Goal: Task Accomplishment & Management: Manage account settings

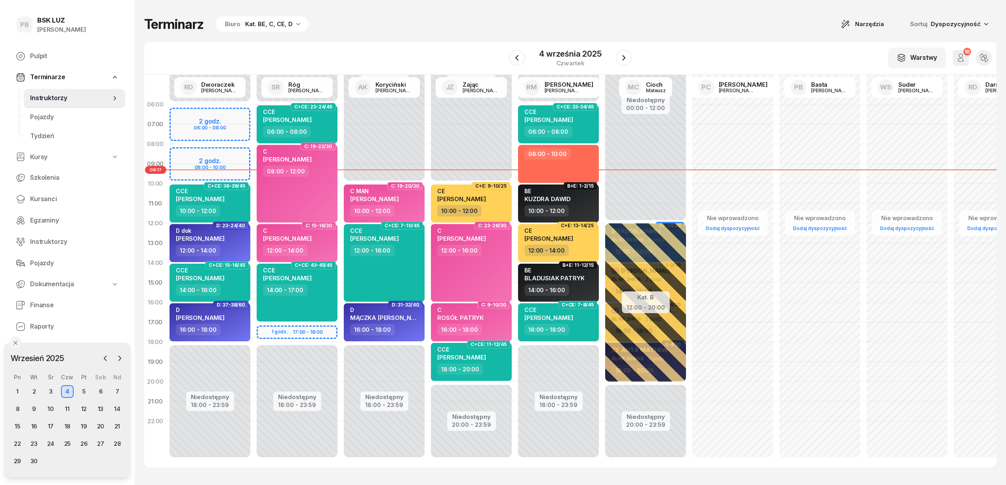
click at [380, 46] on div "W Wybierz AK [PERSON_NAME] BP [PERSON_NAME] DP [PERSON_NAME] GS [PERSON_NAME] I…" at bounding box center [570, 58] width 853 height 33
click at [357, 32] on div "Terminarz Biuro Kat. BE, C, CE, D Narzędzia Sortuj Dyspozycyjność" at bounding box center [570, 24] width 853 height 17
click at [327, 36] on div "Terminarz Biuro Kat. BE, C, CE, D Narzędzia Sortuj Dyspozycyjność W Wybierz AK …" at bounding box center [570, 242] width 853 height 484
click at [444, 33] on div "Terminarz Biuro Kat. BE, C, CE, D Narzędzia Sortuj Dyspozycyjność W Wybierz AK …" at bounding box center [570, 242] width 853 height 484
click at [605, 21] on div "Terminarz Biuro Kat. BE, C, CE, D Narzędzia Sortuj Dyspozycyjność" at bounding box center [570, 24] width 853 height 17
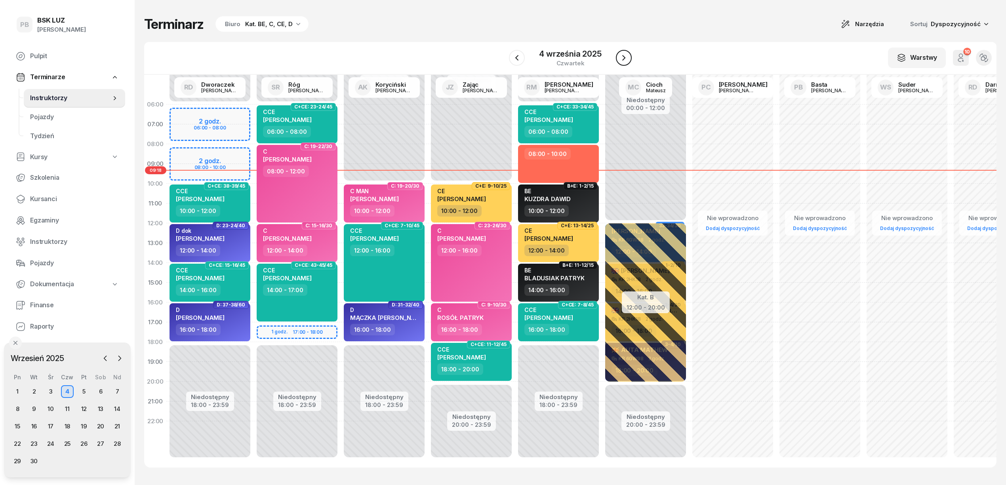
click at [623, 55] on icon "button" at bounding box center [624, 58] width 10 height 10
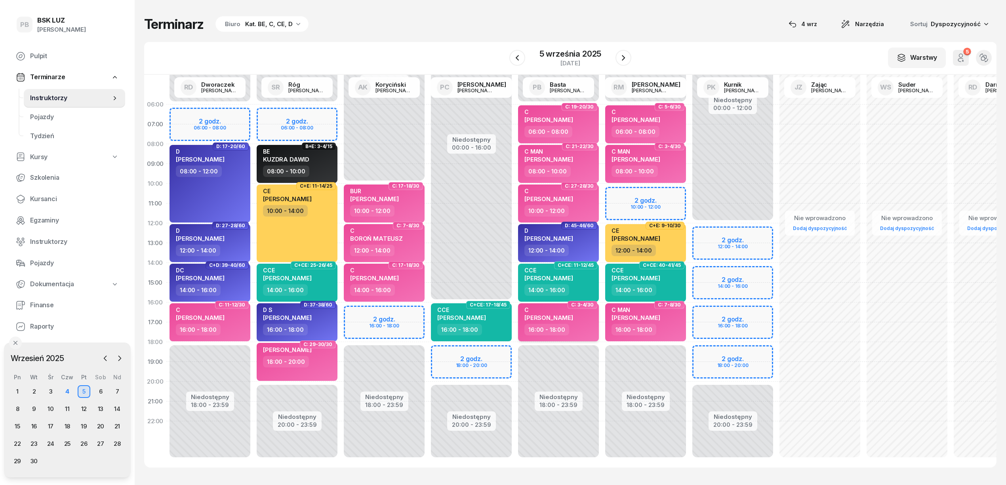
click at [570, 318] on span "[PERSON_NAME]" at bounding box center [549, 318] width 49 height 8
select select "16"
select select "18"
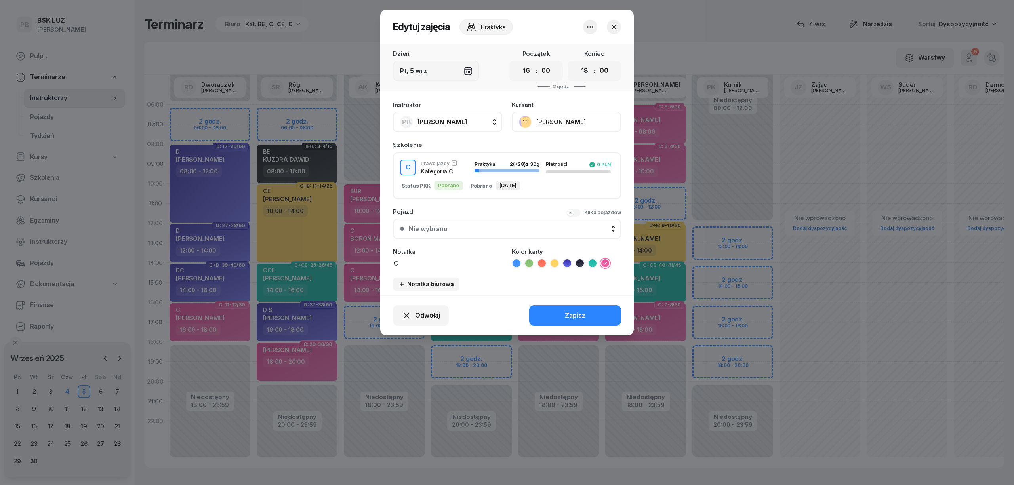
click at [469, 116] on button "PB [PERSON_NAME]" at bounding box center [447, 122] width 109 height 21
type input "kory"
click at [491, 175] on div "AK [PERSON_NAME]" at bounding box center [452, 174] width 94 height 13
click at [574, 316] on div "Zapisz" at bounding box center [575, 316] width 21 height 10
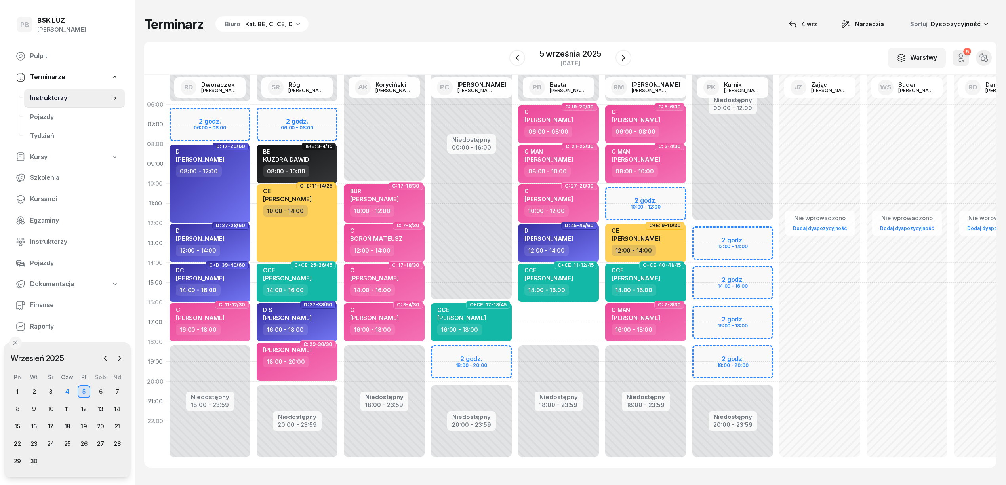
click at [430, 37] on div "Terminarz Biuro Kat. BE, C, CE, D [DATE] Narzędzia Sortuj Dyspozycyjność W Wybi…" at bounding box center [570, 242] width 853 height 484
click at [441, 26] on div "Terminarz Biuro Kat. BE, C, CE, D [DATE] Narzędzia Sortuj Dyspozycyjność" at bounding box center [570, 24] width 853 height 17
click at [714, 16] on div "Terminarz Biuro Kat. BE, C, CE, D [DATE] Narzędzia Sortuj Dyspozycyjność" at bounding box center [570, 24] width 853 height 17
click at [68, 392] on div "4" at bounding box center [67, 392] width 13 height 13
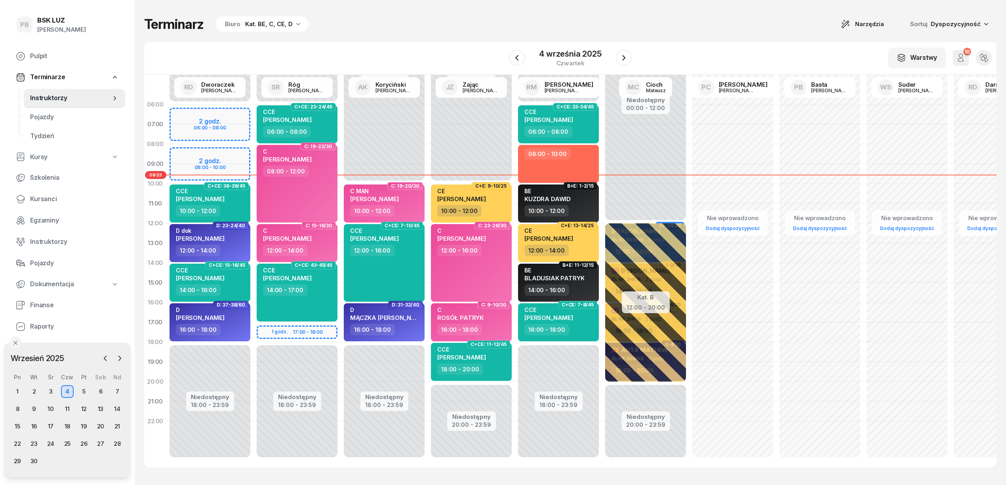
click at [336, 38] on div "Terminarz Biuro Kat. BE, C, CE, D Narzędzia Sortuj Dyspozycyjność W Wybierz AK …" at bounding box center [570, 242] width 853 height 484
click at [40, 200] on span "Kursanci" at bounding box center [74, 199] width 89 height 10
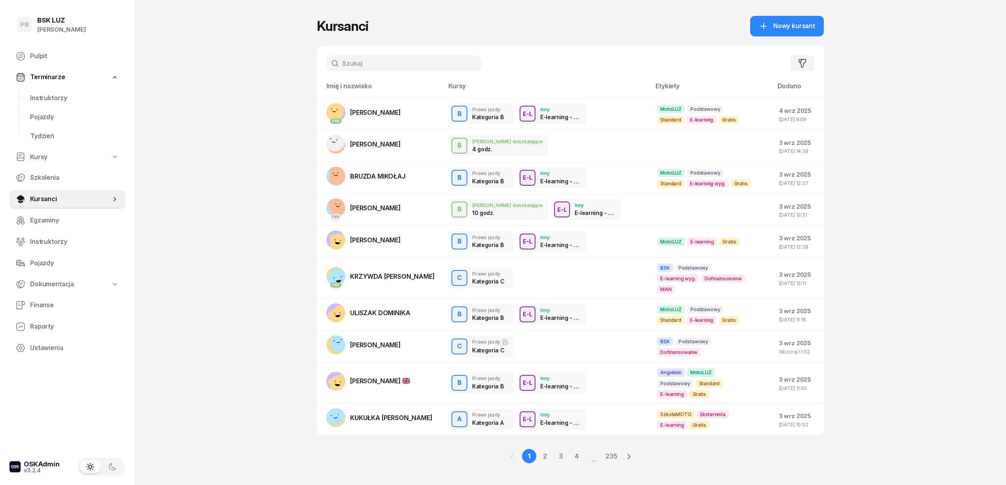
click at [192, 131] on div "PB BSK [PERSON_NAME] Pulpit Terminarze Instruktorzy Pojazdy Tydzień Kursy Szkol…" at bounding box center [503, 247] width 1006 height 494
click at [359, 57] on input "text" at bounding box center [403, 63] width 155 height 16
type input "jarco"
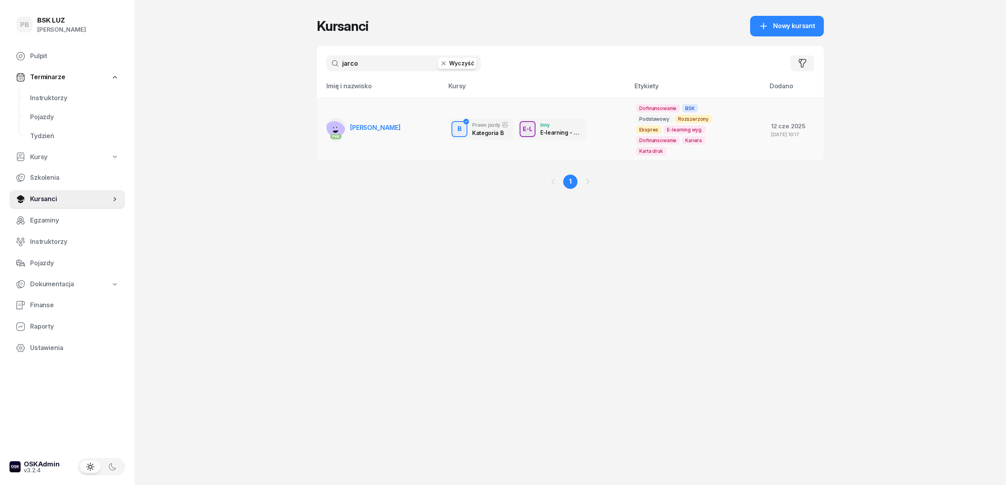
click at [380, 123] on link "PKK [PERSON_NAME]" at bounding box center [363, 127] width 74 height 19
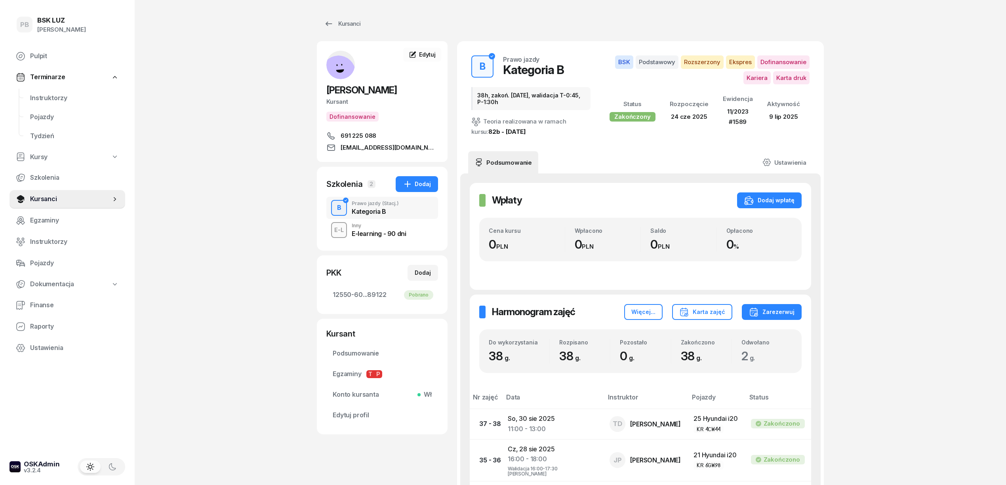
click at [40, 101] on span "Instruktorzy" at bounding box center [74, 98] width 89 height 10
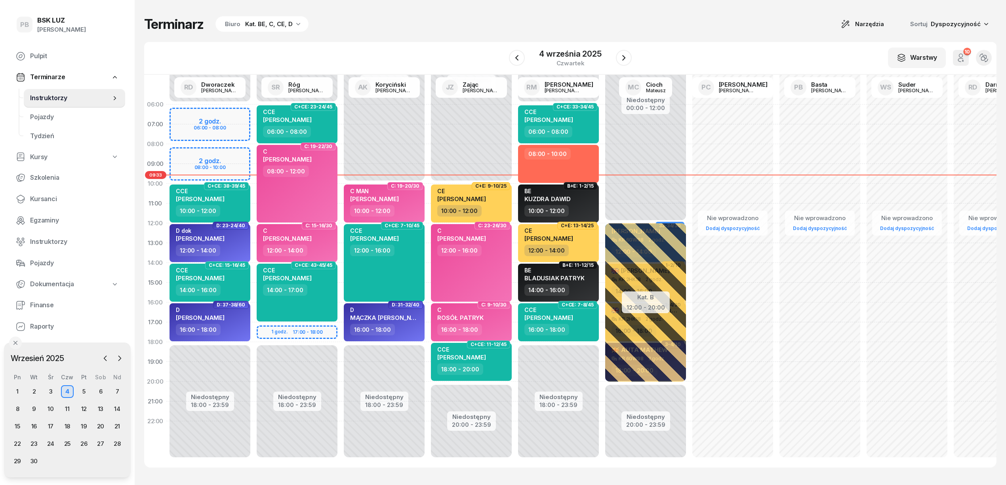
click at [298, 48] on div "W Wybierz AK [PERSON_NAME] BP [PERSON_NAME] DP [PERSON_NAME] GS [PERSON_NAME] I…" at bounding box center [570, 58] width 853 height 33
click at [725, 31] on div "Terminarz Biuro Kat. BE, C, CE, D Narzędzia Sortuj Dyspozycyjność" at bounding box center [570, 24] width 853 height 17
click at [712, 45] on div "W Wybierz AK [PERSON_NAME] BP [PERSON_NAME] DP [PERSON_NAME] GS [PERSON_NAME] I…" at bounding box center [570, 58] width 853 height 33
click at [716, 45] on div "W Wybierz AK [PERSON_NAME] BP [PERSON_NAME] DP [PERSON_NAME] GS [PERSON_NAME] I…" at bounding box center [570, 58] width 853 height 33
click at [464, 39] on div "Terminarz Biuro Kat. BE, C, CE, D Narzędzia Sortuj Dyspozycyjność W Wybierz AK …" at bounding box center [570, 242] width 853 height 484
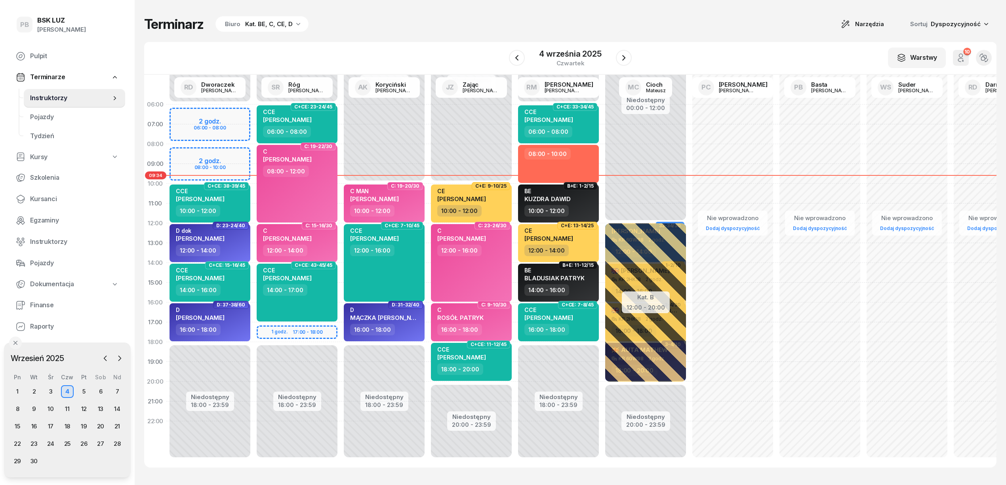
click at [456, 27] on div "Terminarz Biuro Kat. BE, C, CE, D Narzędzia Sortuj Dyspozycyjność" at bounding box center [570, 24] width 853 height 17
click at [669, 36] on div "Terminarz Biuro Kat. BE, C, CE, D Narzędzia Sortuj Dyspozycyjność W Wybierz AK …" at bounding box center [570, 242] width 853 height 484
click at [341, 10] on div "Terminarz Biuro Kat. BE, C, CE, D Narzędzia Sortuj Dyspozycyjność W Wybierz AK …" at bounding box center [570, 242] width 853 height 484
click at [714, 53] on div "W Wybierz AK [PERSON_NAME] BP [PERSON_NAME] DP [PERSON_NAME] GS [PERSON_NAME] I…" at bounding box center [570, 58] width 853 height 33
click at [679, 19] on div "Terminarz Biuro Kat. BE, C, CE, D Narzędzia Sortuj Dyspozycyjność" at bounding box center [570, 24] width 853 height 17
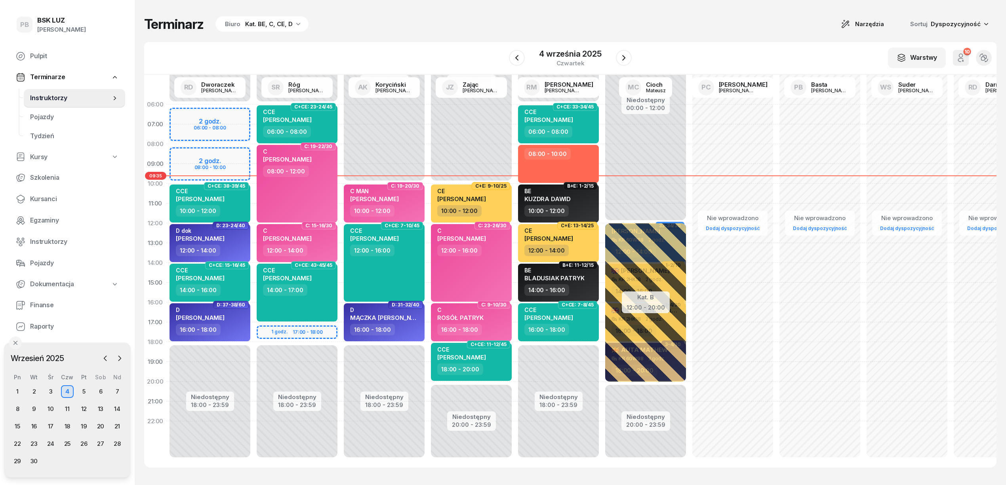
click at [691, 33] on div "Terminarz Biuro Kat. BE, C, CE, D Narzędzia Sortuj Dyspozycyjność W Wybierz AK …" at bounding box center [570, 242] width 853 height 484
click at [628, 59] on icon "button" at bounding box center [624, 58] width 10 height 10
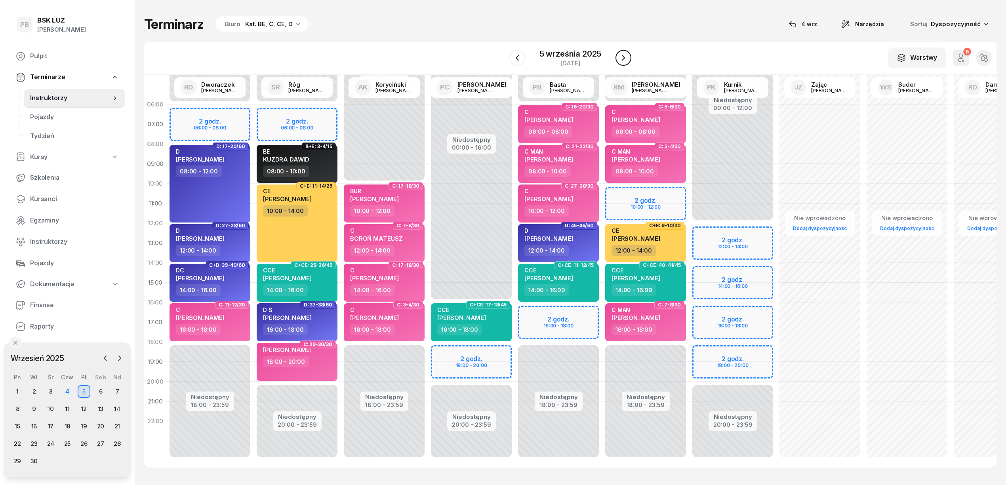
click at [624, 56] on icon "button" at bounding box center [624, 58] width 10 height 10
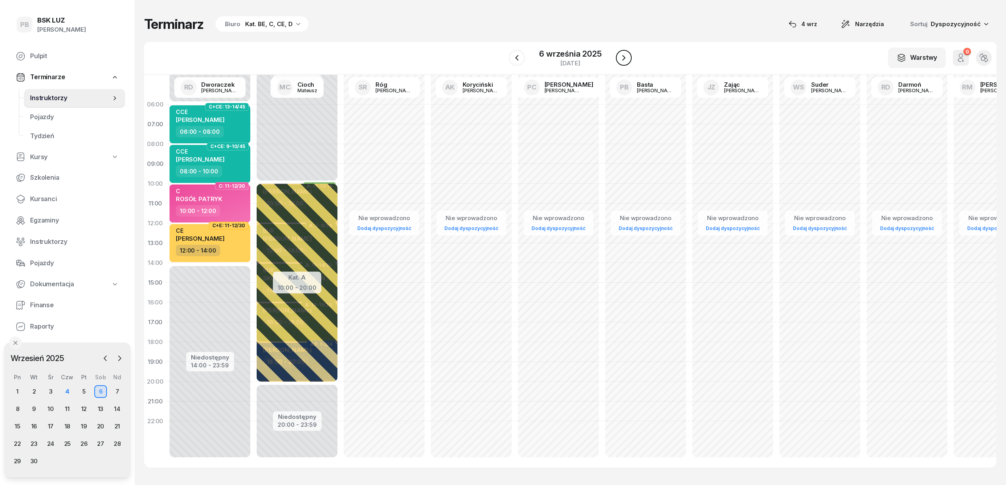
click at [624, 56] on icon "button" at bounding box center [623, 58] width 3 height 6
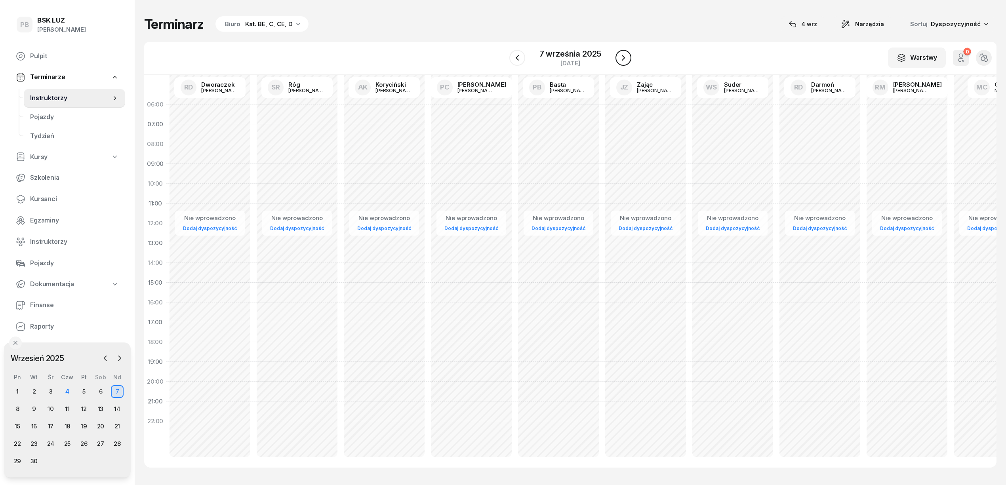
click at [625, 54] on icon "button" at bounding box center [624, 58] width 10 height 10
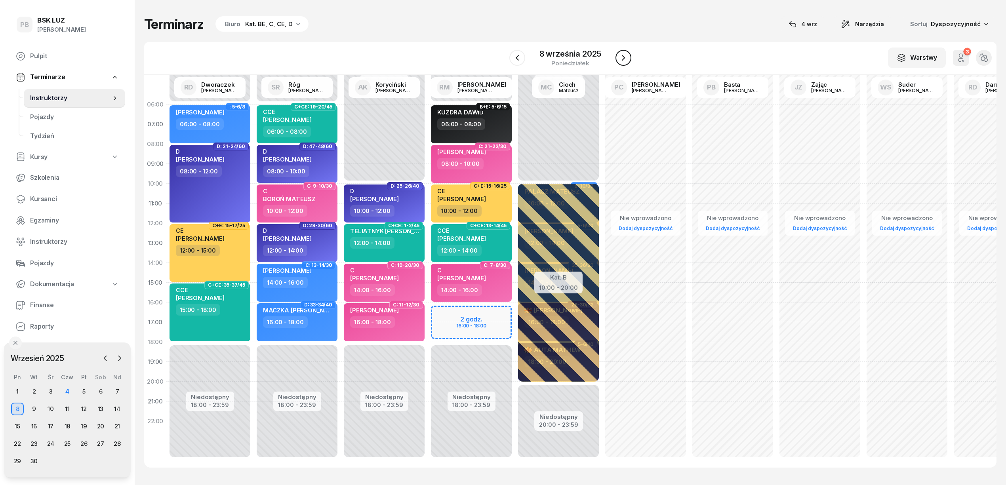
click at [627, 54] on icon "button" at bounding box center [624, 58] width 10 height 10
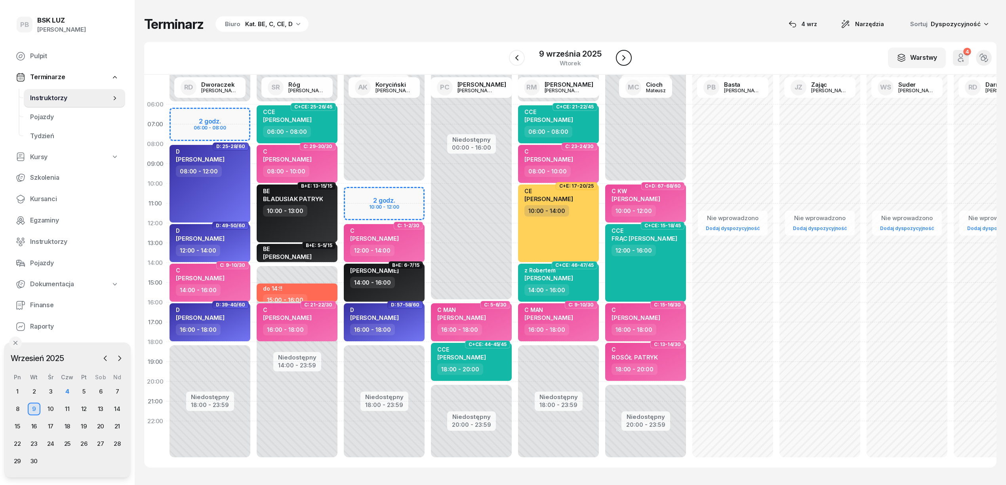
click at [627, 54] on icon "button" at bounding box center [624, 58] width 10 height 10
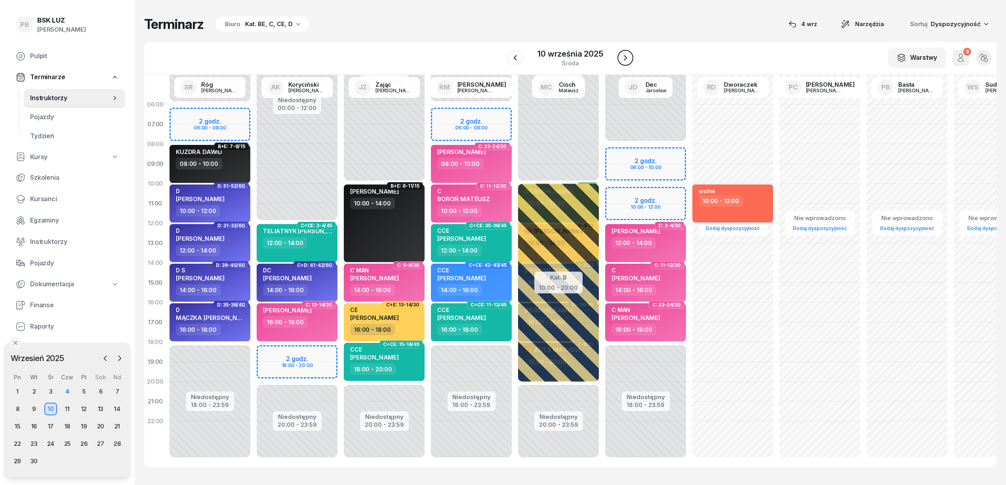
click at [627, 54] on icon "button" at bounding box center [626, 58] width 10 height 10
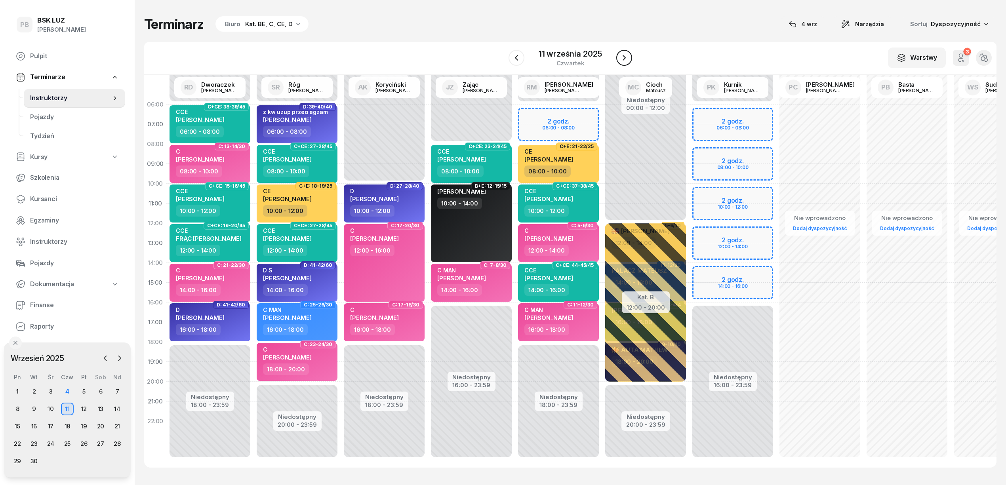
click at [624, 59] on icon "button" at bounding box center [624, 58] width 3 height 6
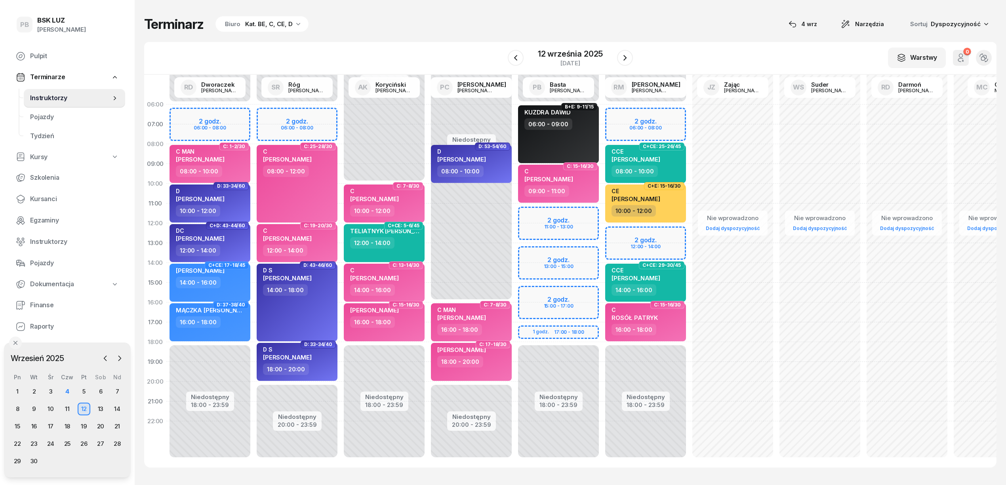
click at [437, 40] on div "Terminarz Biuro Kat. BE, C, CE, D [DATE] Narzędzia Sortuj Dyspozycyjność W Wybi…" at bounding box center [570, 242] width 853 height 484
click at [85, 389] on div "5" at bounding box center [84, 392] width 13 height 13
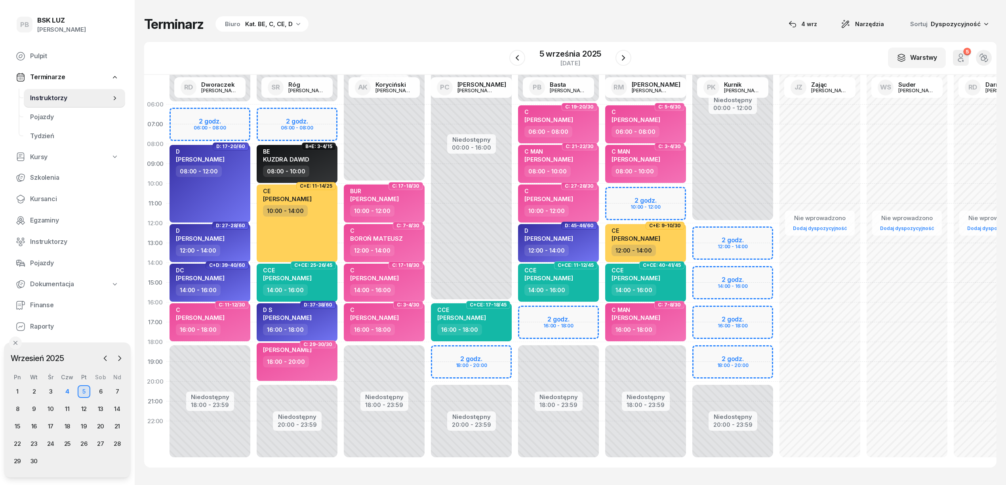
click at [464, 49] on div "W Wybierz AK [PERSON_NAME] BP [PERSON_NAME] DP [PERSON_NAME] GS [PERSON_NAME] I…" at bounding box center [570, 58] width 853 height 33
click at [522, 59] on icon "button" at bounding box center [518, 58] width 10 height 10
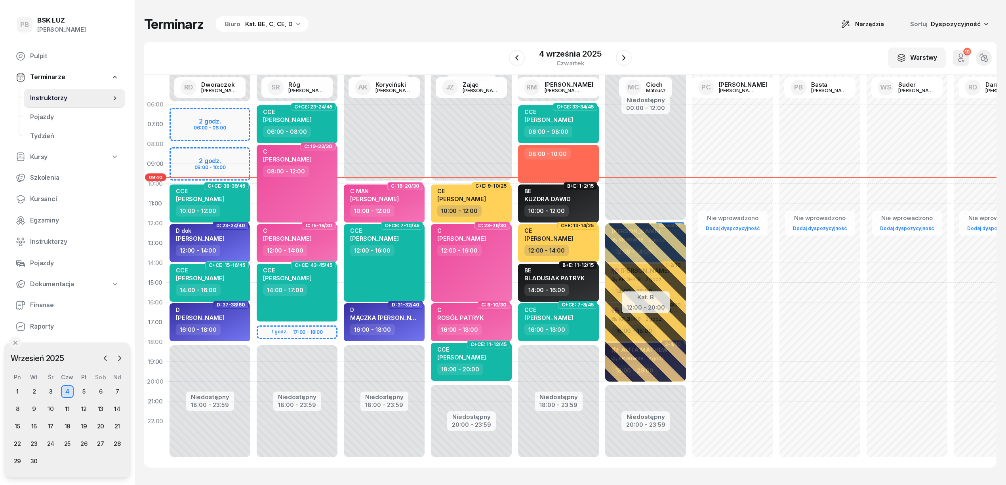
click at [436, 42] on div "W Wybierz AK [PERSON_NAME] BP [PERSON_NAME] DP [PERSON_NAME] GS [PERSON_NAME] I…" at bounding box center [570, 58] width 853 height 33
click at [414, 27] on div "Terminarz Biuro Kat. BE, C, CE, D Narzędzia Sortuj Dyspozycyjność" at bounding box center [570, 24] width 853 height 17
click at [80, 390] on div "5" at bounding box center [84, 392] width 13 height 13
click at [32, 410] on div "9" at bounding box center [34, 409] width 13 height 13
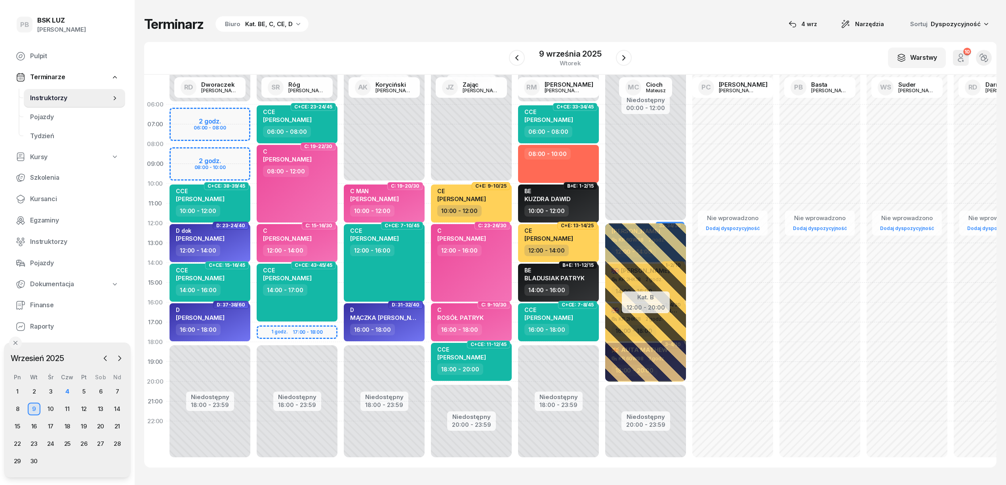
click div "Nie wprowadzono Dodaj dyspozycyjność C: 19-20/30 my odwołaliśmy C [PERSON_NAME]…"
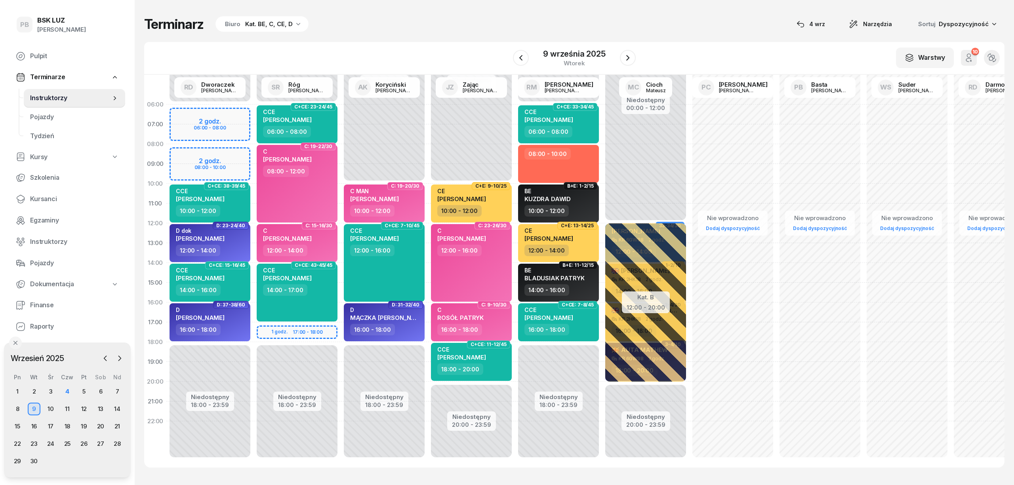
select select "08"
select select "10"
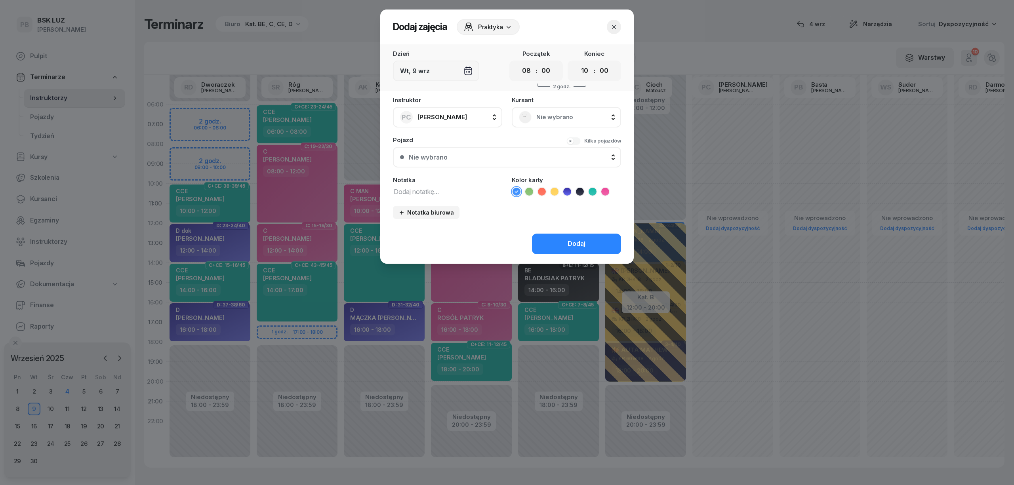
click textarea
type textarea "c"
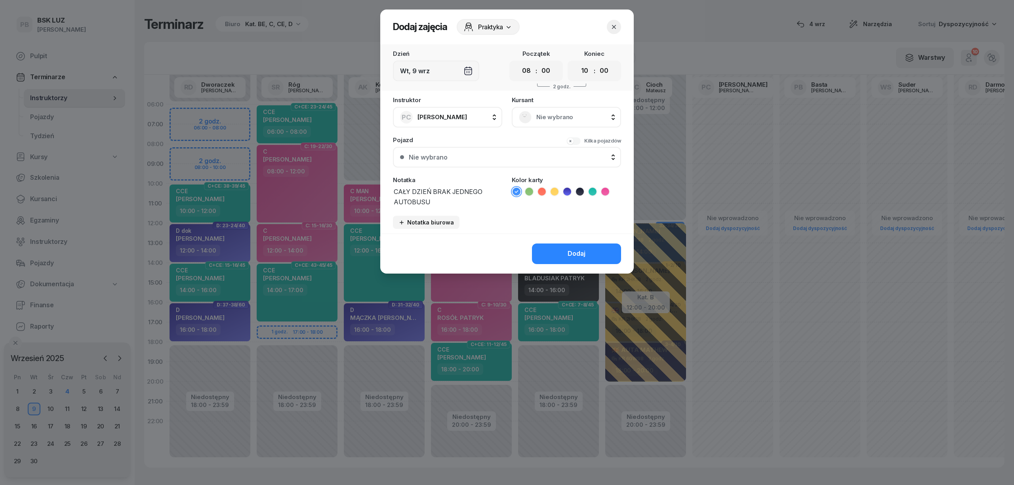
click icon
click textarea "CAŁY DZIEŃ BRAK JEDNEGO AUTOBUSU"
type textarea "CAŁY DZIEŃ BRAK JEDNEGO AUTOBUSU !!!!!!!!!!!!!!"
click button "Dodaj"
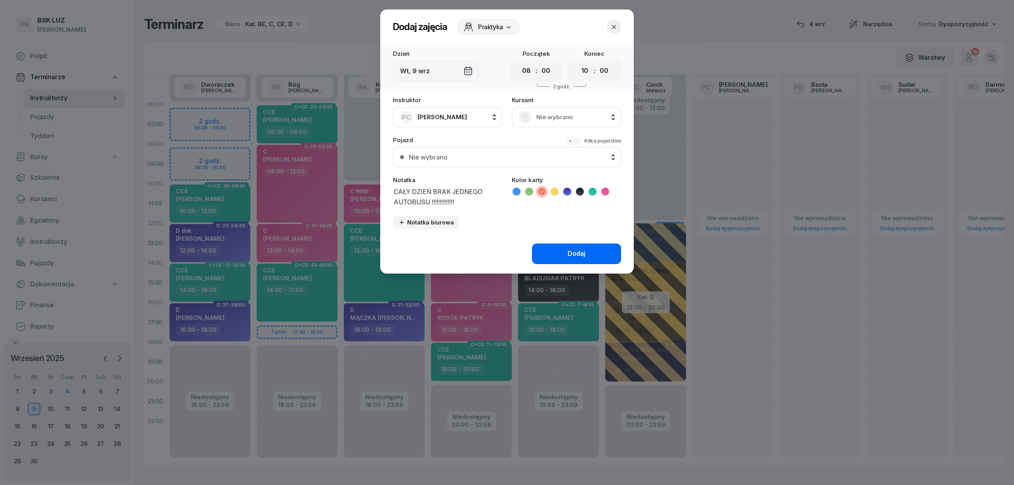
click button "Dodaj"
click header "Dodaj zajęcia Praktyka"
click div "Dodaj"
drag, startPoint x: 571, startPoint y: 29, endPoint x: 559, endPoint y: 72, distance: 45.2
click div "Dodaj zajęcia Praktyka Dzień [DATE] Początek 00 01 02 03 04 05 06 07 08 09 10 1…"
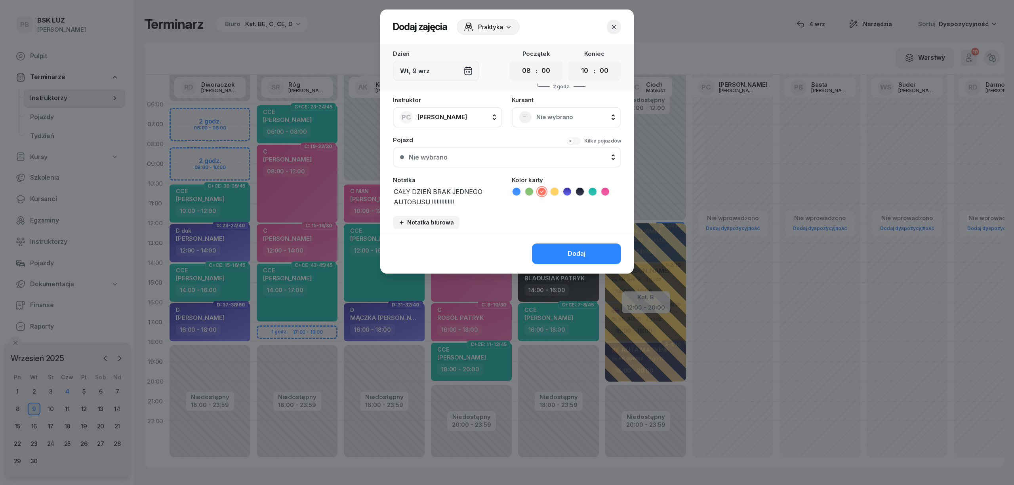
click div "Nie wybrano"
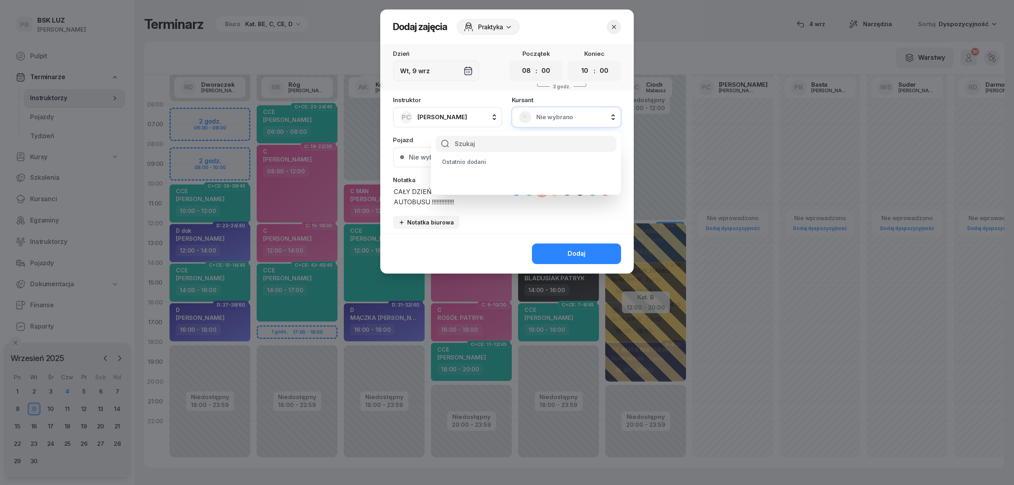
click div "Nie wybrano"
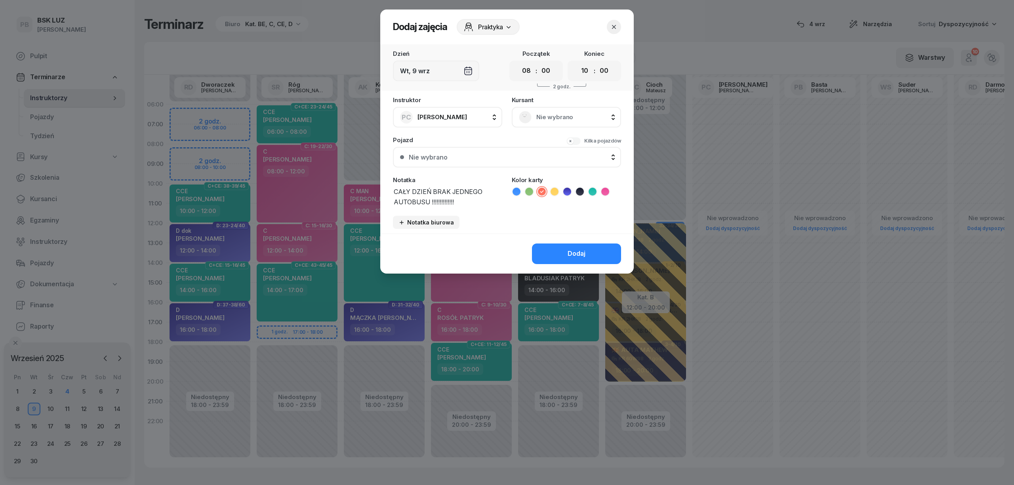
drag, startPoint x: 471, startPoint y: 199, endPoint x: 497, endPoint y: 199, distance: 26.2
click textarea "CAŁY DZIEŃ BRAK JEDNEGO AUTOBUSU !!!!!!!!!!!!!!"
click icon
click button "Dodaj"
click button "button"
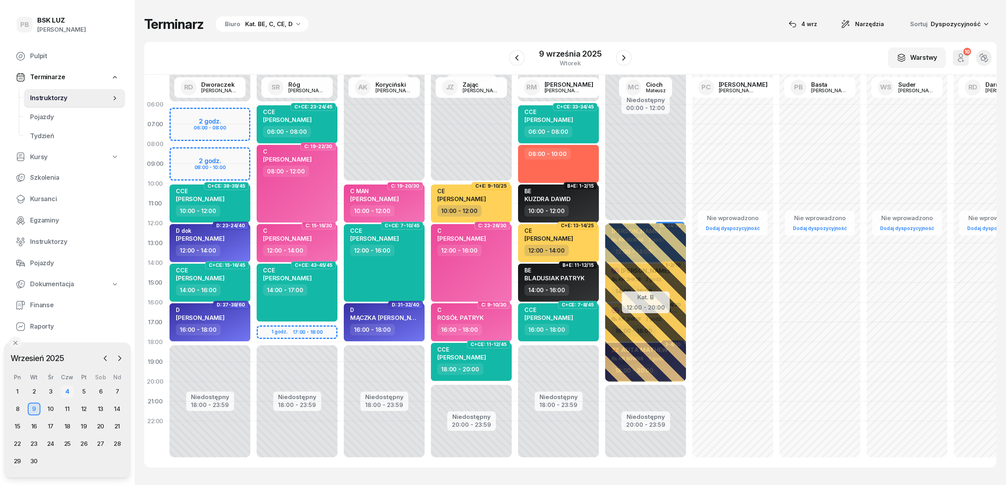
click div "4"
click div "9"
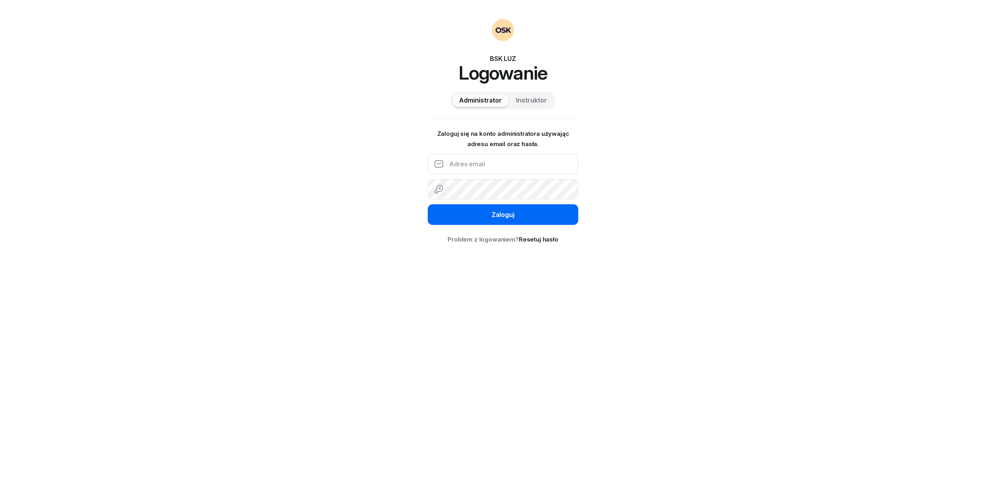
type input "pat.gawelczyk@gmail.com"
click at [472, 211] on button "Zaloguj" at bounding box center [503, 214] width 151 height 21
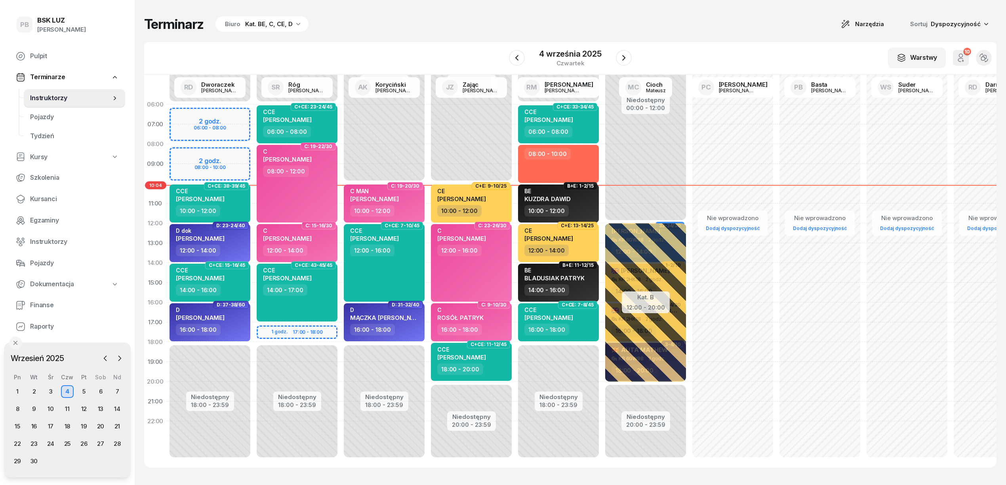
click at [361, 26] on div "Terminarz Biuro Kat. BE, C, CE, D Narzędzia Sortuj Dyspozycyjność" at bounding box center [570, 24] width 853 height 17
click at [819, 452] on div "Nie wprowadzono Dodaj dyspozycyjność" at bounding box center [820, 283] width 87 height 376
select select "23"
select select "01"
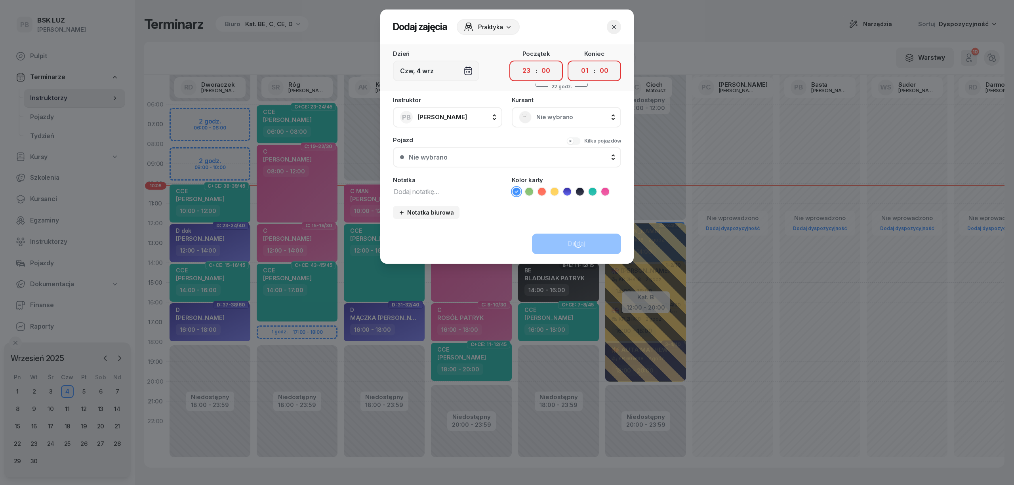
click at [616, 27] on icon "button" at bounding box center [614, 27] width 8 height 8
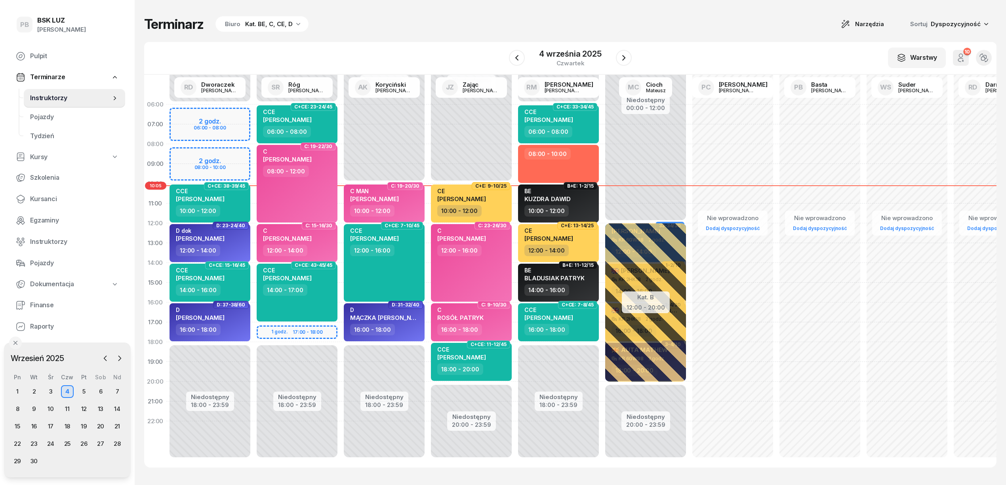
click at [638, 16] on div "Terminarz Biuro Kat. BE, C, CE, D Narzędzia Sortuj Dyspozycyjność" at bounding box center [570, 24] width 853 height 17
click at [627, 57] on icon "button" at bounding box center [624, 58] width 10 height 10
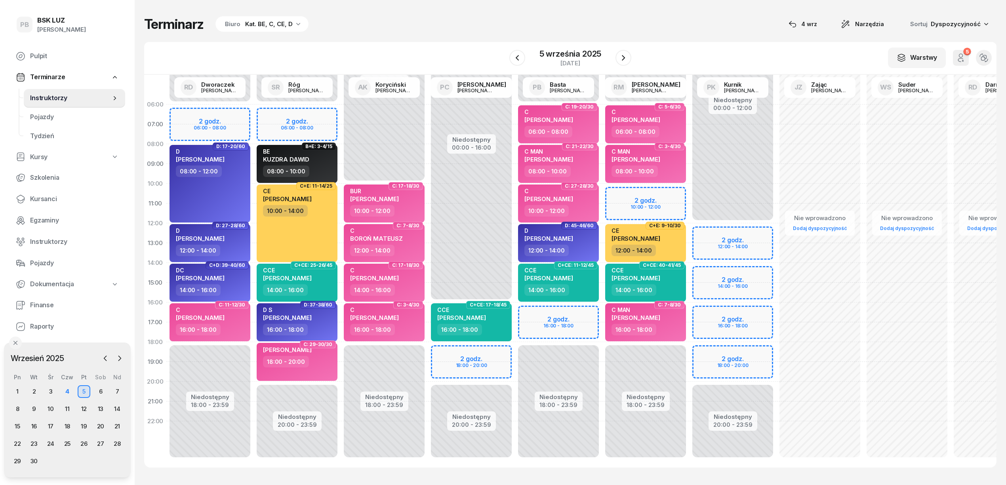
click at [29, 402] on div "1 2 3 4 5 6 7 8 9 10 11 12 13 14 15 16 17 18 19 20 21 22 23 24 25 26 27 28 29 30" at bounding box center [67, 427] width 116 height 82
click at [32, 410] on div "9" at bounding box center [35, 409] width 13 height 13
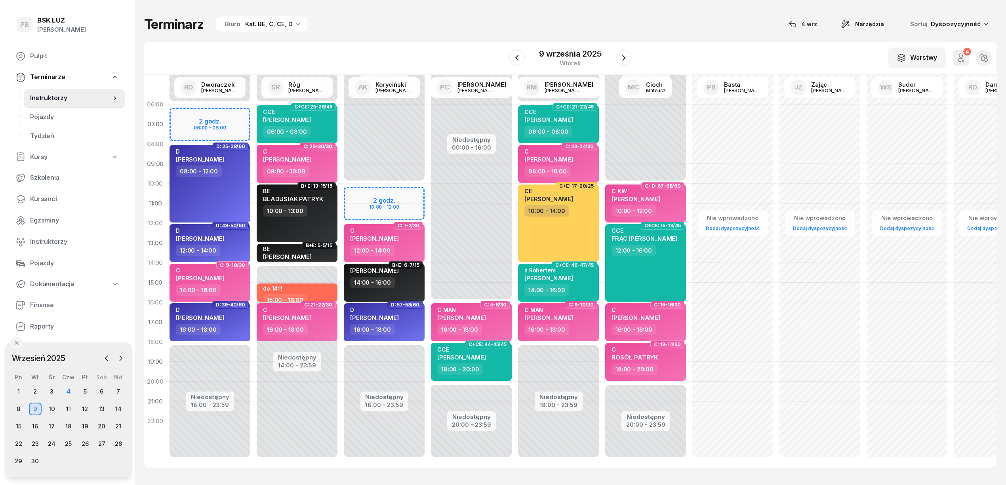
click at [885, 145] on div "Nie wprowadzono Dodaj dyspozycyjność" at bounding box center [907, 283] width 87 height 376
select select "08"
select select "10"
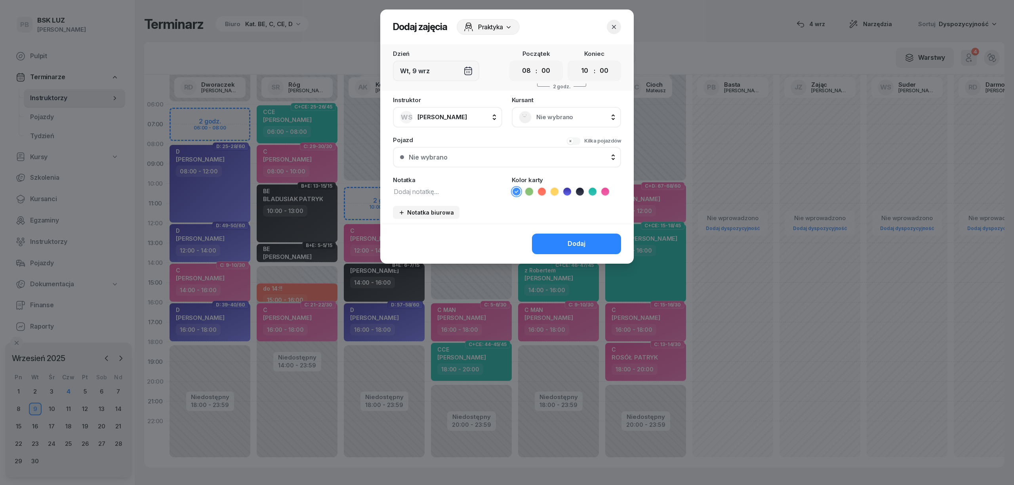
click at [438, 187] on textarea at bounding box center [447, 191] width 109 height 10
type textarea "c"
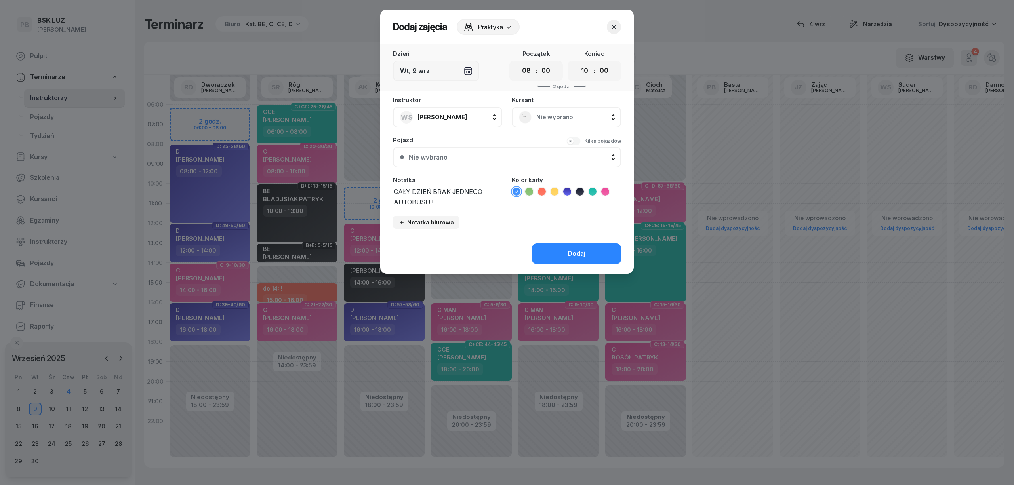
click at [433, 192] on textarea "CAŁY DZIEŃ BRAK JEDNEGO AUTOBUSU !" at bounding box center [447, 196] width 109 height 20
type textarea "CAŁY DZIEŃ - BRAK JEDNEGO AUTOBUSU !"
click at [541, 189] on icon at bounding box center [542, 192] width 8 height 8
click at [586, 71] on select "00 01 02 03 04 05 06 07 08 09 10 11 12 13 14 15 16 17 18 19 20 21 22 23" at bounding box center [584, 71] width 15 height 17
select select "16"
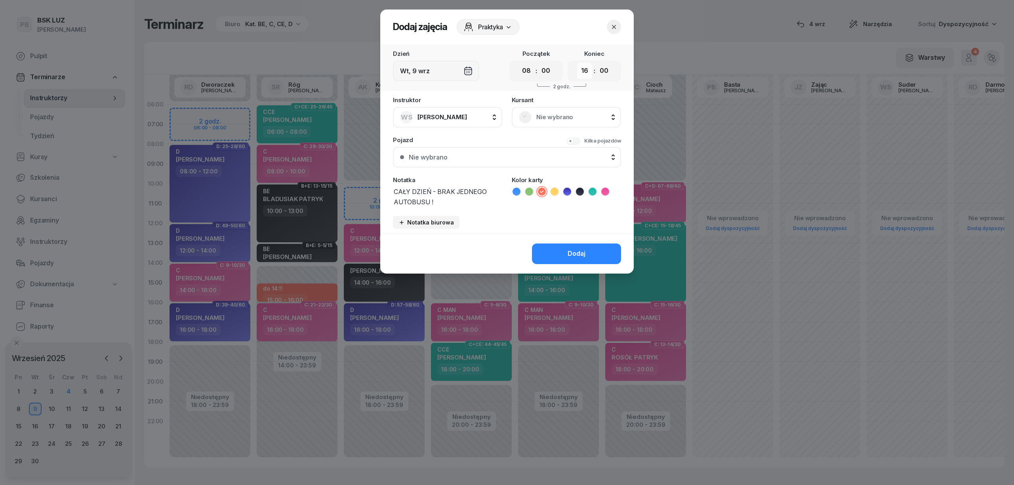
click at [577, 63] on select "00 01 02 03 04 05 06 07 08 09 10 11 12 13 14 15 16 17 18 19 20 21 22 23" at bounding box center [584, 71] width 15 height 17
click at [592, 254] on button "Dodaj" at bounding box center [576, 254] width 89 height 21
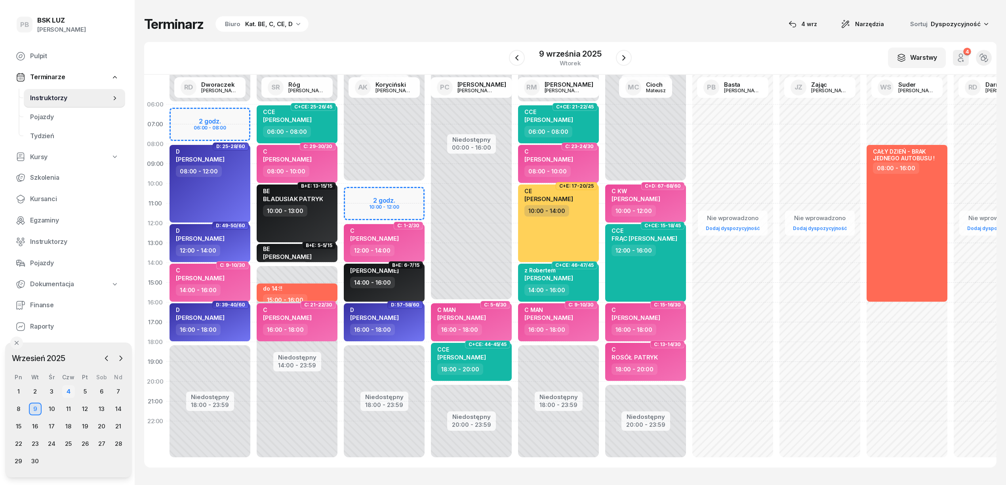
click at [67, 389] on div "4" at bounding box center [68, 392] width 13 height 13
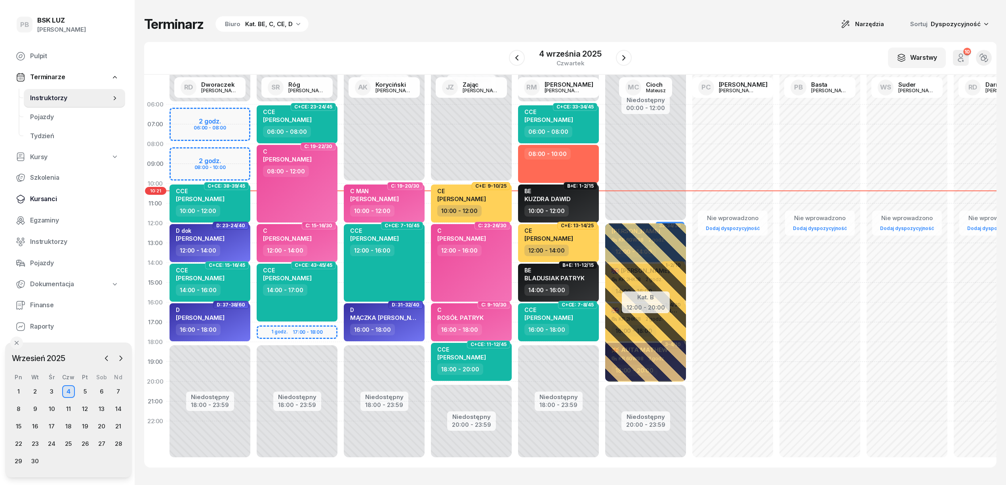
click at [31, 197] on span "Kursanci" at bounding box center [74, 199] width 89 height 10
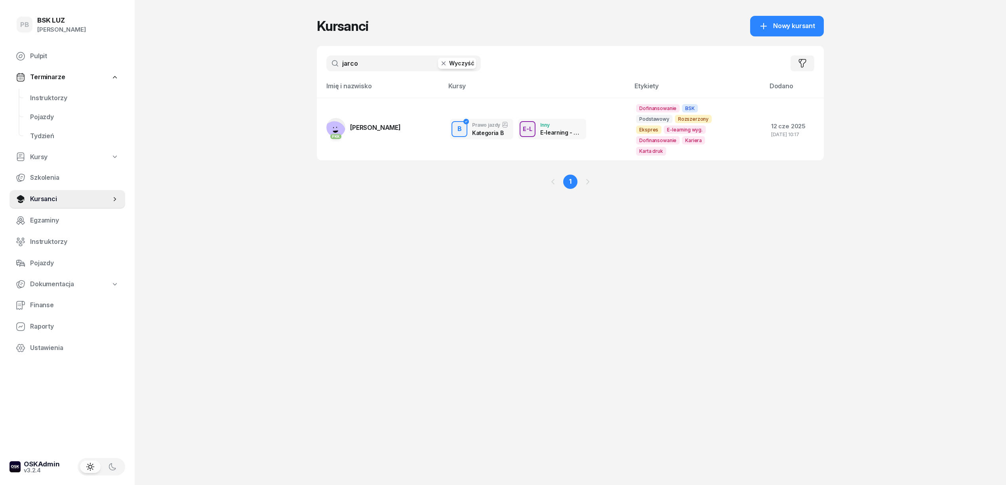
click at [373, 65] on input "jarco" at bounding box center [403, 63] width 155 height 16
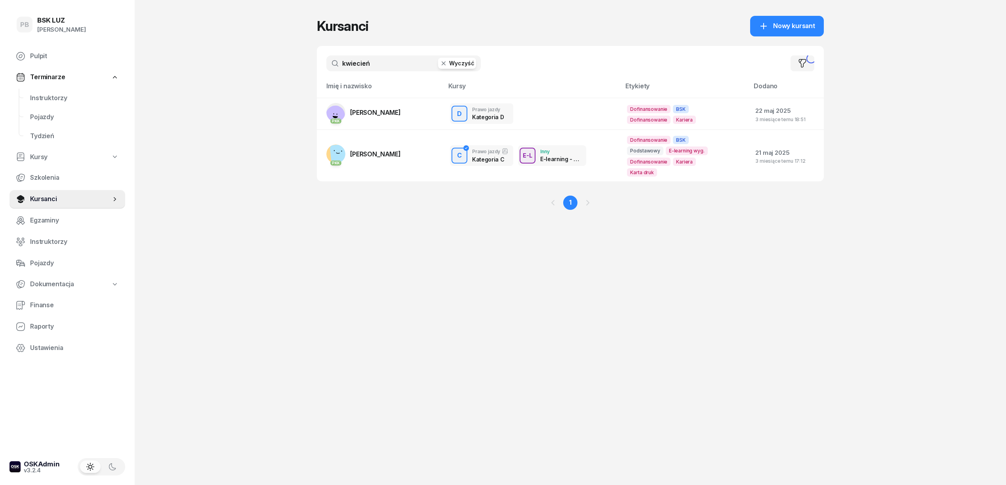
type input "kwiecień"
click at [523, 305] on div "Kursanci Nowy kursant kwiecień Wyczyść Filtruj Imię i nazwisko Kursy Etykiety D…" at bounding box center [570, 242] width 507 height 485
click at [382, 113] on span "KWIECIEŃ KRYSTIAN" at bounding box center [375, 113] width 51 height 8
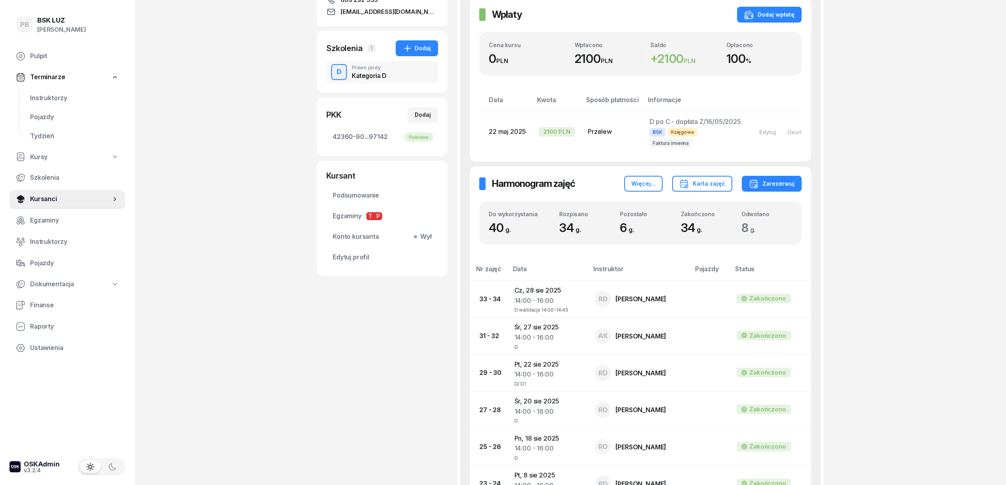
scroll to position [105, 0]
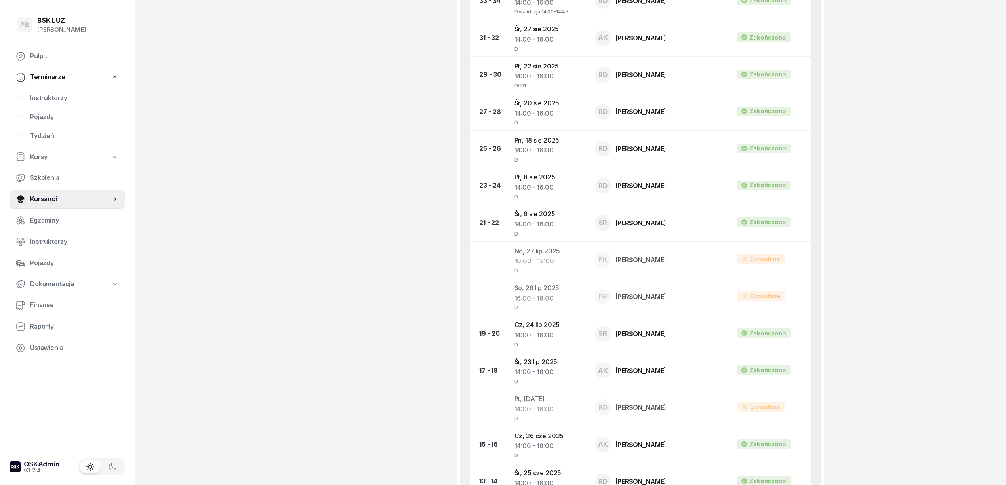
scroll to position [475, 0]
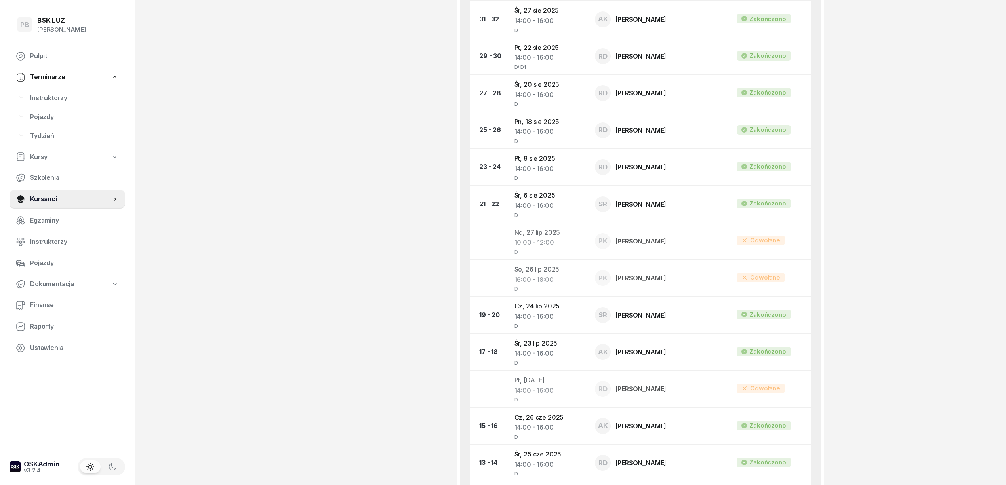
click at [977, 239] on div "PB BSK LUZ Patrycja Bogdanowicz Pulpit Terminarze Instruktorzy Pojazdy Tydzień …" at bounding box center [503, 183] width 1006 height 1316
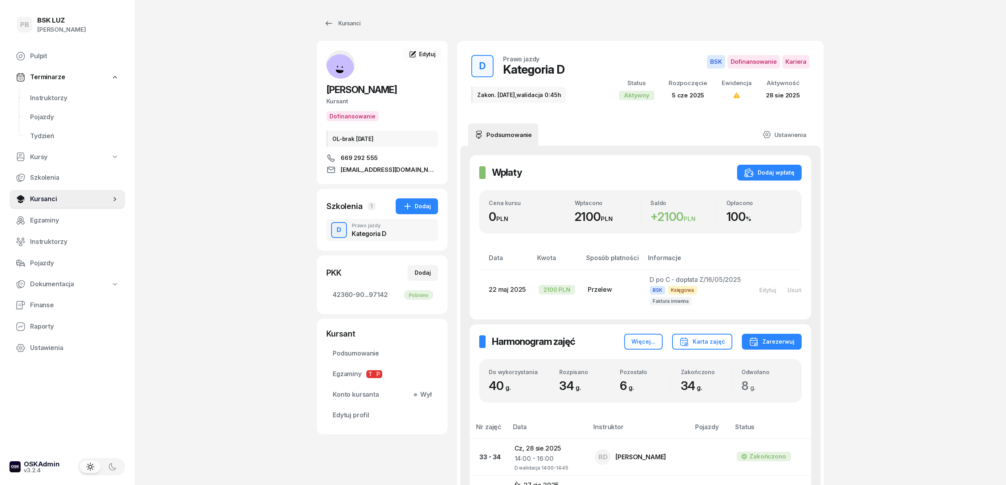
scroll to position [0, 0]
click at [340, 21] on div "Kursanci" at bounding box center [342, 24] width 36 height 10
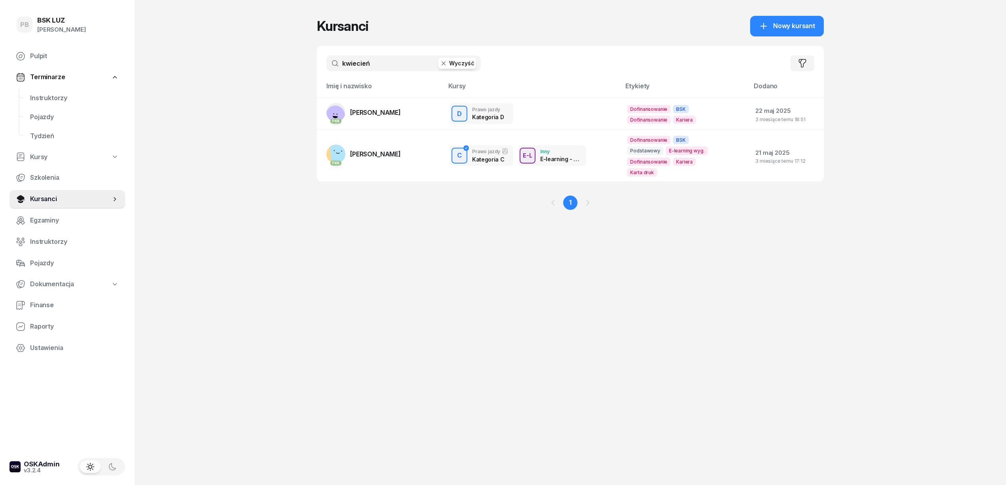
click at [254, 57] on div "PB BSK LUZ Patrycja Bogdanowicz Pulpit Terminarze Instruktorzy Pojazdy Tydzień …" at bounding box center [503, 242] width 1006 height 485
click at [40, 97] on span "Instruktorzy" at bounding box center [74, 98] width 89 height 10
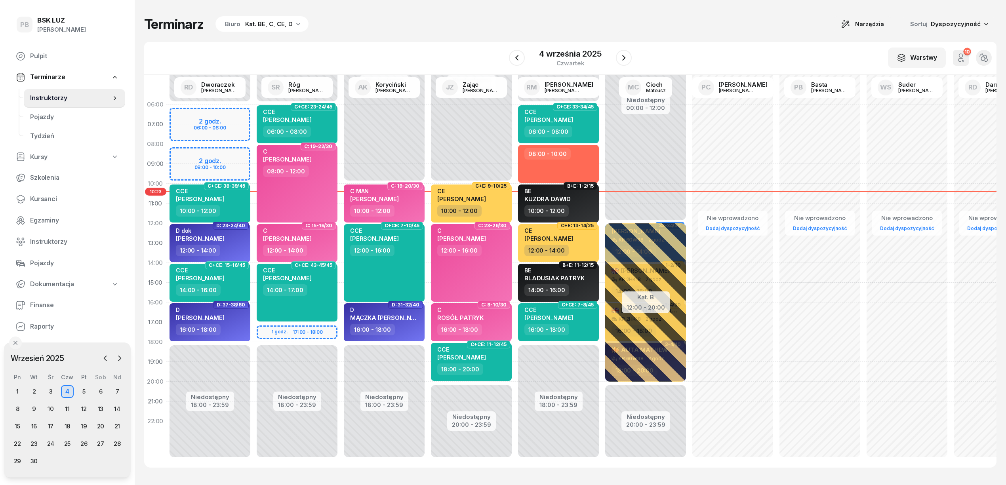
click at [447, 44] on div "W Wybierz AK [PERSON_NAME] BP [PERSON_NAME] DP [PERSON_NAME] GS [PERSON_NAME] I…" at bounding box center [570, 58] width 853 height 33
click at [623, 54] on icon "button" at bounding box center [624, 58] width 10 height 10
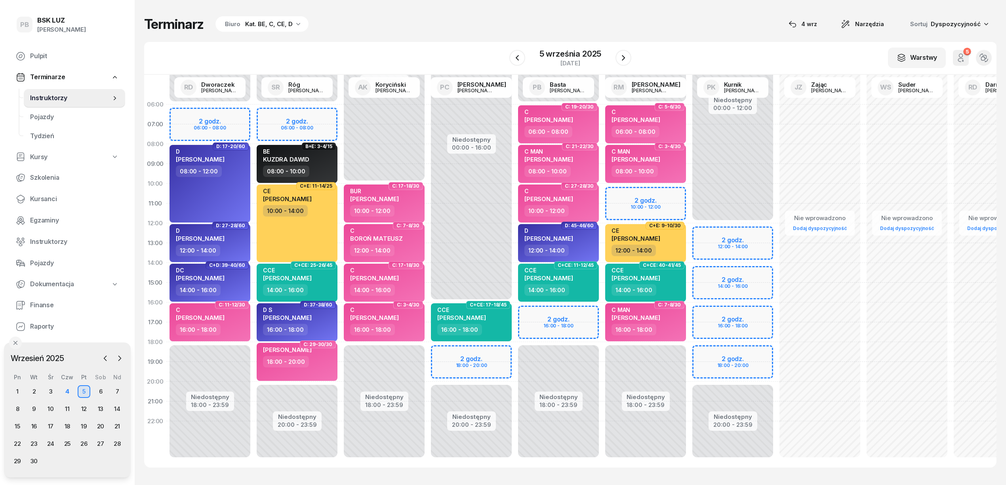
click at [515, 21] on div "Terminarz Biuro Kat. BE, C, CE, D [DATE] Narzędzia Sortuj Dyspozycyjność" at bounding box center [570, 24] width 853 height 17
click at [520, 18] on div "Terminarz Biuro Kat. BE, C, CE, D [DATE] Narzędzia Sortuj Dyspozycyjność" at bounding box center [570, 24] width 853 height 17
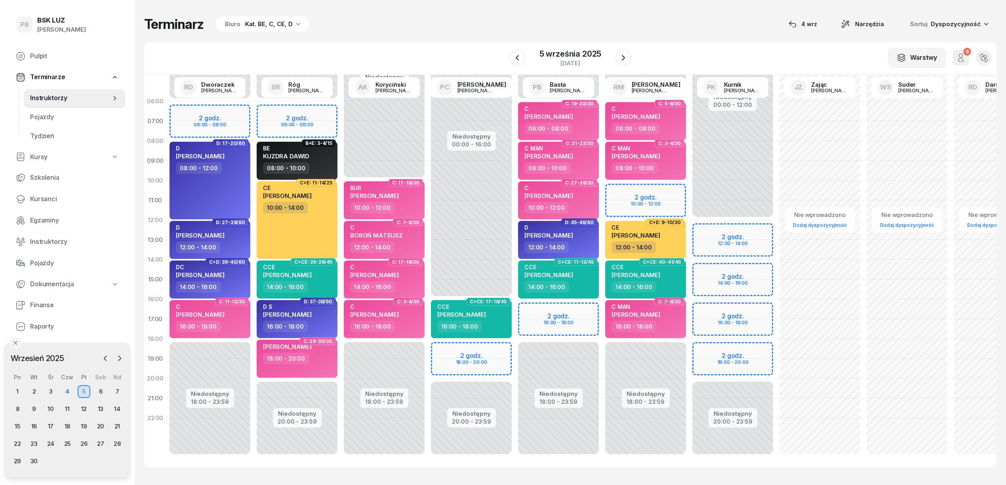
scroll to position [11, 0]
click at [515, 476] on div "Terminarz Biuro Kat. BE, C, CE, D [DATE] Narzędzia Sortuj Dyspozycyjność W Wybi…" at bounding box center [570, 242] width 853 height 484
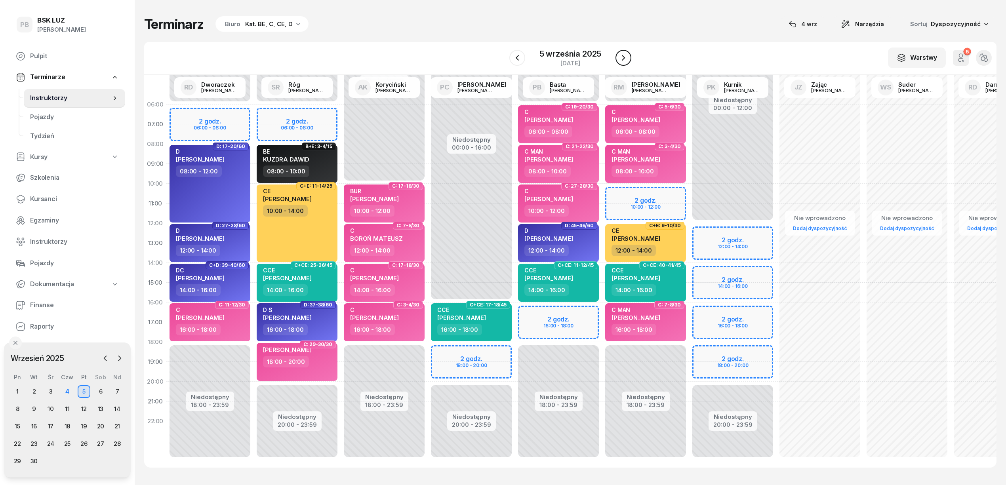
click at [628, 56] on button "button" at bounding box center [624, 58] width 16 height 16
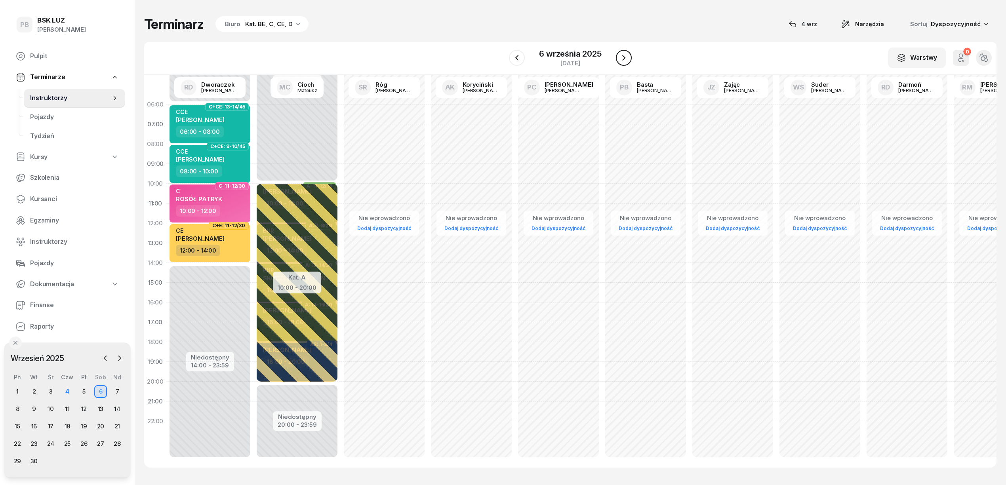
click at [628, 56] on button "button" at bounding box center [624, 58] width 16 height 16
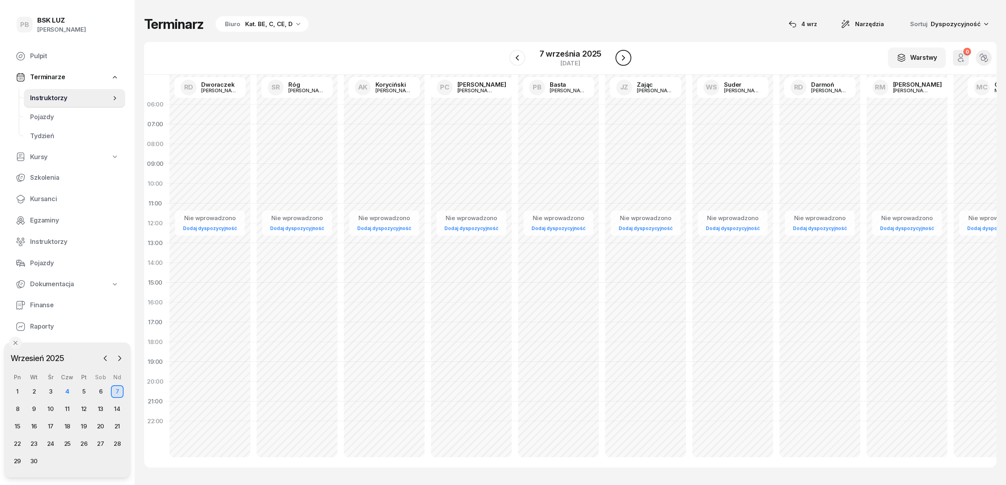
click at [628, 56] on button "button" at bounding box center [624, 58] width 16 height 16
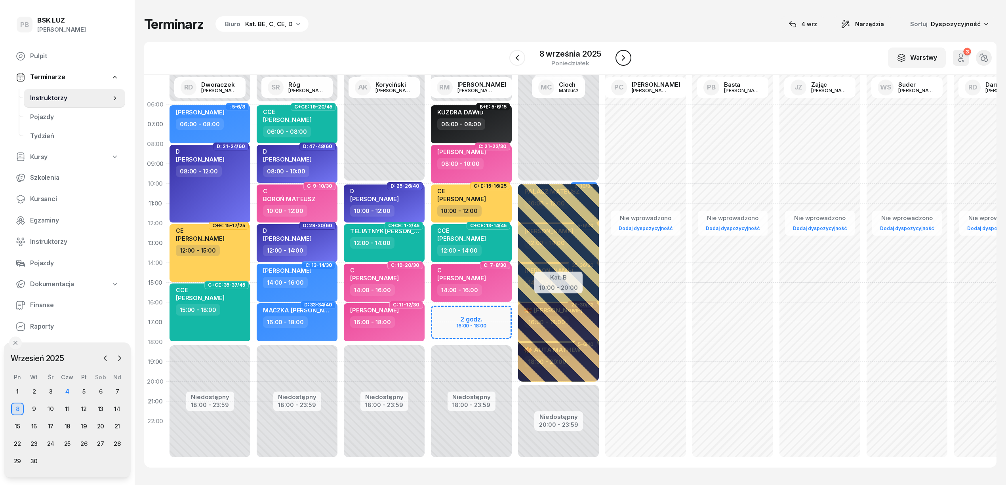
click at [628, 56] on button "button" at bounding box center [624, 58] width 16 height 16
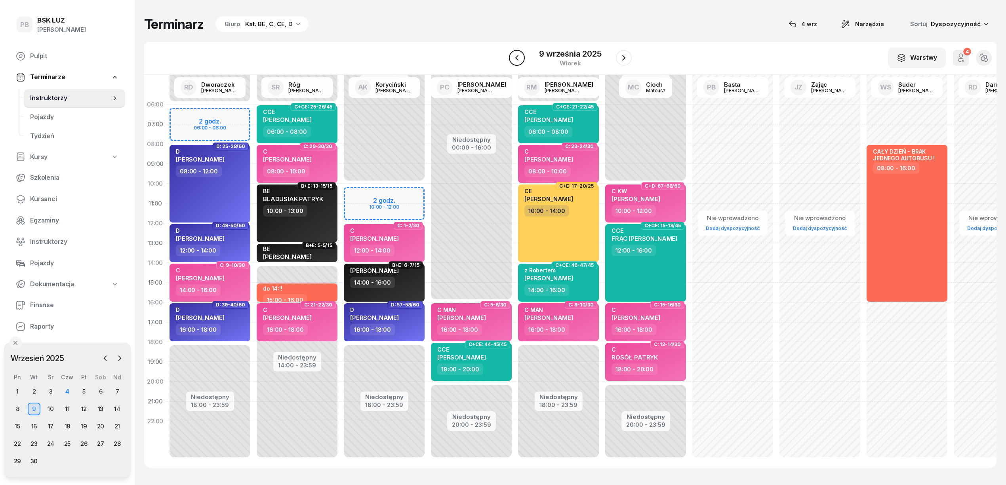
click at [517, 55] on icon "button" at bounding box center [517, 58] width 10 height 10
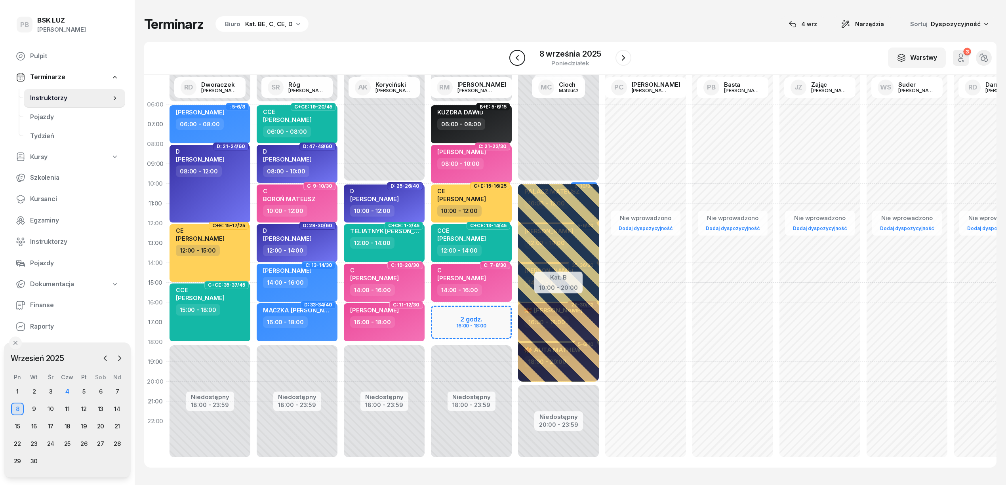
click at [517, 55] on icon "button" at bounding box center [518, 58] width 10 height 10
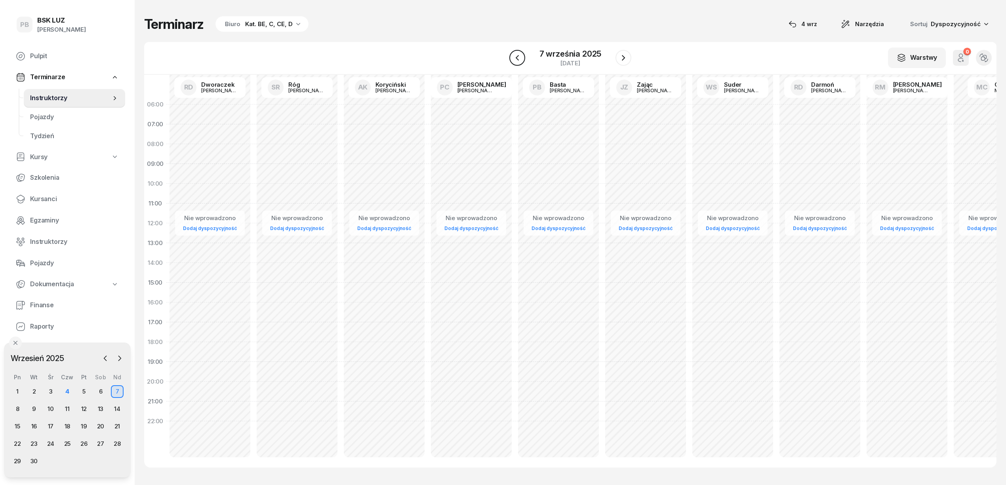
click at [517, 55] on icon "button" at bounding box center [518, 58] width 10 height 10
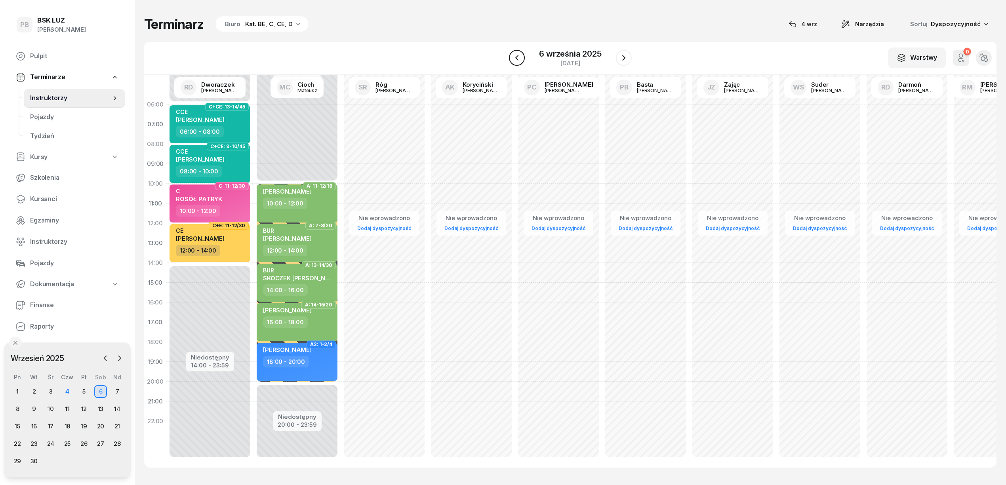
click at [517, 55] on icon "button" at bounding box center [517, 58] width 10 height 10
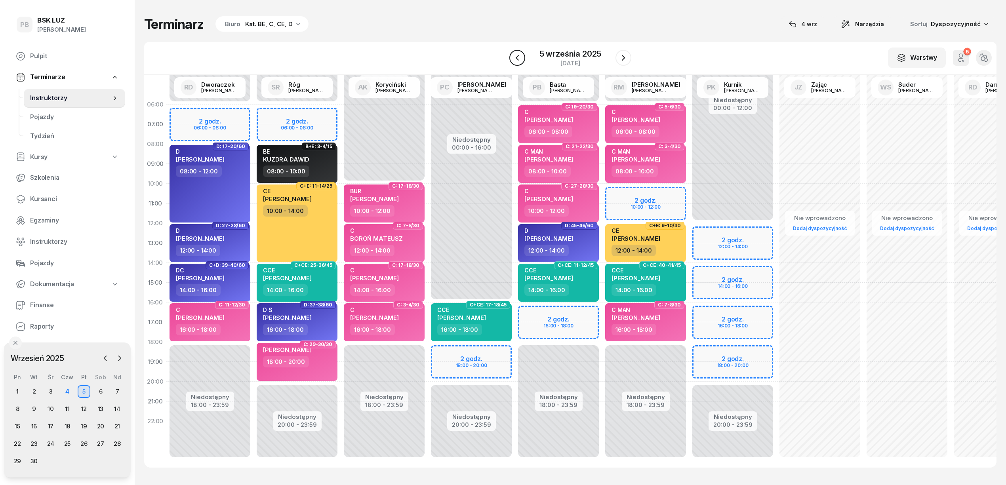
click at [517, 55] on icon "button" at bounding box center [518, 58] width 10 height 10
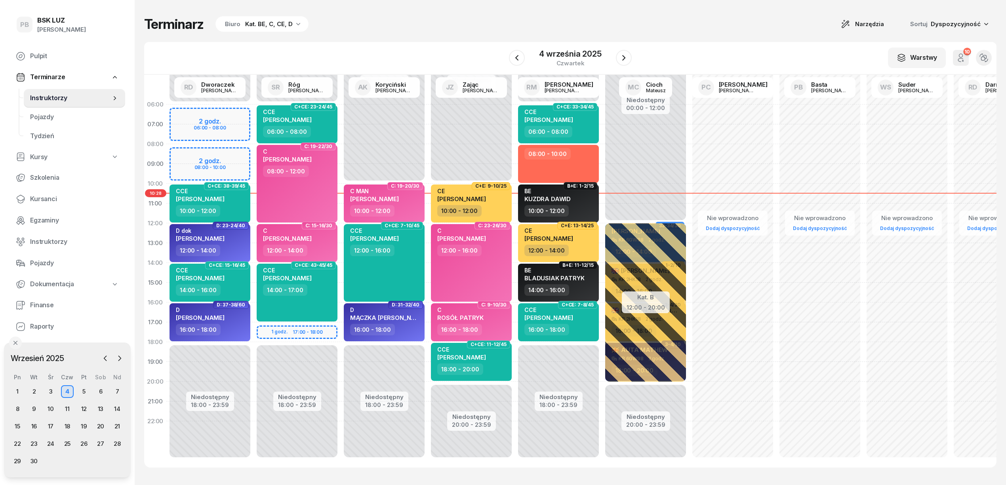
click at [701, 46] on div "W Wybierz AK [PERSON_NAME] BP [PERSON_NAME] DP [PERSON_NAME] GS [PERSON_NAME] I…" at bounding box center [570, 58] width 853 height 33
click at [625, 51] on button "button" at bounding box center [624, 58] width 16 height 16
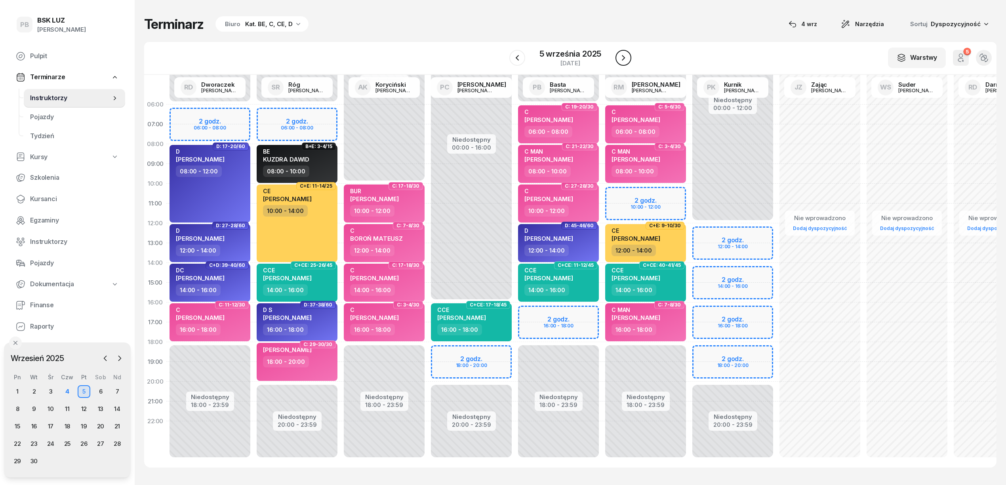
click at [620, 56] on icon "button" at bounding box center [624, 58] width 10 height 10
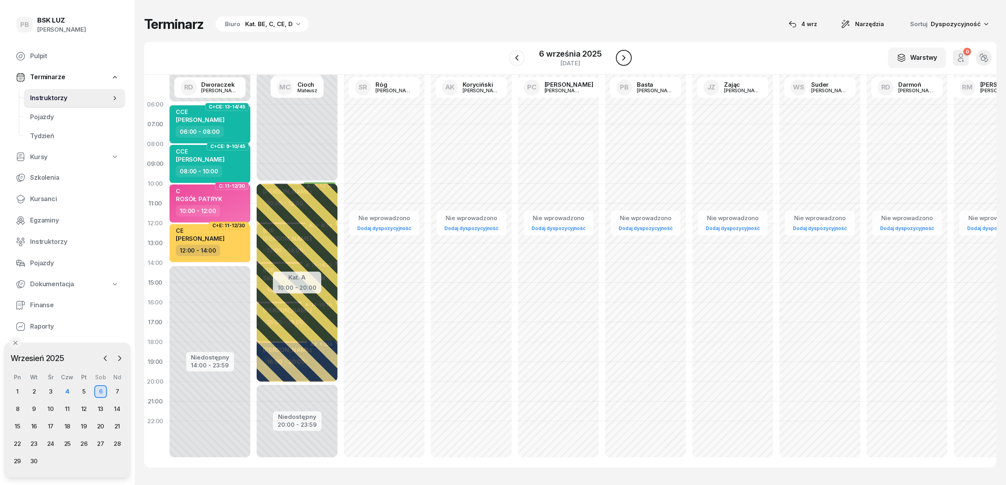
click at [620, 56] on icon "button" at bounding box center [624, 58] width 10 height 10
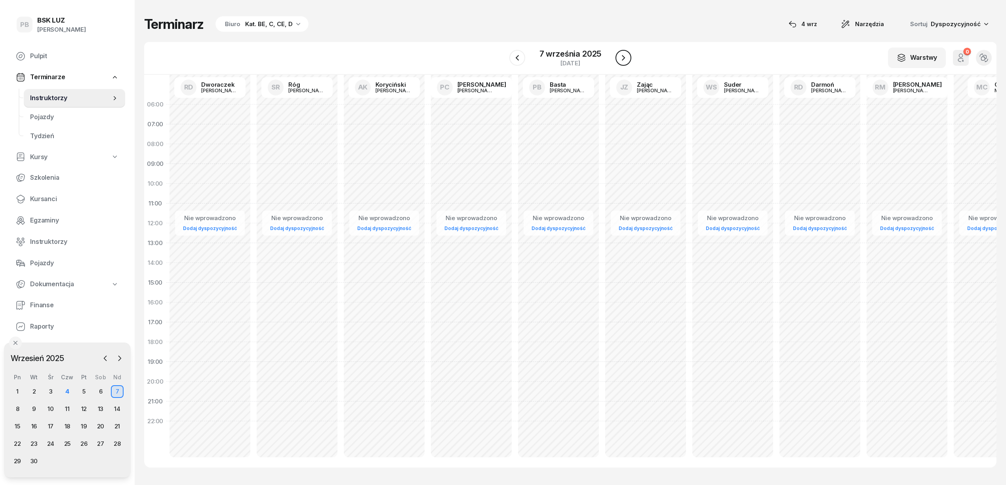
click at [620, 56] on icon "button" at bounding box center [624, 58] width 10 height 10
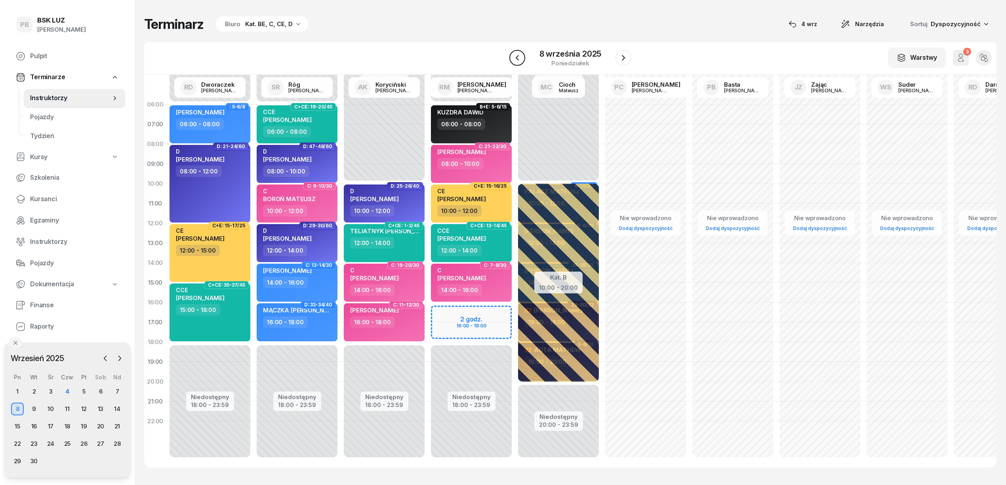
click at [519, 59] on icon "button" at bounding box center [518, 58] width 10 height 10
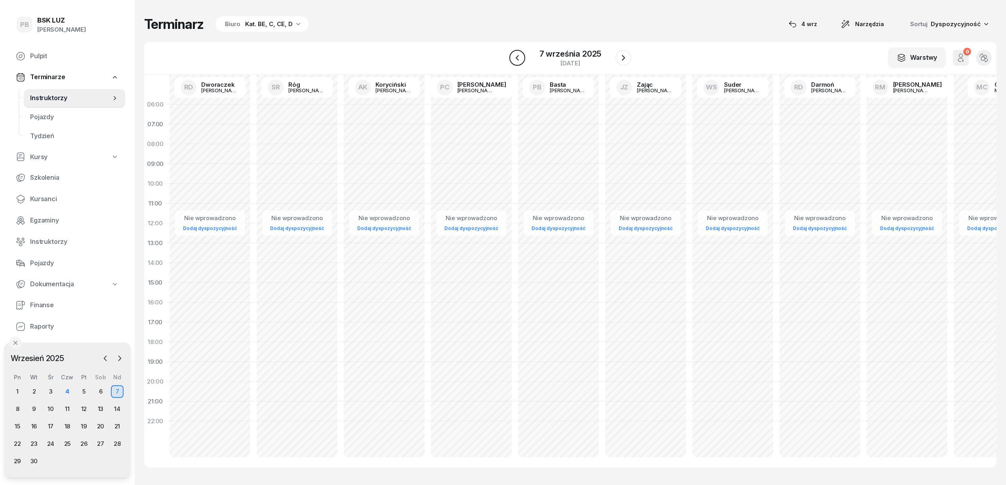
click at [519, 59] on icon "button" at bounding box center [518, 58] width 10 height 10
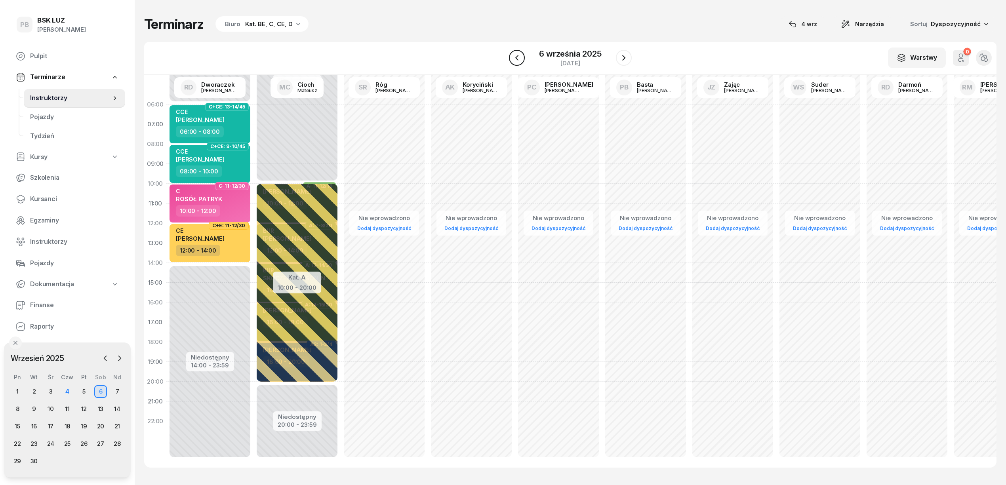
click at [519, 59] on icon "button" at bounding box center [517, 58] width 10 height 10
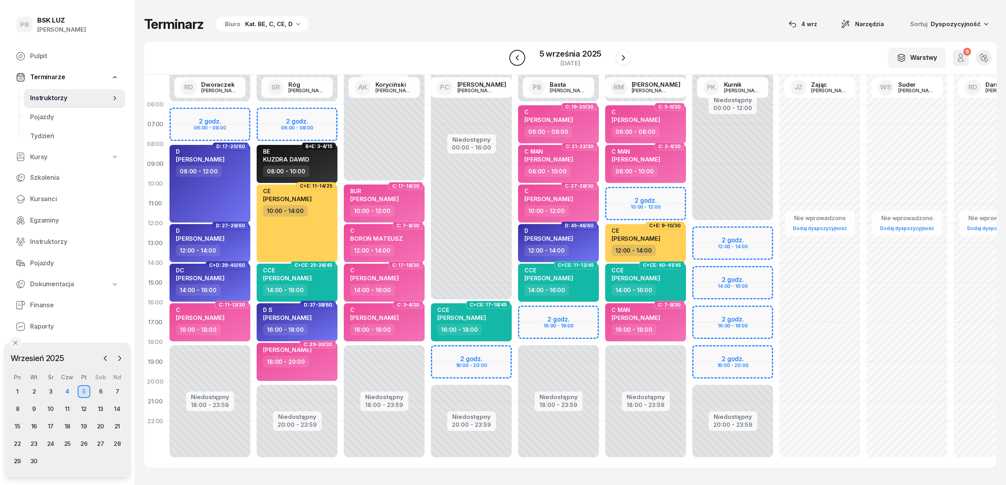
click at [519, 59] on icon "button" at bounding box center [518, 58] width 10 height 10
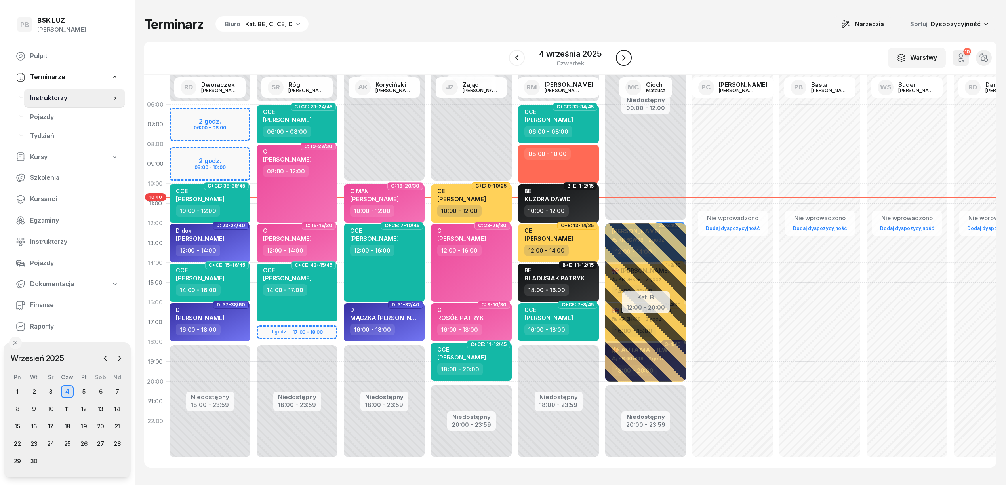
click at [625, 56] on icon "button" at bounding box center [624, 58] width 10 height 10
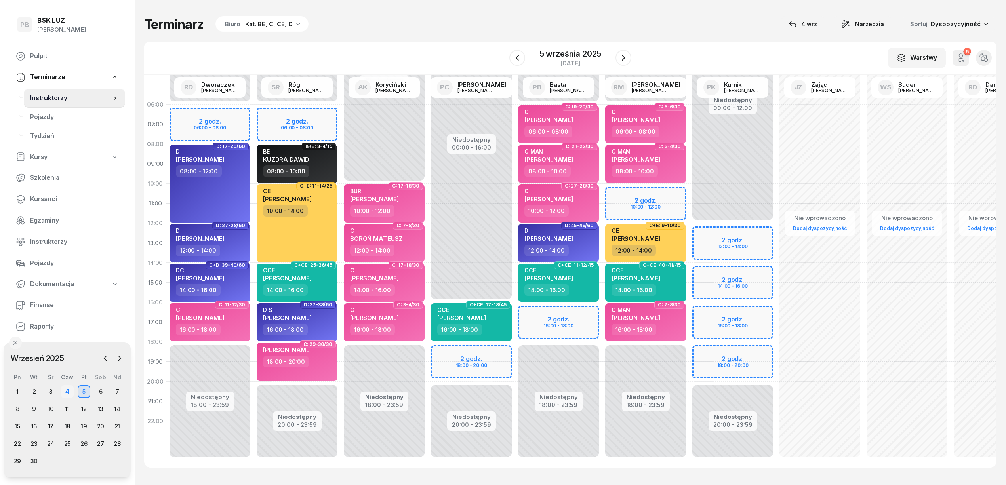
click at [70, 391] on div "4" at bounding box center [67, 392] width 13 height 13
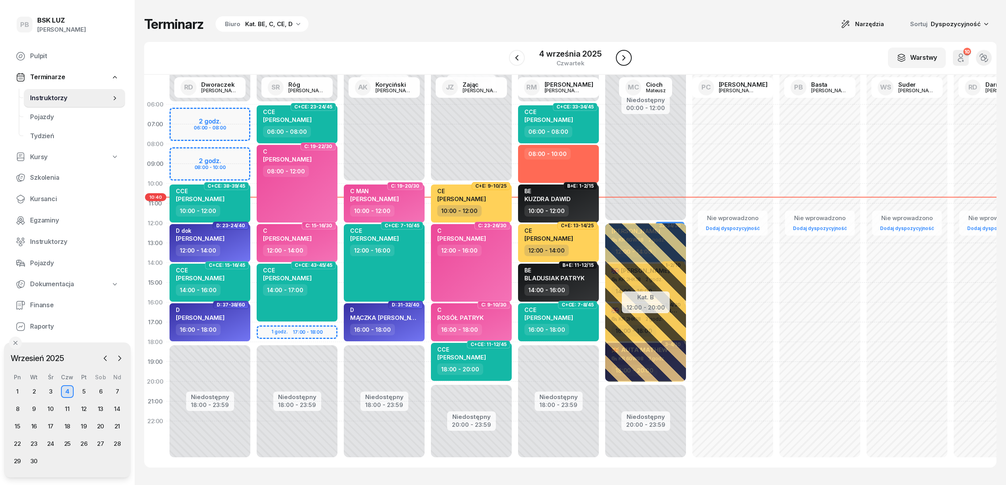
click at [626, 57] on icon "button" at bounding box center [624, 58] width 10 height 10
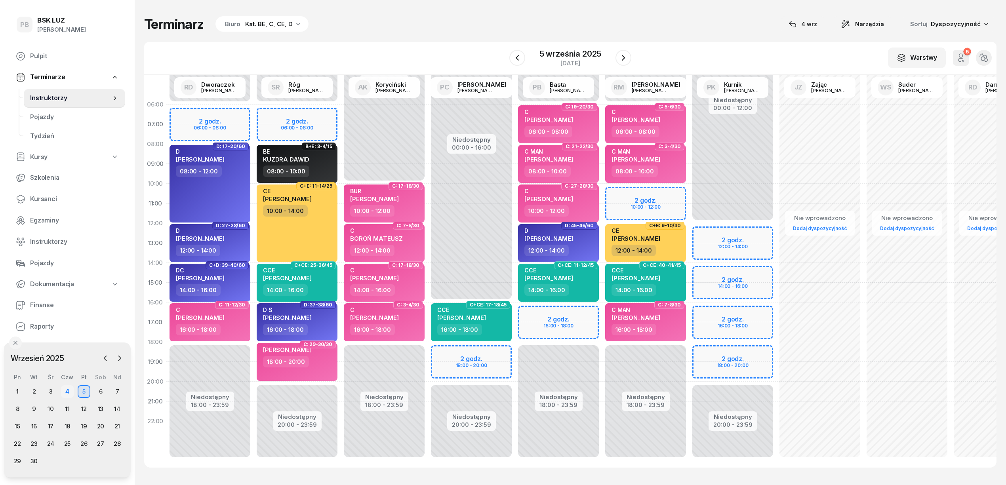
click at [65, 388] on div "4" at bounding box center [67, 392] width 13 height 13
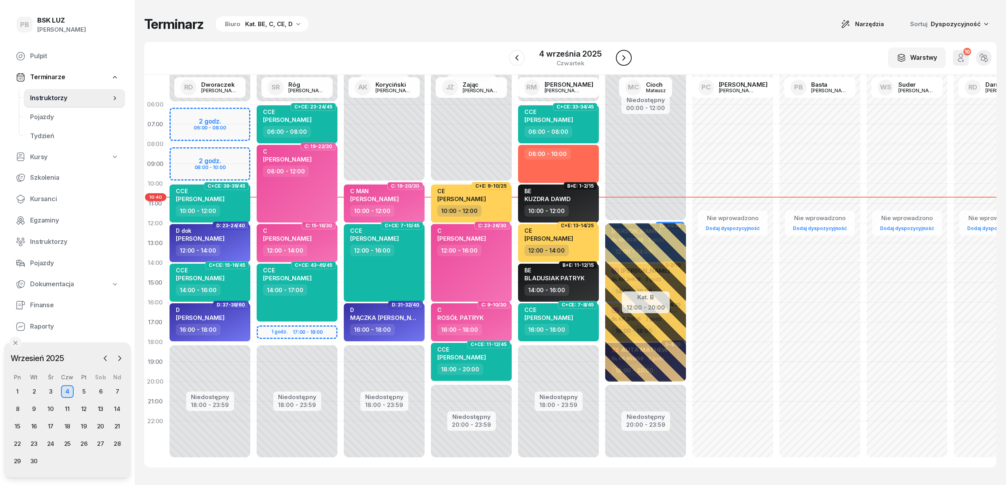
click at [625, 56] on icon "button" at bounding box center [624, 58] width 10 height 10
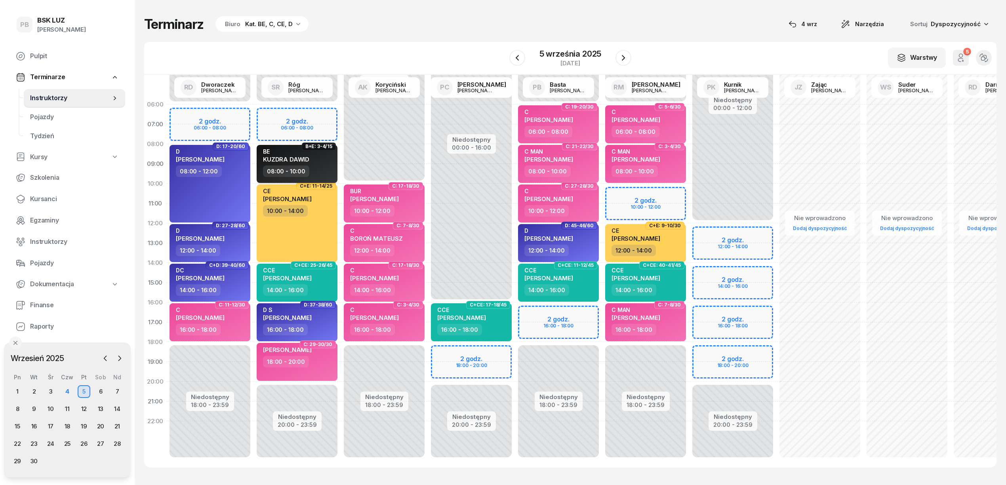
click at [305, 158] on span "KUZDRA DAWID" at bounding box center [286, 160] width 46 height 8
select select "08"
select select "10"
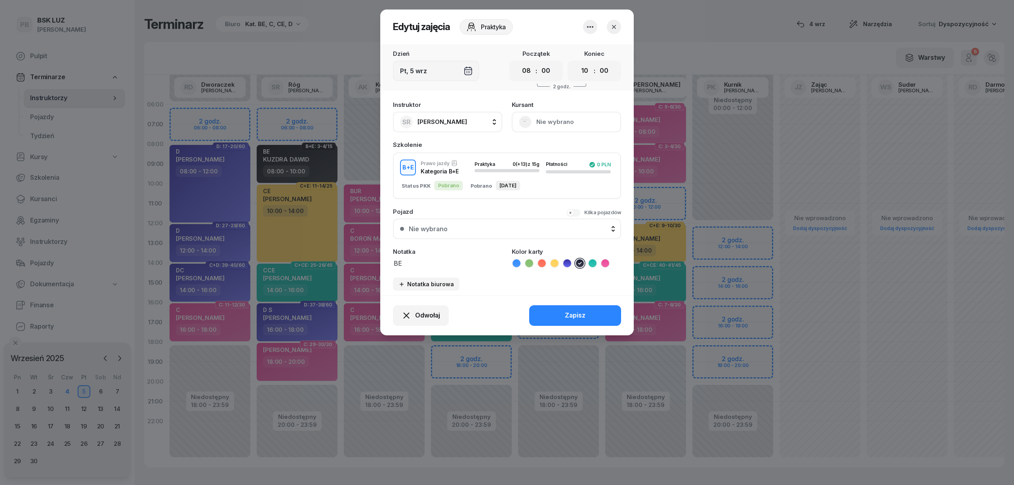
click at [559, 121] on button "Nie wybrano" at bounding box center [566, 122] width 109 height 21
click at [552, 143] on link "Otwórz profil" at bounding box center [565, 149] width 105 height 20
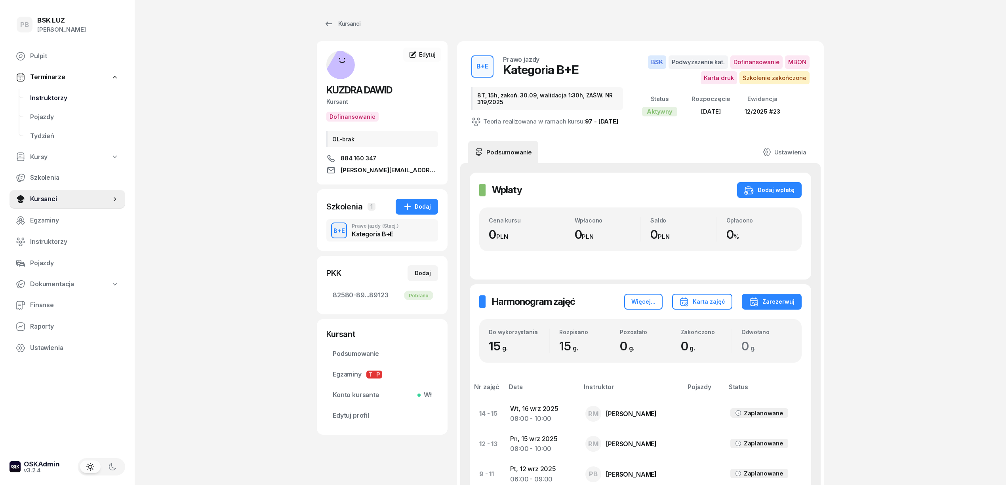
click at [46, 98] on span "Instruktorzy" at bounding box center [74, 98] width 89 height 10
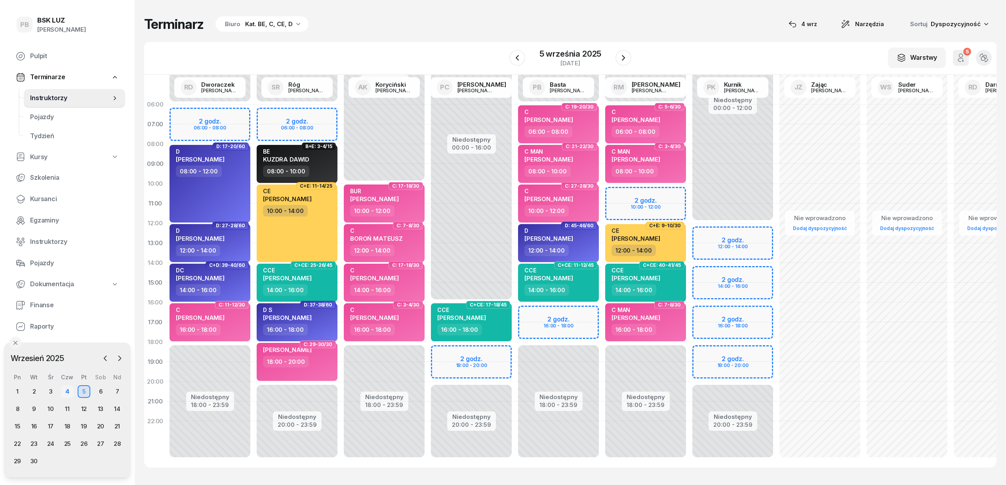
click at [67, 390] on div "4" at bounding box center [67, 392] width 13 height 13
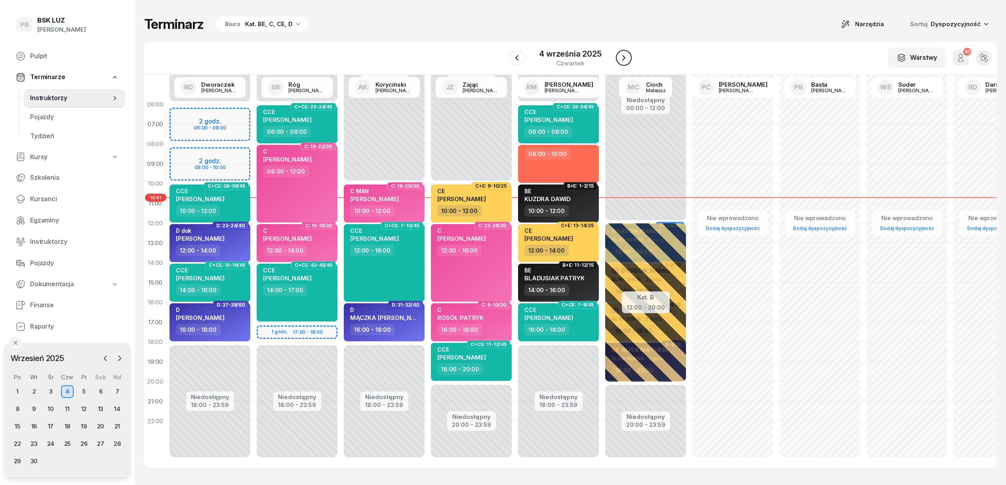
click at [622, 56] on icon "button" at bounding box center [624, 58] width 10 height 10
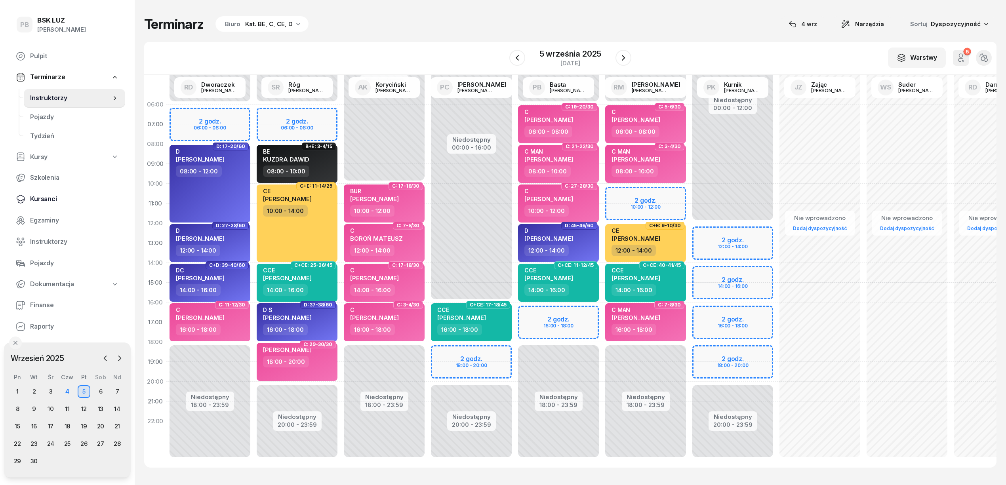
click at [34, 200] on span "Kursanci" at bounding box center [74, 199] width 89 height 10
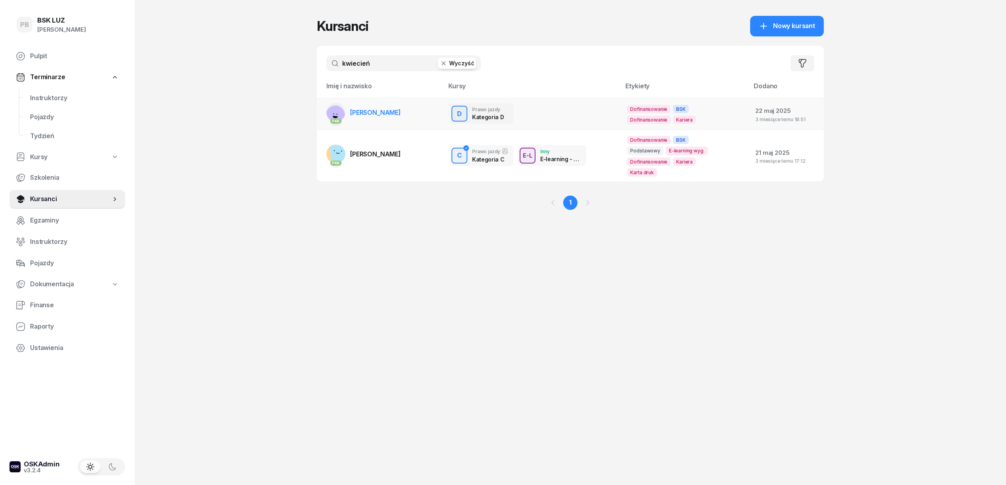
click at [384, 112] on span "KWIECIEŃ KRYSTIAN" at bounding box center [375, 113] width 51 height 8
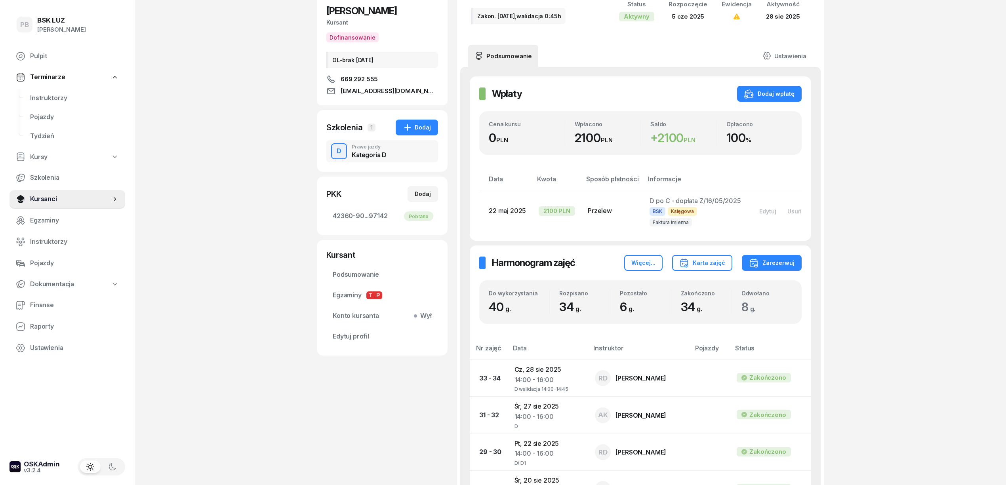
scroll to position [53, 0]
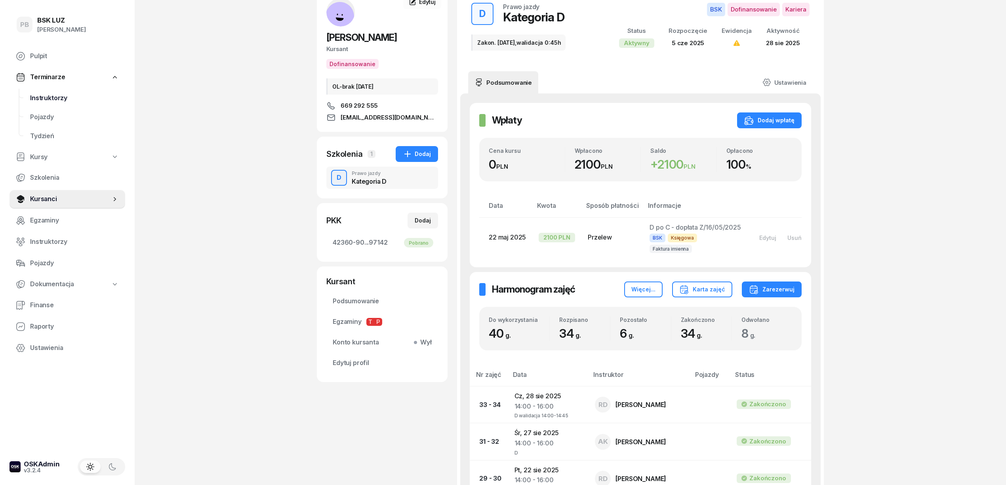
click at [45, 97] on span "Instruktorzy" at bounding box center [74, 98] width 89 height 10
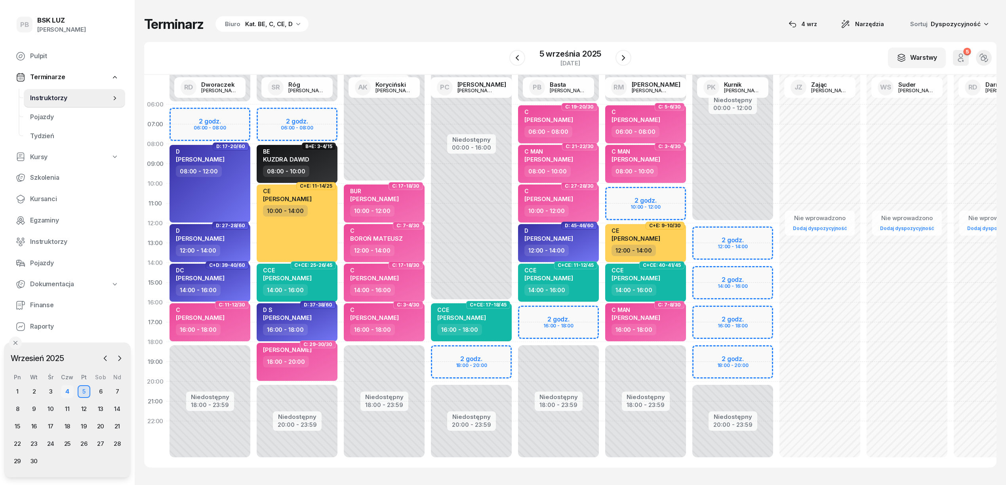
click at [69, 390] on div "4" at bounding box center [67, 392] width 13 height 13
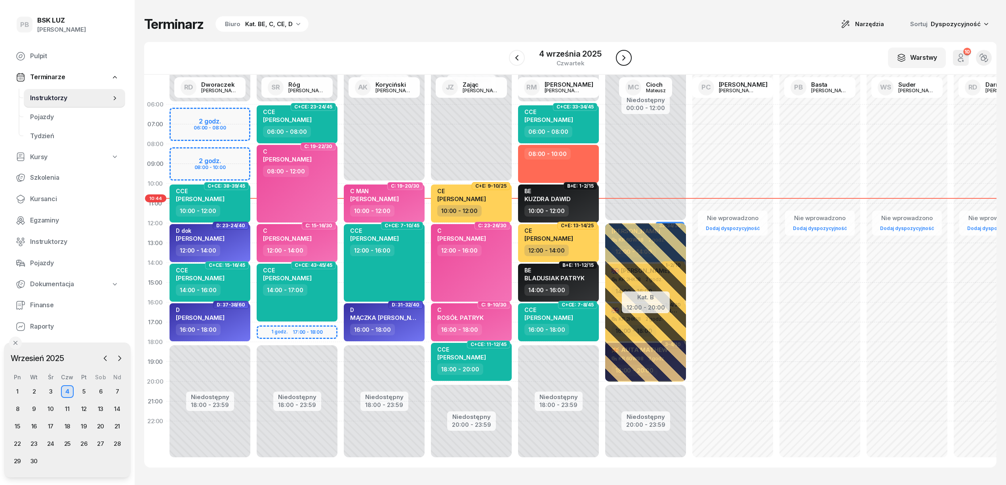
click at [625, 57] on icon "button" at bounding box center [623, 58] width 3 height 6
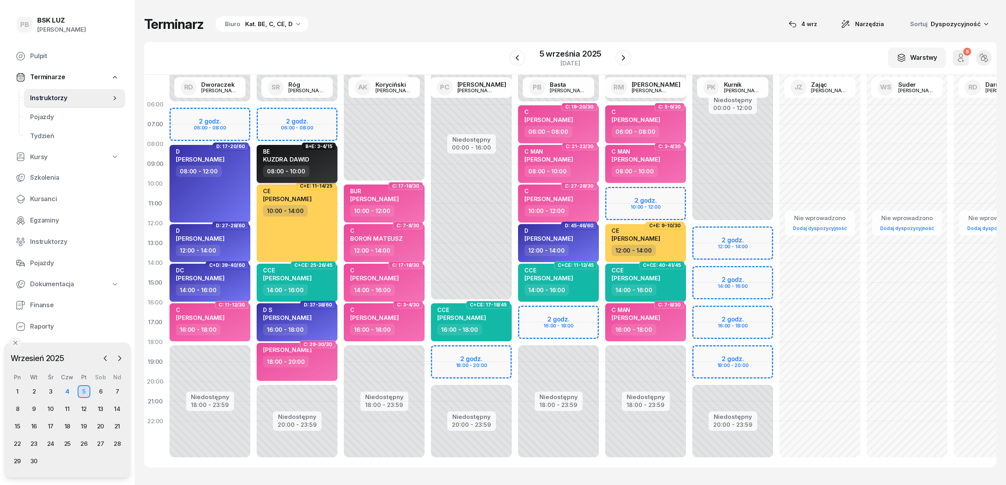
click at [319, 161] on div "BE KUZDRA DAWID" at bounding box center [298, 156] width 70 height 17
select select "08"
select select "10"
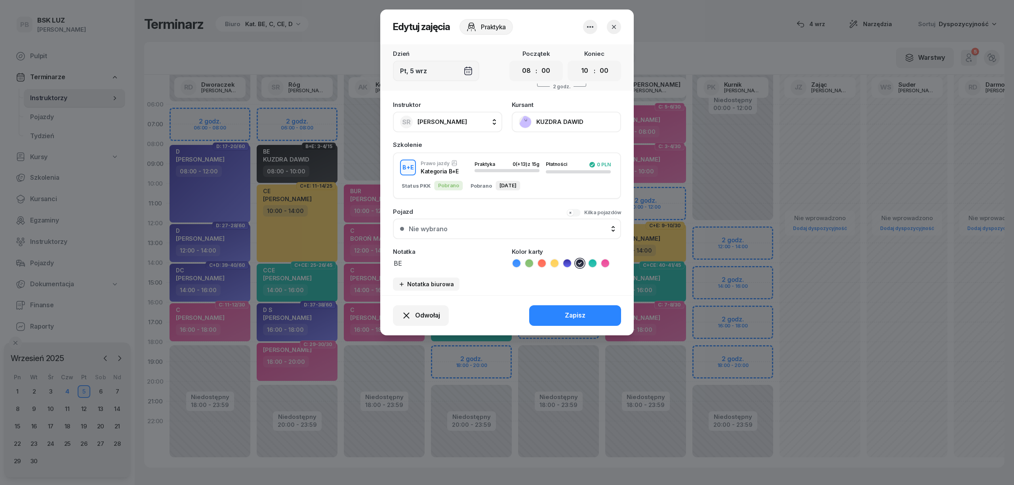
click at [441, 121] on span "[PERSON_NAME]" at bounding box center [443, 122] width 50 height 8
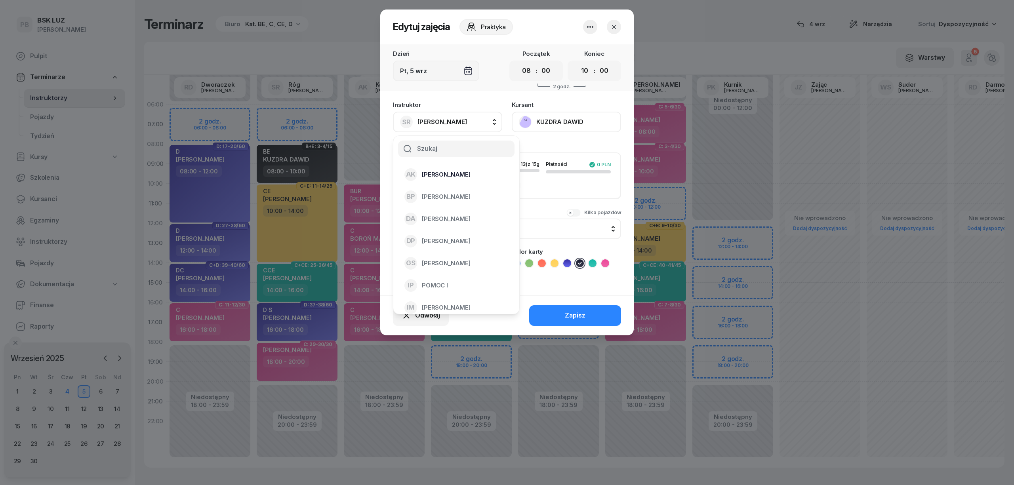
click at [446, 177] on span "[PERSON_NAME]" at bounding box center [446, 175] width 49 height 10
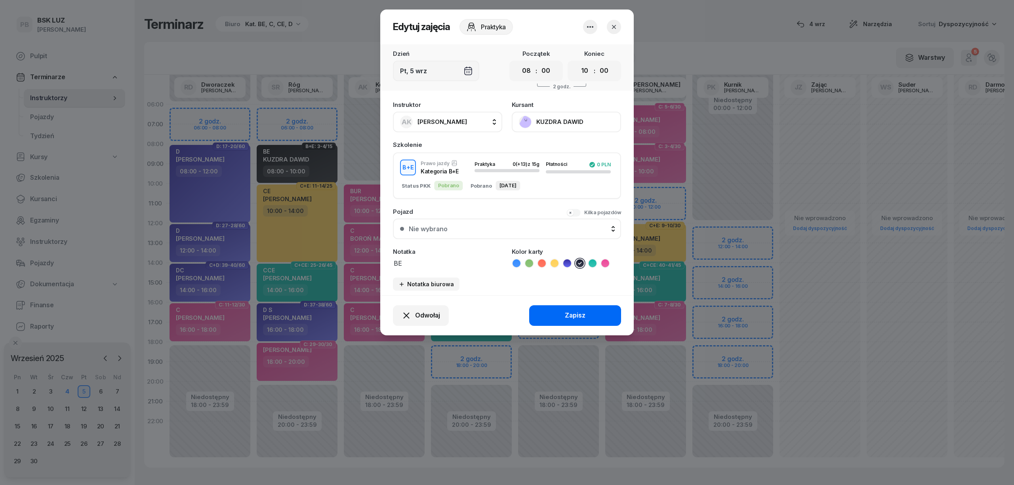
click at [605, 316] on button "Zapisz" at bounding box center [575, 315] width 92 height 21
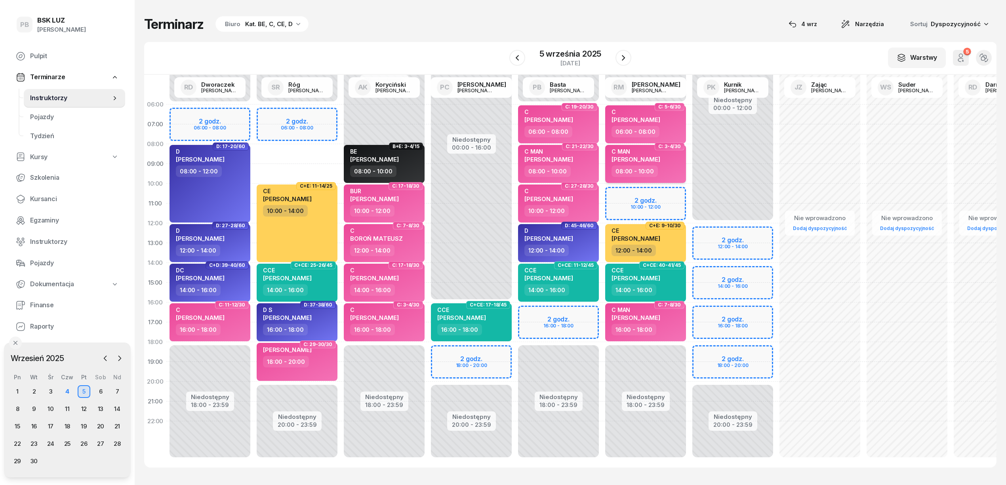
click at [671, 172] on div "08:00 - 10:00" at bounding box center [647, 171] width 70 height 11
select select "08"
select select "10"
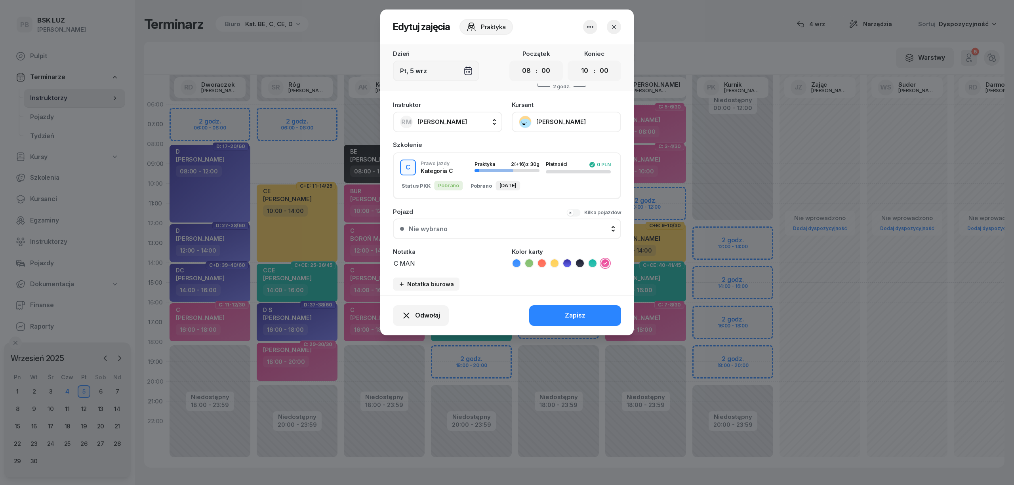
click at [454, 117] on span "[PERSON_NAME]" at bounding box center [443, 122] width 50 height 10
type input "róg"
click at [450, 176] on span "[PERSON_NAME]" at bounding box center [446, 175] width 49 height 10
click at [561, 314] on button "Zapisz" at bounding box center [575, 315] width 92 height 21
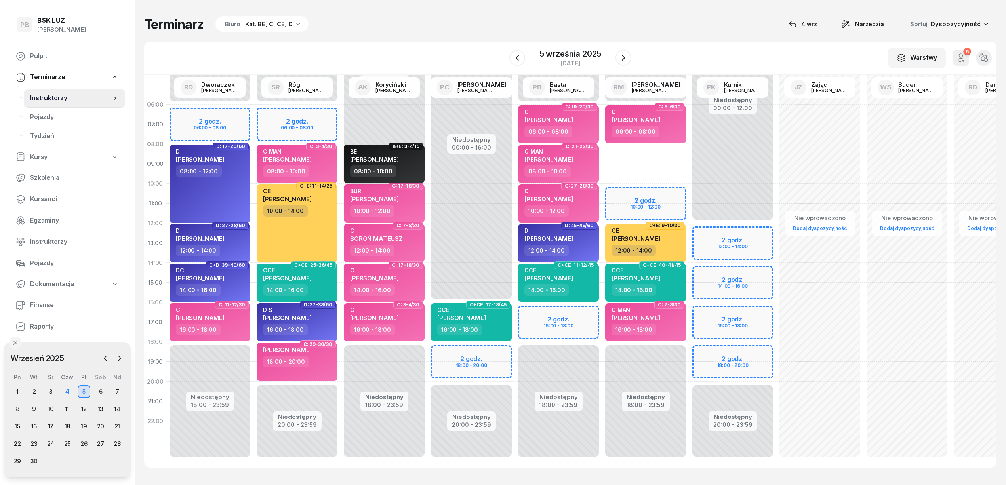
click at [401, 161] on div "BE DAWID KUZDRA" at bounding box center [385, 156] width 70 height 17
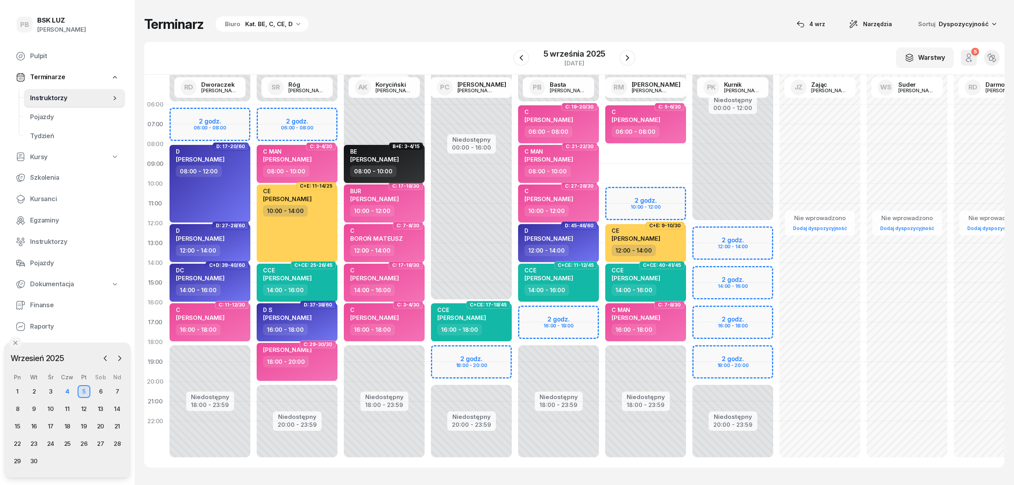
select select "08"
select select "10"
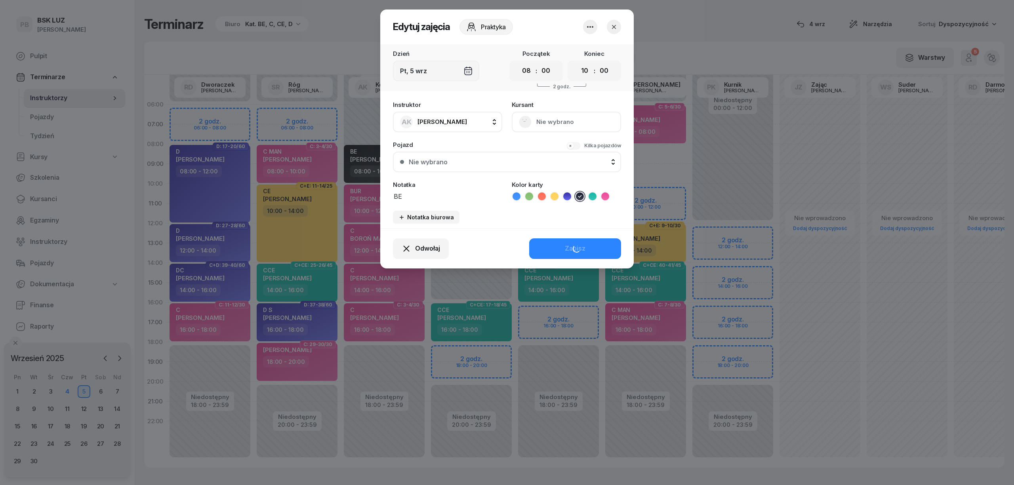
click at [429, 122] on span "[PERSON_NAME]" at bounding box center [443, 122] width 50 height 8
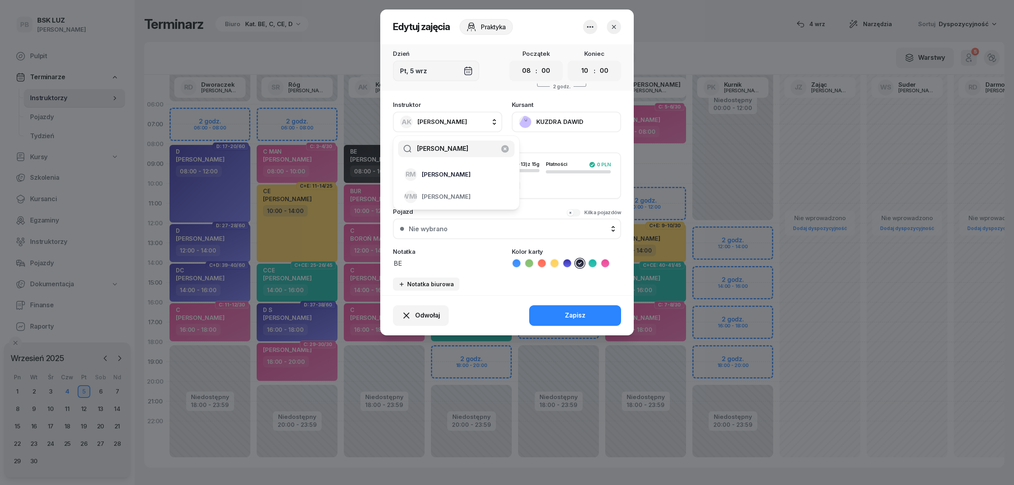
type input "marko"
click at [439, 173] on span "[PERSON_NAME]" at bounding box center [446, 175] width 49 height 10
click at [584, 75] on select "00 01 02 03 04 05 06 07 08 09 10 11 12 13 14 15 16 17 18 19 20 21 22 23" at bounding box center [584, 71] width 15 height 17
select select "12"
click at [577, 63] on select "00 01 02 03 04 05 06 07 08 09 10 11 12 13 14 15 16 17 18 19 20 21 22 23" at bounding box center [584, 71] width 15 height 17
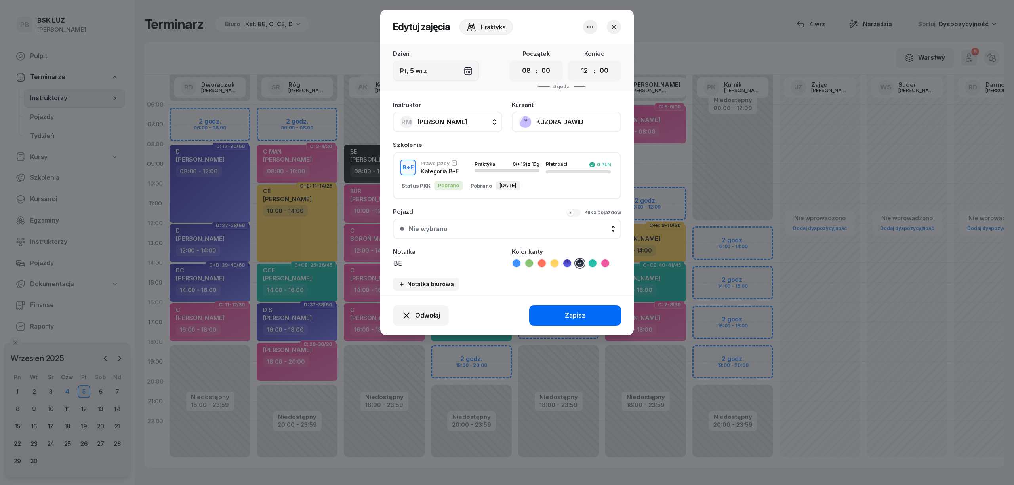
click at [590, 312] on button "Zapisz" at bounding box center [575, 315] width 92 height 21
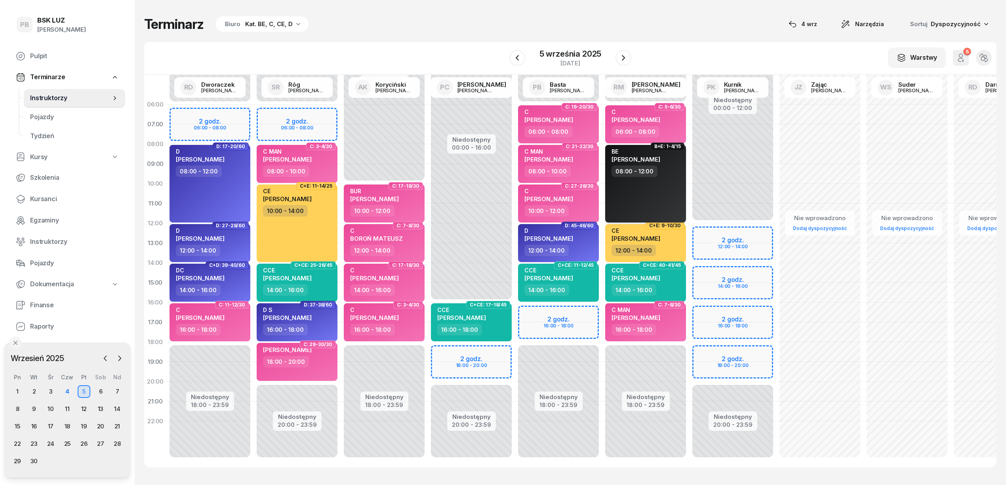
click at [633, 156] on span "DAWID KUZDRA" at bounding box center [636, 160] width 49 height 8
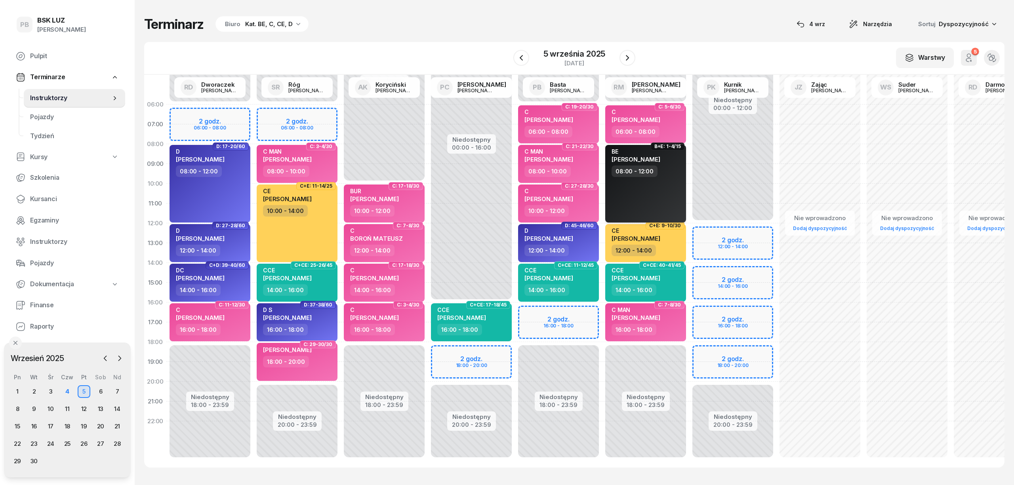
select select "08"
select select "12"
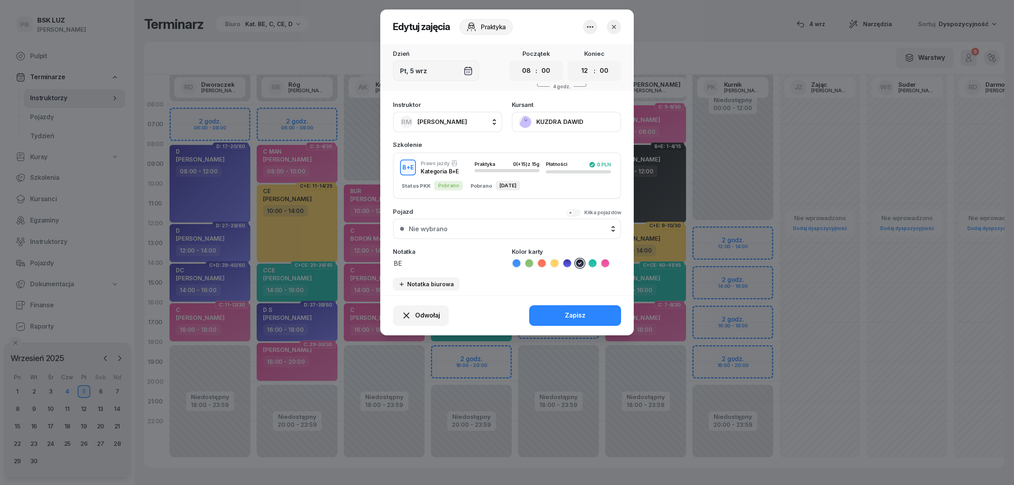
click at [615, 23] on icon "button" at bounding box center [614, 27] width 8 height 8
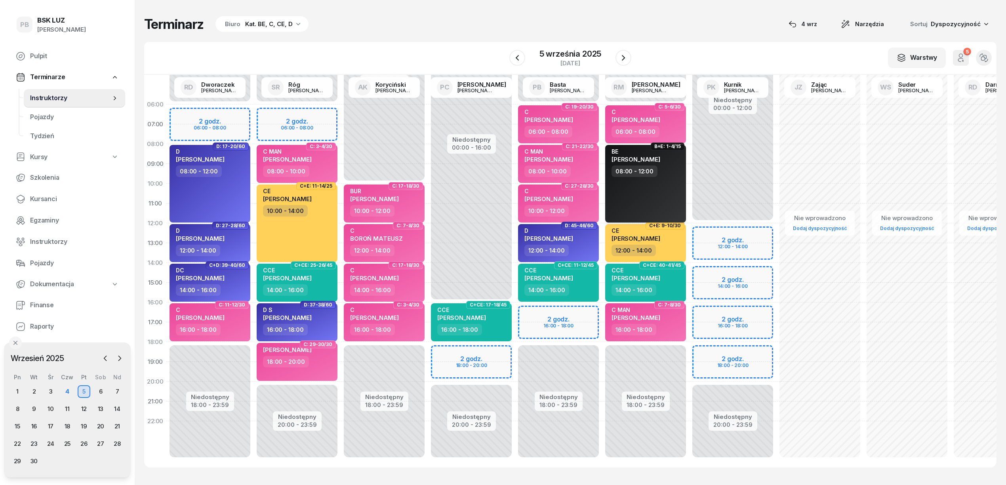
click at [673, 197] on div "BE DAWID KUZDRA 08:00 - 12:00" at bounding box center [645, 184] width 81 height 78
select select "08"
select select "12"
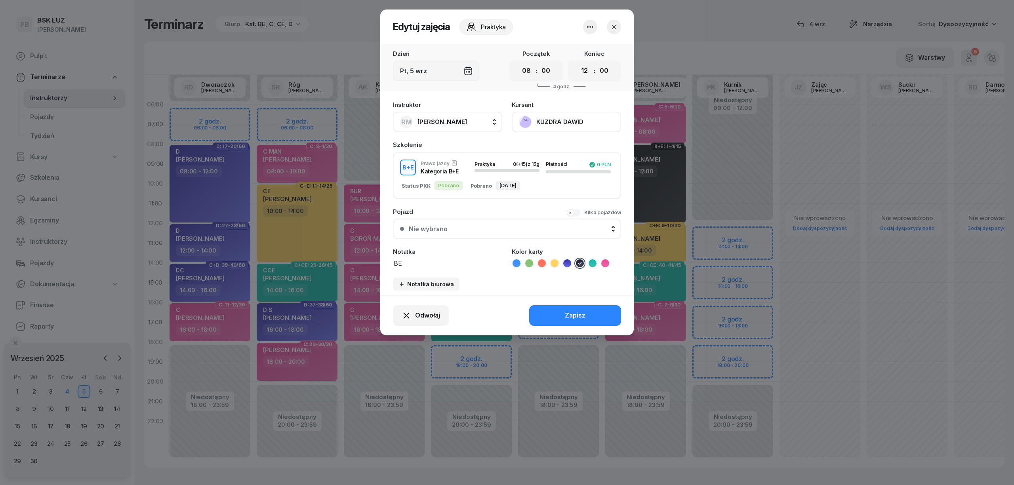
click at [582, 121] on button "KUZDRA DAWID" at bounding box center [566, 122] width 109 height 21
click at [573, 146] on link "Otwórz profil" at bounding box center [565, 149] width 105 height 20
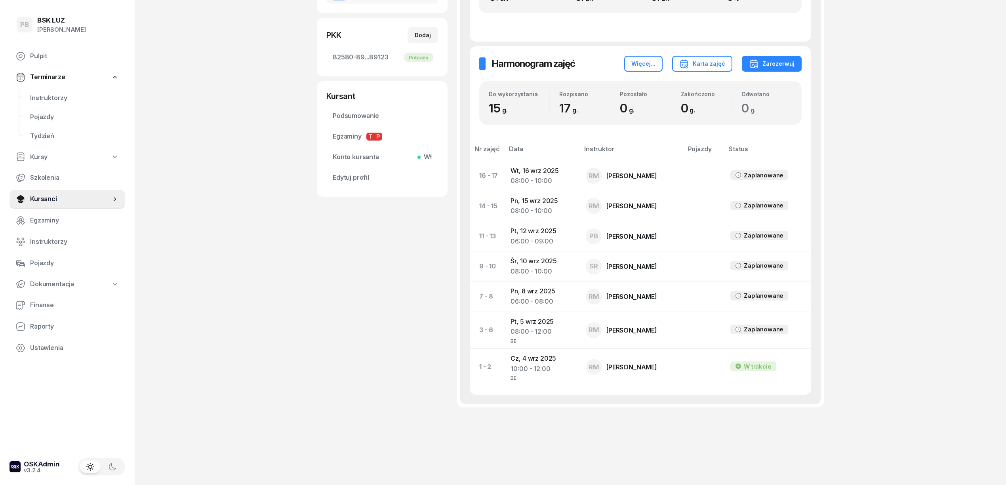
scroll to position [249, 0]
click at [534, 172] on td "Wt, 16 wrz 2025 08:00 - 10:00" at bounding box center [541, 176] width 75 height 30
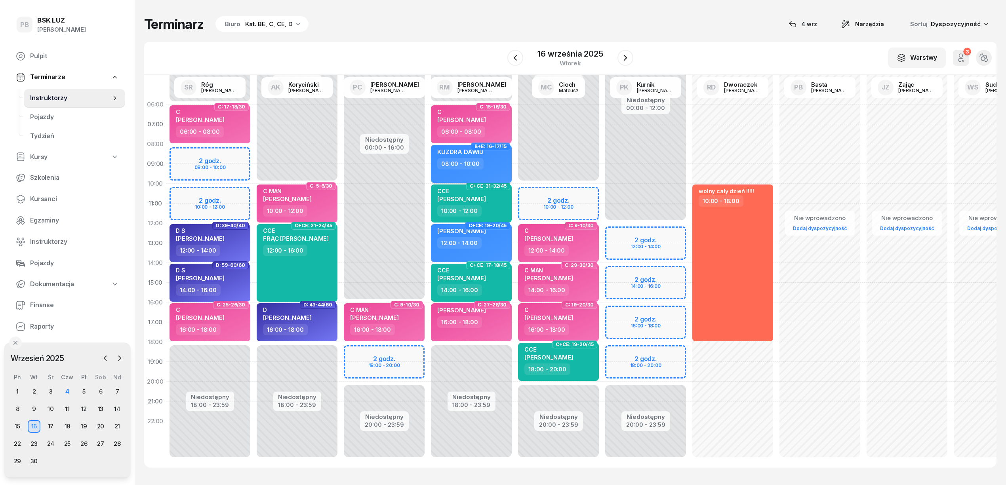
click at [492, 172] on div "KUZDRA DAWID 08:00 - 10:00" at bounding box center [471, 164] width 81 height 38
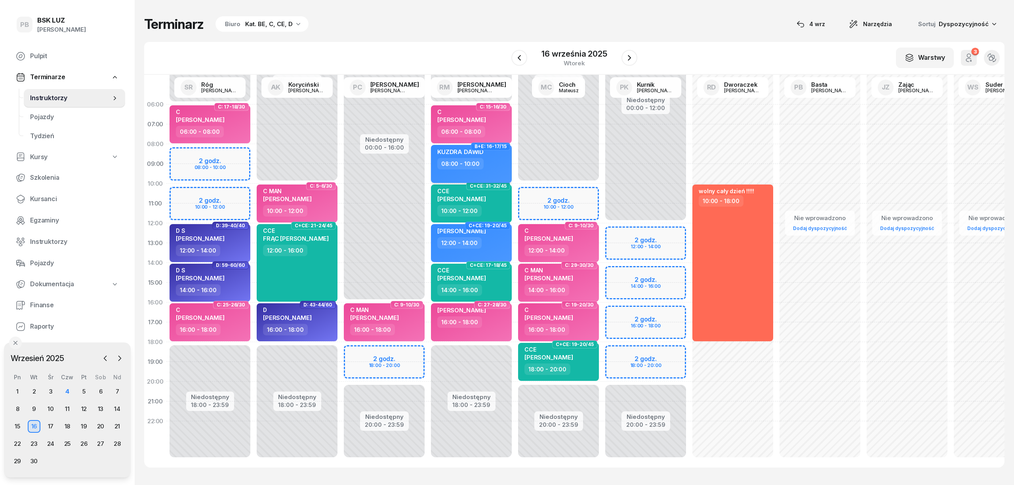
select select "08"
select select "10"
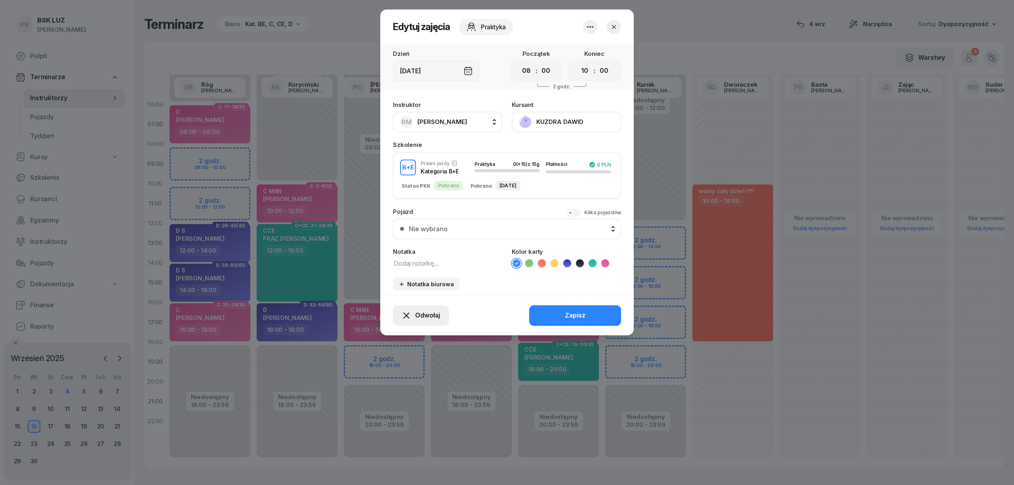
click at [427, 316] on span "Odwołaj" at bounding box center [427, 316] width 25 height 10
click at [417, 250] on div "My odwołaliśmy" at bounding box center [408, 247] width 48 height 10
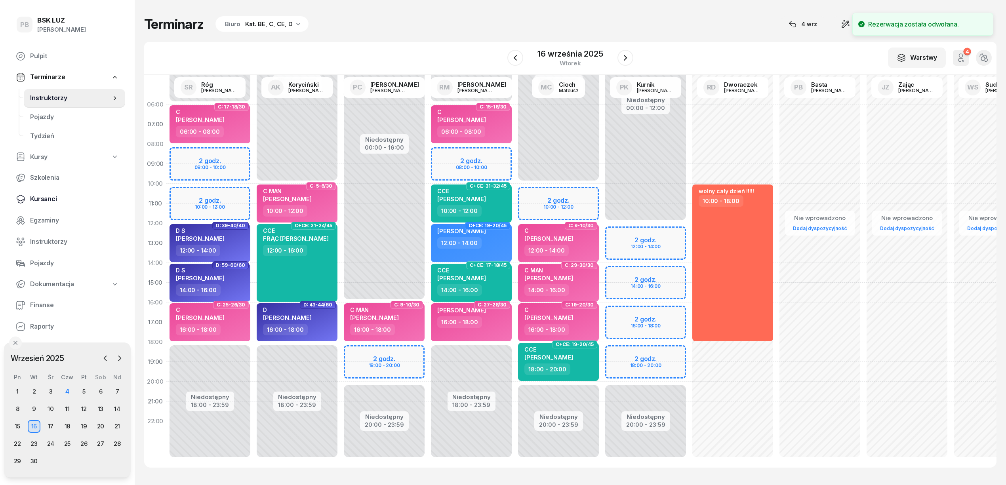
click at [41, 200] on span "Kursanci" at bounding box center [74, 199] width 89 height 10
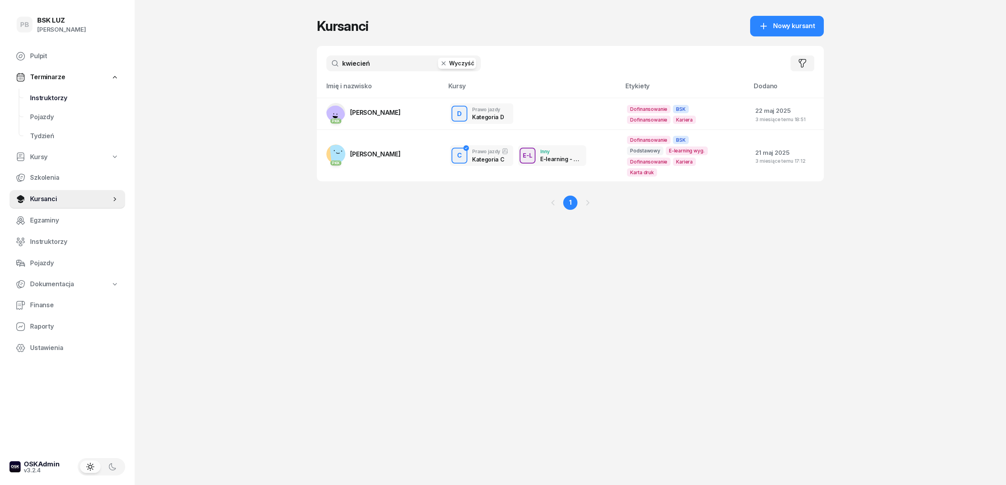
click at [44, 100] on span "Instruktorzy" at bounding box center [74, 98] width 89 height 10
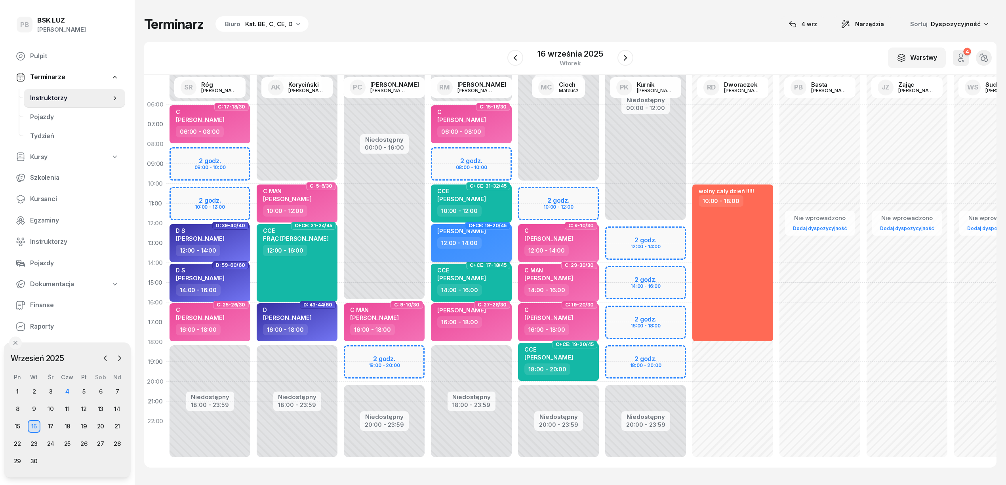
click at [484, 235] on div "[PERSON_NAME]" at bounding box center [461, 232] width 49 height 10
select select "12"
select select "14"
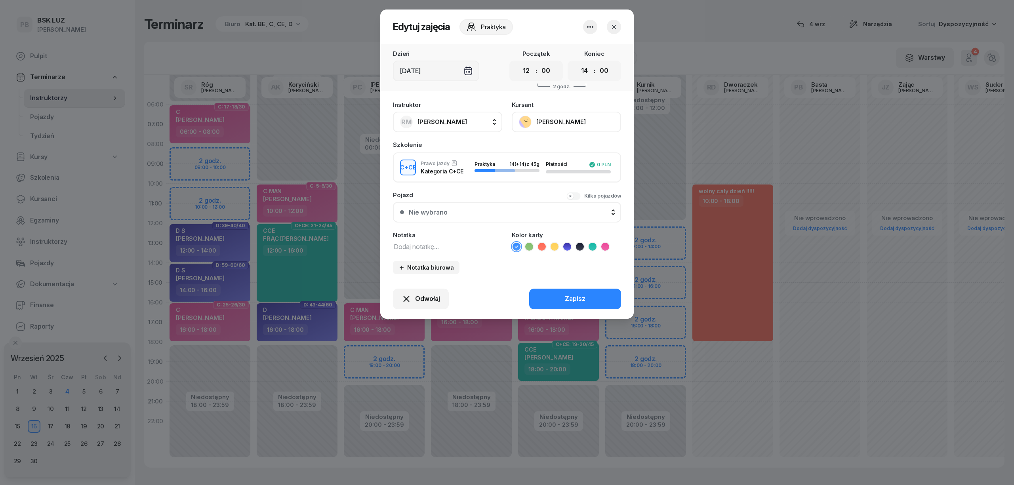
click at [457, 243] on textarea at bounding box center [447, 246] width 109 height 10
type textarea "CCE"
click at [590, 243] on icon at bounding box center [593, 247] width 8 height 8
click at [590, 296] on button "Zapisz" at bounding box center [575, 299] width 92 height 21
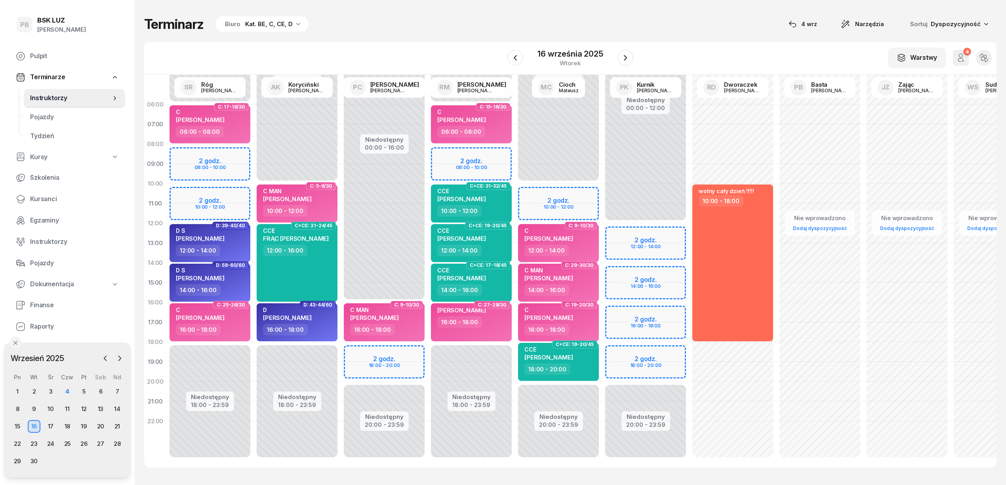
click at [359, 50] on div "W Wybierz AK Koryciński Artur BP Pająk Bogusław DA Arendarczyk Damian DP Pawłow…" at bounding box center [570, 58] width 853 height 33
click at [70, 388] on div "4" at bounding box center [67, 392] width 13 height 13
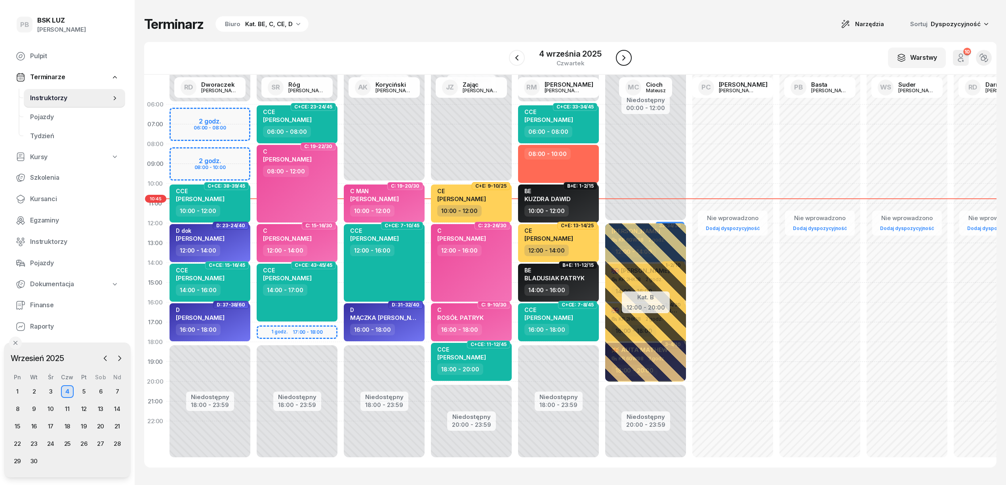
click at [622, 61] on icon "button" at bounding box center [624, 58] width 10 height 10
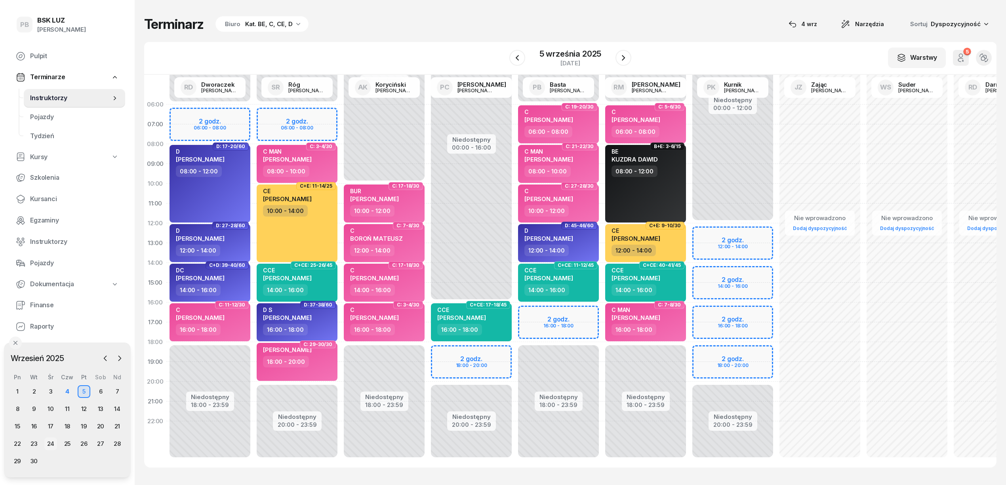
click at [51, 443] on div "24" at bounding box center [50, 444] width 13 height 13
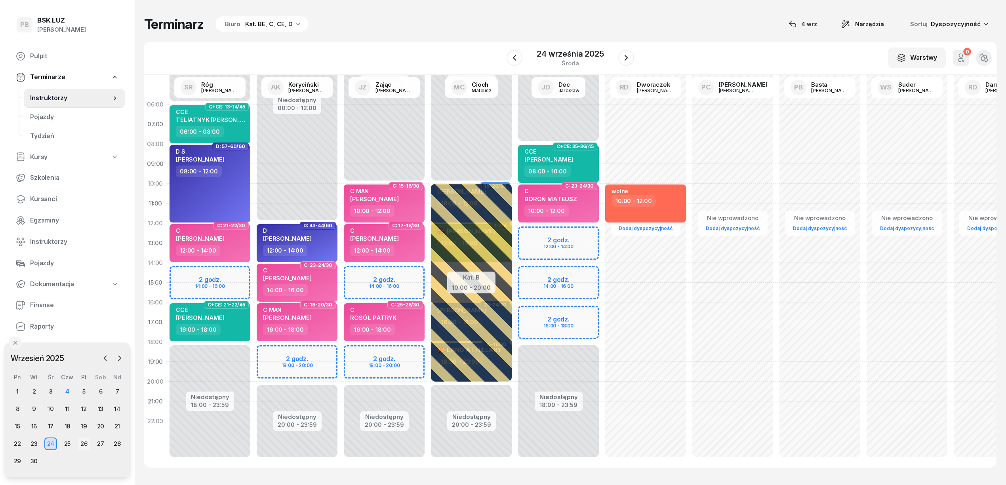
click at [88, 444] on div "26" at bounding box center [84, 444] width 13 height 13
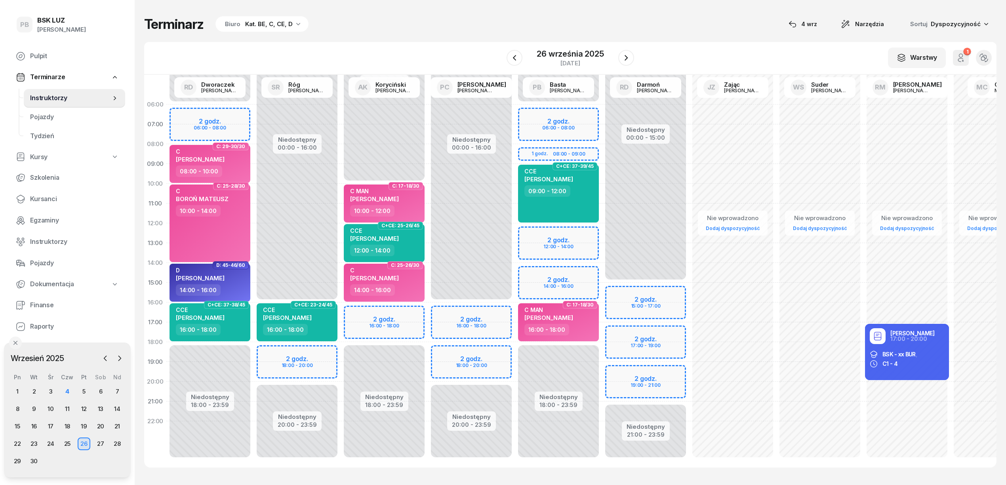
click at [540, 272] on div "Niedostępny 00:00 - 06:00 Niedostępny 18:00 - 23:59 2 godz. 06:00 - 08:00 1 god…" at bounding box center [558, 283] width 87 height 376
click at [540, 273] on div "Niedostępny 00:00 - 06:00 Niedostępny 18:00 - 23:59 2 godz. 06:00 - 08:00 1 god…" at bounding box center [558, 283] width 87 height 376
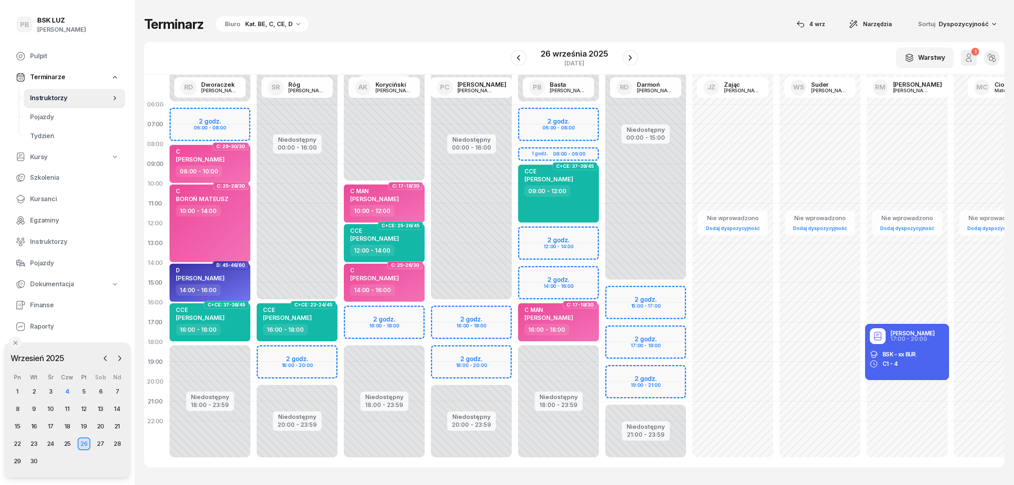
select select "14"
select select "16"
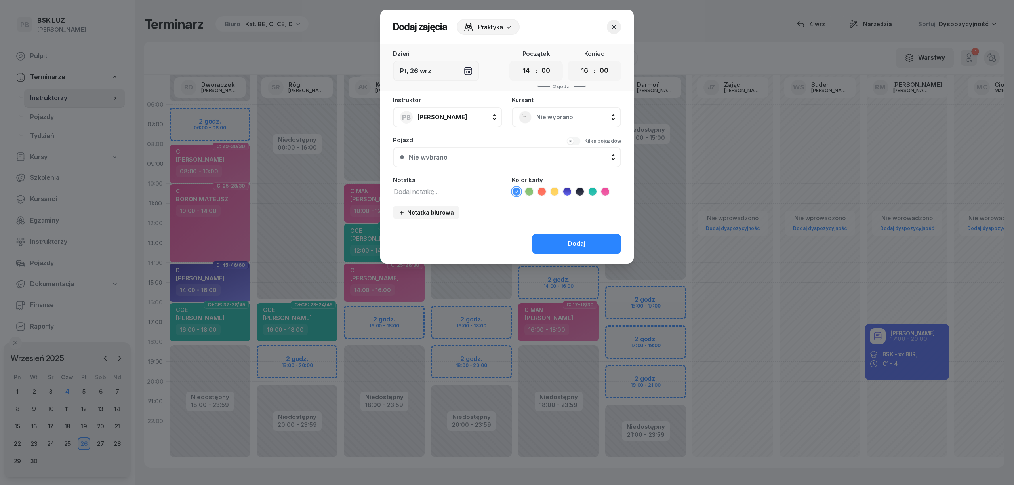
click at [546, 113] on span "Nie wybrano" at bounding box center [575, 117] width 78 height 10
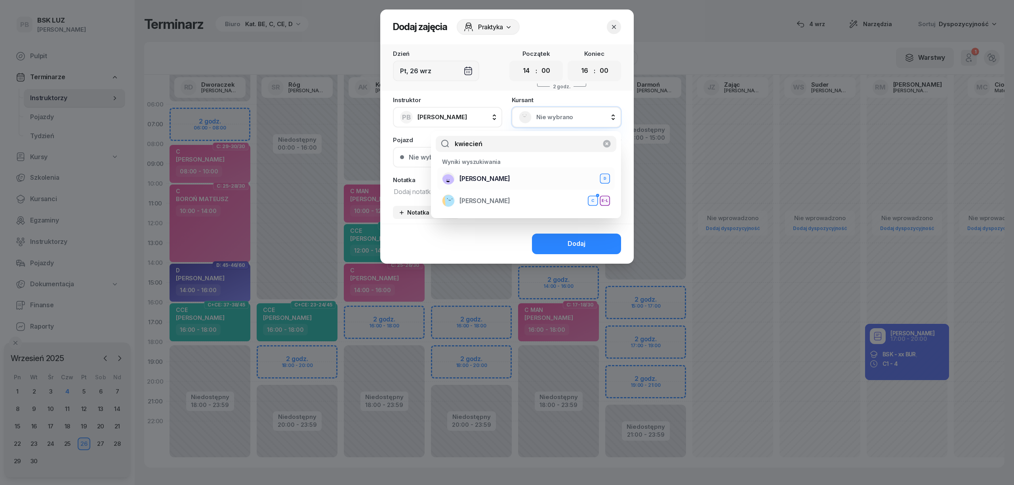
type input "kwiecień"
click at [526, 178] on div "KWIECIEŃ KRYSTIAN D" at bounding box center [526, 178] width 168 height 13
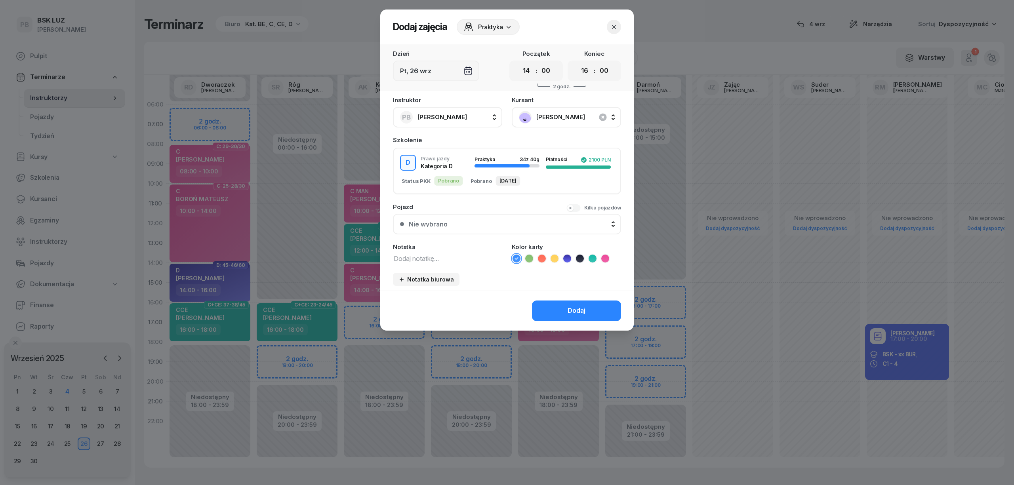
click at [568, 258] on icon at bounding box center [567, 259] width 8 height 8
click at [476, 259] on textarea at bounding box center [447, 258] width 109 height 10
type textarea "D z kursu"
click at [555, 307] on button "Dodaj" at bounding box center [576, 311] width 89 height 21
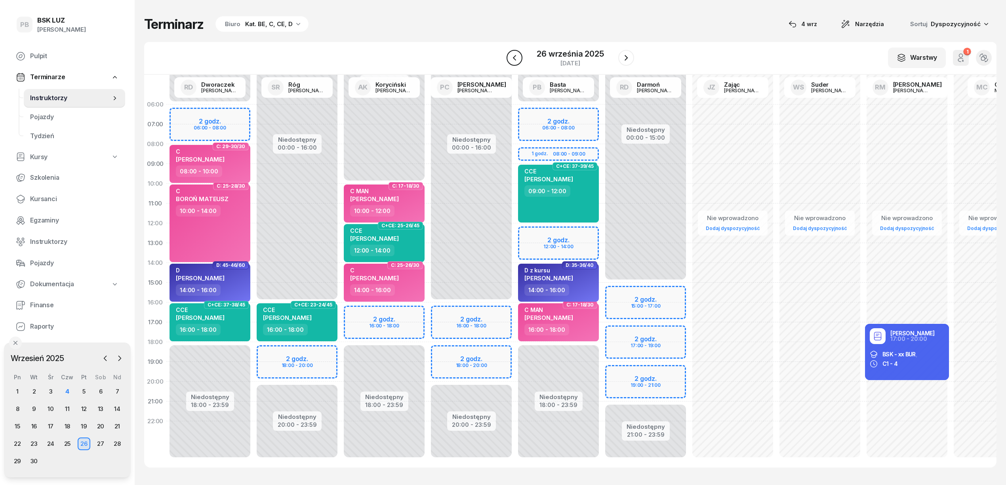
click at [519, 55] on icon "button" at bounding box center [515, 58] width 10 height 10
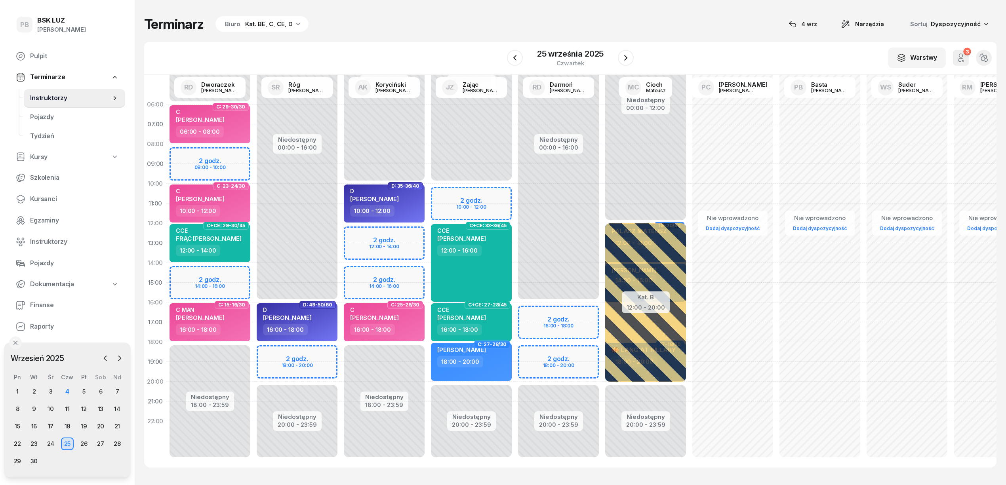
click at [384, 275] on div "Niedostępny 00:00 - 10:00 Niedostępny 18:00 - 23:59 2 godz. 12:00 - 14:00 2 god…" at bounding box center [384, 283] width 87 height 376
select select "14"
select select "16"
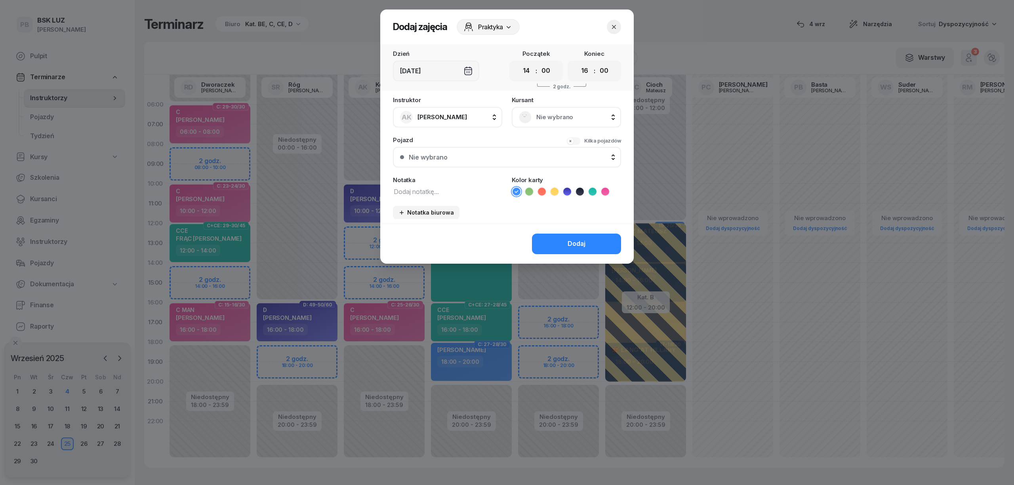
click at [533, 113] on div "Nie wybrano" at bounding box center [566, 117] width 95 height 13
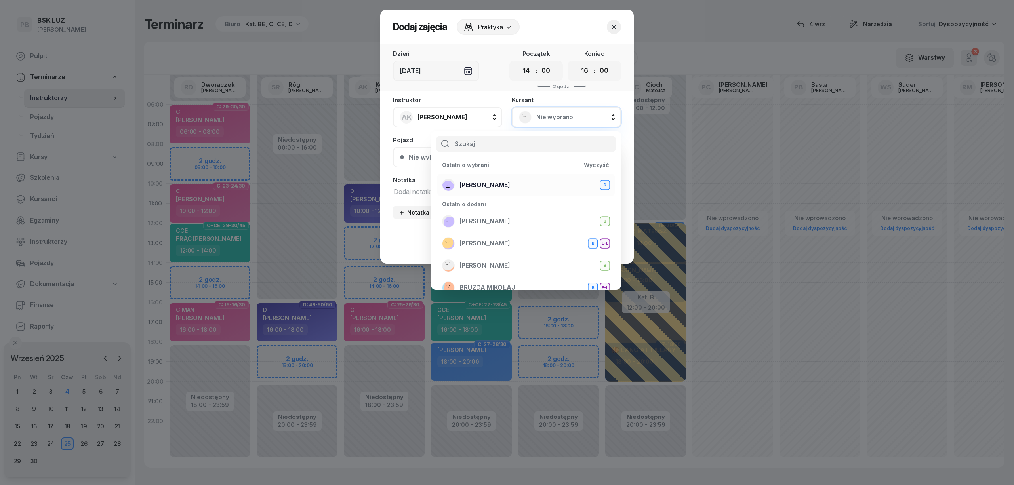
click at [526, 184] on div "KWIECIEŃ KRYSTIAN D" at bounding box center [526, 185] width 168 height 13
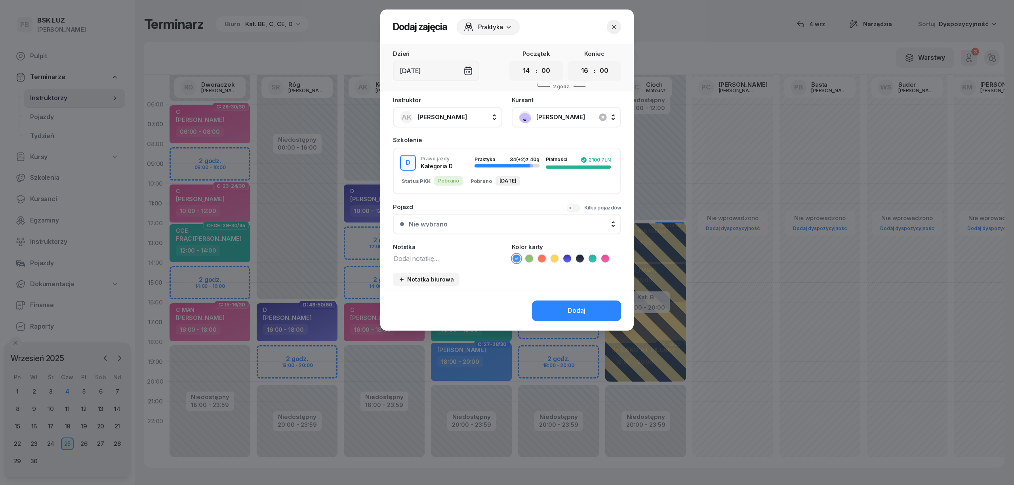
click at [435, 257] on textarea at bounding box center [447, 258] width 109 height 10
type textarea "D z kursu"
click at [572, 257] on ul at bounding box center [566, 259] width 109 height 10
click at [569, 257] on icon at bounding box center [567, 259] width 8 height 8
click at [566, 312] on button "Dodaj" at bounding box center [576, 311] width 89 height 21
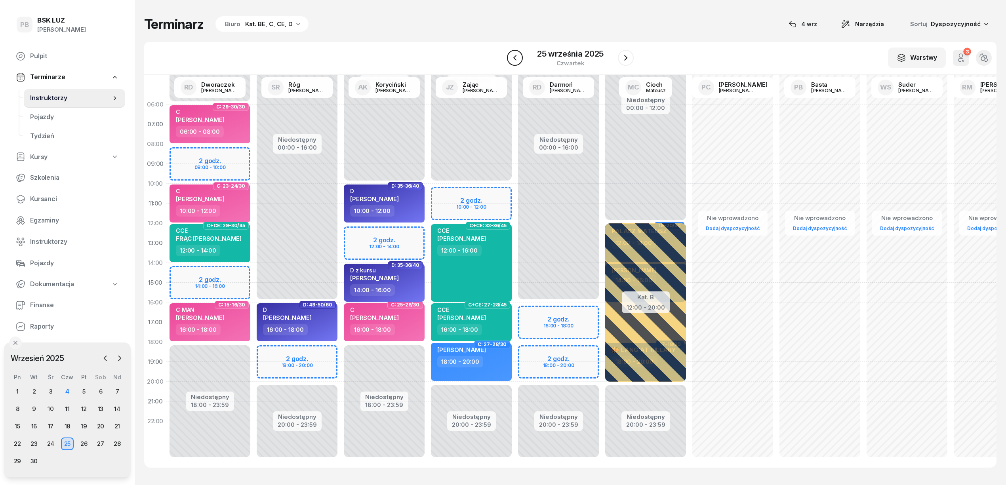
click at [514, 60] on icon "button" at bounding box center [515, 58] width 10 height 10
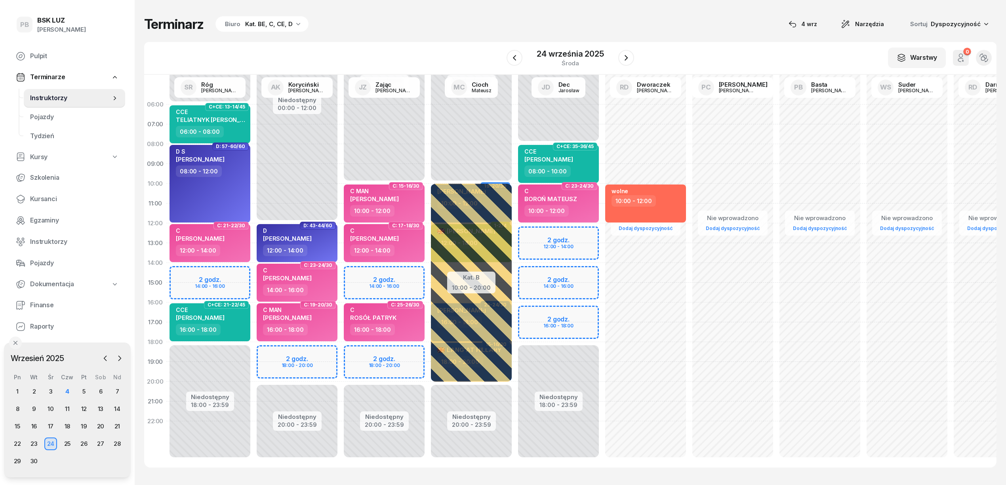
click at [227, 271] on div "Niedostępny 00:00 - 06:00 Niedostępny 18:00 - 23:59 2 godz. 14:00 - 16:00 C+CE:…" at bounding box center [209, 283] width 87 height 376
select select "14"
select select "16"
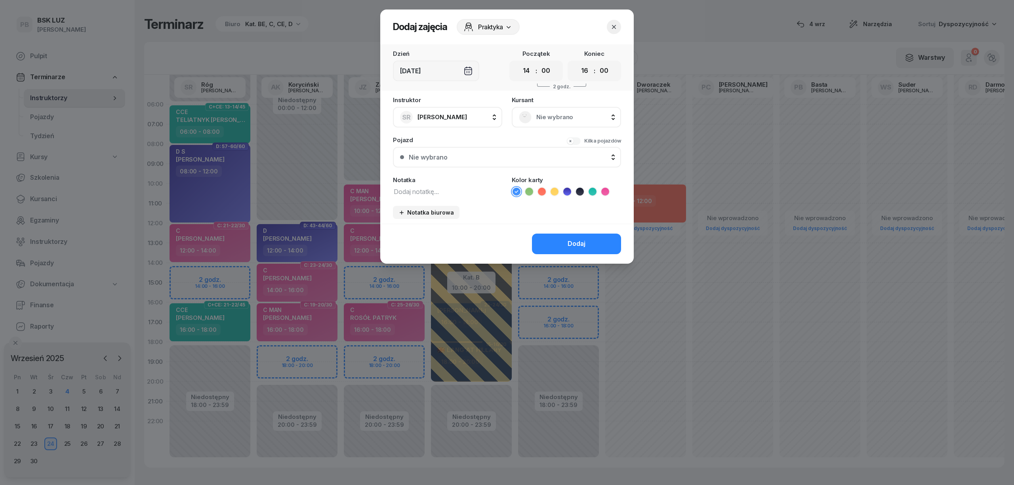
click at [531, 111] on div "Nie wybrano" at bounding box center [566, 117] width 95 height 13
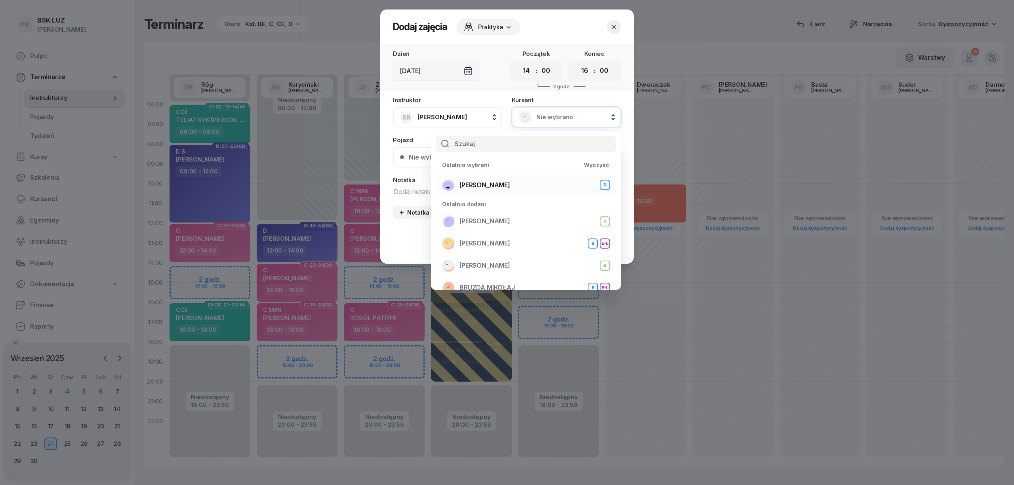
click at [510, 182] on span "KWIECIEŃ KRYSTIAN" at bounding box center [485, 185] width 51 height 10
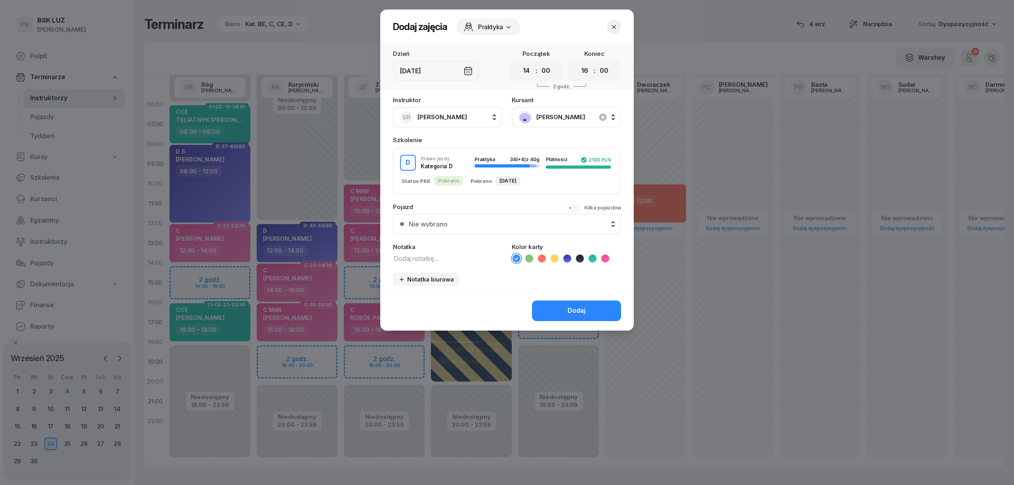
click at [430, 254] on textarea at bounding box center [447, 258] width 109 height 10
type textarea "D z kursu"
click at [566, 257] on icon at bounding box center [567, 259] width 8 height 8
click at [566, 310] on button "Dodaj" at bounding box center [576, 311] width 89 height 21
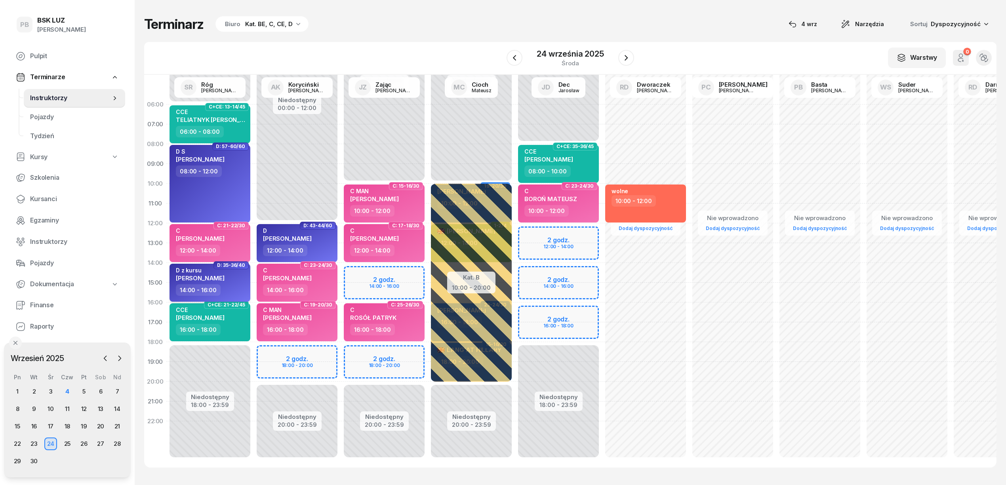
click at [225, 276] on span "KRYSTIAN KWIECIEŃ" at bounding box center [200, 279] width 49 height 8
select select "14"
select select "16"
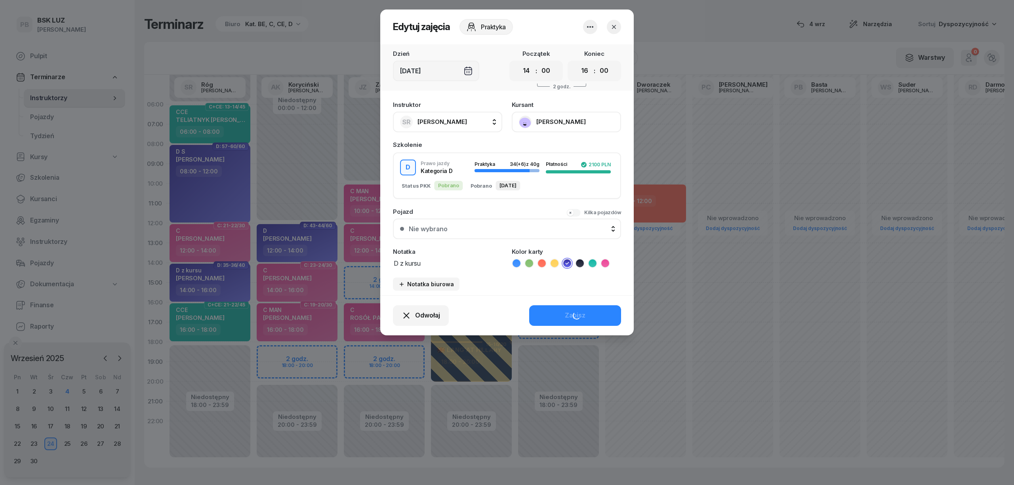
click at [558, 122] on button "KWIECIEŃ KRYSTIAN" at bounding box center [566, 122] width 109 height 21
click at [559, 146] on link "Otwórz profil" at bounding box center [565, 149] width 105 height 20
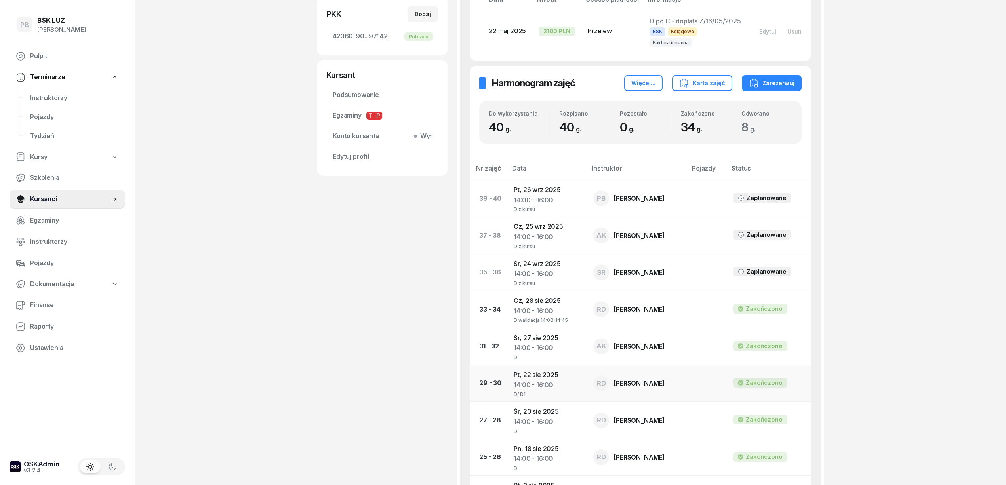
scroll to position [264, 0]
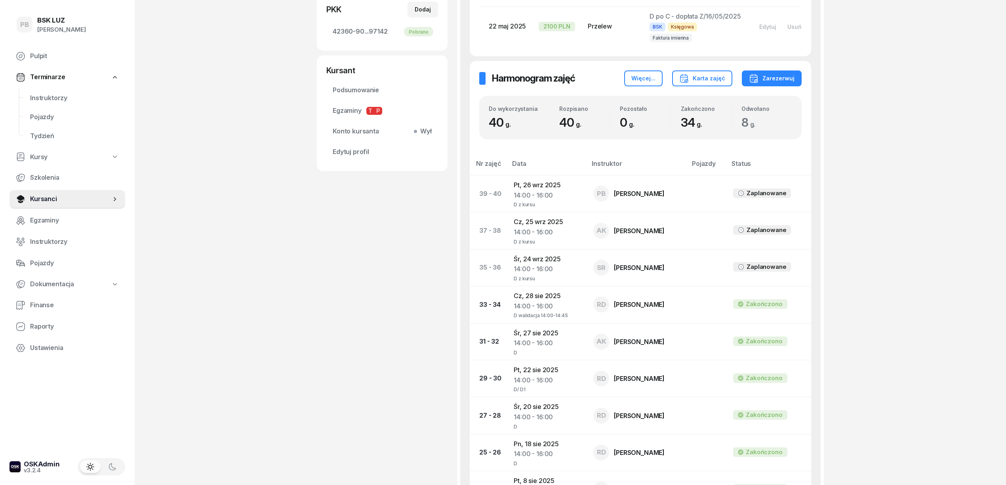
click at [302, 327] on div "PB BSK LUZ Patrycja Bogdanowicz Pulpit Terminarze Instruktorzy Pojazdy Tydzień …" at bounding box center [503, 449] width 1006 height 1427
click at [62, 94] on span "Instruktorzy" at bounding box center [74, 98] width 89 height 10
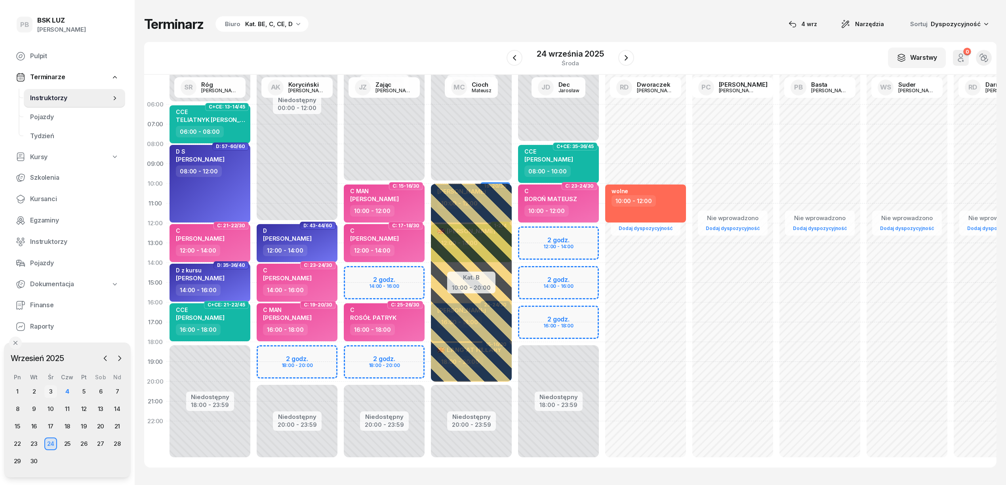
click at [50, 390] on div "3" at bounding box center [50, 392] width 13 height 13
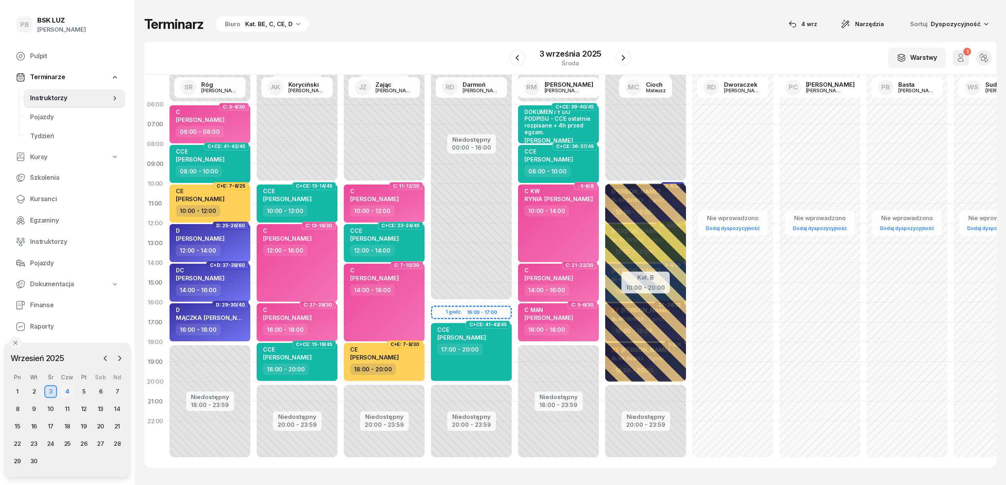
click at [72, 390] on div "4" at bounding box center [67, 392] width 13 height 13
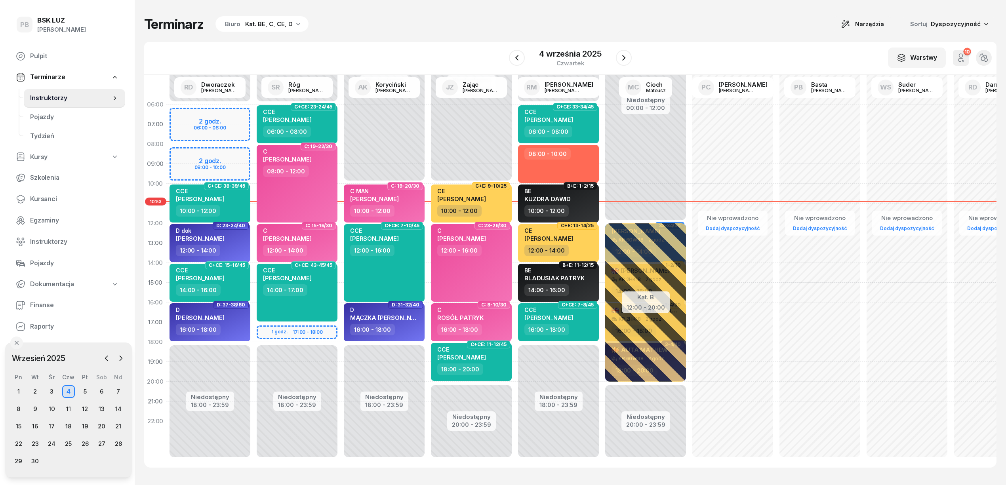
click at [429, 35] on div "Terminarz Biuro Kat. BE, C, CE, D Narzędzia Sortuj Dyspozycyjność W Wybierz AK …" at bounding box center [570, 242] width 853 height 484
click at [617, 54] on button "button" at bounding box center [624, 58] width 16 height 16
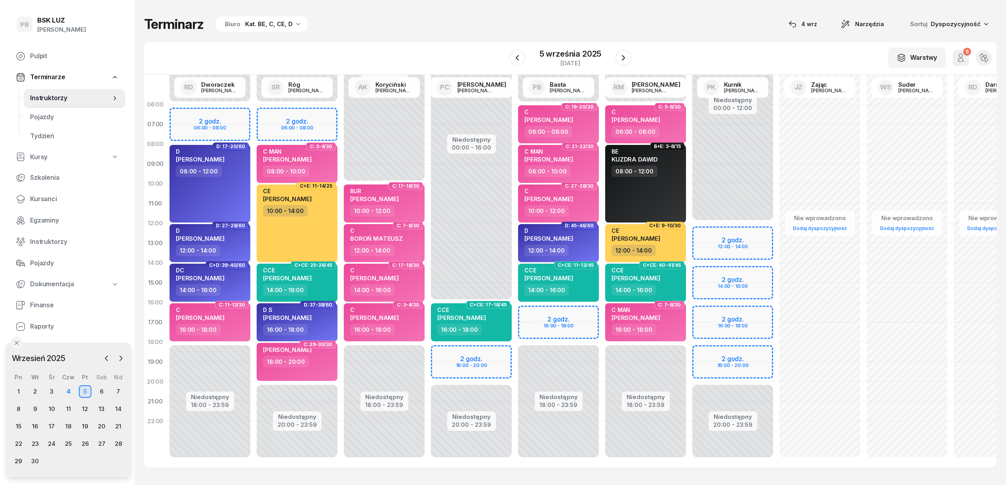
click at [396, 26] on div "Terminarz Biuro Kat. BE, C, CE, D [DATE] Narzędzia Sortuj Dyspozycyjność" at bounding box center [570, 24] width 853 height 17
click at [67, 392] on div "4" at bounding box center [68, 392] width 13 height 13
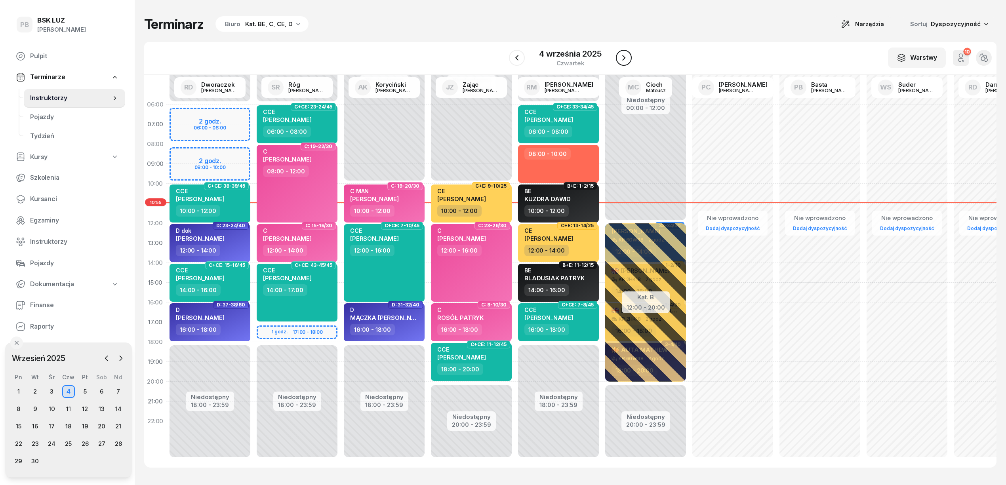
click at [625, 61] on icon "button" at bounding box center [624, 58] width 10 height 10
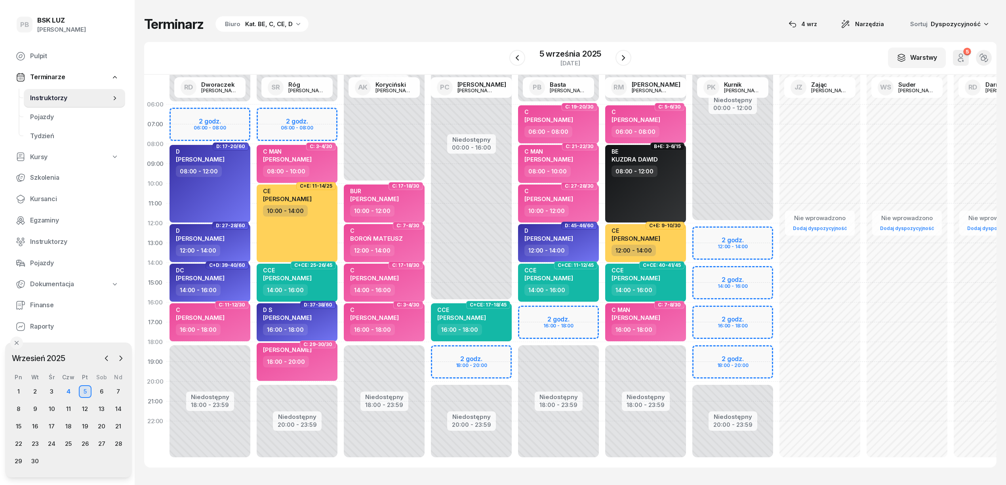
click at [677, 13] on div "Terminarz Biuro Kat. BE, C, CE, D [DATE] Narzędzia Sortuj Dyspozycyjność W Wybi…" at bounding box center [570, 242] width 853 height 484
click at [627, 56] on icon "button" at bounding box center [624, 58] width 10 height 10
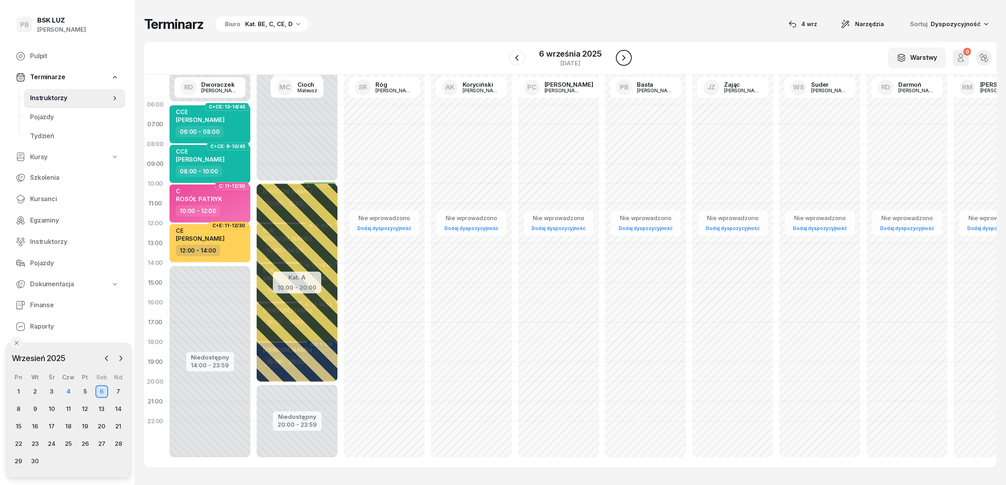
click at [627, 56] on icon "button" at bounding box center [624, 58] width 10 height 10
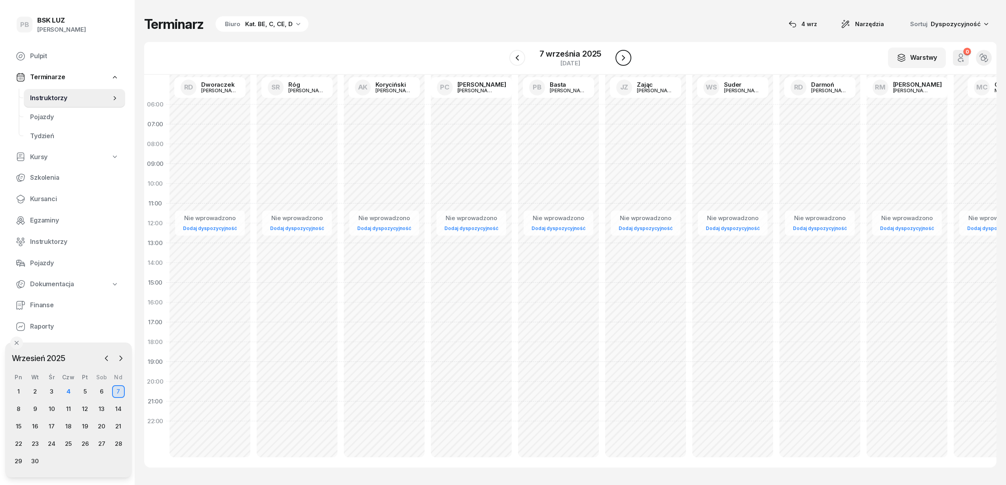
click at [627, 56] on icon "button" at bounding box center [624, 58] width 10 height 10
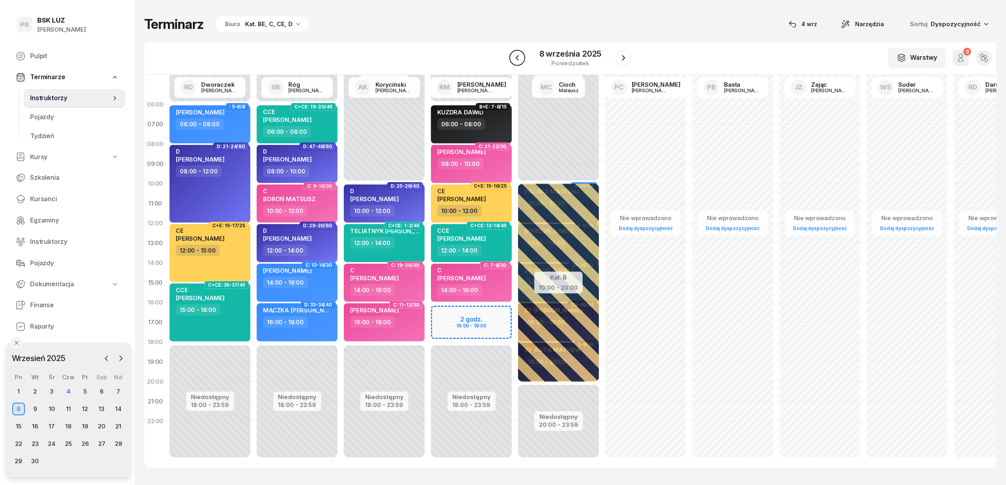
click at [523, 57] on button "button" at bounding box center [518, 58] width 16 height 16
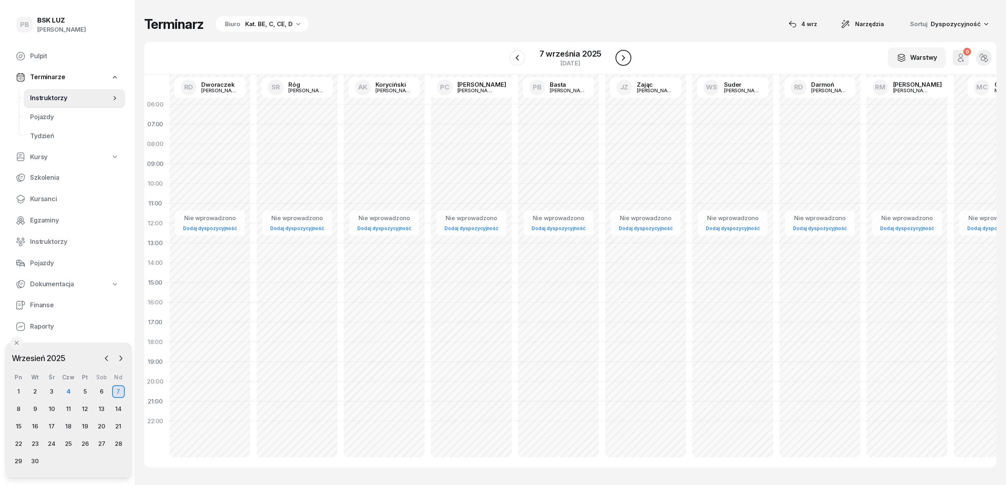
click at [628, 54] on icon "button" at bounding box center [624, 58] width 10 height 10
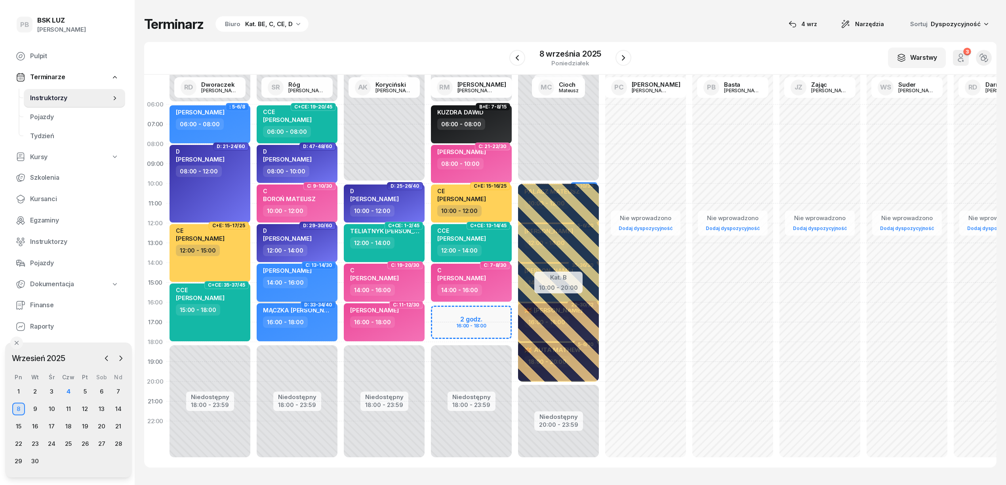
click at [316, 283] on div "14:00 - 16:00" at bounding box center [298, 282] width 70 height 11
select select "14"
select select "16"
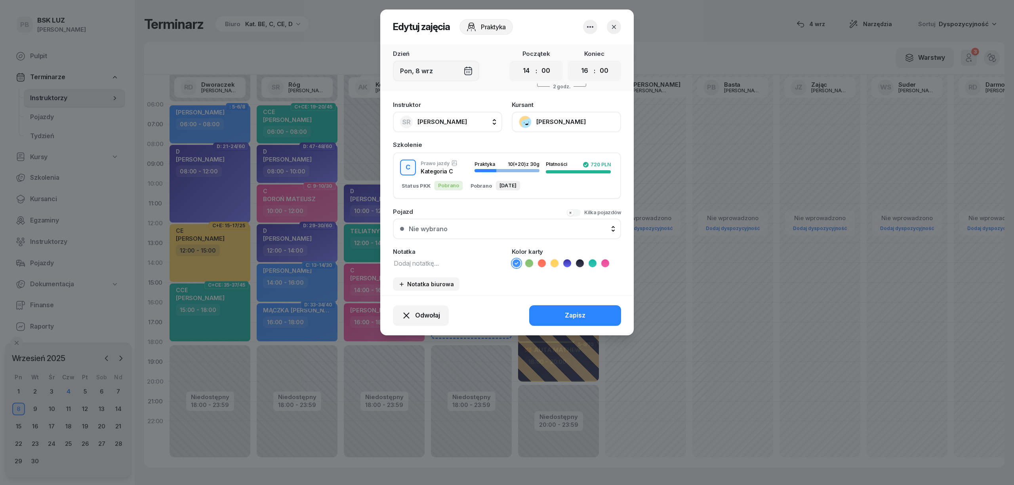
click at [426, 265] on textarea at bounding box center [447, 263] width 109 height 10
type textarea "C"
click at [609, 262] on li at bounding box center [606, 264] width 10 height 10
click at [590, 316] on button "Zapisz" at bounding box center [575, 315] width 92 height 21
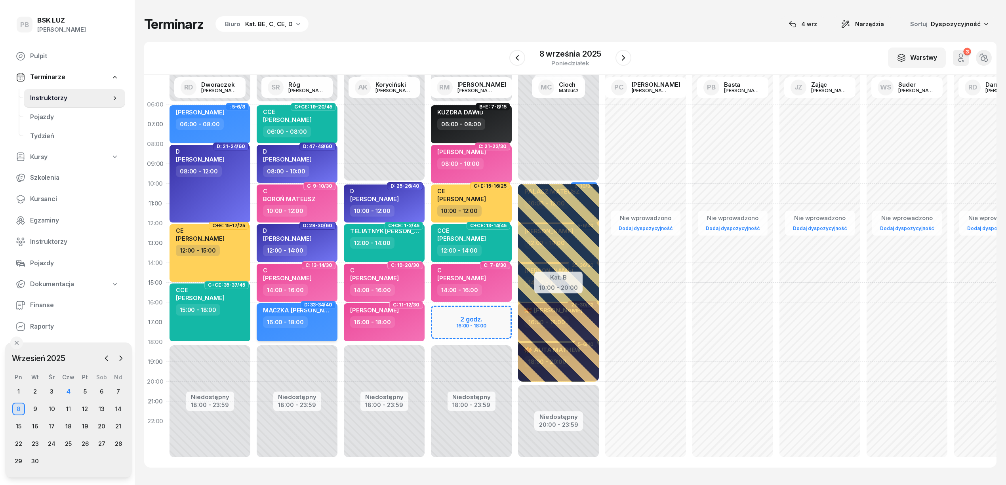
click at [301, 334] on div "MĄCZKA DANIEL 16:00 - 18:00" at bounding box center [297, 323] width 81 height 38
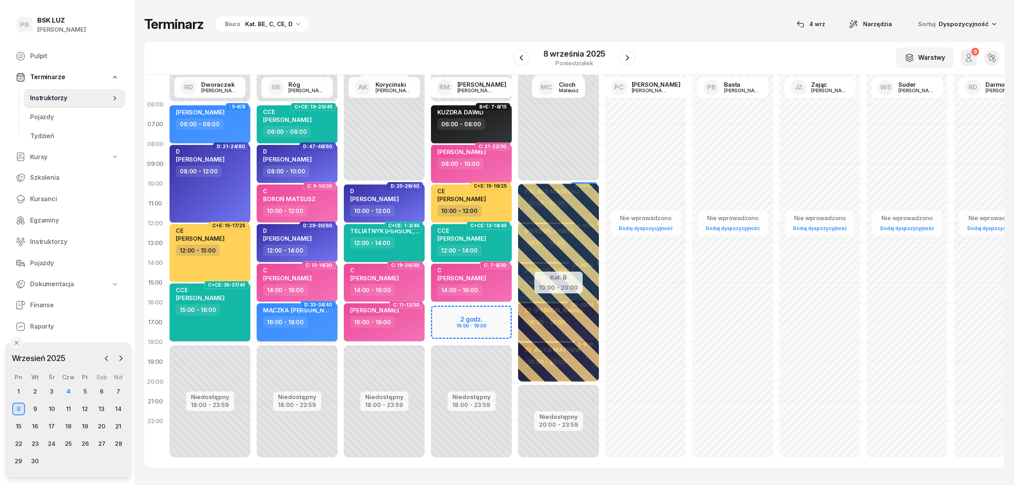
select select "16"
select select "18"
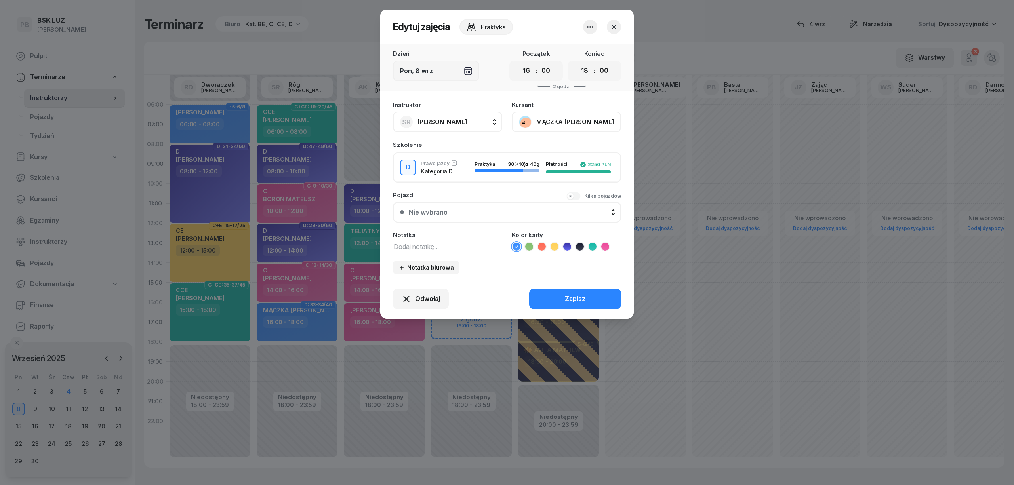
click at [408, 251] on div "Instruktor SR Róg Sebastian AK Koryciński Artur BP Pająk Bogusław DA Arendarczy…" at bounding box center [507, 188] width 254 height 182
click at [411, 244] on textarea at bounding box center [447, 246] width 109 height 10
type textarea "D"
click at [568, 244] on icon at bounding box center [567, 247] width 8 height 8
click at [569, 295] on div "Zapisz" at bounding box center [575, 299] width 21 height 10
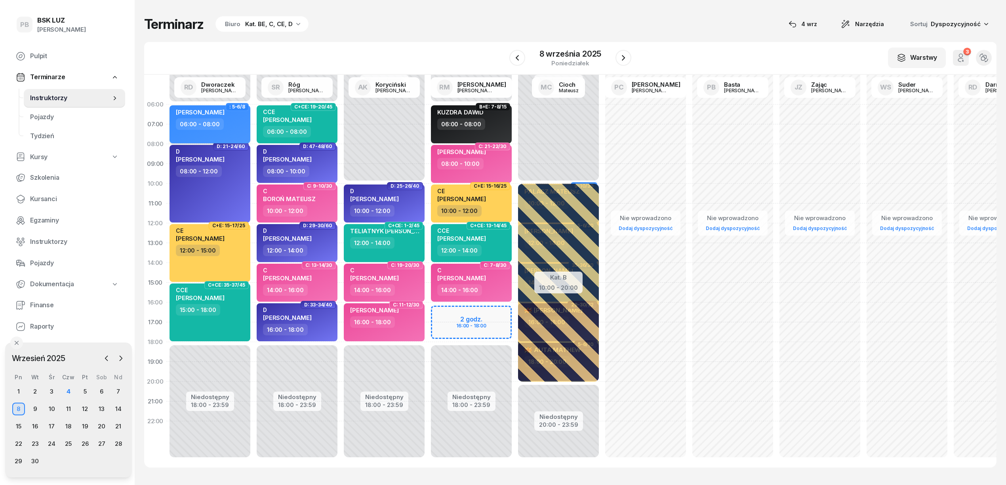
click at [225, 128] on div "06:00 - 08:00" at bounding box center [211, 123] width 70 height 11
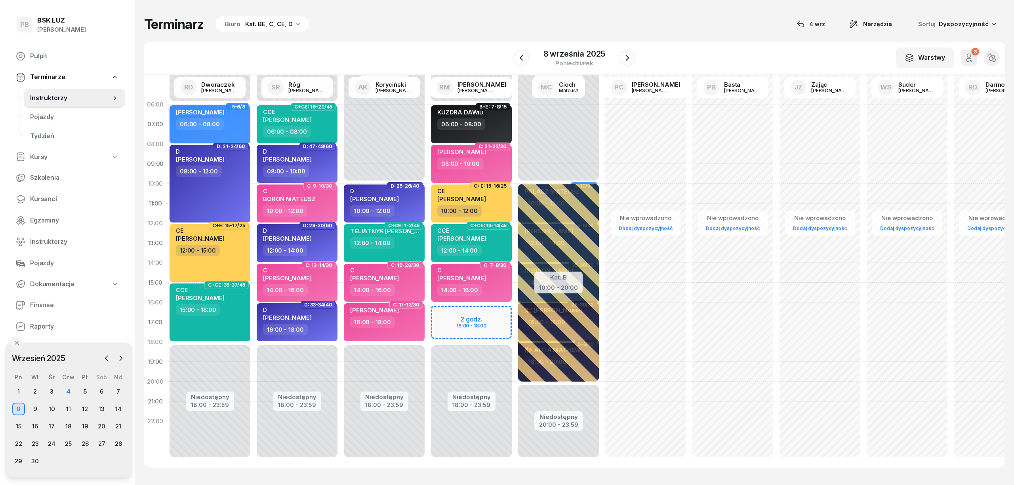
select select "06"
select select "08"
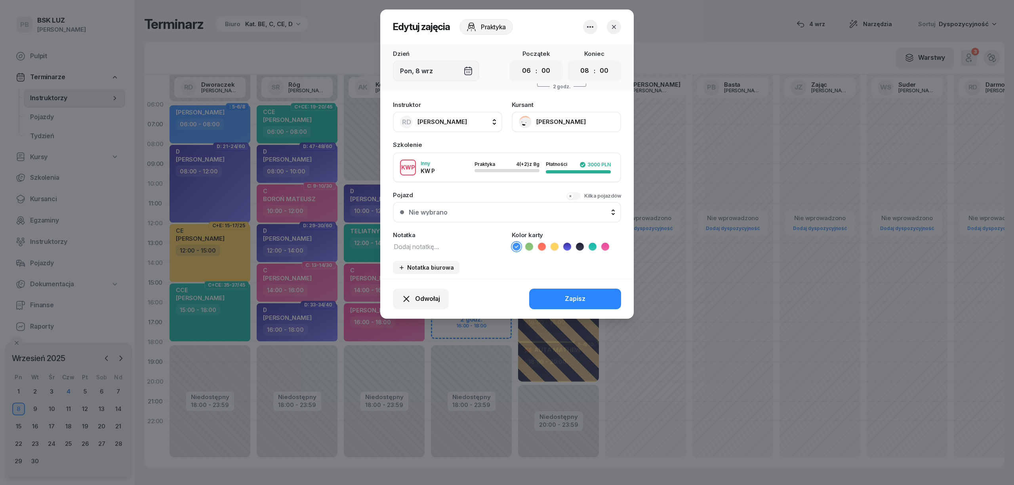
click at [450, 248] on textarea at bounding box center [447, 246] width 109 height 10
click at [550, 121] on button "[PERSON_NAME]" at bounding box center [566, 122] width 109 height 21
click at [550, 148] on div "Otwórz profil" at bounding box center [537, 149] width 38 height 10
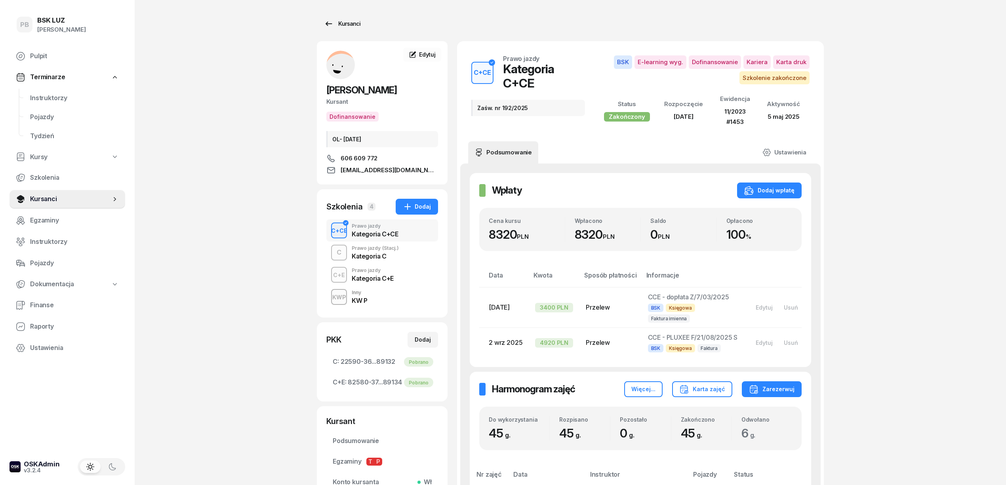
click at [359, 23] on link "Kursanci" at bounding box center [342, 24] width 51 height 16
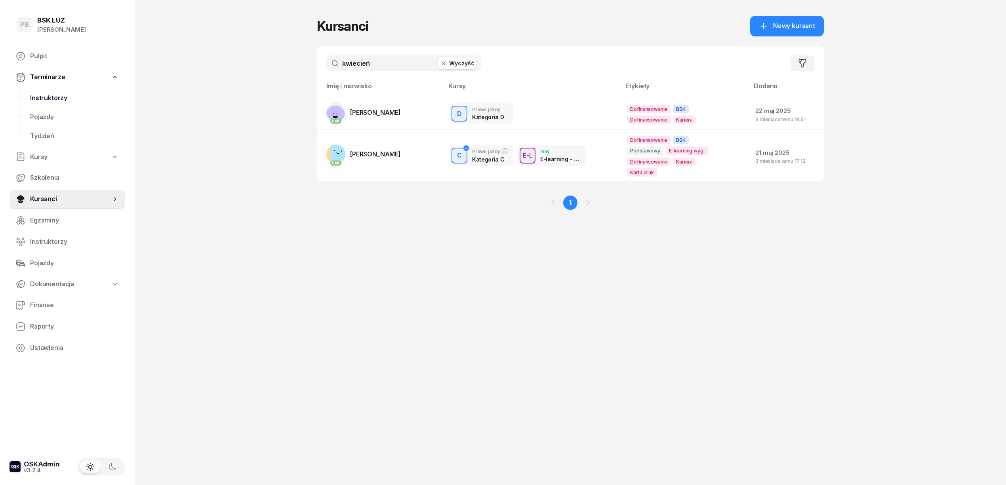
click at [43, 95] on span "Instruktorzy" at bounding box center [74, 98] width 89 height 10
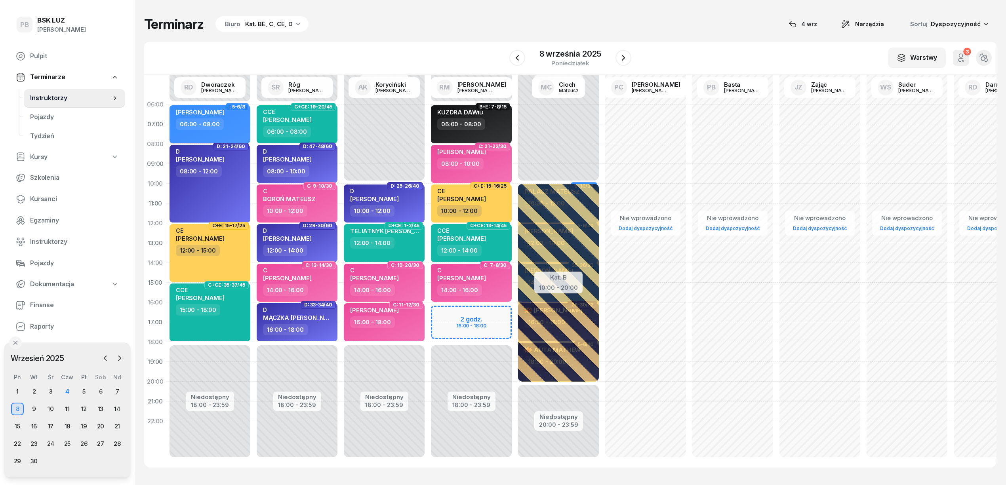
click at [238, 134] on div "DERA PIOTR 06:00 - 08:00" at bounding box center [210, 124] width 81 height 38
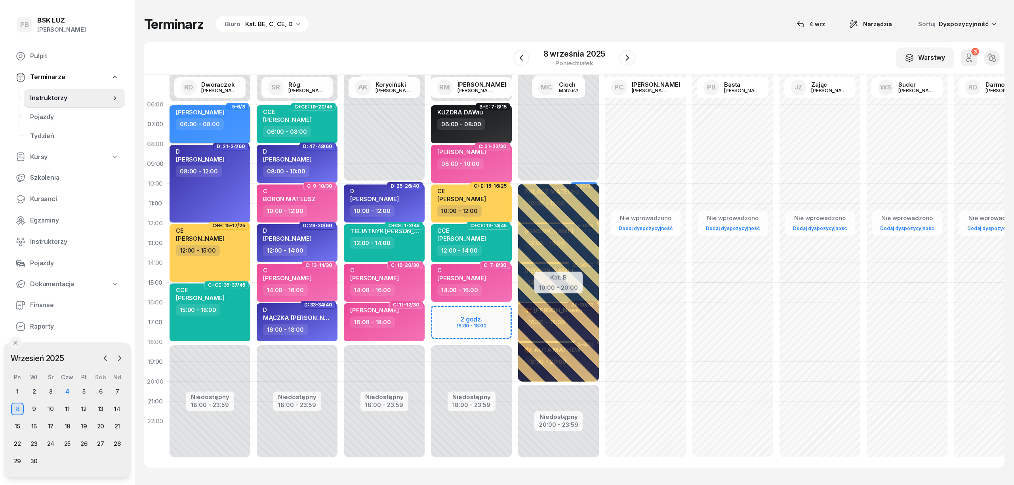
select select "06"
select select "08"
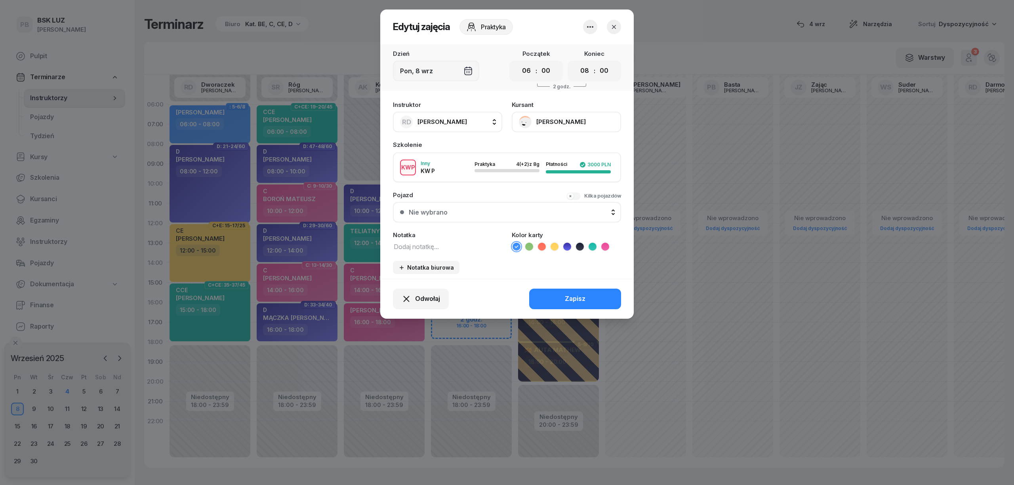
click at [399, 242] on textarea at bounding box center [447, 246] width 109 height 10
type textarea "CCE Z KW"
click at [613, 26] on icon "button" at bounding box center [614, 27] width 4 height 4
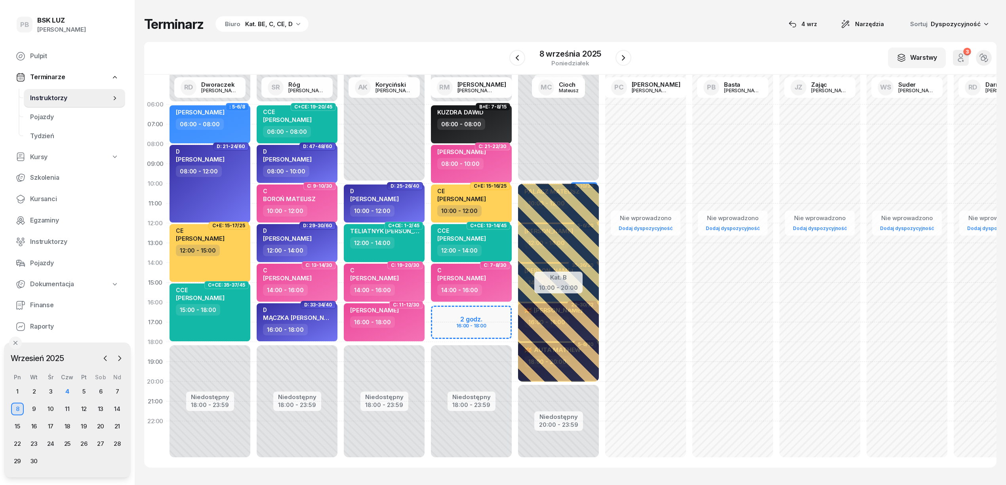
click at [639, 21] on div "Terminarz Biuro Kat. BE, C, CE, D [DATE] Narzędzia Sortuj Dyspozycyjność" at bounding box center [570, 24] width 853 height 17
click at [410, 41] on div "Terminarz Biuro Kat. BE, C, CE, D 4 wrz Narzędzia Sortuj Dyspozycyjność W Wybie…" at bounding box center [570, 242] width 853 height 484
click at [405, 330] on div "MIGAS ADAM 16:00 - 18:00" at bounding box center [384, 323] width 81 height 38
select select "16"
select select "18"
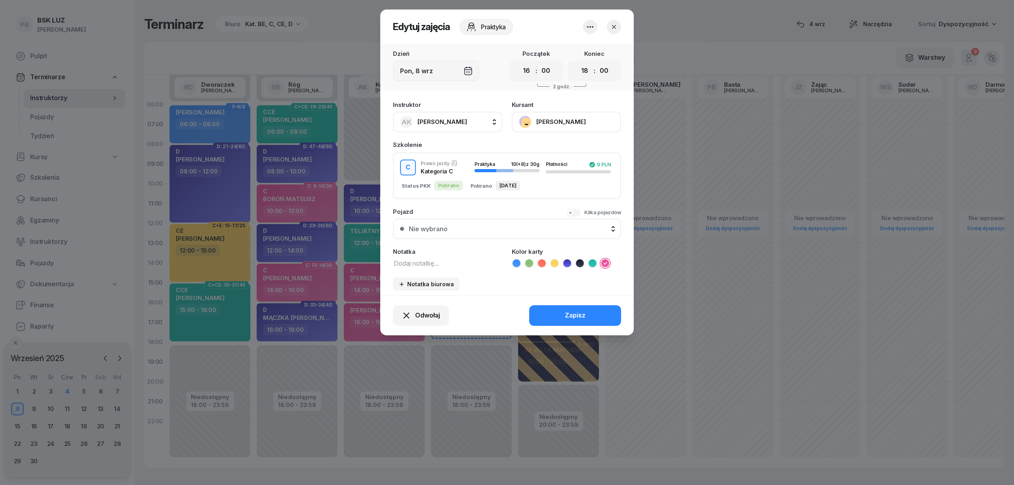
click at [414, 199] on div "Instruktor AK Koryciński Artur AK Koryciński Artur BP Pająk Bogusław DA Arendar…" at bounding box center [507, 196] width 254 height 199
click at [419, 263] on textarea at bounding box center [447, 263] width 109 height 10
type textarea "C"
click at [543, 311] on button "Zapisz" at bounding box center [575, 315] width 92 height 21
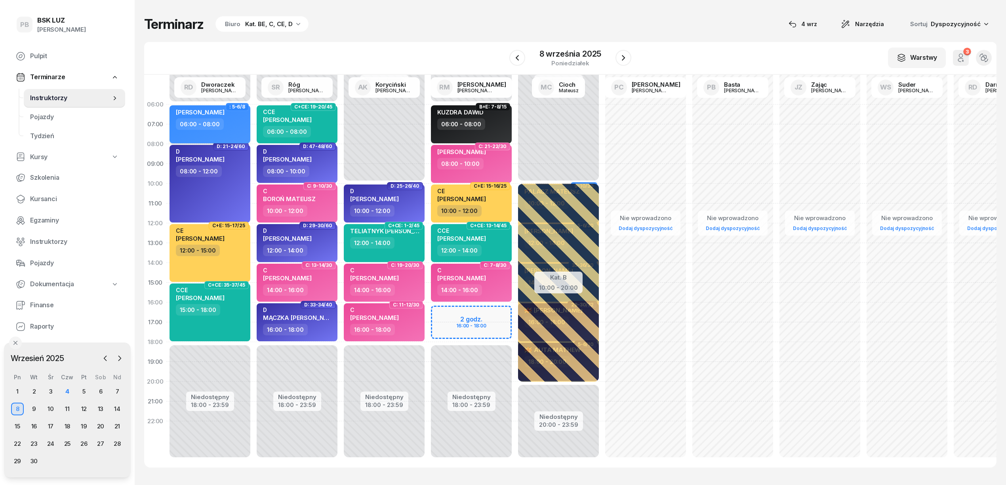
click at [232, 128] on div "06:00 - 08:00" at bounding box center [211, 123] width 70 height 11
select select "06"
select select "08"
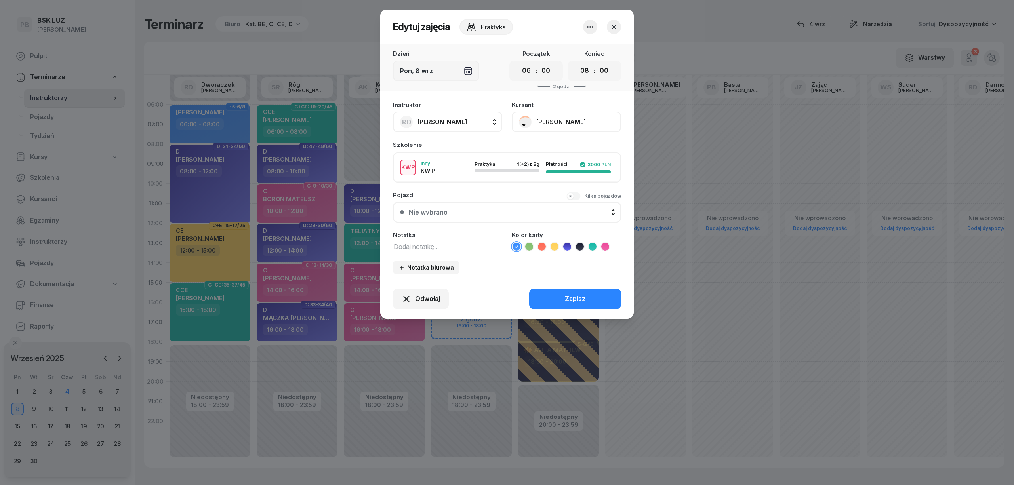
click at [420, 246] on textarea at bounding box center [447, 246] width 109 height 10
type textarea "CCE"
click at [593, 243] on icon at bounding box center [593, 247] width 8 height 8
click at [597, 294] on button "Zapisz" at bounding box center [575, 299] width 92 height 21
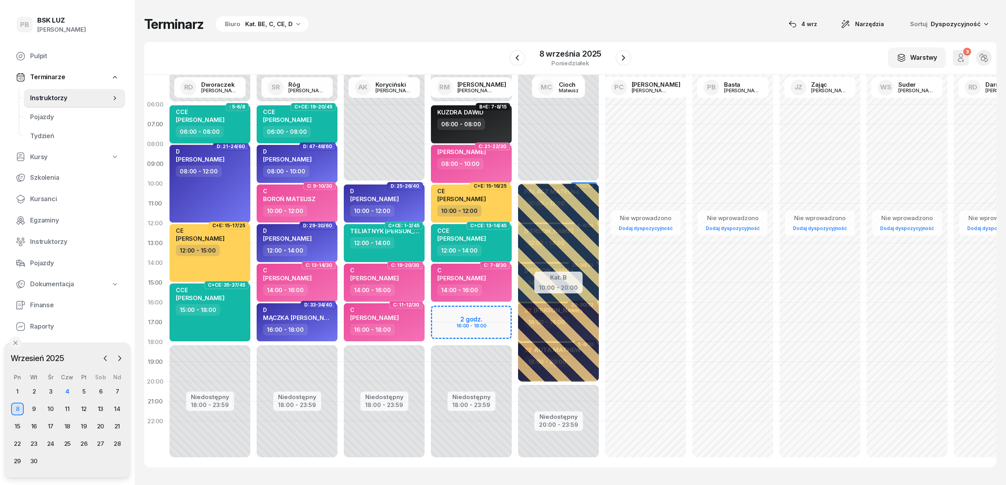
click at [240, 121] on div "CCE PIOTR DERA" at bounding box center [211, 117] width 70 height 17
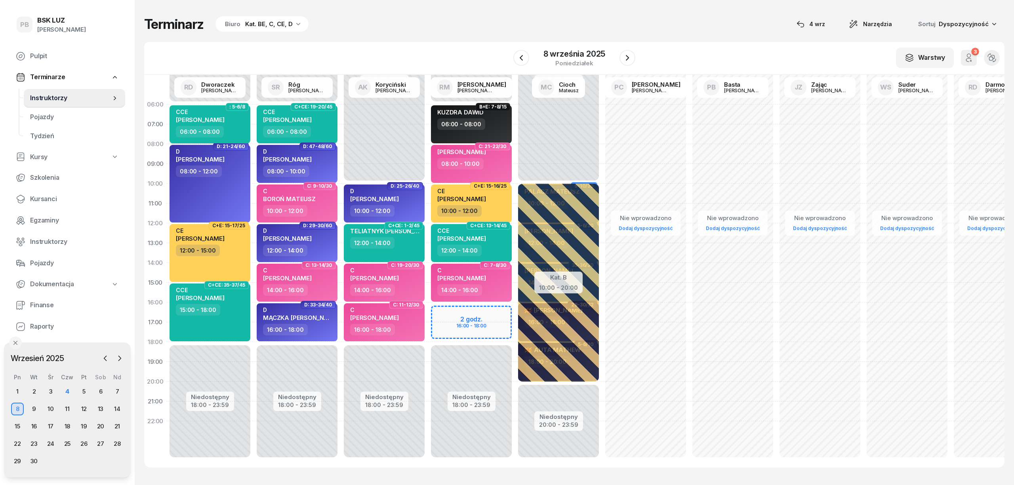
select select "06"
select select "08"
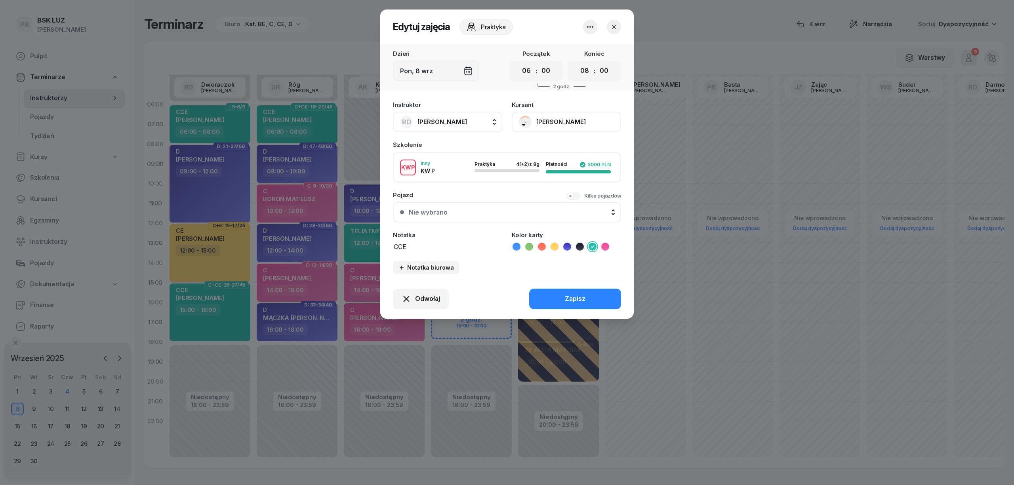
click at [425, 246] on textarea "CCE" at bounding box center [447, 246] width 109 height 10
type textarea "CCE z kw"
click at [560, 297] on button "Zapisz" at bounding box center [575, 299] width 92 height 21
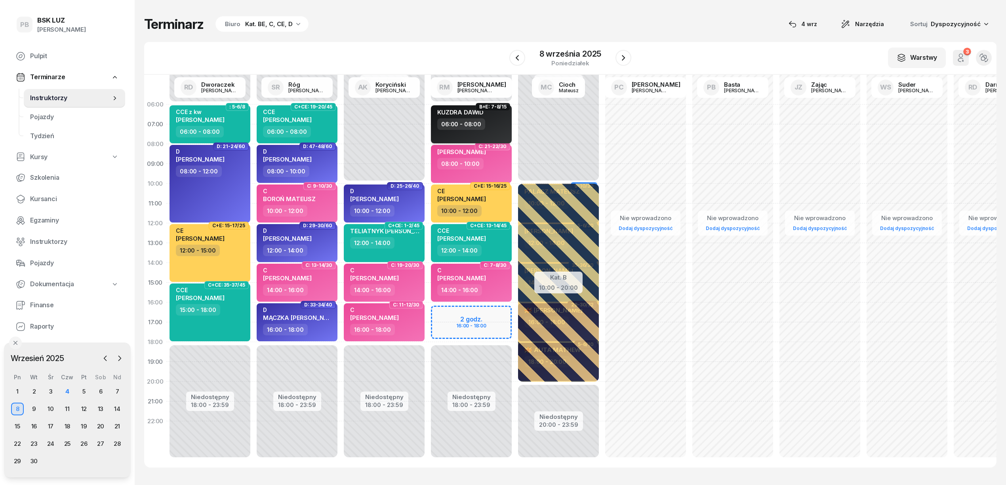
click at [498, 128] on div "06:00 - 08:00" at bounding box center [472, 123] width 70 height 11
select select "06"
select select "08"
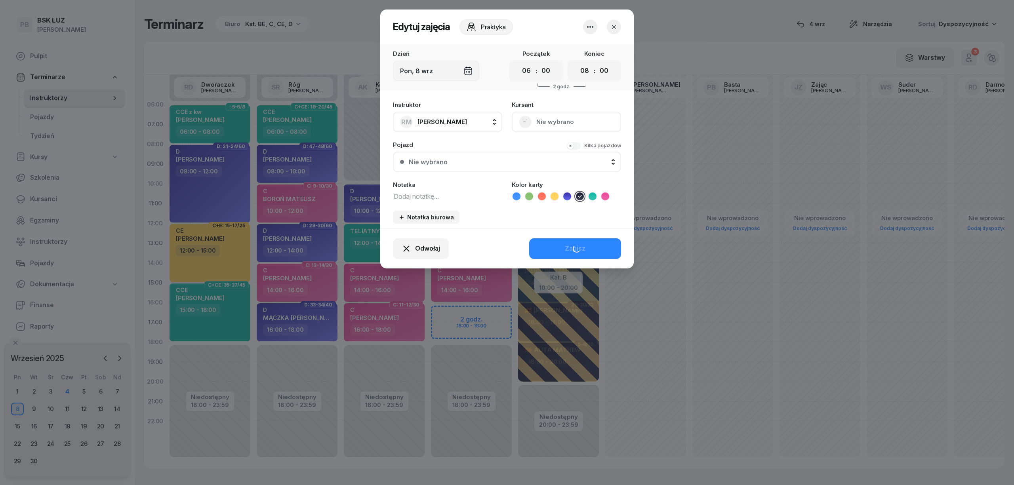
click at [449, 200] on textarea at bounding box center [447, 196] width 109 height 10
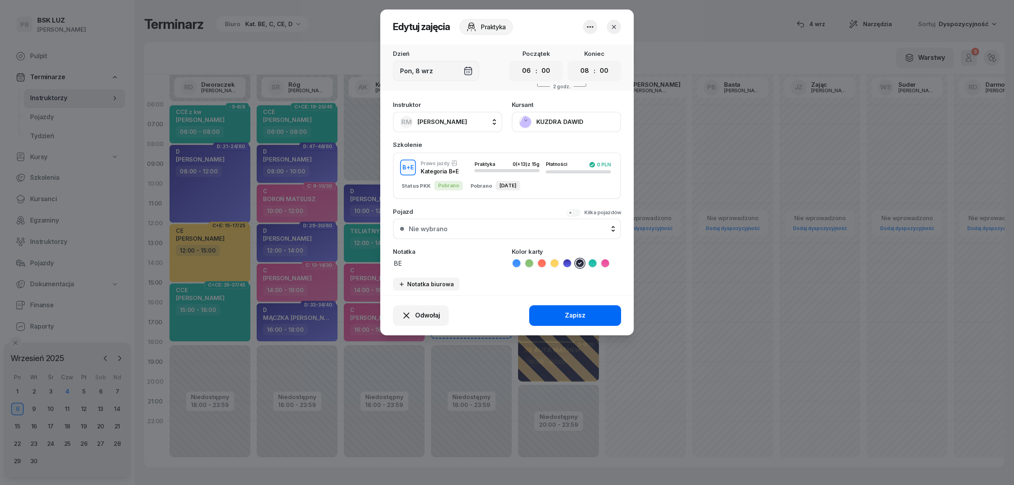
type textarea "BE"
click at [578, 314] on div "Zapisz" at bounding box center [575, 316] width 21 height 10
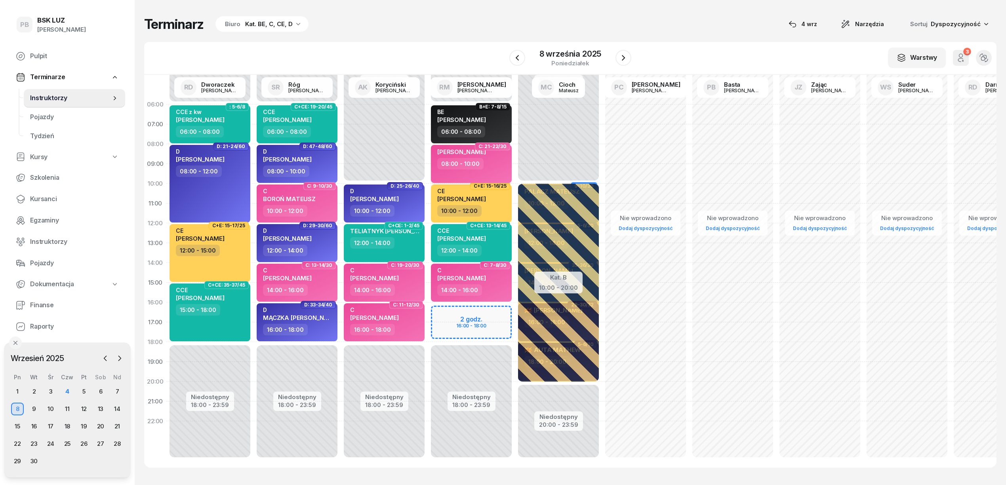
click at [503, 168] on div "08:00 - 10:00" at bounding box center [472, 163] width 70 height 11
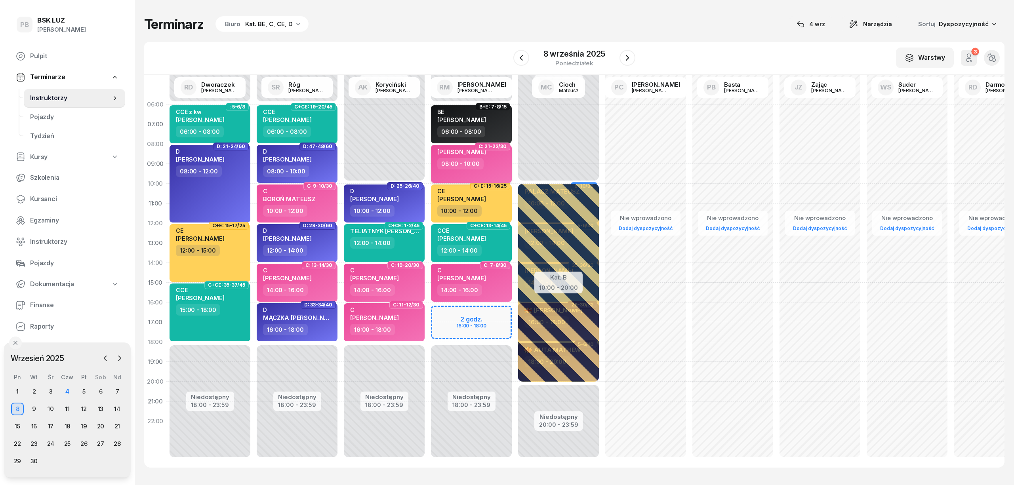
select select "08"
select select "10"
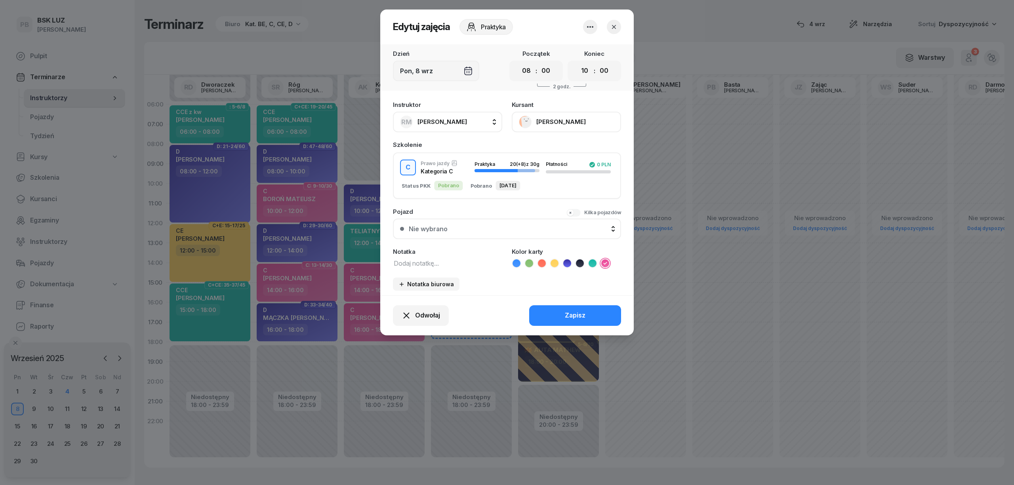
click at [420, 262] on textarea at bounding box center [447, 263] width 109 height 10
type textarea "C"
click at [550, 315] on button "Zapisz" at bounding box center [575, 315] width 92 height 21
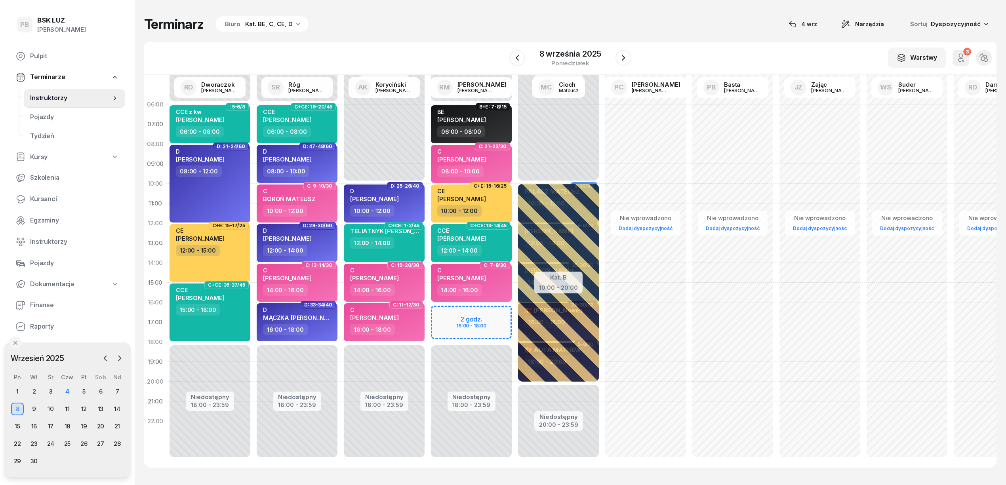
click at [342, 38] on div "Terminarz Biuro Kat. BE, C, CE, D 4 wrz Narzędzia Sortuj Dyspozycyjność W Wybie…" at bounding box center [570, 242] width 853 height 484
click at [83, 392] on div "5" at bounding box center [84, 392] width 13 height 13
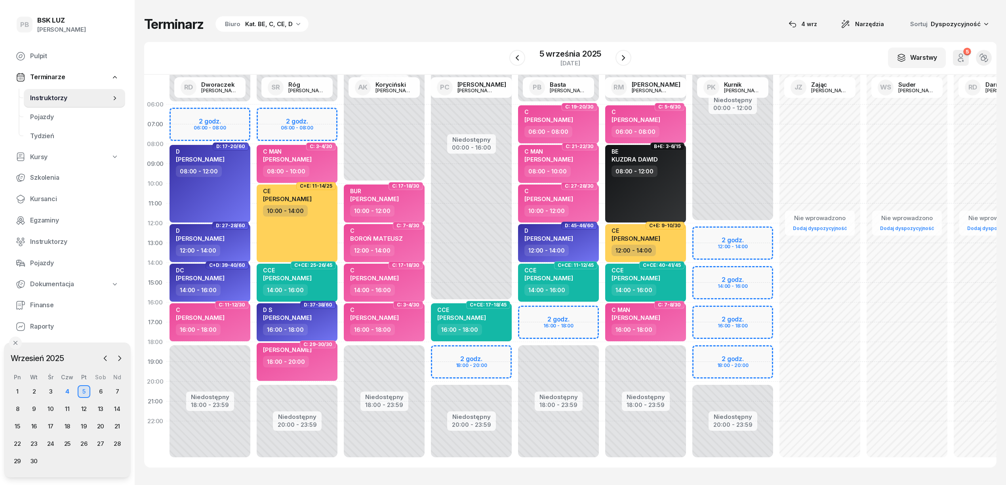
click at [439, 35] on div "Terminarz Biuro Kat. BE, C, CE, D [DATE] Narzędzia Sortuj Dyspozycyjność W Wybi…" at bounding box center [570, 242] width 853 height 484
click at [66, 389] on div "4" at bounding box center [67, 392] width 13 height 13
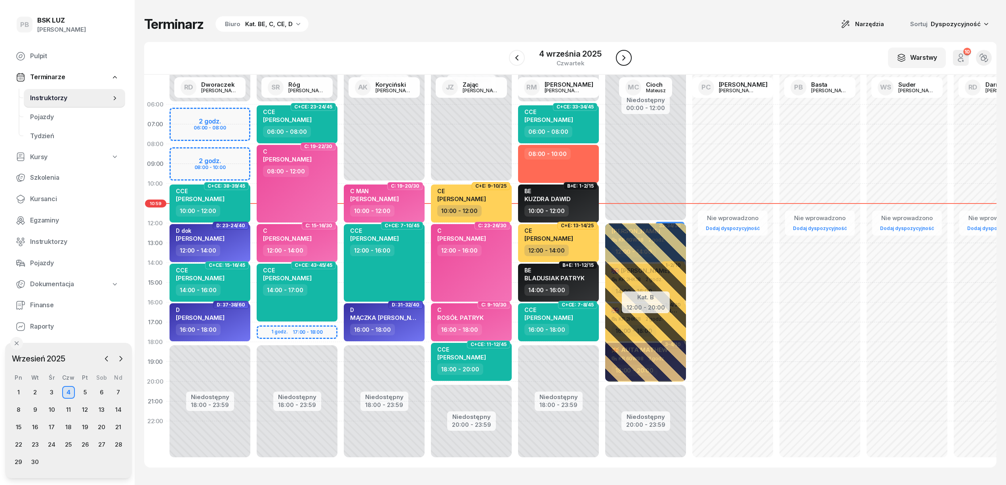
click at [622, 56] on icon "button" at bounding box center [624, 58] width 10 height 10
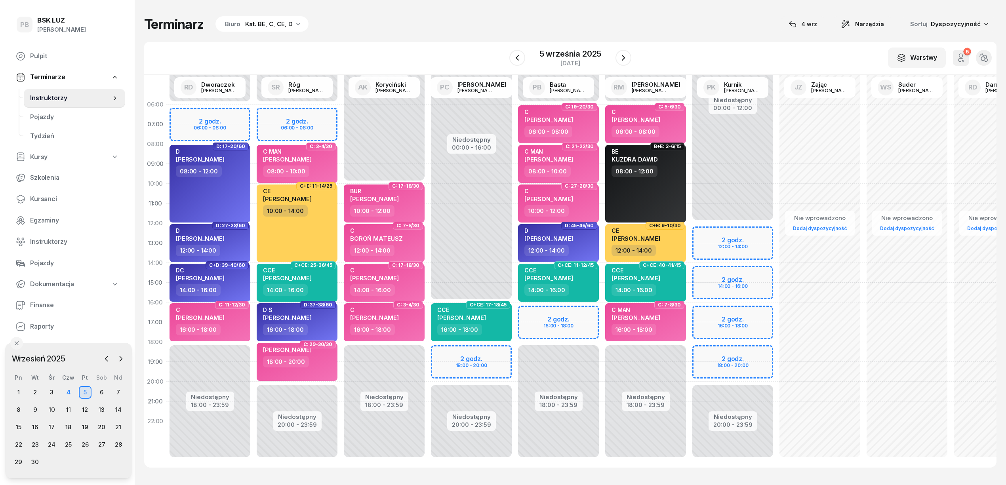
click at [647, 41] on div "Terminarz Biuro Kat. BE, C, CE, D [DATE] Narzędzia Sortuj Dyspozycyjność W Wybi…" at bounding box center [570, 242] width 853 height 484
click at [71, 391] on div "4" at bounding box center [68, 392] width 13 height 13
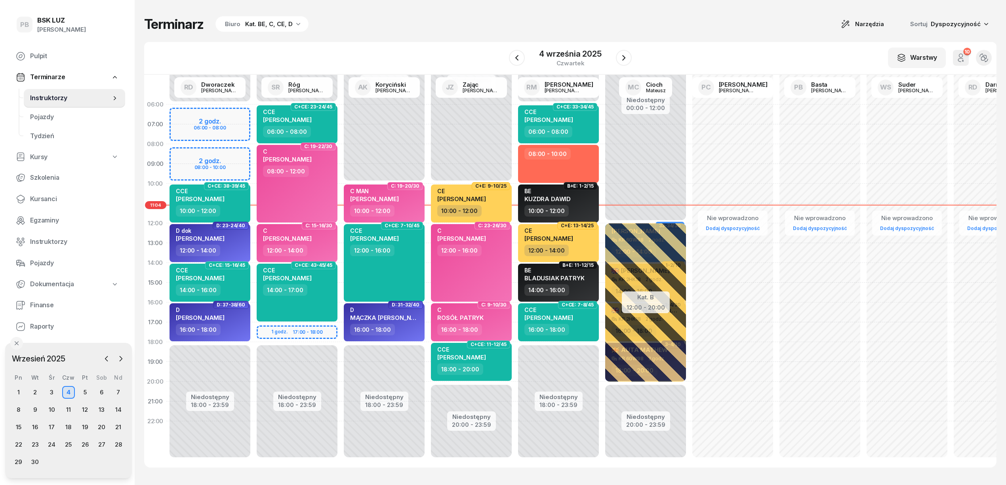
drag, startPoint x: 39, startPoint y: 196, endPoint x: 239, endPoint y: 117, distance: 215.3
click at [39, 196] on span "Kursanci" at bounding box center [74, 199] width 89 height 10
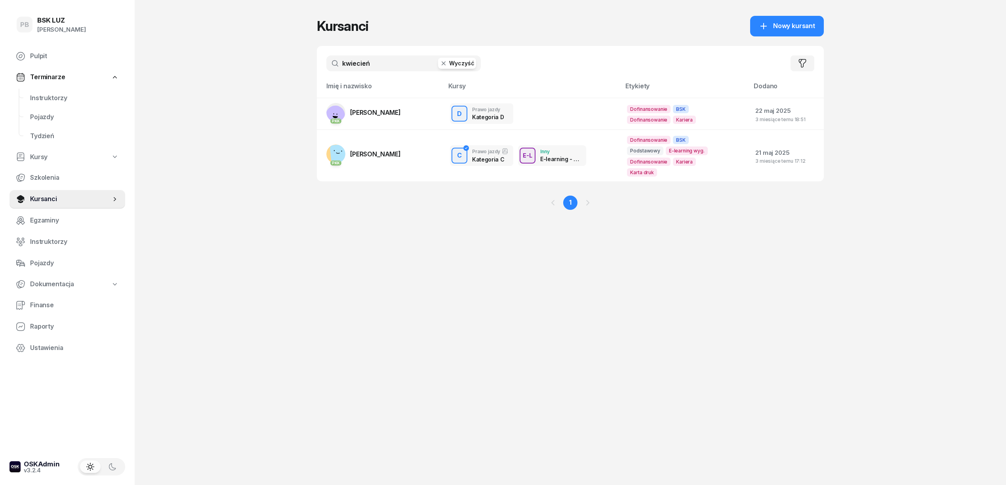
click at [405, 68] on input "kwiecień" at bounding box center [403, 63] width 155 height 16
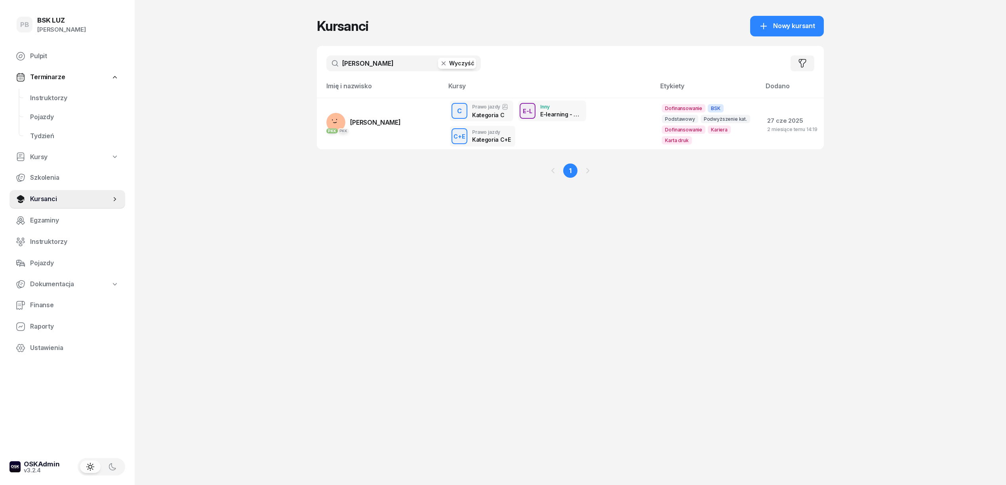
type input "kutrzeba"
click at [401, 126] on span "[PERSON_NAME]" at bounding box center [375, 122] width 51 height 8
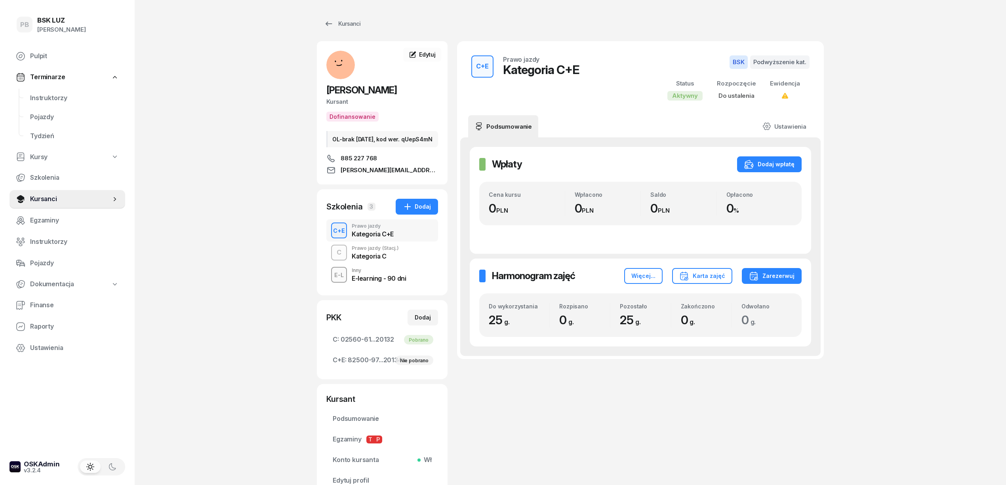
scroll to position [53, 0]
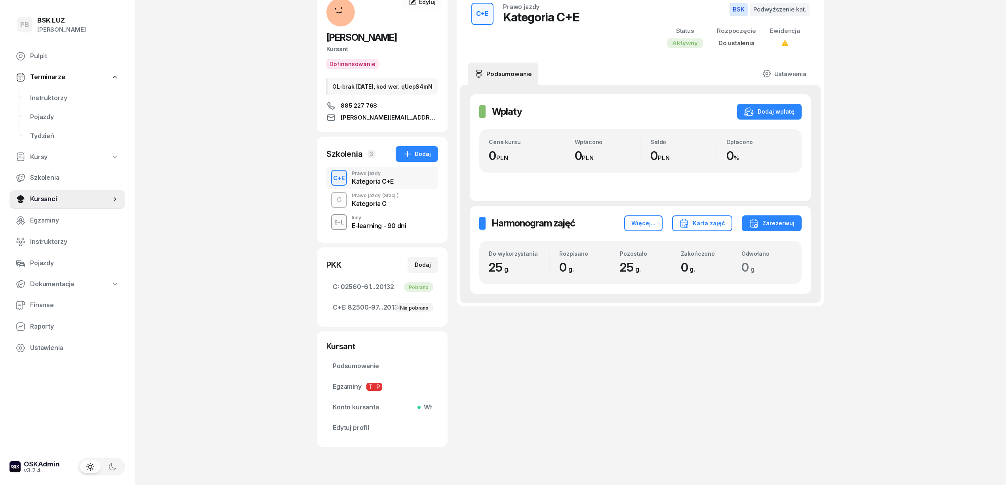
click at [378, 207] on div "Kategoria C" at bounding box center [375, 203] width 47 height 6
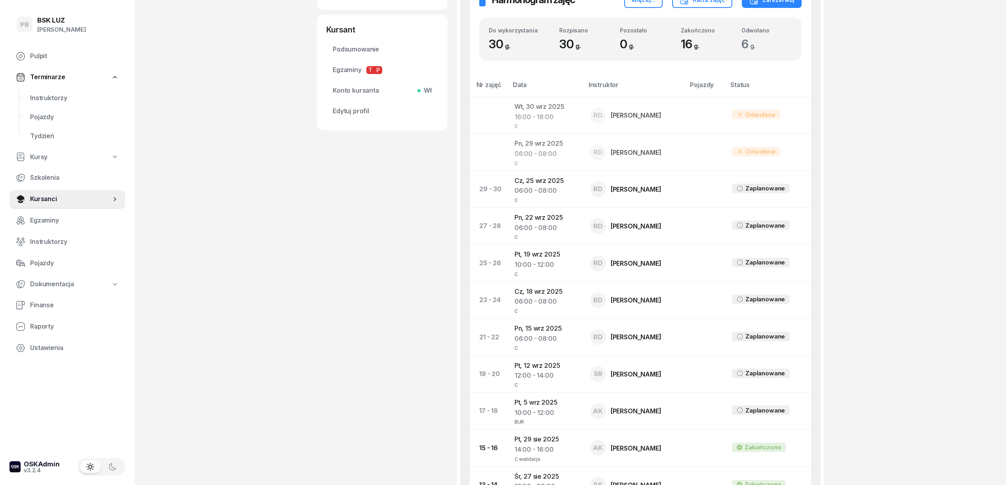
scroll to position [422, 0]
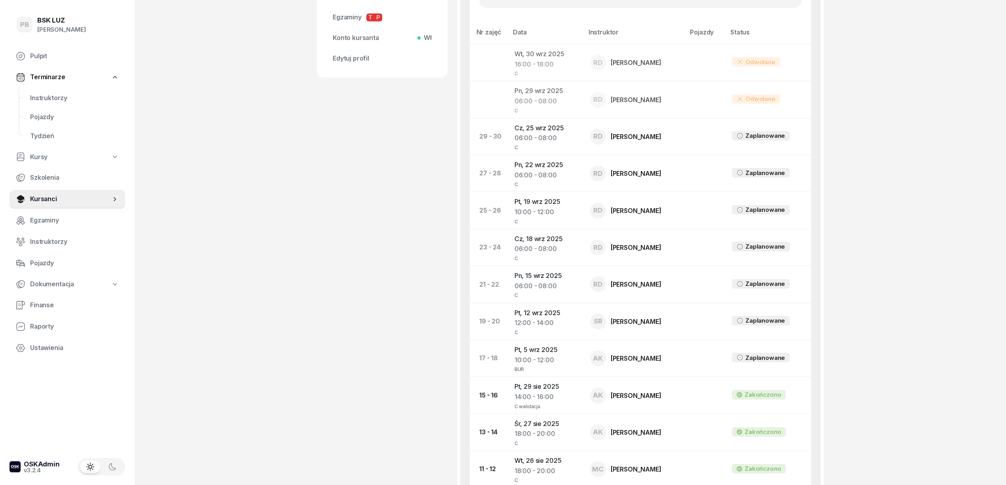
click at [286, 270] on div "PB BSK LUZ Patrycja Bogdanowicz Pulpit Terminarze Instruktorzy Pojazdy Tydzień …" at bounding box center [503, 190] width 1006 height 1225
click at [406, 319] on div "KUTRZEBA ARKADIUSZ Kursant Dofinansowanie OL-brak 2030-06-26, kod wer. qUepS4mN…" at bounding box center [382, 184] width 131 height 1130
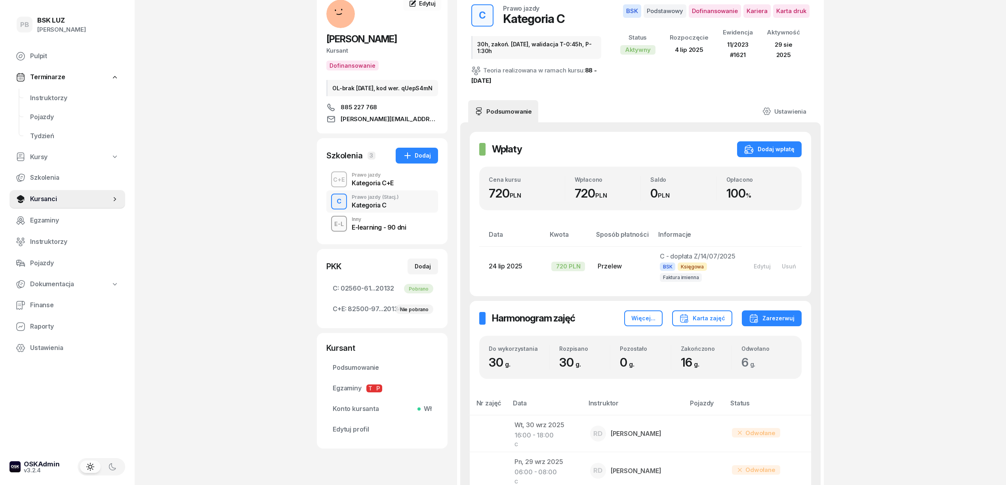
scroll to position [0, 0]
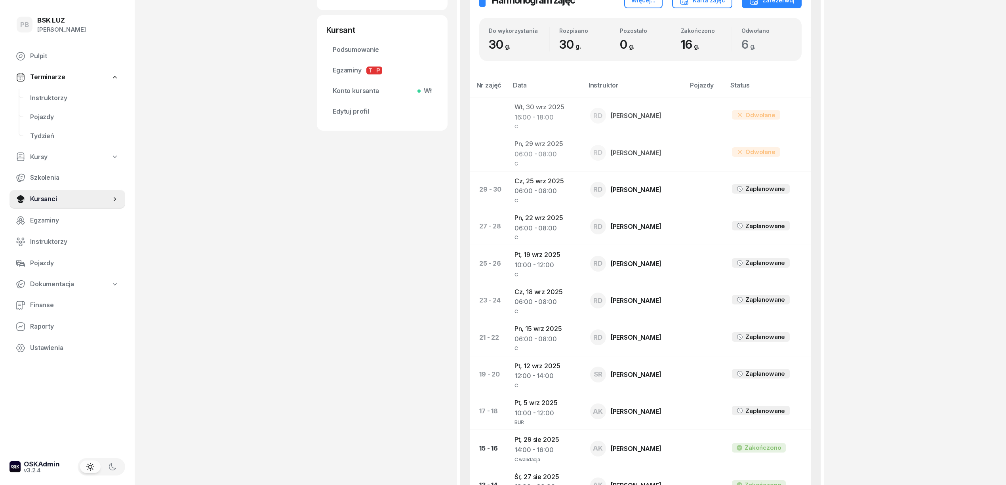
scroll to position [370, 0]
click at [357, 244] on div "KUTRZEBA ARKADIUSZ Kursant Dofinansowanie OL-brak 2030-06-26, kod wer. qUepS4mN…" at bounding box center [382, 237] width 131 height 1130
click at [48, 95] on span "Instruktorzy" at bounding box center [74, 98] width 89 height 10
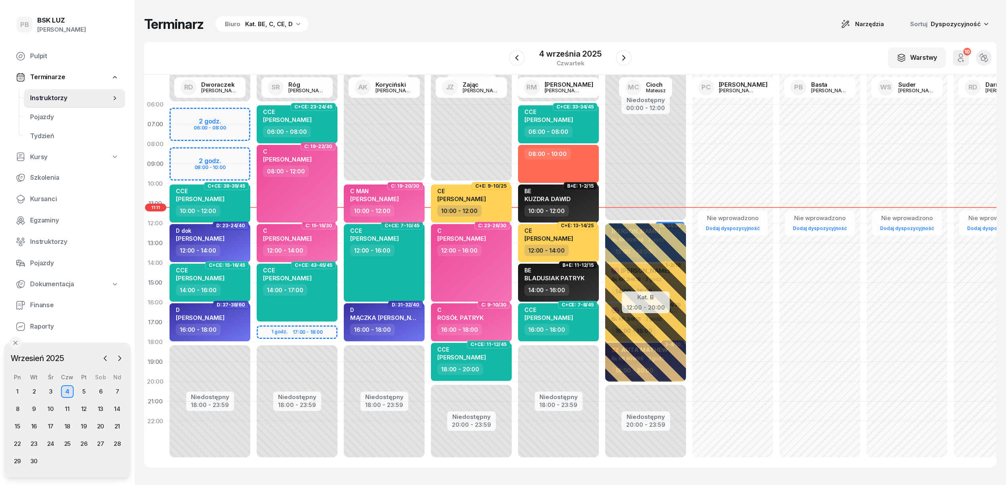
click at [399, 197] on span "[PERSON_NAME]" at bounding box center [374, 199] width 49 height 8
select select "10"
select select "12"
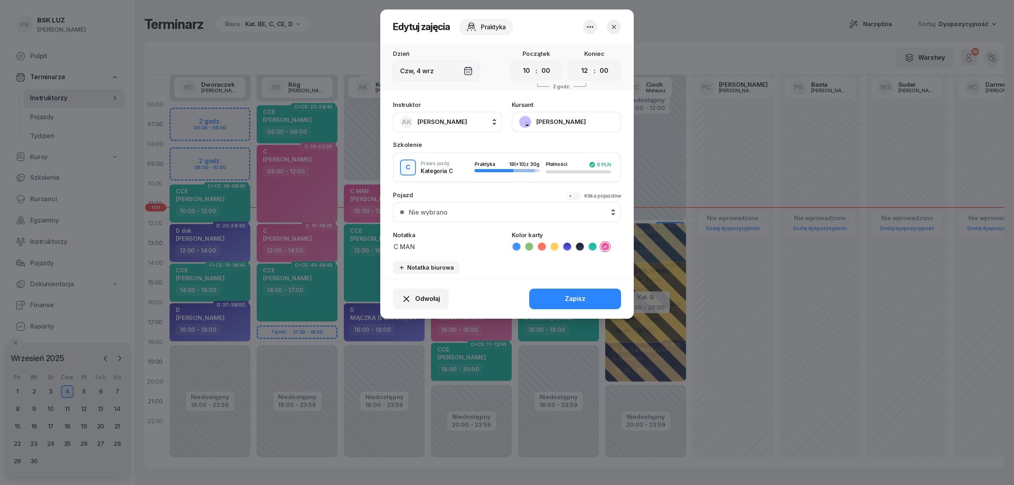
click at [580, 122] on button "[PERSON_NAME]" at bounding box center [566, 122] width 109 height 21
click at [548, 147] on div "Otwórz profil" at bounding box center [537, 149] width 38 height 10
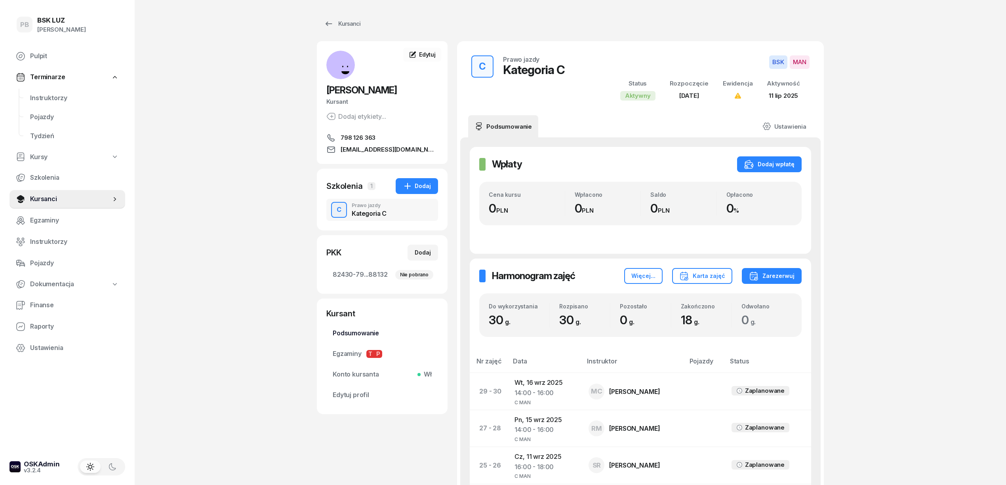
click at [360, 330] on span "Podsumowanie" at bounding box center [382, 333] width 99 height 10
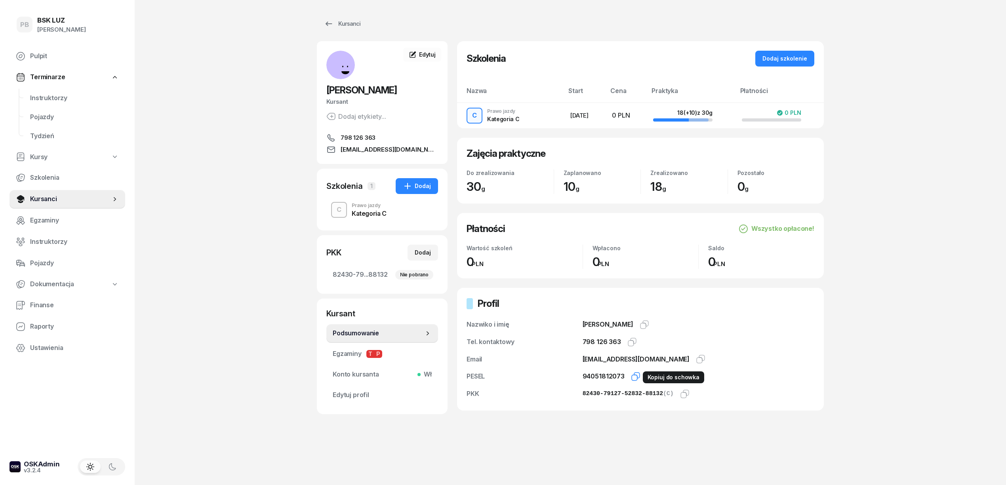
click at [636, 376] on icon "button" at bounding box center [636, 377] width 10 height 10
click at [372, 212] on div "Kategoria C" at bounding box center [369, 213] width 35 height 6
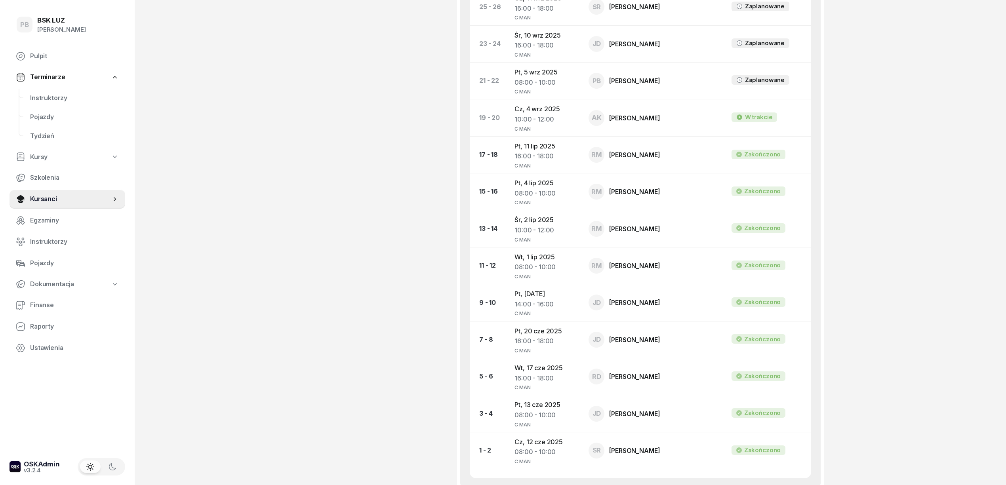
scroll to position [544, 0]
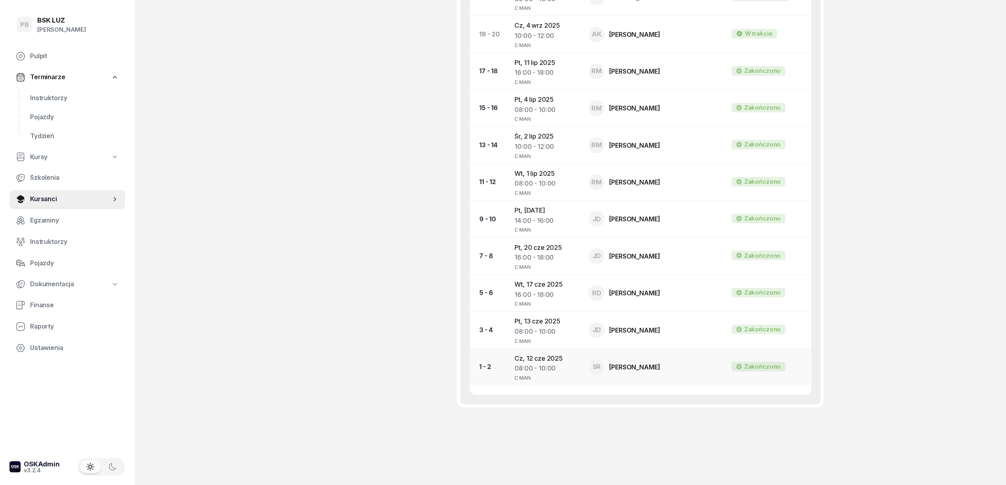
click at [532, 357] on td "Cz, 12 cze 2025 08:00 - 10:00 C MAN" at bounding box center [545, 367] width 74 height 37
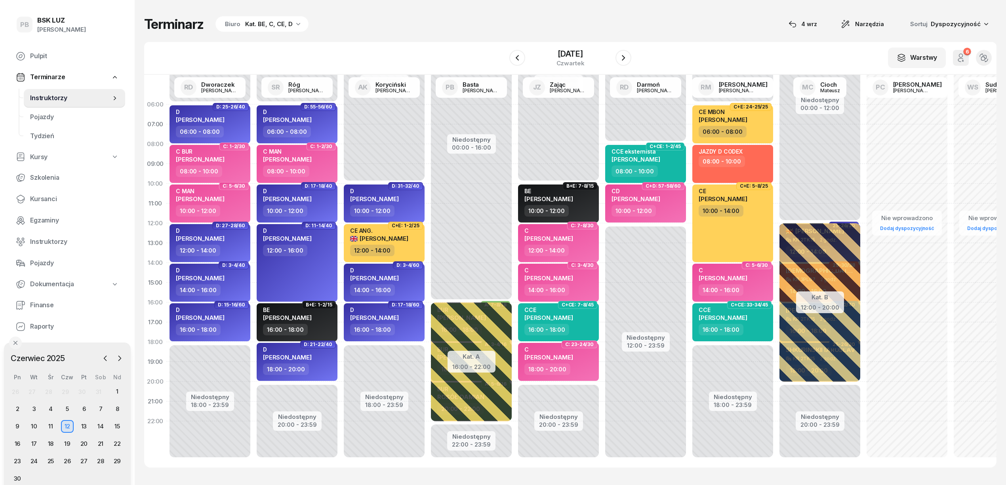
click at [273, 24] on div "Kat. BE, C, CE, D" at bounding box center [269, 24] width 48 height 10
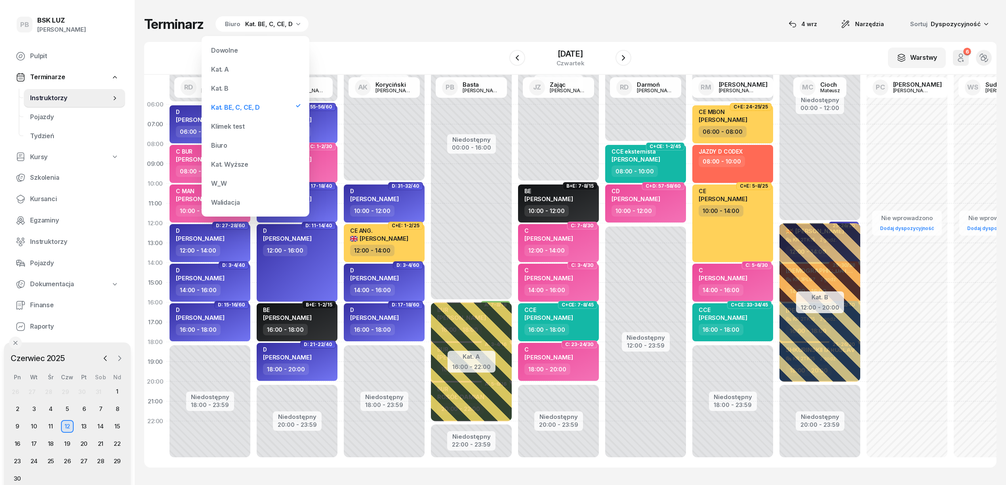
click at [121, 357] on icon "button" at bounding box center [120, 359] width 8 height 8
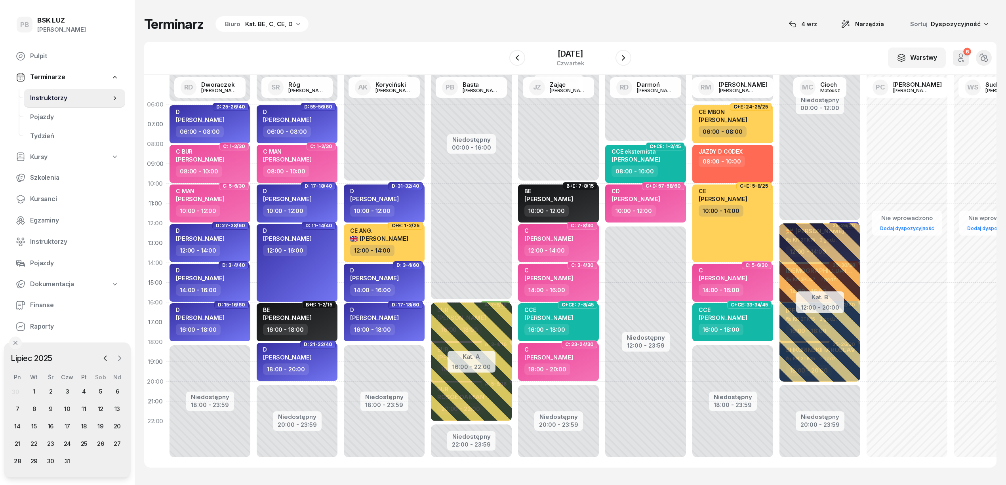
click at [121, 357] on icon "button" at bounding box center [120, 359] width 8 height 8
click at [67, 391] on div "4" at bounding box center [67, 392] width 13 height 13
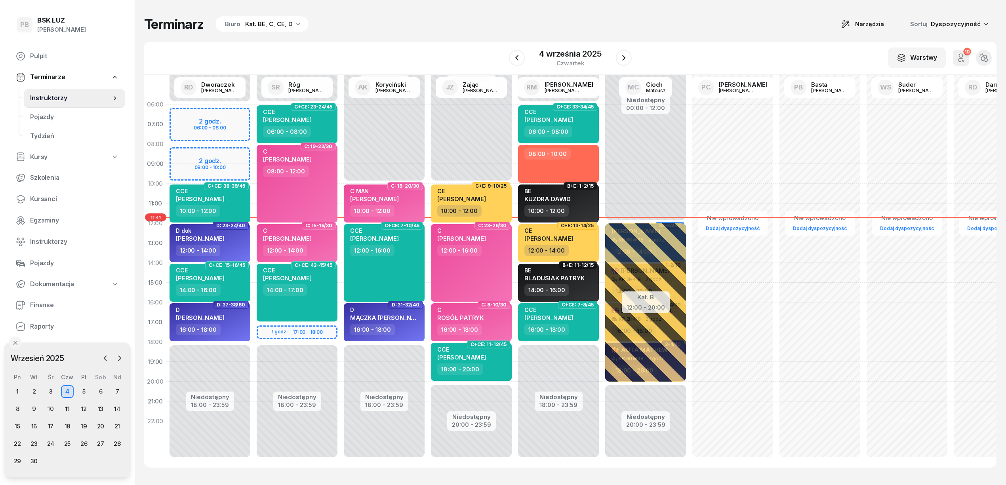
click at [362, 34] on div "Terminarz Biuro Kat. BE, C, CE, D Narzędzia Sortuj Dyspozycyjność W Wybierz AK …" at bounding box center [570, 242] width 853 height 484
click at [482, 33] on div "Terminarz Biuro Kat. BE, C, CE, D Narzędzia Sortuj Dyspozycyjność W Wybierz AK …" at bounding box center [570, 242] width 853 height 484
click at [102, 390] on div "6" at bounding box center [100, 392] width 13 height 13
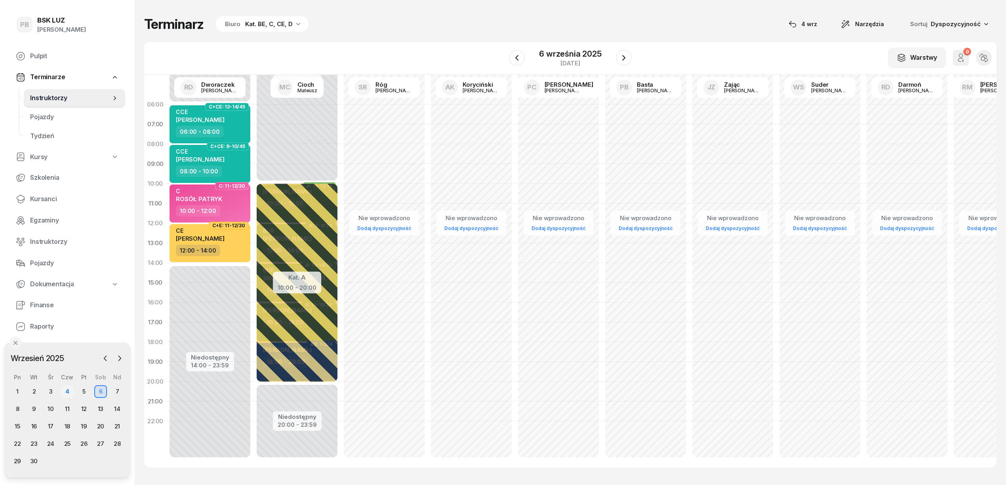
click at [68, 391] on div "4" at bounding box center [67, 392] width 13 height 13
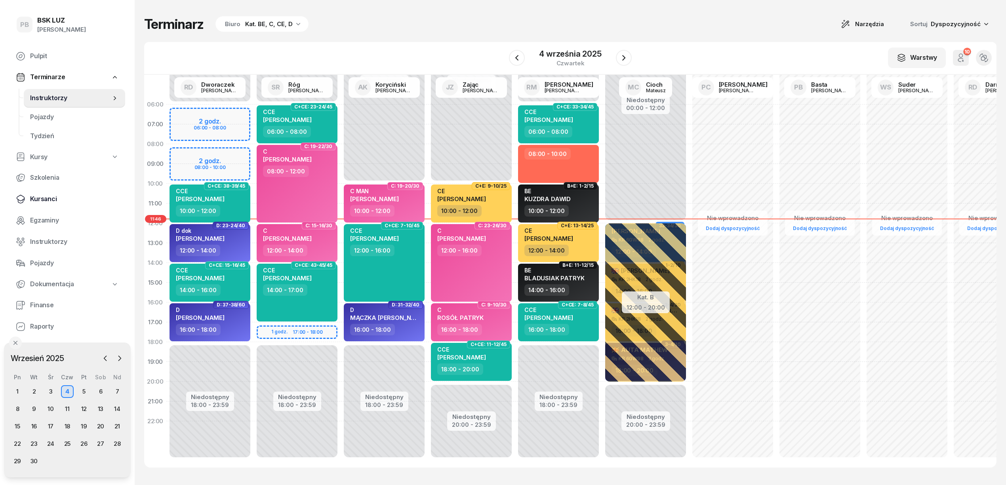
click at [44, 204] on link "Kursanci" at bounding box center [68, 199] width 116 height 19
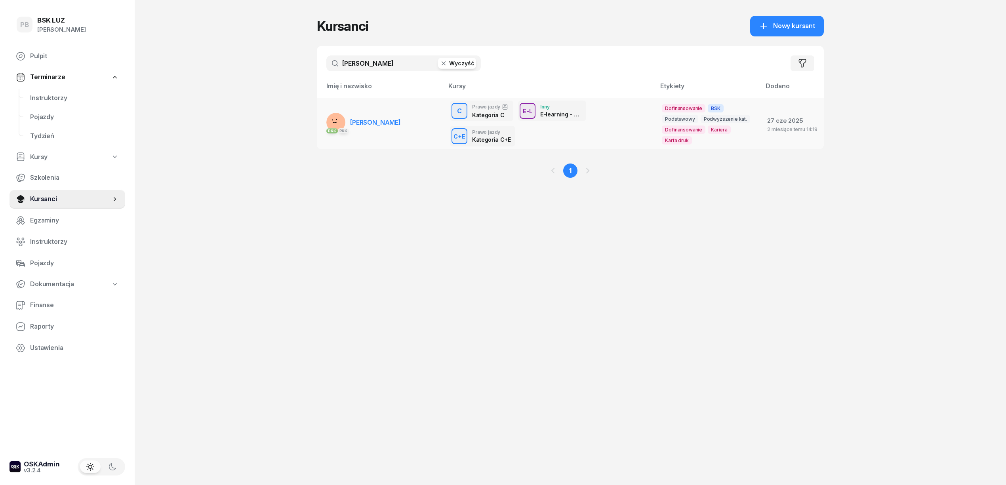
click at [371, 118] on span "[PERSON_NAME]" at bounding box center [375, 122] width 51 height 8
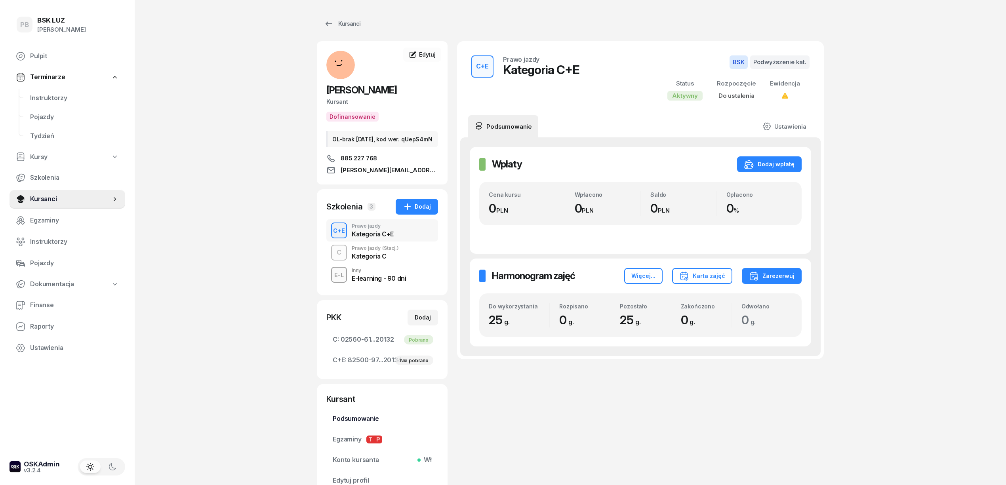
click at [365, 424] on span "Podsumowanie" at bounding box center [382, 419] width 99 height 10
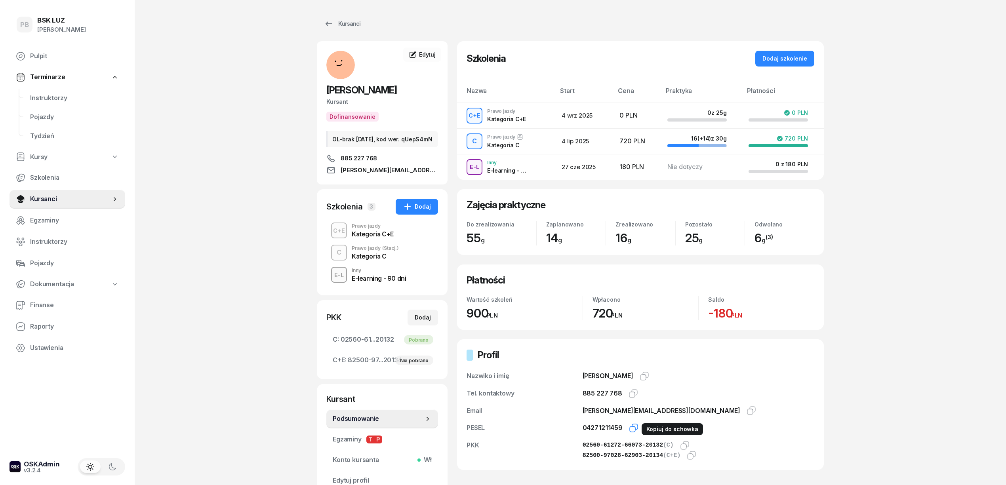
click at [631, 429] on icon "button" at bounding box center [634, 429] width 10 height 10
click at [47, 93] on span "Instruktorzy" at bounding box center [74, 98] width 89 height 10
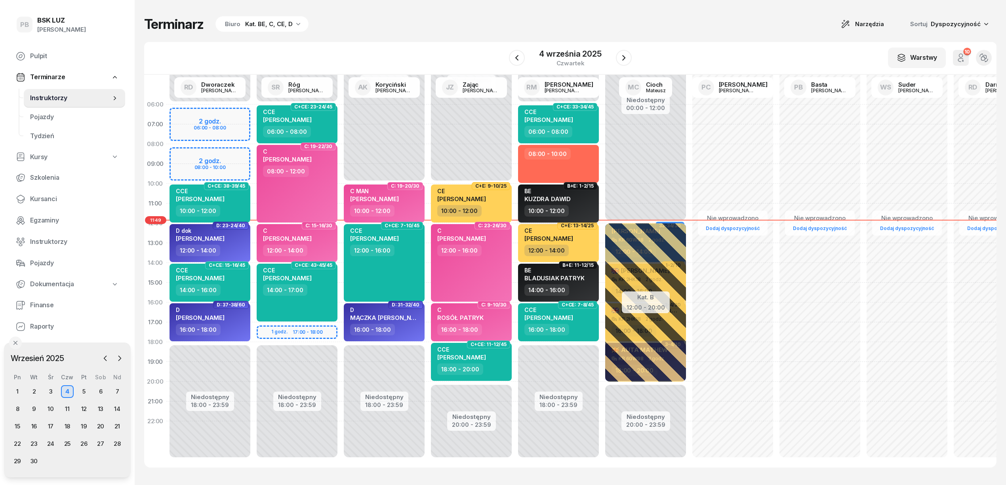
click at [580, 197] on div "BE KUZDRA DAWID" at bounding box center [560, 196] width 70 height 17
select select "10"
select select "12"
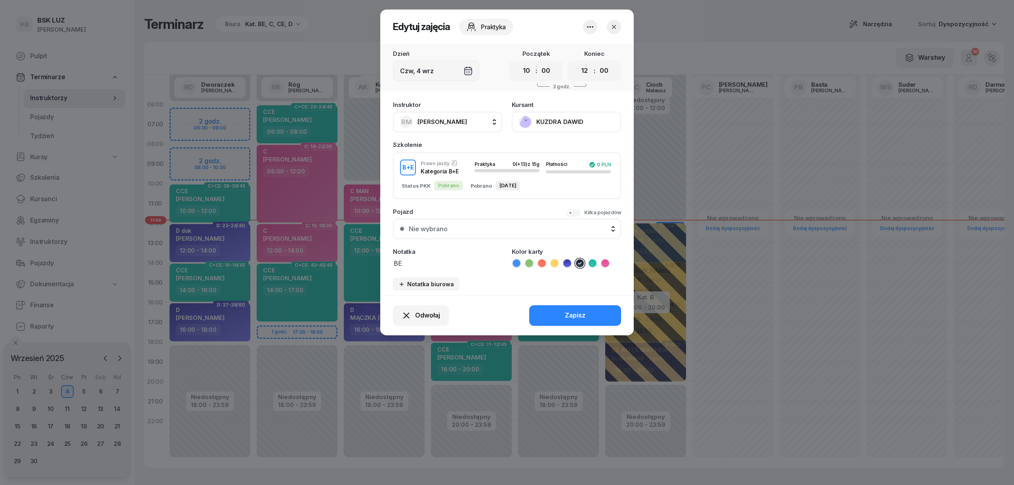
click at [559, 119] on button "KUZDRA DAWID" at bounding box center [566, 122] width 109 height 21
click at [555, 146] on link "Otwórz profil" at bounding box center [565, 149] width 105 height 20
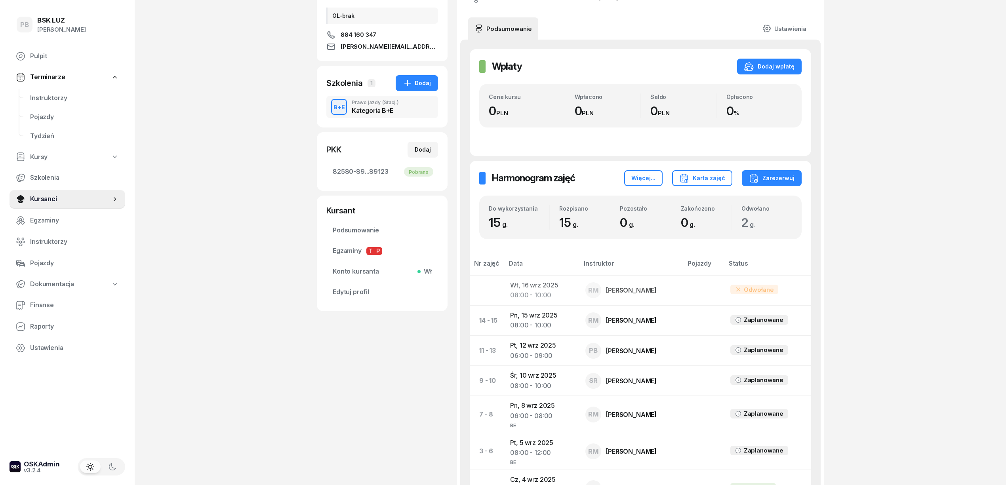
scroll to position [97, 0]
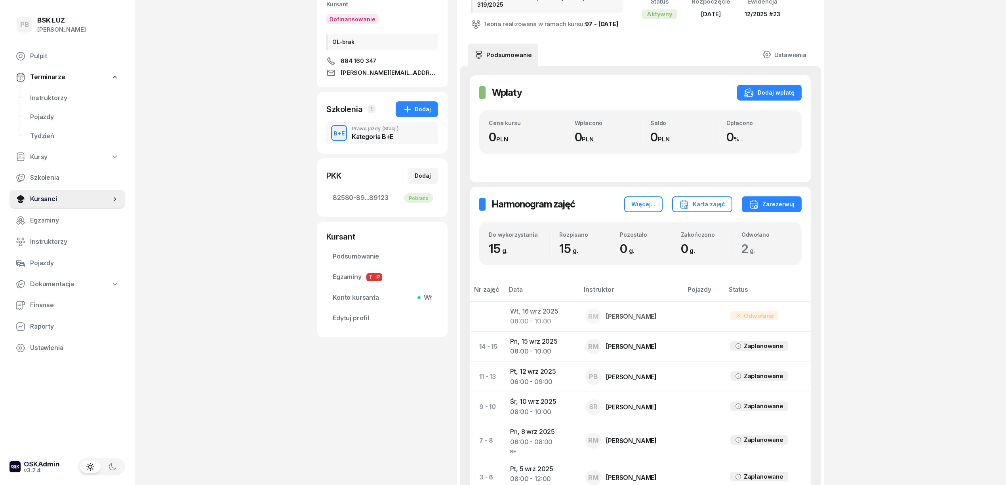
click at [890, 184] on div "PB BSK LUZ Patrycja Bogdanowicz Pulpit Terminarze Instruktorzy Pojazdy Tydzień …" at bounding box center [503, 268] width 1006 height 731
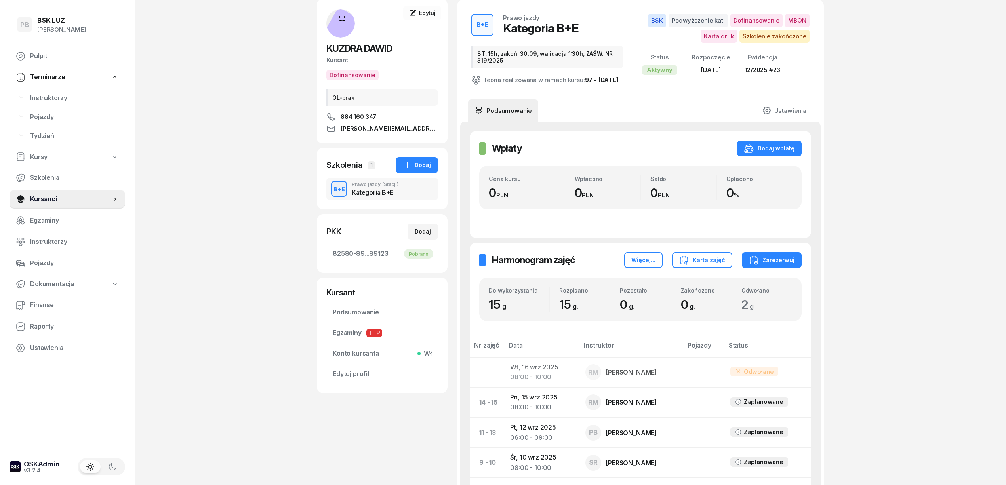
scroll to position [0, 0]
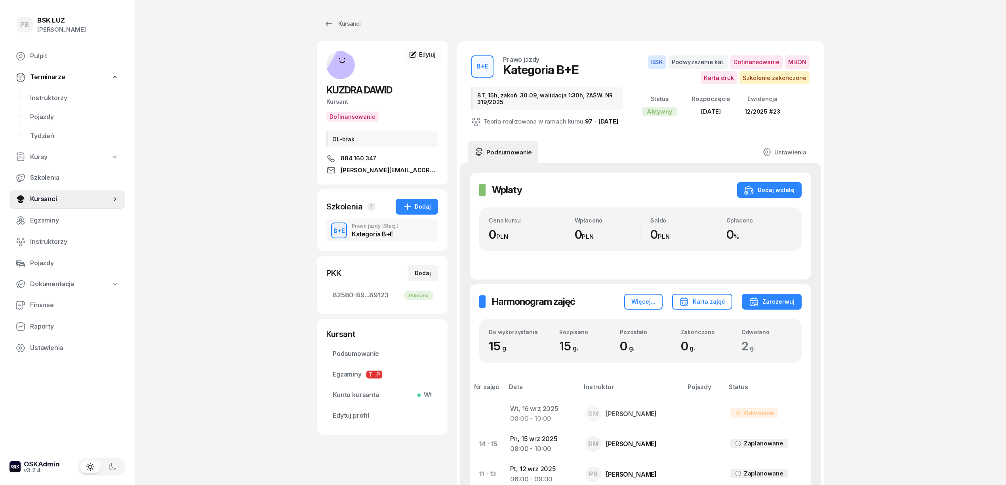
click at [899, 188] on div "PB BSK LUZ Patrycja Bogdanowicz Pulpit Terminarze Instruktorzy Pojazdy Tydzień …" at bounding box center [503, 365] width 1006 height 731
click at [277, 327] on div "PB BSK LUZ Patrycja Bogdanowicz Pulpit Terminarze Instruktorzy Pojazdy Tydzień …" at bounding box center [503, 365] width 1006 height 731
click at [252, 424] on div "PB BSK LUZ Patrycja Bogdanowicz Pulpit Terminarze Instruktorzy Pojazdy Tydzień …" at bounding box center [503, 365] width 1006 height 731
click at [259, 176] on div "PB BSK LUZ Patrycja Bogdanowicz Pulpit Terminarze Instruktorzy Pojazdy Tydzień …" at bounding box center [503, 365] width 1006 height 731
click at [58, 97] on span "Instruktorzy" at bounding box center [74, 98] width 89 height 10
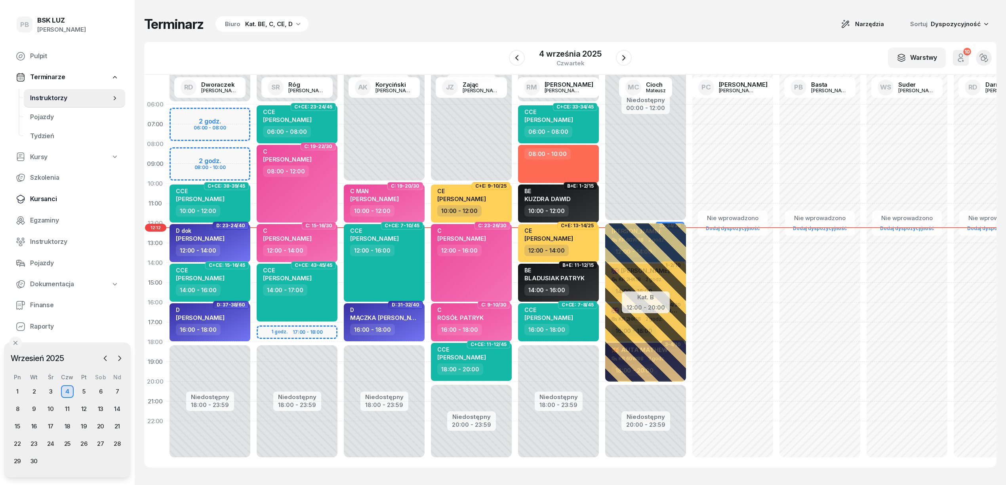
click at [48, 199] on span "Kursanci" at bounding box center [74, 199] width 89 height 10
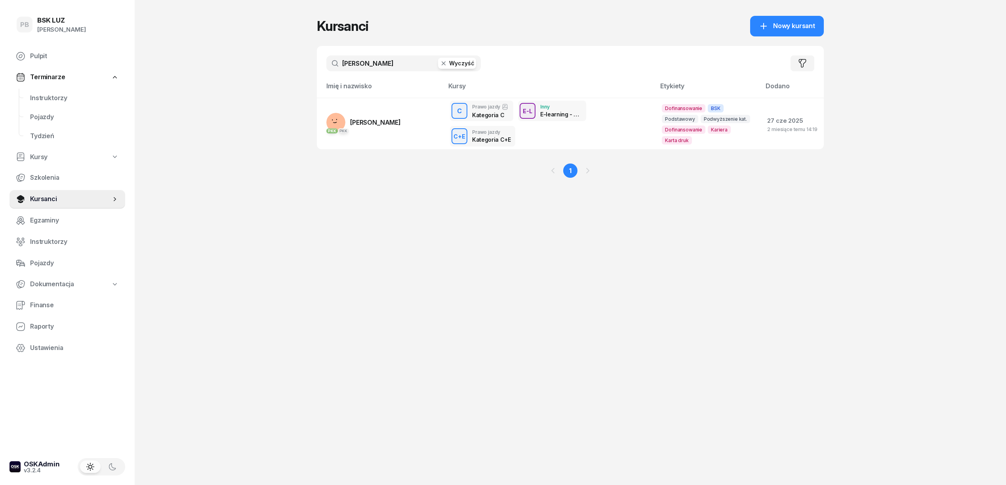
click at [375, 56] on input "kutrzeba" at bounding box center [403, 63] width 155 height 16
click at [367, 60] on input "kutrzeba" at bounding box center [403, 63] width 155 height 16
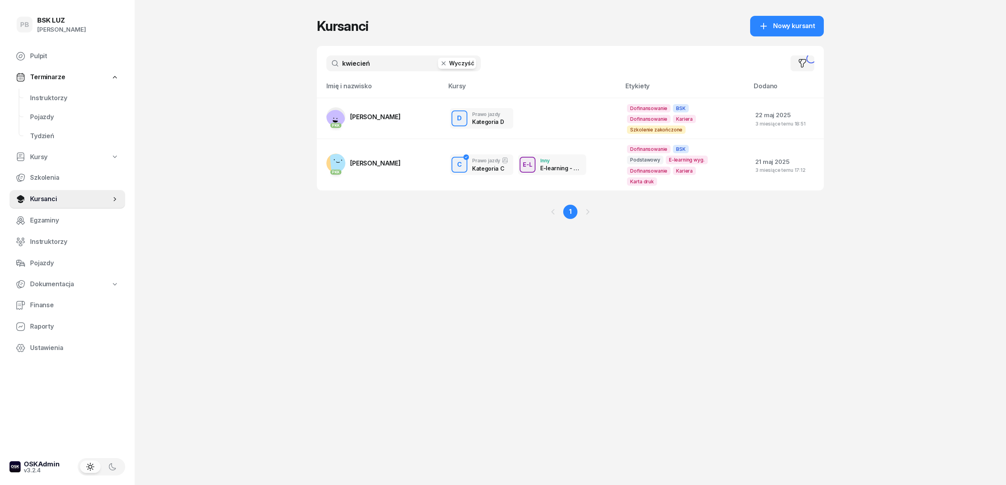
type input "kwiecień"
click at [382, 107] on td "PKK KWIECIEŃ KRYSTIAN" at bounding box center [380, 118] width 127 height 41
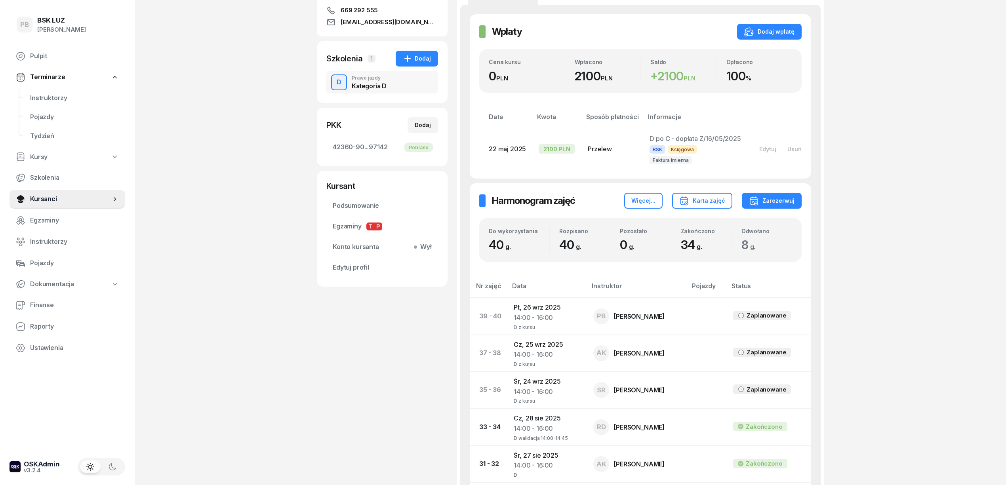
scroll to position [158, 0]
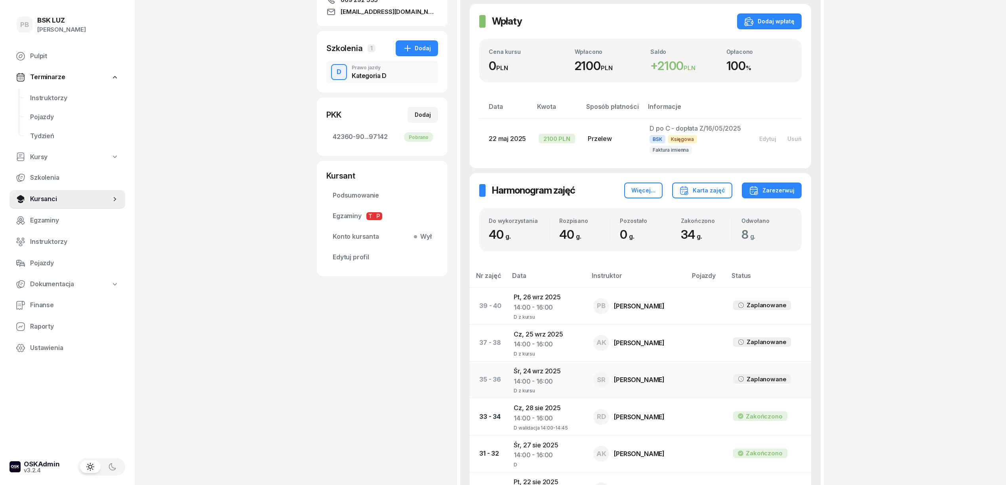
click at [544, 384] on td "Śr, 24 wrz 2025 14:00 - 16:00 D z kursu" at bounding box center [548, 380] width 80 height 37
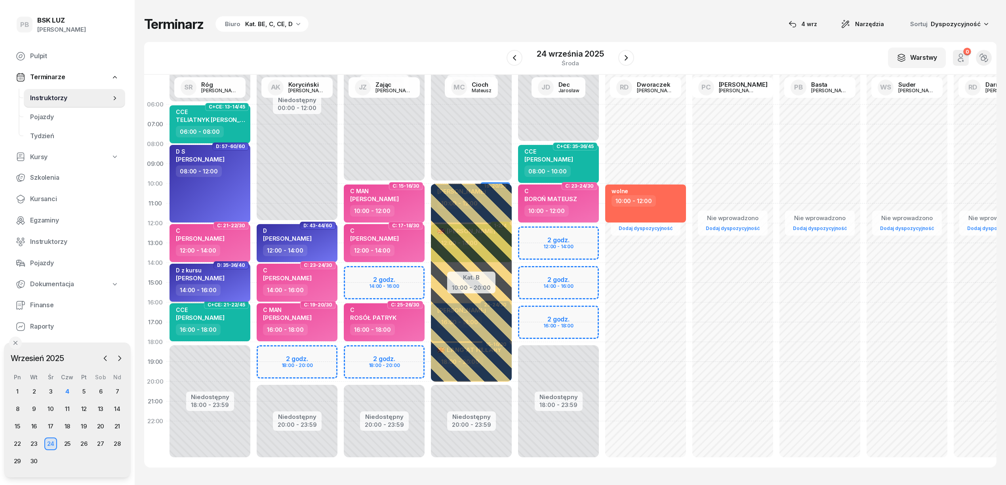
click at [225, 281] on div "D z kursu KWIECIEŃ KRYSTIAN" at bounding box center [200, 275] width 49 height 17
select select "14"
select select "16"
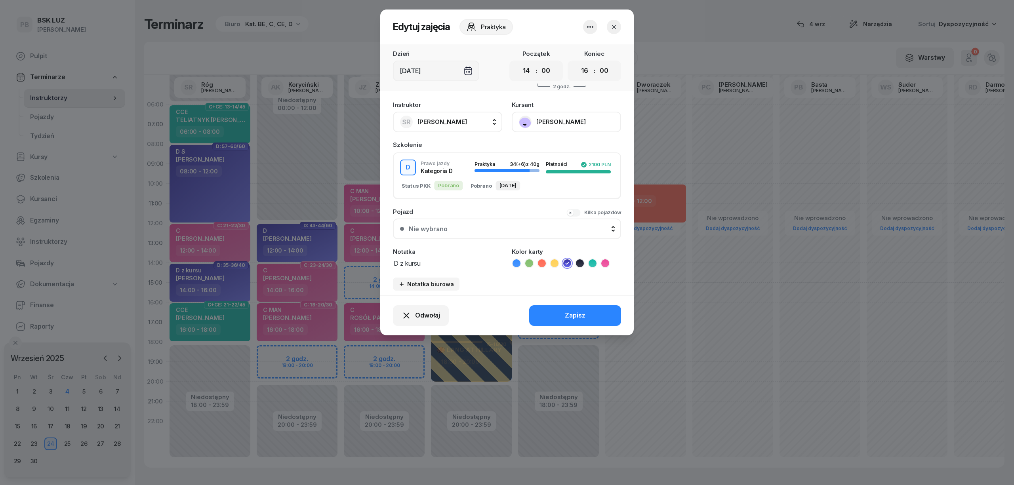
click at [591, 24] on icon "button" at bounding box center [591, 27] width 10 height 10
click at [579, 51] on link "Usuń" at bounding box center [586, 51] width 105 height 20
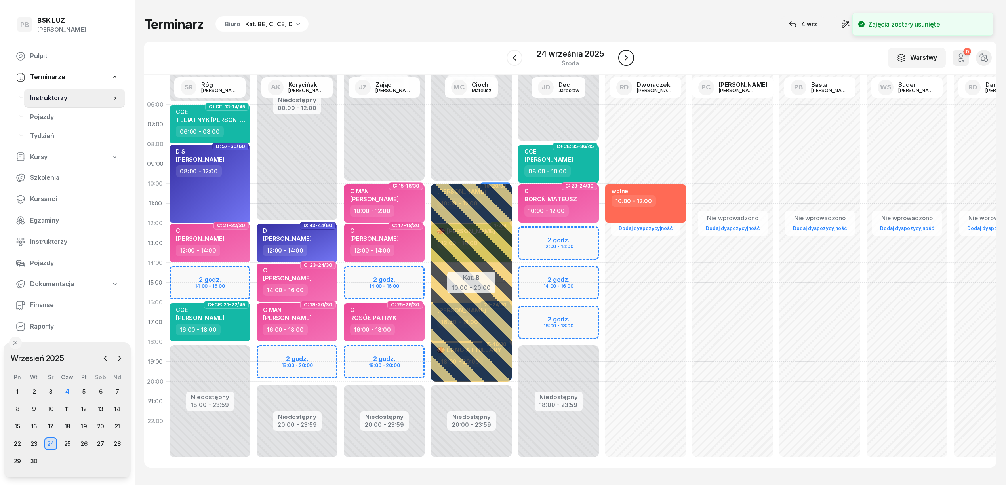
click at [629, 59] on icon "button" at bounding box center [627, 58] width 10 height 10
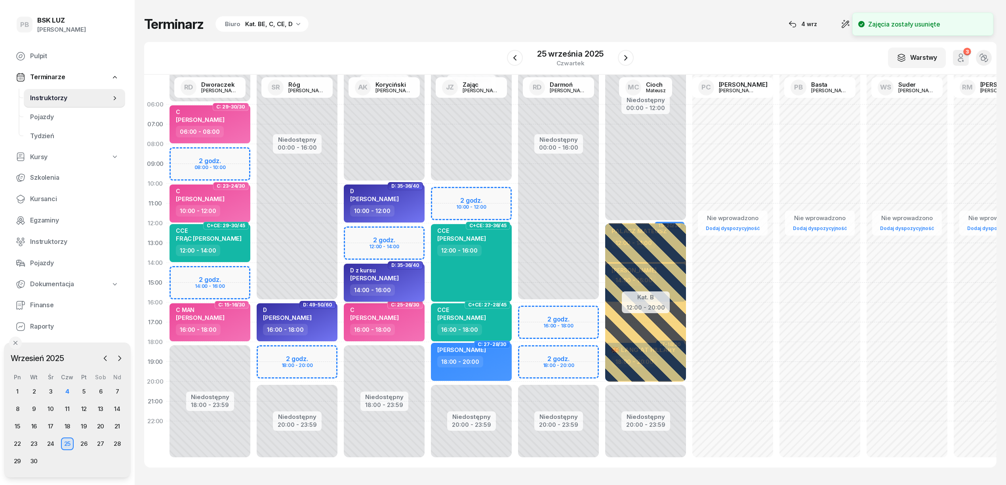
click at [396, 277] on span "KWIECIEŃ KRYSTIAN" at bounding box center [374, 279] width 49 height 8
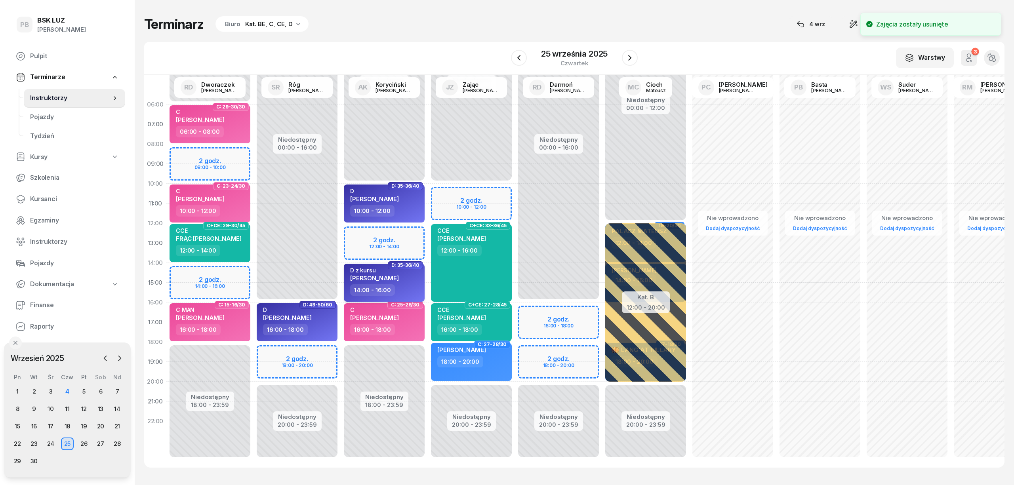
select select "14"
select select "16"
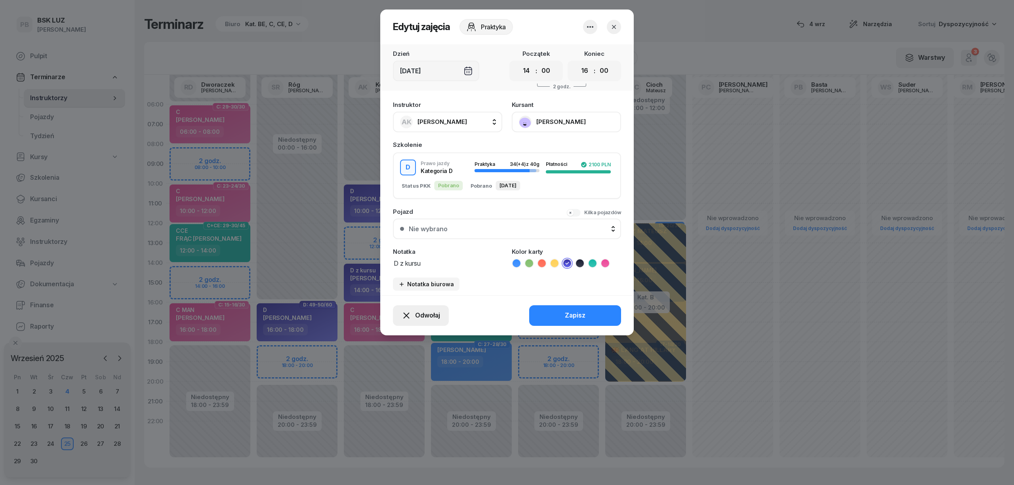
click at [430, 315] on span "Odwołaj" at bounding box center [427, 316] width 25 height 10
click at [590, 24] on icon "button" at bounding box center [591, 27] width 10 height 10
click at [582, 49] on link "Usuń" at bounding box center [586, 51] width 105 height 20
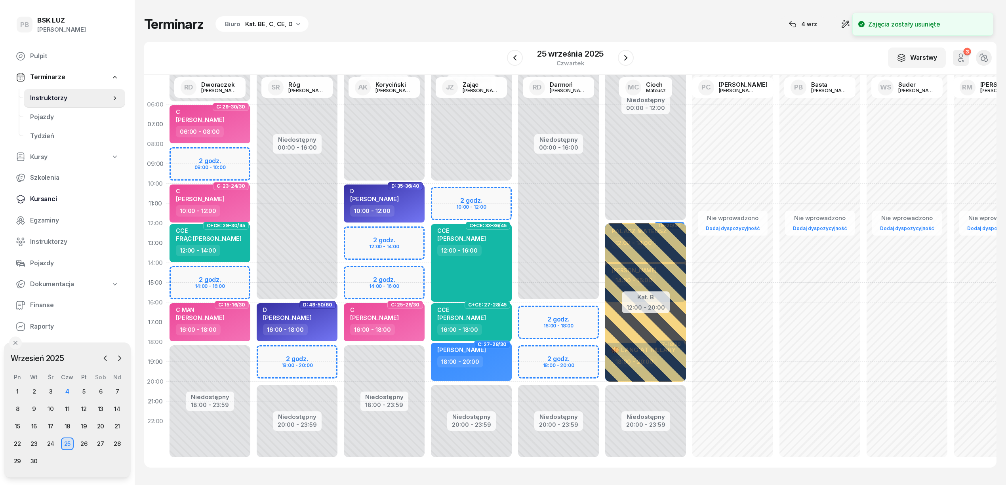
click at [55, 200] on span "Kursanci" at bounding box center [74, 199] width 89 height 10
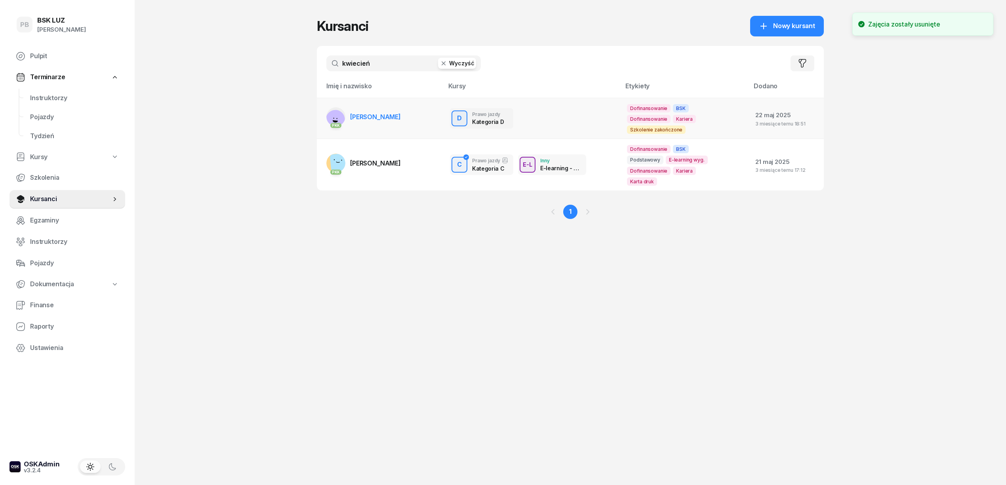
click at [379, 111] on link "PKK KWIECIEŃ KRYSTIAN" at bounding box center [363, 116] width 74 height 19
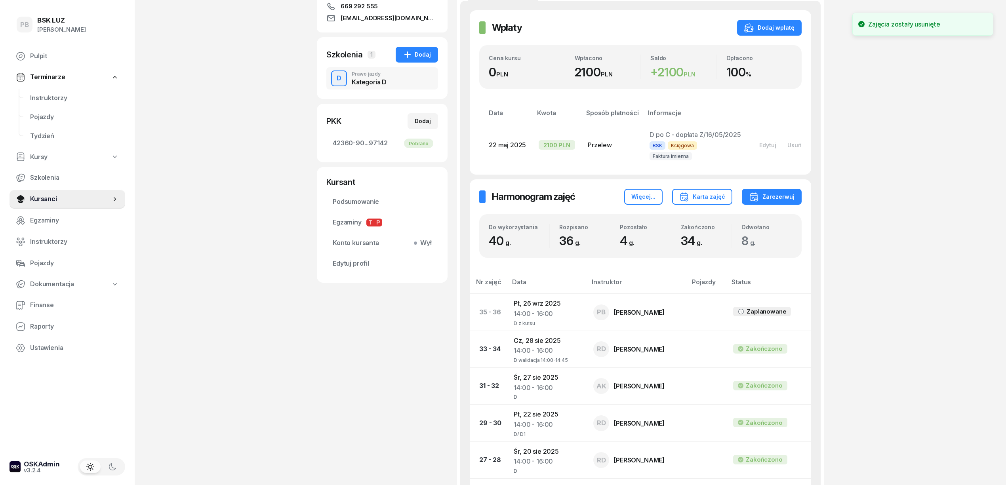
scroll to position [158, 0]
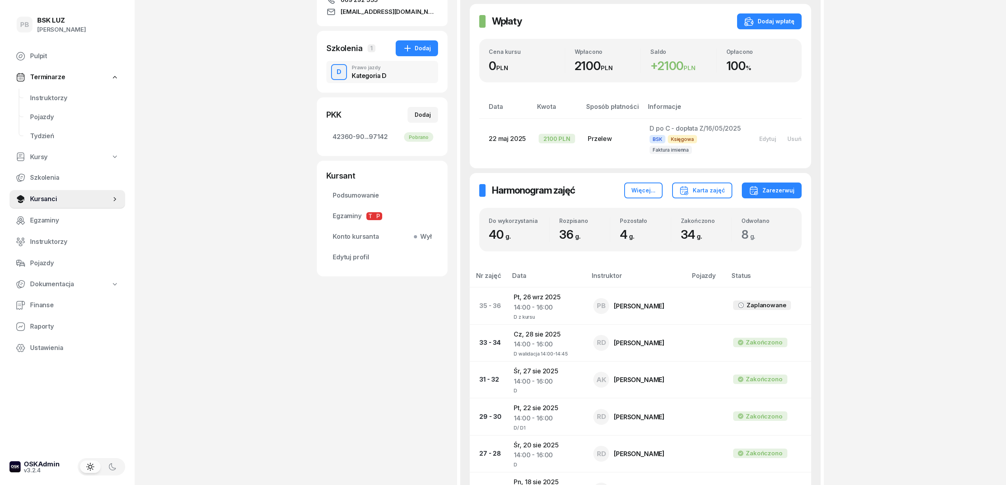
drag, startPoint x: 337, startPoint y: 386, endPoint x: 155, endPoint y: 234, distance: 237.2
click at [46, 94] on span "Instruktorzy" at bounding box center [74, 98] width 89 height 10
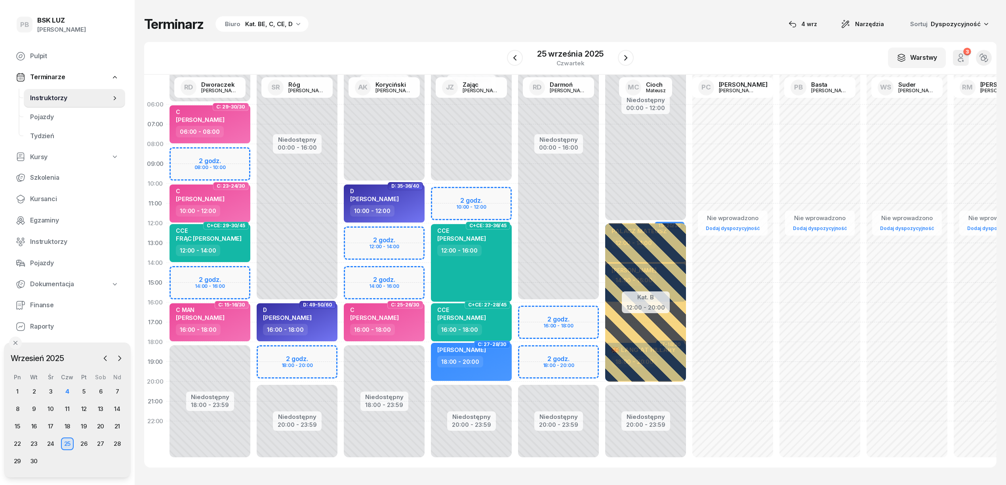
click at [426, 43] on div "W Wybierz AK Koryciński Artur BP Pająk Bogusław DA Arendarczyk Damian DP Pawłow…" at bounding box center [570, 58] width 853 height 33
click at [67, 390] on div "4" at bounding box center [67, 392] width 13 height 13
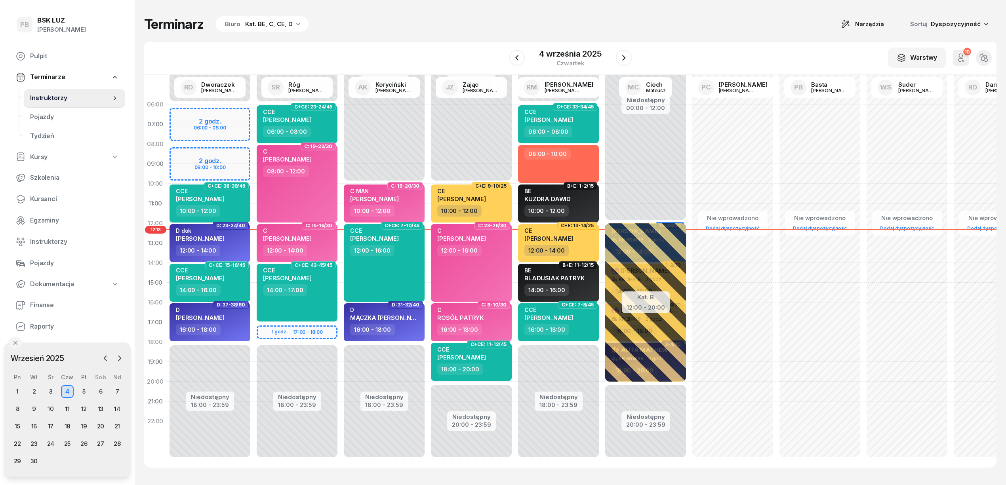
click at [418, 36] on div "Terminarz Biuro Kat. BE, C, CE, D Narzędzia Sortuj Dyspozycyjność W Wybierz AK …" at bounding box center [570, 242] width 853 height 484
click at [621, 58] on icon "button" at bounding box center [624, 58] width 10 height 10
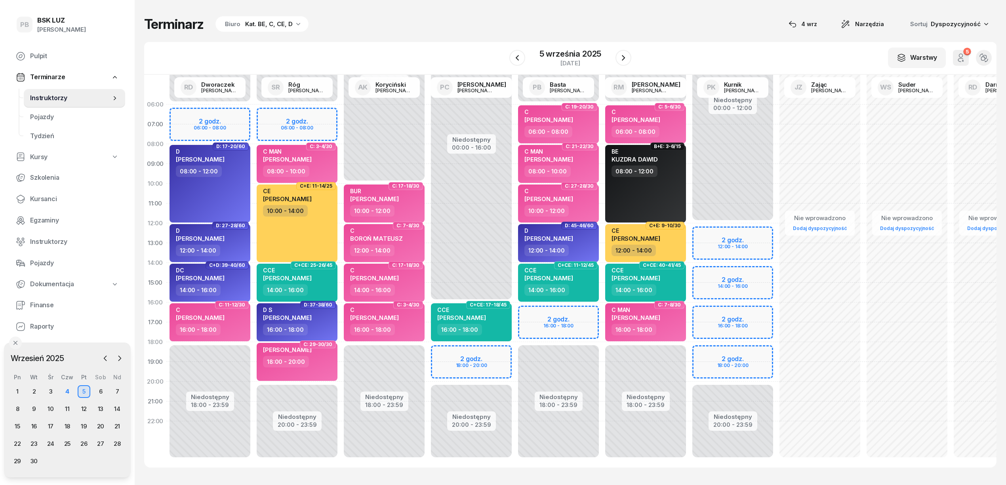
click at [692, 48] on div "W Wybierz AK [PERSON_NAME] BP [PERSON_NAME] DP [PERSON_NAME] GS [PERSON_NAME] I…" at bounding box center [570, 58] width 853 height 33
click at [715, 56] on div "W Wybierz AK [PERSON_NAME] BP [PERSON_NAME] DP [PERSON_NAME] GS [PERSON_NAME] I…" at bounding box center [570, 58] width 853 height 33
click at [739, 48] on div "W Wybierz AK [PERSON_NAME] BP [PERSON_NAME] DP [PERSON_NAME] GS [PERSON_NAME] I…" at bounding box center [570, 58] width 853 height 33
click at [397, 45] on div "W Wybierz AK [PERSON_NAME] BP [PERSON_NAME] DP [PERSON_NAME] GS [PERSON_NAME] I…" at bounding box center [570, 58] width 853 height 33
click at [380, 35] on div "Terminarz Biuro Kat. BE, C, CE, D [DATE] Narzędzia Sortuj Dyspozycyjność W Wybi…" at bounding box center [570, 242] width 853 height 484
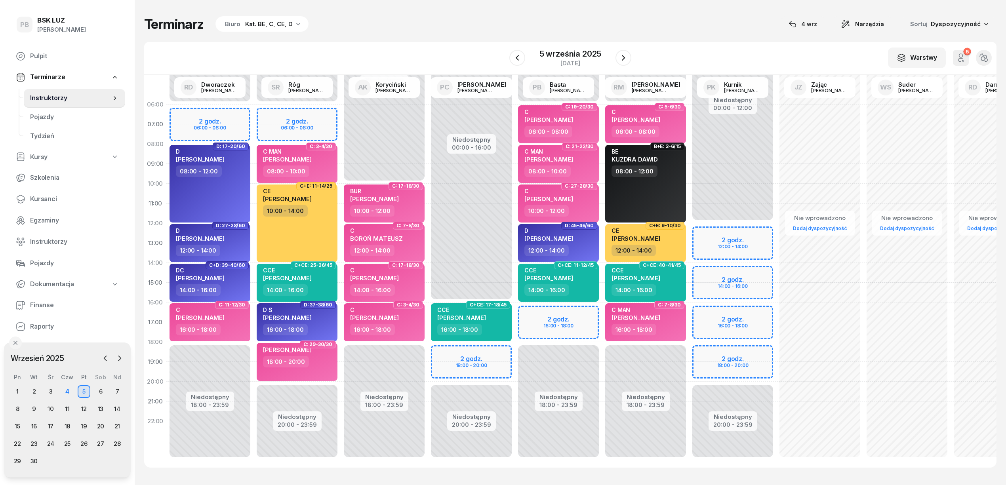
click at [604, 468] on div "06:00 07:00 08:00 09:00 10:00 11:00 12:00 13:00 14:00 15:00 16:00 17:00 18:00 1…" at bounding box center [570, 271] width 853 height 393
click at [409, 11] on div "Terminarz Biuro Kat. BE, C, CE, D [DATE] Narzędzia Sortuj Dyspozycyjność W Wybi…" at bounding box center [570, 242] width 853 height 484
click at [364, 10] on div "Terminarz Biuro Kat. BE, C, CE, D [DATE] Narzędzia Sortuj Dyspozycyjność W Wybi…" at bounding box center [570, 242] width 853 height 484
click at [71, 389] on div "4" at bounding box center [67, 392] width 13 height 13
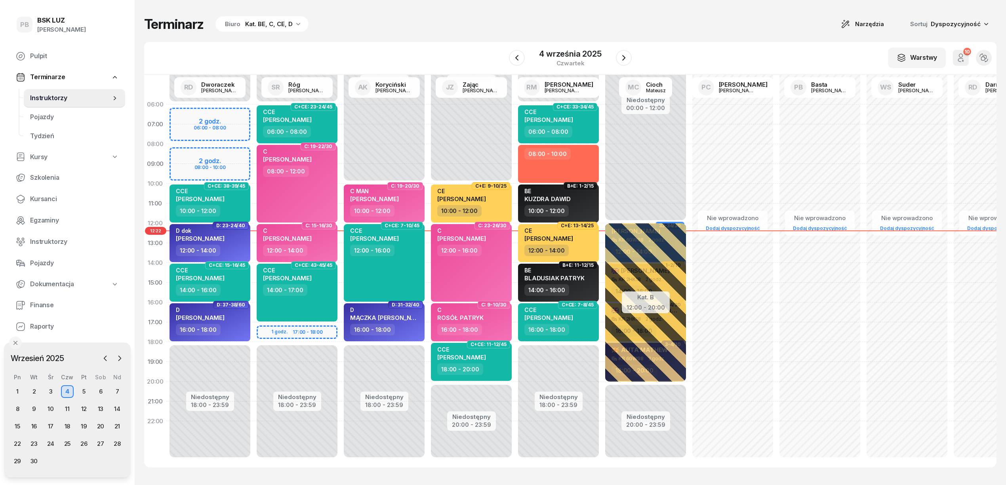
click at [282, 26] on div "Kat. BE, C, CE, D" at bounding box center [269, 24] width 48 height 10
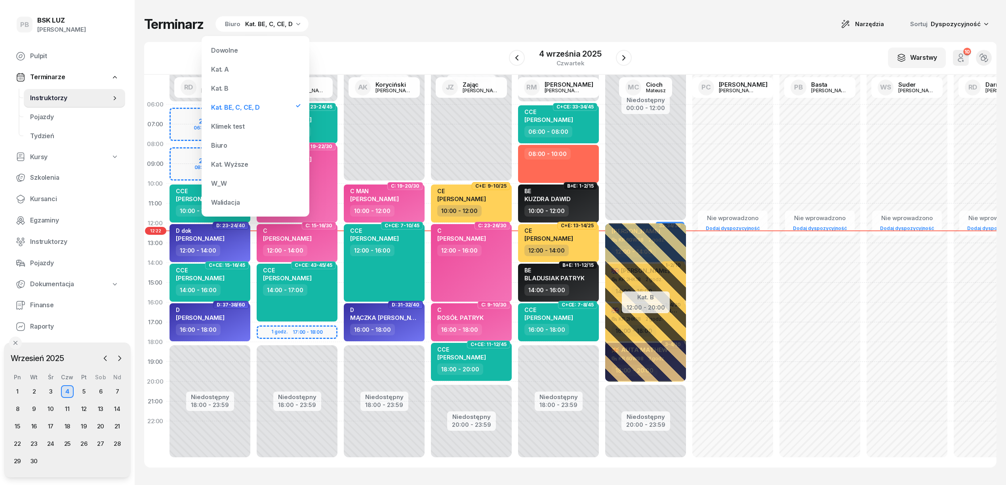
click at [237, 86] on div "Kat. B" at bounding box center [255, 88] width 95 height 16
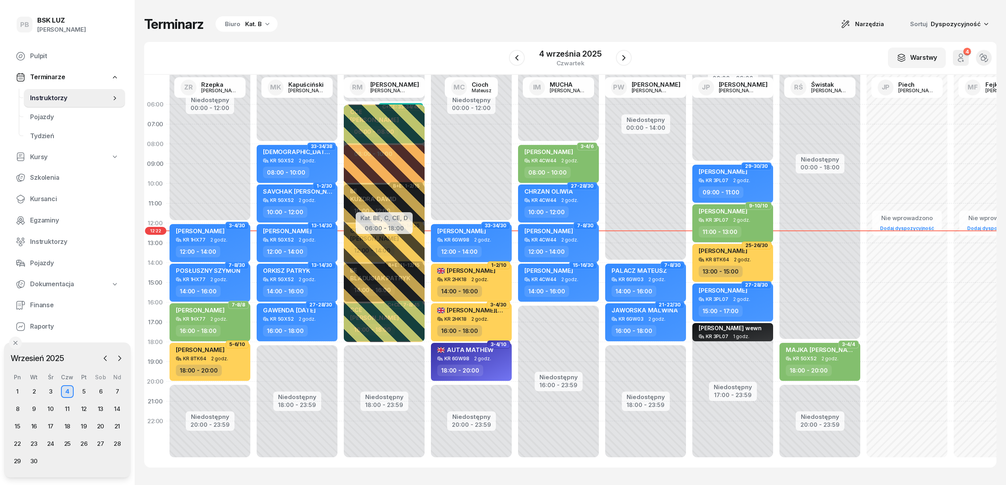
click at [381, 29] on div "Terminarz Biuro Kat. B Narzędzia Sortuj Dyspozycyjność" at bounding box center [570, 24] width 853 height 17
click at [374, 38] on div "Terminarz Biuro Kat. B Narzędzia Sortuj Dyspozycyjność W Wybierz AK Koryciński …" at bounding box center [570, 242] width 853 height 484
click at [31, 200] on span "Kursanci" at bounding box center [74, 199] width 89 height 10
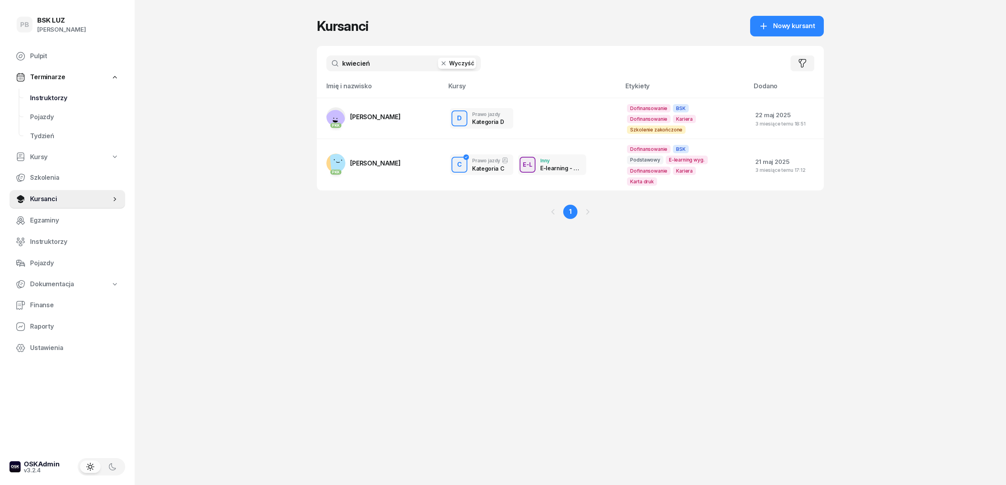
click at [48, 95] on span "Instruktorzy" at bounding box center [74, 98] width 89 height 10
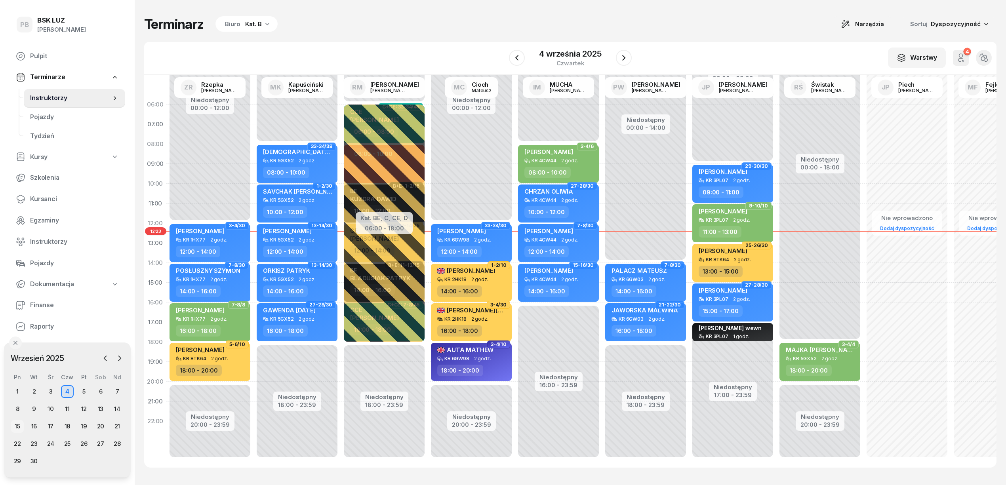
click at [13, 424] on div "15" at bounding box center [17, 426] width 13 height 13
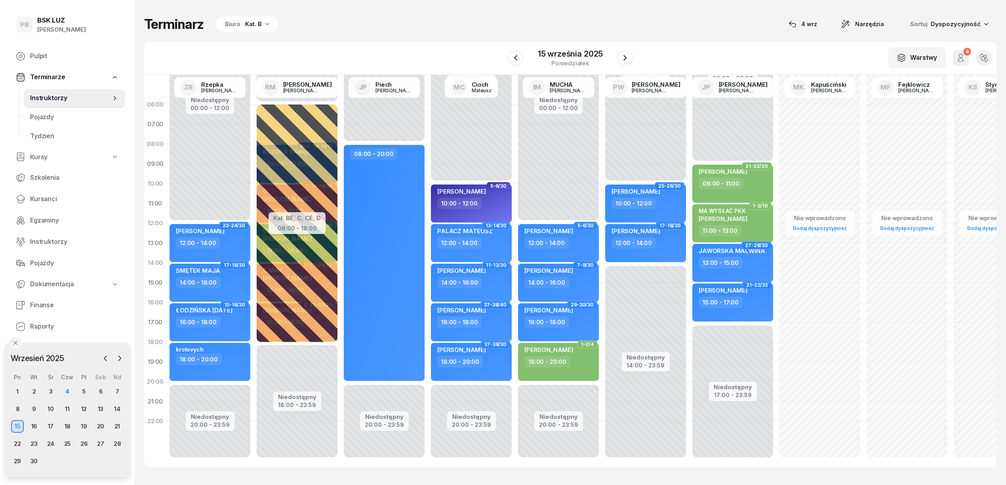
click at [248, 23] on div "Kat. B" at bounding box center [253, 24] width 17 height 10
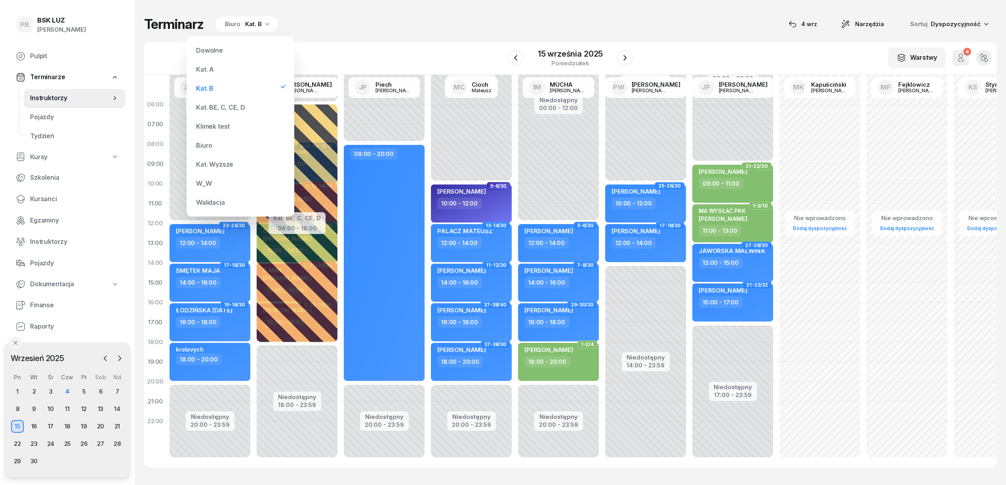
click at [235, 103] on div "Kat. BE, C, CE, D" at bounding box center [240, 107] width 95 height 16
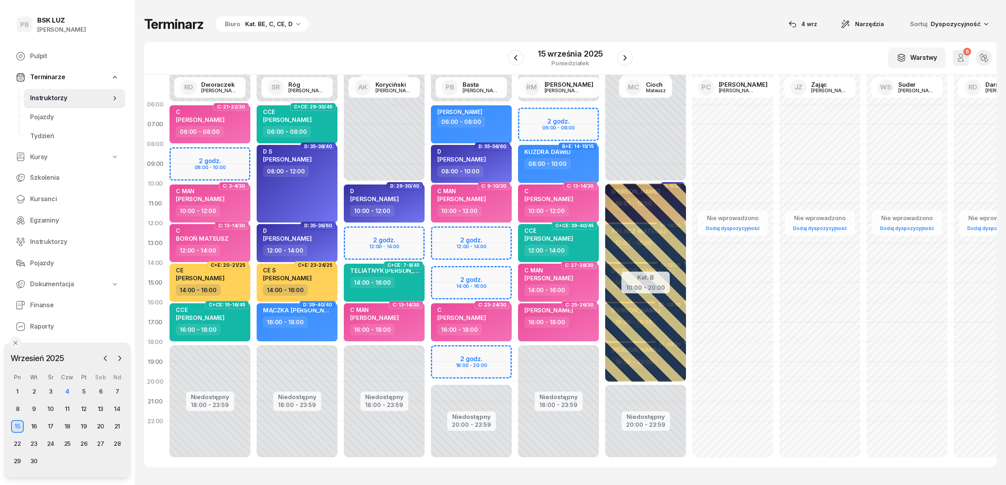
click at [438, 36] on div "Terminarz Biuro Kat. BE, C, CE, D 4 wrz Narzędzia Sortuj Dyspozycyjność W Wybie…" at bounding box center [570, 242] width 853 height 484
click at [67, 389] on div "4" at bounding box center [67, 392] width 13 height 13
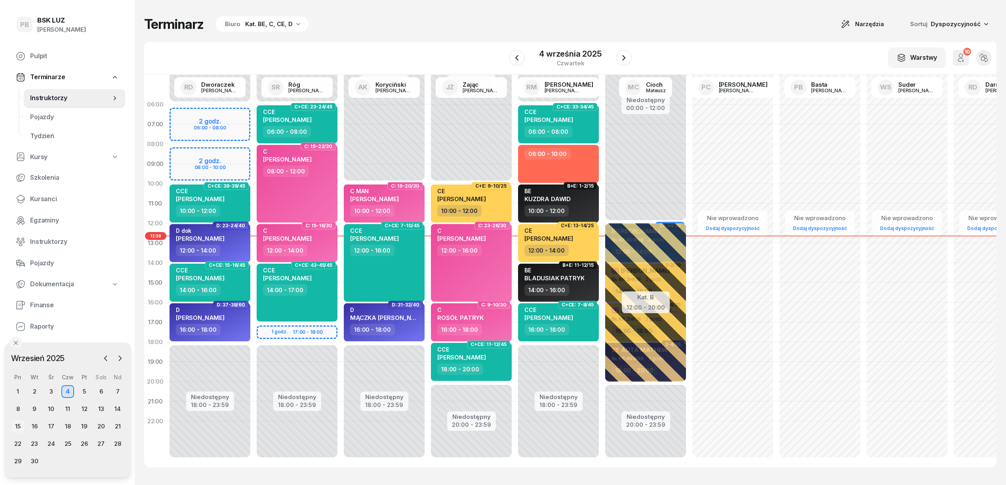
click at [21, 425] on div "15" at bounding box center [17, 426] width 13 height 13
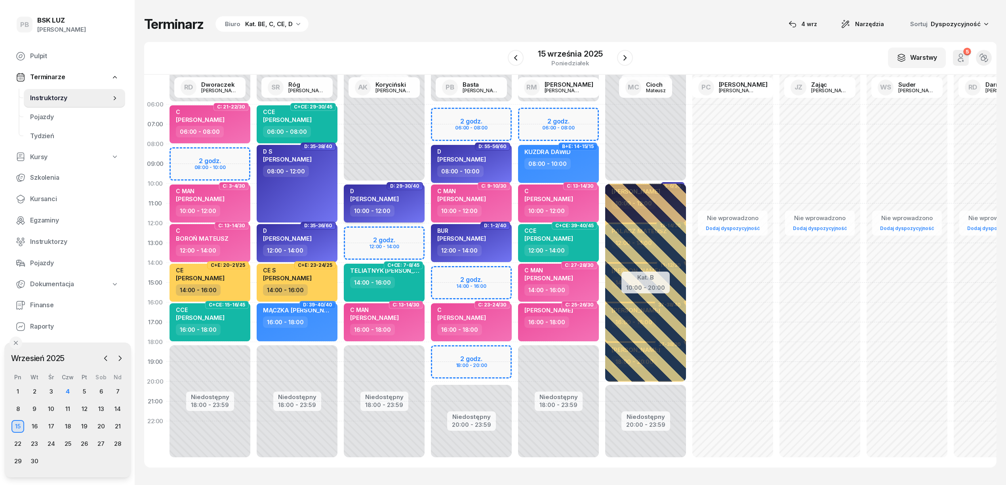
click at [415, 208] on div "10:00 - 12:00" at bounding box center [385, 210] width 70 height 11
click at [411, 207] on div "10:00 - 12:00" at bounding box center [385, 210] width 70 height 11
select select "10"
select select "12"
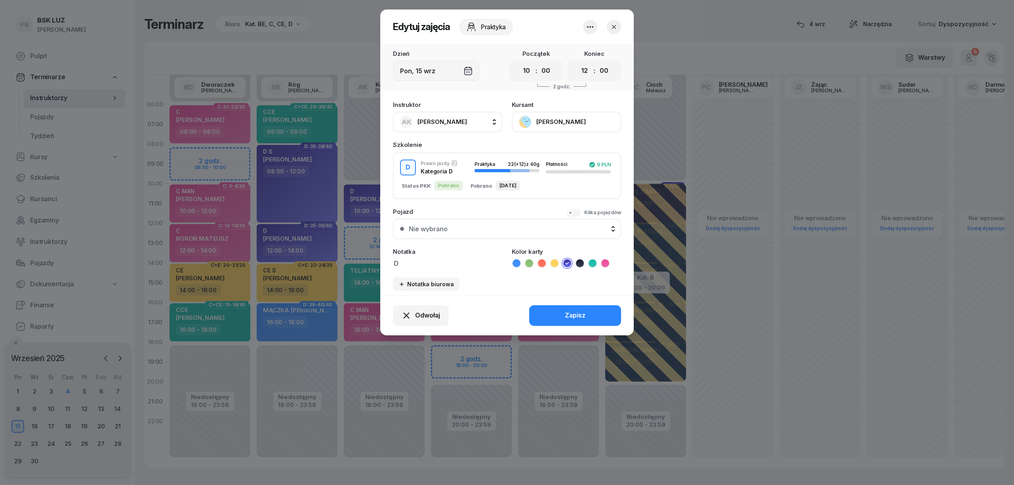
click at [466, 126] on button "AK [PERSON_NAME]" at bounding box center [447, 122] width 109 height 21
type input "ich"
click at [461, 219] on div "PC Cichoń Paweł" at bounding box center [452, 219] width 94 height 13
click at [609, 319] on button "Zapisz" at bounding box center [575, 315] width 92 height 21
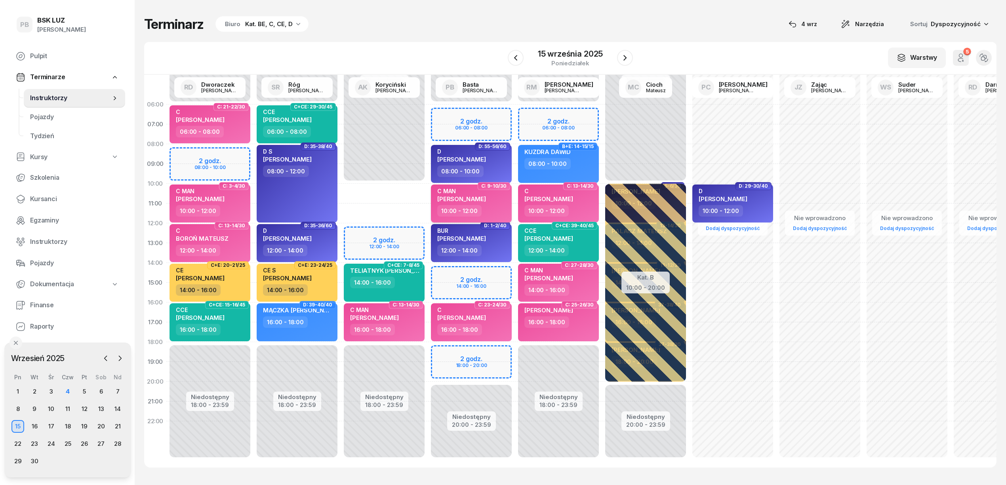
click at [495, 210] on div "10:00 - 12:00" at bounding box center [472, 210] width 70 height 11
select select "10"
select select "12"
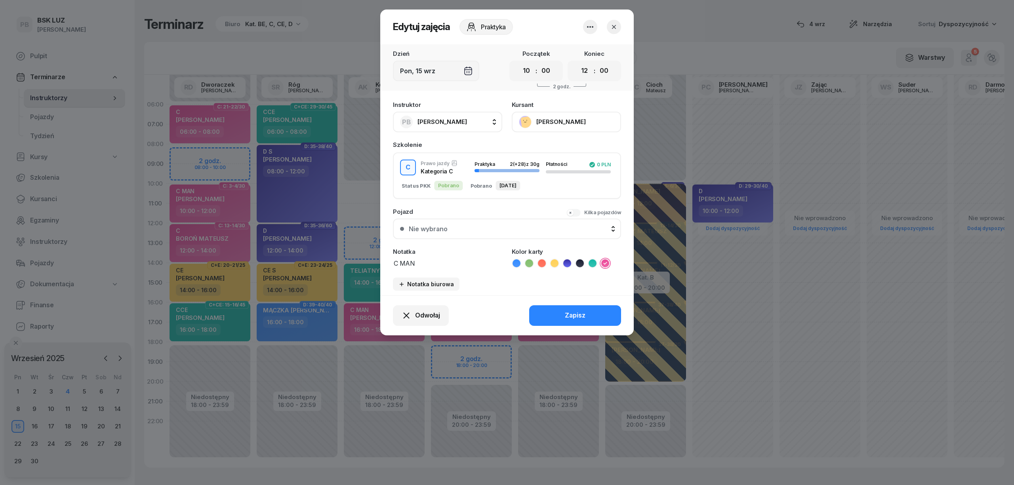
click at [443, 118] on span "[PERSON_NAME]" at bounding box center [443, 122] width 50 height 8
type input "kory"
click at [457, 175] on span "[PERSON_NAME]" at bounding box center [446, 175] width 49 height 10
click at [574, 311] on div "Zapisz" at bounding box center [575, 316] width 21 height 10
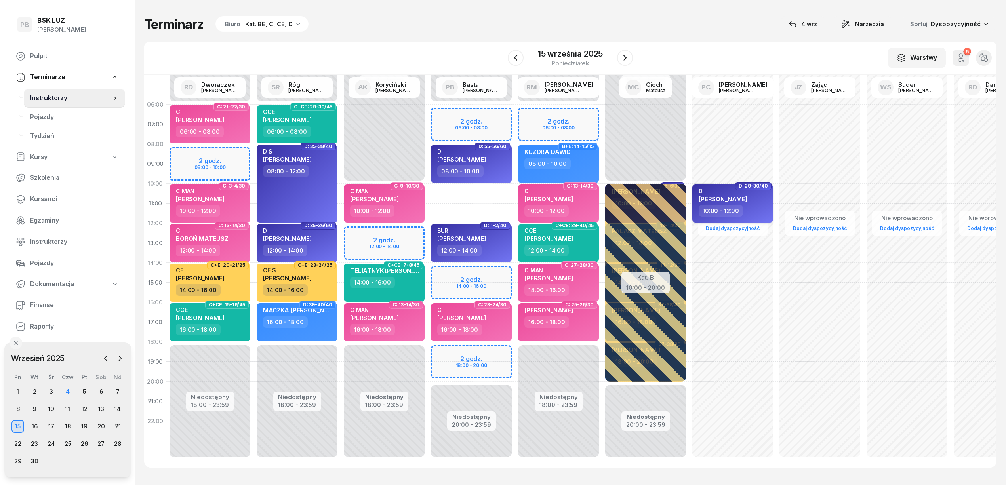
click at [750, 211] on div "10:00 - 12:00" at bounding box center [734, 210] width 70 height 11
select select "10"
select select "12"
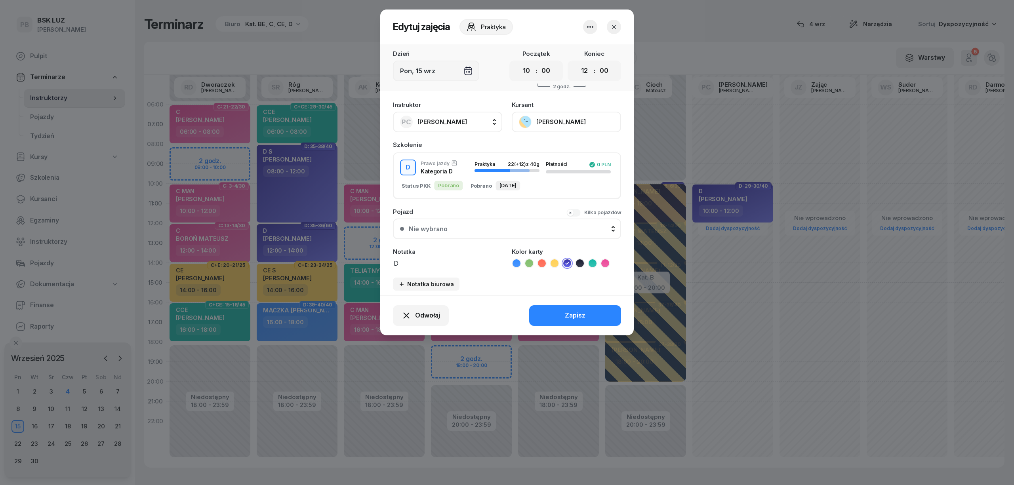
click at [614, 27] on icon "button" at bounding box center [614, 27] width 4 height 4
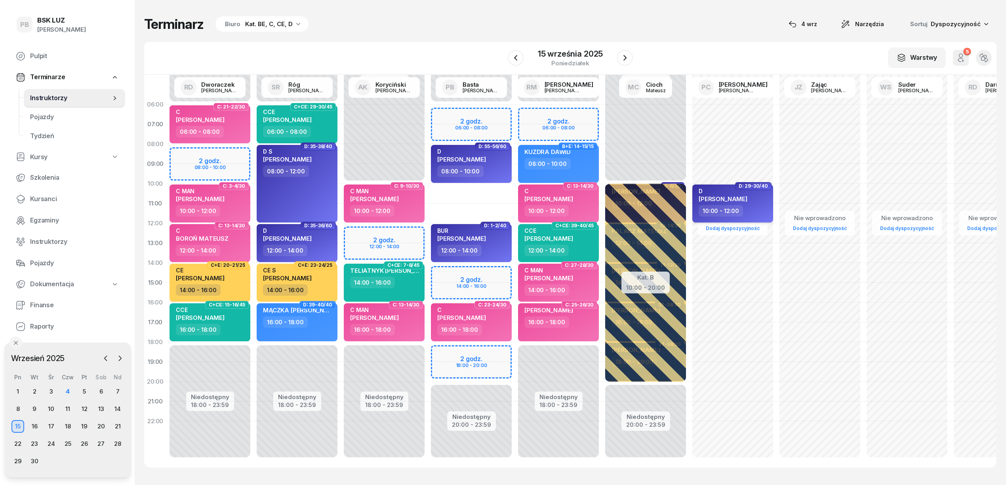
click at [738, 194] on div "D IVAN HRYNIUKA" at bounding box center [723, 196] width 49 height 17
select select "10"
select select "12"
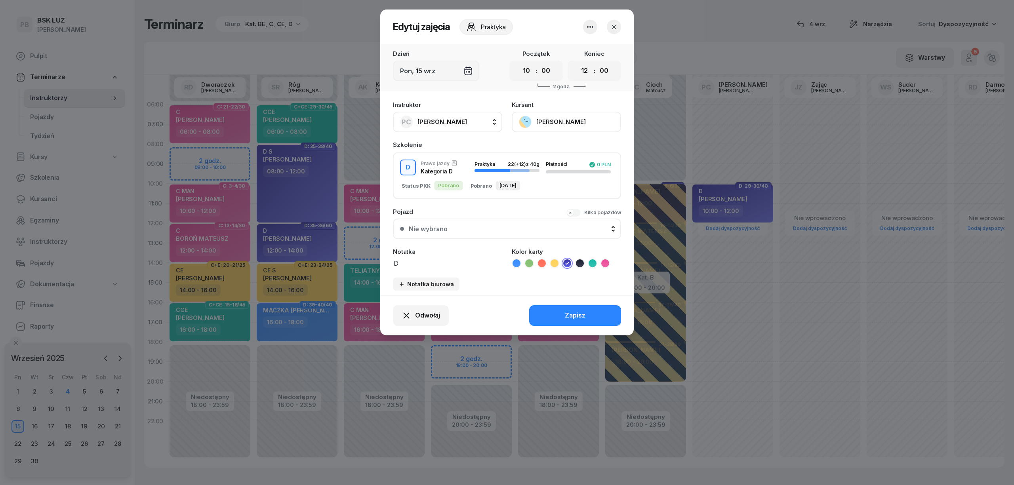
click at [433, 121] on span "[PERSON_NAME]" at bounding box center [443, 122] width 50 height 8
type input "bast"
click at [468, 175] on div "PB [PERSON_NAME]" at bounding box center [452, 174] width 94 height 13
click at [601, 317] on button "Zapisz" at bounding box center [575, 315] width 92 height 21
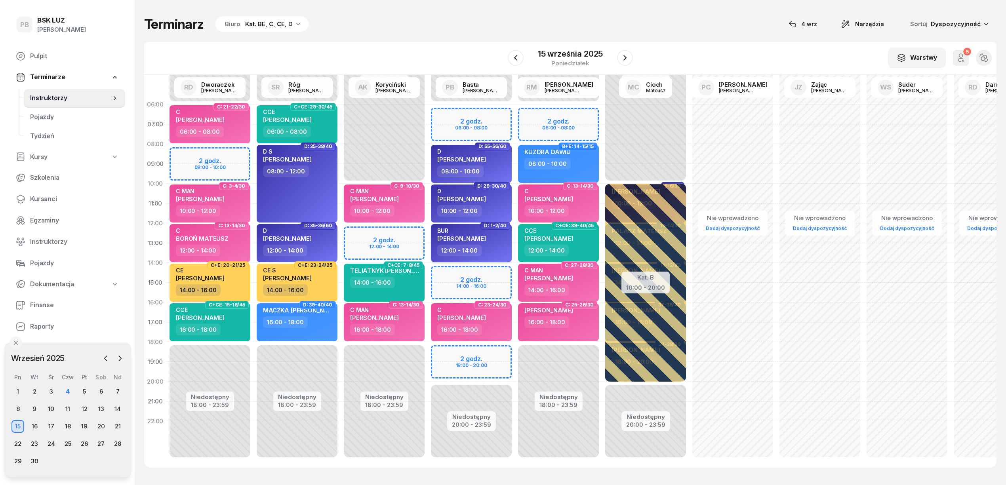
click at [495, 249] on div "12:00 - 14:00" at bounding box center [472, 250] width 70 height 11
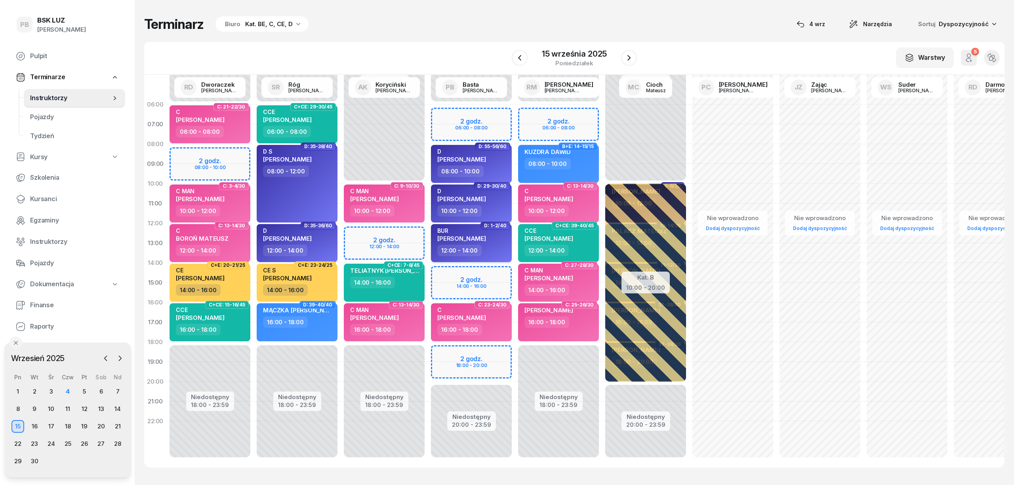
select select "12"
select select "14"
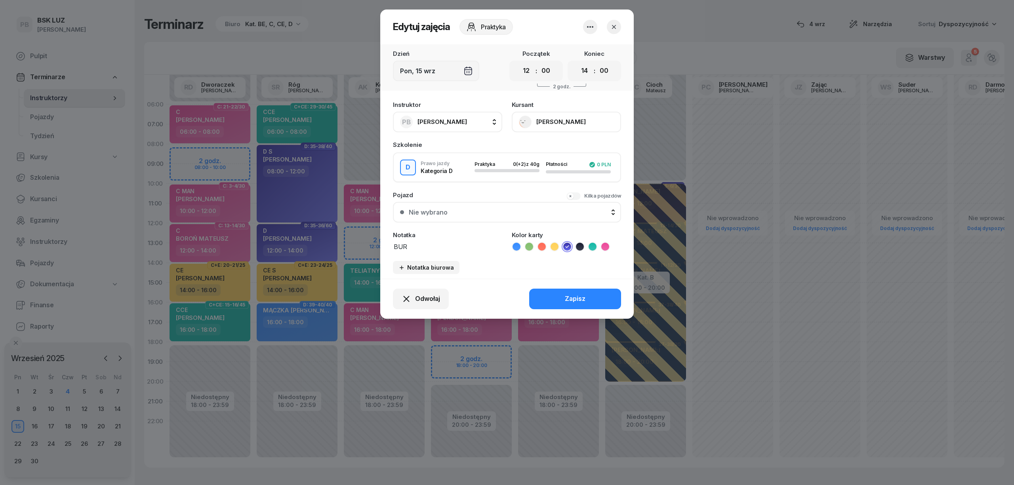
click at [444, 246] on textarea "BUR" at bounding box center [447, 246] width 109 height 10
type textarea "BUR PB"
click at [567, 294] on div "Zapisz" at bounding box center [575, 299] width 21 height 10
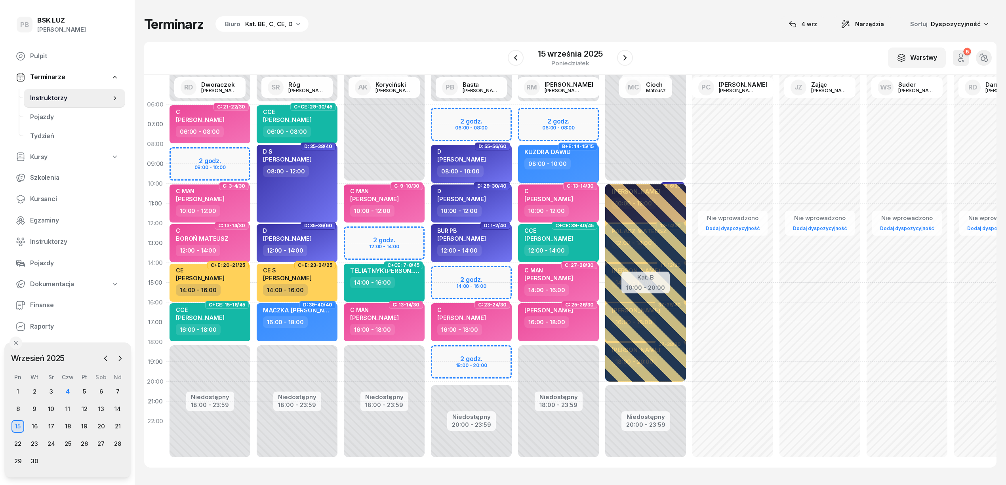
click at [463, 39] on div "Terminarz Biuro Kat. BE, C, CE, D 4 wrz Narzędzia Sortuj Dyspozycyjność W Wybie…" at bounding box center [570, 242] width 853 height 484
click at [490, 248] on div "12:00 - 14:00" at bounding box center [472, 250] width 70 height 11
select select "12"
select select "14"
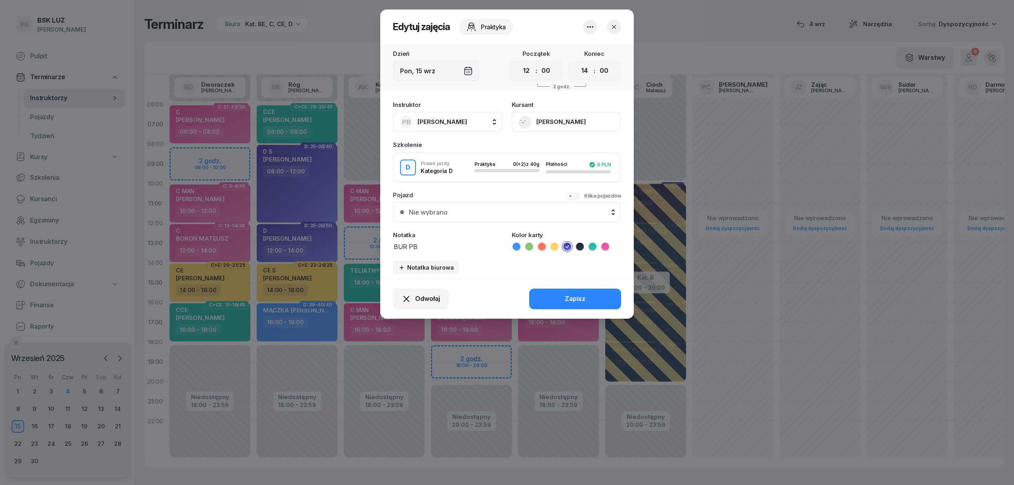
click at [445, 250] on textarea "BUR PB" at bounding box center [447, 246] width 109 height 10
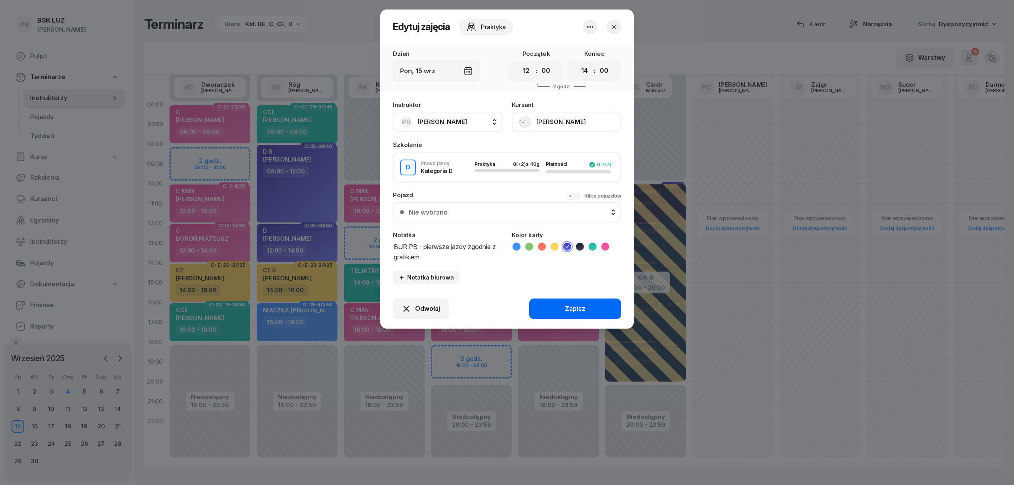
type textarea "BUR PB - pierwsze jazdy zgodnie z grafikiem"
click at [543, 308] on button "Zapisz" at bounding box center [575, 309] width 92 height 21
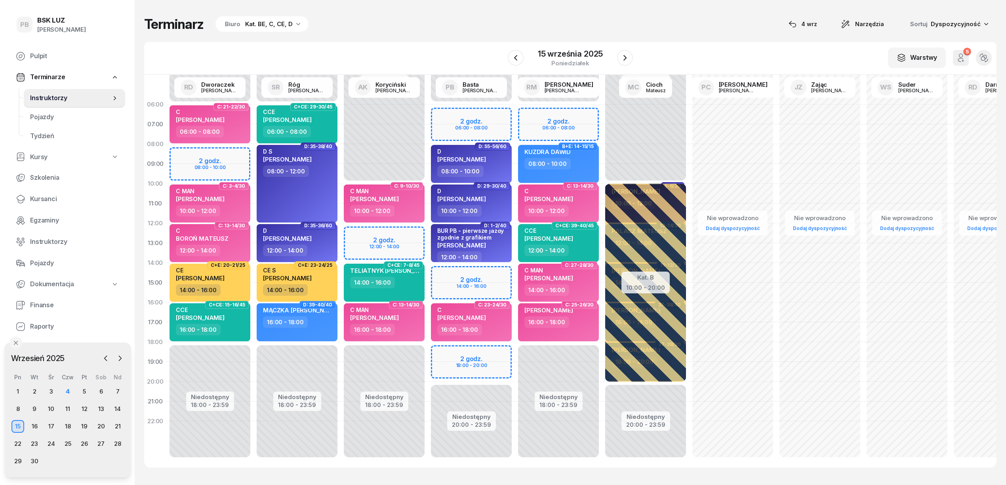
click at [498, 35] on div "Terminarz Biuro Kat. BE, C, CE, D 4 wrz Narzędzia Sortuj Dyspozycyjność W Wybie…" at bounding box center [570, 242] width 853 height 484
click at [686, 38] on div "Terminarz Biuro Kat. BE, C, CE, D 4 wrz Narzędzia Sortuj Dyspozycyjność W Wybie…" at bounding box center [570, 242] width 853 height 484
click at [688, 35] on div "Terminarz Biuro Kat. BE, C, CE, D 4 wrz Narzędzia Sortuj Dyspozycyjność W Wybie…" at bounding box center [570, 242] width 853 height 484
click at [650, 21] on div "Terminarz Biuro Kat. BE, C, CE, D [DATE] Narzędzia Sortuj Dyspozycyjność" at bounding box center [570, 24] width 853 height 17
click at [65, 391] on div "4" at bounding box center [67, 392] width 13 height 13
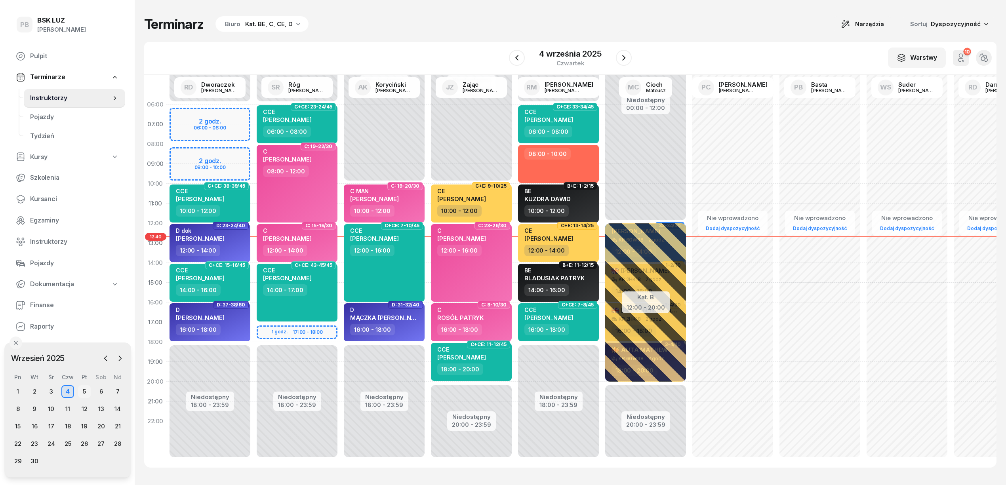
click at [82, 390] on div "5" at bounding box center [84, 392] width 13 height 13
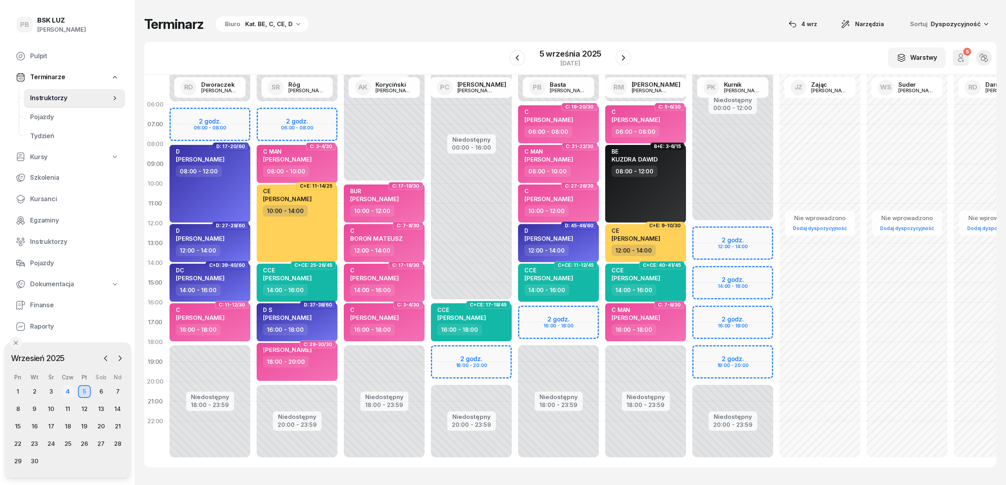
click at [71, 392] on div "4" at bounding box center [67, 392] width 13 height 13
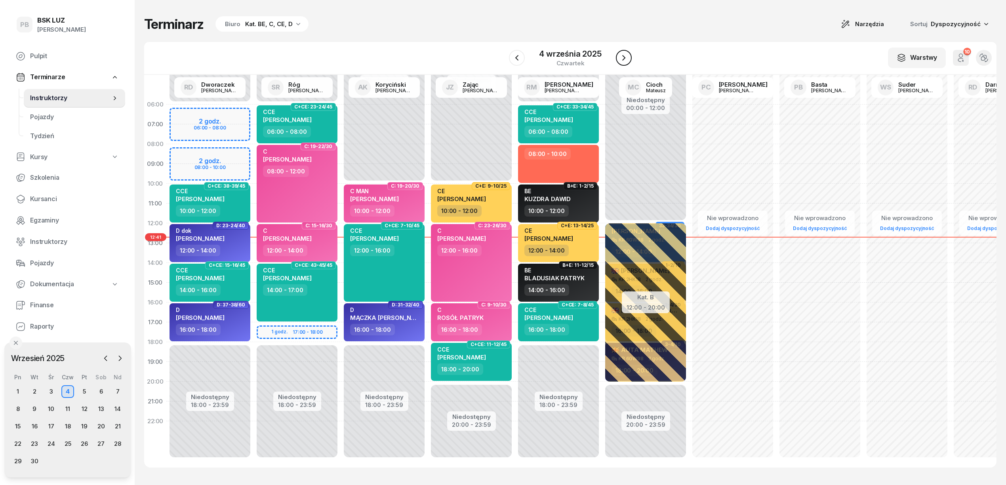
click at [624, 58] on icon "button" at bounding box center [624, 58] width 10 height 10
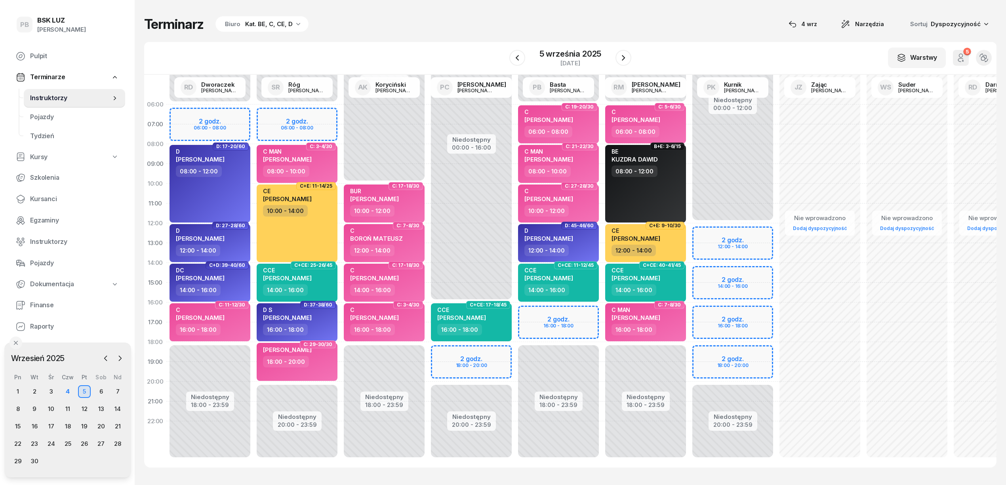
click at [450, 23] on div "Terminarz Biuro Kat. BE, C, CE, D [DATE] Narzędzia Sortuj Dyspozycyjność" at bounding box center [570, 24] width 853 height 17
click at [35, 200] on span "Kursanci" at bounding box center [74, 199] width 89 height 10
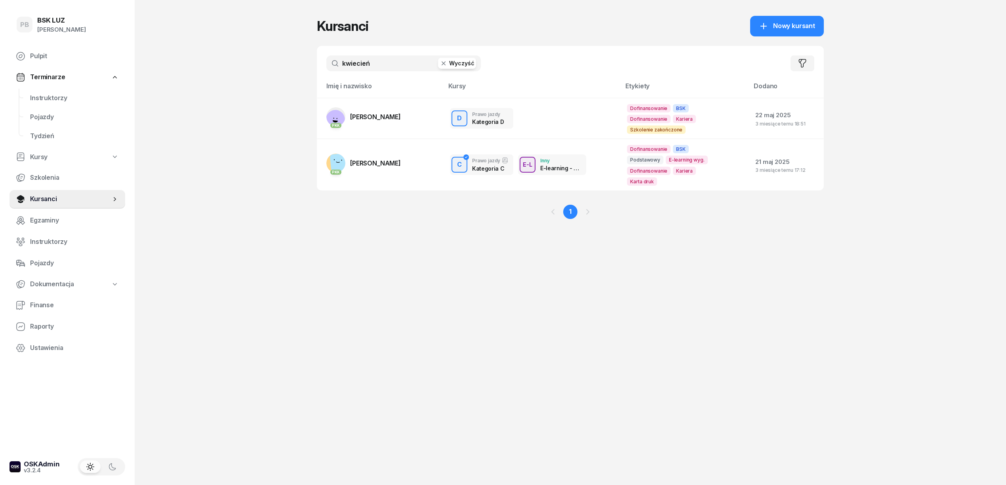
click at [380, 69] on input "kwiecień" at bounding box center [403, 63] width 155 height 16
type input "wolny"
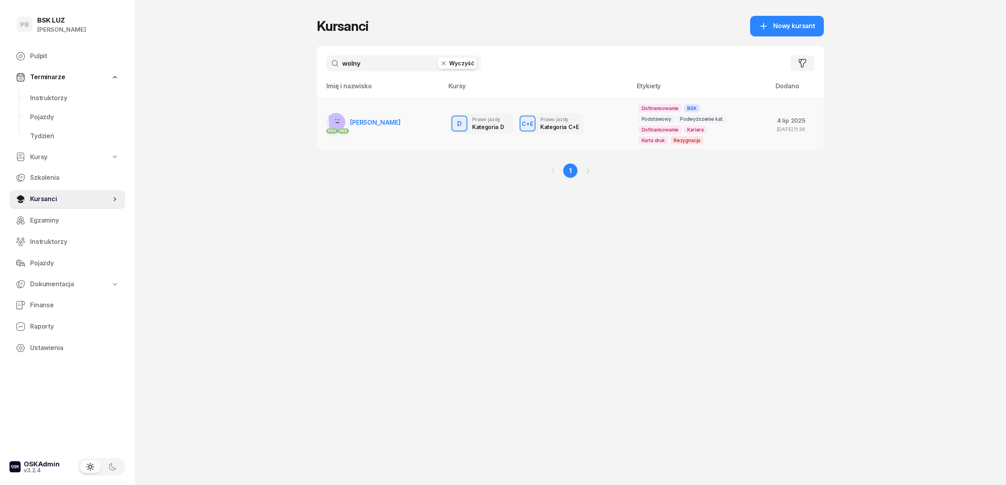
click at [373, 120] on span "[PERSON_NAME]" at bounding box center [375, 122] width 51 height 8
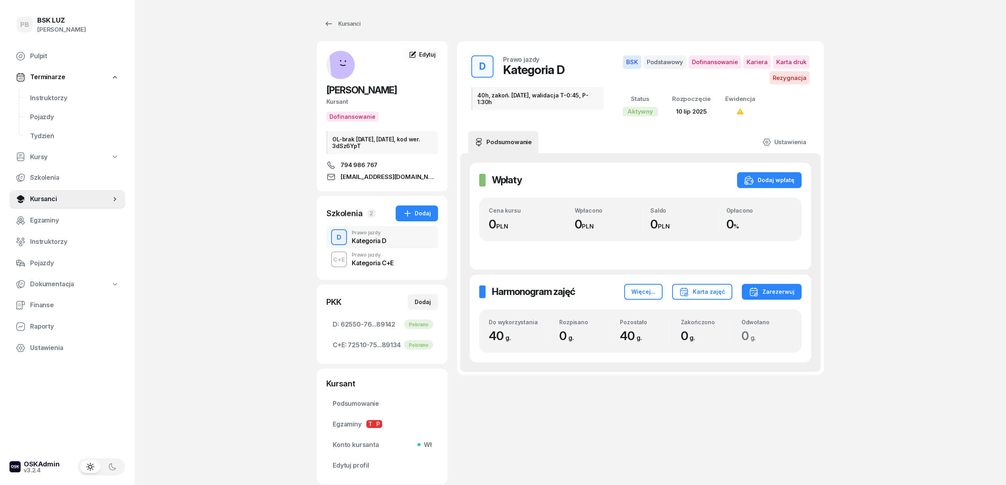
click at [403, 258] on div "C+E Prawo jazdy Kategoria C+E" at bounding box center [382, 259] width 112 height 22
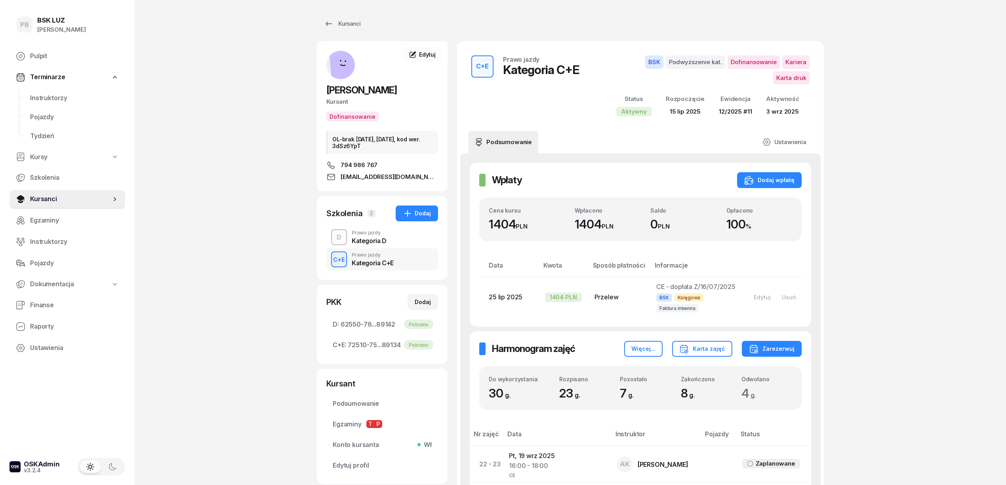
click at [57, 100] on span "Instruktorzy" at bounding box center [74, 98] width 89 height 10
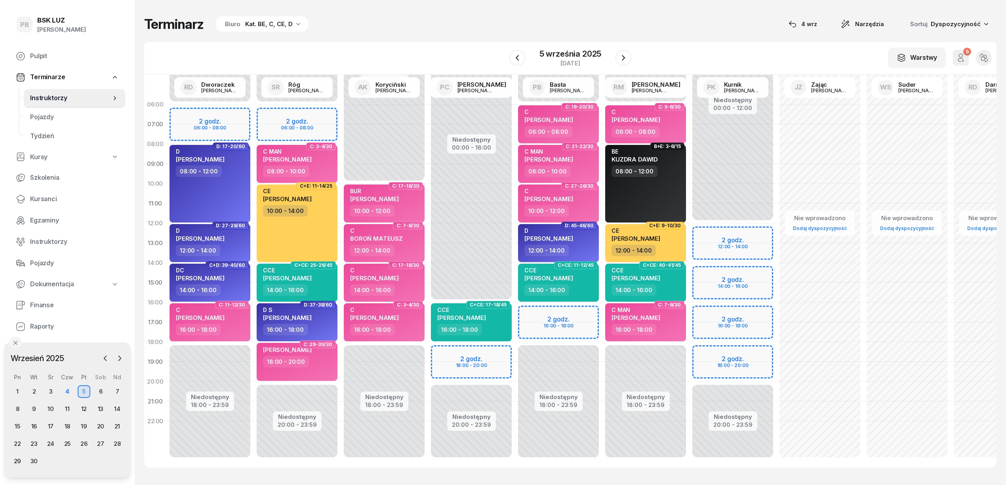
click at [410, 32] on div "Terminarz Biuro Kat. BE, C, CE, D [DATE] Narzędzia Sortuj Dyspozycyjność W Wybi…" at bounding box center [570, 242] width 853 height 484
click at [43, 201] on span "Kursanci" at bounding box center [74, 199] width 89 height 10
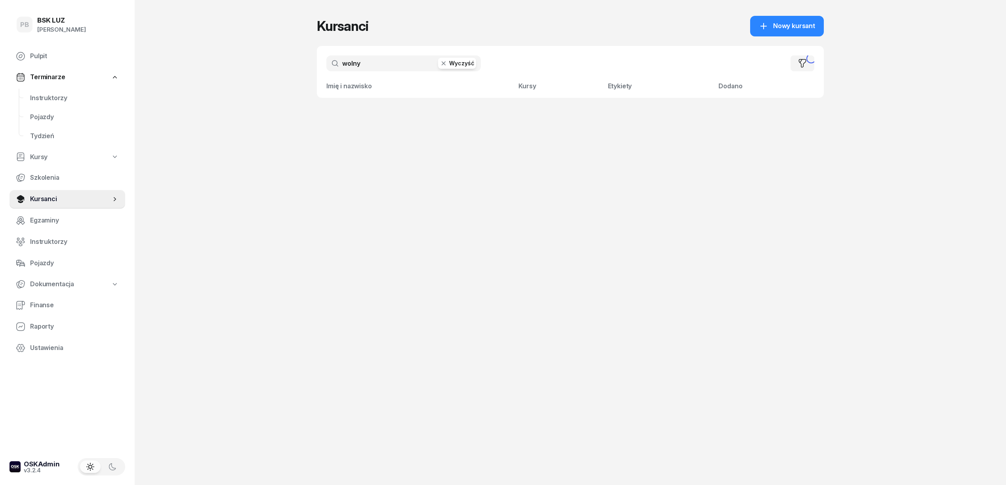
click at [364, 65] on input "wolny" at bounding box center [403, 63] width 155 height 16
type input "brodowski"
click at [380, 101] on td "PKK BRODOWSKI WOJCIECH 11/2023 #961" at bounding box center [380, 114] width 127 height 32
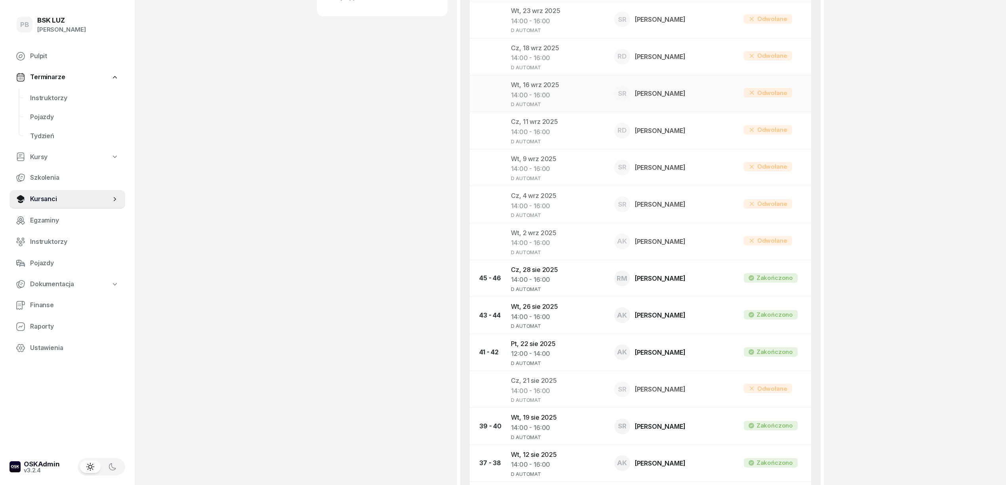
scroll to position [422, 0]
click at [534, 269] on td "Cz, 28 sie 2025 14:00 - 16:00 D AUTOMAT" at bounding box center [556, 276] width 103 height 37
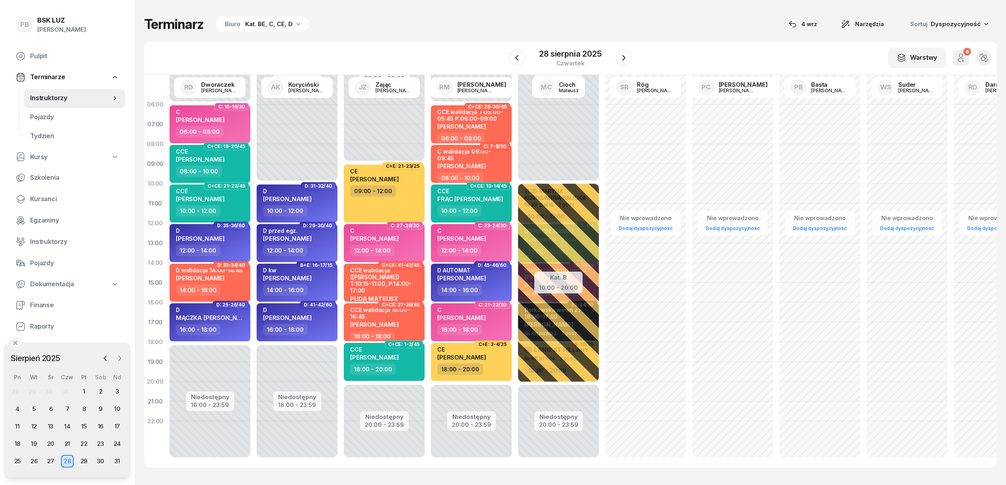
click at [119, 356] on icon "button" at bounding box center [120, 359] width 8 height 8
click at [120, 356] on icon "button" at bounding box center [120, 359] width 8 height 8
click at [54, 391] on div "1" at bounding box center [51, 392] width 13 height 13
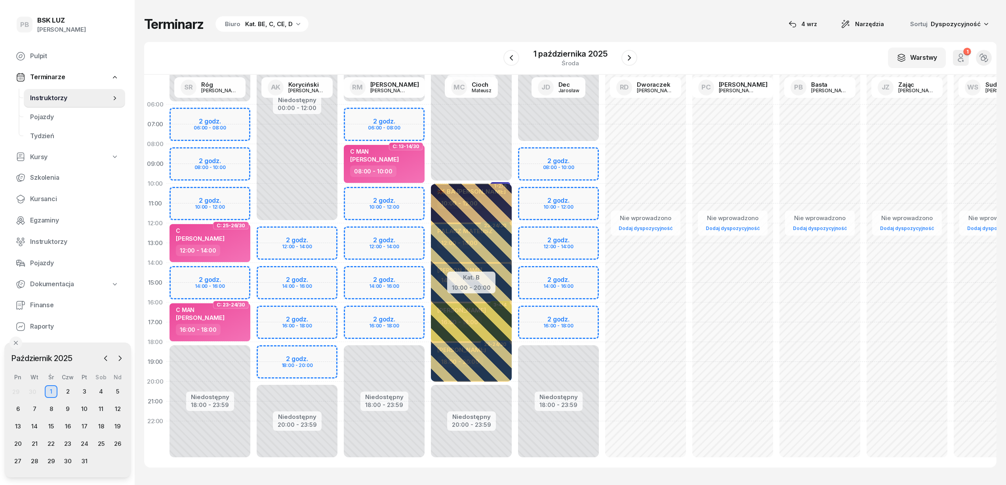
click at [309, 233] on div "Niedostępny 00:00 - 12:00 Niedostępny 20:00 - 23:59 2 godz. 12:00 - 14:00 2 god…" at bounding box center [297, 283] width 87 height 376
select select "12"
select select "14"
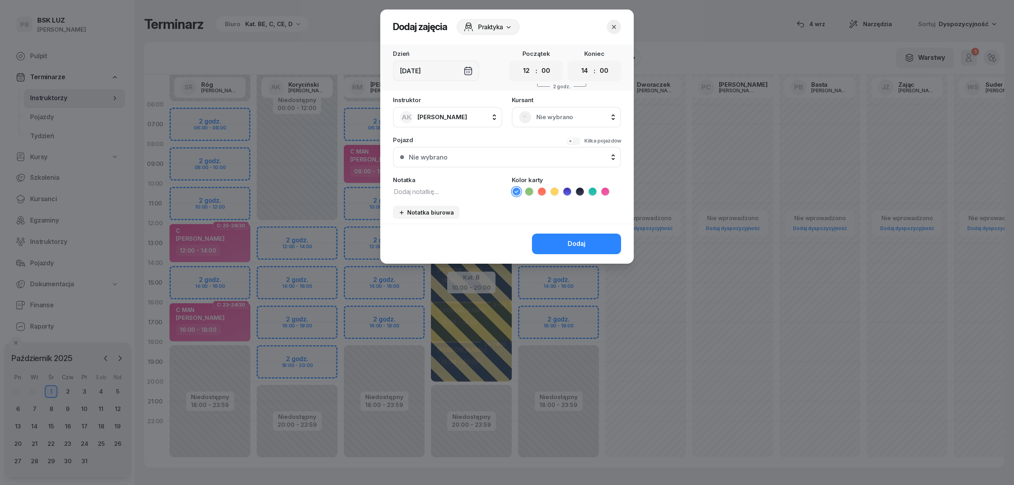
click at [557, 112] on span "Nie wybrano" at bounding box center [575, 117] width 78 height 10
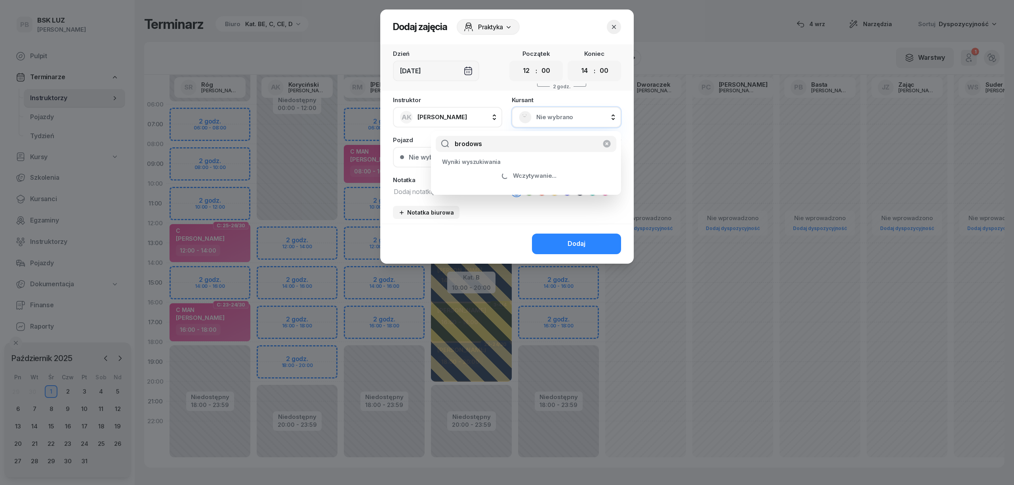
type input "brodows"
click at [615, 23] on icon "button" at bounding box center [614, 27] width 8 height 8
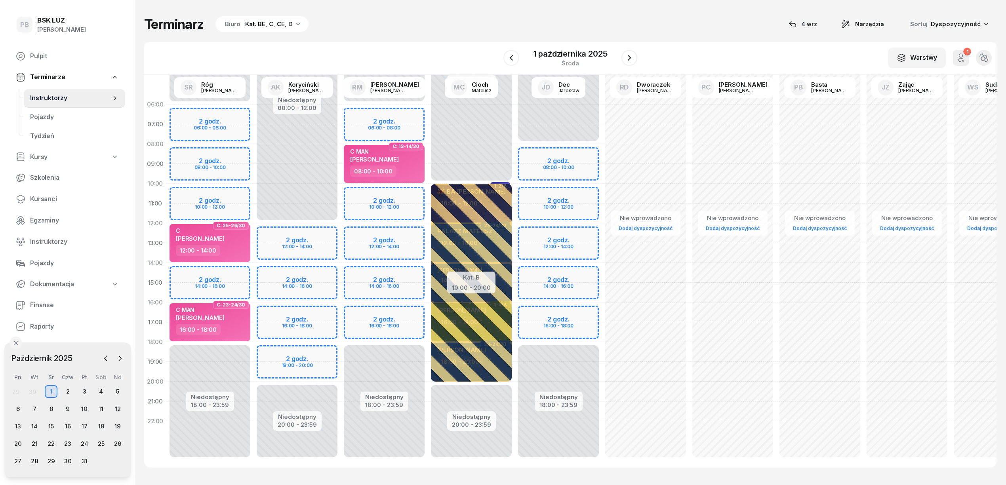
click at [302, 273] on div "Niedostępny 00:00 - 12:00 Niedostępny 20:00 - 23:59 2 godz. 12:00 - 14:00 2 god…" at bounding box center [297, 283] width 87 height 376
select select "14"
select select "16"
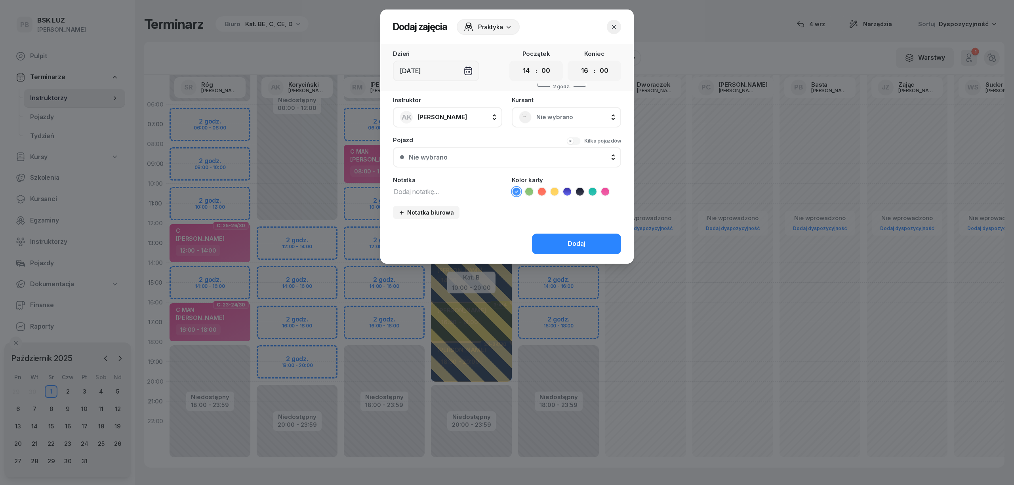
click at [555, 116] on span "Nie wybrano" at bounding box center [575, 117] width 78 height 10
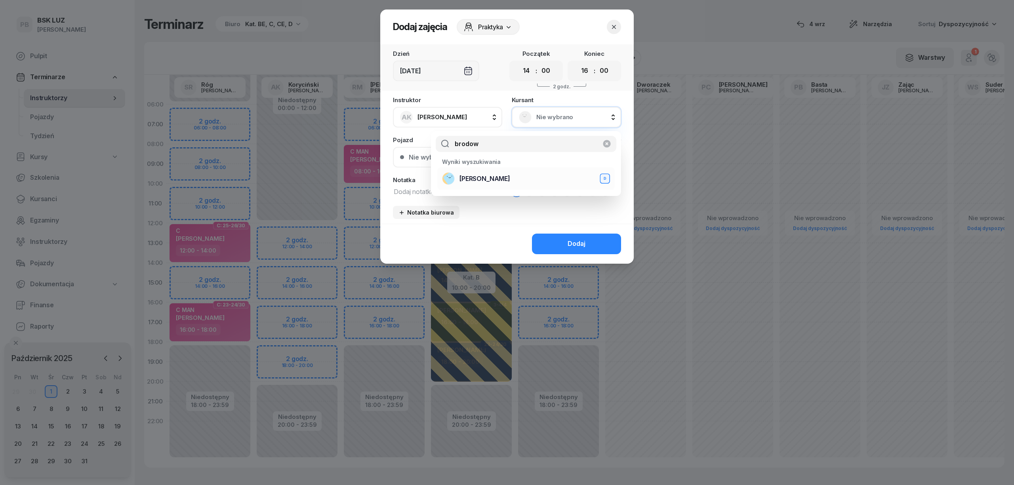
type input "brodow"
click at [531, 173] on div "BRODOWSKI WOJCIECH D" at bounding box center [526, 178] width 168 height 13
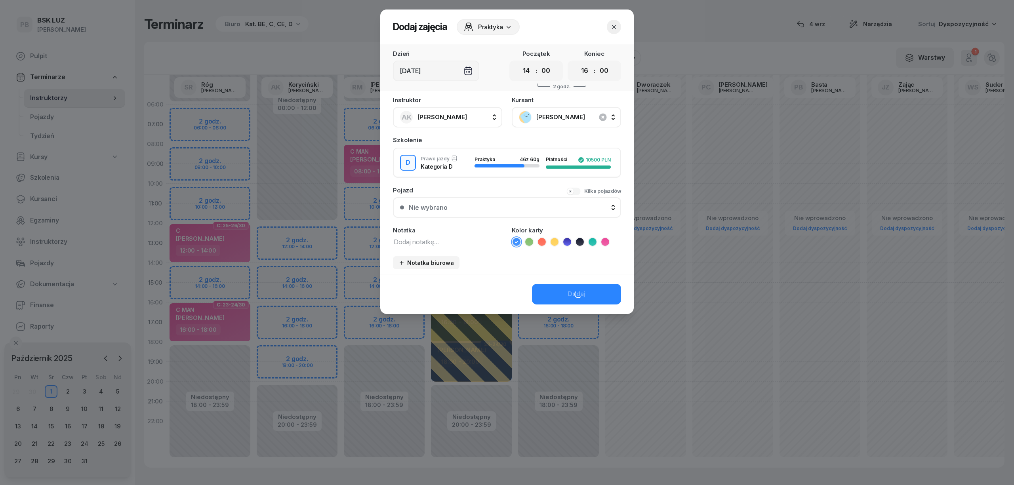
click at [424, 241] on textarea at bounding box center [447, 242] width 109 height 10
drag, startPoint x: 425, startPoint y: 239, endPoint x: 371, endPoint y: 238, distance: 53.9
click at [371, 238] on div "Dodaj zajęcia Praktyka Dzień Śr, 1 paź Początek 00 01 02 03 04 05 06 07 08 09 1…" at bounding box center [507, 242] width 1014 height 485
type textarea "D automat"
click at [567, 238] on icon at bounding box center [567, 242] width 8 height 8
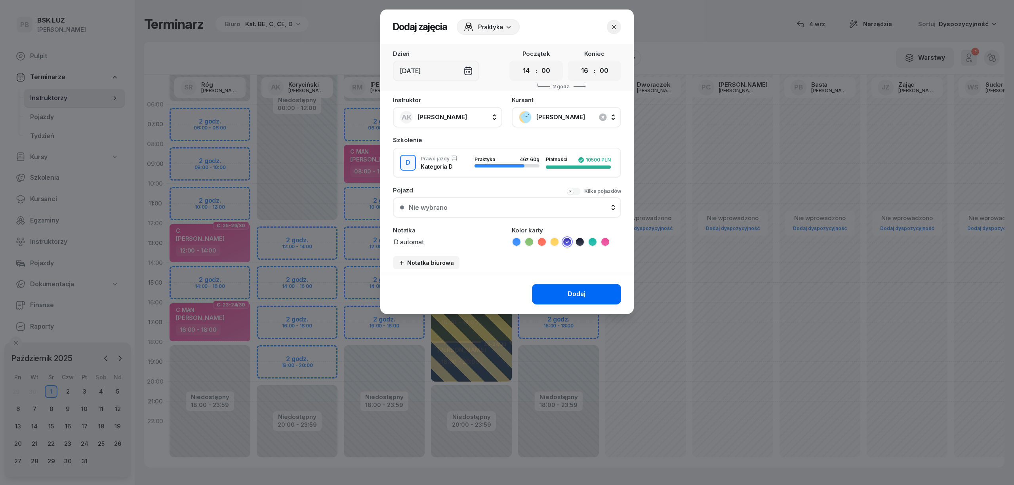
click at [568, 293] on div "Dodaj" at bounding box center [577, 294] width 18 height 10
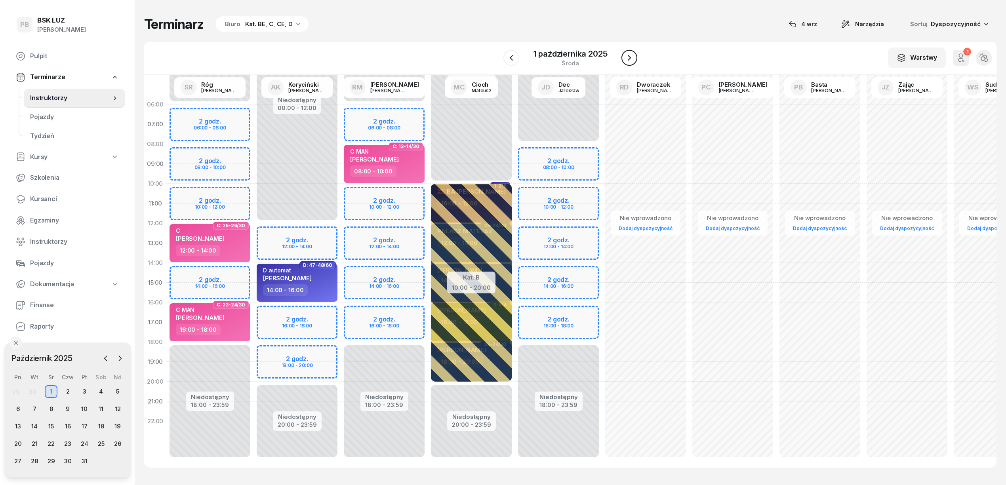
click at [636, 59] on button "button" at bounding box center [630, 58] width 16 height 16
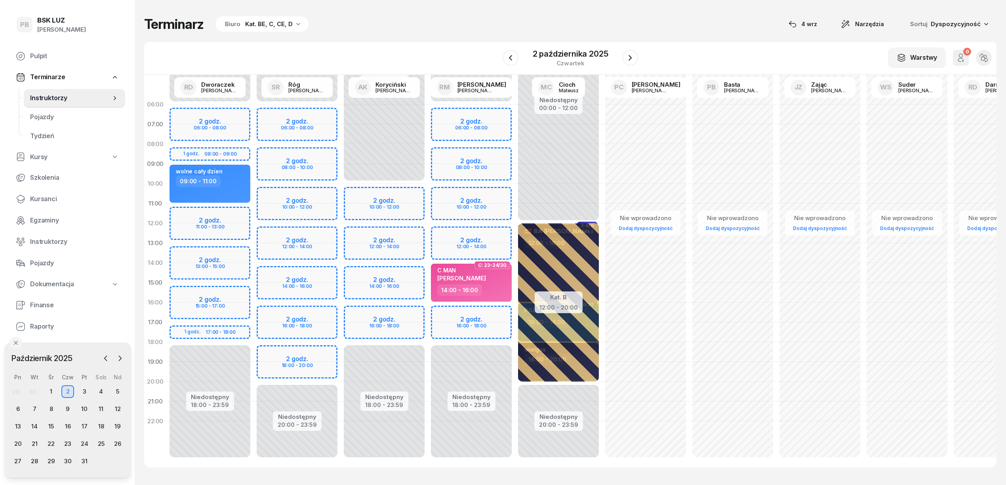
click at [393, 271] on div "Niedostępny 00:00 - 10:00 Niedostępny 18:00 - 23:59 2 godz. 10:00 - 12:00 2 god…" at bounding box center [384, 283] width 87 height 376
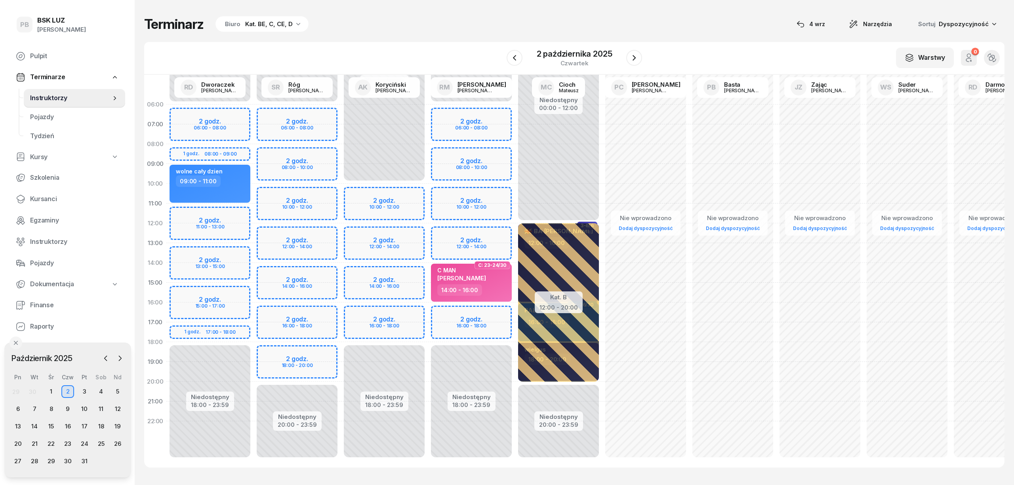
select select "14"
select select "16"
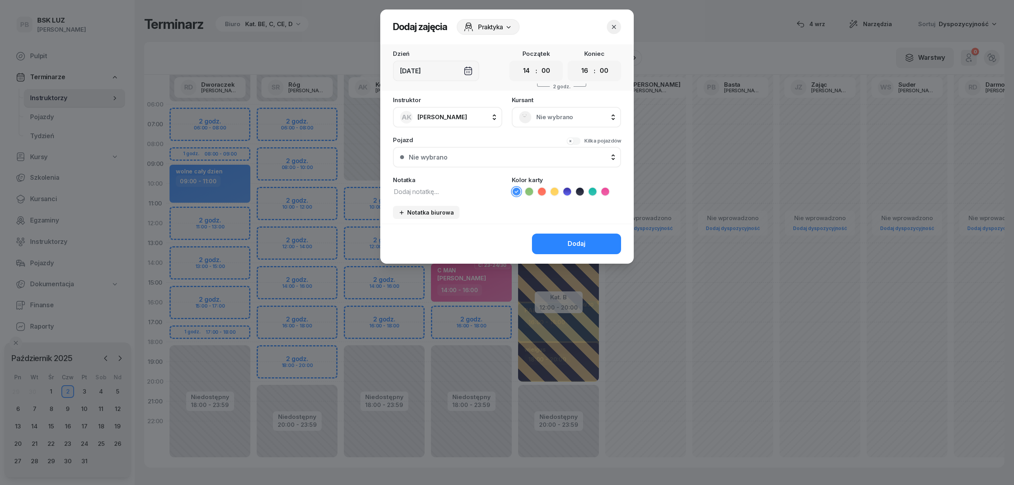
click at [561, 121] on span "Nie wybrano" at bounding box center [575, 117] width 78 height 10
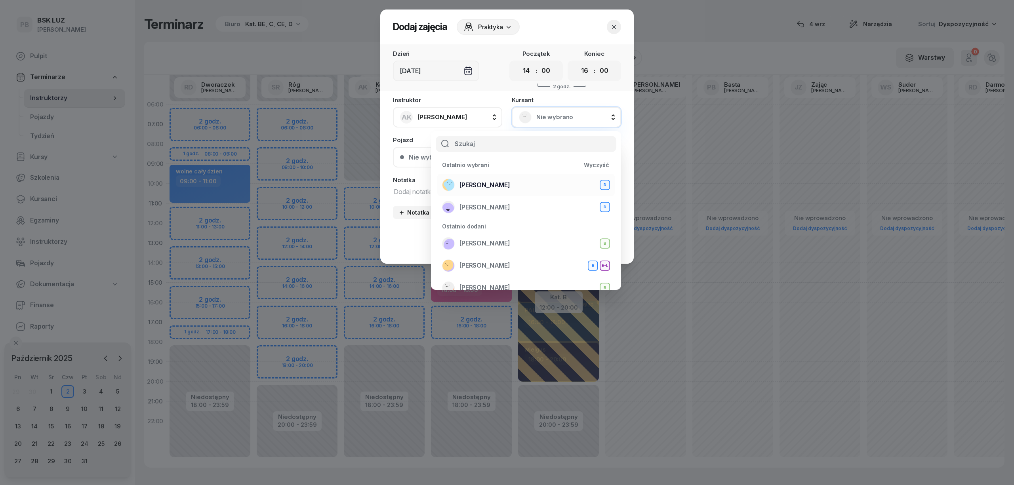
click at [510, 184] on span "[PERSON_NAME]" at bounding box center [485, 185] width 51 height 10
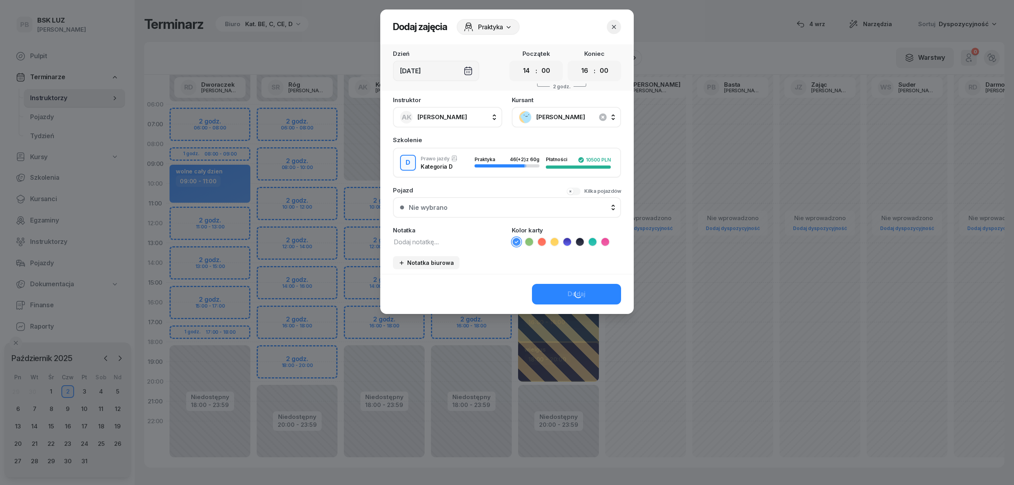
click at [429, 240] on textarea at bounding box center [447, 242] width 109 height 10
paste textarea "D automat"
type textarea "D automat"
click at [569, 242] on icon at bounding box center [567, 242] width 8 height 8
click at [584, 291] on div "Dodaj" at bounding box center [577, 294] width 18 height 10
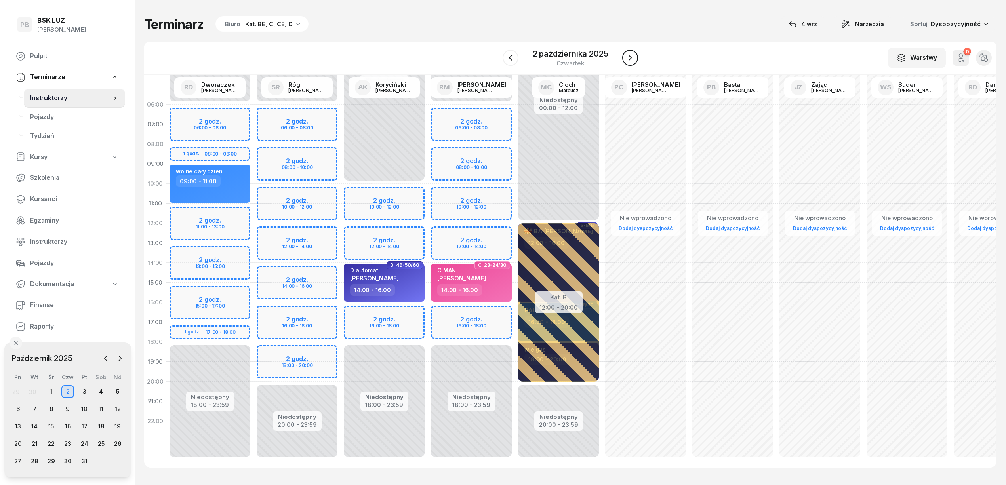
click at [630, 57] on icon "button" at bounding box center [631, 58] width 10 height 10
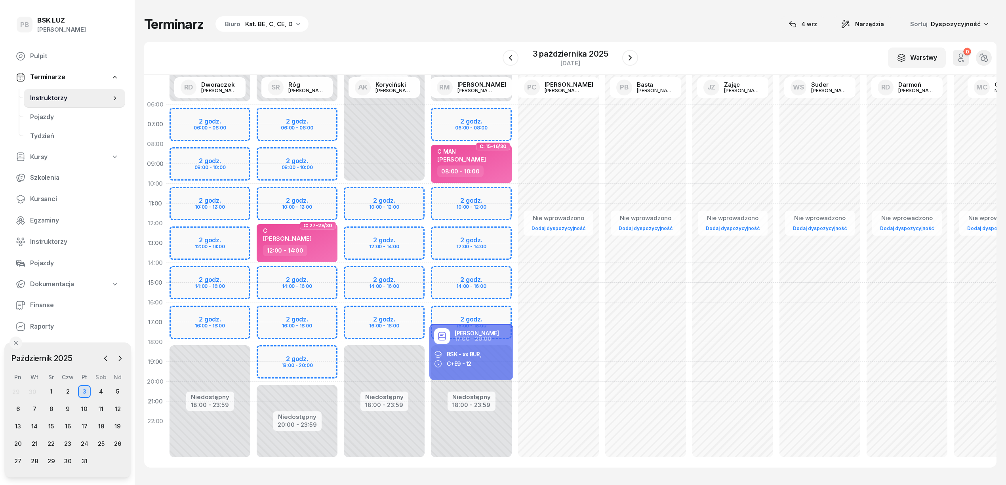
click at [406, 269] on div "Niedostępny 00:00 - 10:00 Niedostępny 18:00 - 23:59 2 godz. 10:00 - 12:00 2 god…" at bounding box center [384, 283] width 87 height 376
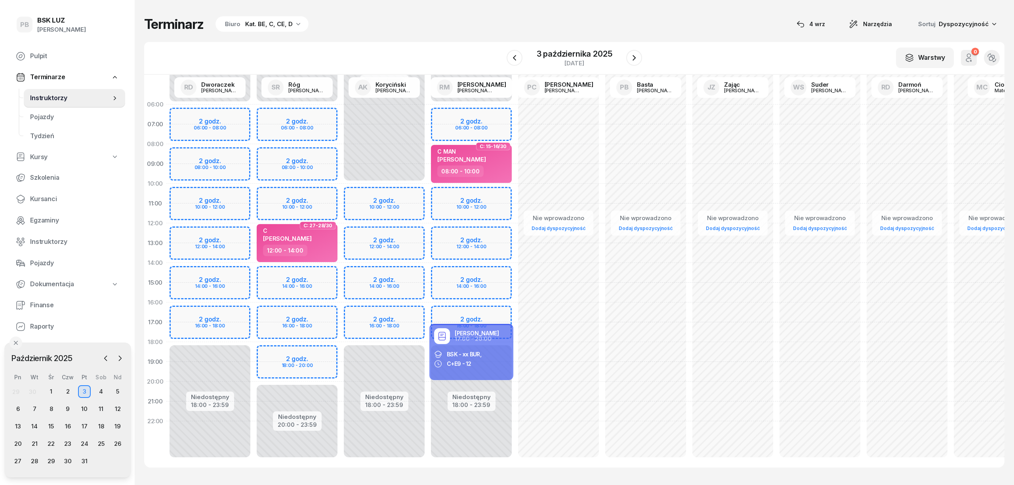
select select "14"
select select "16"
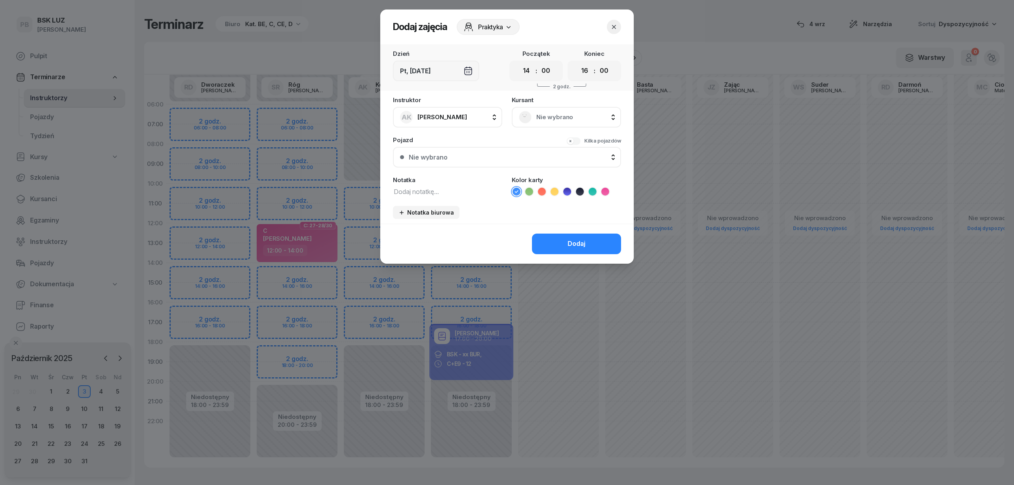
click at [548, 122] on div "Nie wybrano" at bounding box center [566, 117] width 95 height 13
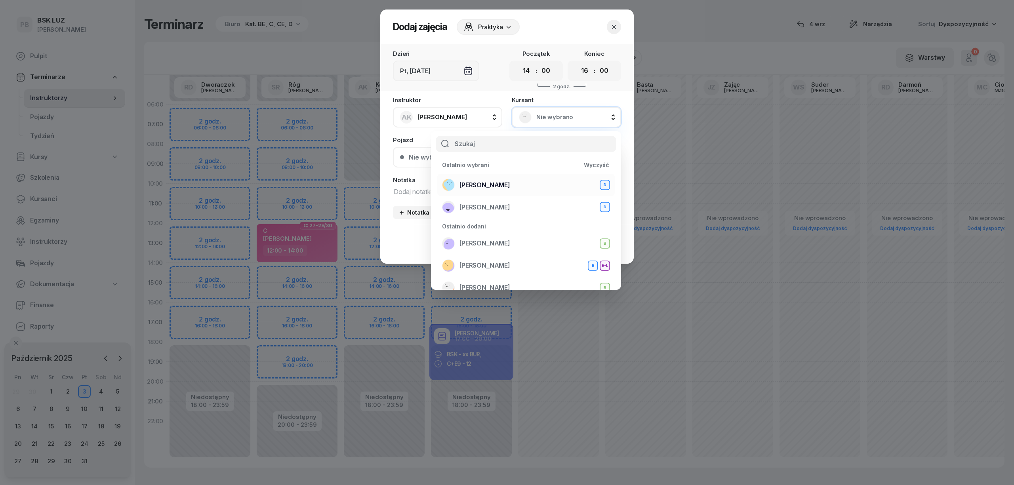
click at [510, 187] on span "[PERSON_NAME]" at bounding box center [485, 185] width 51 height 10
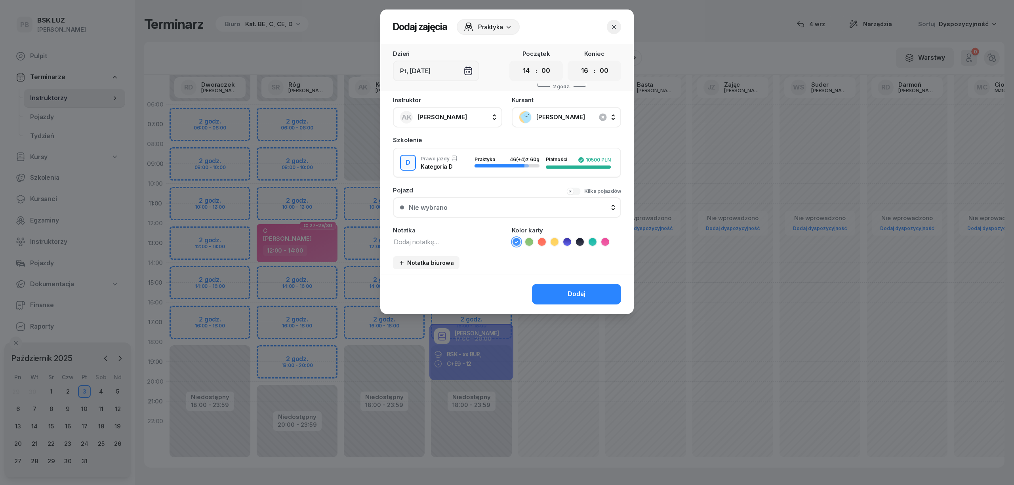
click at [446, 245] on textarea at bounding box center [447, 242] width 109 height 10
paste textarea "D automat"
type textarea "D automat"
click at [567, 240] on icon at bounding box center [567, 242] width 8 height 8
click at [565, 288] on button "Dodaj" at bounding box center [576, 294] width 89 height 21
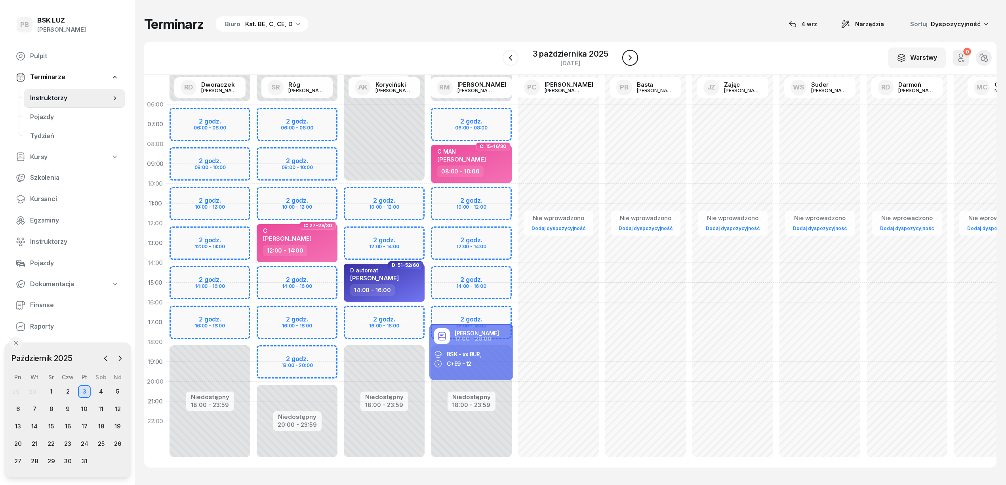
click at [638, 55] on button "button" at bounding box center [630, 58] width 16 height 16
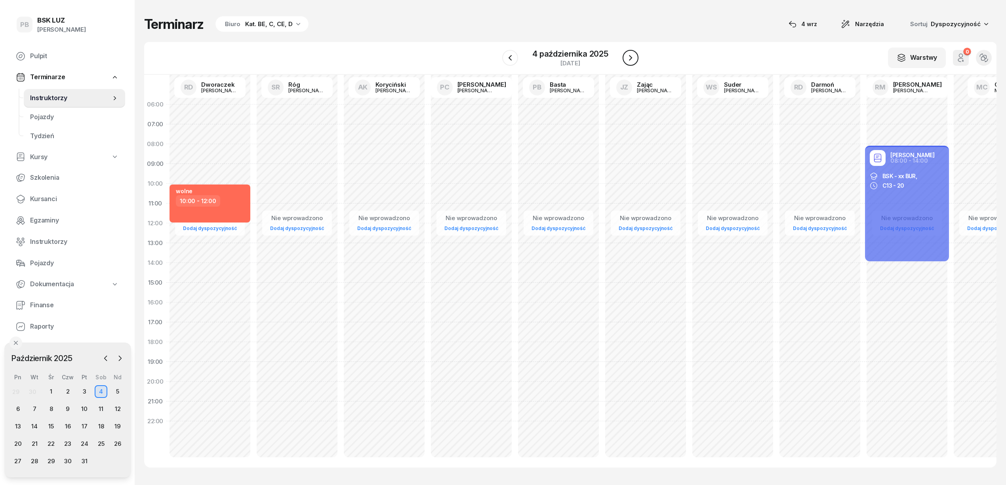
click at [638, 55] on button "button" at bounding box center [631, 58] width 16 height 16
click at [638, 55] on button "button" at bounding box center [630, 58] width 16 height 16
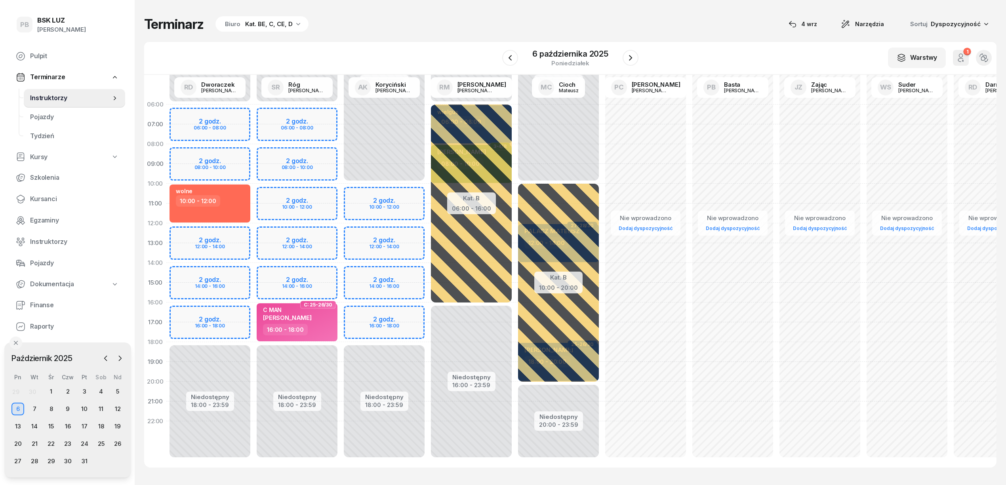
click at [408, 270] on div "Niedostępny 00:00 - 10:00 Niedostępny 18:00 - 23:59 2 godz. 10:00 - 12:00 2 god…" at bounding box center [384, 283] width 87 height 376
select select "14"
select select "16"
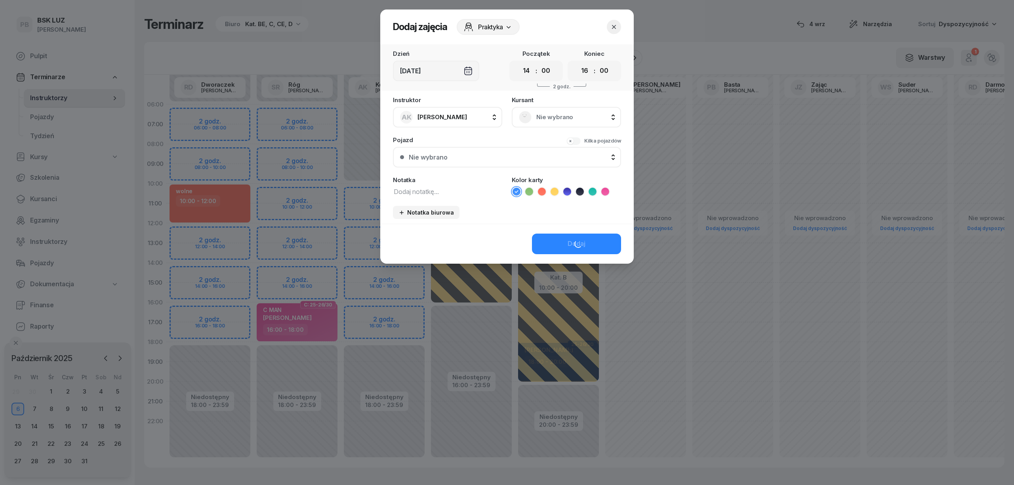
click at [544, 117] on span "Nie wybrano" at bounding box center [575, 117] width 78 height 10
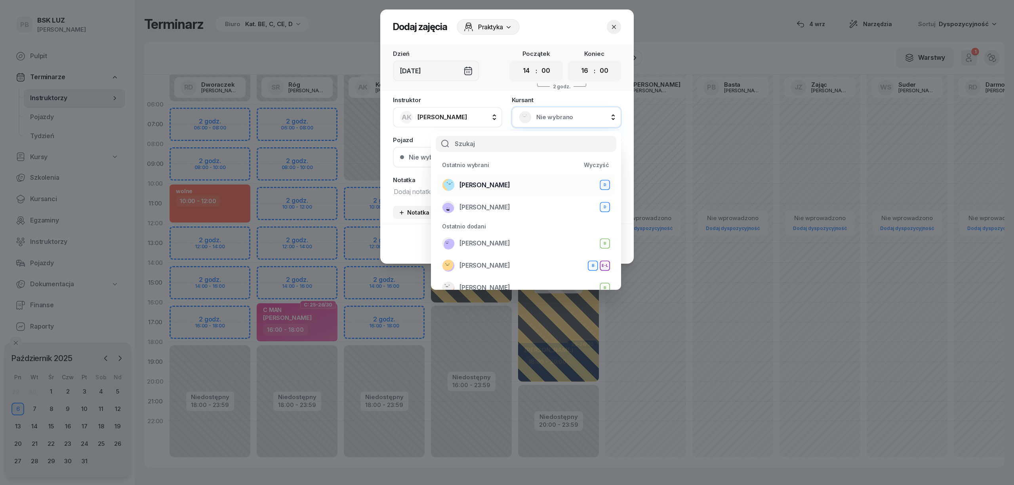
click at [510, 183] on span "[PERSON_NAME]" at bounding box center [485, 185] width 51 height 10
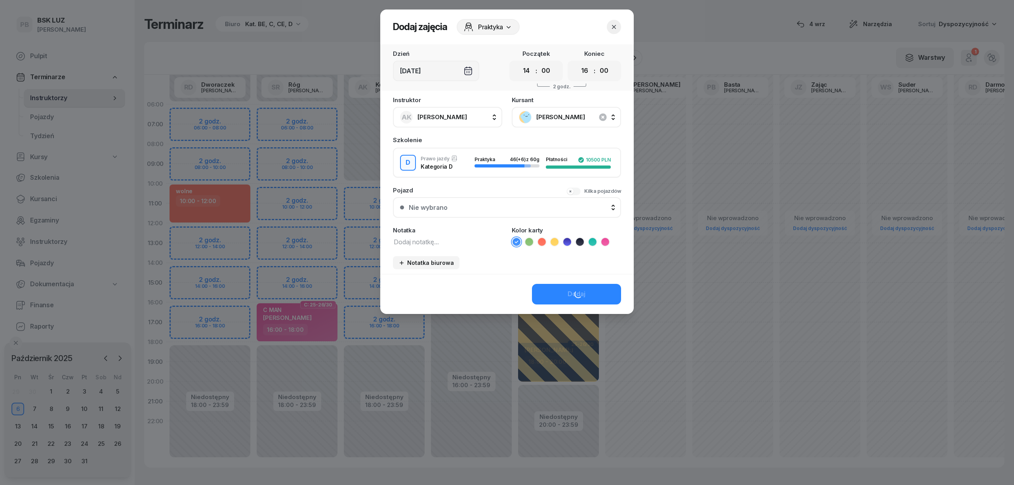
click at [455, 244] on textarea at bounding box center [447, 242] width 109 height 10
paste textarea "D automat"
type textarea "D automat"
click at [565, 241] on icon at bounding box center [567, 242] width 8 height 8
click at [569, 289] on div "Dodaj" at bounding box center [577, 294] width 18 height 10
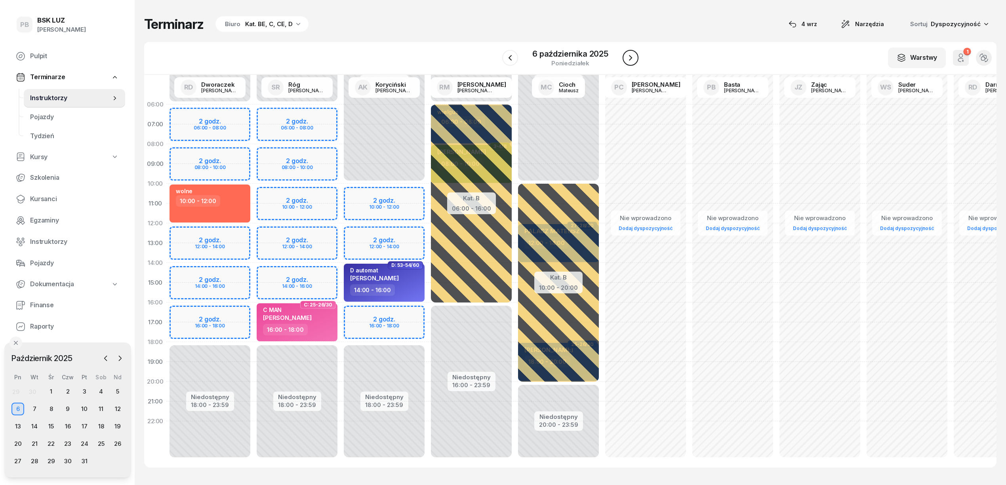
click at [635, 57] on icon "button" at bounding box center [631, 58] width 10 height 10
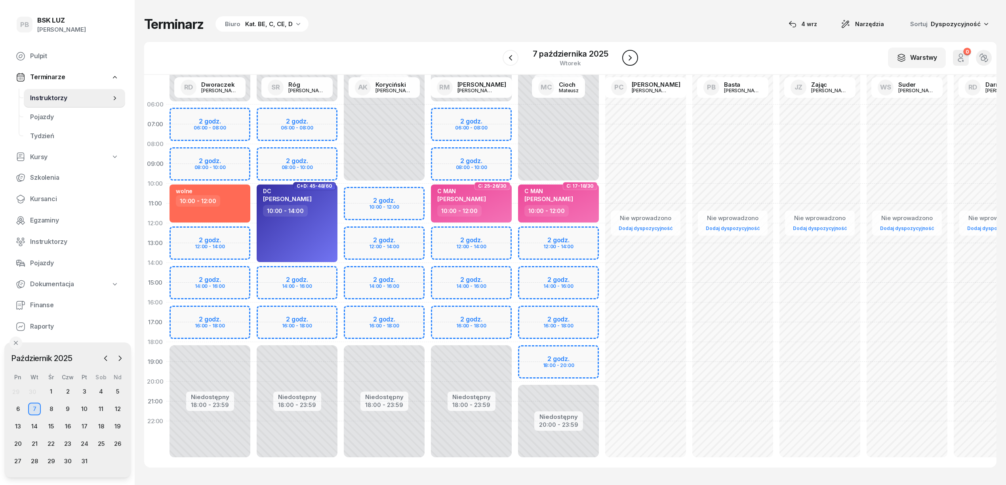
click at [635, 57] on button "button" at bounding box center [630, 58] width 16 height 16
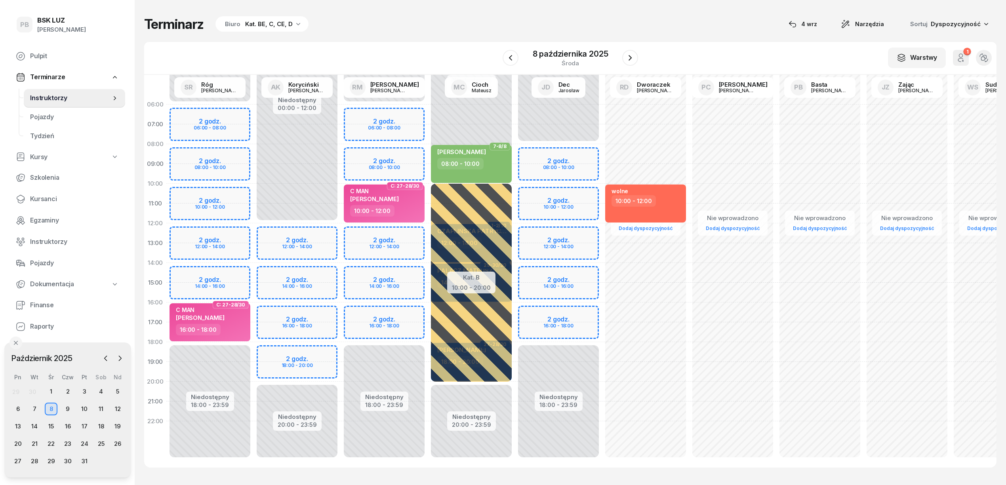
click at [410, 273] on div "Niedostępny 00:00 - 06:00 Niedostępny 18:00 - 23:59 2 godz. 06:00 - 08:00 2 god…" at bounding box center [384, 283] width 87 height 376
select select "14"
select select "16"
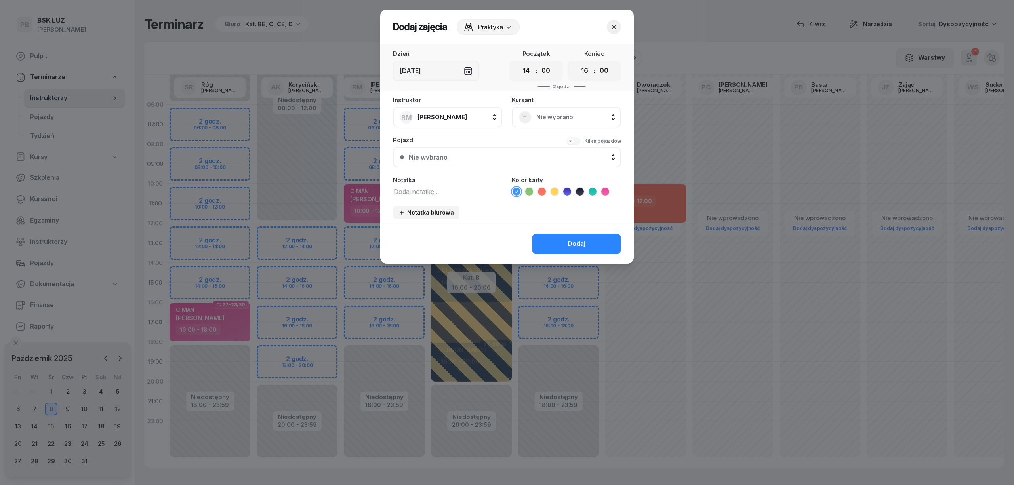
click at [341, 279] on div at bounding box center [507, 242] width 1014 height 485
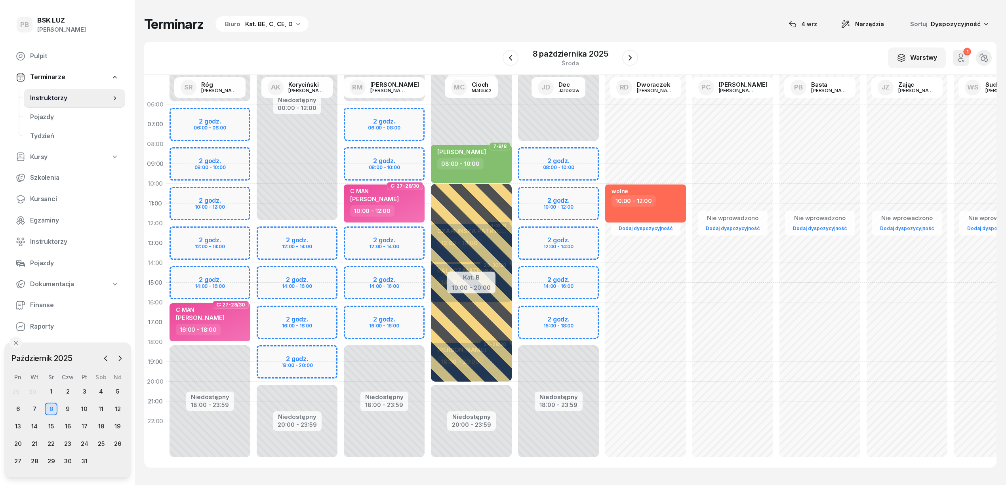
click at [317, 279] on div "Niedostępny 00:00 - 12:00 Niedostępny 20:00 - 23:59 2 godz. 12:00 - 14:00 2 god…" at bounding box center [297, 283] width 87 height 376
select select "14"
select select "16"
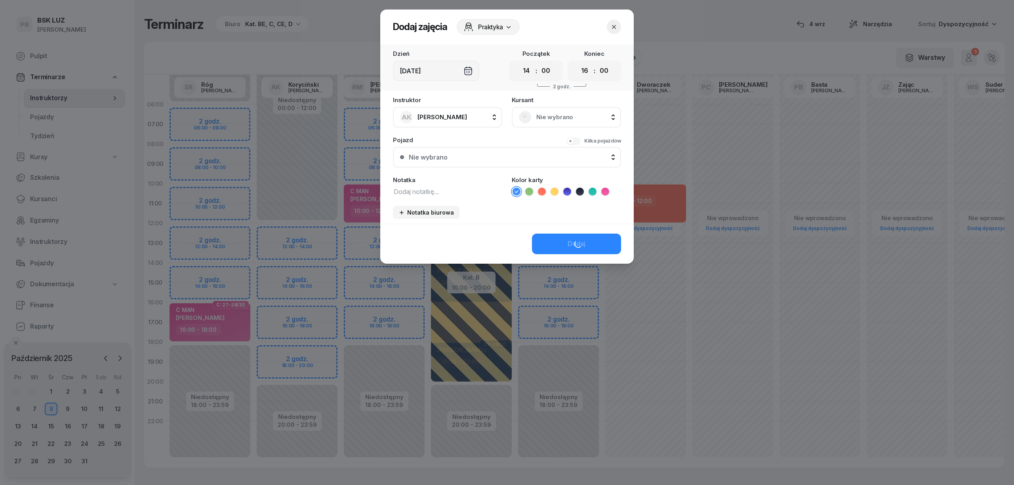
click at [562, 119] on span "Nie wybrano" at bounding box center [575, 117] width 78 height 10
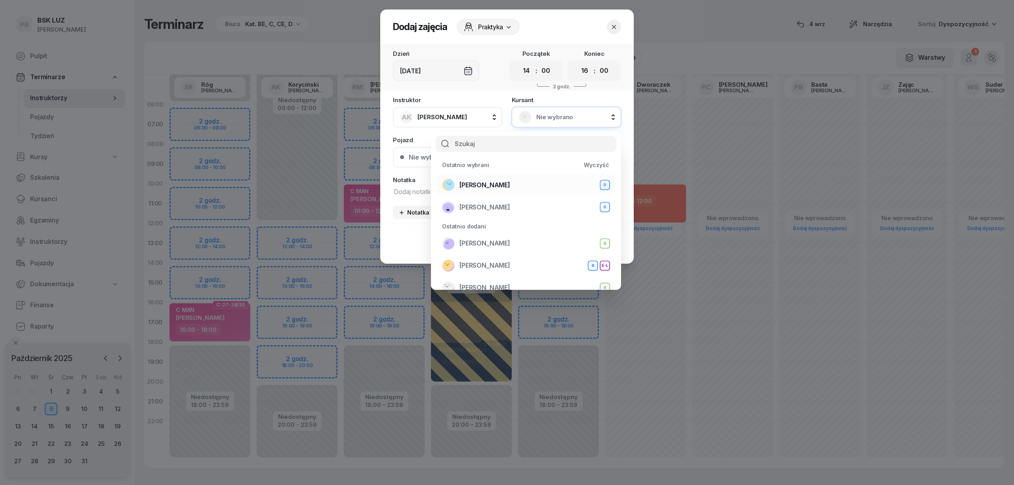
click at [510, 184] on span "[PERSON_NAME]" at bounding box center [485, 185] width 51 height 10
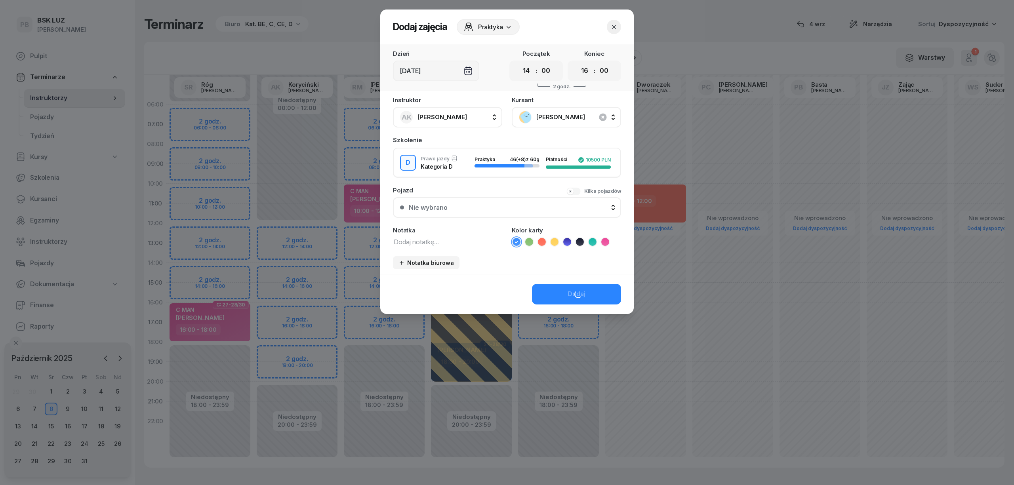
drag, startPoint x: 459, startPoint y: 248, endPoint x: 456, endPoint y: 232, distance: 16.0
click at [458, 248] on div "Instruktor AK Koryciński Artur AK Koryciński Artur BP Pająk Bogusław DA Arendar…" at bounding box center [507, 185] width 254 height 177
click at [456, 238] on textarea at bounding box center [447, 242] width 109 height 10
paste textarea "D automat"
type textarea "D automat"
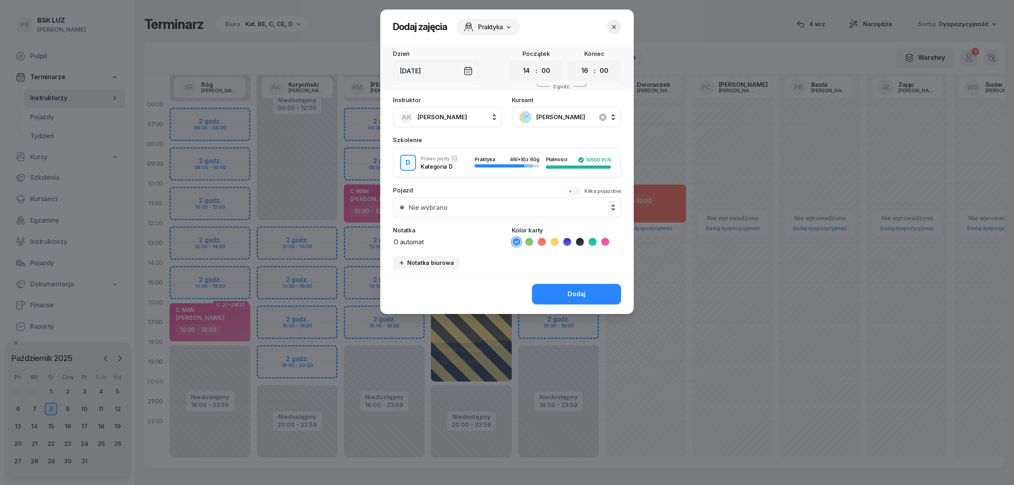
click at [568, 238] on icon at bounding box center [567, 242] width 8 height 8
click at [560, 284] on button "Dodaj" at bounding box center [576, 294] width 89 height 21
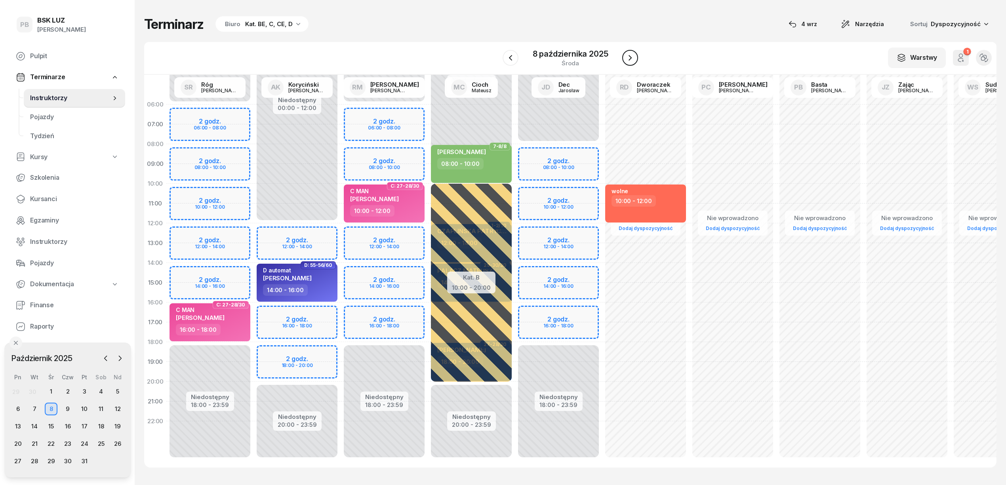
click at [634, 57] on icon "button" at bounding box center [631, 58] width 10 height 10
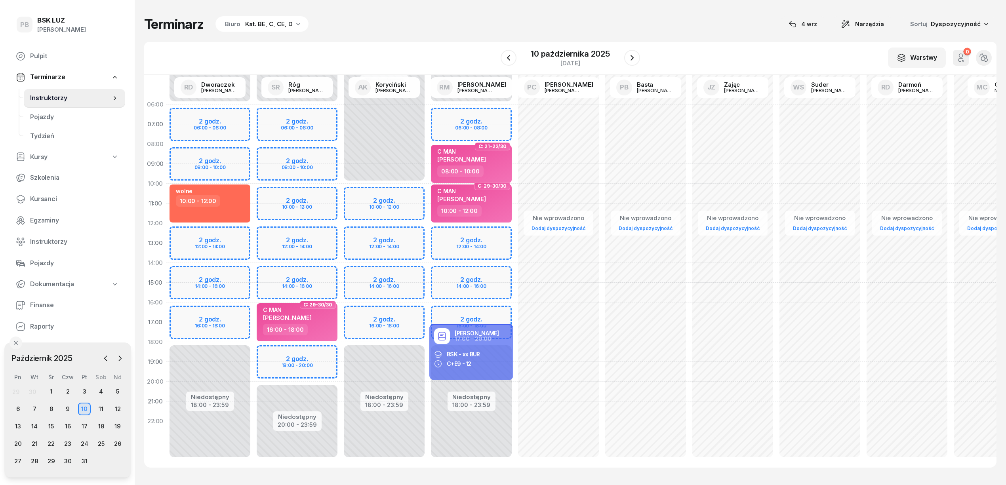
click at [421, 271] on div "Niedostępny 00:00 - 10:00 Niedostępny 18:00 - 23:59 2 godz. 10:00 - 12:00 2 god…" at bounding box center [384, 283] width 87 height 376
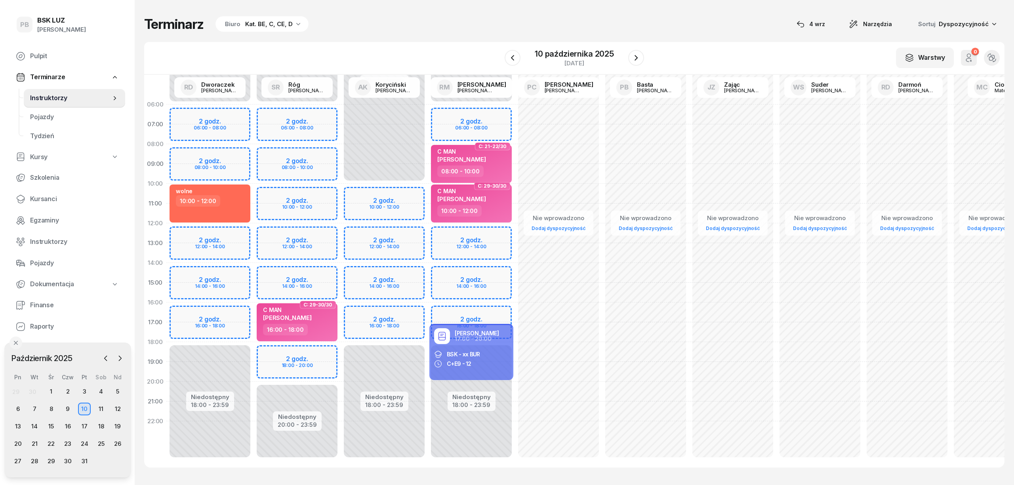
select select "14"
select select "16"
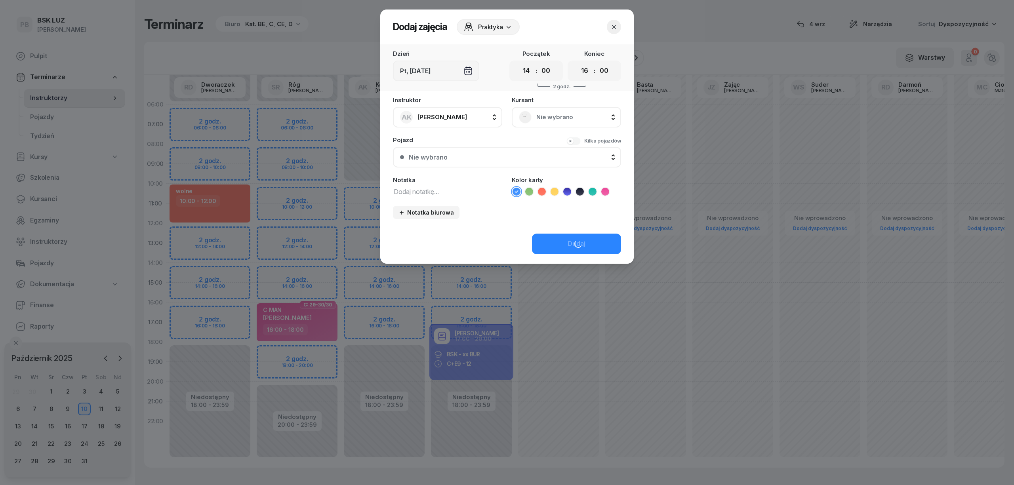
click at [542, 120] on span "Nie wybrano" at bounding box center [575, 117] width 78 height 10
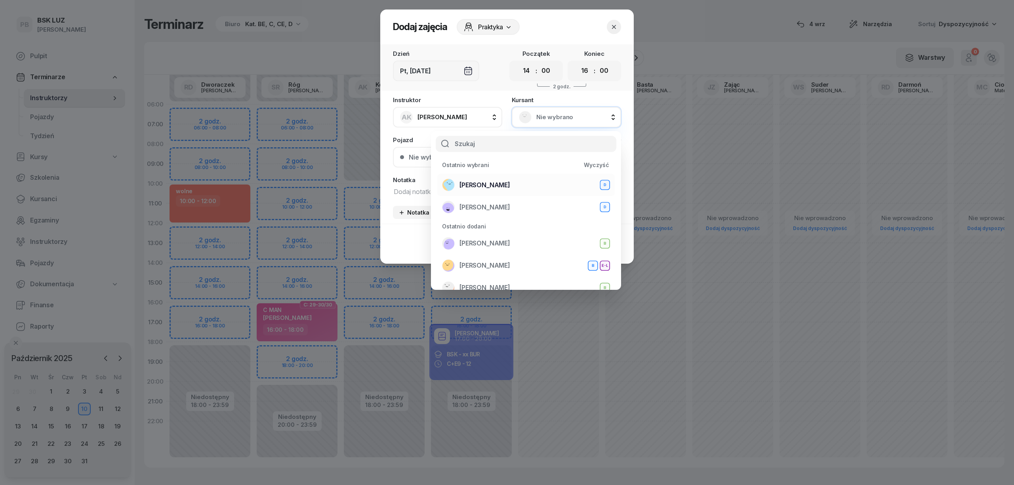
click at [510, 184] on span "[PERSON_NAME]" at bounding box center [485, 185] width 51 height 10
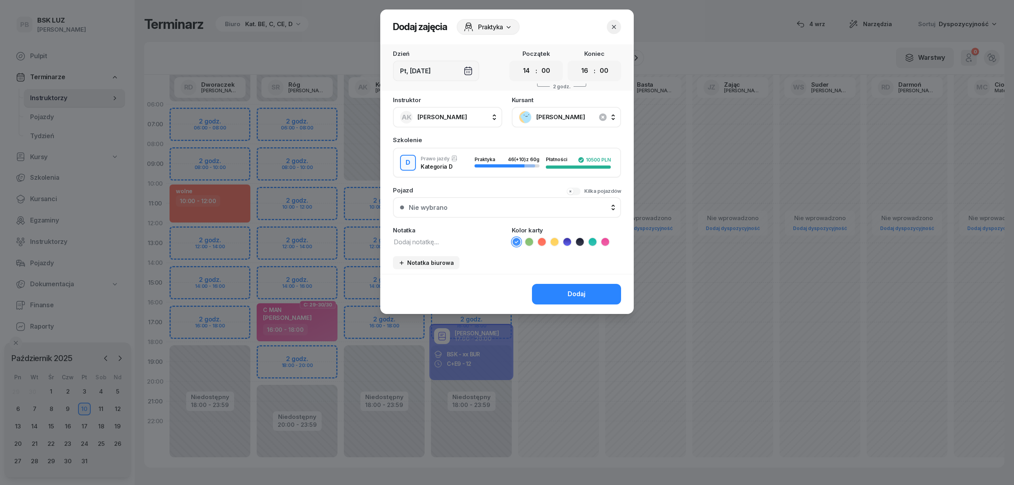
click at [441, 240] on textarea at bounding box center [447, 242] width 109 height 10
paste textarea "D automat"
type textarea "D automat"
click at [564, 243] on icon at bounding box center [567, 242] width 8 height 8
click at [575, 286] on button "Dodaj" at bounding box center [576, 294] width 89 height 21
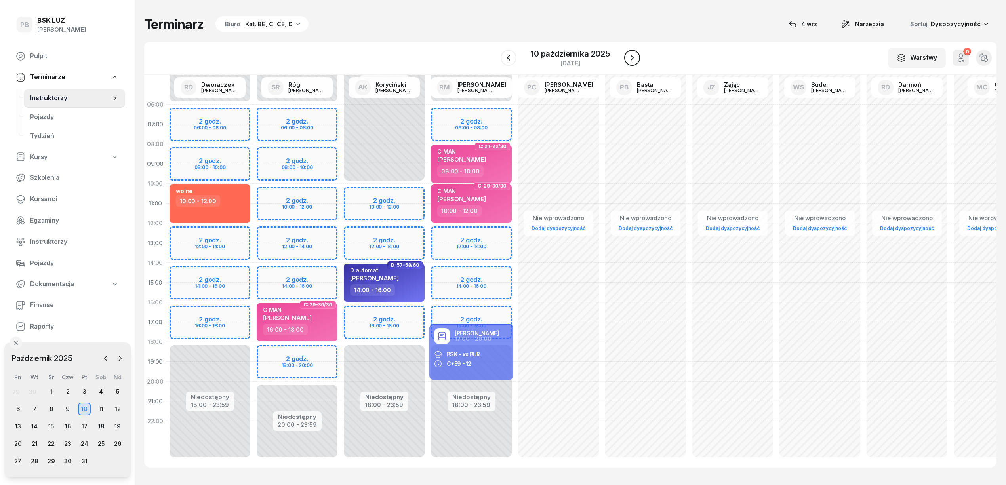
click at [636, 58] on icon "button" at bounding box center [633, 58] width 10 height 10
click at [636, 58] on icon "button" at bounding box center [631, 58] width 10 height 10
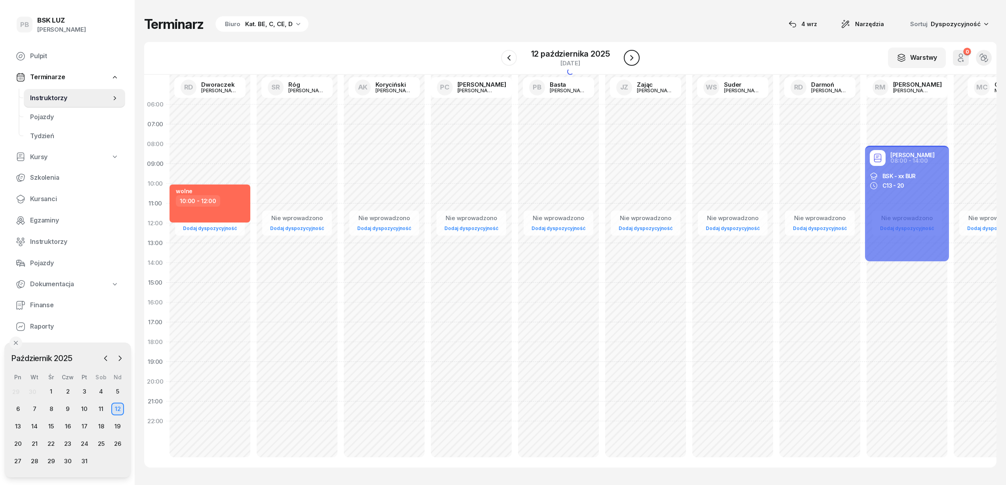
click at [636, 58] on icon "button" at bounding box center [632, 58] width 10 height 10
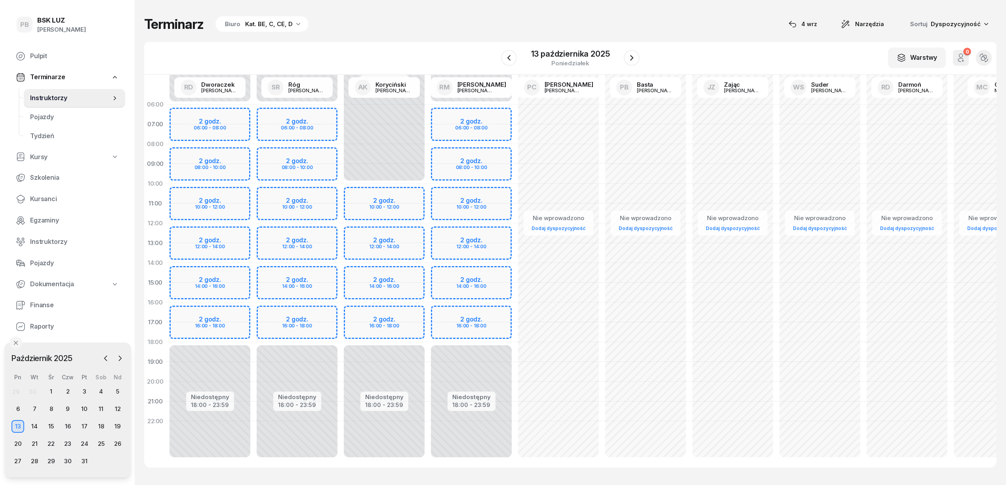
click at [410, 273] on div "Niedostępny 00:00 - 10:00 Niedostępny 18:00 - 23:59 2 godz. 10:00 - 12:00 2 god…" at bounding box center [384, 283] width 87 height 376
select select "14"
select select "16"
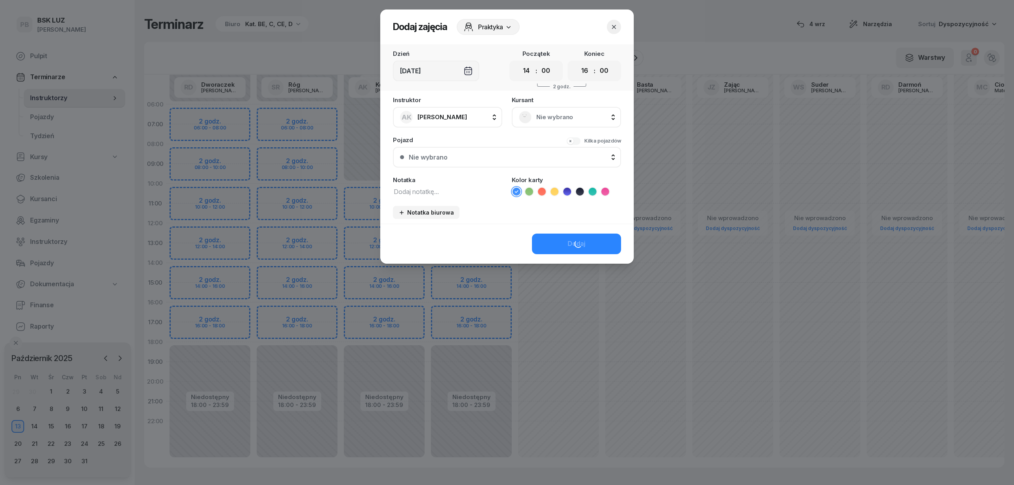
click at [437, 195] on textarea at bounding box center [447, 191] width 109 height 10
paste textarea "D automat"
type textarea "D automat"
click at [569, 189] on icon at bounding box center [567, 192] width 8 height 8
click at [561, 235] on button "Dodaj" at bounding box center [576, 244] width 89 height 21
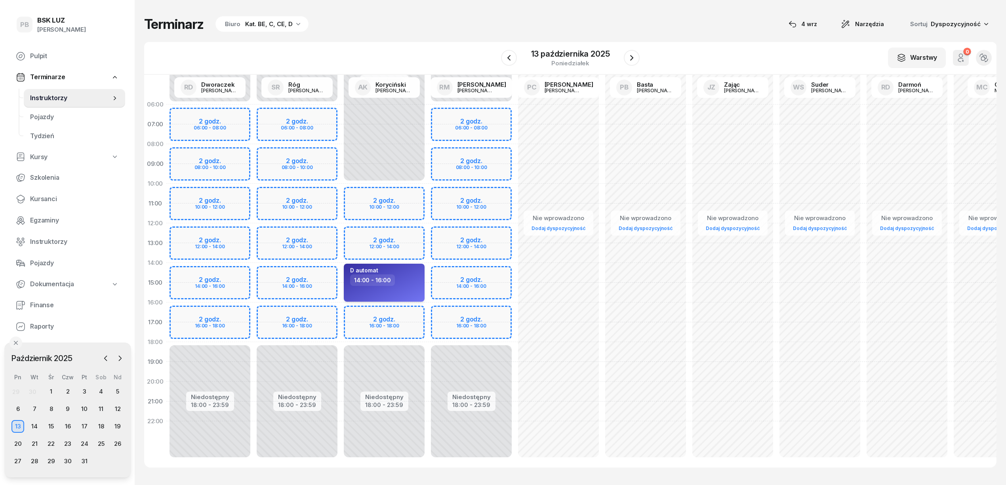
click at [387, 285] on div "14:00 - 16:00" at bounding box center [372, 280] width 45 height 11
select select "14"
select select "16"
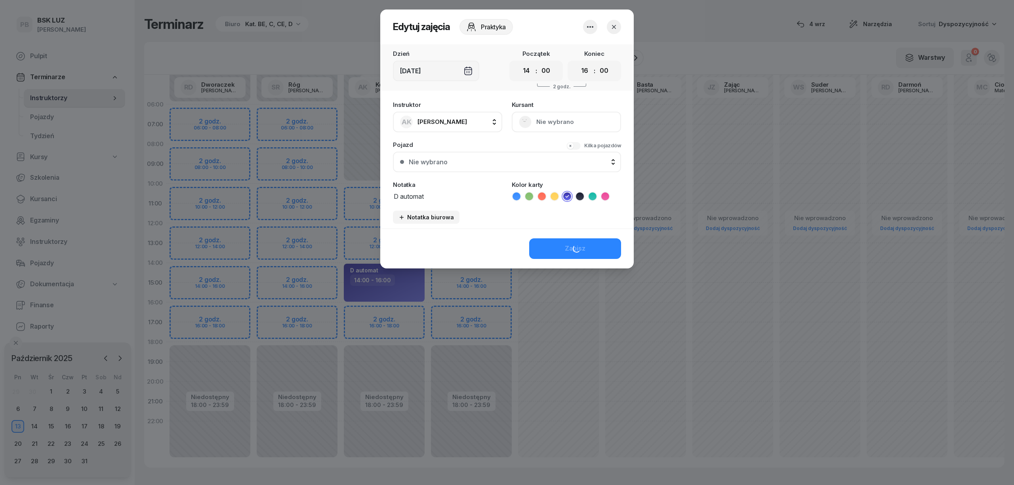
click at [586, 27] on icon "button" at bounding box center [591, 27] width 10 height 10
click at [584, 51] on link "Usuń" at bounding box center [586, 51] width 105 height 20
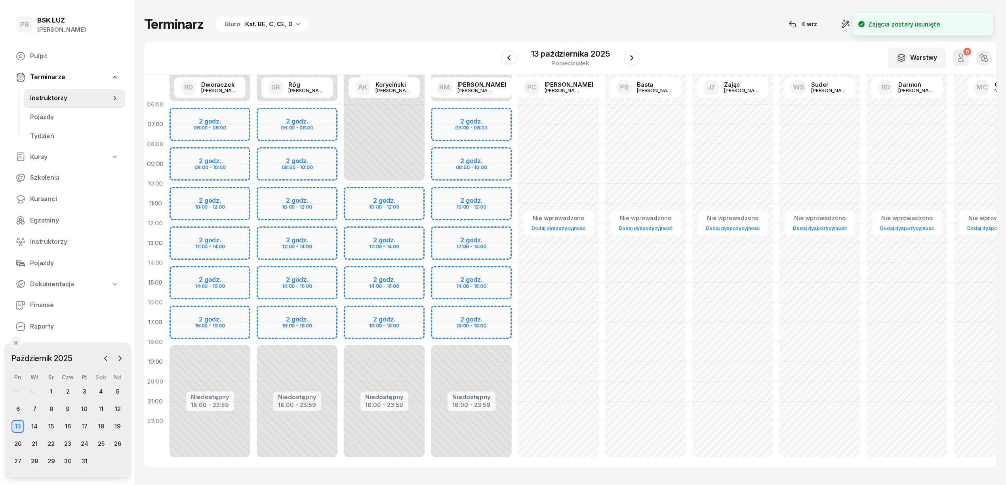
click at [403, 275] on div "Niedostępny 00:00 - 10:00 Niedostępny 18:00 - 23:59 2 godz. 10:00 - 12:00 2 god…" at bounding box center [384, 283] width 87 height 376
select select "14"
select select "16"
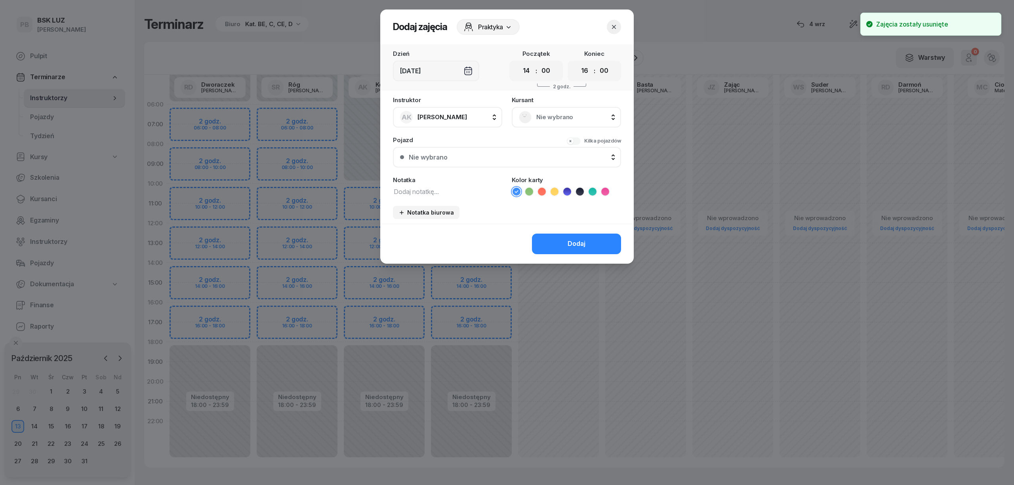
click at [580, 118] on span "Nie wybrano" at bounding box center [575, 117] width 78 height 10
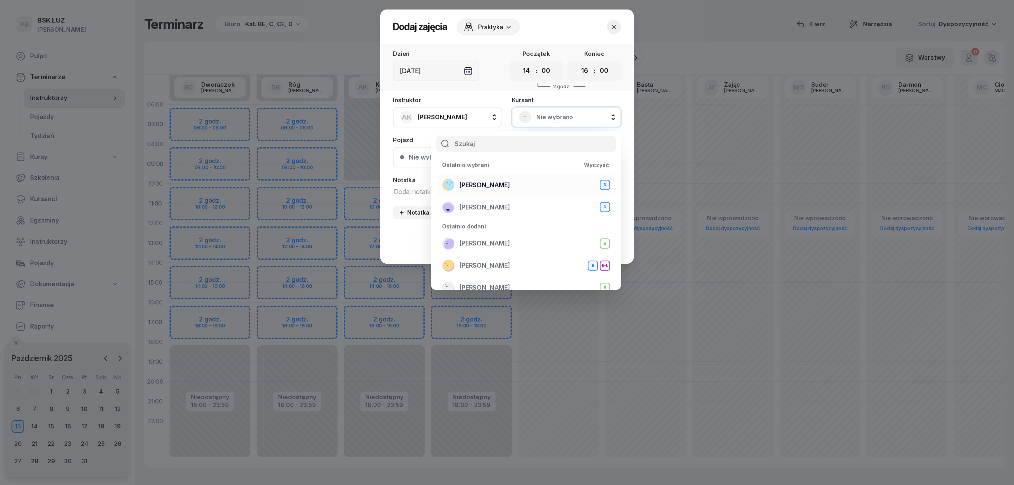
click at [536, 185] on div "BRODOWSKI WOJCIECH D" at bounding box center [526, 185] width 168 height 13
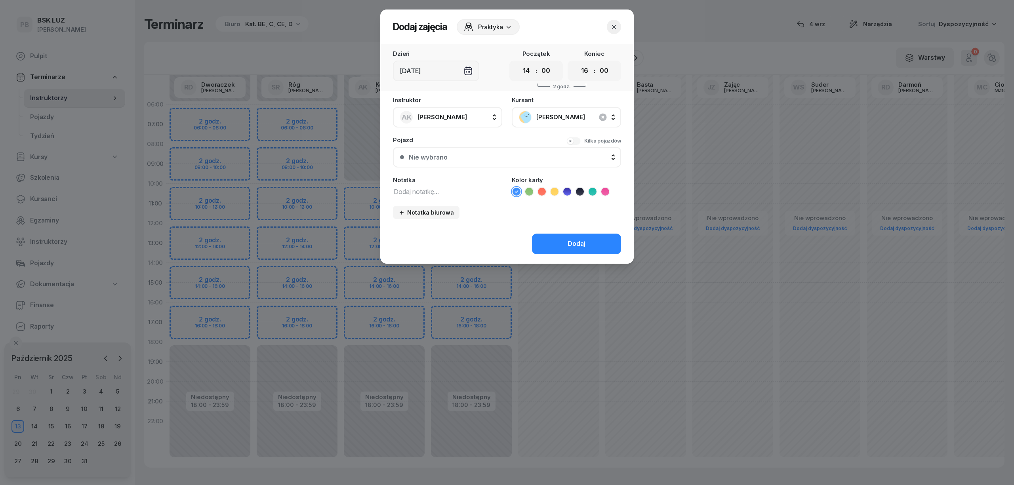
click at [460, 192] on textarea at bounding box center [447, 191] width 109 height 10
paste textarea "D automat"
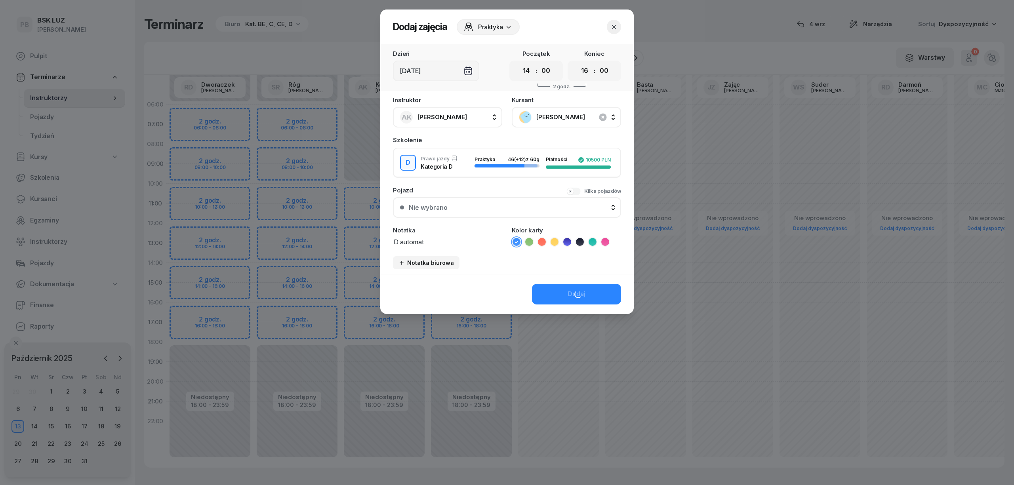
type textarea "D automat"
click at [569, 238] on icon at bounding box center [567, 242] width 8 height 8
click at [559, 295] on button "Dodaj" at bounding box center [576, 294] width 89 height 21
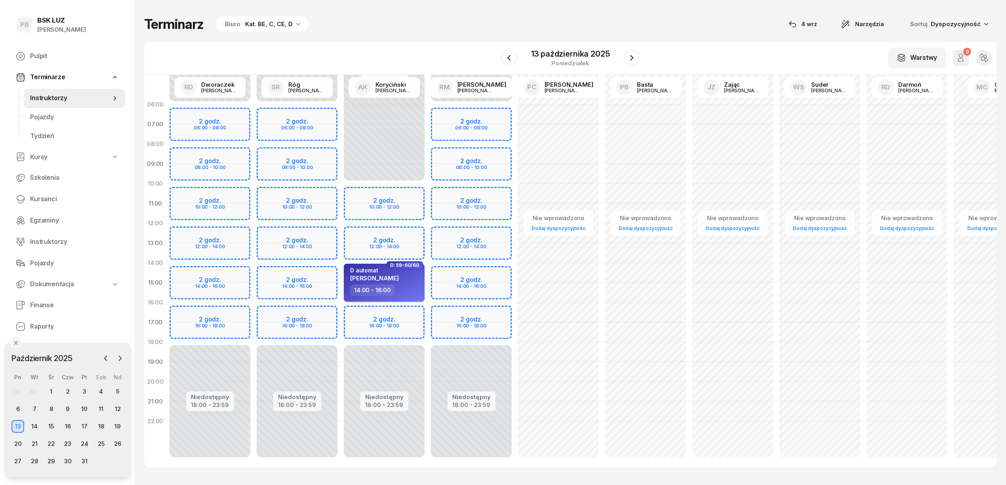
click at [399, 275] on span "WOJCIECH BRODOWSKI" at bounding box center [374, 279] width 49 height 8
select select "14"
select select "16"
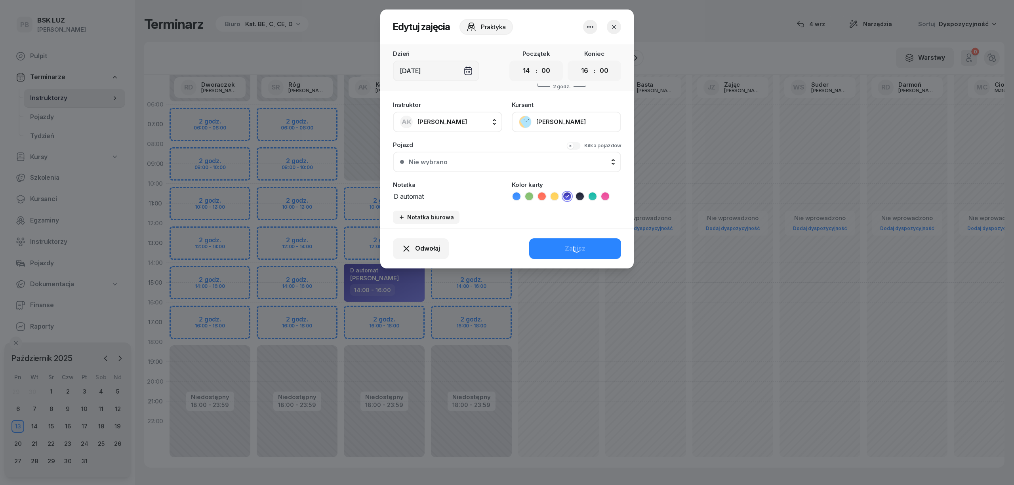
click at [548, 122] on button "[PERSON_NAME]" at bounding box center [566, 122] width 109 height 21
click at [549, 146] on div "Otwórz profil" at bounding box center [537, 149] width 38 height 10
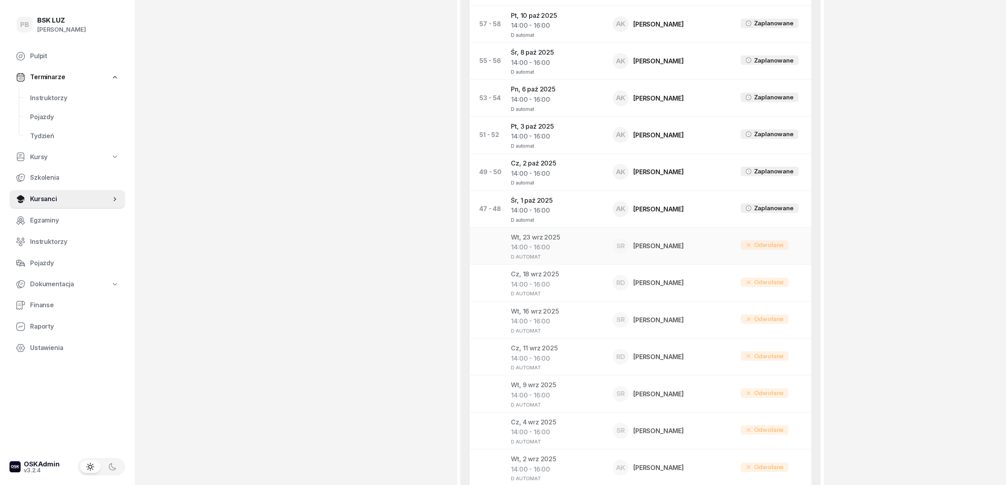
scroll to position [634, 0]
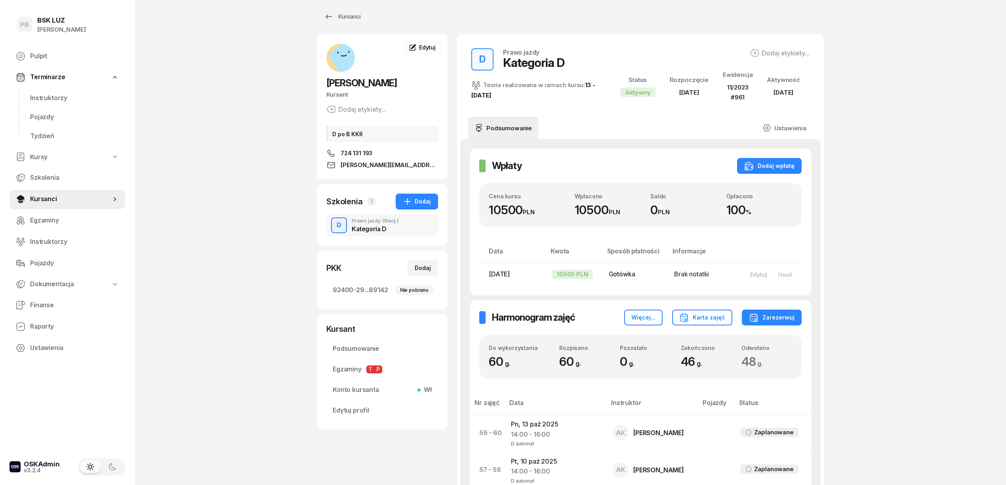
scroll to position [0, 0]
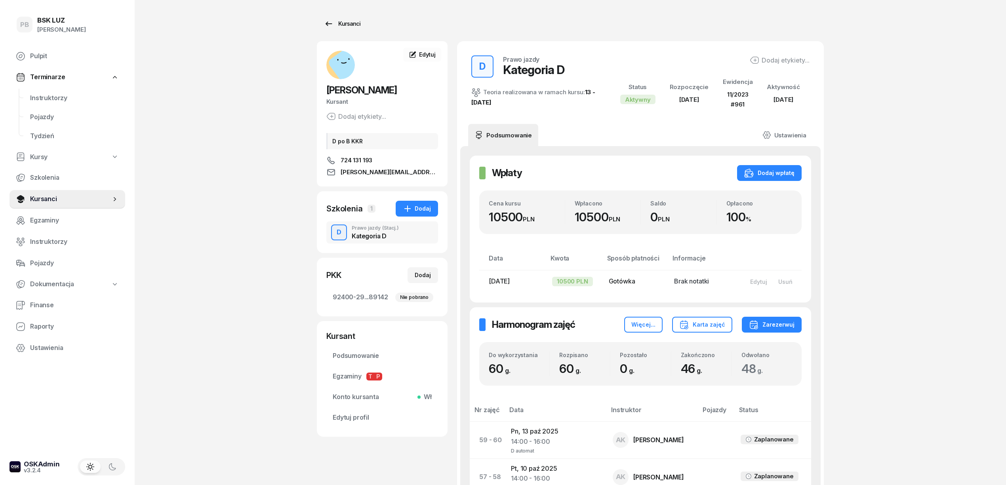
click at [351, 19] on div "Kursanci" at bounding box center [342, 24] width 36 height 10
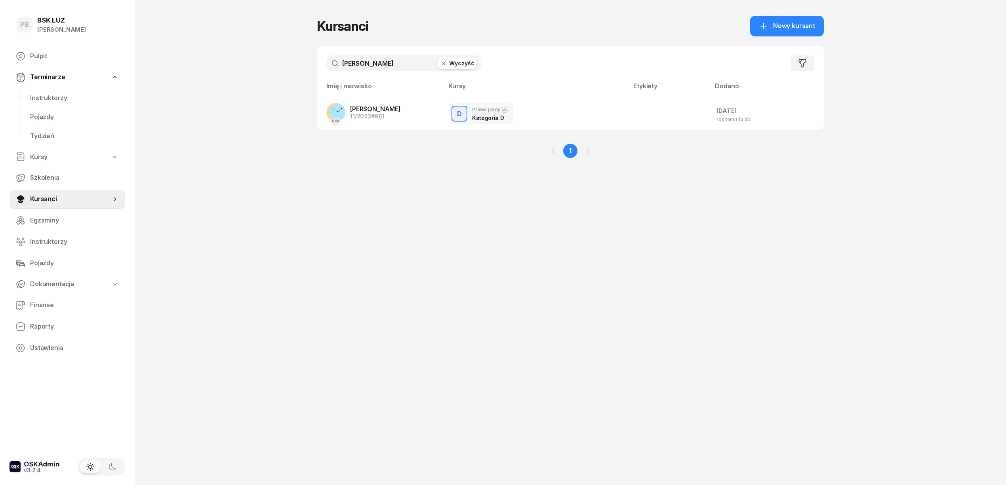
click at [372, 67] on input "brodowski" at bounding box center [403, 63] width 155 height 16
drag, startPoint x: 372, startPoint y: 67, endPoint x: 373, endPoint y: 61, distance: 5.6
click at [373, 64] on input "brodowski" at bounding box center [403, 63] width 155 height 16
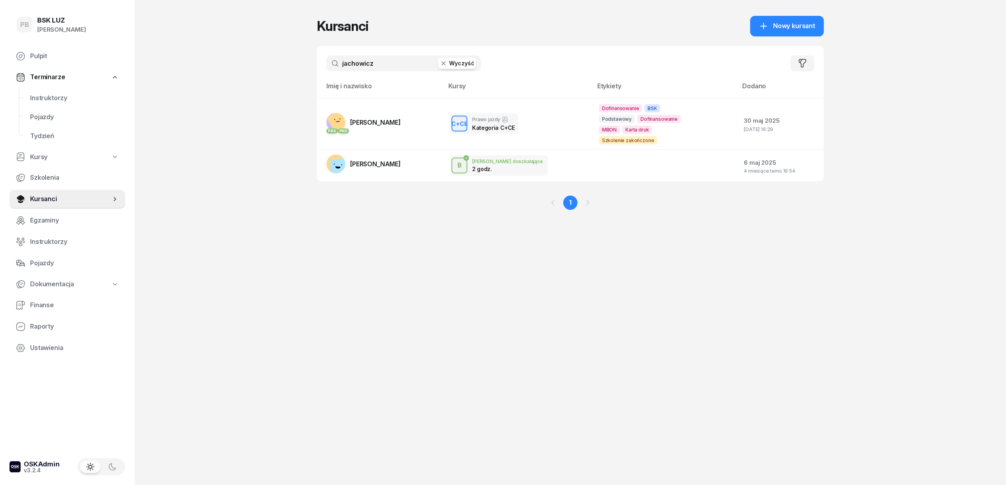
type input "jachowicz"
click at [390, 121] on span "[PERSON_NAME]" at bounding box center [375, 122] width 51 height 8
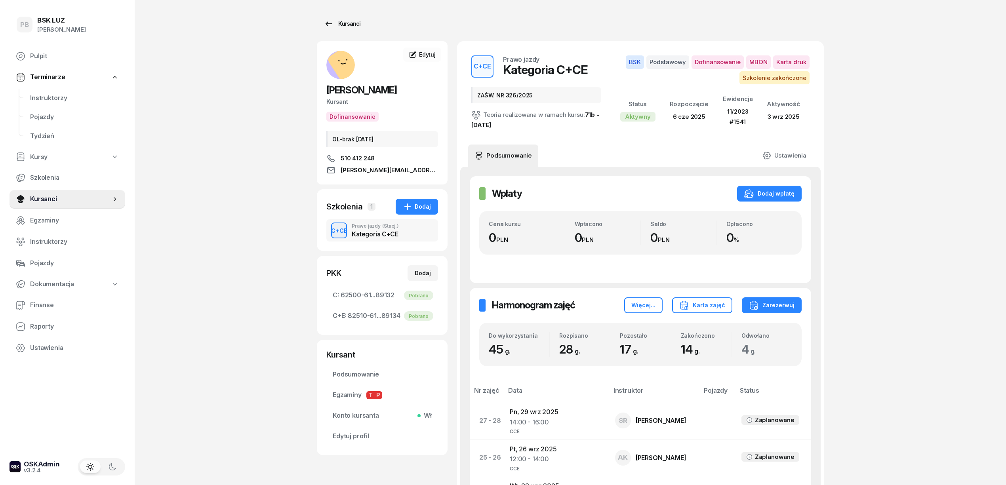
click at [343, 24] on div "Kursanci" at bounding box center [342, 24] width 36 height 10
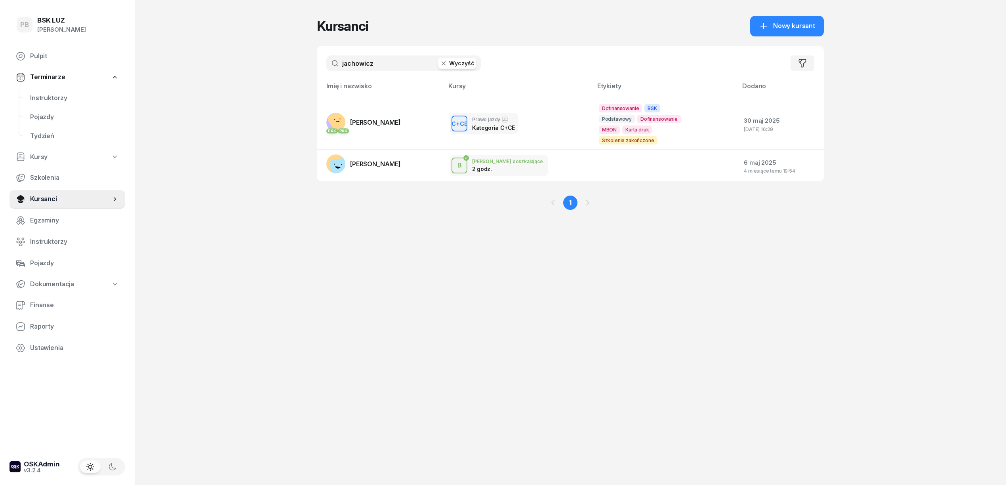
click at [376, 67] on input "jachowicz" at bounding box center [403, 63] width 155 height 16
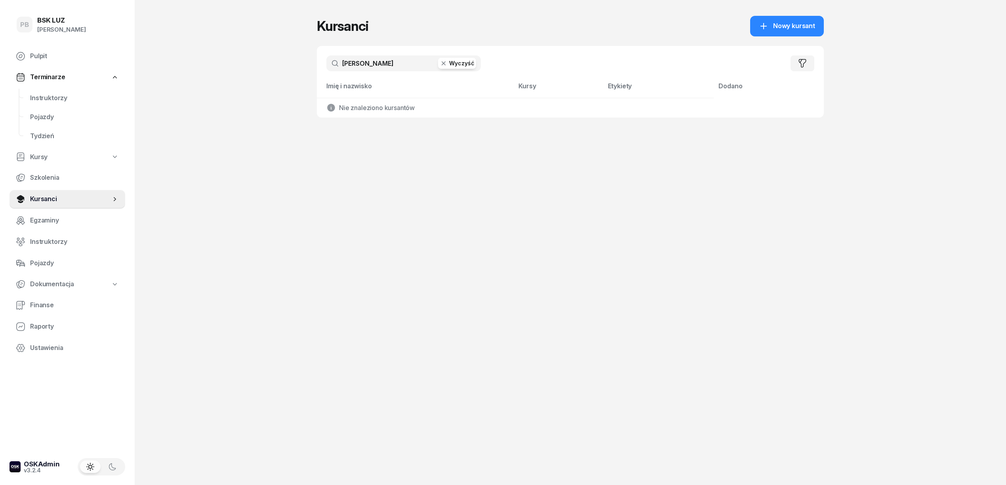
click at [376, 65] on input "boratyńśki" at bounding box center [403, 63] width 155 height 16
type input "boratyń"
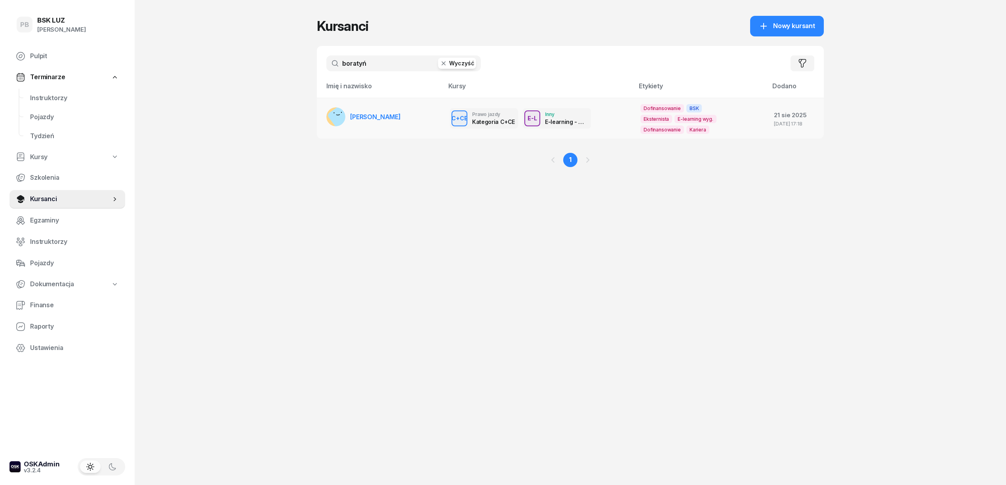
click at [401, 120] on span "BORATYŃSKI JAKUB" at bounding box center [375, 117] width 51 height 8
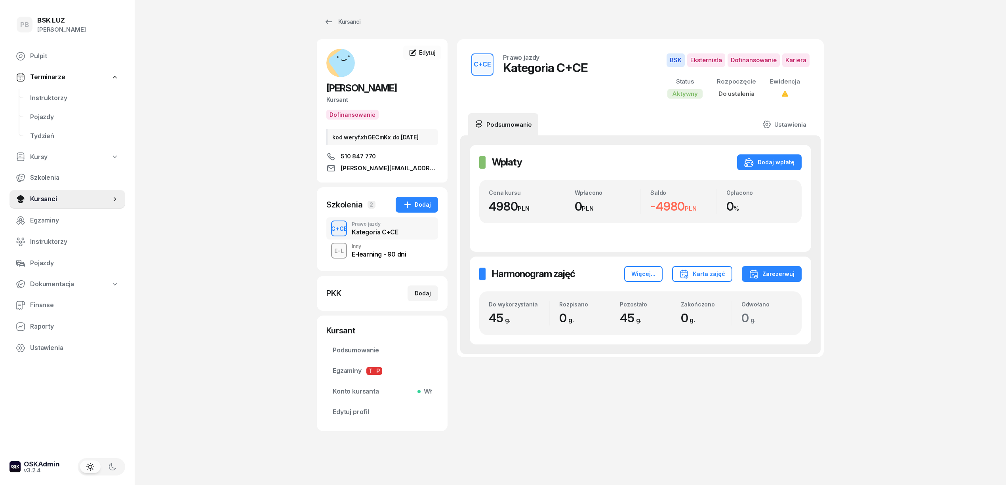
scroll to position [2, 0]
click at [344, 15] on link "Kursanci" at bounding box center [342, 22] width 51 height 16
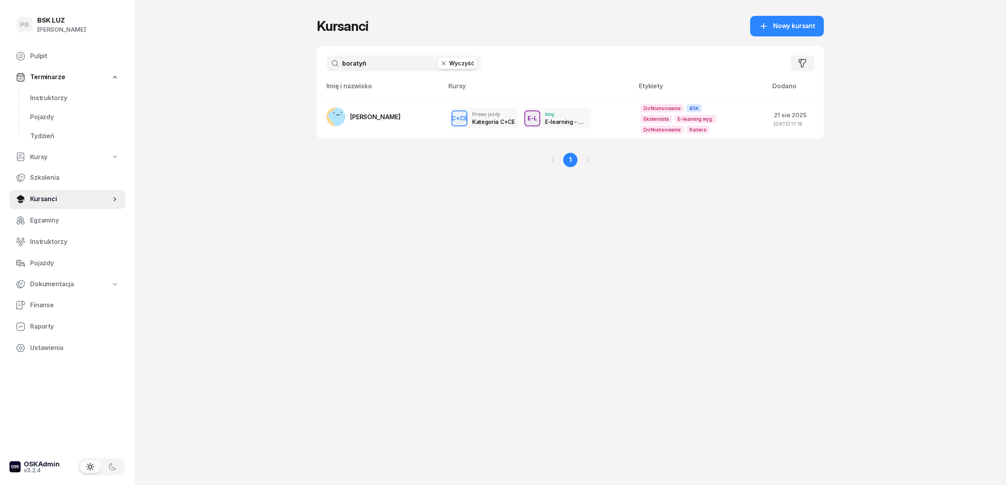
click at [368, 59] on input "boratyń" at bounding box center [403, 63] width 155 height 16
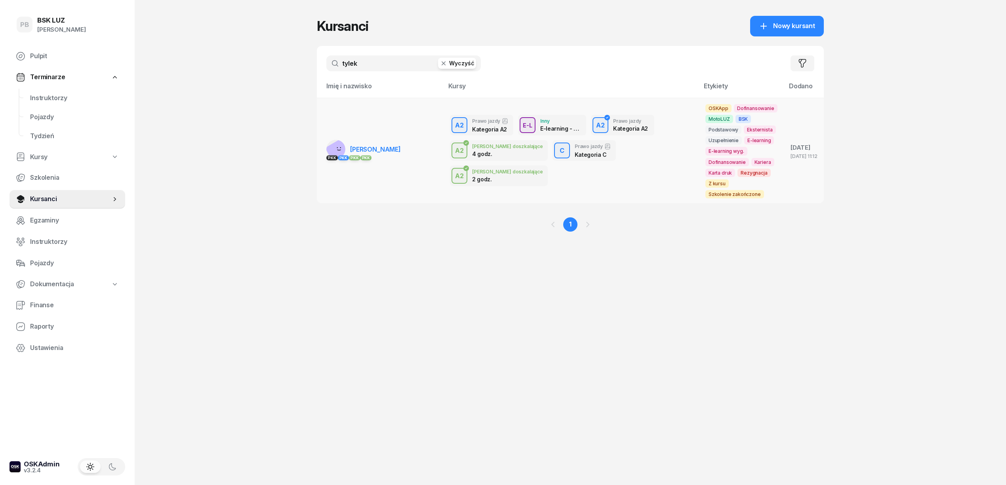
type input "tylek"
click at [379, 149] on span "[PERSON_NAME]" at bounding box center [375, 149] width 51 height 8
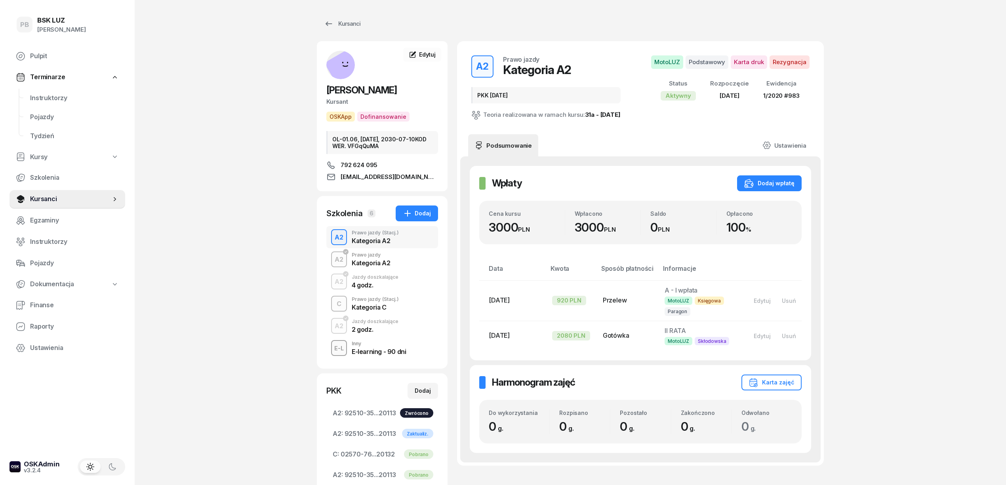
click at [372, 306] on div "Kategoria C" at bounding box center [375, 307] width 47 height 6
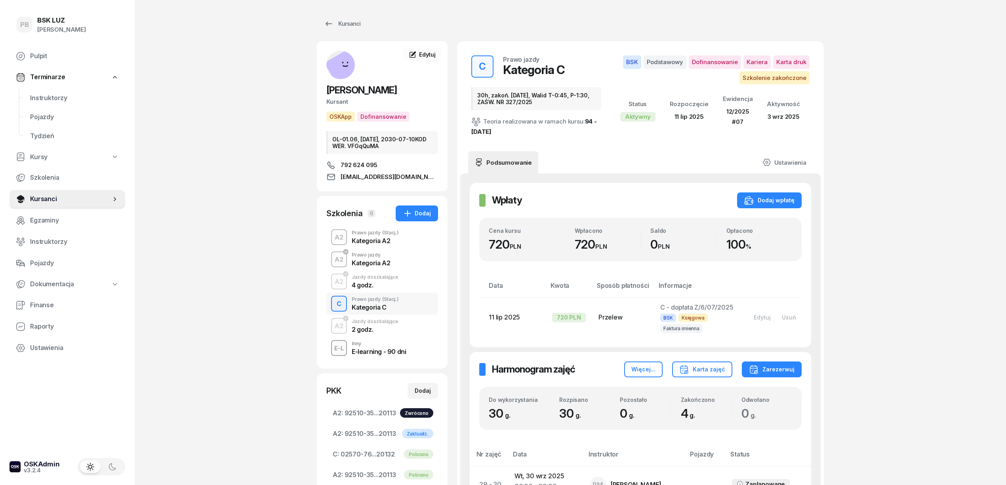
click at [347, 25] on div "Kursanci" at bounding box center [342, 24] width 36 height 10
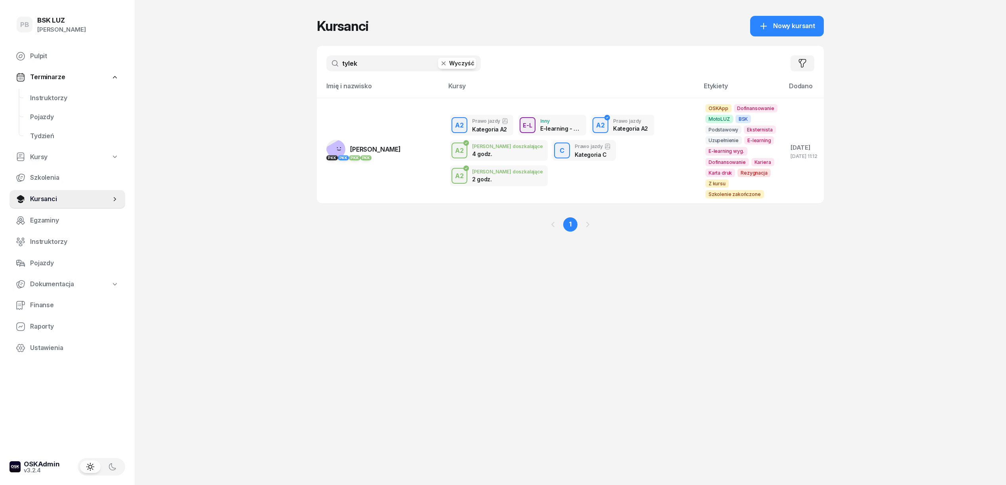
click at [388, 62] on input "tylek" at bounding box center [403, 63] width 155 height 16
type input "gawin"
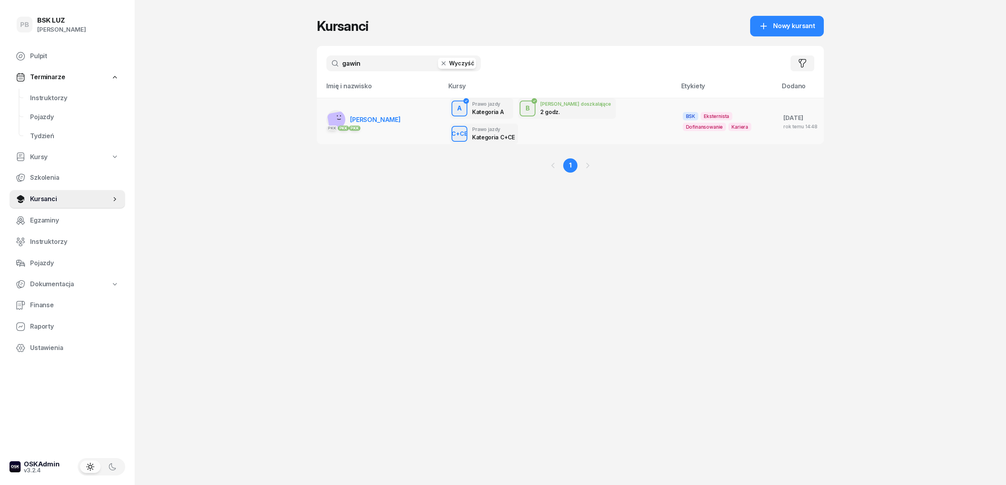
click at [367, 116] on span "[PERSON_NAME]" at bounding box center [375, 120] width 51 height 8
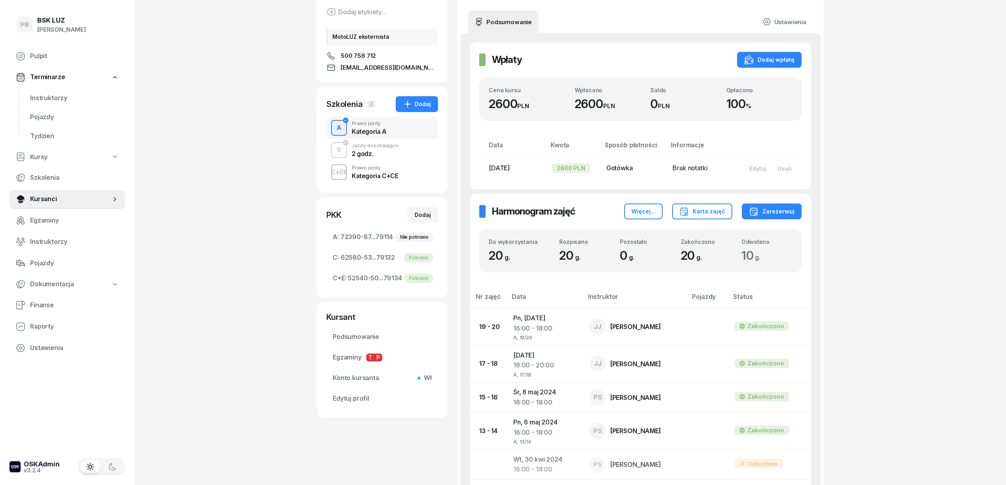
scroll to position [105, 0]
click at [419, 175] on div "C+CE Prawo jazdy Kategoria C+CE" at bounding box center [382, 171] width 112 height 22
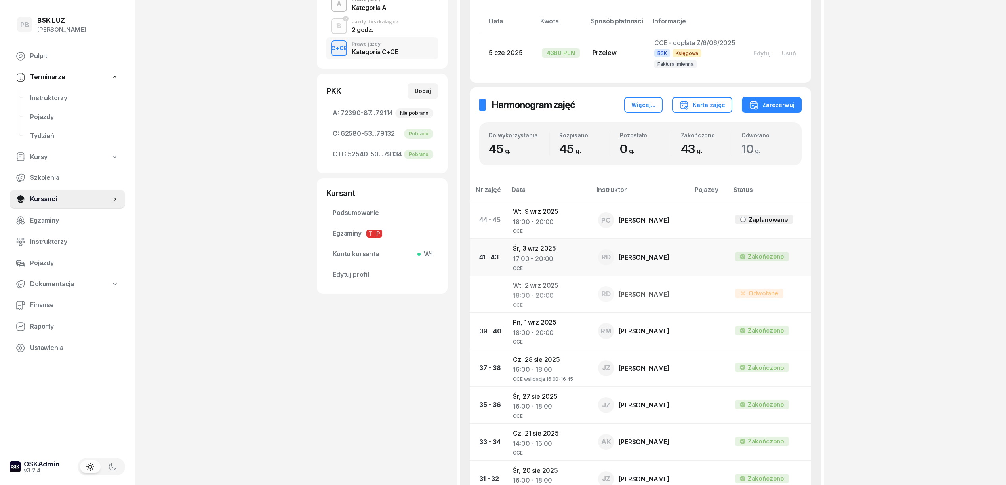
scroll to position [264, 0]
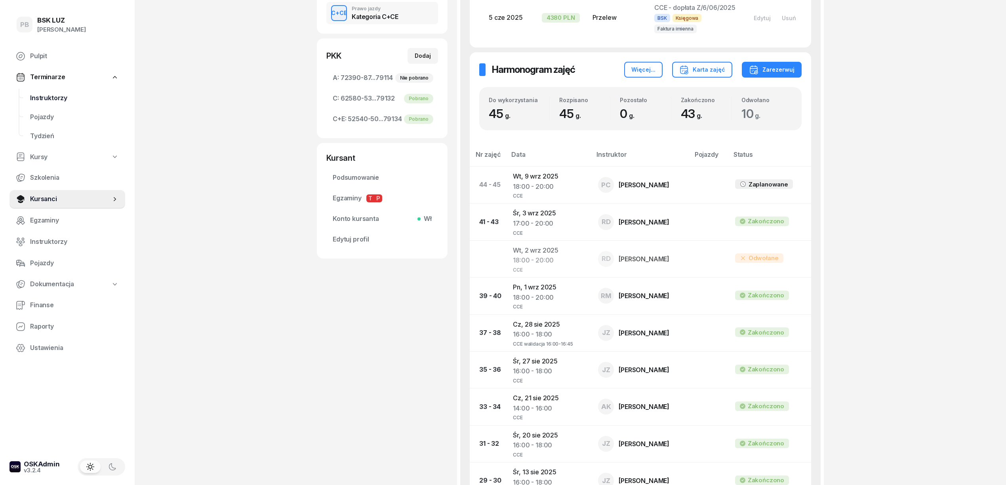
click at [56, 95] on span "Instruktorzy" at bounding box center [74, 98] width 89 height 10
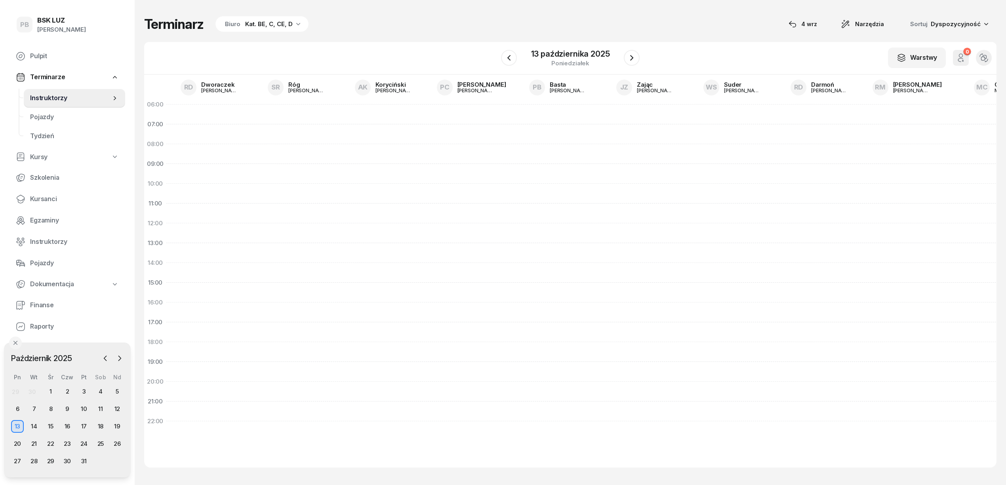
click at [56, 97] on span "Instruktorzy" at bounding box center [70, 98] width 81 height 10
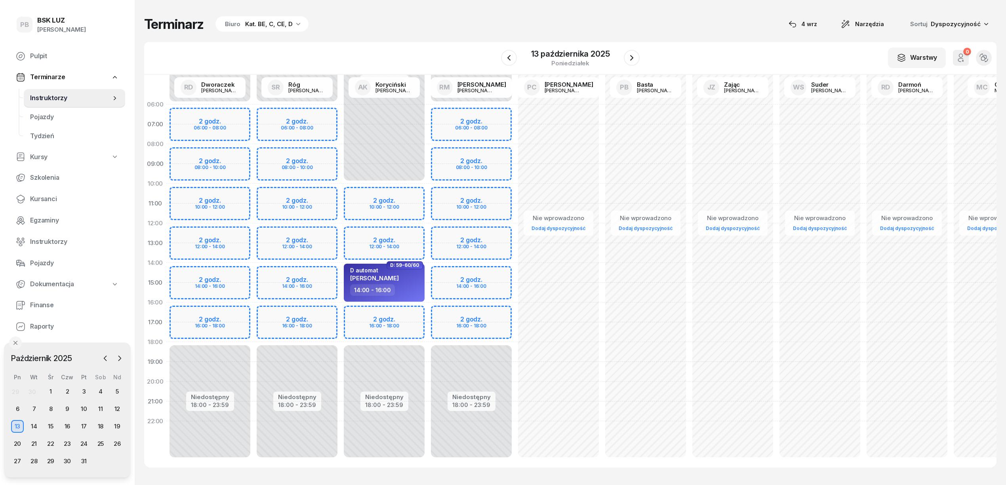
drag, startPoint x: 105, startPoint y: 360, endPoint x: 105, endPoint y: 373, distance: 13.1
click at [105, 360] on icon "button" at bounding box center [105, 358] width 2 height 5
click at [85, 390] on div "5" at bounding box center [84, 392] width 13 height 13
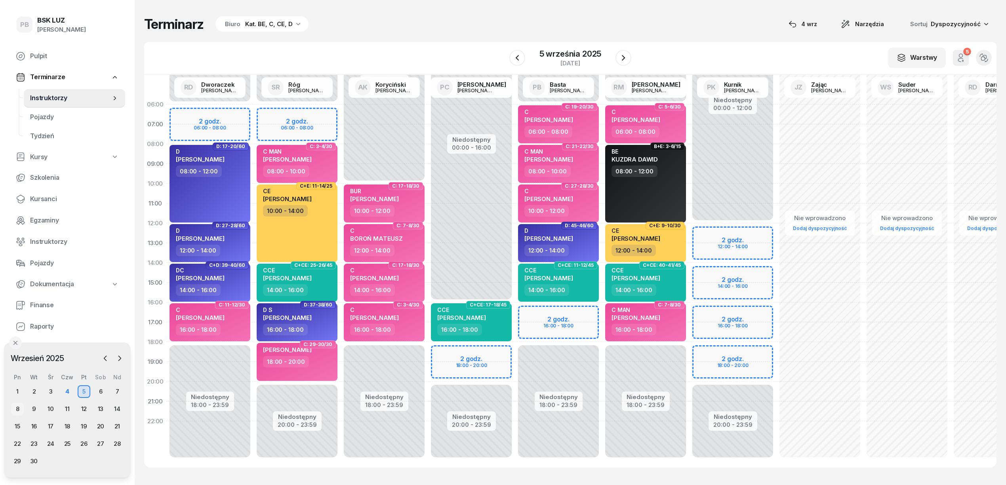
click at [18, 408] on div "8" at bounding box center [17, 409] width 13 height 13
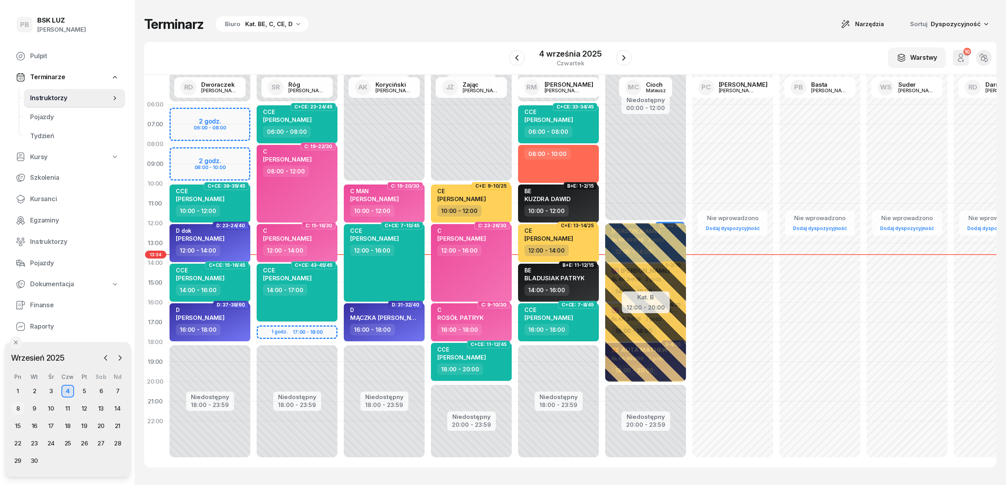
click at [16, 411] on div "8" at bounding box center [17, 409] width 13 height 13
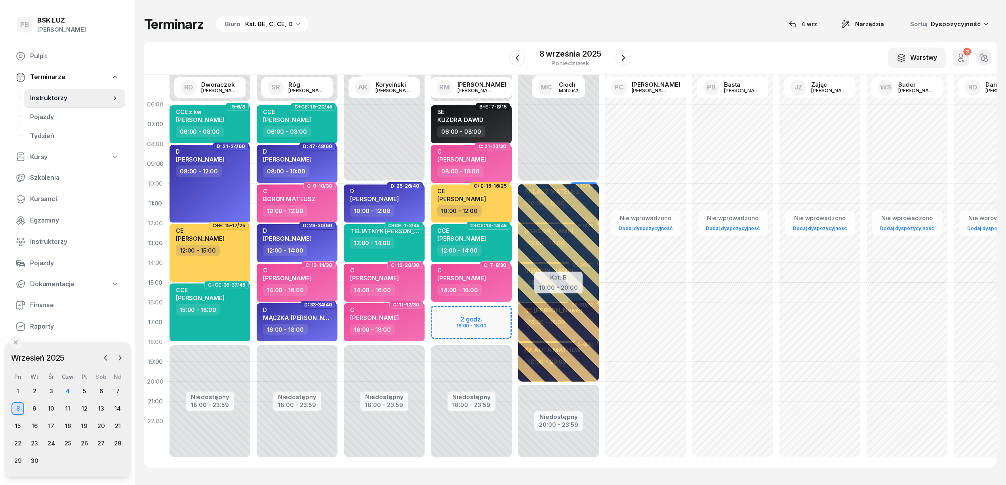
click at [495, 311] on div "Niedostępny 00:00 - 06:00 Niedostępny 18:00 - 23:59 2 godz. 16:00 - 18:00 B+E: …" at bounding box center [471, 283] width 87 height 376
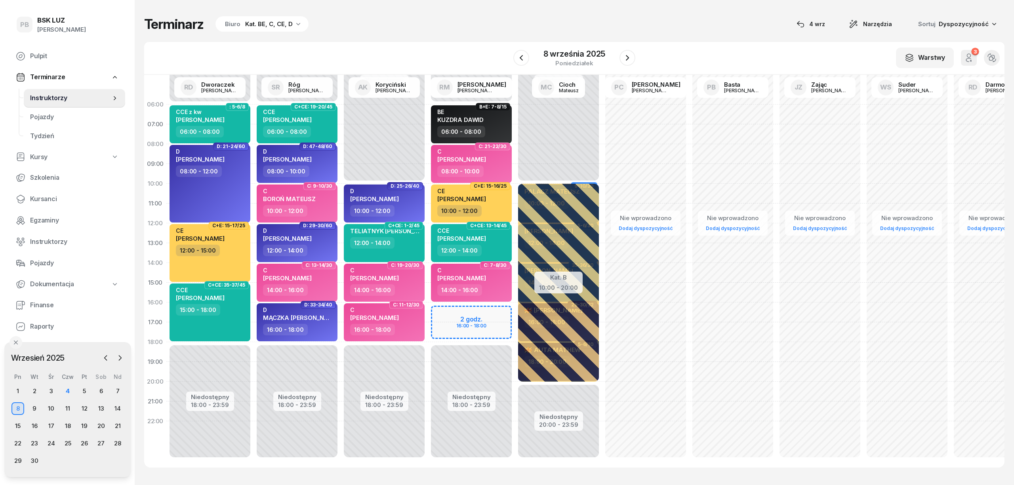
select select "16"
select select "18"
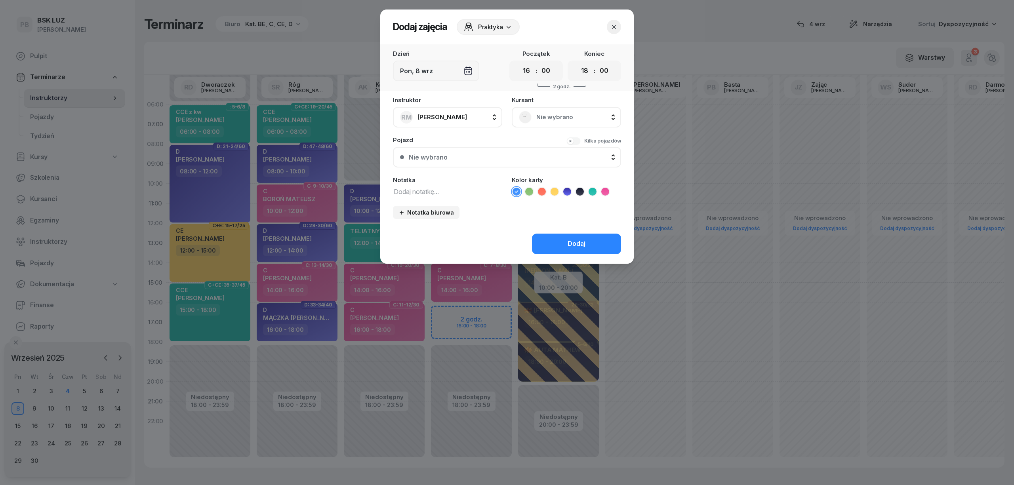
click at [574, 119] on span "Nie wybrano" at bounding box center [575, 117] width 78 height 10
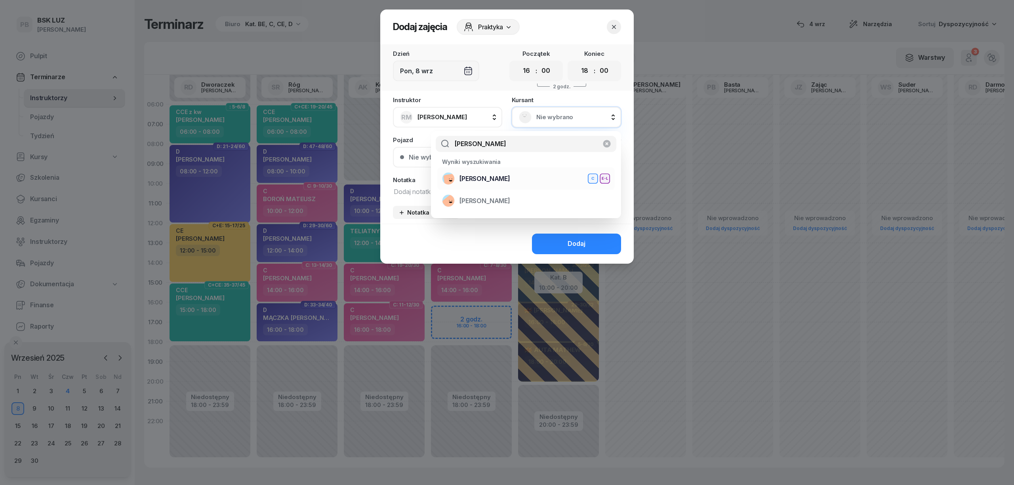
type input "miśkiewicz"
click at [510, 178] on span "[PERSON_NAME]" at bounding box center [485, 179] width 51 height 10
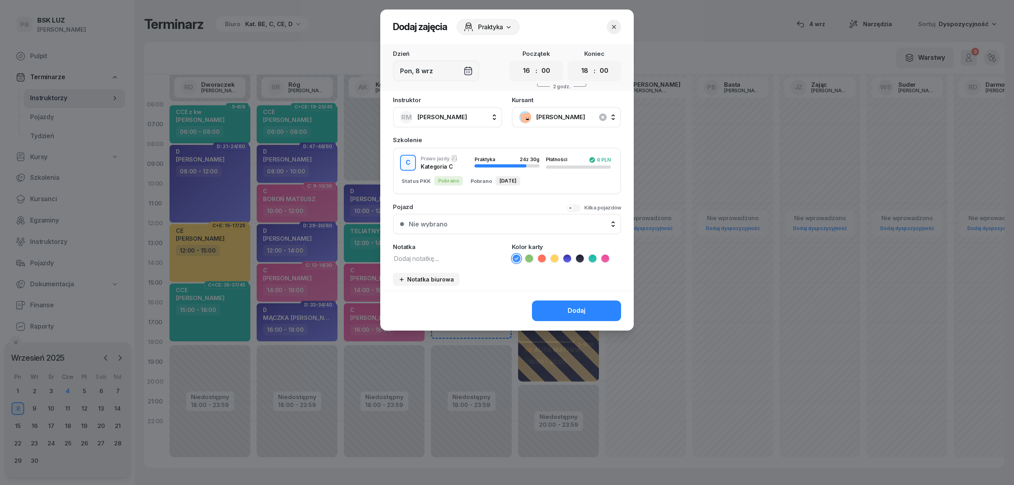
click at [474, 255] on textarea at bounding box center [447, 258] width 109 height 10
drag, startPoint x: 418, startPoint y: 249, endPoint x: 349, endPoint y: 243, distance: 70.0
click at [349, 243] on div "Dodaj zajęcia Praktyka Dzień Pon, 8 wrz Początek 00 01 02 03 04 05 06 07 08 09 …" at bounding box center [507, 242] width 1014 height 485
type textarea "C MAN"
click at [601, 256] on icon at bounding box center [605, 259] width 8 height 8
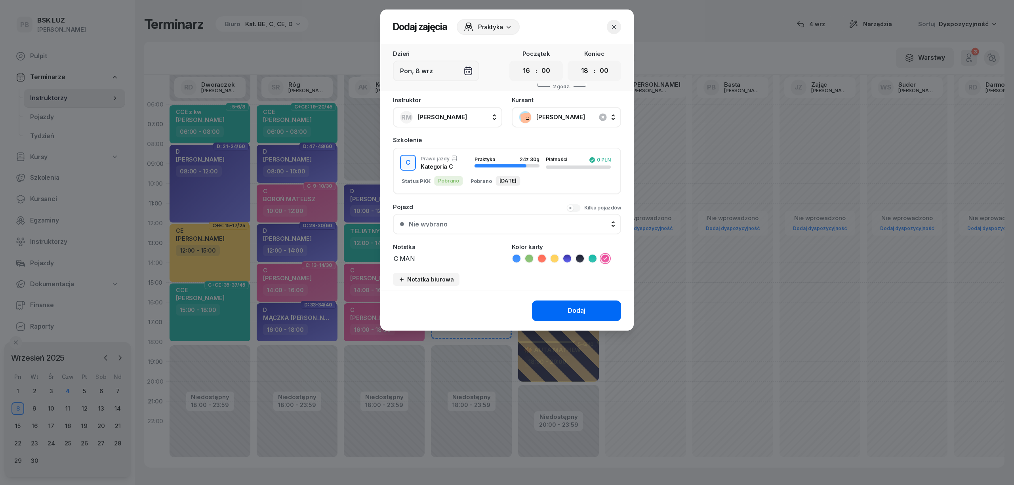
click at [593, 311] on button "Dodaj" at bounding box center [576, 311] width 89 height 21
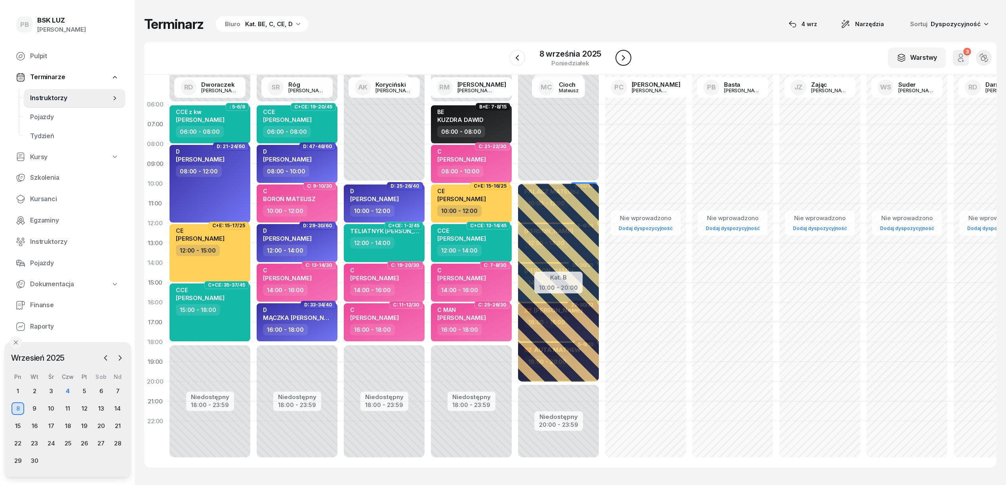
click at [623, 63] on button "button" at bounding box center [624, 58] width 16 height 16
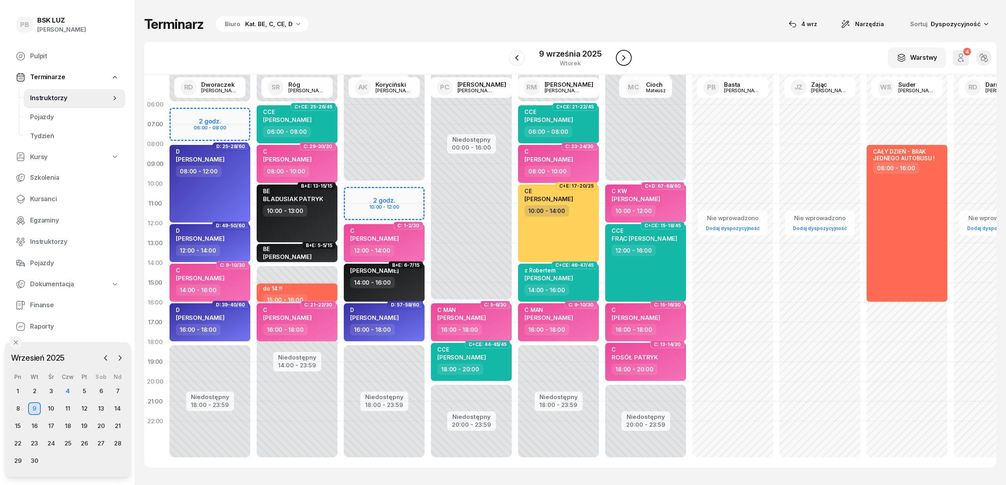
click at [623, 63] on button "button" at bounding box center [624, 58] width 16 height 16
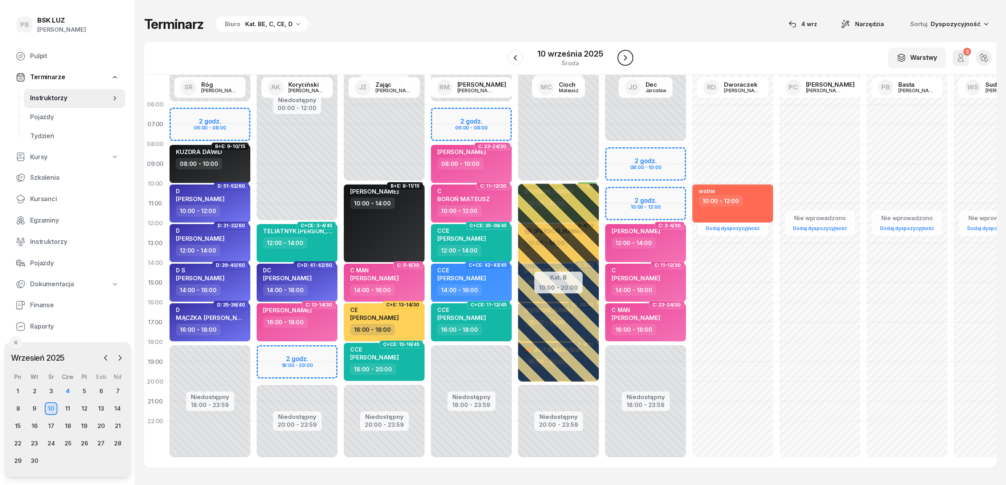
click at [623, 63] on button "button" at bounding box center [626, 58] width 16 height 16
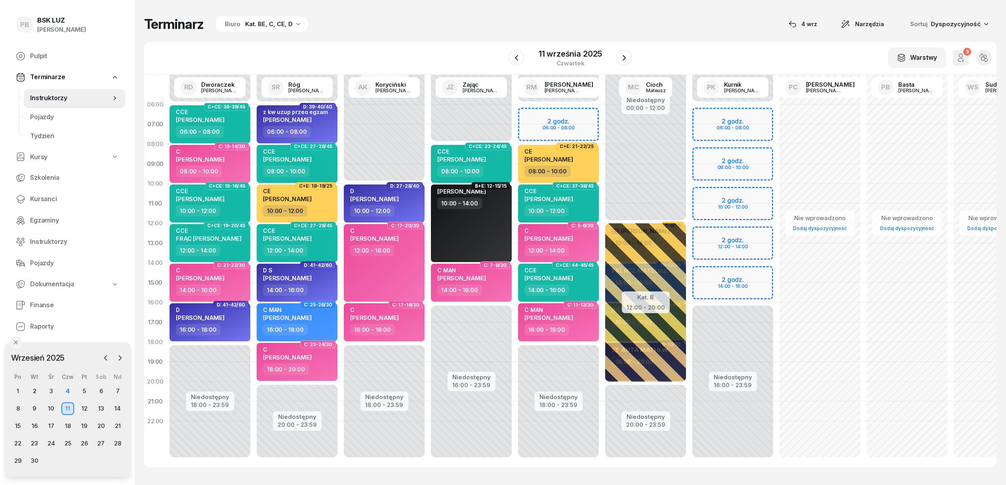
click at [706, 276] on div "Niedostępny 00:00 - 06:00 Niedostępny 16:00 - 23:59 2 godz. 06:00 - 08:00 2 god…" at bounding box center [732, 283] width 87 height 376
select select "14"
select select "16"
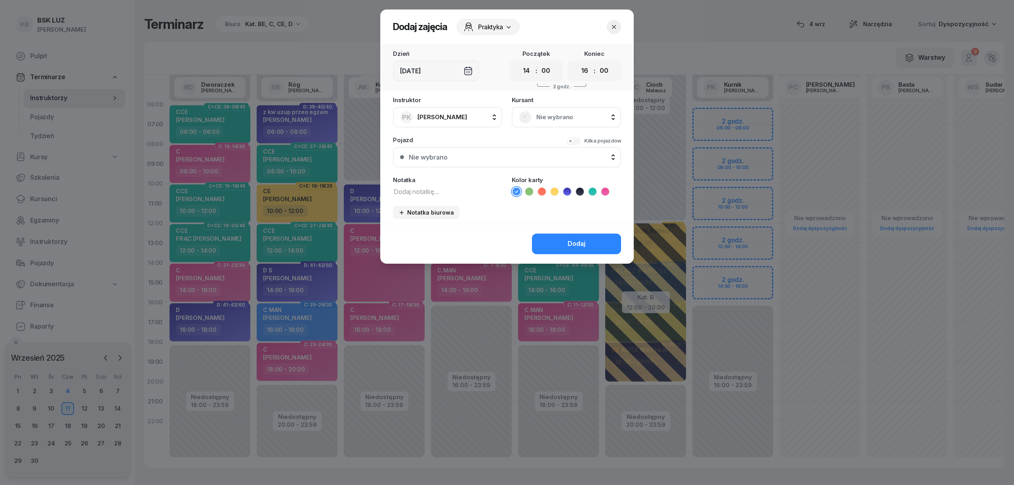
click at [554, 112] on span "Nie wybrano" at bounding box center [575, 117] width 78 height 10
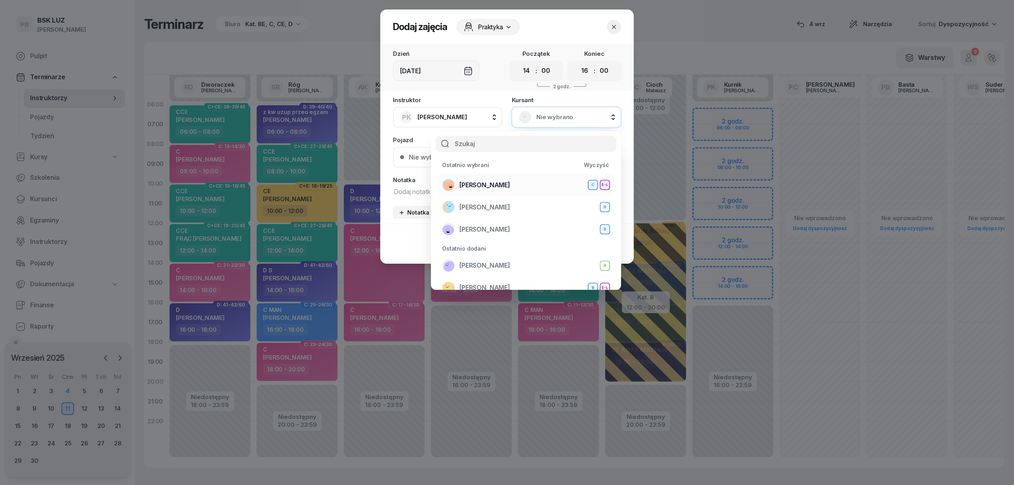
click at [510, 183] on span "MIŚKIEWICZ KAROLINA" at bounding box center [485, 185] width 51 height 10
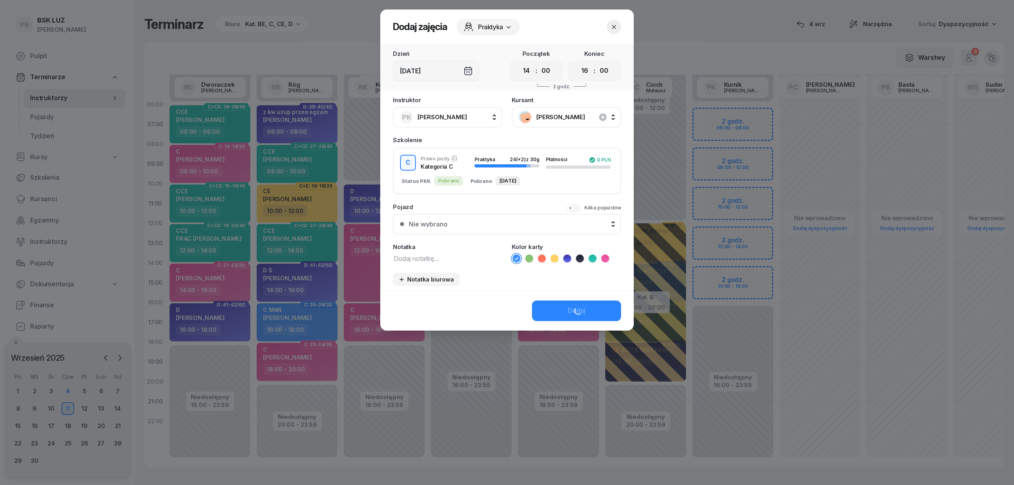
click at [441, 260] on textarea at bounding box center [447, 258] width 109 height 10
paste textarea "C MAN"
type textarea "C MAN"
click at [607, 255] on icon at bounding box center [605, 259] width 8 height 8
click at [596, 303] on button "Dodaj" at bounding box center [576, 311] width 89 height 21
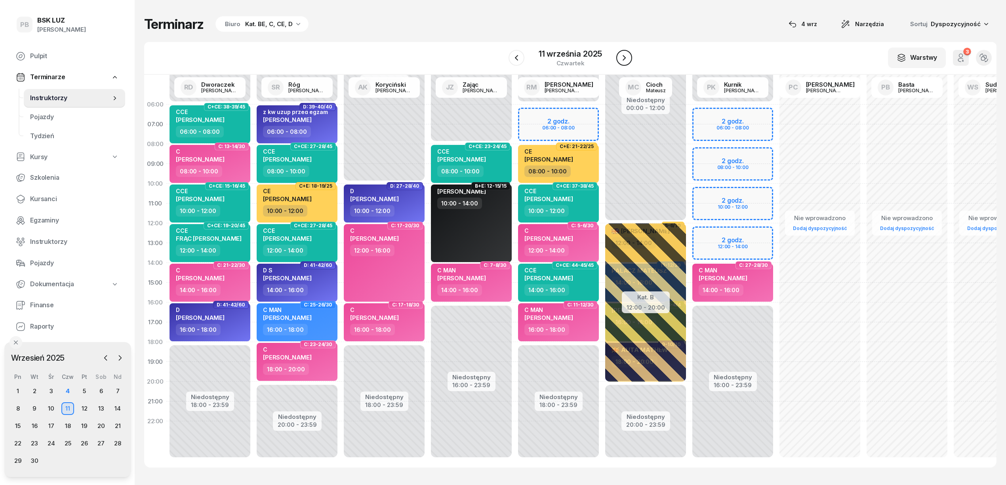
click at [623, 57] on icon "button" at bounding box center [625, 58] width 10 height 10
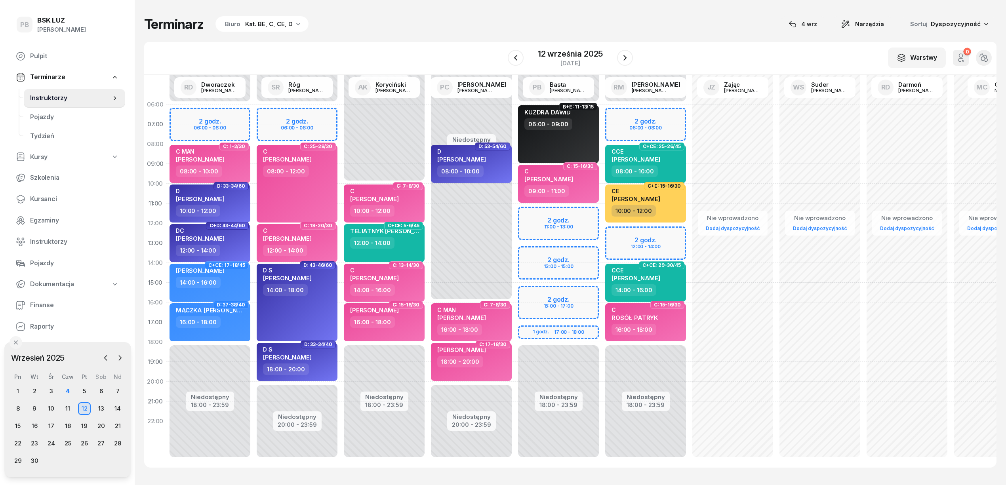
click at [525, 268] on div "Niedostępny 00:00 - 06:00 Niedostępny 18:00 - 23:59 2 godz. 11:00 - 13:00 2 god…" at bounding box center [558, 283] width 87 height 376
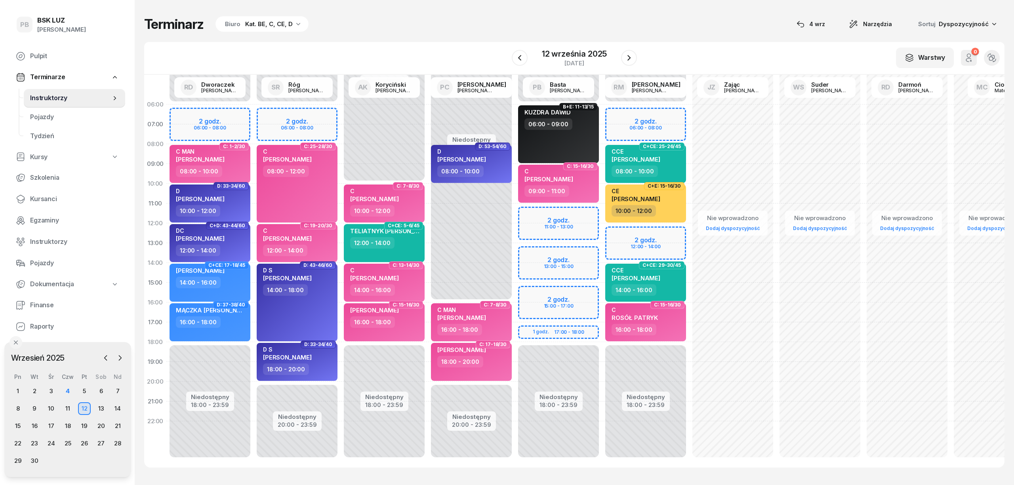
select select "14"
select select "16"
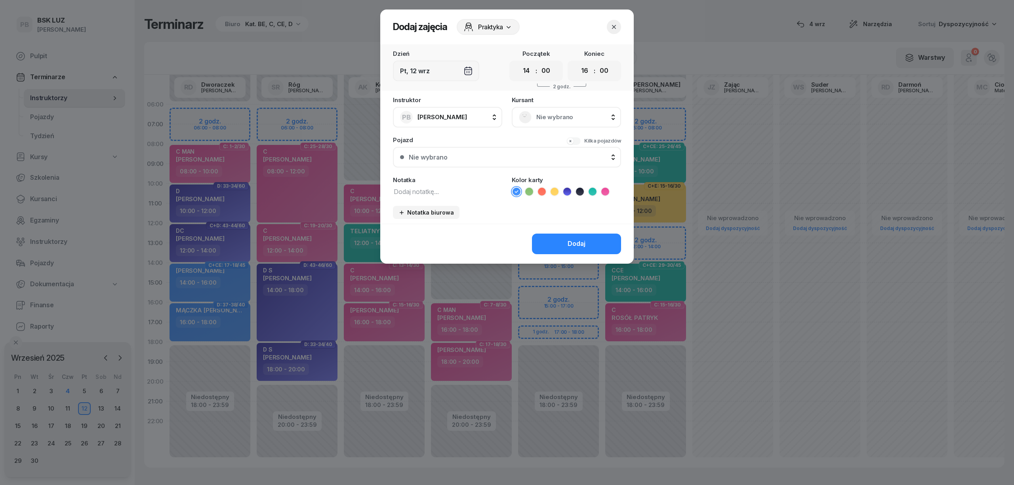
click at [558, 108] on div "Nie wybrano" at bounding box center [566, 117] width 109 height 21
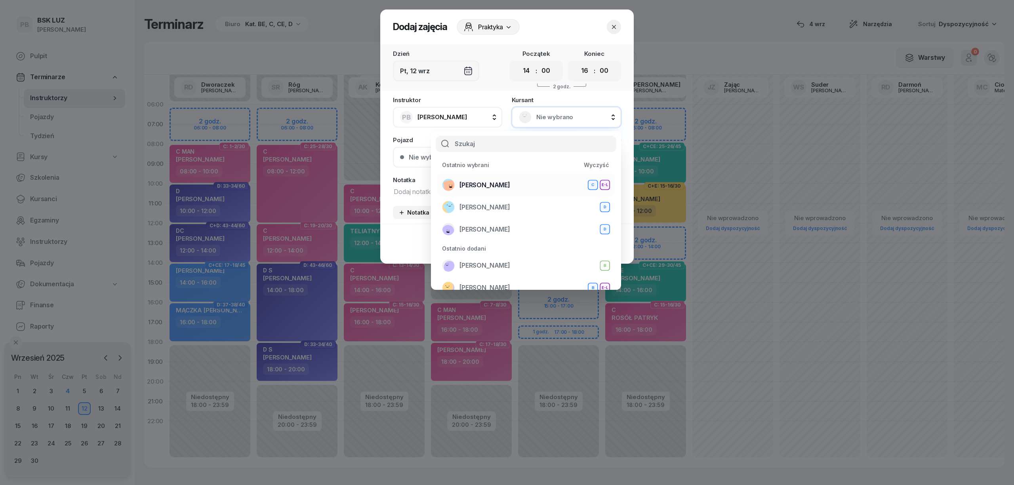
click at [544, 190] on div "MIŚKIEWICZ KAROLINA C E-L" at bounding box center [526, 185] width 168 height 13
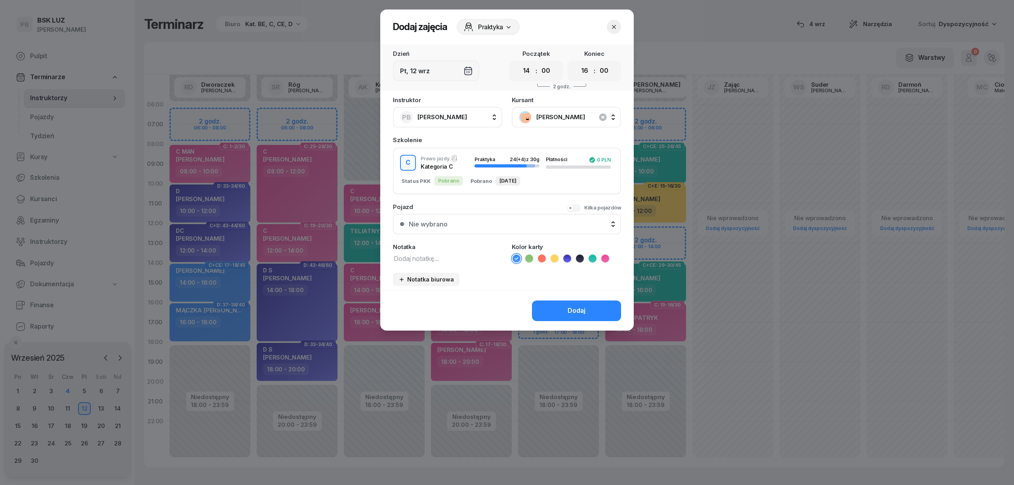
click at [463, 258] on textarea at bounding box center [447, 258] width 109 height 10
type textarea "C"
click at [601, 259] on icon at bounding box center [605, 259] width 8 height 8
click at [582, 309] on div "Dodaj" at bounding box center [577, 311] width 18 height 10
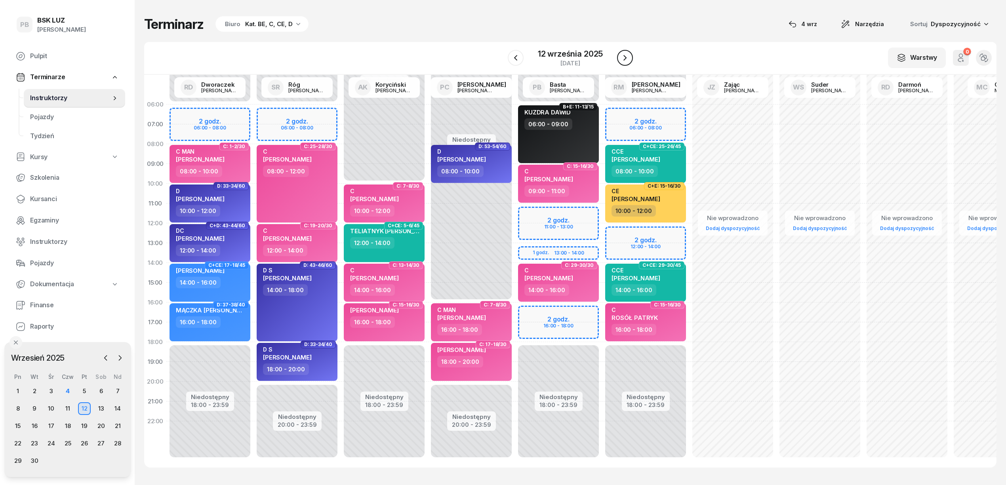
click at [623, 58] on icon "button" at bounding box center [625, 58] width 10 height 10
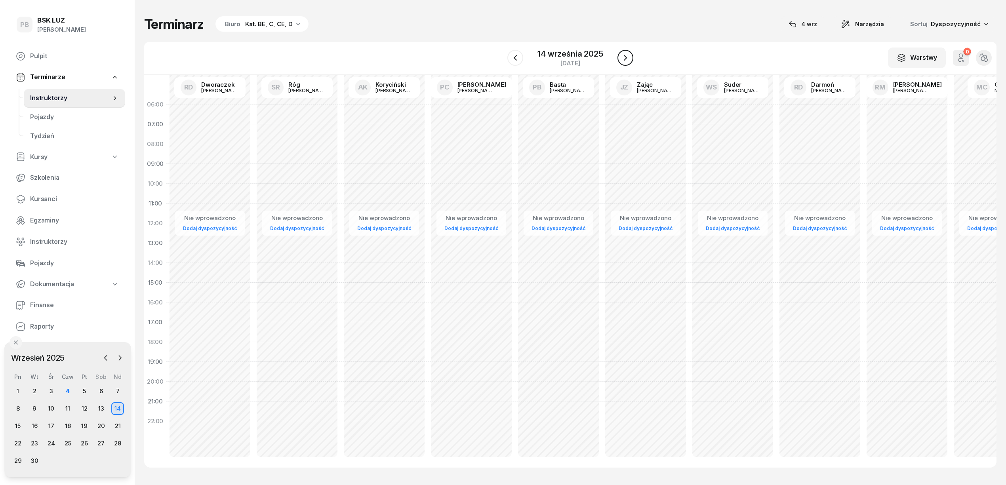
click at [623, 58] on icon "button" at bounding box center [626, 58] width 10 height 10
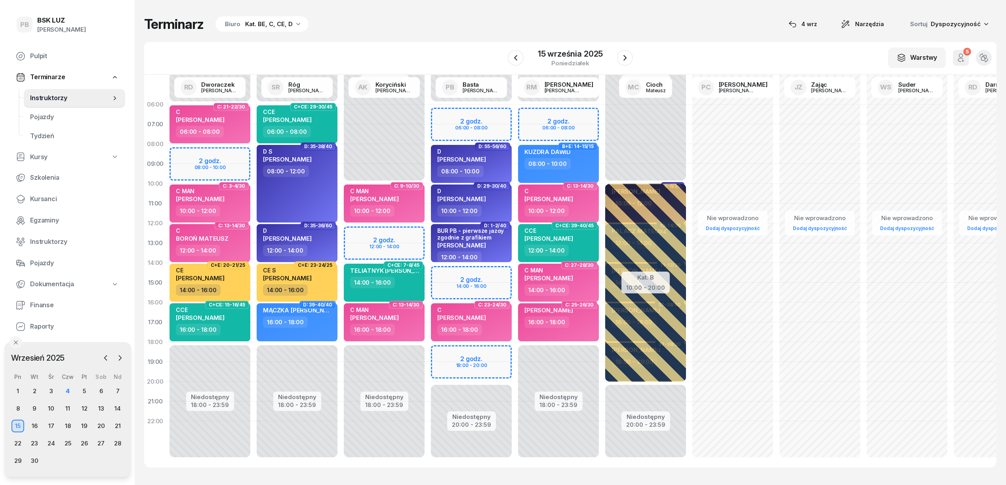
click at [433, 21] on div "Terminarz Biuro Kat. BE, C, CE, D [DATE] Narzędzia Sortuj Dyspozycyjność" at bounding box center [570, 24] width 853 height 17
click at [409, 234] on div "Niedostępny 00:00 - 10:00 Niedostępny 18:00 - 23:59 2 godz. 12:00 - 14:00 C: 9-…" at bounding box center [384, 283] width 87 height 376
select select "12"
select select "14"
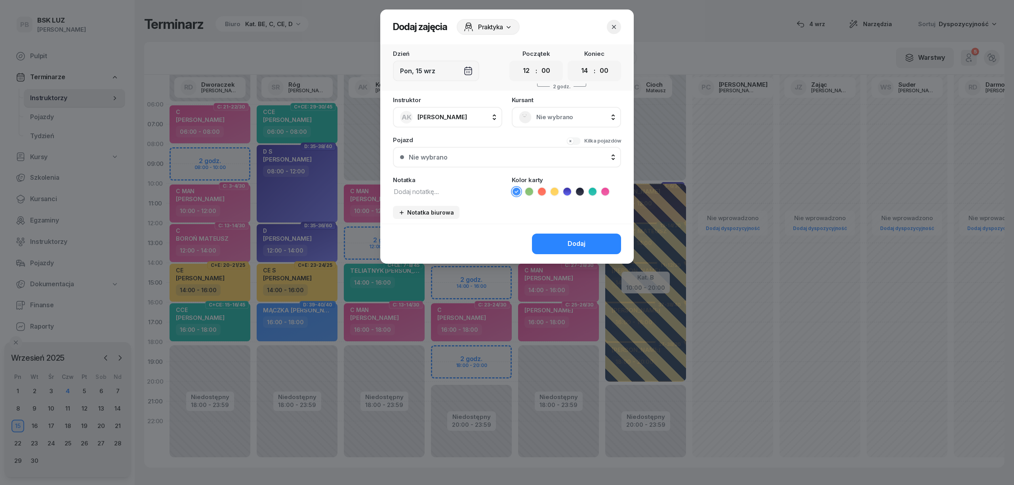
click at [533, 122] on div "Nie wybrano" at bounding box center [566, 117] width 95 height 13
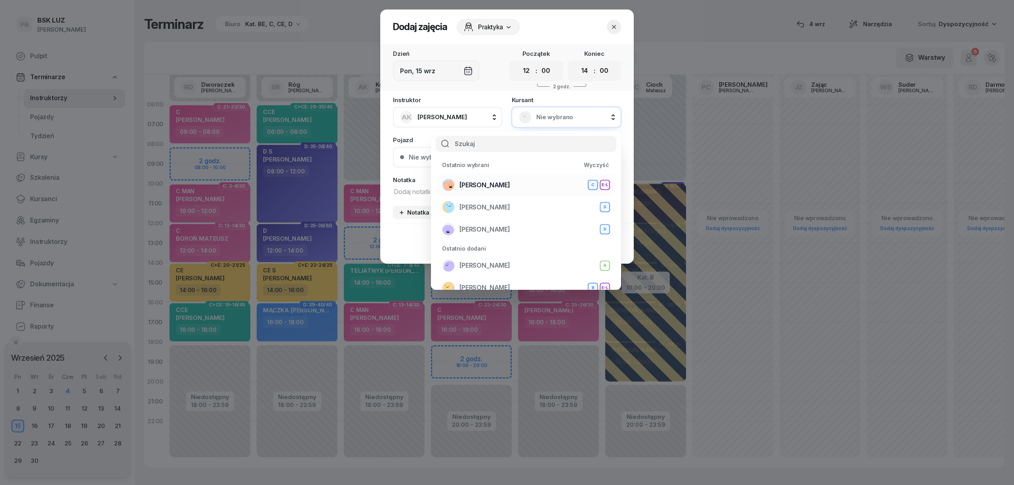
click at [510, 188] on span "MIŚKIEWICZ KAROLINA" at bounding box center [485, 185] width 51 height 10
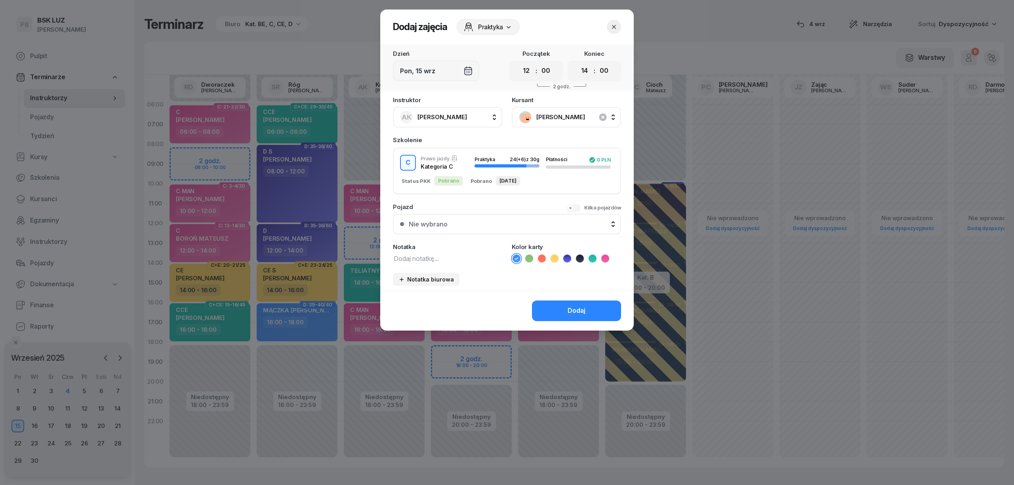
click at [446, 262] on textarea at bounding box center [447, 258] width 109 height 10
paste textarea "C MAN"
type textarea "C MAN"
click at [605, 256] on icon at bounding box center [605, 259] width 8 height 8
click at [595, 303] on button "Dodaj" at bounding box center [576, 311] width 89 height 21
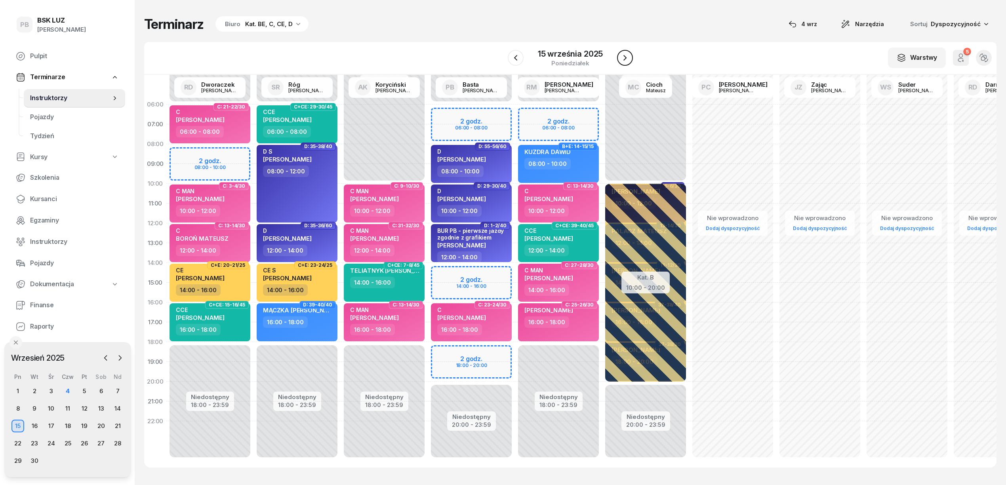
click at [619, 55] on button "button" at bounding box center [625, 58] width 16 height 16
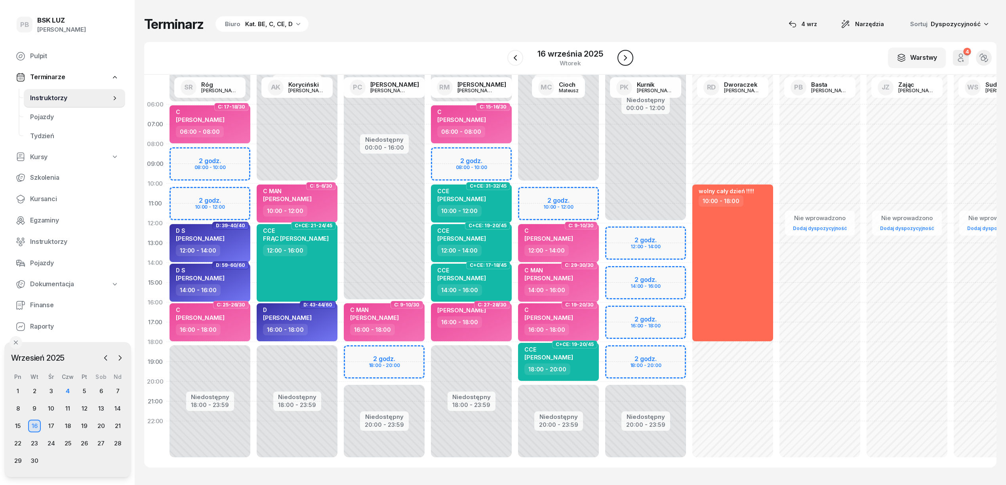
click at [624, 55] on icon "button" at bounding box center [626, 58] width 10 height 10
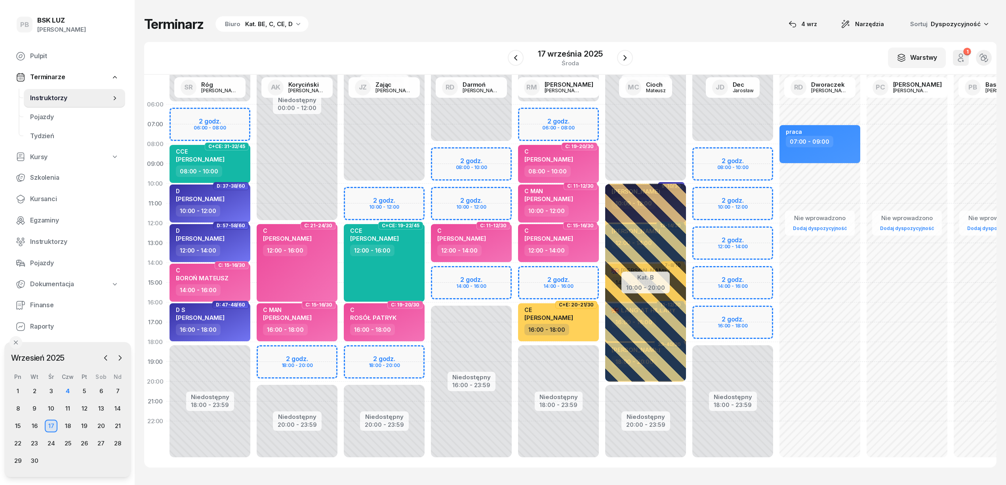
click at [544, 273] on div "Niedostępny 00:00 - 06:00 Niedostępny 18:00 - 23:59 2 godz. 06:00 - 08:00 2 god…" at bounding box center [558, 283] width 87 height 376
select select "14"
select select "16"
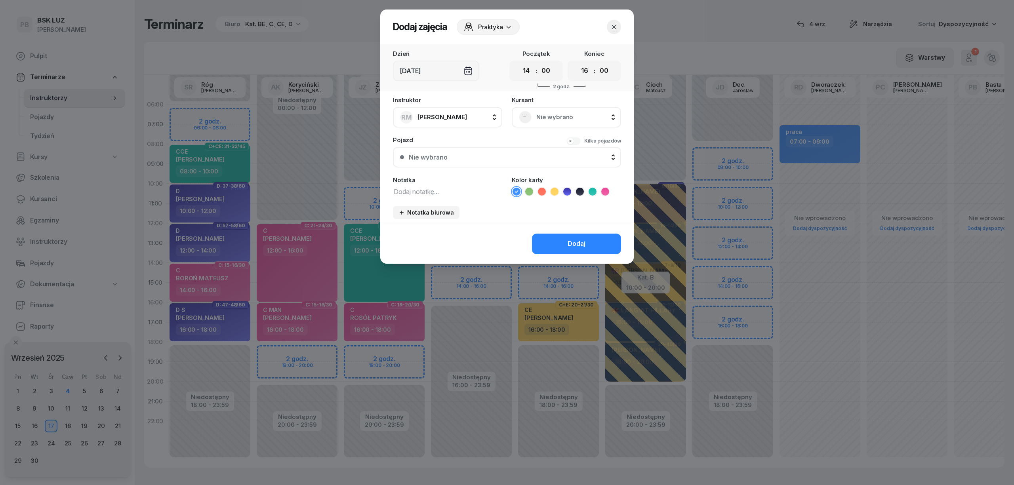
click at [546, 119] on span "Nie wybrano" at bounding box center [575, 117] width 78 height 10
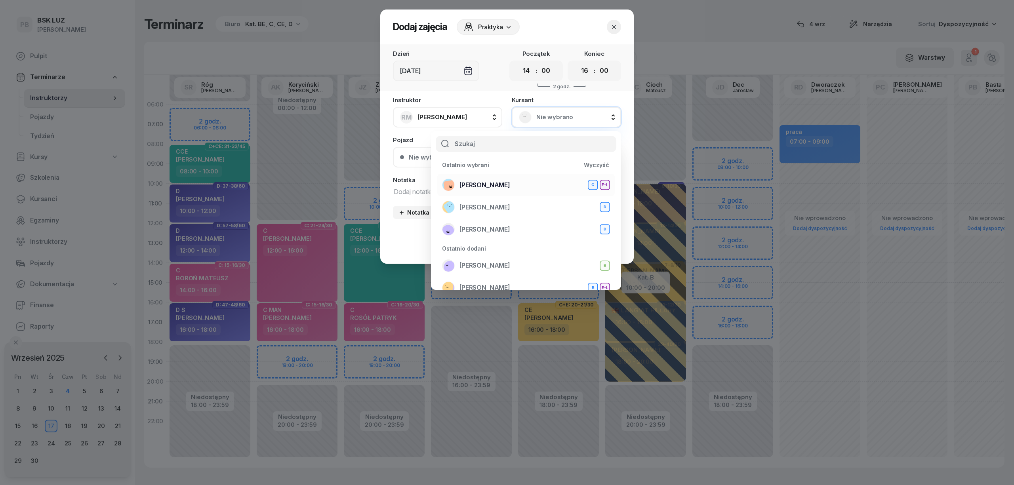
click at [534, 176] on li "MIŚKIEWICZ KAROLINA C E-L" at bounding box center [526, 185] width 178 height 22
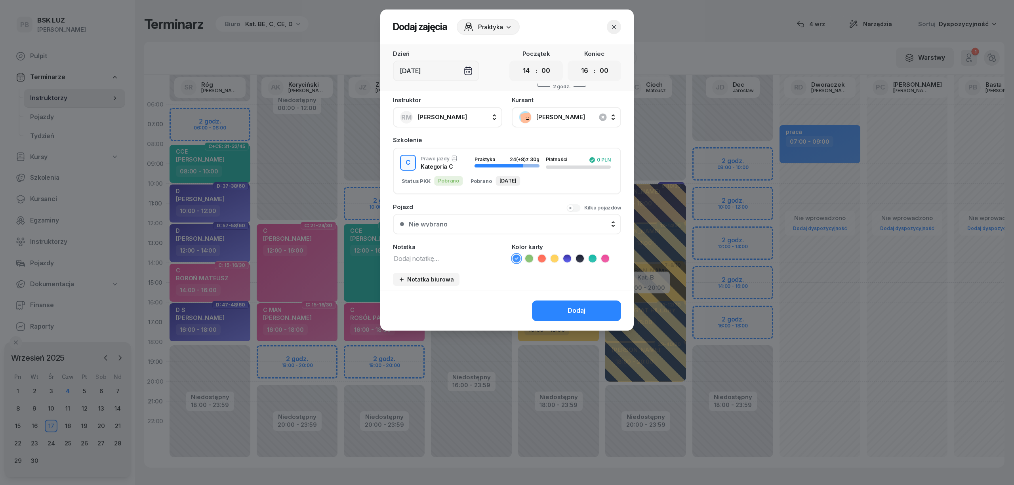
click at [448, 262] on textarea at bounding box center [447, 258] width 109 height 10
paste textarea "C MAN"
type textarea "C MAN"
click at [606, 258] on icon at bounding box center [605, 259] width 8 height 8
click at [583, 308] on div "Dodaj" at bounding box center [577, 311] width 18 height 10
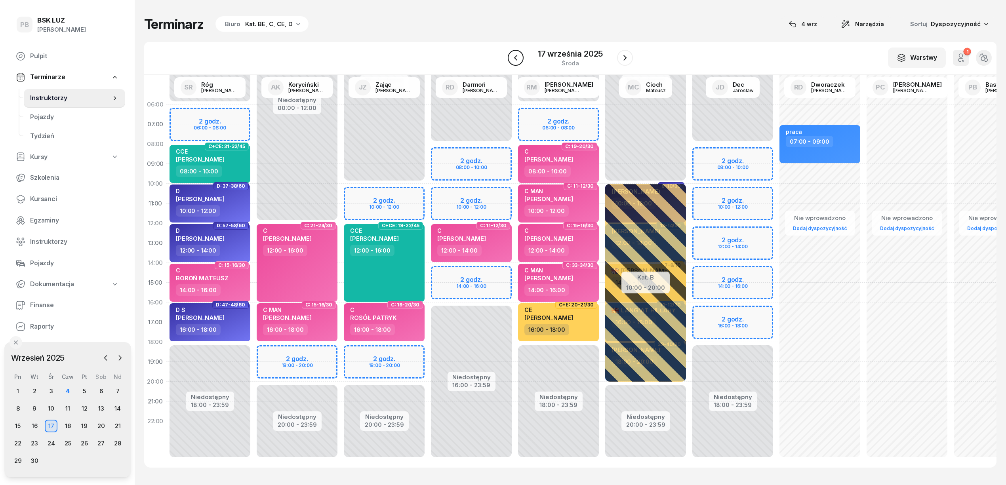
click at [523, 55] on button "button" at bounding box center [516, 58] width 16 height 16
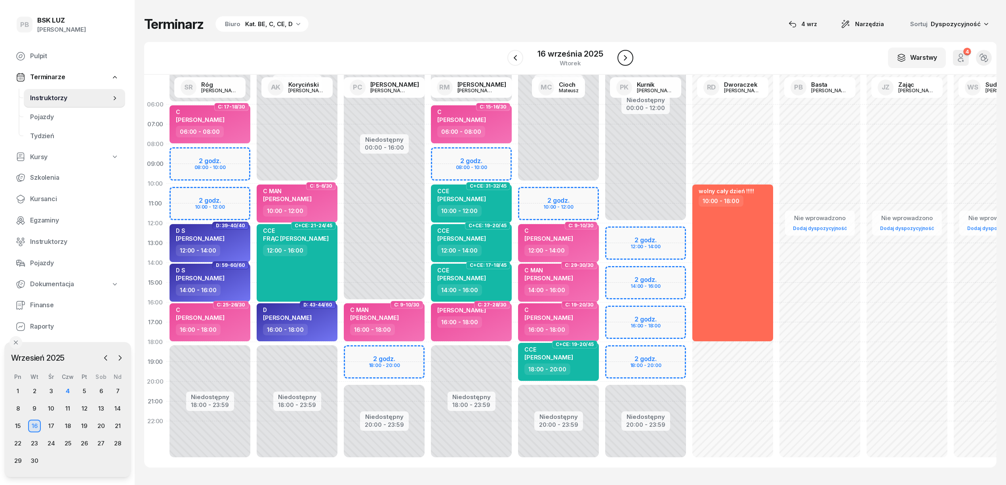
click at [624, 58] on icon "button" at bounding box center [626, 58] width 10 height 10
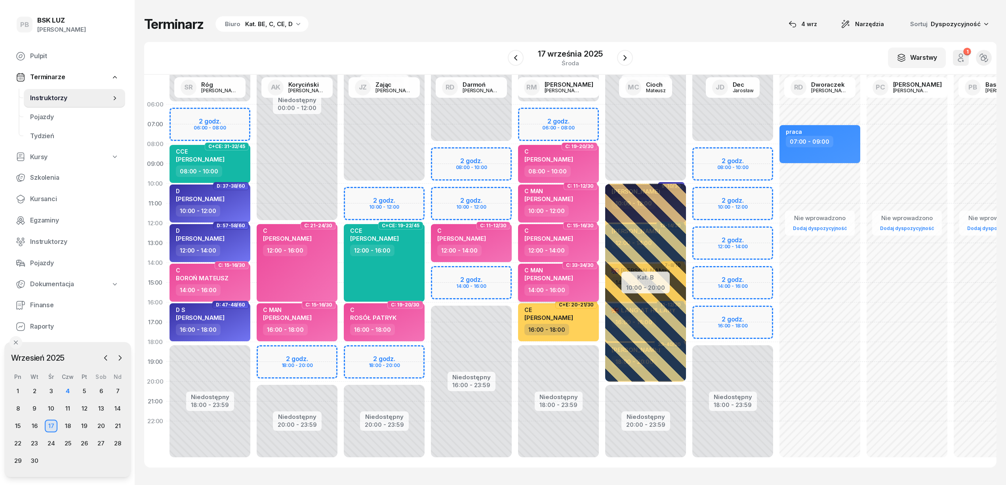
click at [573, 281] on span "MIŚKIEWICZ KAROLINA" at bounding box center [549, 279] width 49 height 8
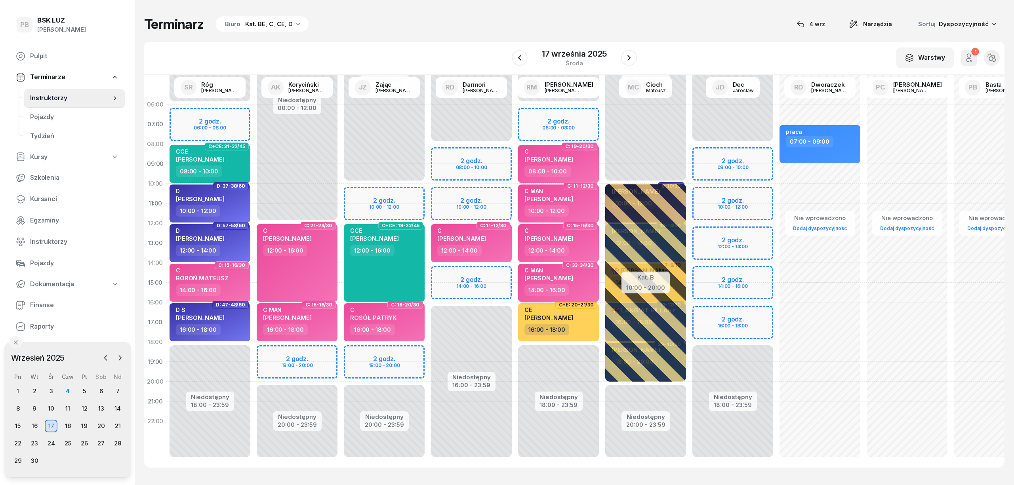
select select "14"
select select "16"
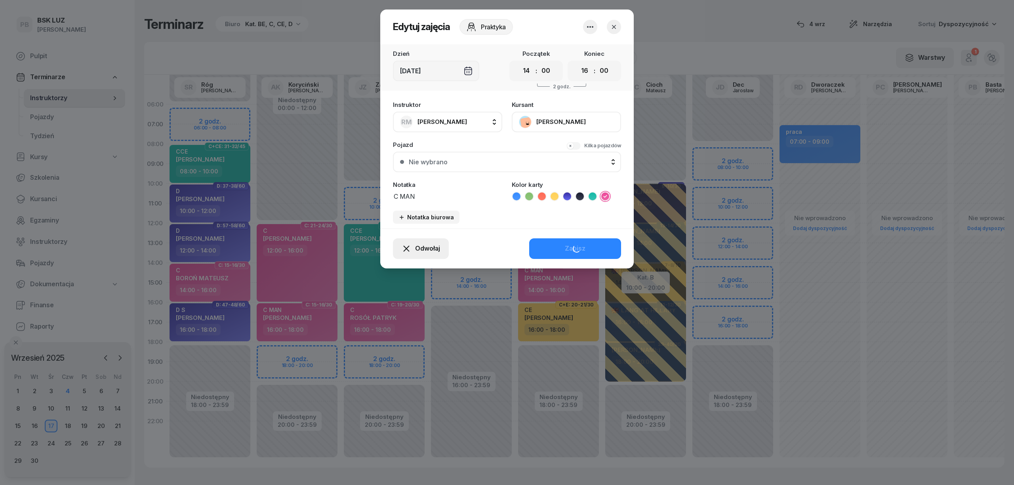
click at [437, 248] on span "Odwołaj" at bounding box center [427, 249] width 25 height 10
click at [429, 199] on link "Kursant odwołał" at bounding box center [417, 201] width 105 height 20
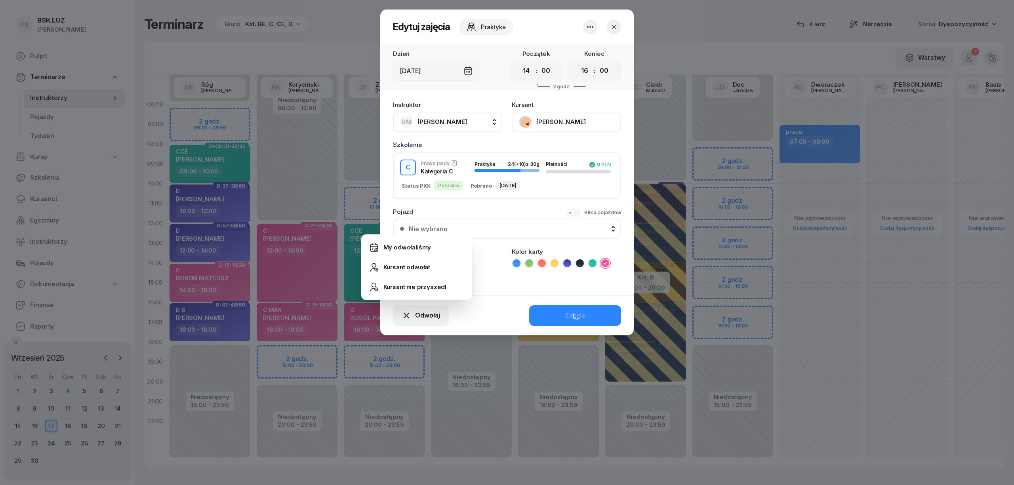
click at [566, 313] on div "Odwołaj Zapisz" at bounding box center [507, 316] width 254 height 40
click at [590, 25] on icon "button" at bounding box center [591, 27] width 10 height 10
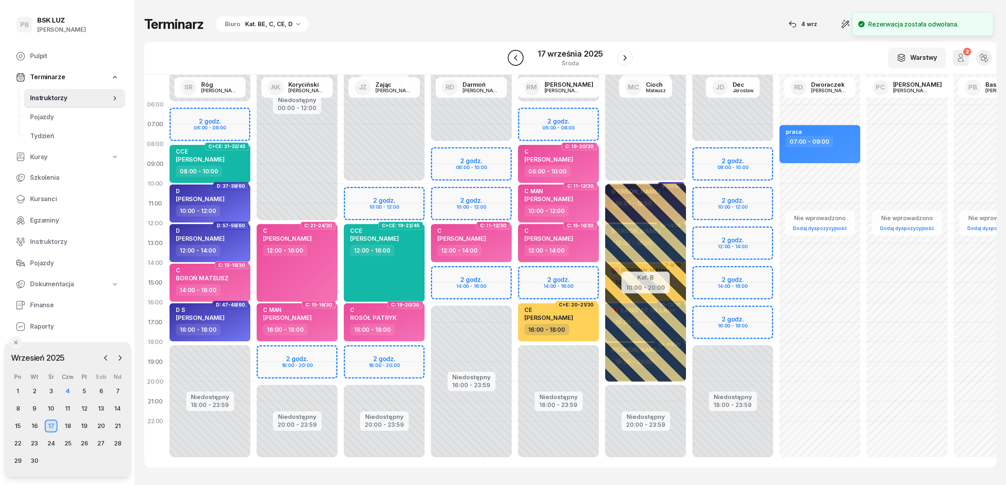
click at [520, 59] on icon "button" at bounding box center [516, 58] width 10 height 10
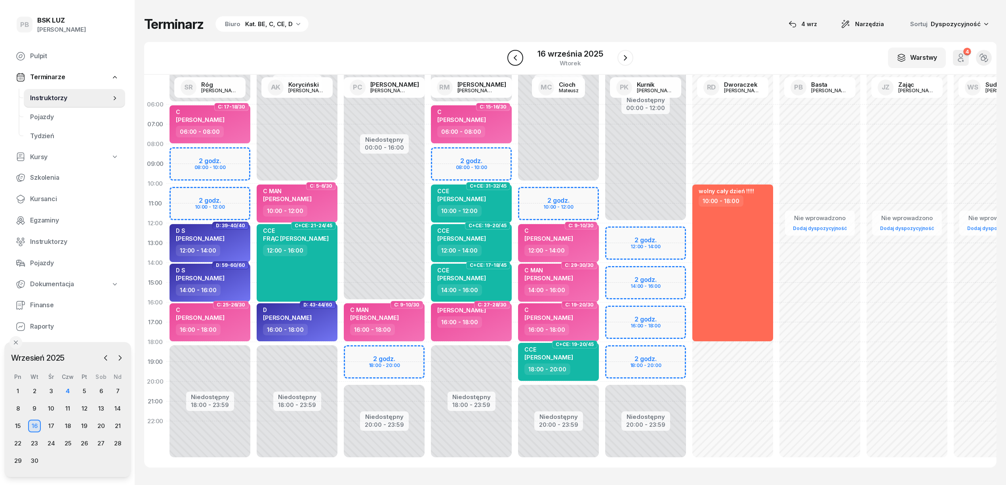
click at [520, 59] on icon "button" at bounding box center [516, 58] width 10 height 10
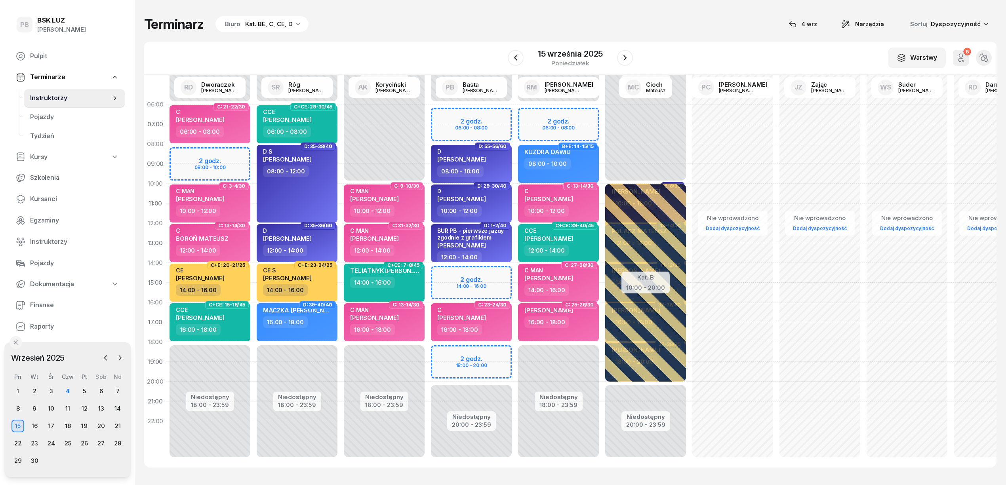
click at [418, 245] on div "12:00 - 14:00" at bounding box center [385, 250] width 70 height 11
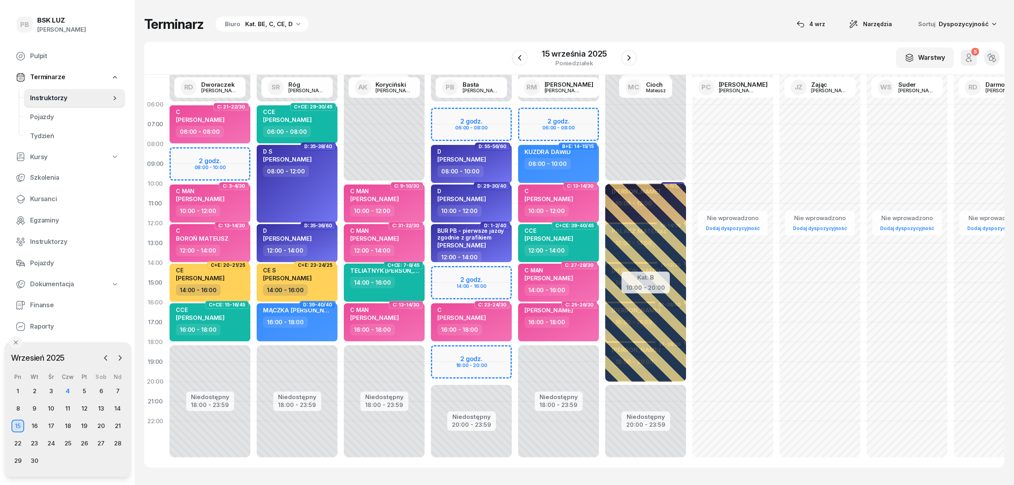
select select "12"
select select "14"
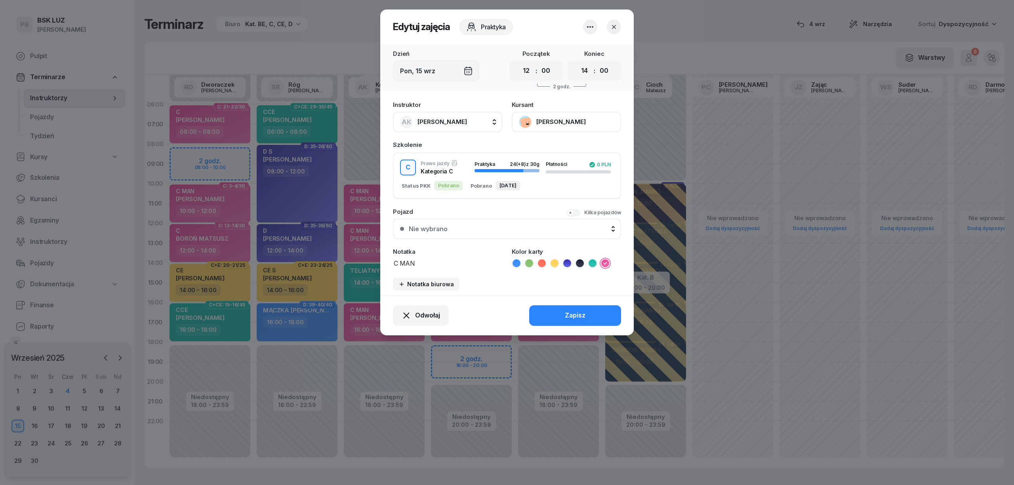
click at [589, 28] on icon "button" at bounding box center [591, 27] width 10 height 10
click at [590, 48] on link "Usuń" at bounding box center [586, 51] width 105 height 20
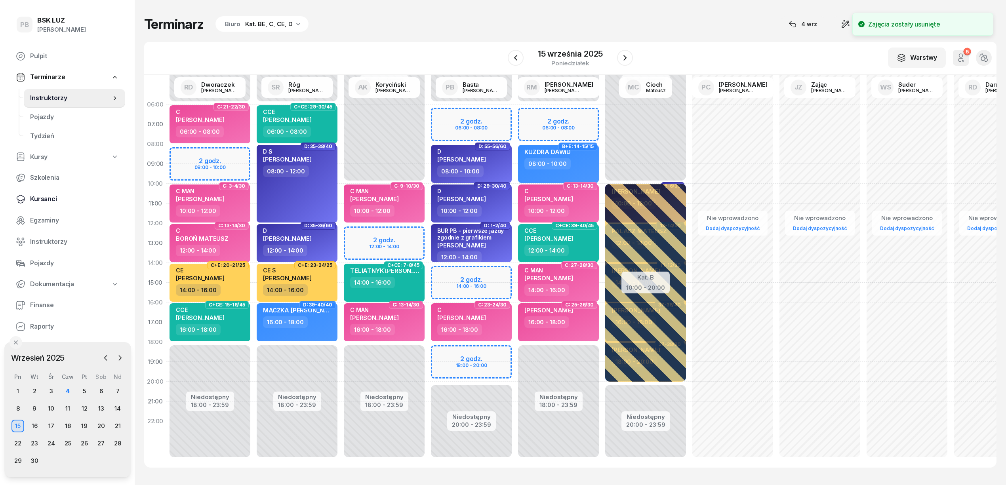
click at [43, 197] on span "Kursanci" at bounding box center [74, 199] width 89 height 10
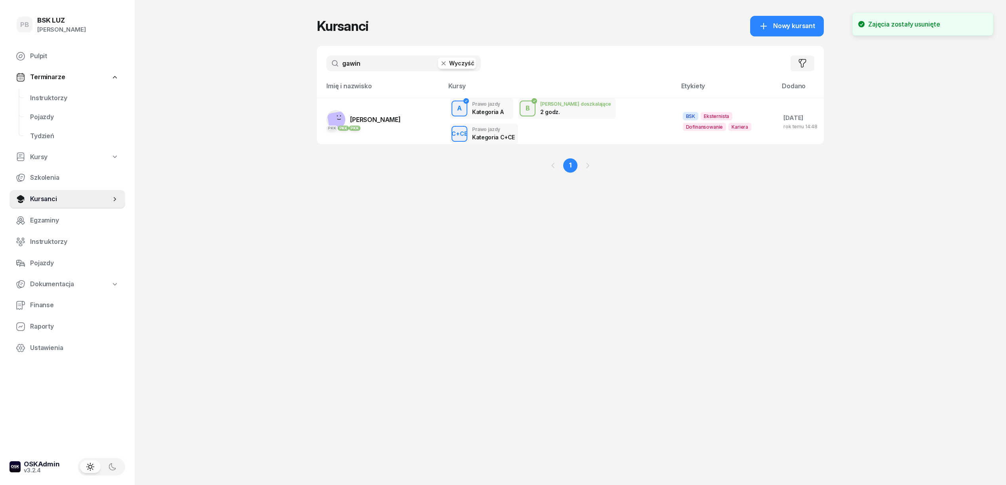
click at [380, 67] on input "gawin" at bounding box center [403, 63] width 155 height 16
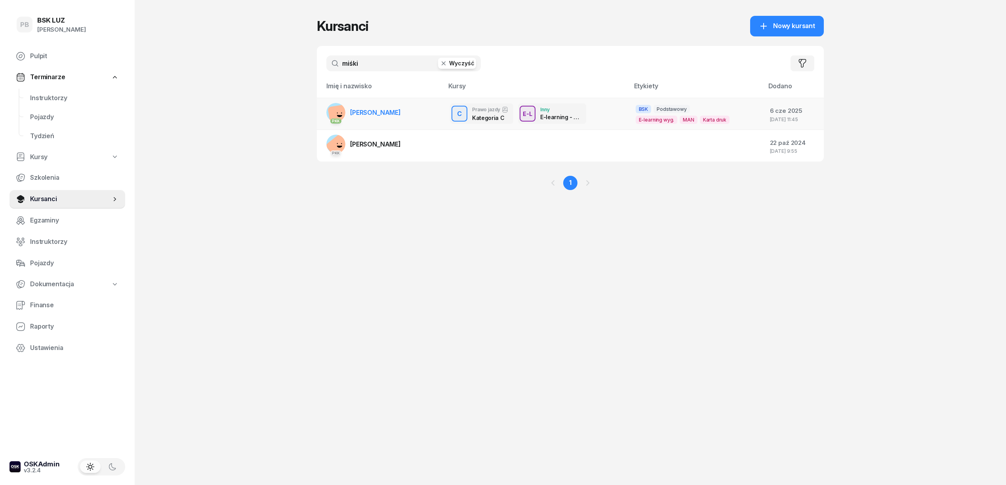
type input "miśki"
click at [384, 110] on span "MIŚKIEWICZ KAROLINA" at bounding box center [375, 113] width 51 height 8
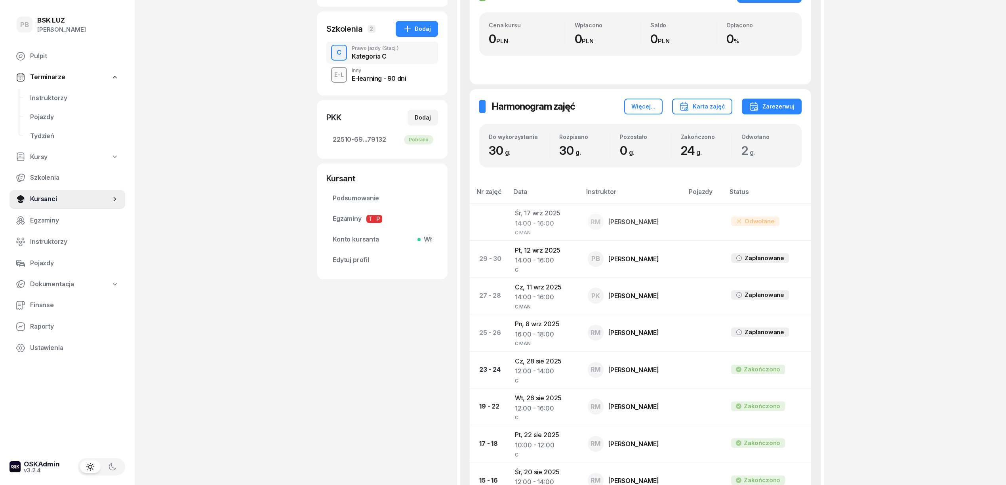
scroll to position [211, 0]
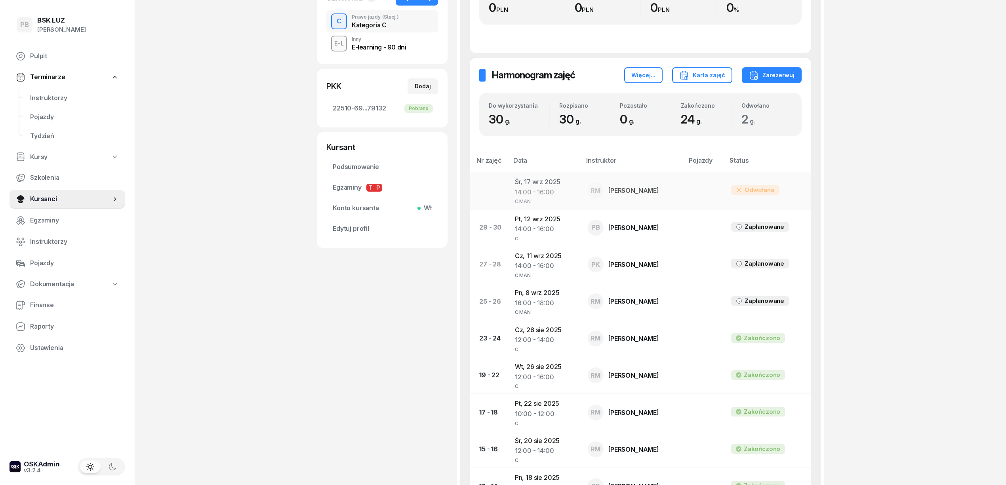
click at [528, 182] on td "Śr, 17 wrz 2025 14:00 - 16:00 C MAN" at bounding box center [545, 190] width 73 height 37
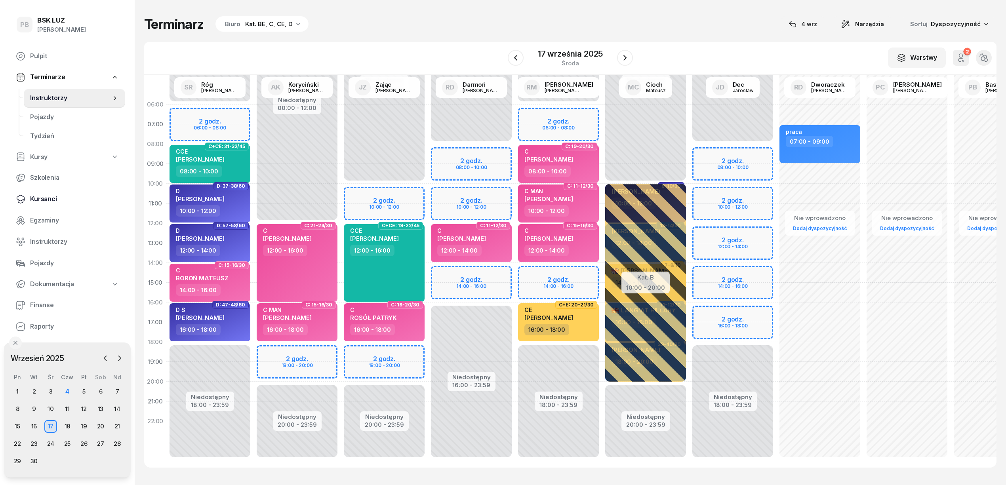
click at [36, 202] on span "Kursanci" at bounding box center [74, 199] width 89 height 10
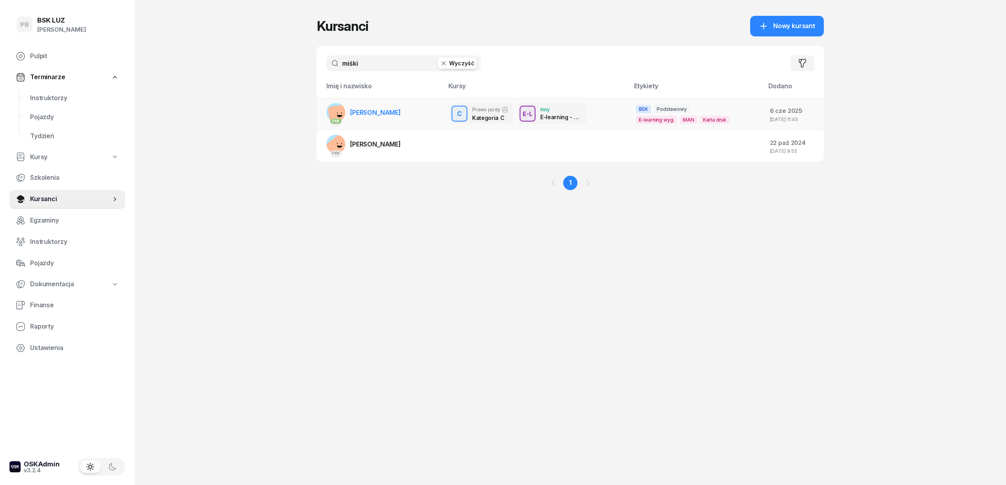
click at [400, 106] on link "PKK MIŚKIEWICZ KAROLINA" at bounding box center [363, 112] width 74 height 19
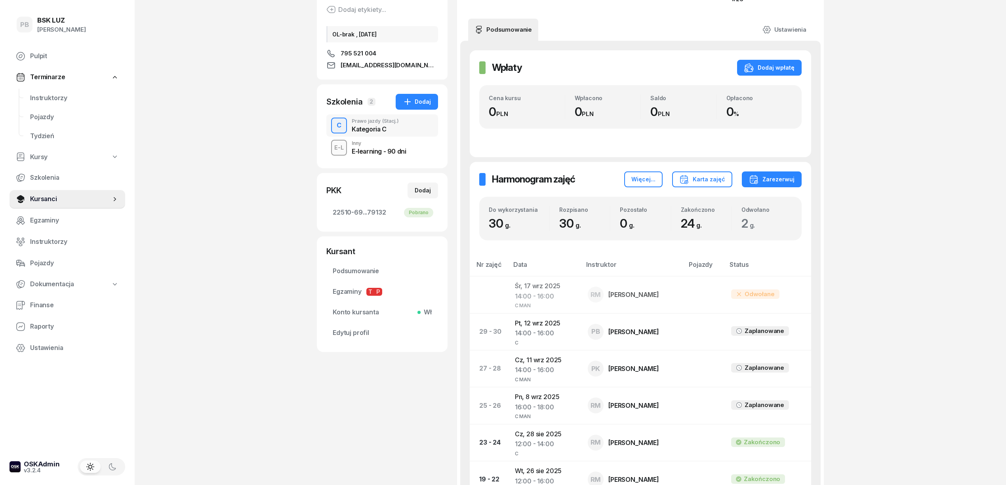
scroll to position [158, 0]
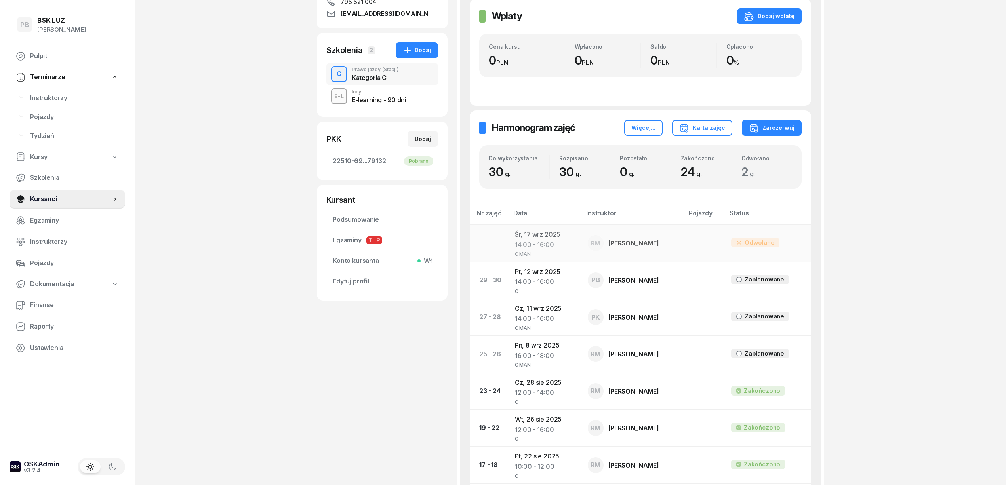
click at [536, 237] on td "Śr, 17 wrz 2025 14:00 - 16:00 C MAN" at bounding box center [545, 243] width 73 height 37
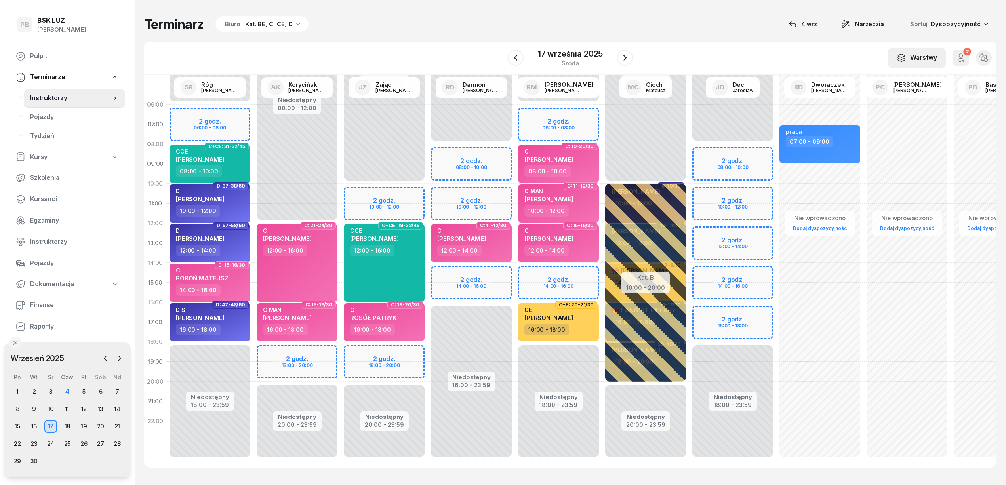
click at [923, 53] on div "Warstwy" at bounding box center [917, 58] width 40 height 10
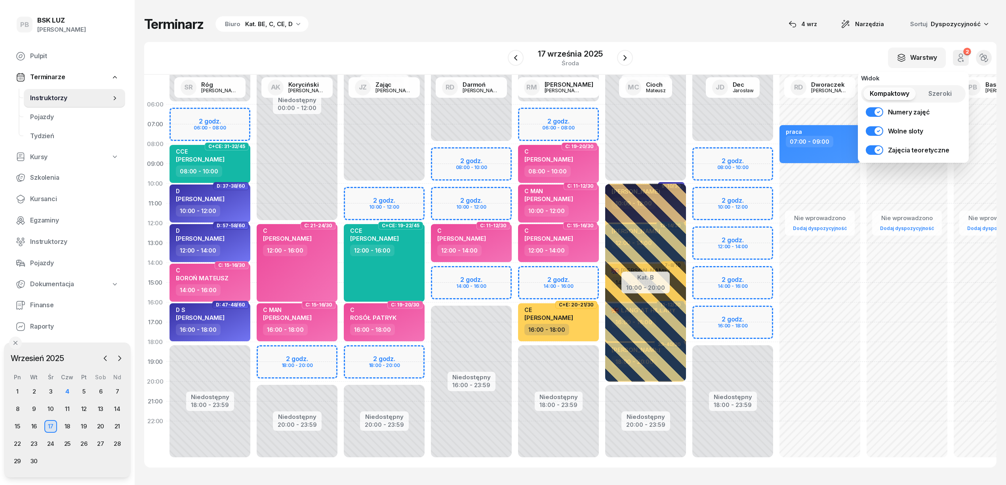
click at [961, 57] on icon "button" at bounding box center [962, 56] width 4 height 4
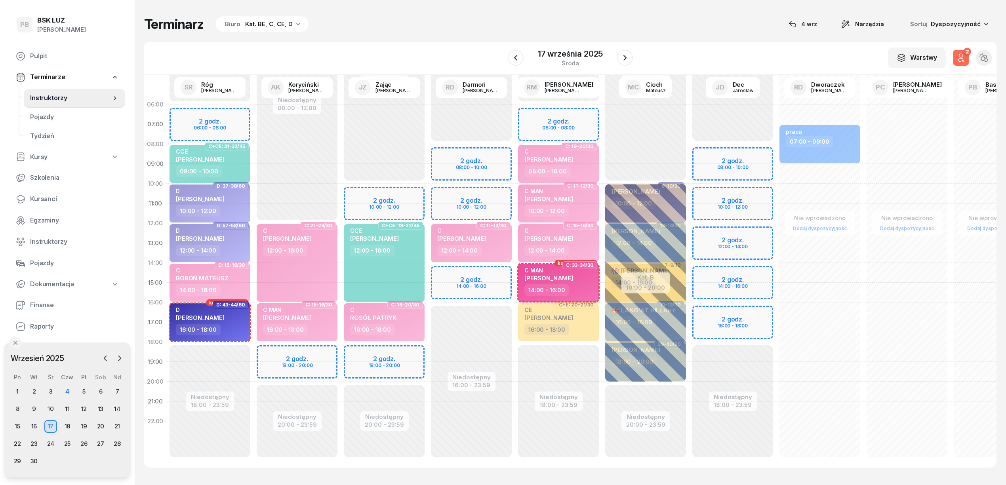
click at [565, 291] on div "14:00 - 16:00" at bounding box center [547, 289] width 45 height 11
select select "14"
select select "16"
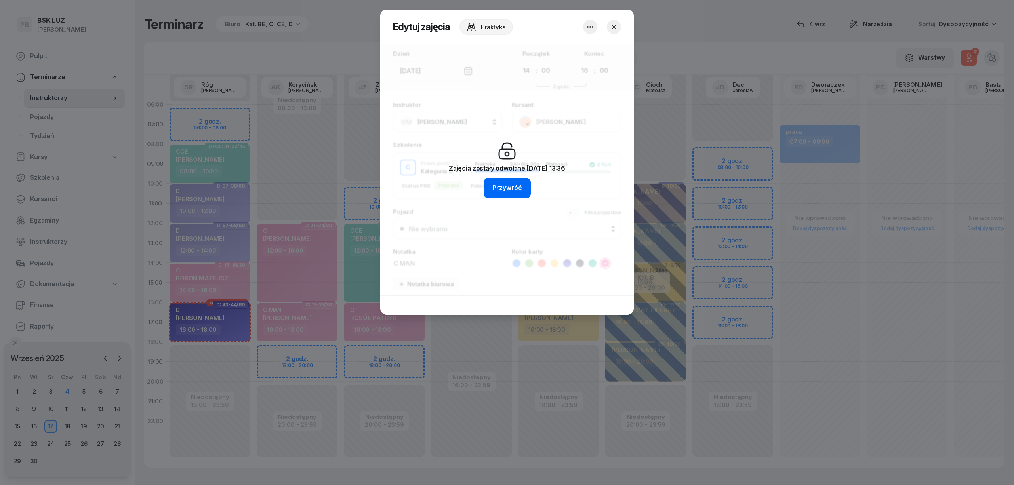
click at [514, 191] on div "Przywróć" at bounding box center [507, 188] width 30 height 10
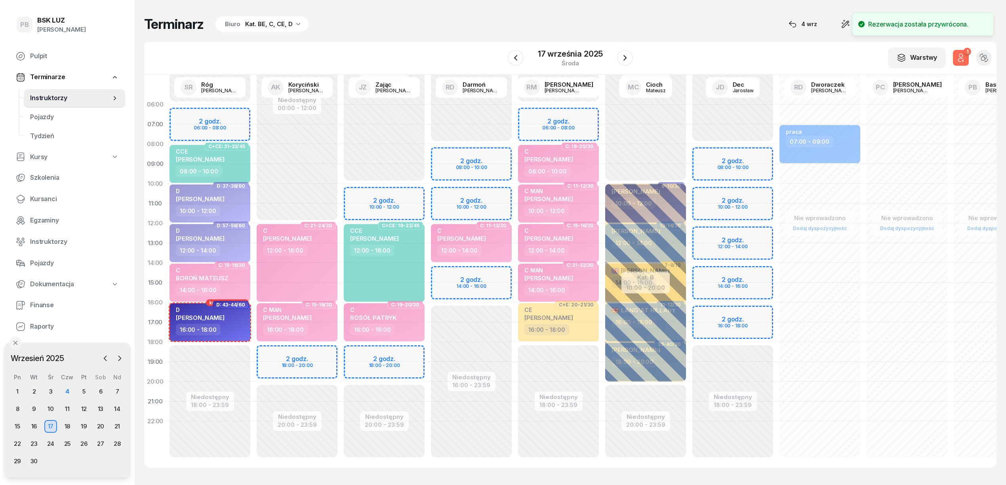
click at [966, 54] on div "1" at bounding box center [968, 52] width 8 height 8
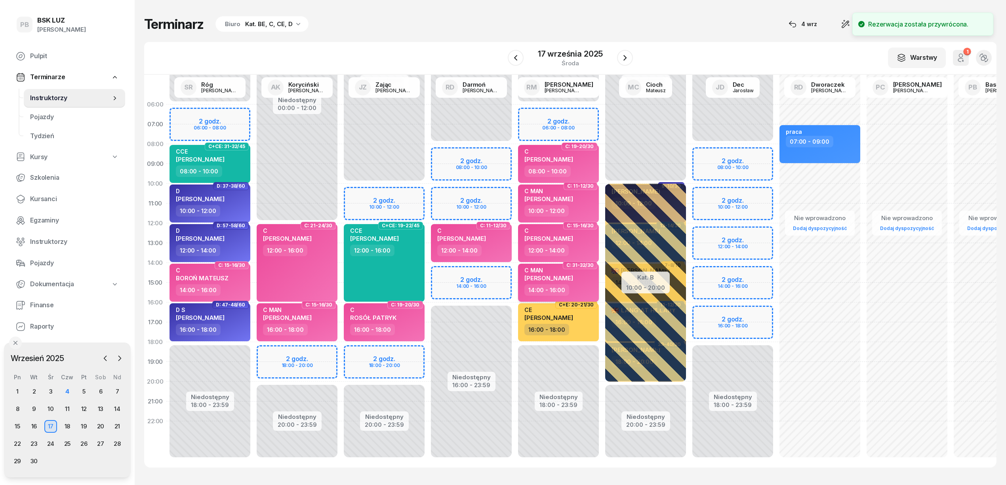
click at [573, 279] on span "KAROLINA MIŚKIEWICZ" at bounding box center [549, 279] width 49 height 8
select select "14"
select select "16"
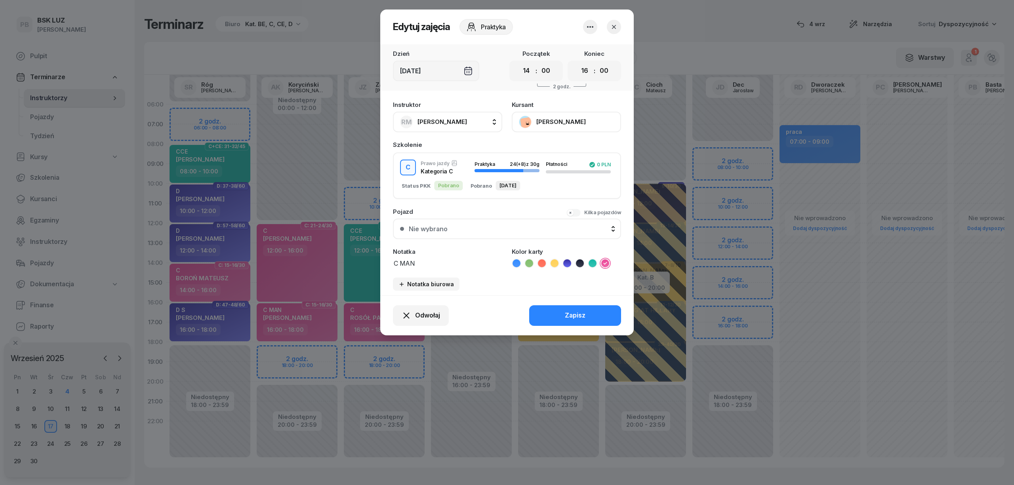
click at [592, 25] on icon "button" at bounding box center [591, 27] width 10 height 10
click at [578, 50] on link "Usuń" at bounding box center [586, 51] width 105 height 20
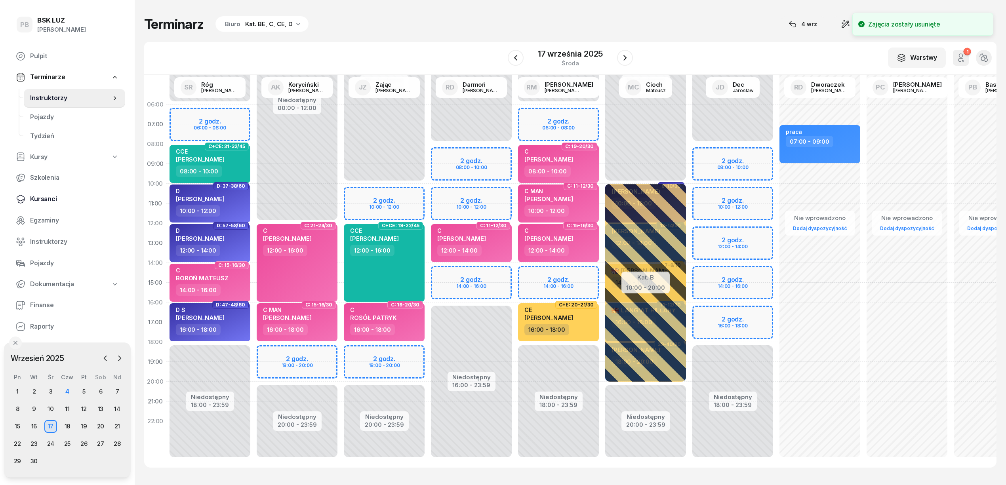
click at [37, 195] on span "Kursanci" at bounding box center [74, 199] width 89 height 10
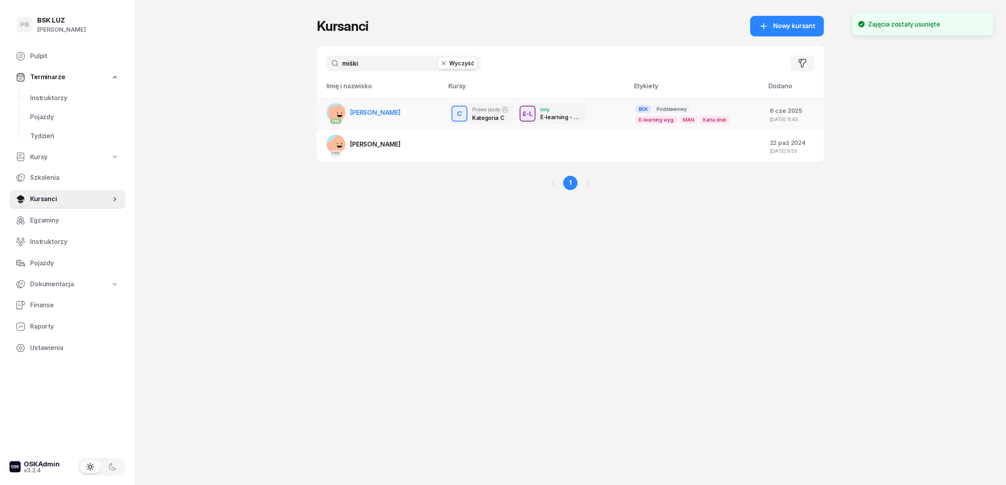
click at [400, 113] on span "MIŚKIEWICZ KAROLINA" at bounding box center [375, 113] width 51 height 8
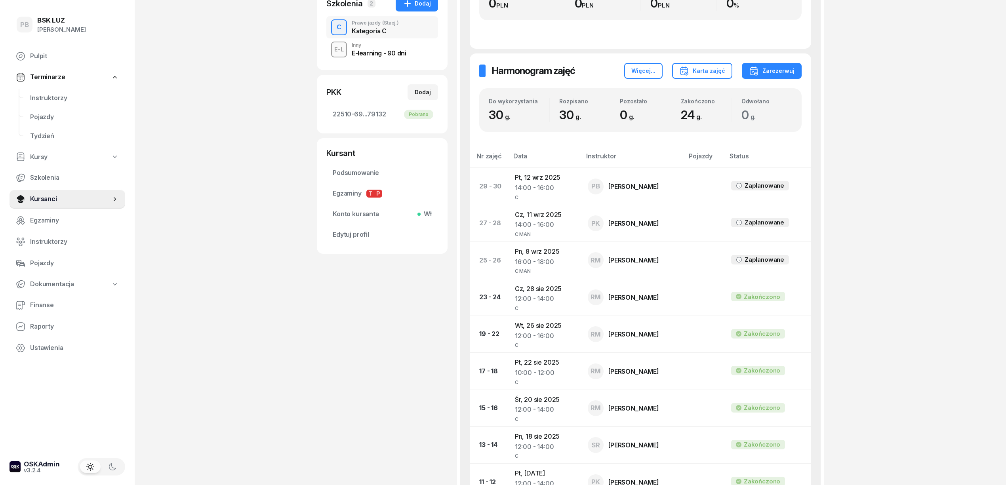
scroll to position [211, 0]
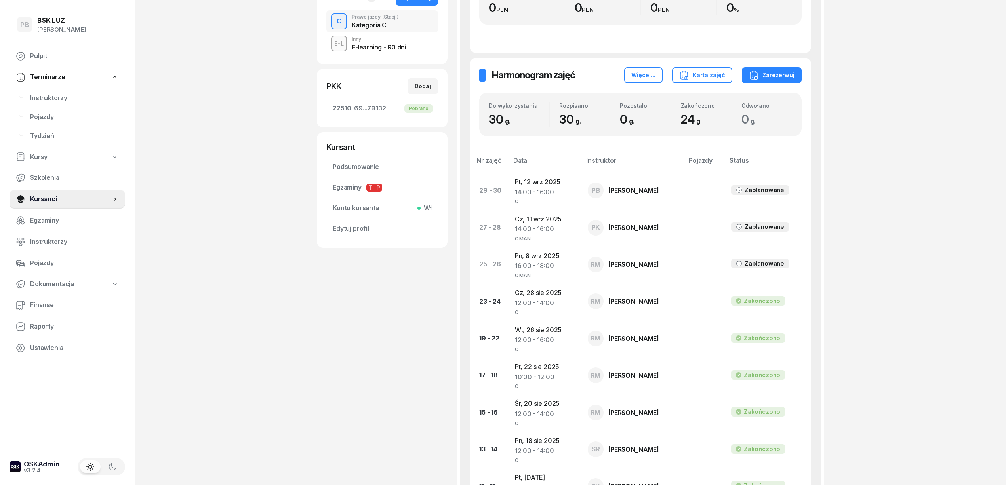
click at [273, 341] on div "PB BSK LUZ Patrycja Bogdanowicz Pulpit Terminarze Instruktorzy Pojazdy Tydzień …" at bounding box center [503, 286] width 1006 height 994
click at [358, 373] on div "MIŚKIEWICZ KAROLINA Kursant Dodaj etykiety... OL-brak , 2030-06-05 795 521 004 …" at bounding box center [382, 279] width 131 height 899
click at [48, 97] on span "Instruktorzy" at bounding box center [74, 98] width 89 height 10
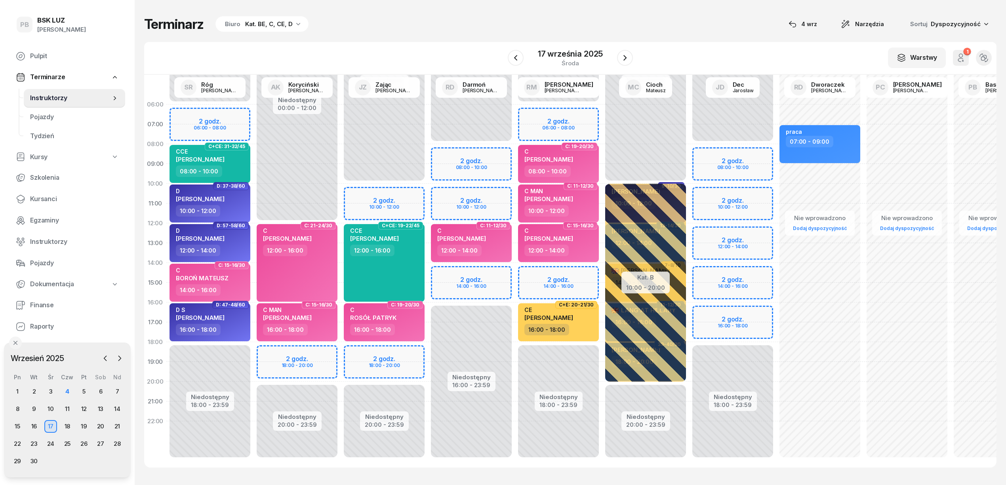
click at [522, 35] on div "Terminarz Biuro Kat. BE, C, CE, D 4 wrz Narzędzia Sortuj Dyspozycyjność W Wybie…" at bounding box center [570, 242] width 853 height 484
click at [50, 406] on div "10" at bounding box center [50, 409] width 13 height 13
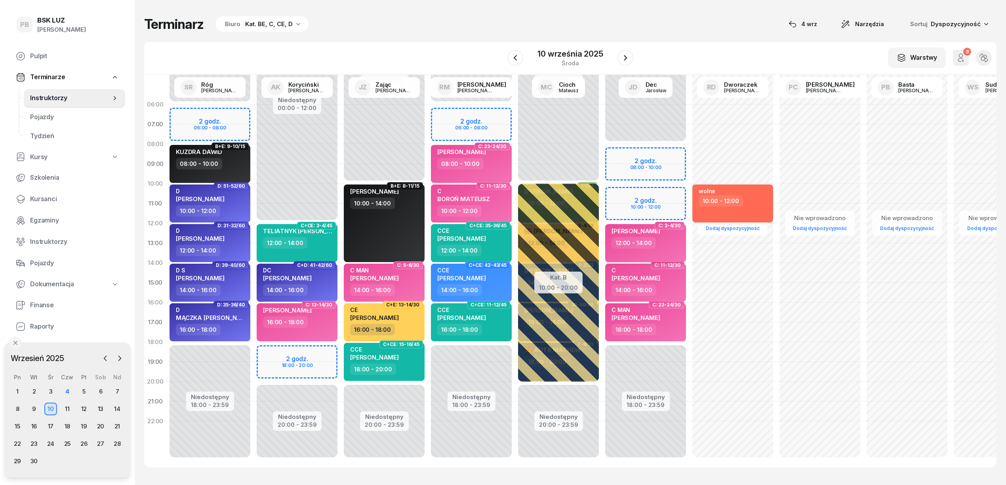
click at [666, 244] on div "12:00 - 14:00" at bounding box center [647, 242] width 70 height 11
select select "12"
select select "14"
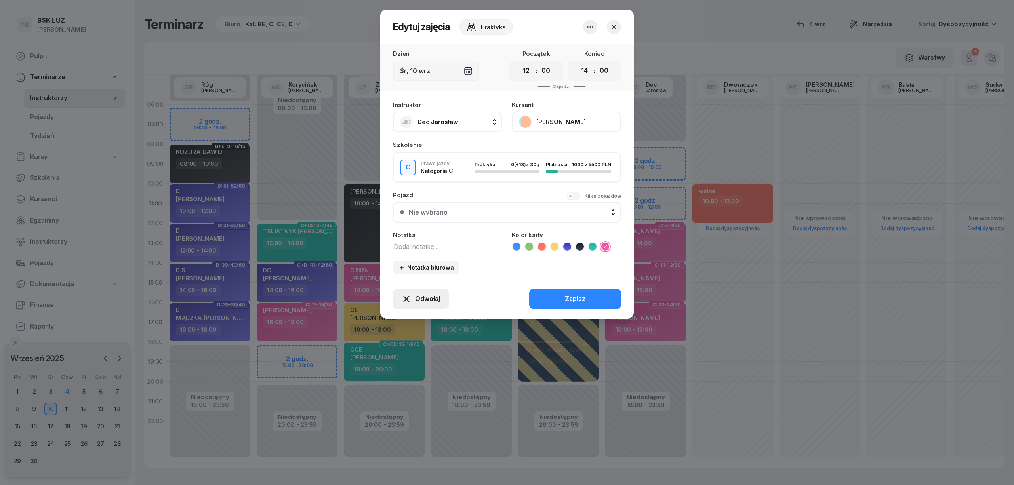
click at [435, 300] on span "Odwołaj" at bounding box center [427, 299] width 25 height 10
click at [429, 251] on link "Kursant odwołał" at bounding box center [417, 251] width 105 height 20
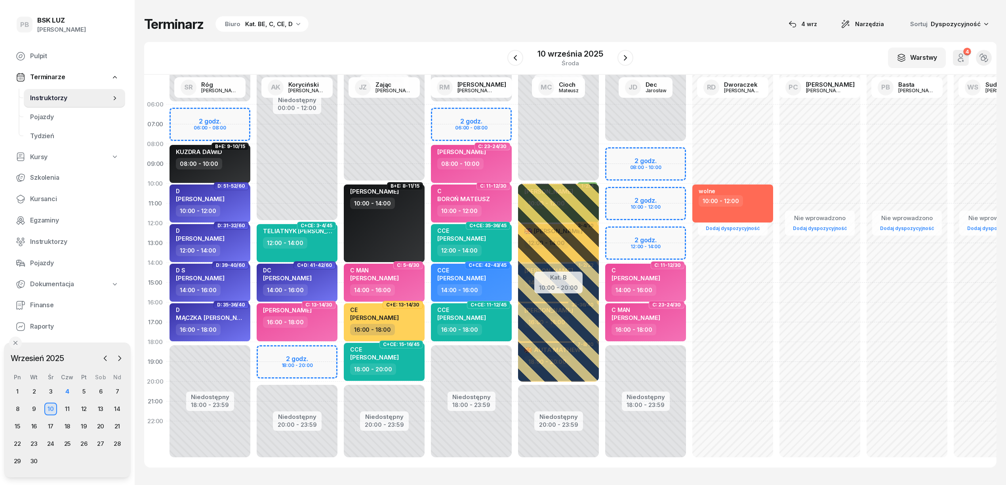
click at [324, 352] on div "Niedostępny 00:00 - 12:00 Niedostępny 20:00 - 23:59 2 godz. 18:00 - 20:00 C+CE:…" at bounding box center [297, 283] width 87 height 376
select select "18"
select select "20"
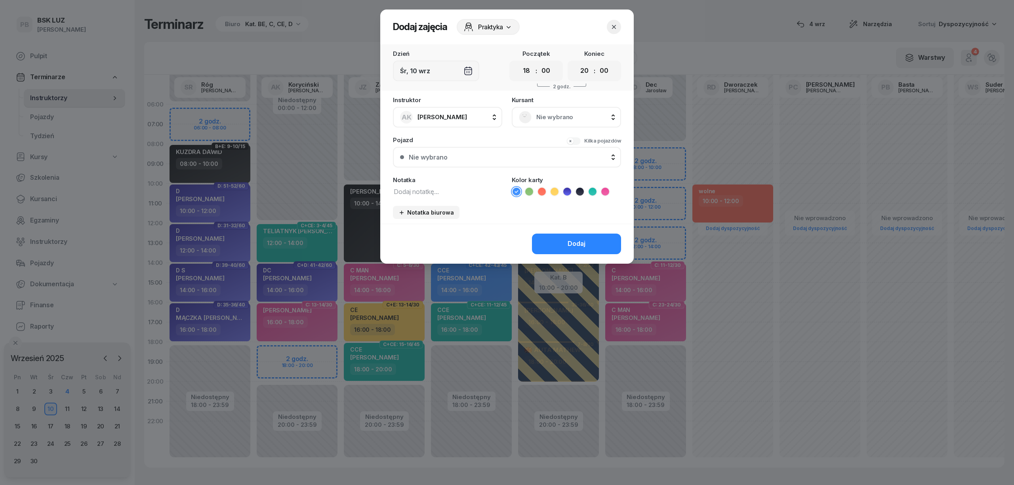
click at [574, 116] on span "Nie wybrano" at bounding box center [575, 117] width 78 height 10
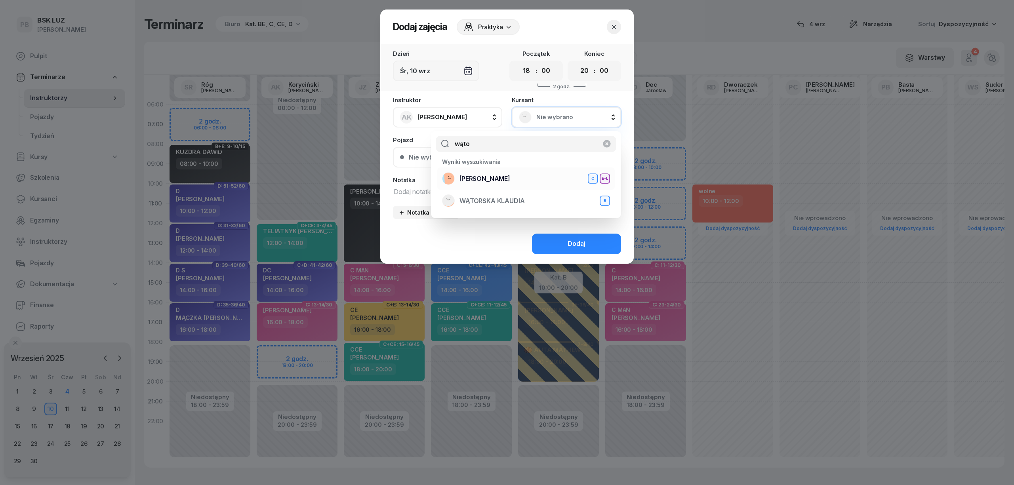
type input "wąto"
click at [549, 178] on div "WĄTOR WOJCIECH C E-L" at bounding box center [526, 178] width 168 height 13
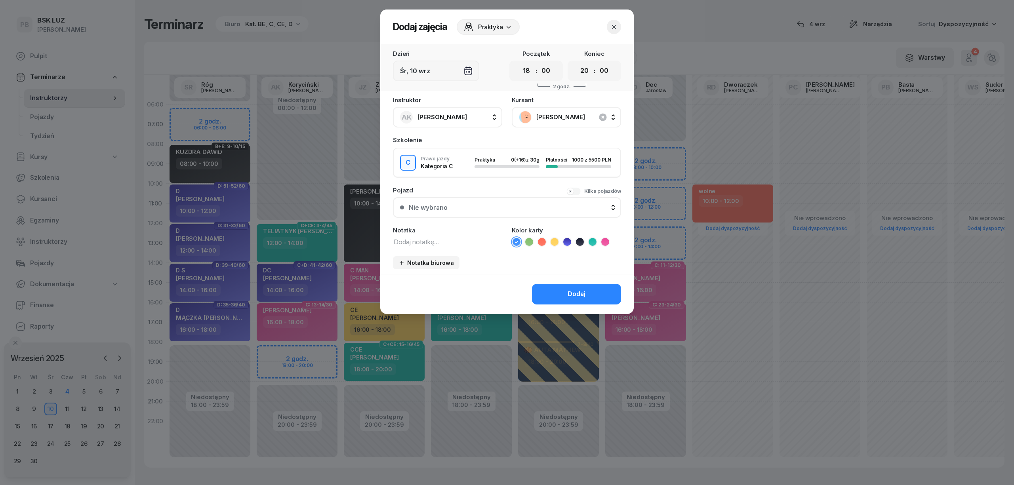
click at [607, 238] on icon at bounding box center [605, 242] width 8 height 8
click at [598, 290] on button "Dodaj" at bounding box center [576, 294] width 89 height 21
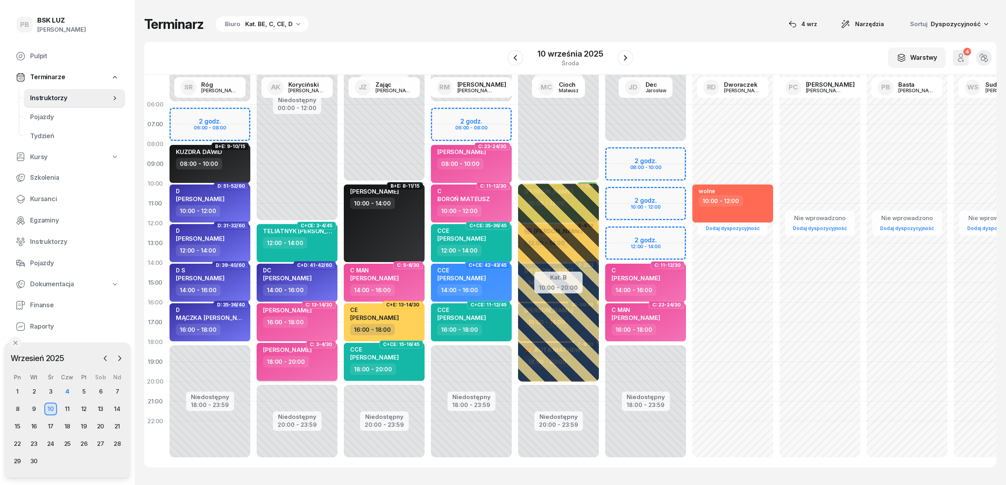
click at [311, 355] on div "WOJCIECH WĄTOR" at bounding box center [287, 351] width 49 height 10
select select "18"
select select "20"
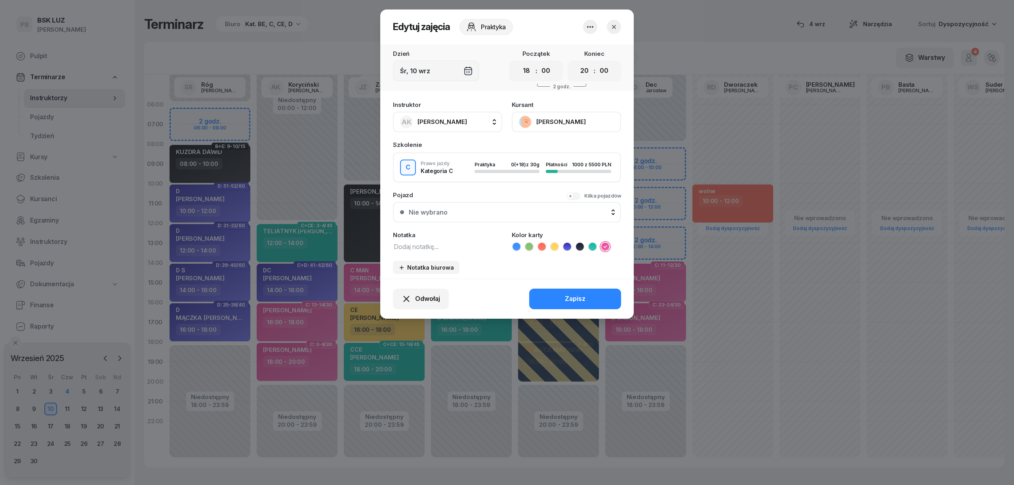
click at [571, 120] on button "[PERSON_NAME]" at bounding box center [566, 122] width 109 height 21
click at [563, 150] on link "Otwórz profil" at bounding box center [565, 149] width 105 height 20
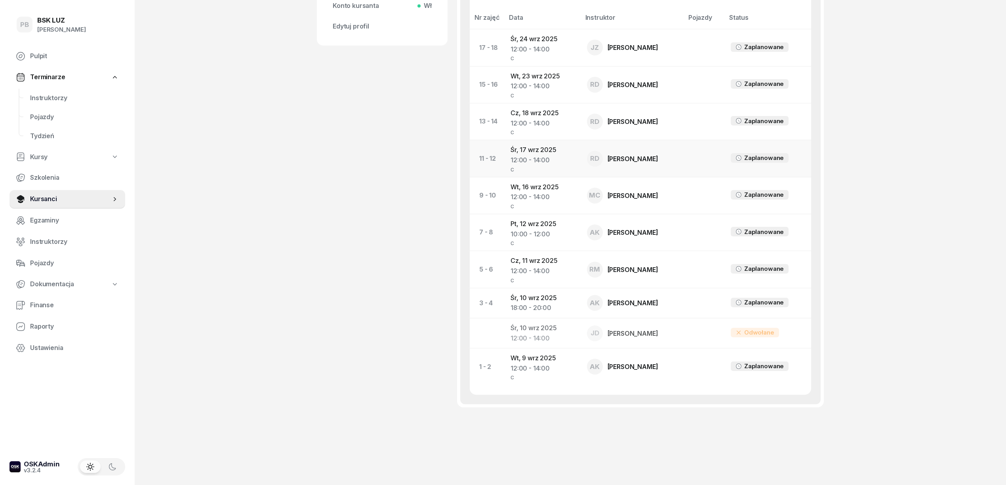
scroll to position [340, 0]
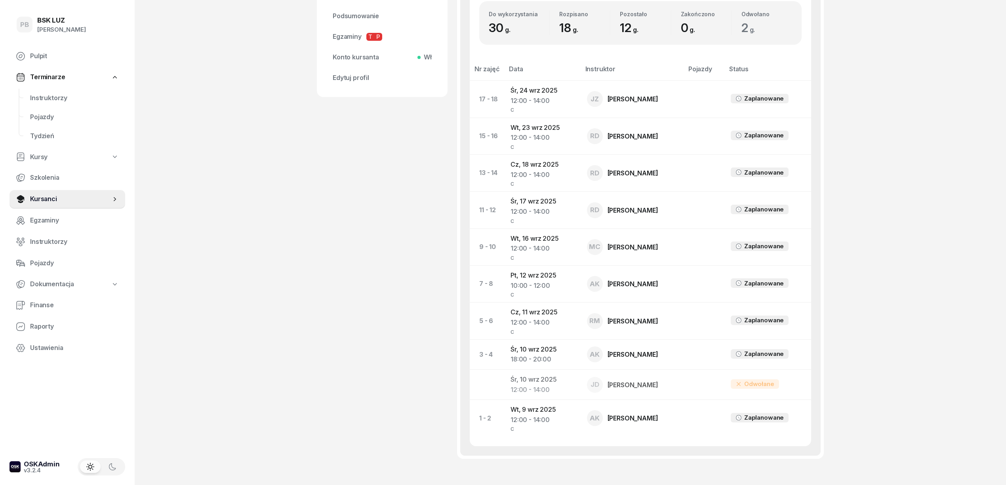
click at [859, 200] on div "PB BSK LUZ Patrycja Bogdanowicz Pulpit Terminarze Instruktorzy Pojazdy Tydzień …" at bounding box center [503, 98] width 1006 height 876
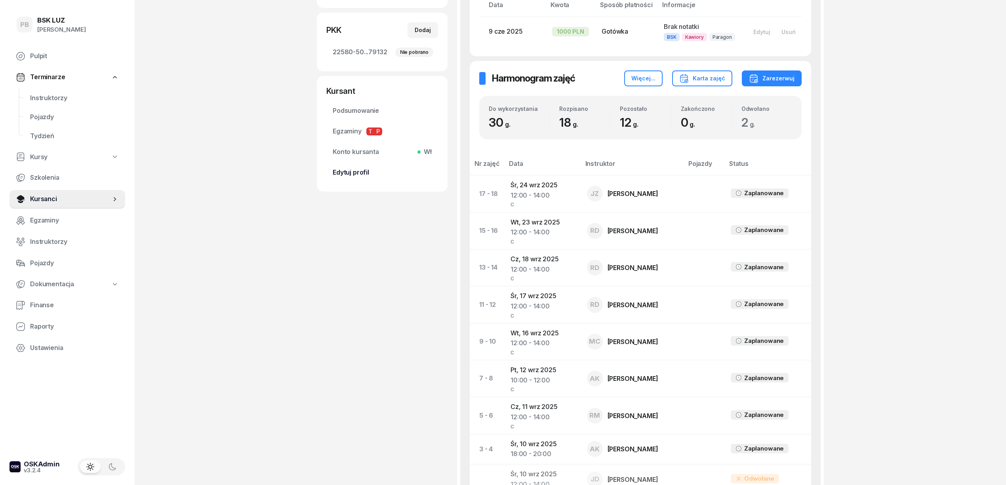
scroll to position [181, 0]
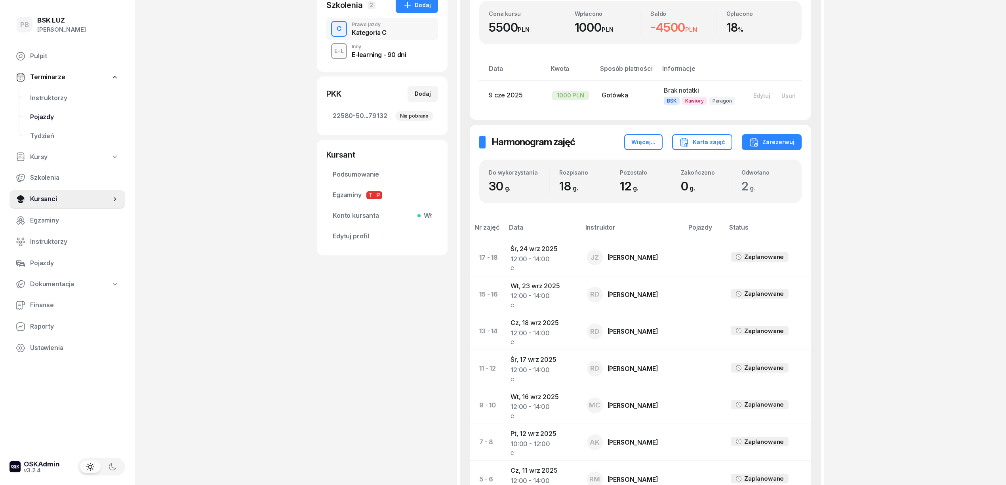
click at [406, 241] on span "Edytuj profil" at bounding box center [382, 236] width 99 height 10
click at [59, 93] on span "Instruktorzy" at bounding box center [74, 98] width 89 height 10
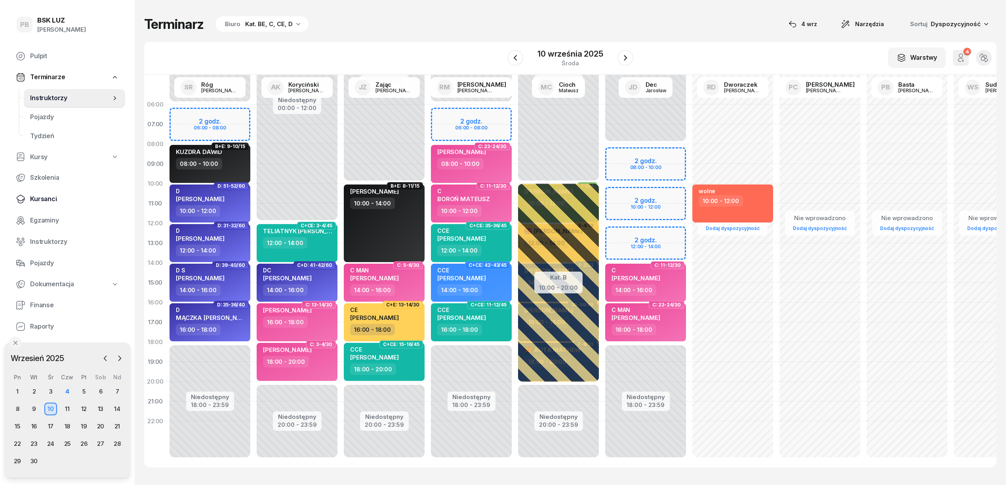
click at [48, 200] on span "Kursanci" at bounding box center [74, 199] width 89 height 10
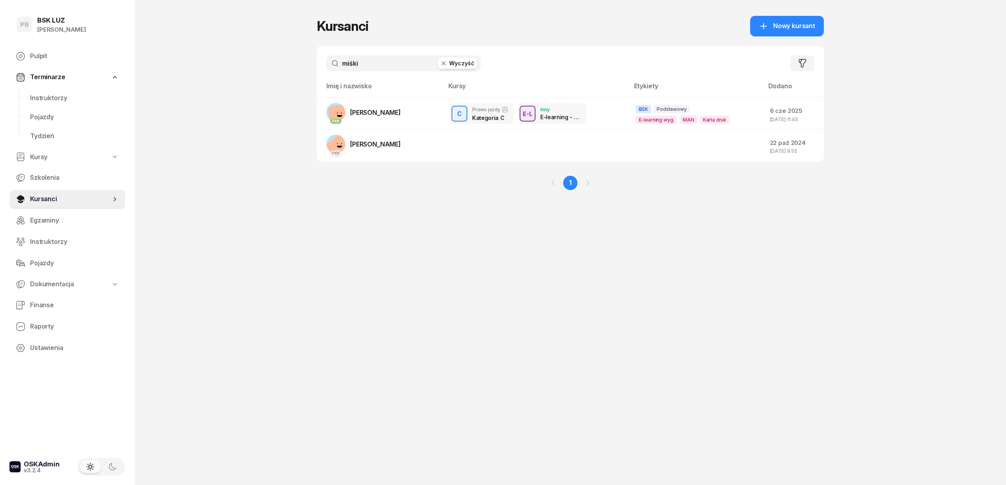
click at [416, 65] on input "miśki" at bounding box center [403, 63] width 155 height 16
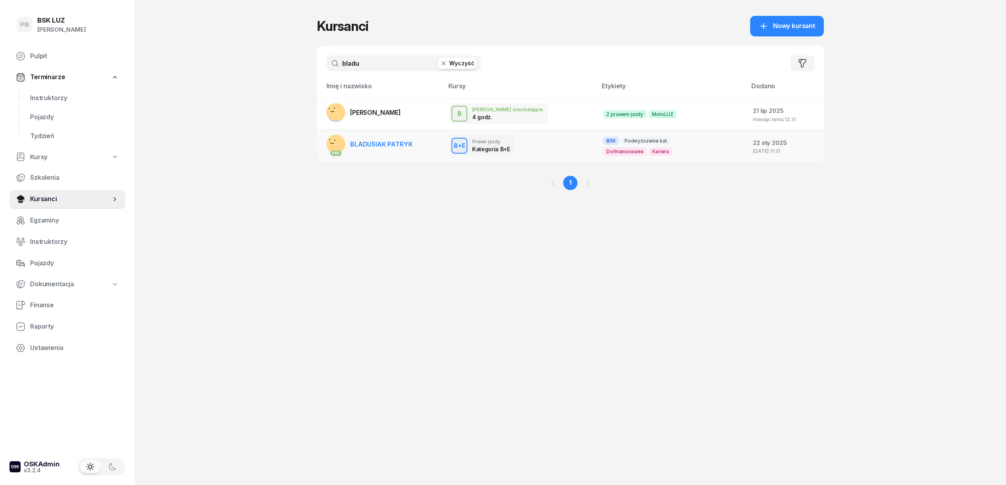
type input "bladu"
click at [395, 146] on span "BLADUSIAK PATRYK" at bounding box center [381, 144] width 62 height 8
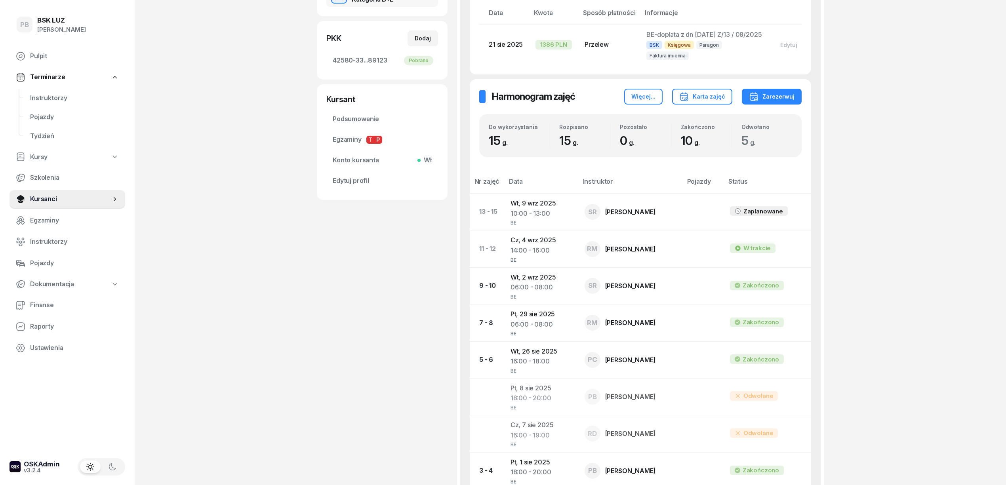
scroll to position [218, 0]
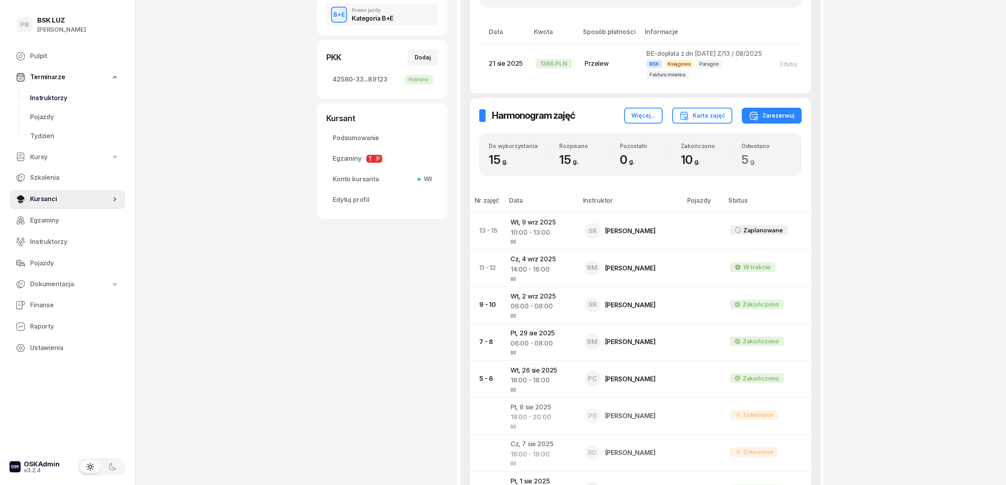
click at [287, 357] on div "PB BSK LUZ Patrycja Bogdanowicz Pulpit Terminarze Instruktorzy Pojazdy Tydzień …" at bounding box center [503, 213] width 1006 height 863
click at [40, 99] on span "Instruktorzy" at bounding box center [74, 98] width 89 height 10
click at [40, 94] on span "Instruktorzy" at bounding box center [74, 98] width 89 height 10
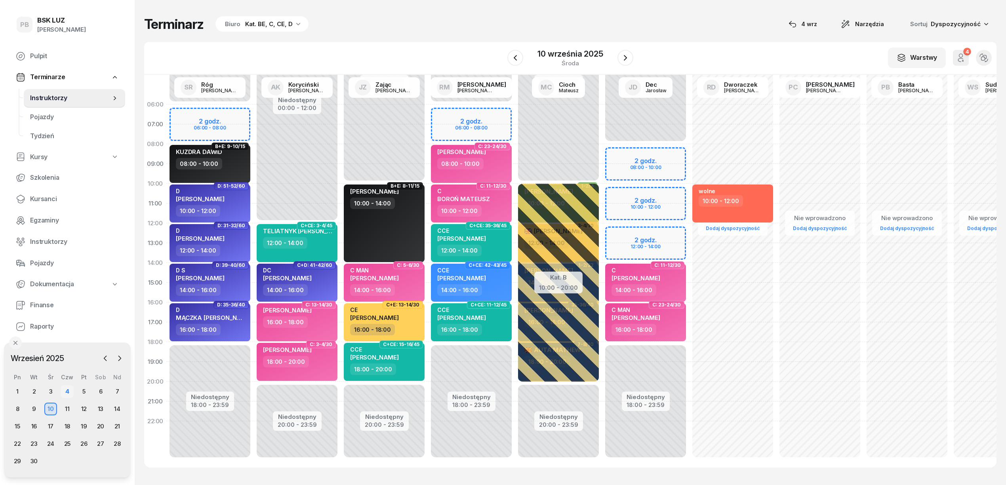
click at [61, 389] on div "4" at bounding box center [67, 392] width 13 height 13
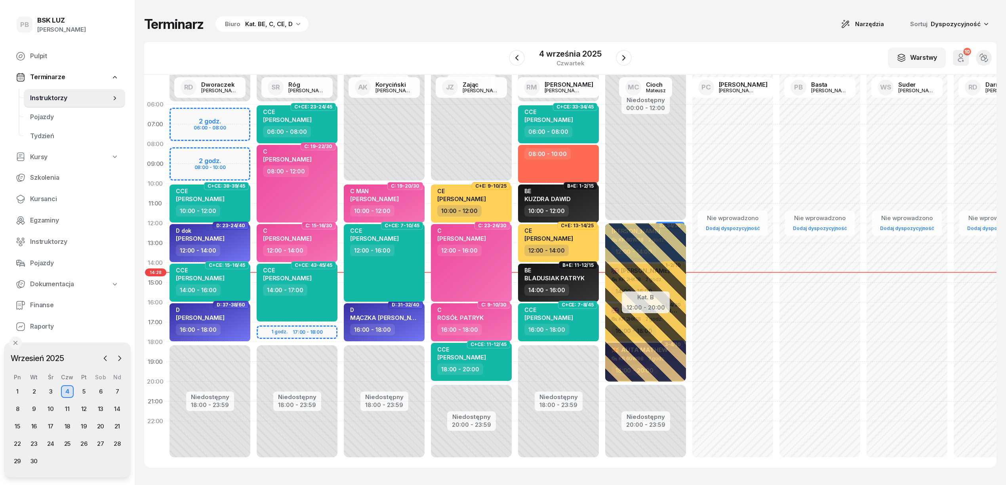
click at [408, 263] on div "CCE ZASADA MICHAŁ 12:00 - 16:00" at bounding box center [384, 263] width 81 height 78
select select "12"
select select "16"
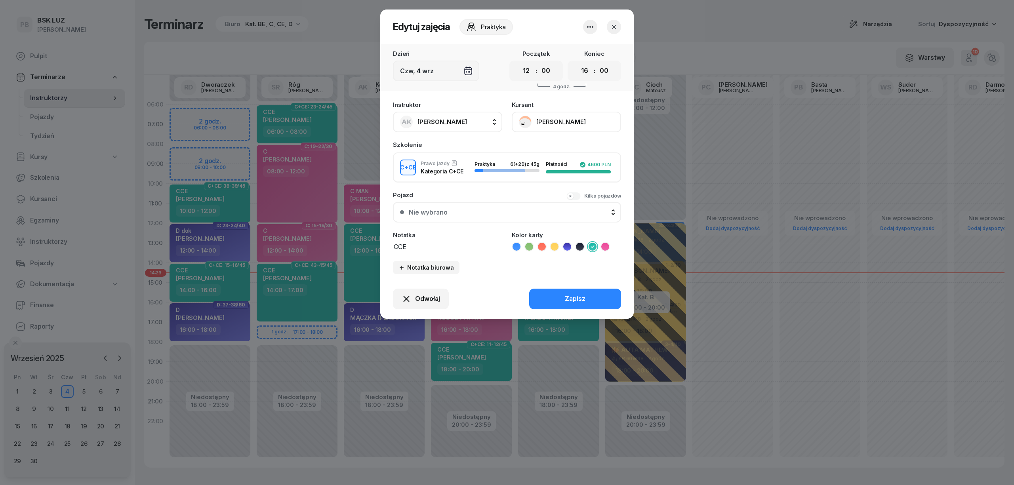
click at [551, 121] on button "[PERSON_NAME]" at bounding box center [566, 122] width 109 height 21
click at [556, 146] on link "Otwórz profil" at bounding box center [565, 149] width 105 height 20
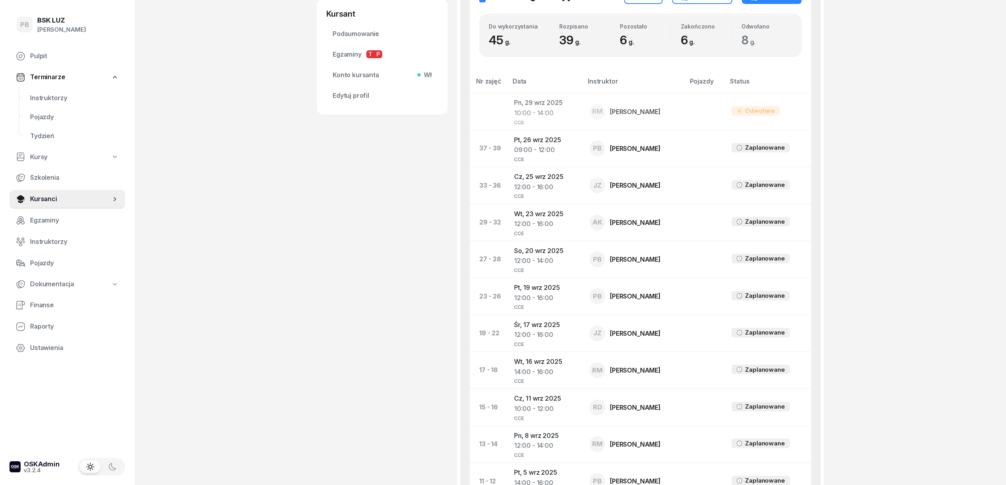
scroll to position [370, 0]
drag, startPoint x: 294, startPoint y: 82, endPoint x: 278, endPoint y: 105, distance: 27.9
click at [278, 105] on div "PB BSK LUZ Patrycja Bogdanowicz Pulpit Terminarze Instruktorzy Pojazdy Tydzień …" at bounding box center [503, 219] width 1006 height 1178
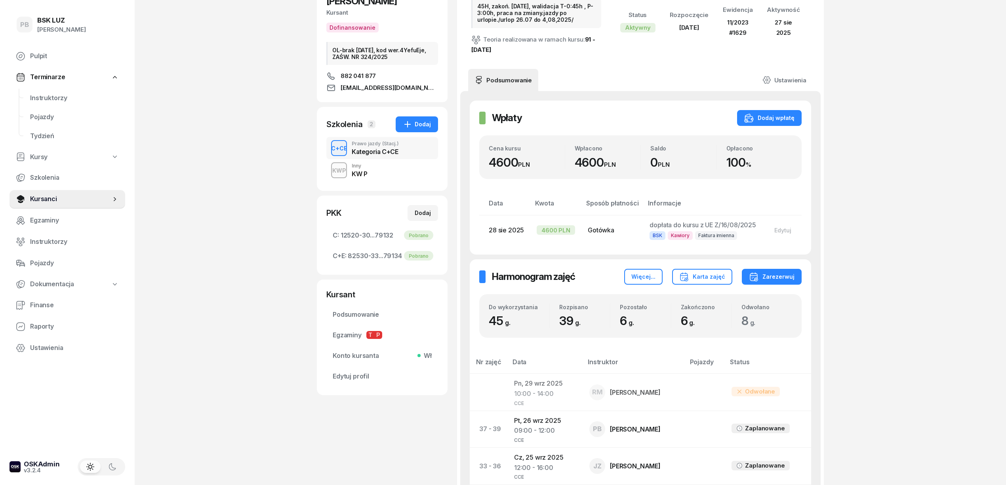
scroll to position [0, 0]
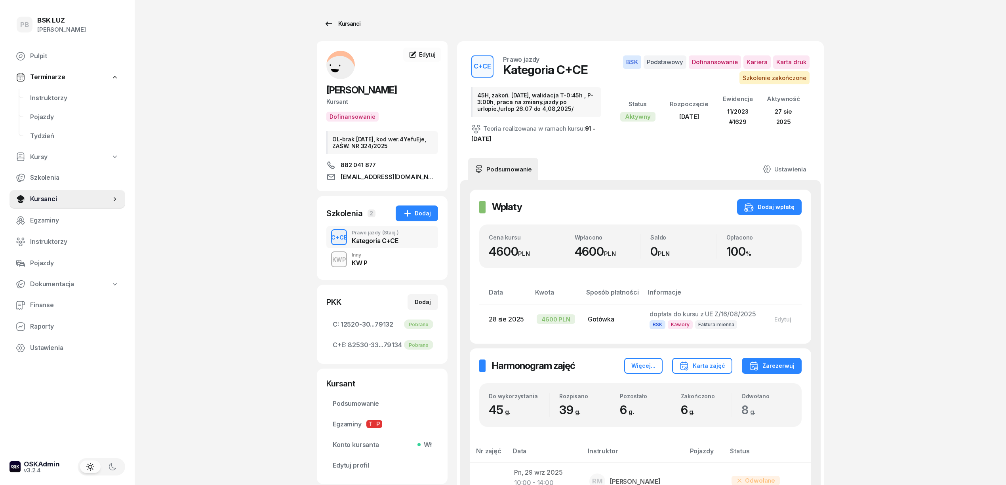
click at [334, 23] on div "Kursanci" at bounding box center [342, 24] width 36 height 10
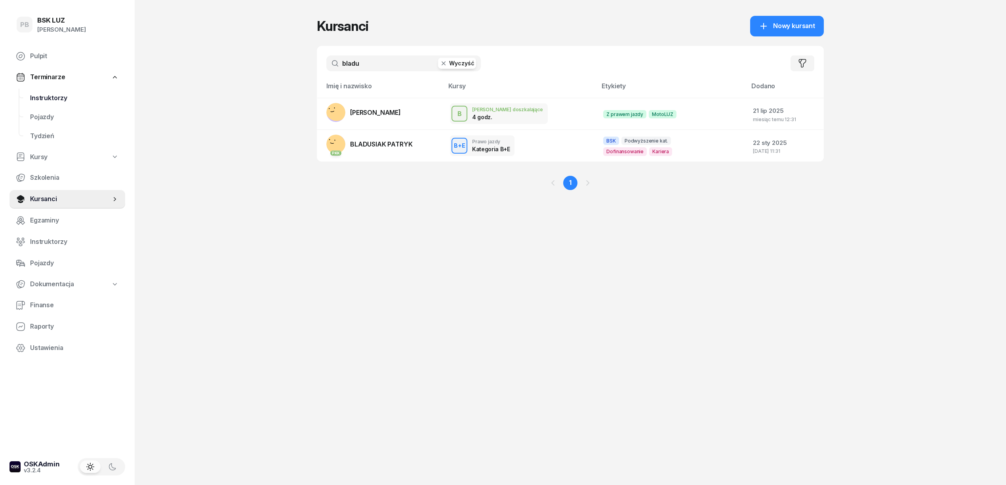
click at [48, 97] on span "Instruktorzy" at bounding box center [74, 98] width 89 height 10
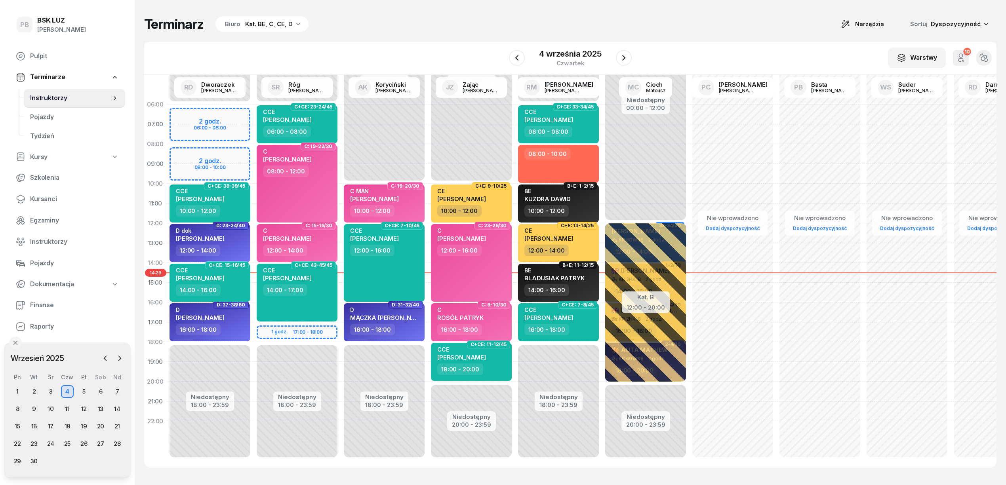
click at [206, 276] on span "[PERSON_NAME]" at bounding box center [200, 279] width 49 height 8
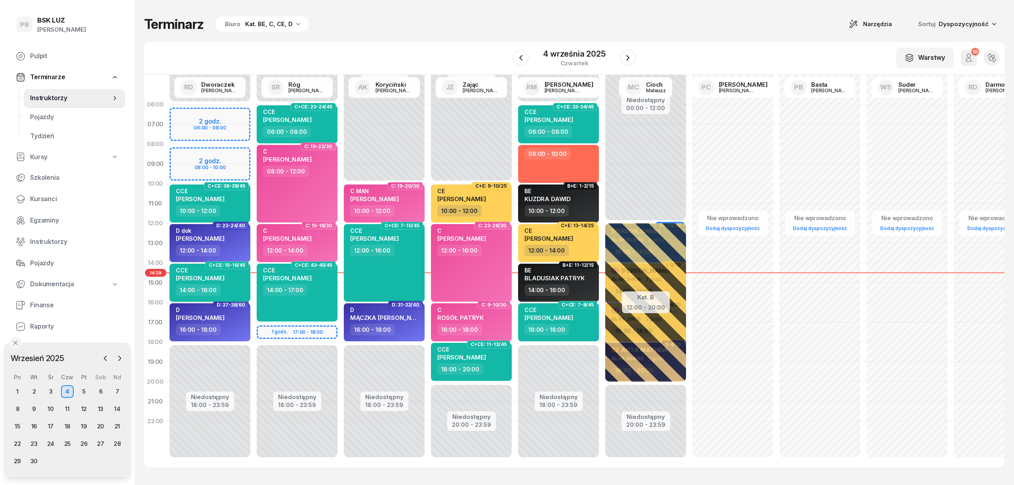
select select "14"
select select "16"
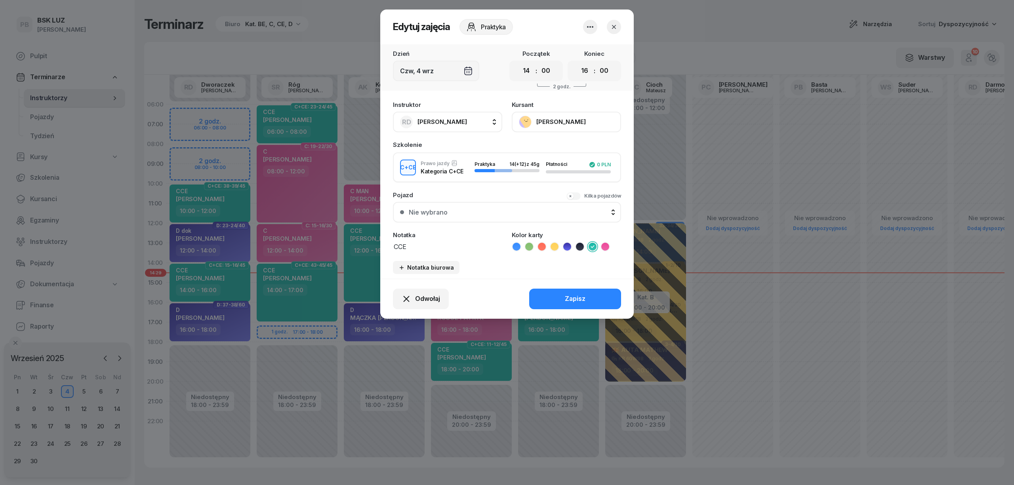
click at [562, 121] on button "[PERSON_NAME]" at bounding box center [566, 122] width 109 height 21
click at [563, 146] on link "Otwórz profil" at bounding box center [565, 149] width 105 height 20
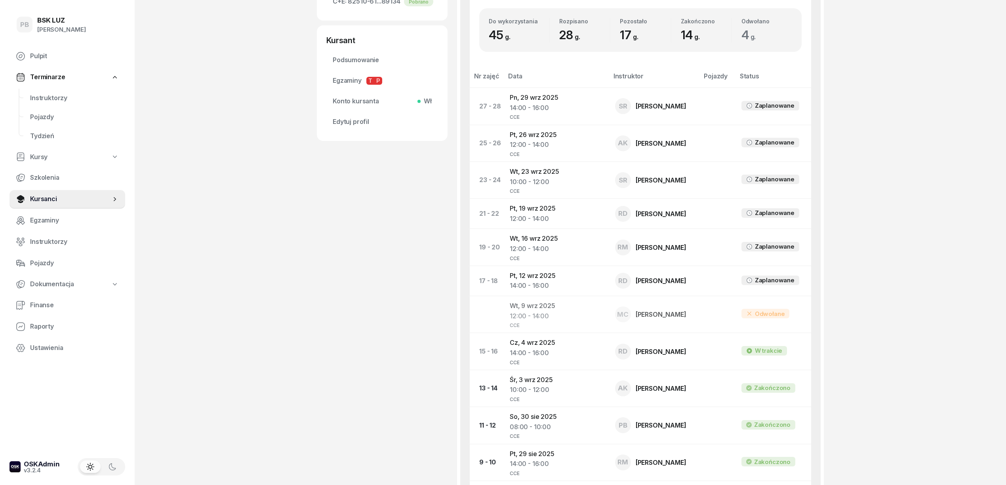
scroll to position [317, 0]
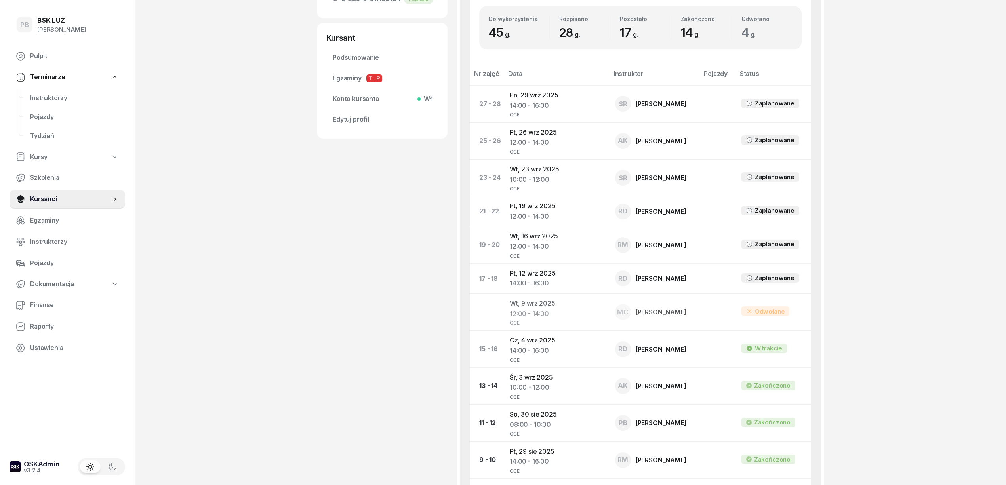
click at [319, 187] on div "JACHOWICZ ŁUKASZ Kursant Dofinansowanie OL-brak 2030-05-28 510 412 248 lukasz.j…" at bounding box center [382, 198] width 131 height 948
click at [54, 97] on span "Instruktorzy" at bounding box center [74, 98] width 89 height 10
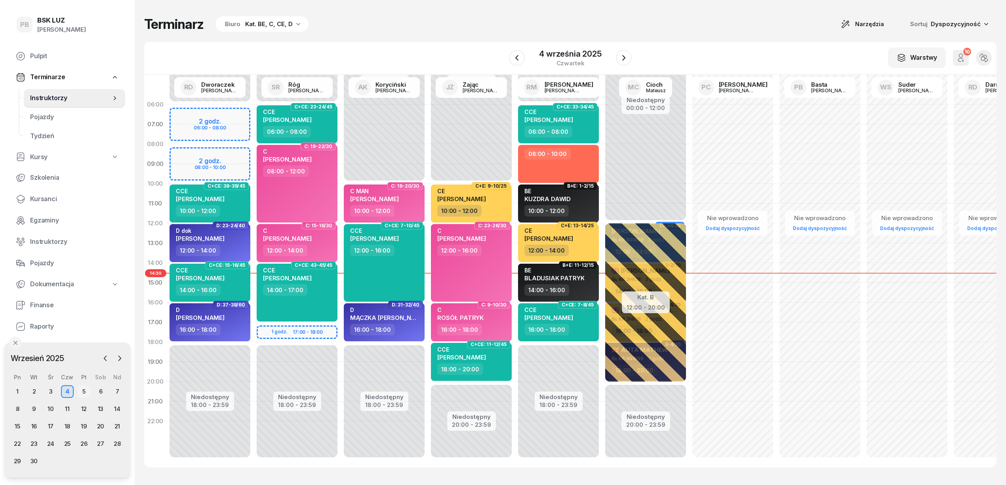
click at [83, 390] on div "5" at bounding box center [84, 392] width 13 height 13
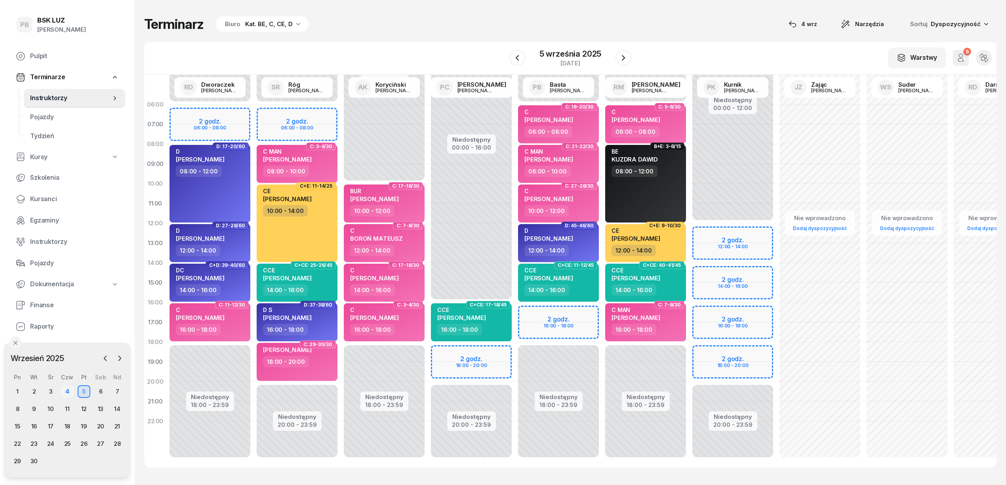
click at [73, 392] on div "4" at bounding box center [67, 392] width 13 height 13
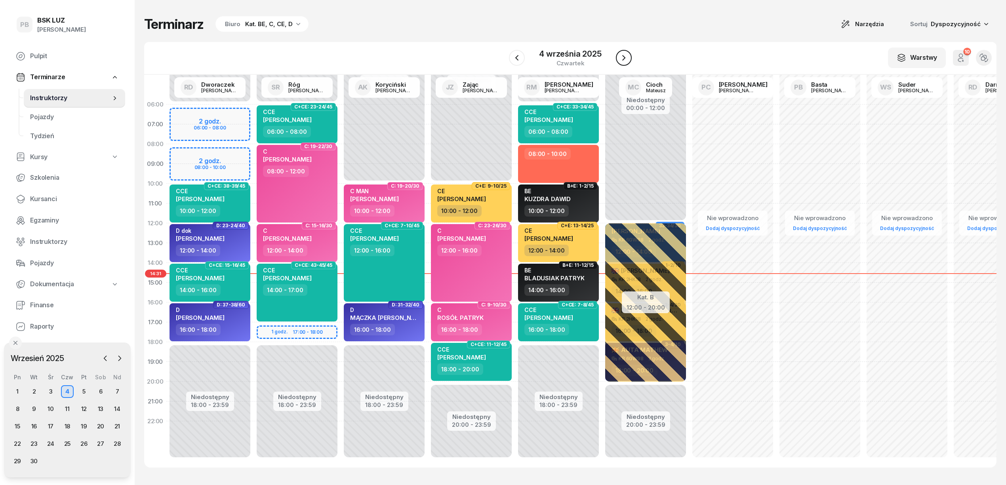
click at [625, 55] on icon "button" at bounding box center [624, 58] width 10 height 10
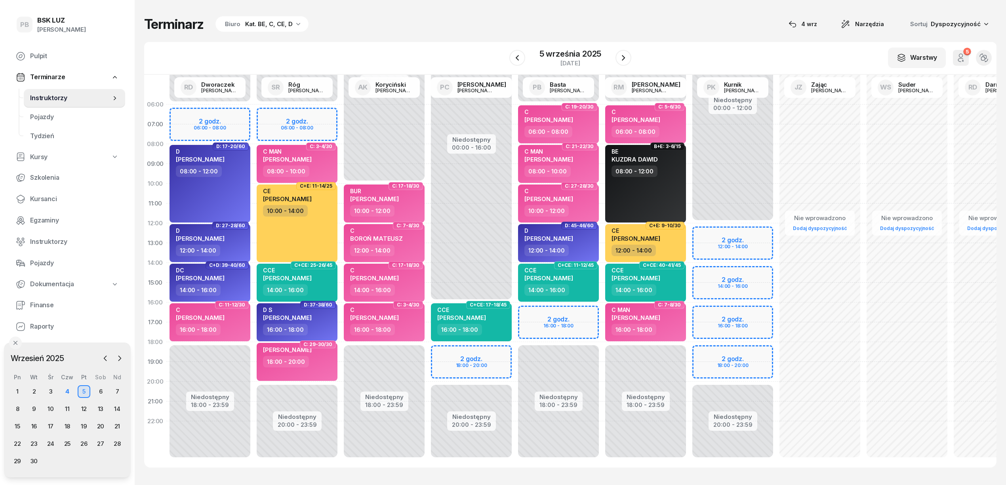
click at [429, 45] on div "W Wybierz AK [PERSON_NAME] BP [PERSON_NAME] DP [PERSON_NAME] GS [PERSON_NAME] I…" at bounding box center [570, 58] width 853 height 33
click at [72, 392] on div "4" at bounding box center [67, 392] width 13 height 13
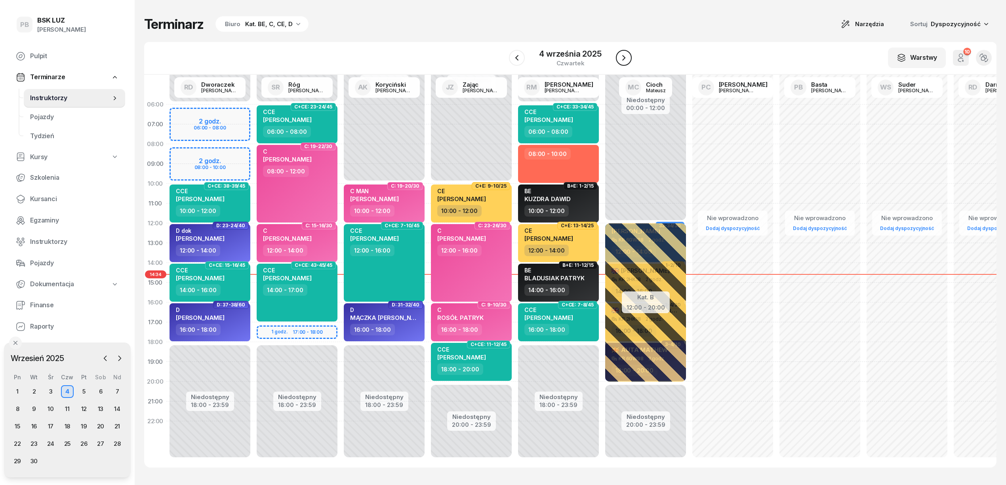
click at [624, 57] on icon "button" at bounding box center [623, 58] width 3 height 6
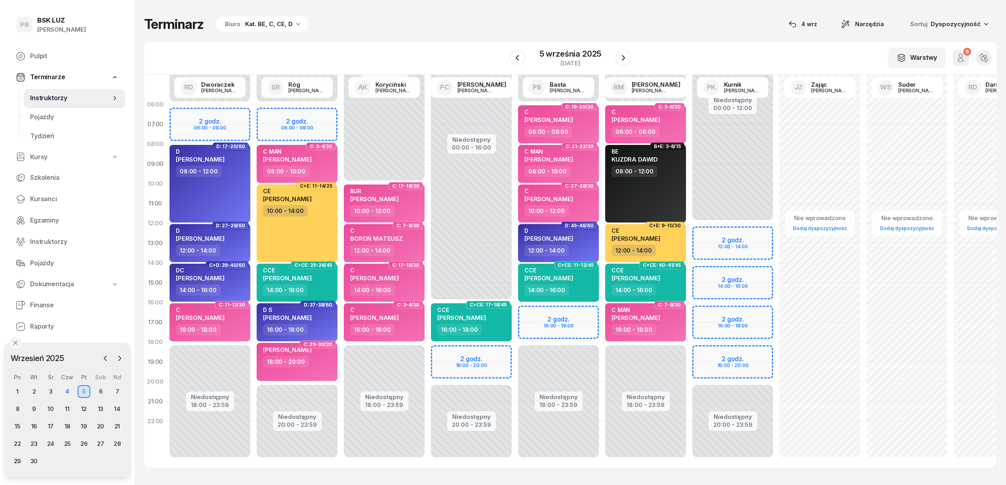
click at [444, 46] on div "W Wybierz AK [PERSON_NAME] BP [PERSON_NAME] DP [PERSON_NAME] GS [PERSON_NAME] I…" at bounding box center [570, 58] width 853 height 33
click at [518, 57] on icon "button" at bounding box center [518, 58] width 10 height 10
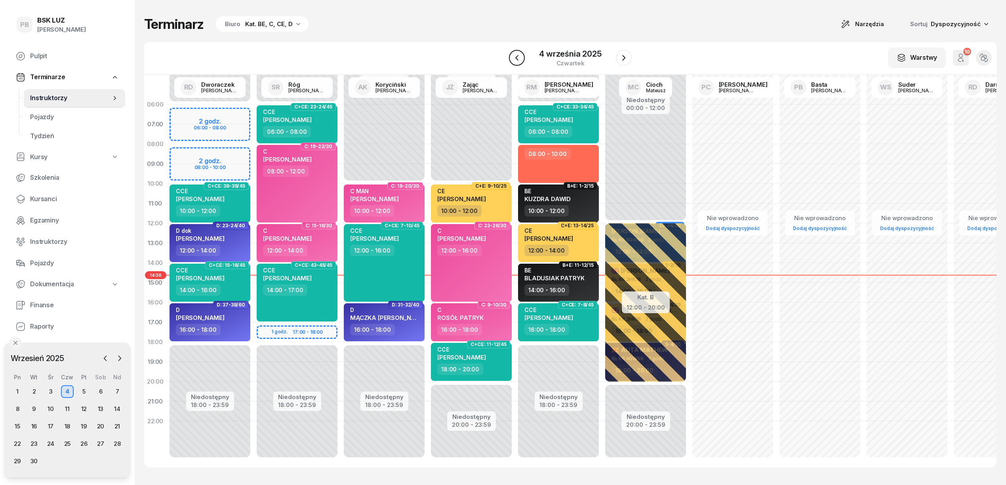
click at [516, 59] on icon "button" at bounding box center [517, 58] width 10 height 10
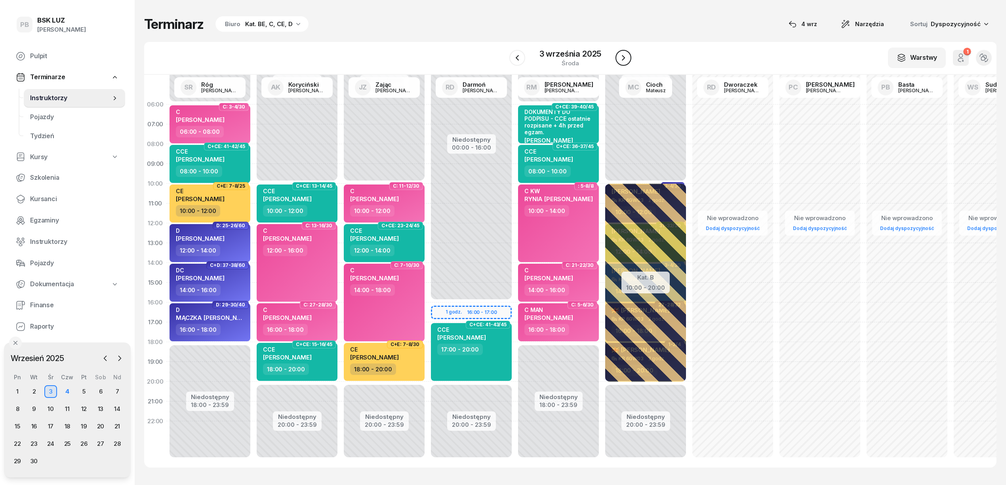
click at [624, 54] on icon "button" at bounding box center [624, 58] width 10 height 10
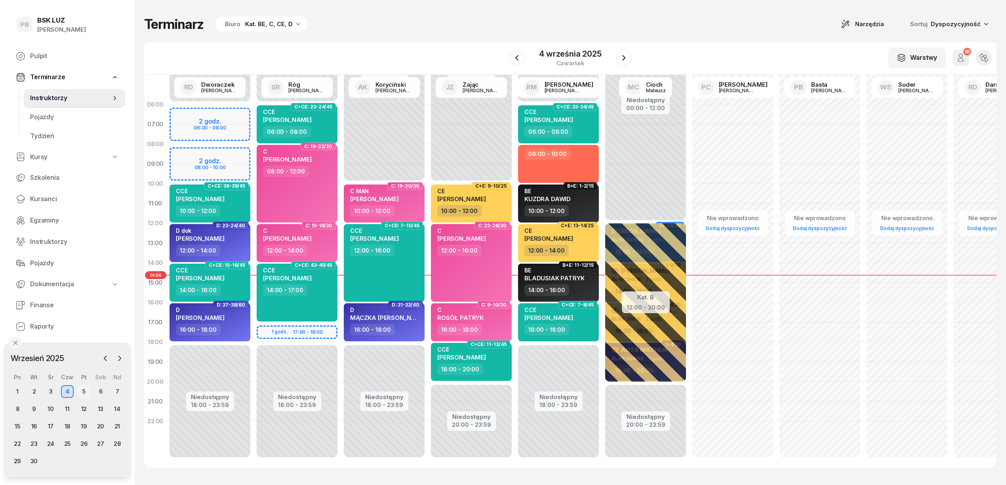
click at [83, 391] on div "5" at bounding box center [84, 392] width 13 height 13
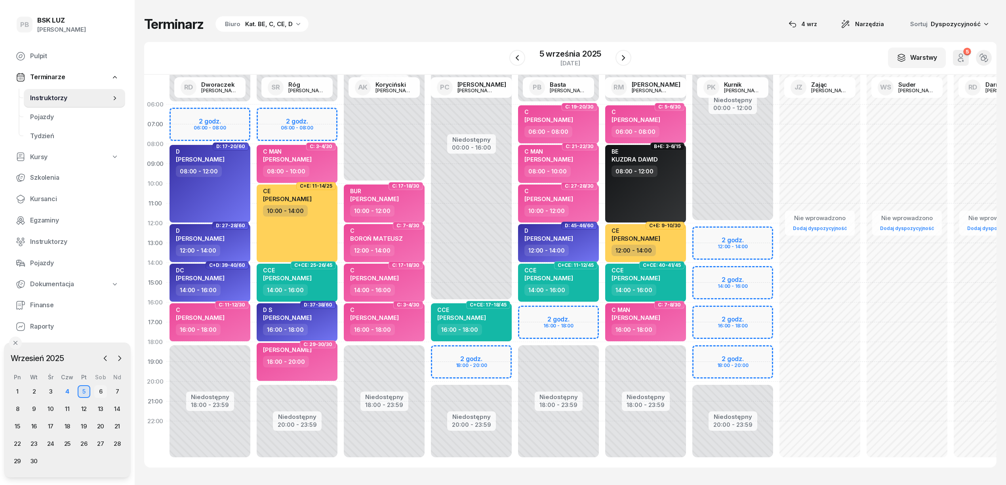
click at [98, 392] on div "6" at bounding box center [100, 392] width 13 height 13
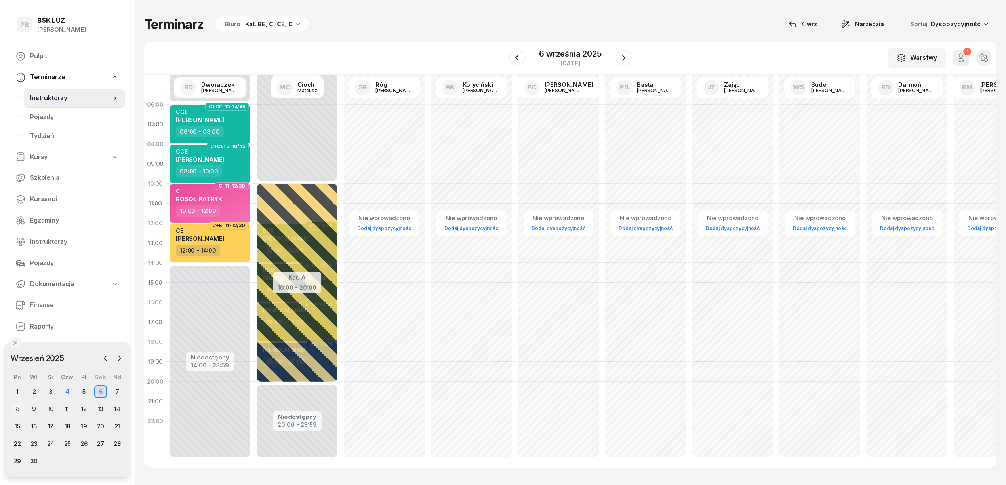
click at [18, 403] on div "8" at bounding box center [17, 409] width 13 height 13
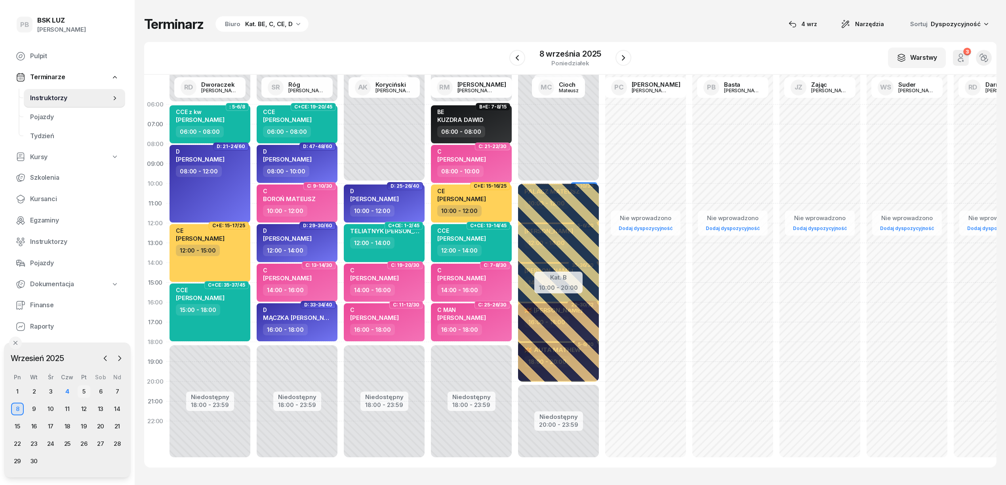
click at [81, 391] on div "5" at bounding box center [84, 392] width 13 height 13
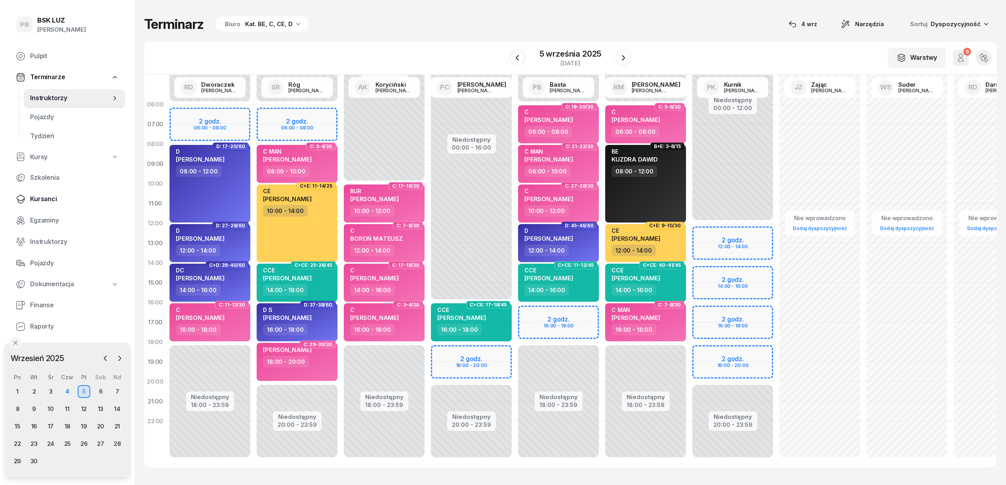
click at [43, 197] on span "Kursanci" at bounding box center [74, 199] width 89 height 10
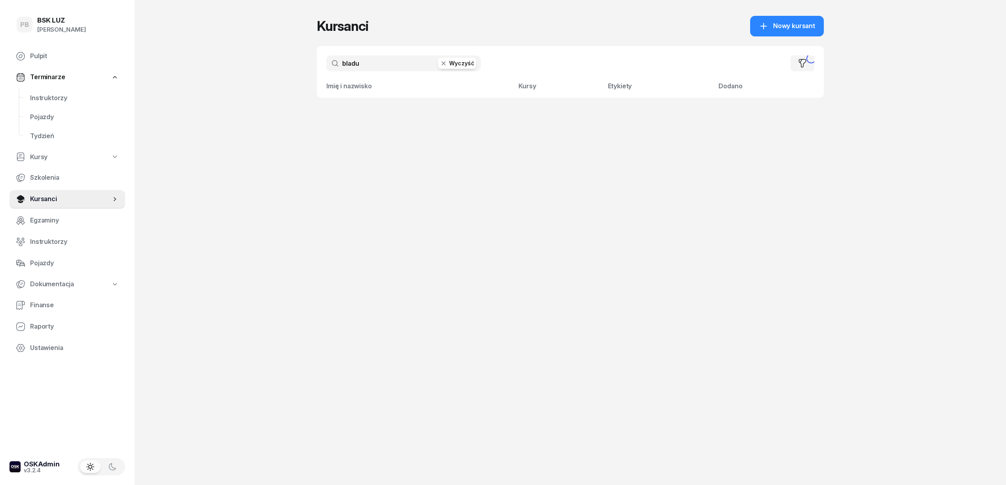
click at [357, 67] on input "bladu" at bounding box center [403, 63] width 155 height 16
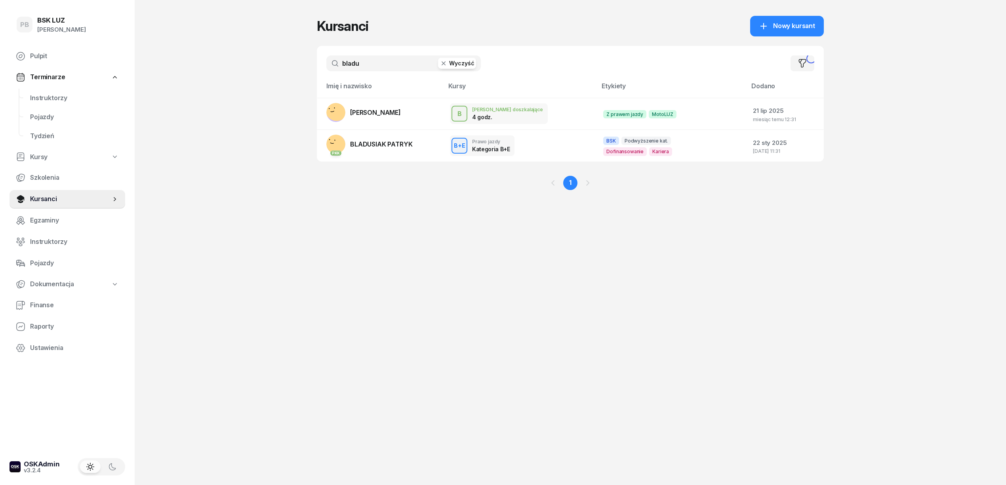
click at [357, 67] on input "bladu" at bounding box center [403, 63] width 155 height 16
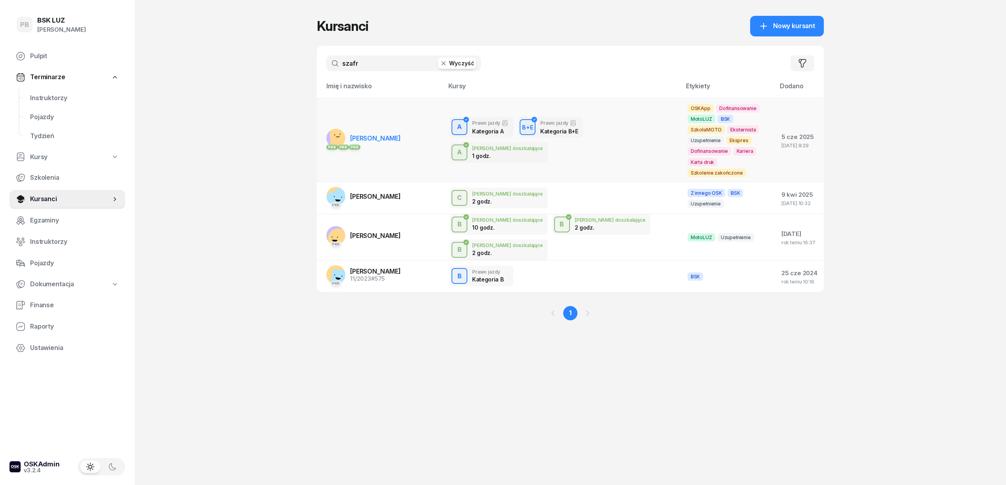
type input "szafr"
click at [384, 134] on span "SZAFRANIAK JAKUB" at bounding box center [375, 138] width 51 height 8
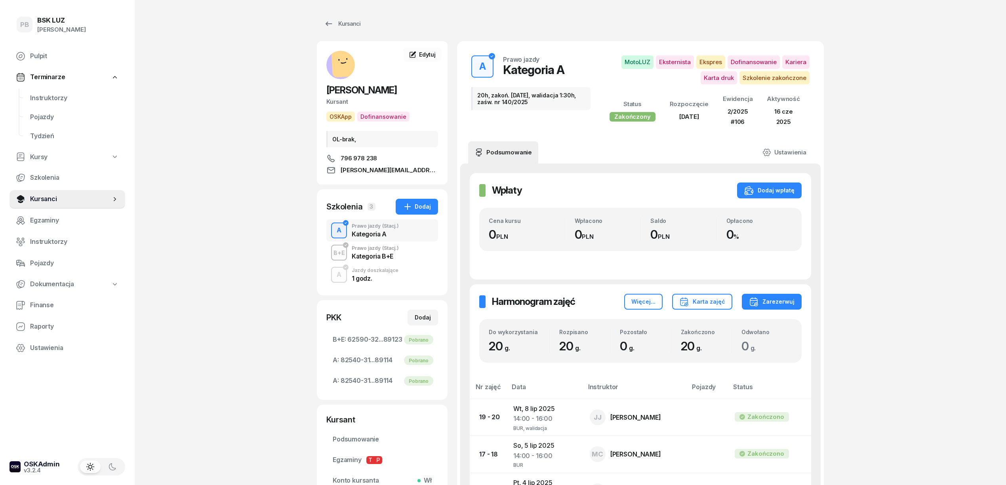
click at [403, 259] on div "B+E Prawo jazdy (Stacj.) Kategoria B+E" at bounding box center [382, 253] width 112 height 22
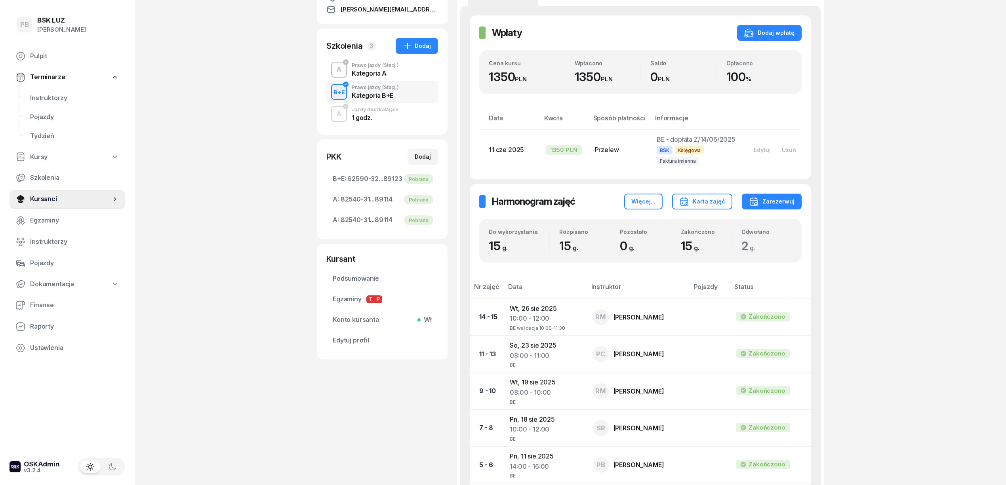
scroll to position [211, 0]
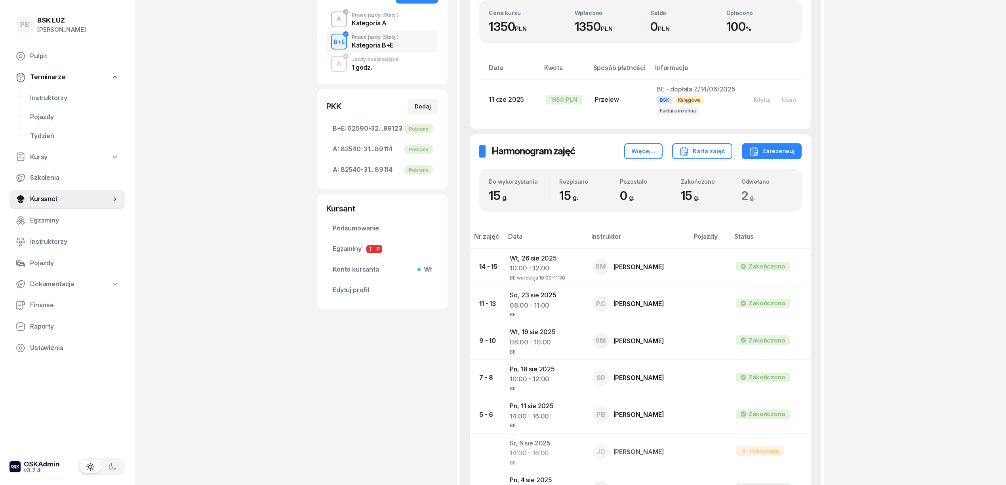
click at [235, 262] on div "PB BSK LUZ Patrycja Bogdanowicz Pulpit Terminarze Instruktorzy Pojazdy Tydzień …" at bounding box center [503, 216] width 1006 height 855
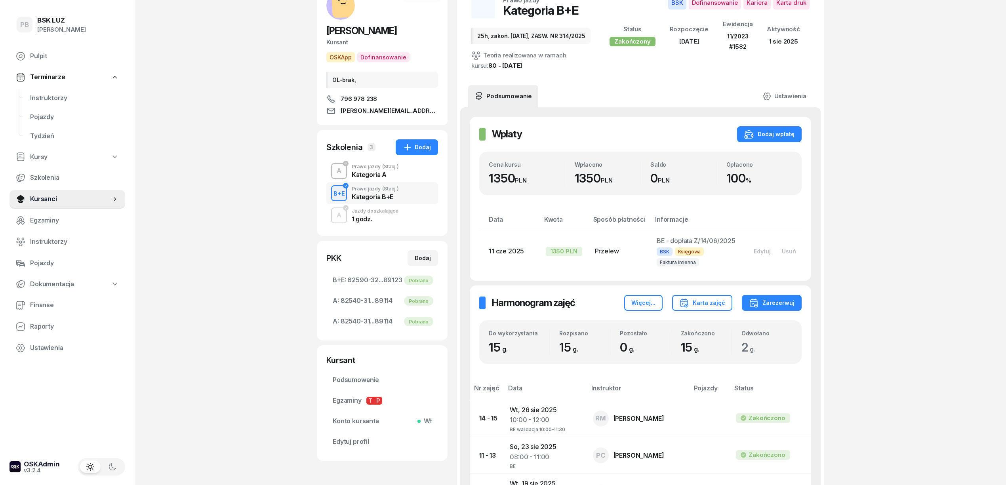
scroll to position [0, 0]
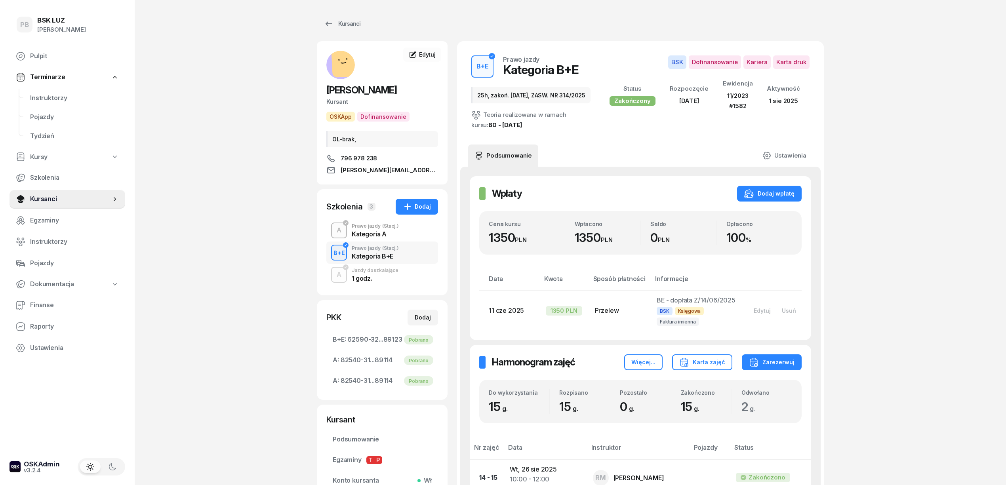
click at [246, 179] on div "PB BSK LUZ Patrycja Bogdanowicz Pulpit Terminarze Instruktorzy Pojazdy Tydzień …" at bounding box center [503, 427] width 1006 height 855
click at [233, 100] on div "PB BSK LUZ Patrycja Bogdanowicz Pulpit Terminarze Instruktorzy Pojazdy Tydzień …" at bounding box center [503, 427] width 1006 height 855
click at [345, 24] on div "Kursanci" at bounding box center [342, 24] width 36 height 10
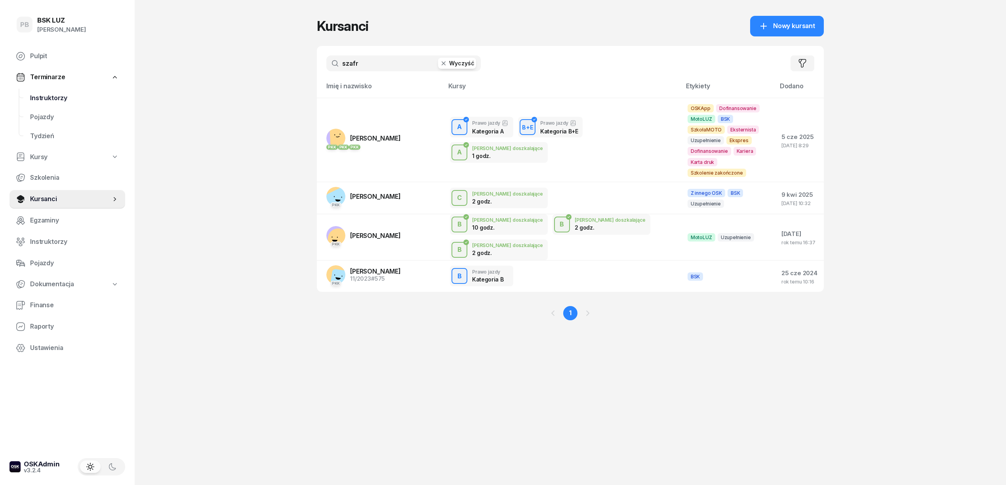
click at [46, 97] on span "Instruktorzy" at bounding box center [74, 98] width 89 height 10
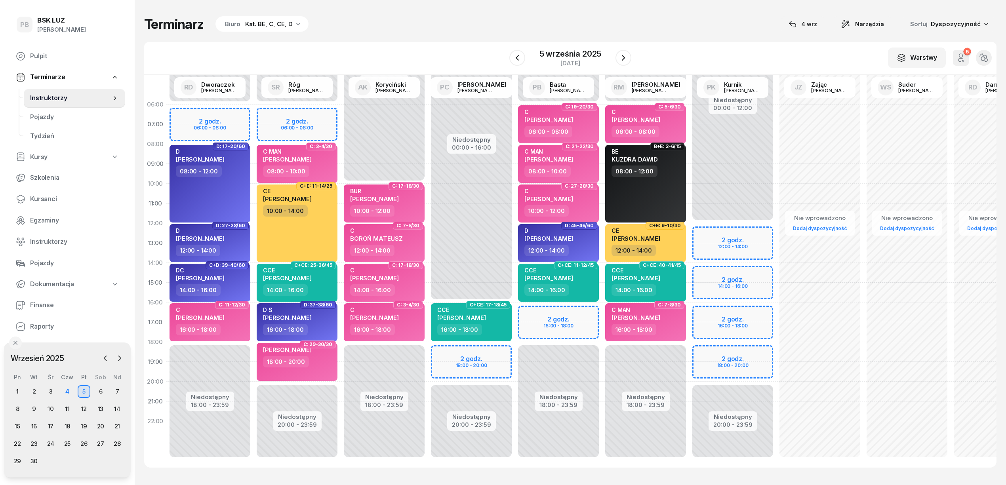
click at [322, 21] on div "Terminarz Biuro Kat. BE, C, CE, D [DATE] Narzędzia Sortuj Dyspozycyjność" at bounding box center [570, 24] width 853 height 17
click at [454, 34] on div "Terminarz Biuro Kat. BE, C, CE, D [DATE] Narzędzia Sortuj Dyspozycyjność W Wybi…" at bounding box center [570, 242] width 853 height 484
click at [101, 390] on div "6" at bounding box center [100, 392] width 13 height 13
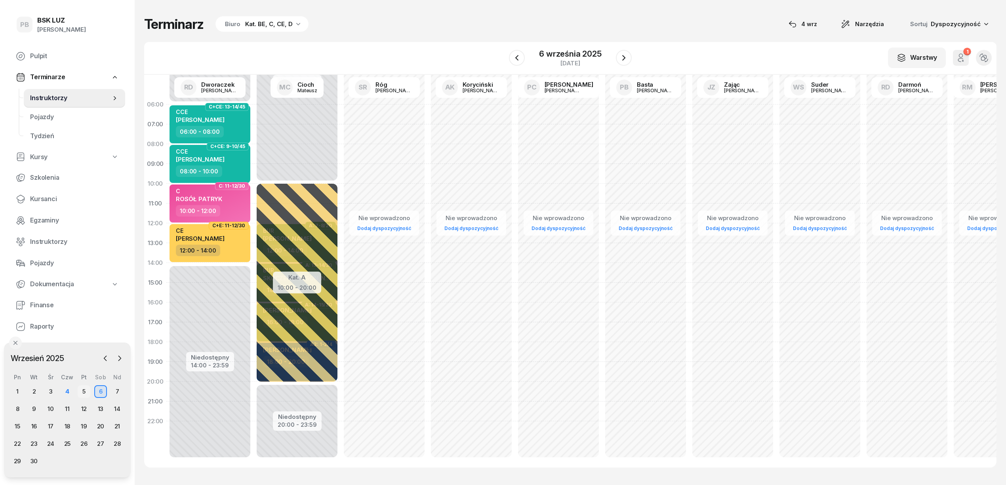
click at [84, 392] on div "5" at bounding box center [84, 392] width 13 height 13
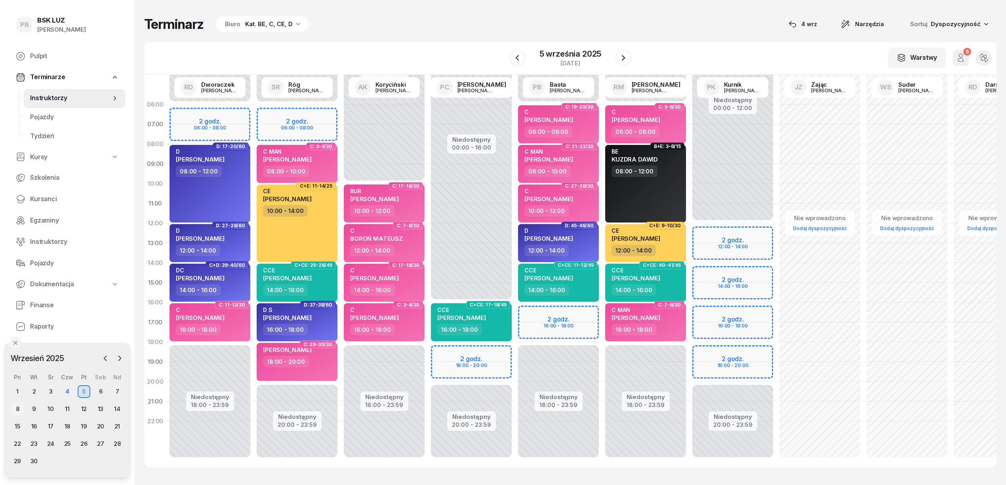
click at [17, 409] on div "8" at bounding box center [17, 409] width 13 height 13
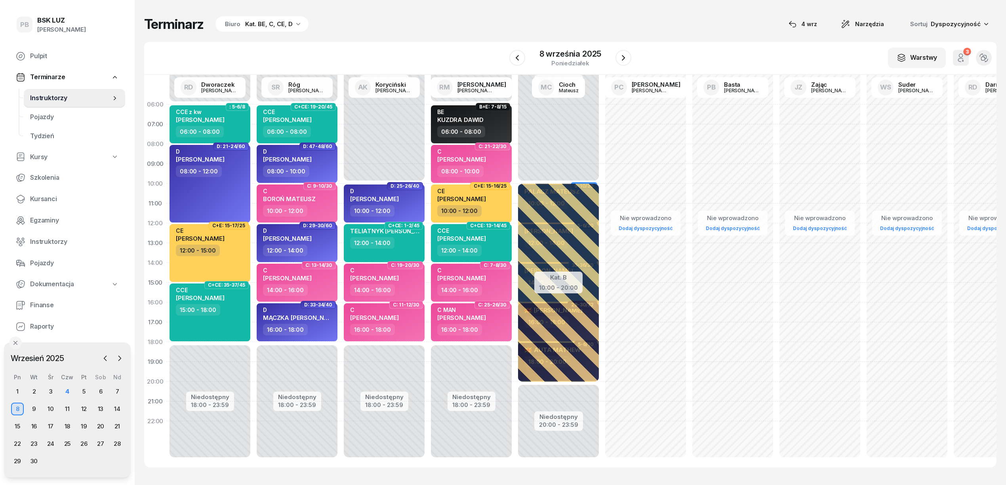
drag, startPoint x: 625, startPoint y: 55, endPoint x: 426, endPoint y: 55, distance: 199.7
click at [426, 55] on div "W Wybierz AK Koryciński Artur BP Pająk Bogusław DA Arendarczyk Damian DP Pawłow…" at bounding box center [570, 58] width 853 height 33
click at [486, 316] on span "MIŚKIEWICZ KAROLINA" at bounding box center [461, 318] width 49 height 8
select select "16"
select select "18"
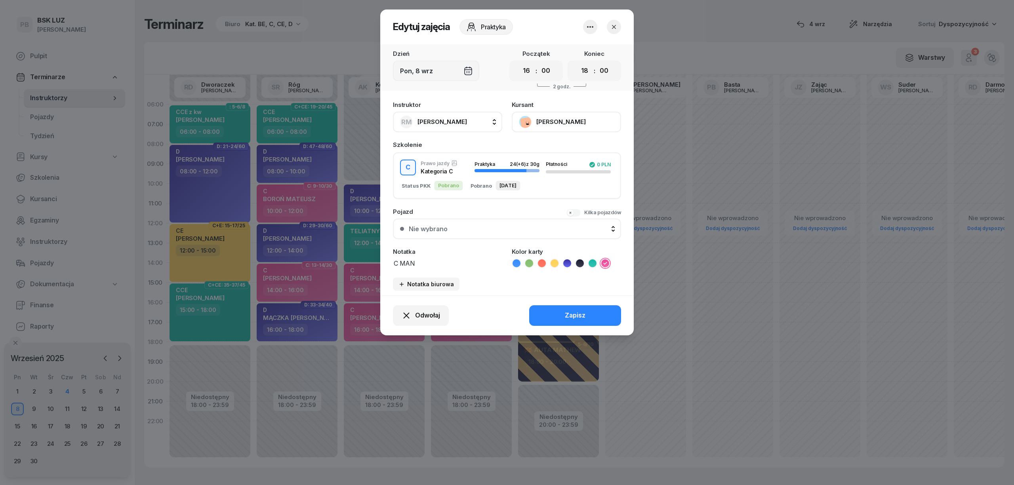
click at [615, 26] on icon "button" at bounding box center [614, 27] width 8 height 8
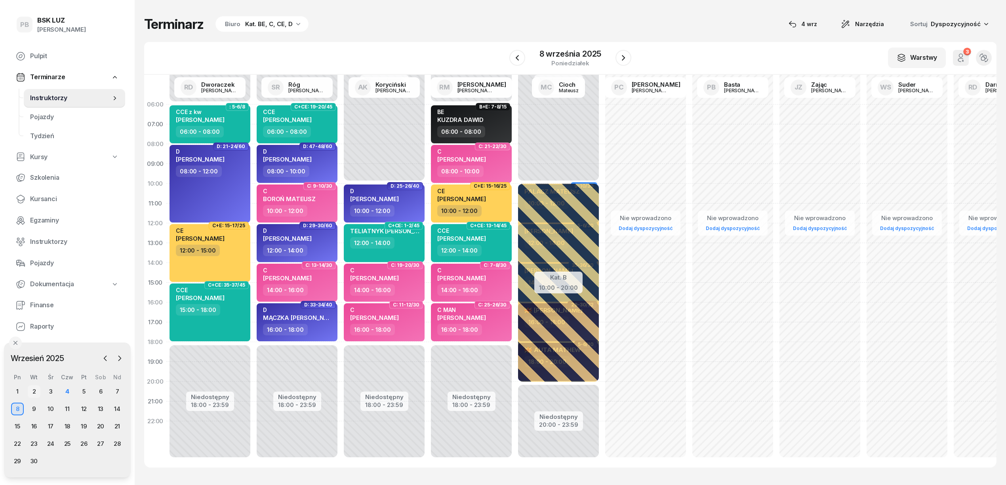
click at [34, 388] on div "2" at bounding box center [34, 392] width 13 height 13
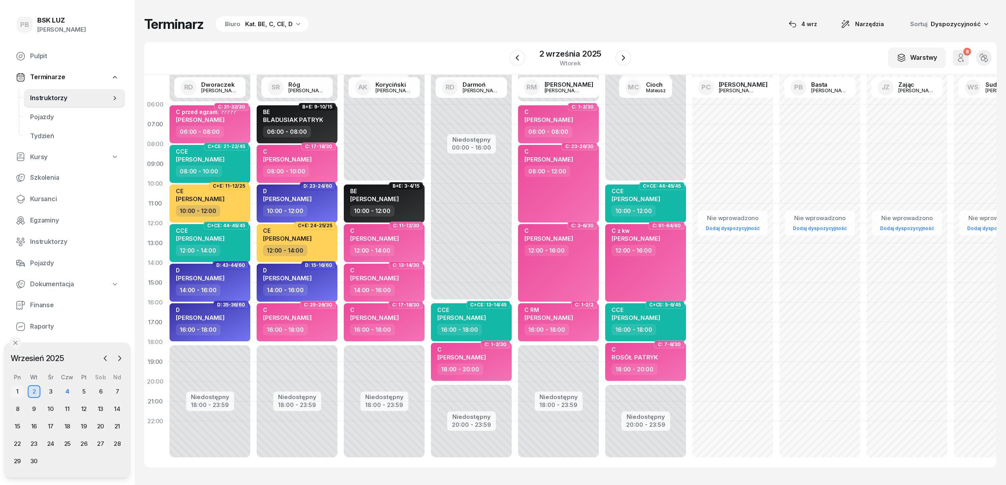
click at [15, 389] on div "1" at bounding box center [17, 392] width 13 height 13
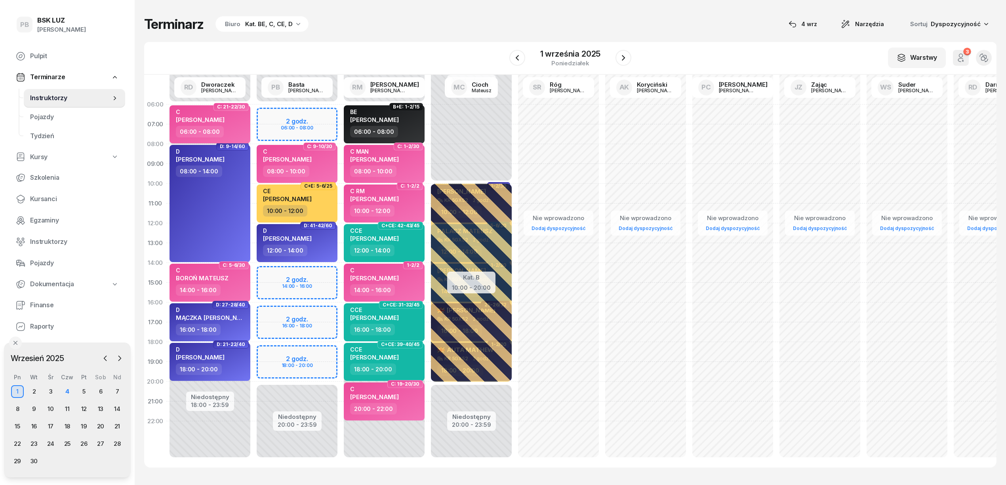
click at [218, 118] on span "[PERSON_NAME]" at bounding box center [200, 120] width 49 height 8
select select "06"
select select "08"
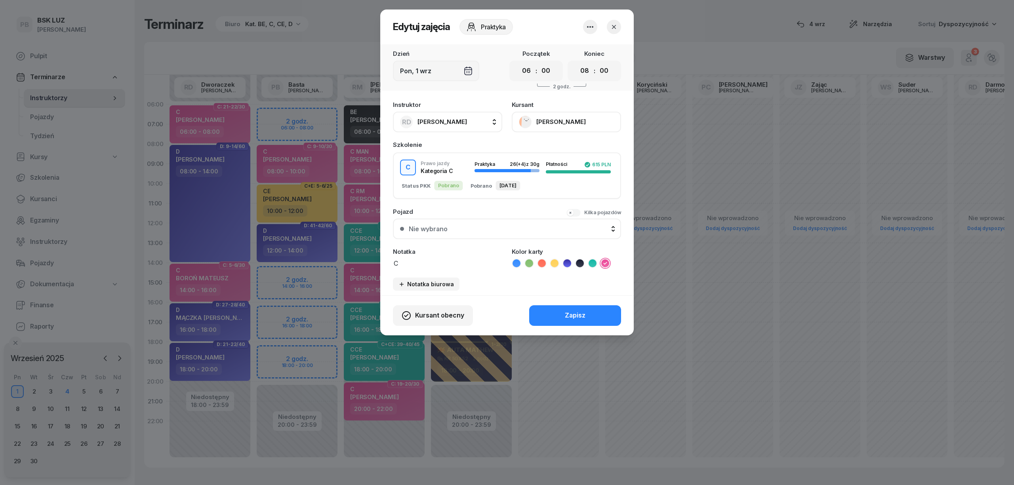
click at [567, 121] on button "[PERSON_NAME]" at bounding box center [566, 122] width 109 height 21
click at [556, 145] on link "Otwórz profil" at bounding box center [565, 149] width 105 height 20
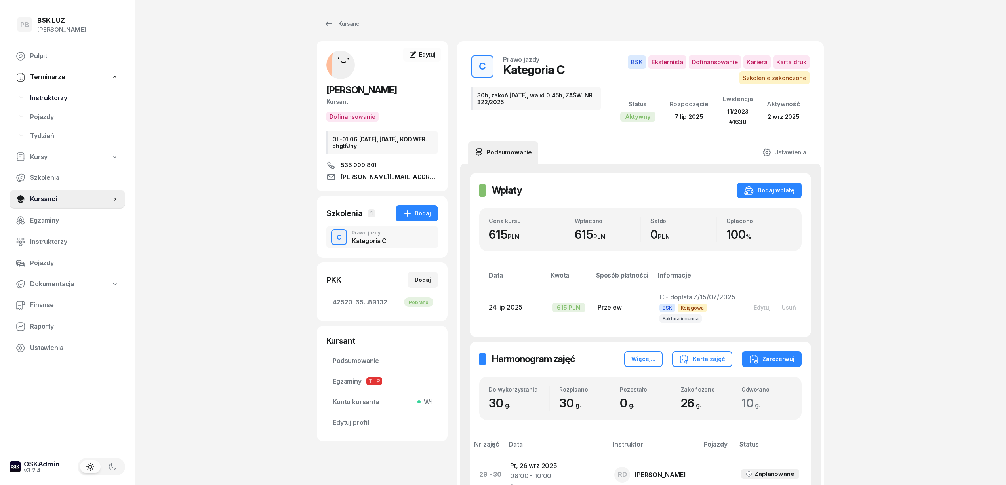
click at [43, 95] on span "Instruktorzy" at bounding box center [74, 98] width 89 height 10
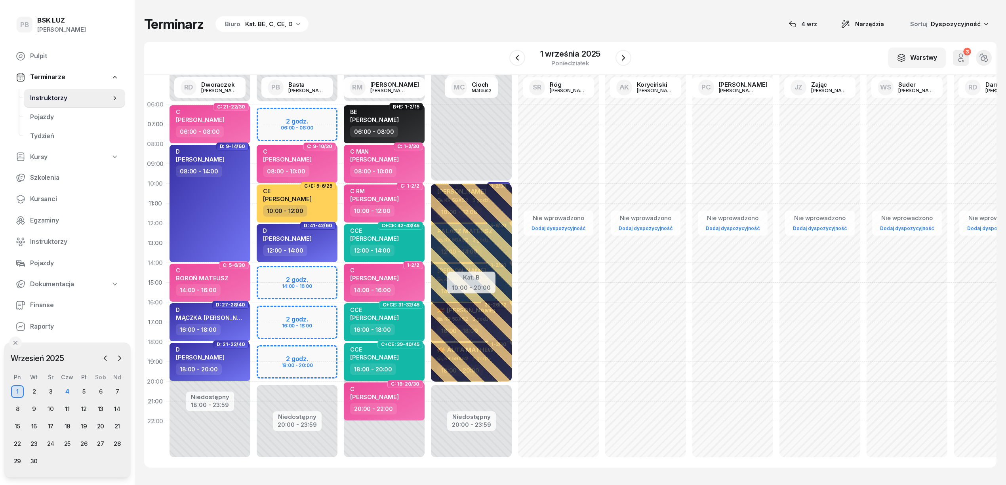
click at [438, 41] on div "Terminarz Biuro Kat. BE, C, CE, D 4 wrz Narzędzia Sortuj Dyspozycyjność W Wybie…" at bounding box center [570, 242] width 853 height 484
click at [638, 14] on div "Terminarz Biuro Kat. BE, C, CE, D 4 wrz Narzędzia Sortuj Dyspozycyjność W Wybie…" at bounding box center [570, 242] width 853 height 484
click at [78, 390] on div "5" at bounding box center [84, 392] width 13 height 13
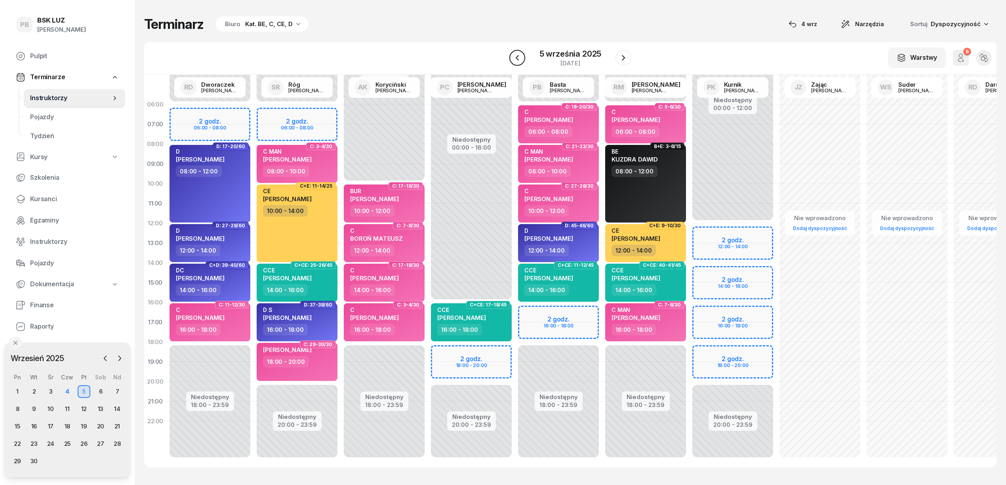
click at [513, 56] on icon "button" at bounding box center [518, 58] width 10 height 10
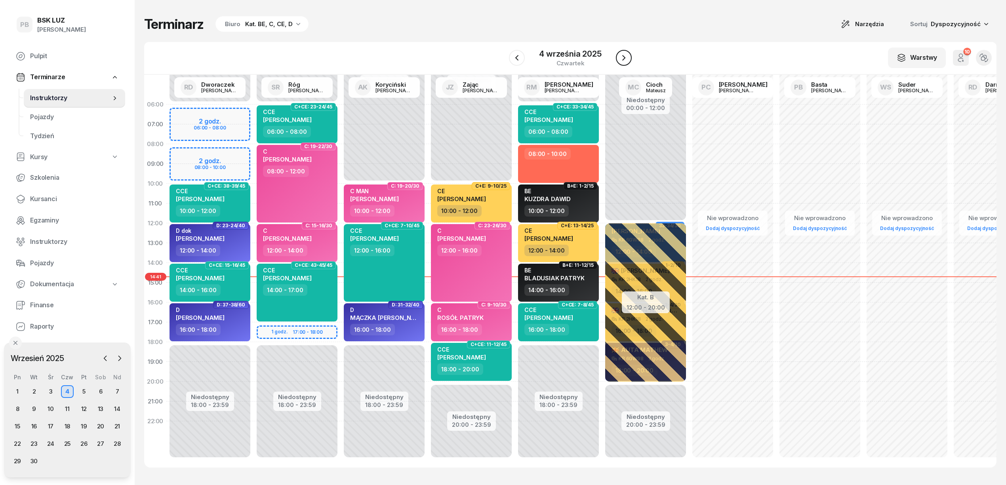
click at [627, 59] on icon "button" at bounding box center [624, 58] width 10 height 10
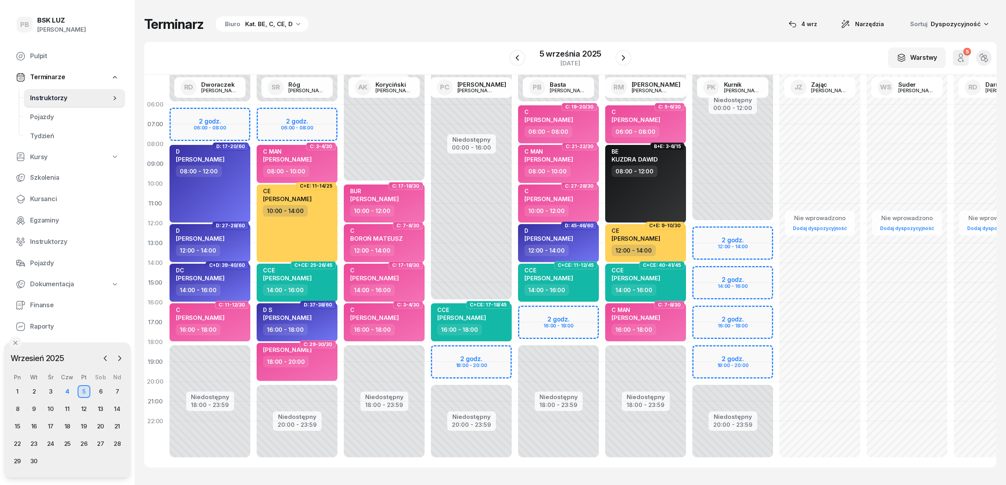
click at [481, 21] on div "Terminarz Biuro Kat. BE, C, CE, D [DATE] Narzędzia Sortuj Dyspozycyjność" at bounding box center [570, 24] width 853 height 17
click at [494, 324] on div "16:00 - 18:00" at bounding box center [472, 329] width 70 height 11
select select "16"
select select "18"
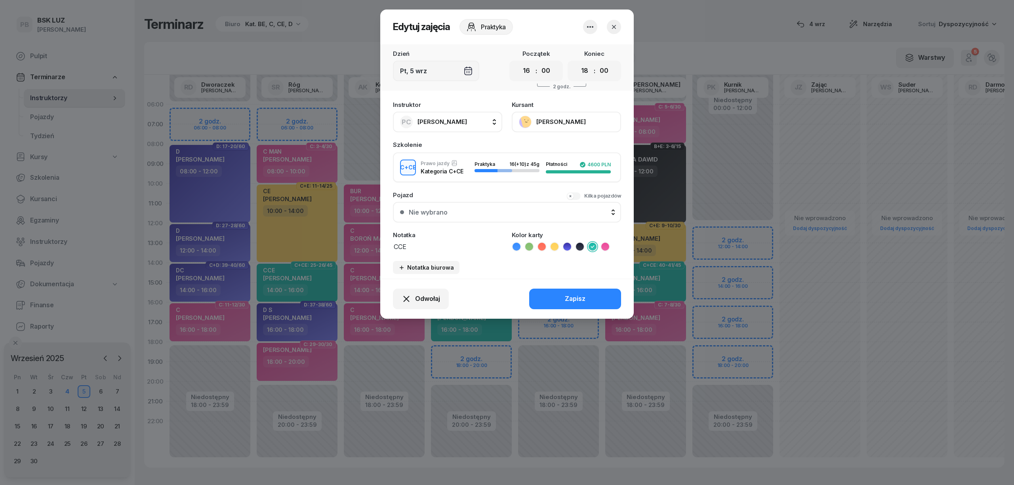
click at [664, 32] on div at bounding box center [507, 242] width 1014 height 485
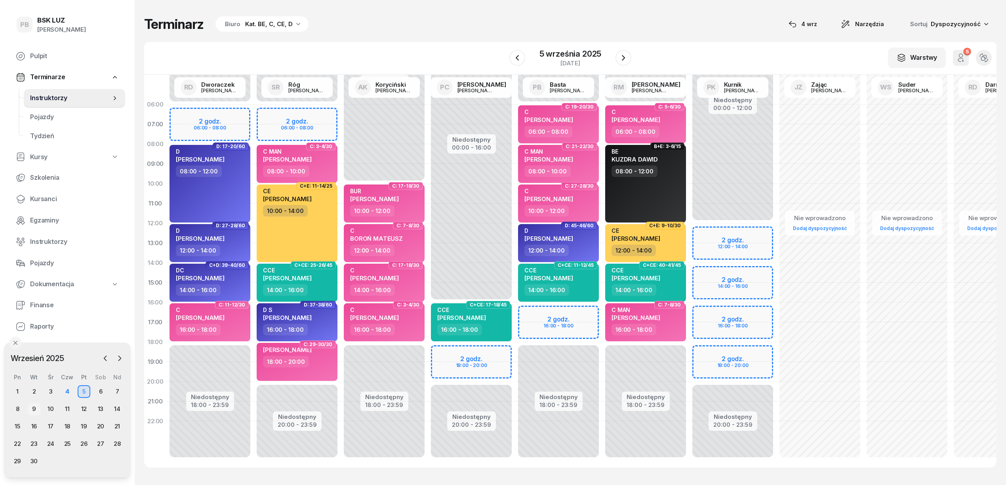
click at [35, 405] on div "9" at bounding box center [34, 409] width 13 height 13
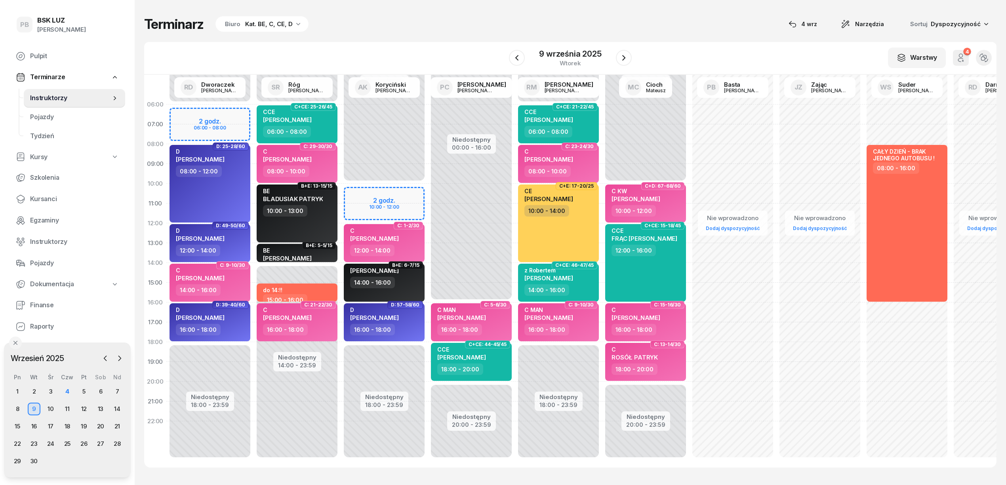
click at [326, 218] on div "BE BLADUSIAK PATRYK 10:00 - 13:00" at bounding box center [297, 214] width 81 height 58
select select "10"
select select "13"
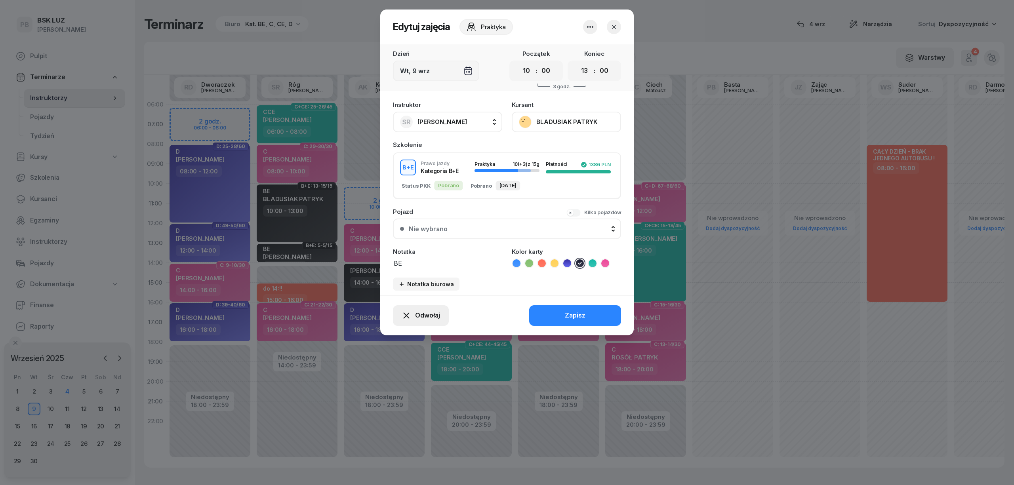
click at [420, 314] on span "Odwołaj" at bounding box center [427, 316] width 25 height 10
click at [586, 23] on icon "button" at bounding box center [591, 27] width 10 height 10
click at [423, 311] on span "Odwołaj" at bounding box center [427, 316] width 25 height 10
click at [431, 250] on link "My odwołaliśmy" at bounding box center [417, 248] width 105 height 20
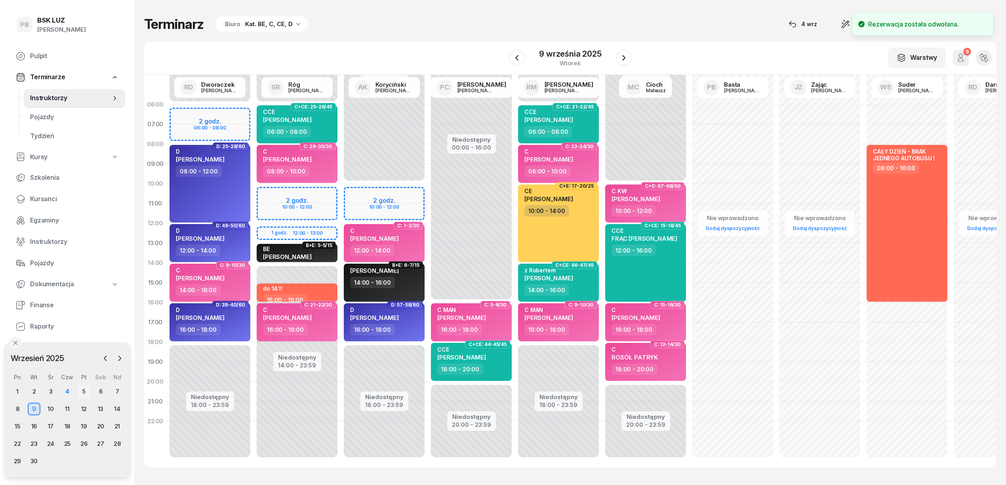
click at [83, 388] on div "5" at bounding box center [84, 392] width 13 height 13
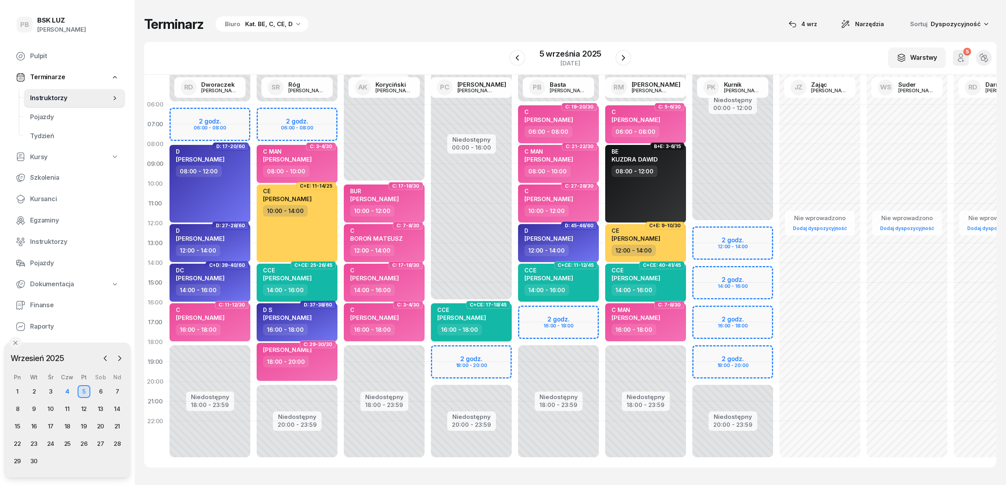
click at [506, 335] on div "16:00 - 18:00" at bounding box center [472, 329] width 70 height 11
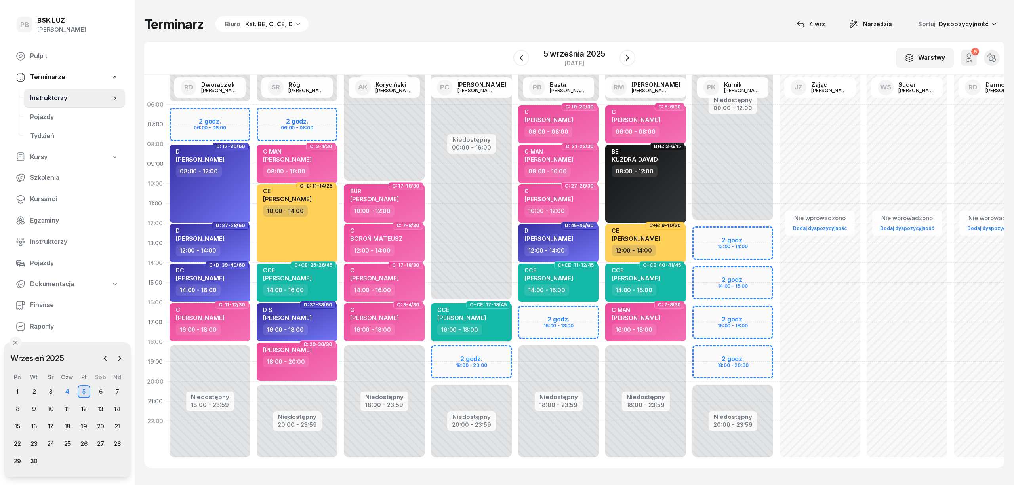
select select "16"
select select "18"
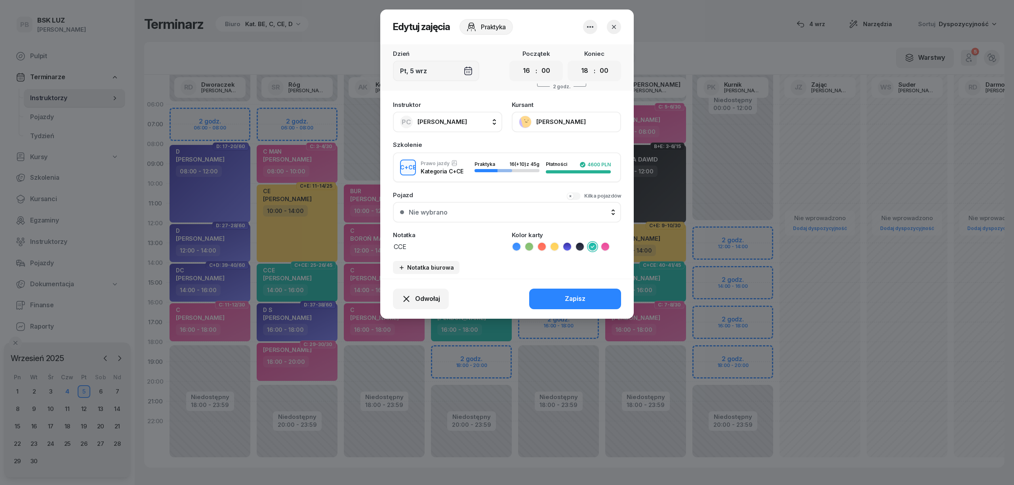
click at [477, 120] on button "PC Cichoń Paweł" at bounding box center [447, 122] width 109 height 21
type input "bast"
click at [472, 175] on div "PB [PERSON_NAME]" at bounding box center [452, 174] width 94 height 13
click at [563, 292] on button "Zapisz" at bounding box center [575, 299] width 92 height 21
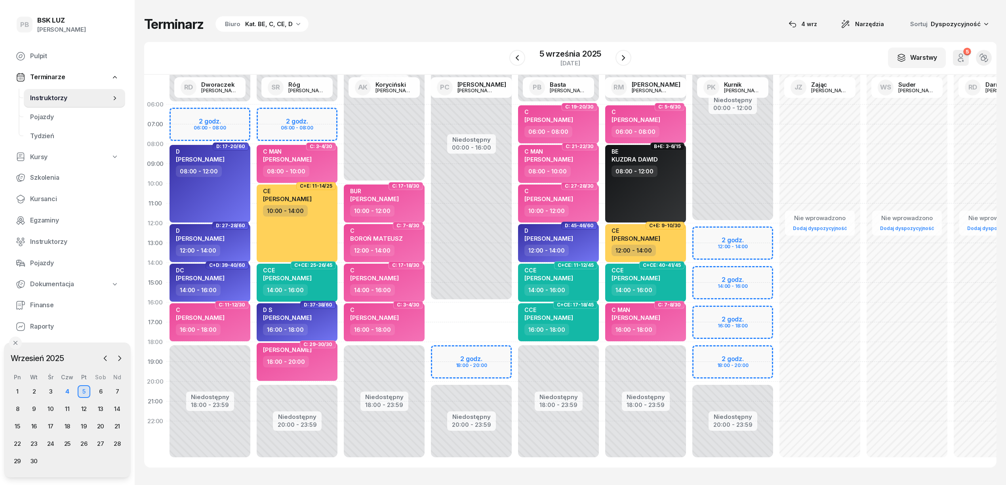
click at [476, 307] on div "Niedostępny 00:00 - 16:00 Niedostępny 20:00 - 23:59 2 godz. 18:00 - 20:00" at bounding box center [471, 283] width 87 height 376
select select "16"
select select "18"
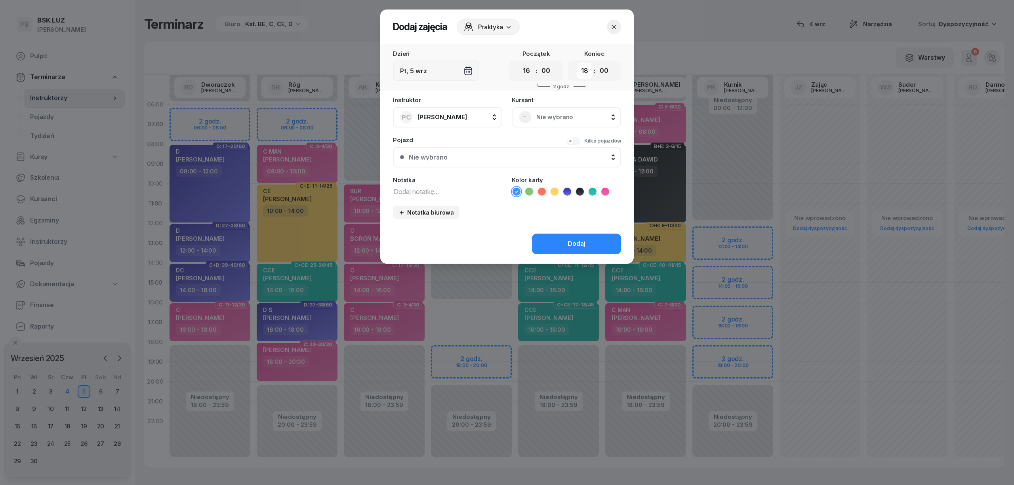
click at [585, 71] on select "00 01 02 03 04 05 06 07 08 09 10 11 12 13 14 15 16 17 18 19 20 21 22 23" at bounding box center [584, 71] width 15 height 17
click at [615, 24] on icon "button" at bounding box center [614, 27] width 8 height 8
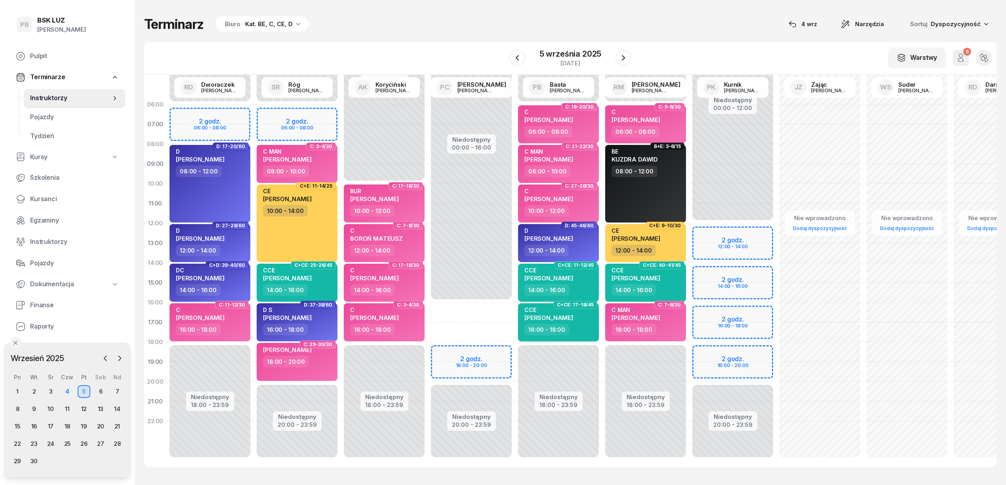
click at [573, 319] on span "AGNIESZKA AUGUSTYNOWICZ" at bounding box center [549, 318] width 49 height 8
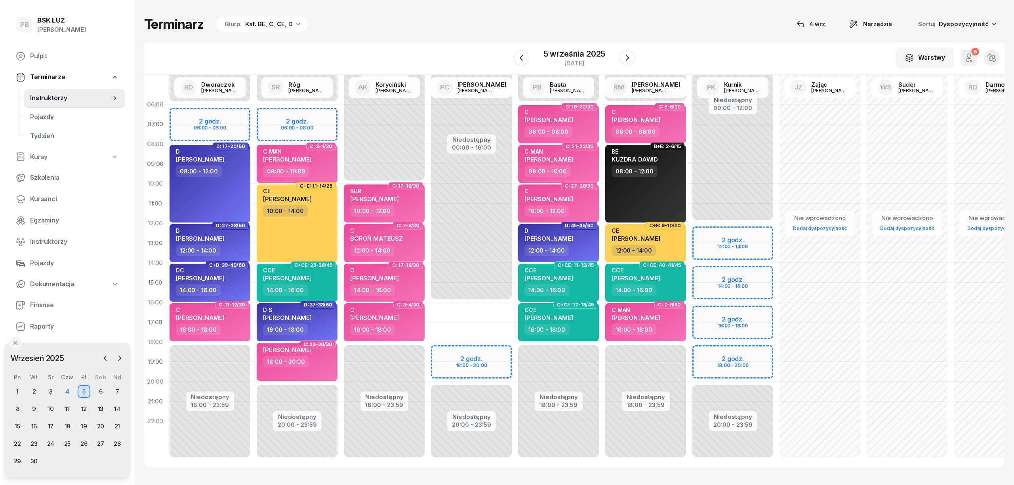
select select "16"
select select "18"
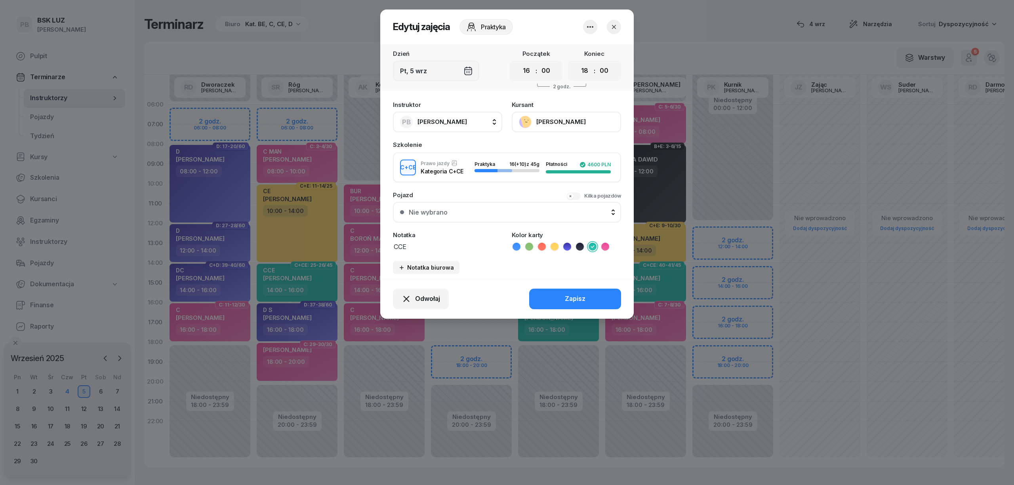
click at [471, 124] on button "PB [PERSON_NAME]" at bounding box center [447, 122] width 109 height 21
type input "cich"
click at [455, 176] on span "[PERSON_NAME]" at bounding box center [446, 175] width 49 height 10
click at [560, 294] on button "Zapisz" at bounding box center [575, 299] width 92 height 21
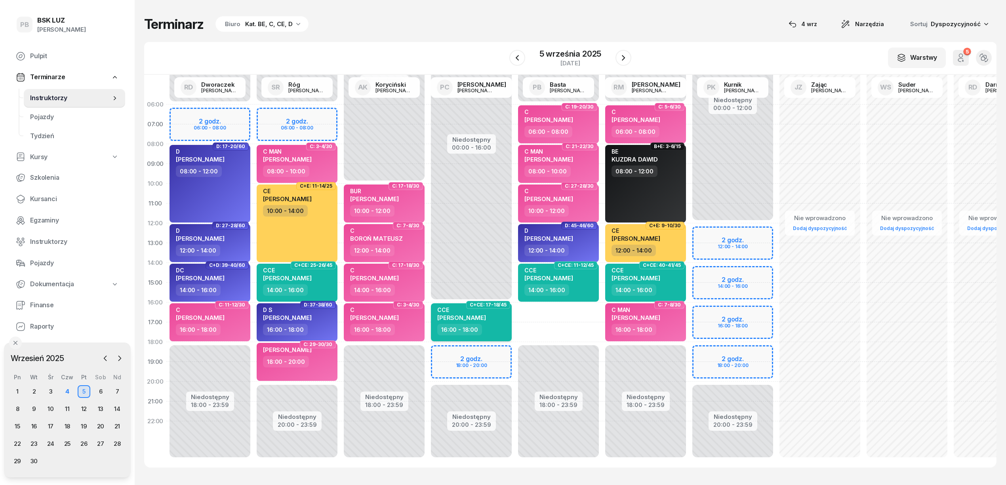
click at [498, 332] on div "16:00 - 18:00" at bounding box center [472, 329] width 70 height 11
select select "16"
select select "18"
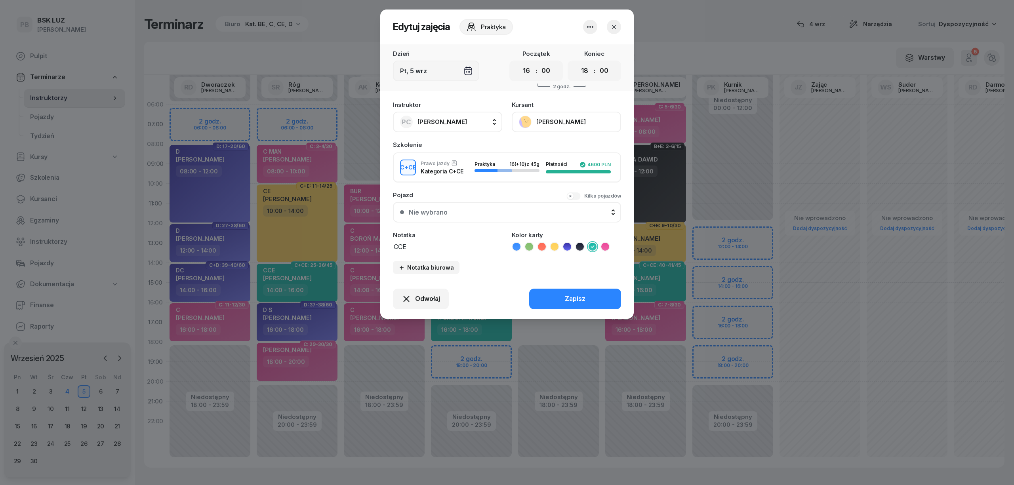
click at [463, 121] on button "PC Cichoń Paweł" at bounding box center [447, 122] width 109 height 21
type input "bast"
click at [462, 175] on div "PB [PERSON_NAME]" at bounding box center [452, 174] width 94 height 13
click at [575, 295] on div "Zapisz" at bounding box center [575, 299] width 21 height 10
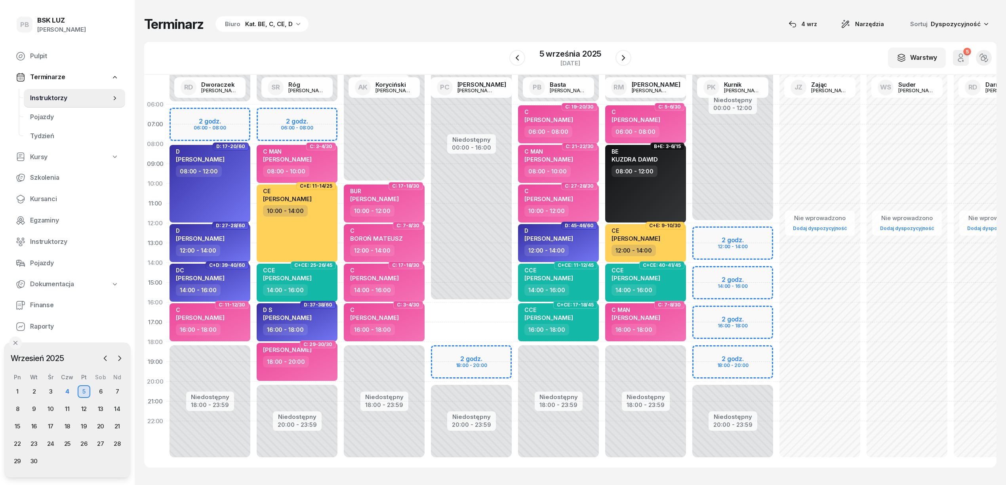
click at [666, 326] on div "16:00 - 18:00" at bounding box center [647, 329] width 70 height 11
select select "16"
select select "18"
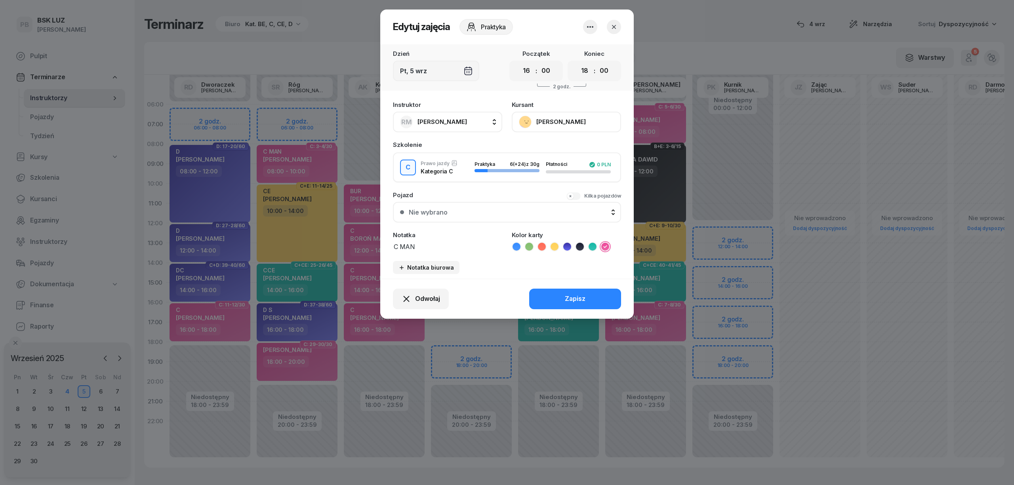
click at [494, 116] on button "RM Markowicz Robert" at bounding box center [447, 122] width 109 height 21
type input "cich"
click at [439, 175] on span "[PERSON_NAME]" at bounding box center [446, 175] width 49 height 10
click at [571, 296] on div "Zapisz" at bounding box center [575, 299] width 21 height 10
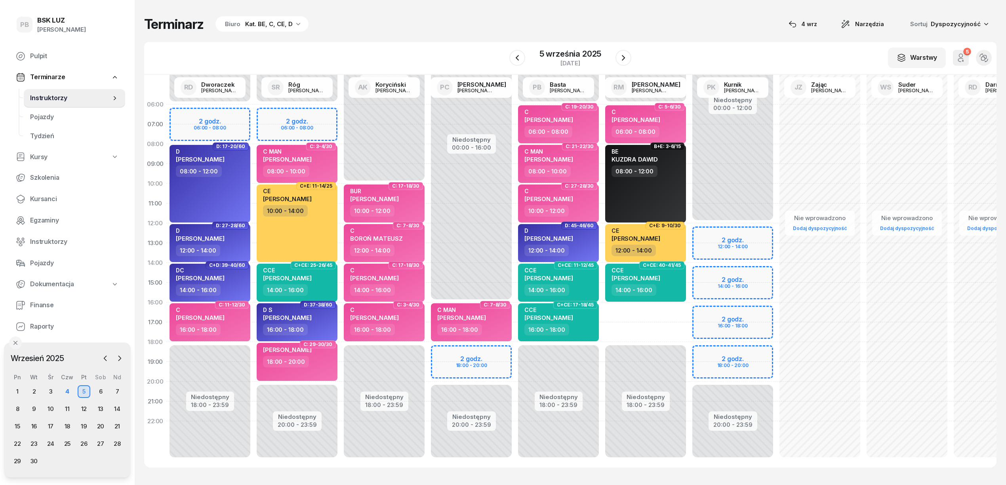
click at [651, 311] on div "Niedostępny 00:00 - 06:00 Niedostępny 18:00 - 23:59 C: 5-6/30 C TYLEK MICHAŁ 06…" at bounding box center [645, 283] width 87 height 376
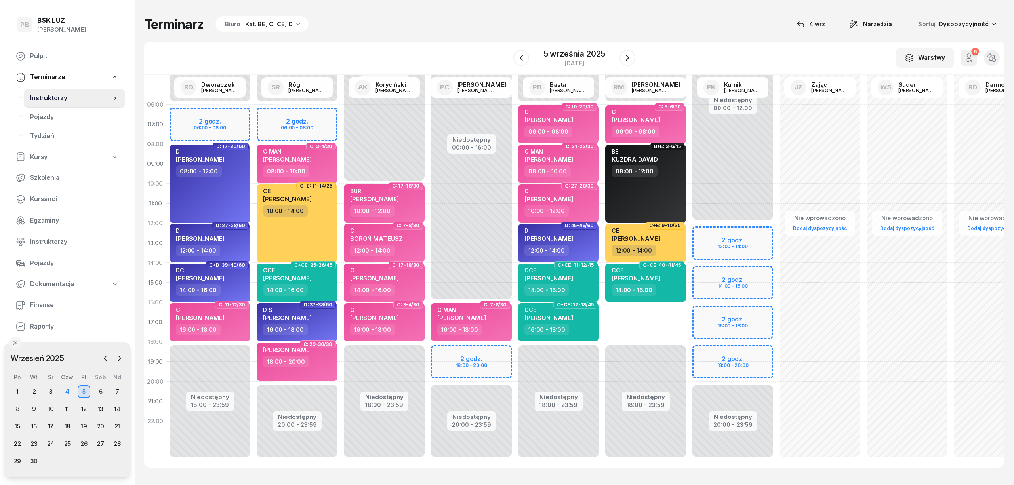
select select "16"
select select "18"
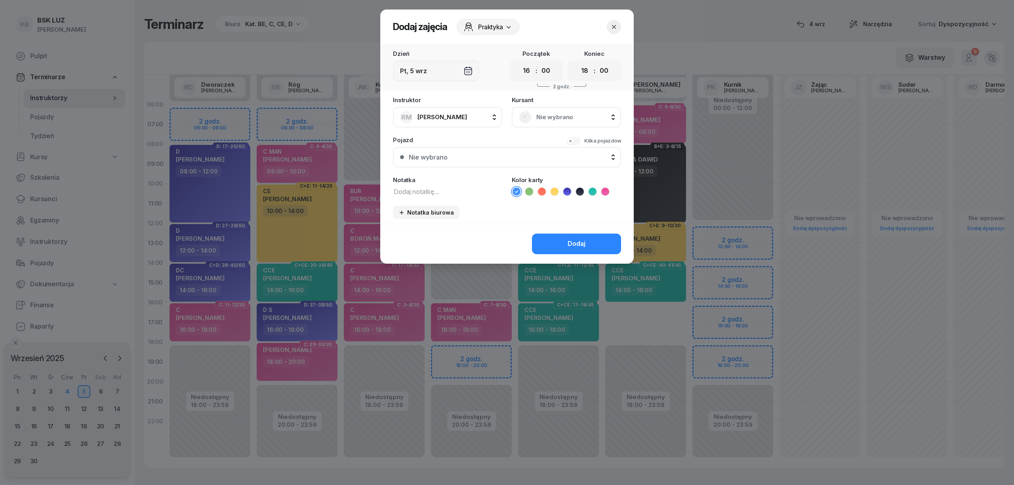
click at [558, 118] on span "Nie wybrano" at bounding box center [575, 117] width 78 height 10
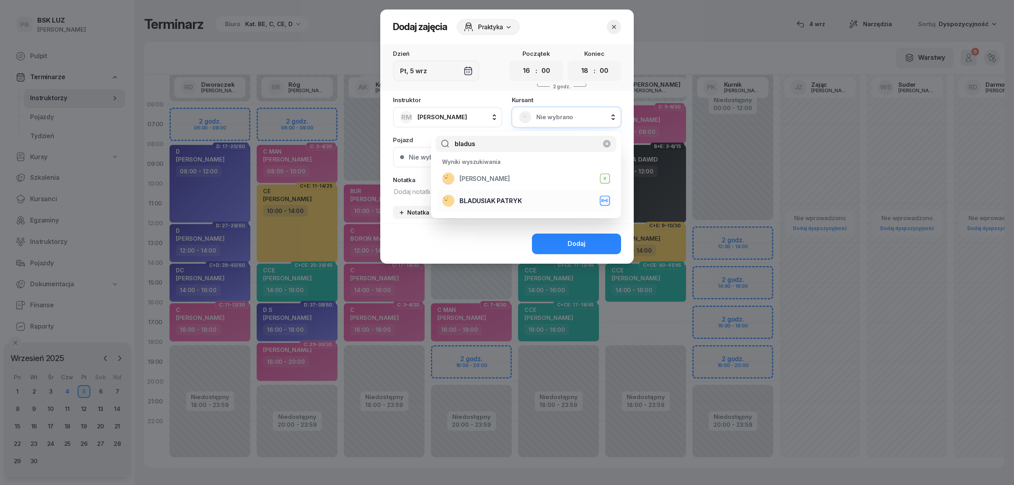
type input "bladus"
click at [535, 202] on div "BLADUSIAK PATRYK B+E" at bounding box center [526, 201] width 168 height 13
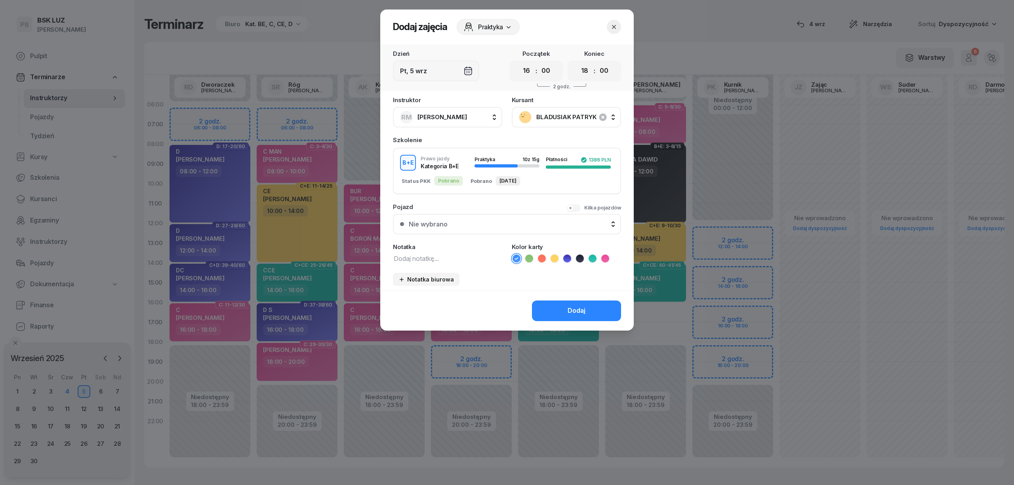
click at [580, 257] on icon at bounding box center [580, 258] width 4 height 3
click at [470, 257] on textarea at bounding box center [447, 258] width 109 height 10
type textarea "BE"
click at [566, 309] on button "Dodaj" at bounding box center [576, 311] width 89 height 21
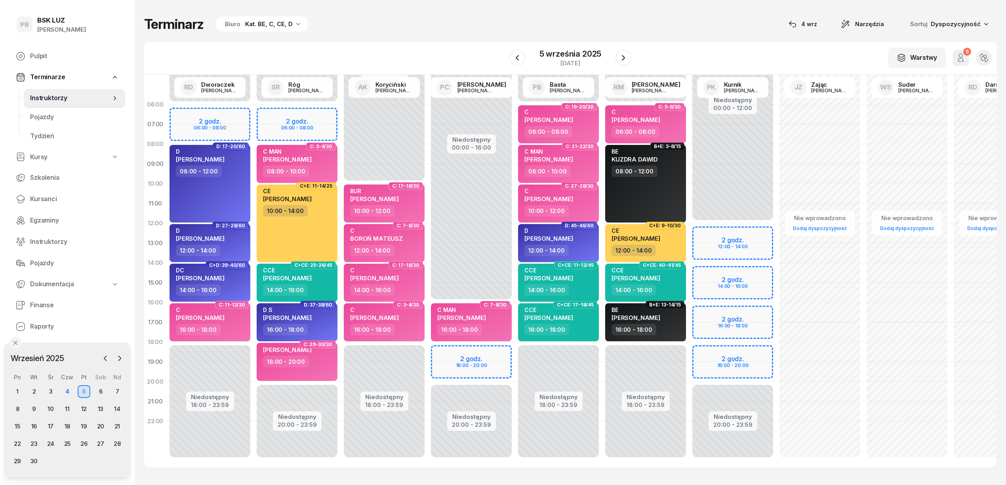
click at [486, 351] on div "Niedostępny 00:00 - 16:00 Niedostępny 20:00 - 23:59 C: 7-8/30 C MAN DAMIAN BANA…" at bounding box center [471, 283] width 87 height 376
select select "18"
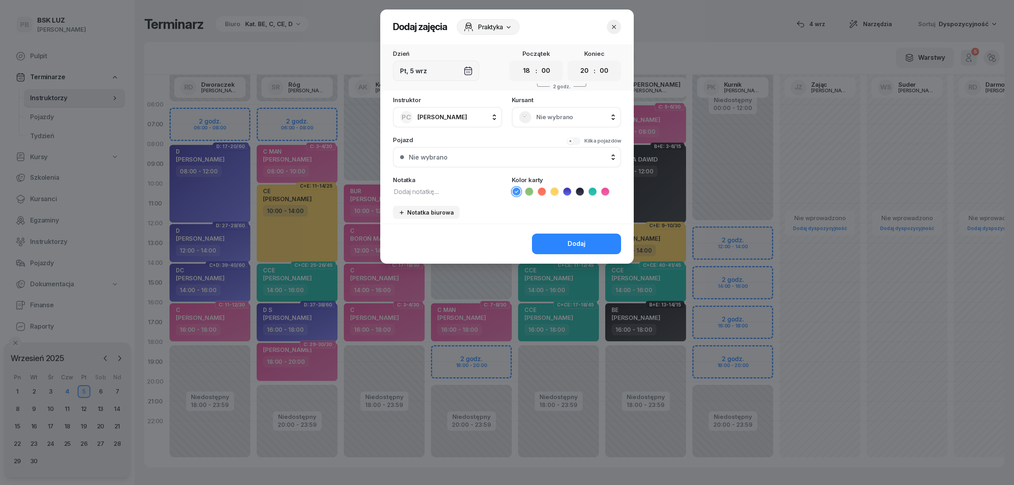
click at [555, 120] on span "Nie wybrano" at bounding box center [575, 117] width 78 height 10
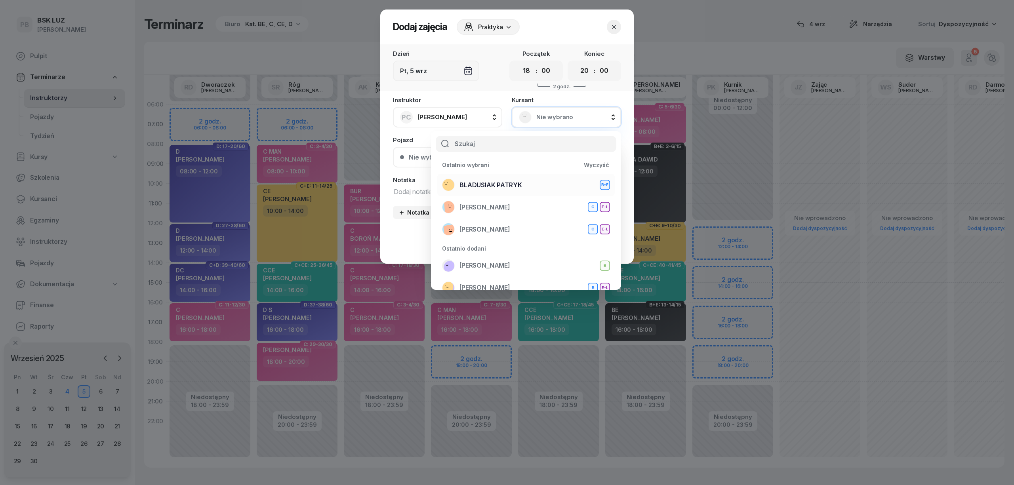
click at [528, 184] on div "BLADUSIAK PATRYK B+E" at bounding box center [526, 185] width 168 height 13
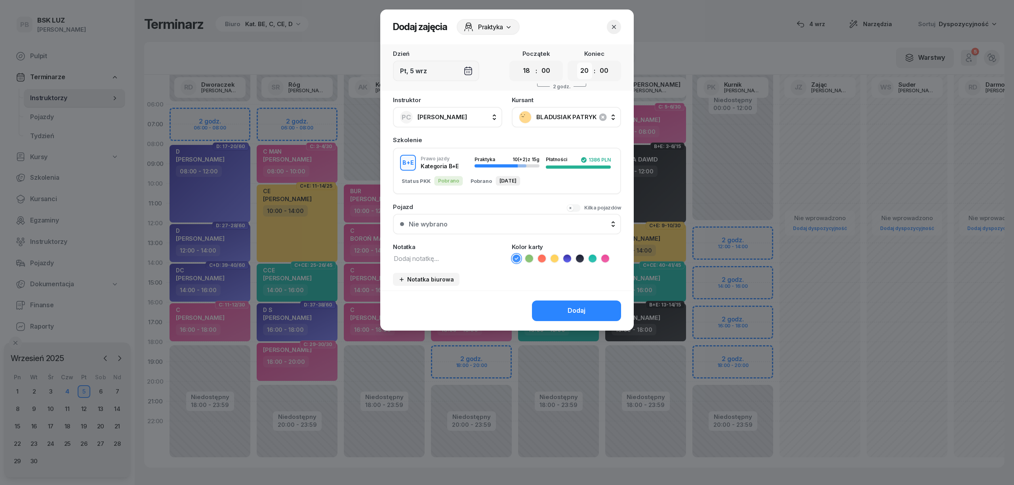
drag, startPoint x: 585, startPoint y: 71, endPoint x: 585, endPoint y: 77, distance: 6.4
click at [585, 71] on select "00 01 02 03 04 05 06 07 08 09 10 11 12 13 14 15 16 17 18 19 20 21 22 23" at bounding box center [584, 71] width 15 height 17
select select "19"
click at [577, 63] on select "00 01 02 03 04 05 06 07 08 09 10 11 12 13 14 15 16 17 18 19 20 21 22 23" at bounding box center [584, 71] width 15 height 17
click at [580, 257] on icon at bounding box center [580, 259] width 8 height 8
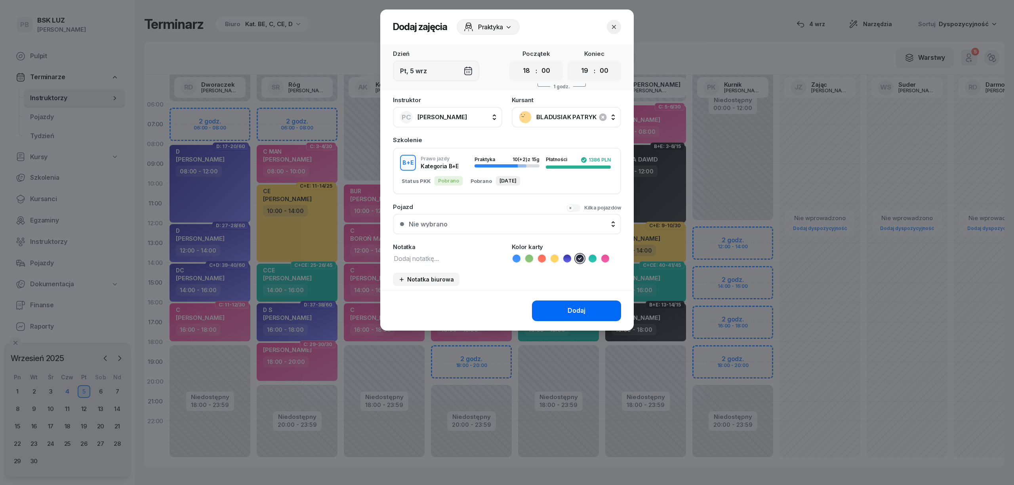
click at [576, 311] on div "Dodaj" at bounding box center [577, 311] width 18 height 10
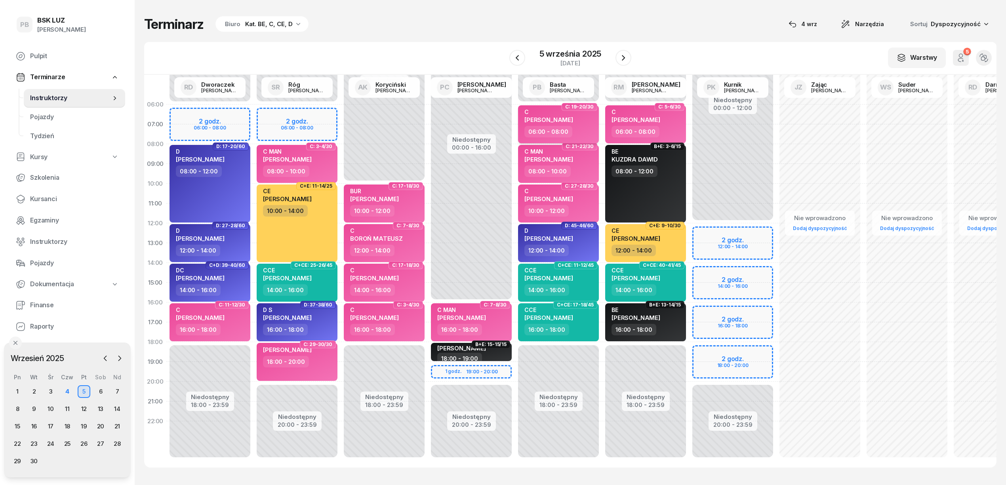
click at [570, 124] on div "C DREŚCIK CONRADT" at bounding box center [549, 117] width 49 height 17
select select "06"
select select "08"
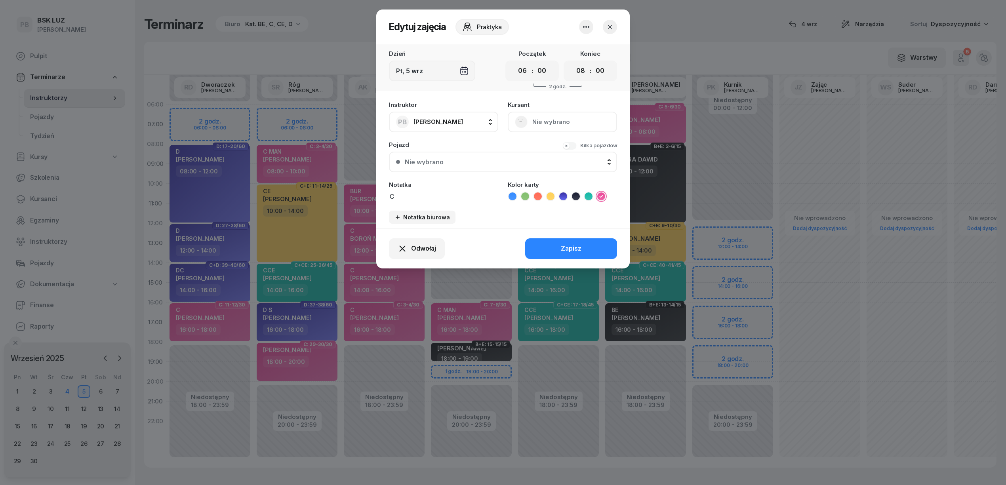
scroll to position [0, 1]
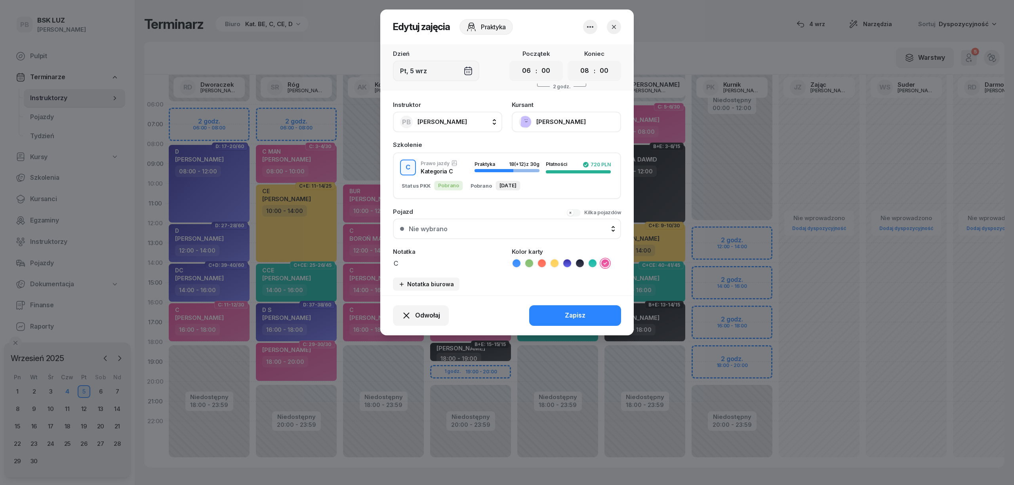
click at [466, 121] on button "PB [PERSON_NAME]" at bounding box center [447, 122] width 109 height 21
type input "róg"
click at [479, 173] on div "SR Róg Sebastian" at bounding box center [452, 174] width 94 height 13
click at [553, 312] on button "Zapisz" at bounding box center [575, 315] width 92 height 21
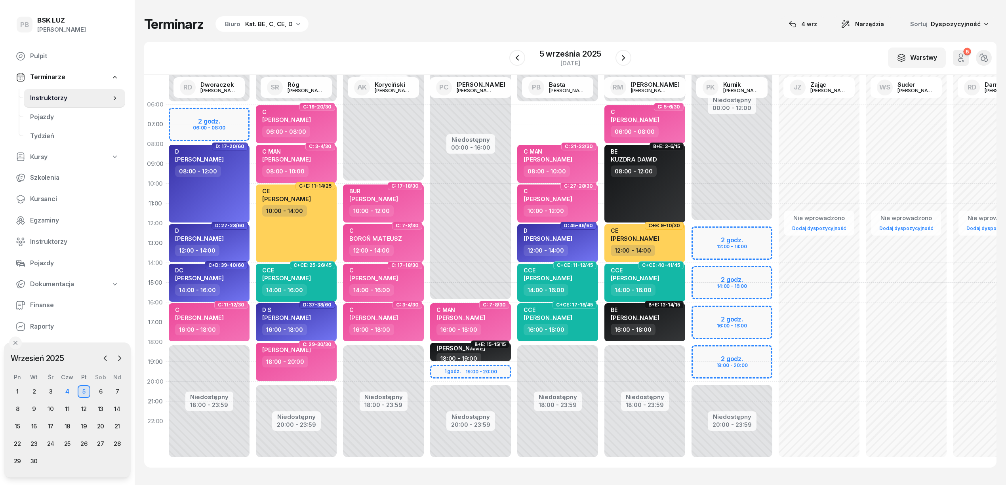
click at [456, 22] on div "Terminarz Biuro Kat. BE, C, CE, D [DATE] Narzędzia Sortuj Dyspozycyjność" at bounding box center [570, 24] width 853 height 17
click at [460, 16] on div "Terminarz Biuro Kat. BE, C, CE, D [DATE] Narzędzia Sortuj Dyspozycyjność" at bounding box center [570, 24] width 853 height 17
click at [394, 197] on span "[PERSON_NAME]" at bounding box center [373, 199] width 49 height 8
select select "10"
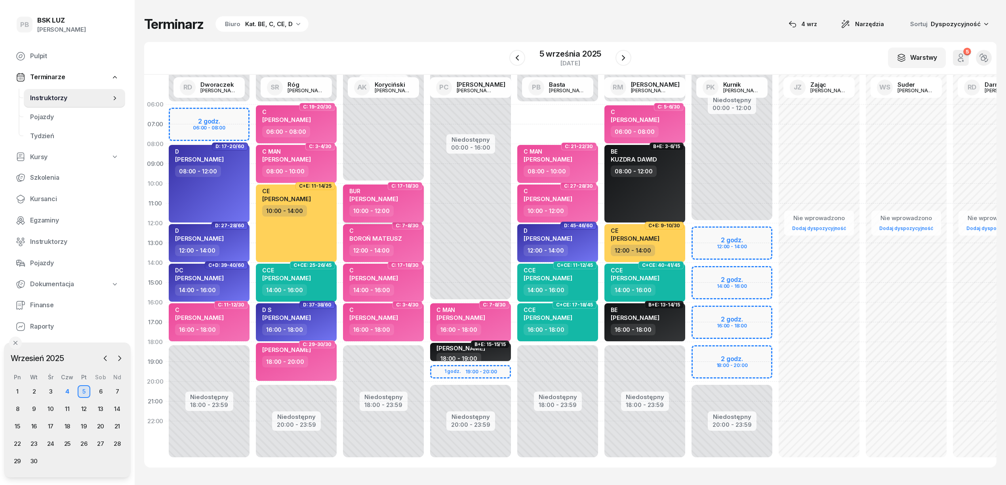
select select "12"
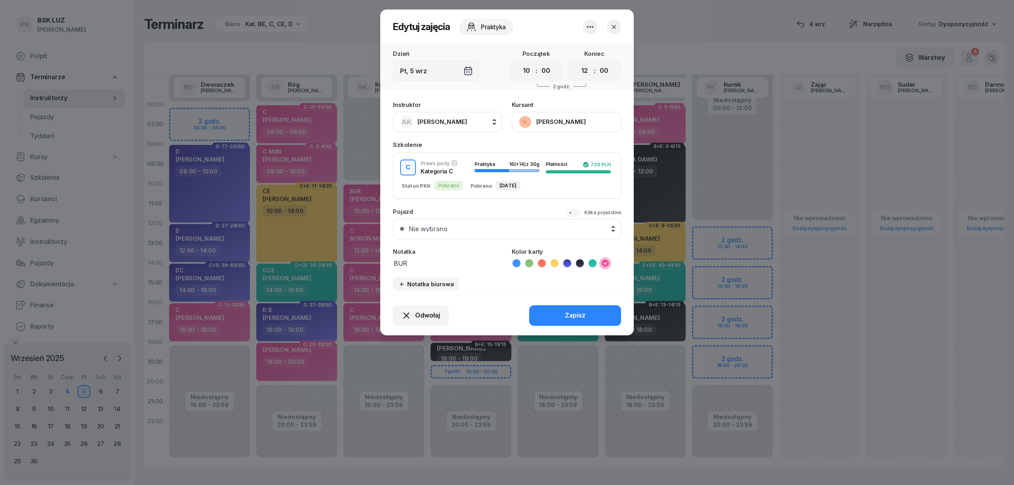
drag, startPoint x: 414, startPoint y: 263, endPoint x: 384, endPoint y: 268, distance: 30.5
click at [384, 268] on div "Instruktor AK Koryciński Artur AK Koryciński Artur BP Pająk Bogusław DA Arendar…" at bounding box center [507, 196] width 254 height 199
type textarea "C"
click at [567, 308] on button "Zapisz" at bounding box center [575, 315] width 92 height 21
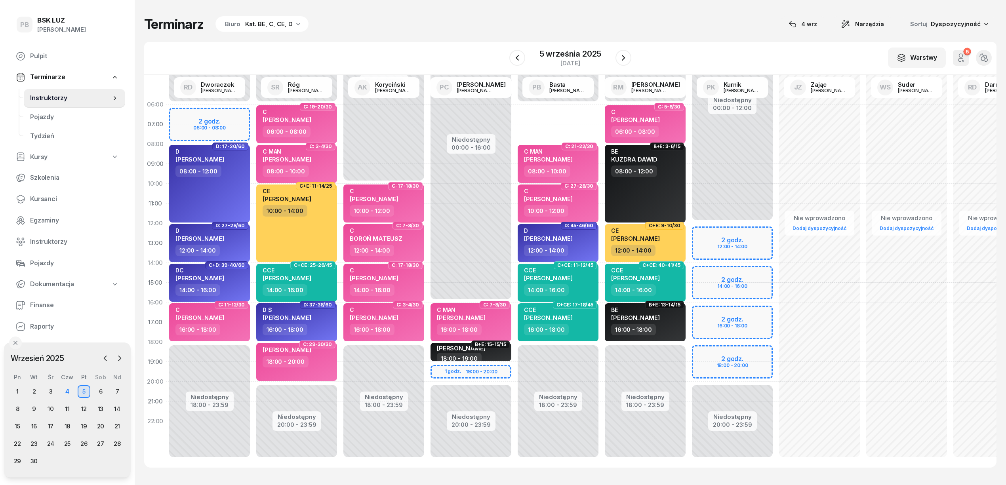
click at [431, 18] on div "Terminarz Biuro Kat. BE, C, CE, D [DATE] Narzędzia Sortuj Dyspozycyjność" at bounding box center [570, 24] width 853 height 17
click at [465, 26] on div "Terminarz Biuro Kat. BE, C, CE, D [DATE] Narzędzia Sortuj Dyspozycyjność" at bounding box center [570, 24] width 853 height 17
click at [383, 27] on div "Terminarz Biuro Kat. BE, C, CE, D [DATE] Narzędzia Sortuj Dyspozycyjność" at bounding box center [570, 24] width 853 height 17
click at [627, 58] on icon "button" at bounding box center [624, 58] width 10 height 10
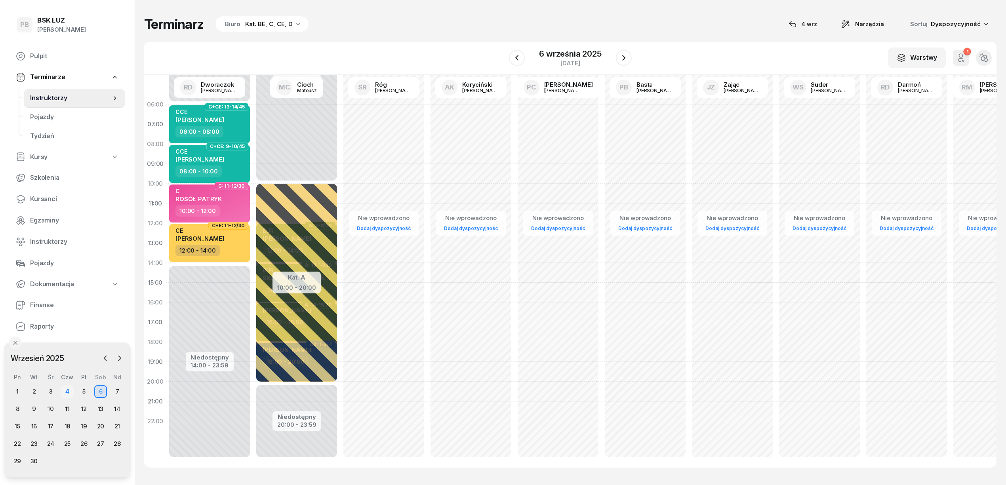
click at [68, 393] on div "4" at bounding box center [67, 392] width 13 height 13
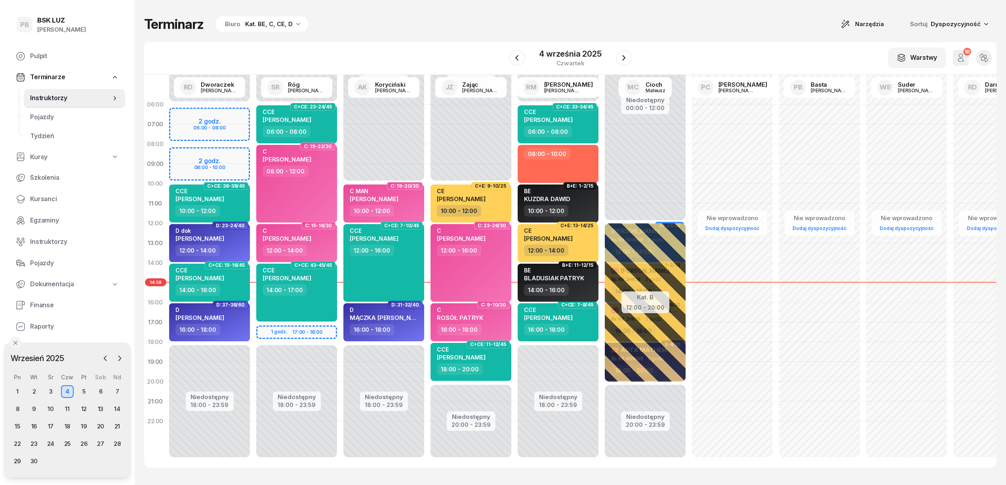
drag, startPoint x: 590, startPoint y: 264, endPoint x: 365, endPoint y: 19, distance: 332.8
click at [365, 19] on div "Terminarz Biuro Kat. BE, C, CE, D Narzędzia Sortuj Dyspozycyjność" at bounding box center [570, 24] width 853 height 17
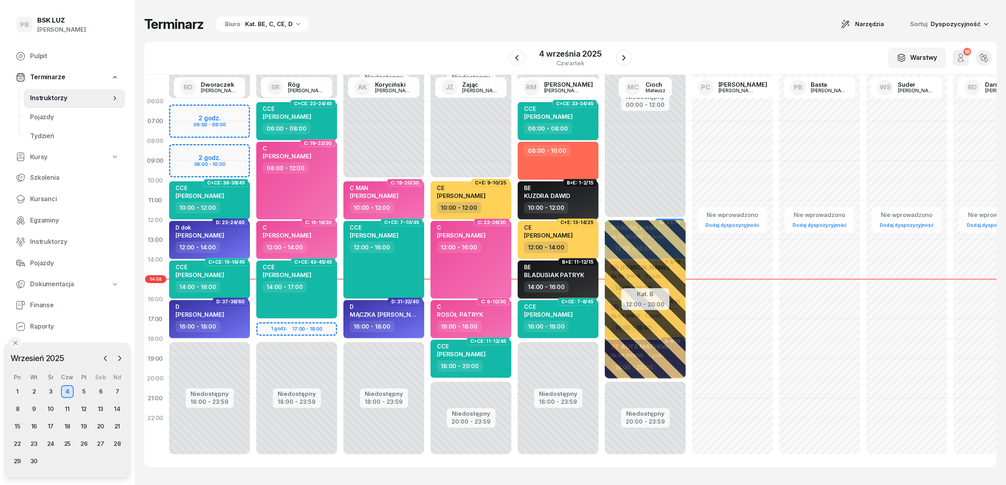
scroll to position [11, 0]
click at [628, 58] on button "button" at bounding box center [624, 58] width 16 height 16
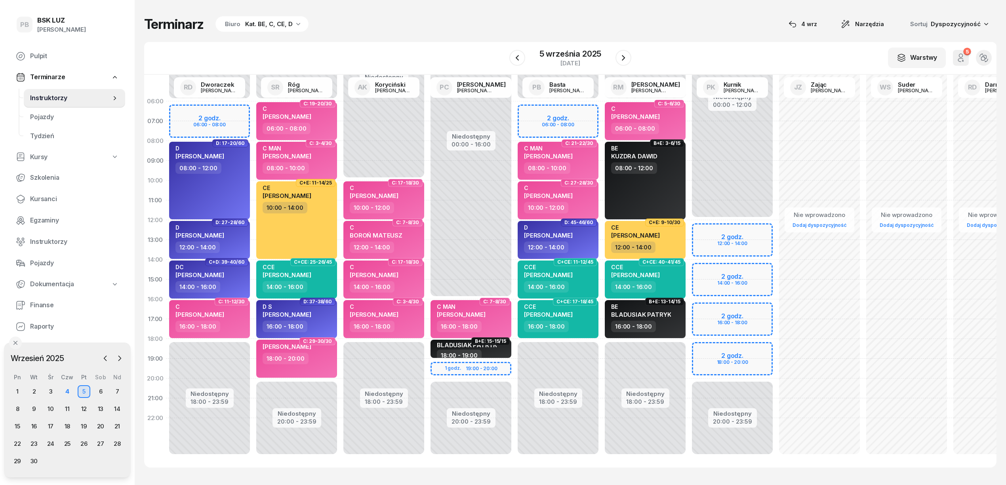
click at [415, 32] on div "Terminarz Biuro Kat. BE, C, CE, D [DATE] Narzędzia Sortuj Dyspozycyjność" at bounding box center [570, 24] width 853 height 17
click at [422, 23] on div "Terminarz Biuro Kat. BE, C, CE, D [DATE] Narzędzia Sortuj Dyspozycyjność" at bounding box center [570, 24] width 853 height 17
drag, startPoint x: 458, startPoint y: 60, endPoint x: 454, endPoint y: 59, distance: 4.4
click at [458, 60] on div "W Wybierz AK [PERSON_NAME] BP [PERSON_NAME] DP [PERSON_NAME] GS [PERSON_NAME] I…" at bounding box center [570, 58] width 853 height 33
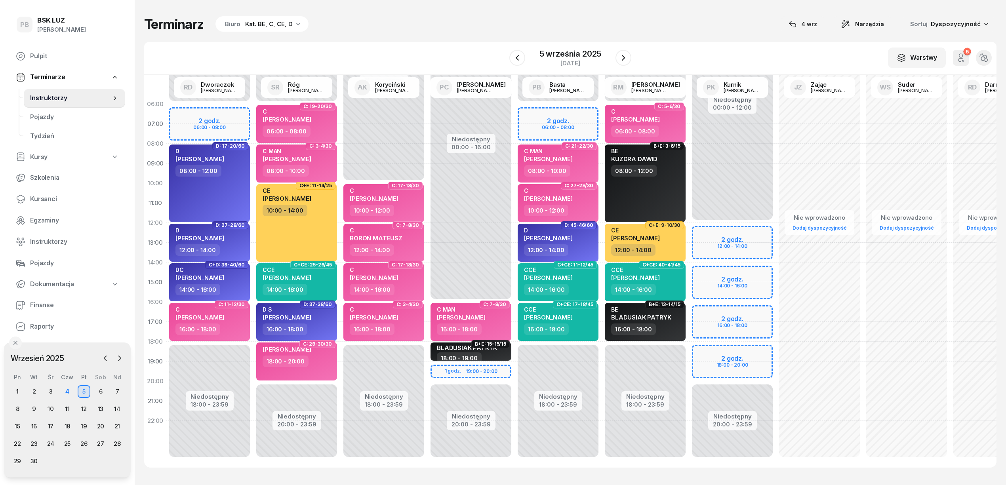
scroll to position [0, 0]
click at [463, 23] on div "Terminarz Biuro Kat. BE, C, CE, D [DATE] Narzędzia Sortuj Dyspozycyjność" at bounding box center [570, 24] width 853 height 17
click at [649, 10] on div "Terminarz Biuro Kat. BE, C, CE, D [DATE] Narzędzia Sortuj Dyspozycyjność W Wybi…" at bounding box center [570, 242] width 853 height 484
click at [39, 193] on link "Kursanci" at bounding box center [68, 199] width 116 height 19
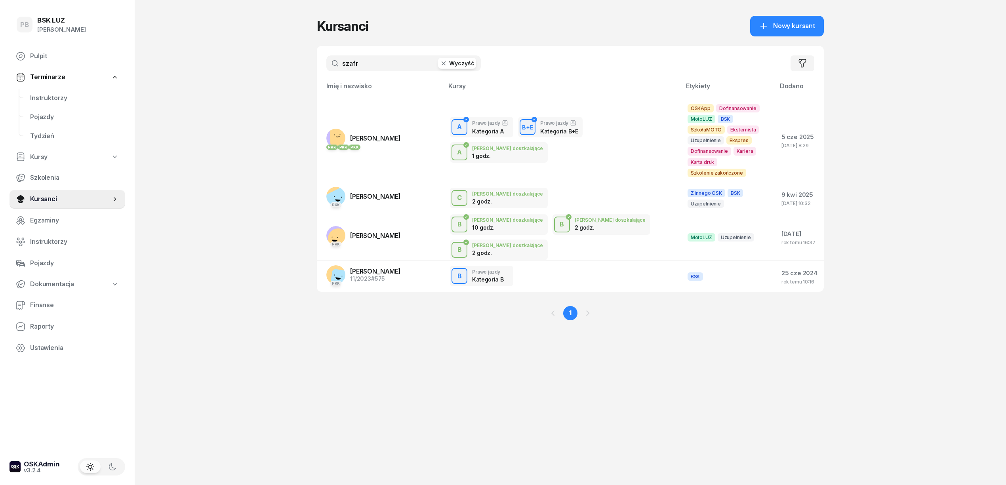
click at [358, 65] on input "szafr" at bounding box center [403, 63] width 155 height 16
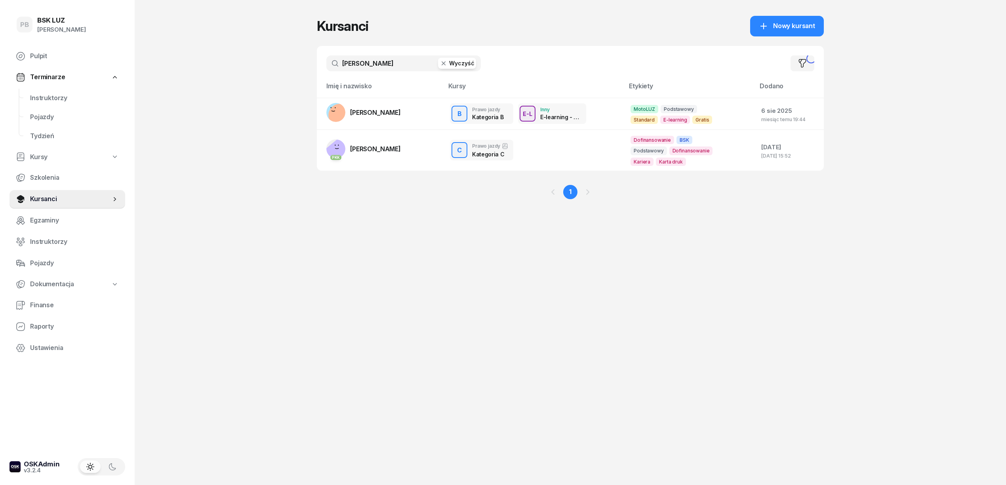
type input "grabowski"
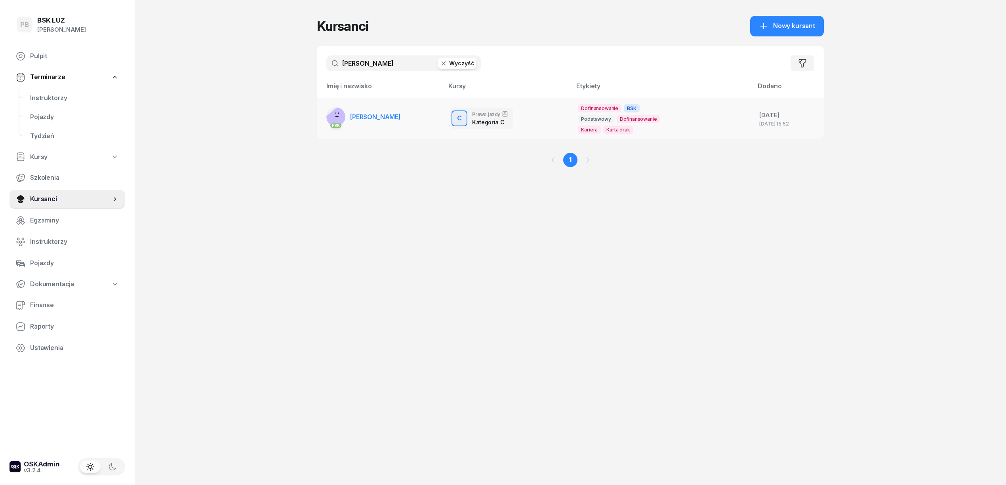
click at [373, 115] on span "GRABOWSKI DOMINIK" at bounding box center [375, 117] width 51 height 8
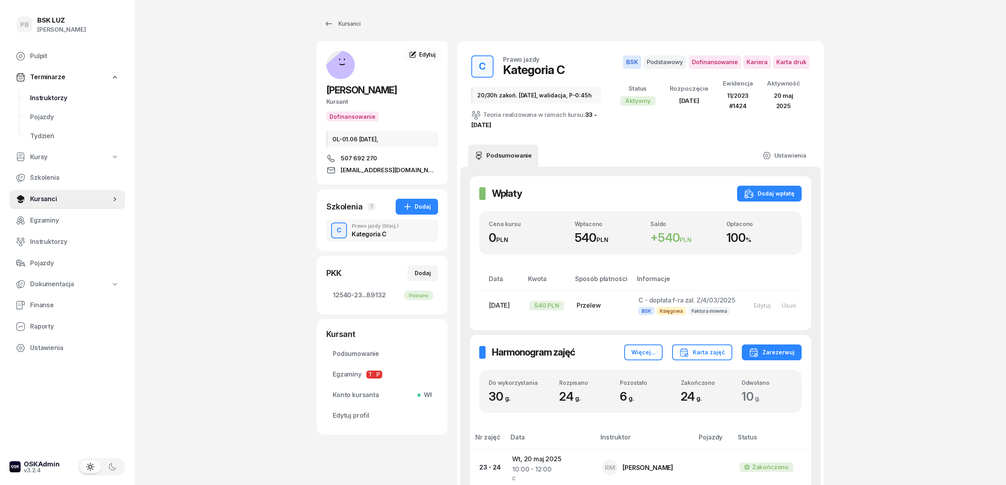
click at [58, 99] on span "Instruktorzy" at bounding box center [74, 98] width 89 height 10
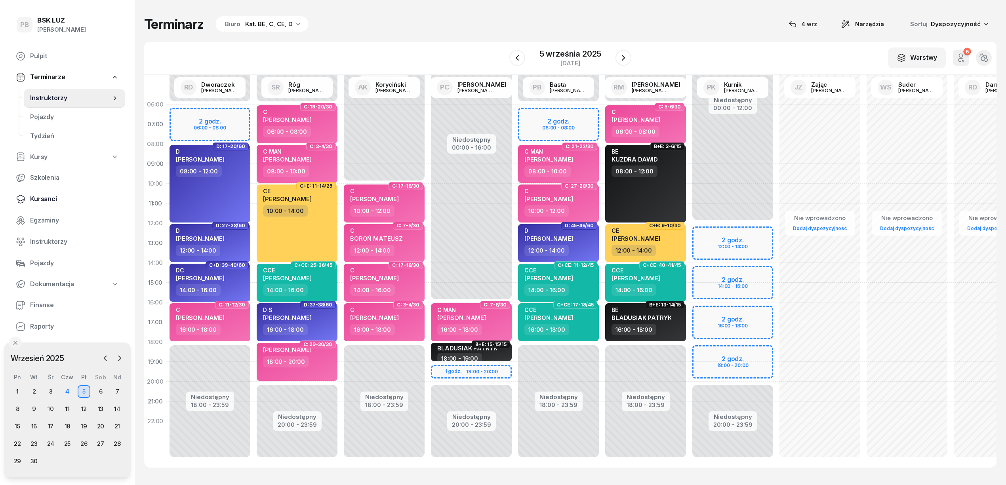
click at [47, 197] on span "Kursanci" at bounding box center [74, 199] width 89 height 10
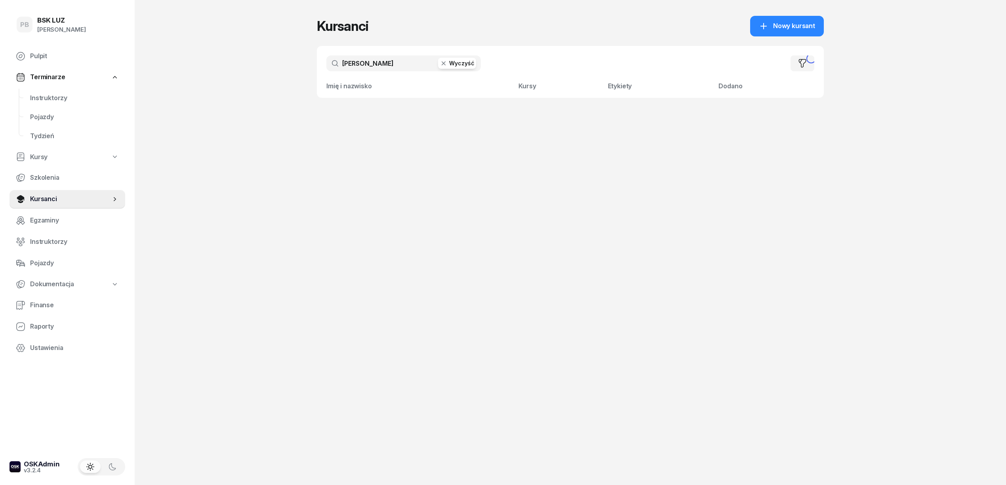
click at [340, 60] on input "grabowski" at bounding box center [403, 63] width 155 height 16
click at [352, 63] on input "grabowski" at bounding box center [403, 63] width 155 height 16
type input "solecki"
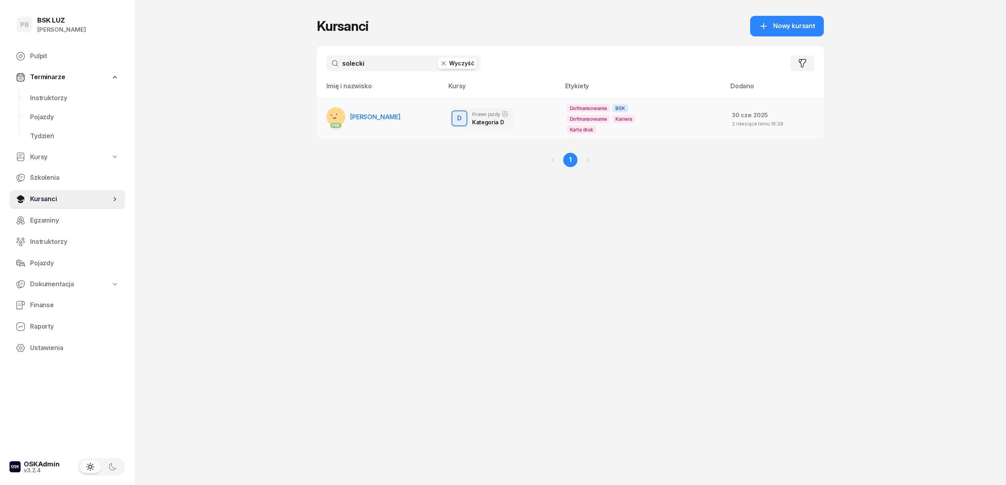
click at [380, 115] on span "SOLECKI MACIEJ" at bounding box center [375, 117] width 51 height 8
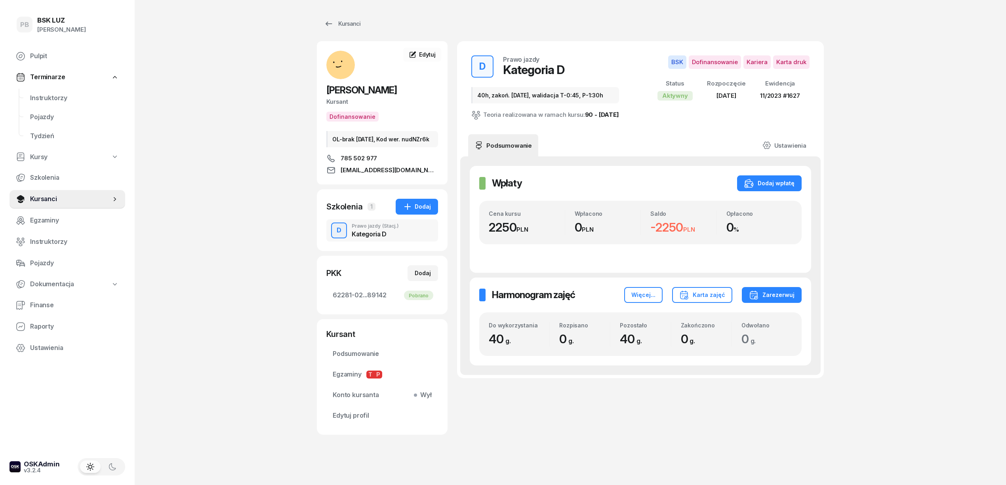
click at [384, 237] on div "Kategoria D" at bounding box center [375, 234] width 47 height 6
click at [580, 450] on div "Kursanci SOLECKI MACIEJ Kursant Dofinansowanie OL-brak 2027-10-13, Kod wer. nud…" at bounding box center [570, 225] width 507 height 451
click at [414, 242] on div "D Prawo jazdy (Stacj.) Kategoria D" at bounding box center [382, 231] width 112 height 22
click at [671, 466] on div "Kursanci SOLECKI MACIEJ Kursant Dofinansowanie OL-brak 2027-10-13, Kod wer. nud…" at bounding box center [570, 244] width 507 height 489
click at [59, 97] on span "Instruktorzy" at bounding box center [74, 98] width 89 height 10
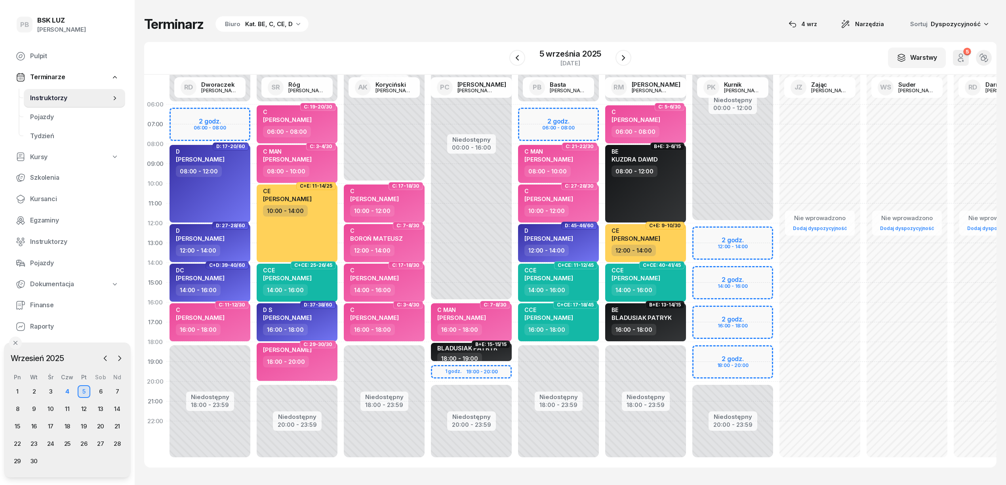
click at [439, 37] on div "Terminarz Biuro Kat. BE, C, CE, D [DATE] Narzędzia Sortuj Dyspozycyjność W Wybi…" at bounding box center [570, 242] width 853 height 484
click at [442, 37] on div "Terminarz Biuro Kat. BE, C, CE, D [DATE] Narzędzia Sortuj Dyspozycyjność W Wybi…" at bounding box center [570, 242] width 853 height 484
click at [488, 351] on div "18:00 - 19:00" at bounding box center [472, 349] width 70 height 11
select select "18"
select select "19"
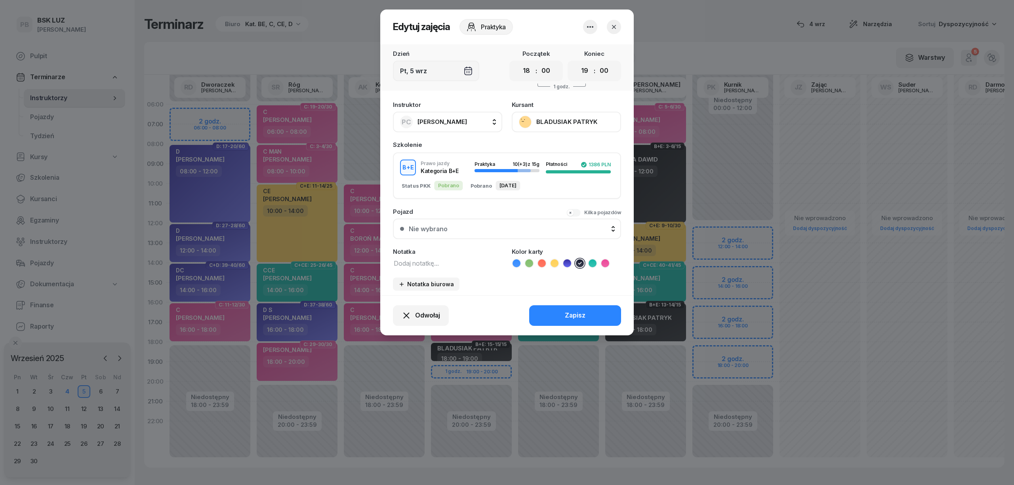
click at [424, 259] on textarea at bounding box center [447, 263] width 109 height 10
type textarea "BE"
click at [555, 311] on button "Zapisz" at bounding box center [575, 315] width 92 height 21
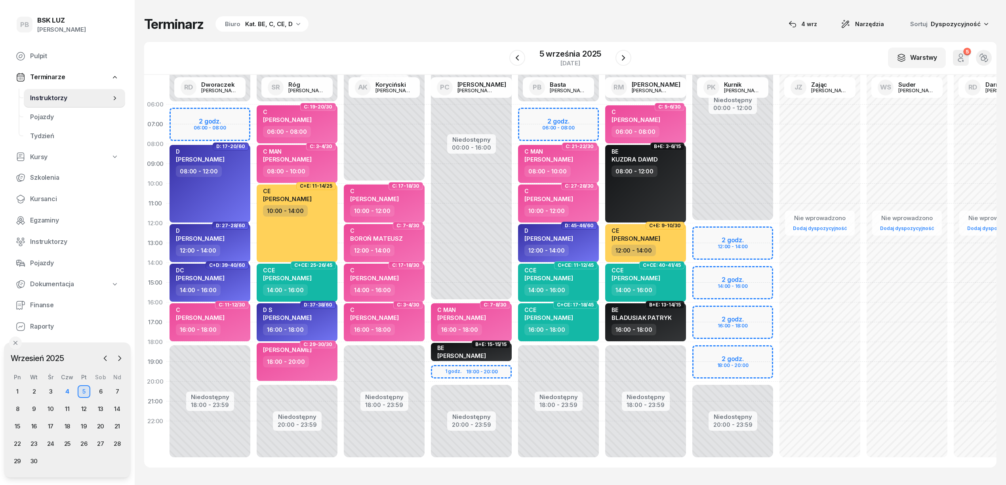
click at [482, 48] on div "W Wybierz AK [PERSON_NAME] BP [PERSON_NAME] DP [PERSON_NAME] GS [PERSON_NAME] I…" at bounding box center [570, 58] width 853 height 33
click at [48, 200] on span "Kursanci" at bounding box center [74, 199] width 89 height 10
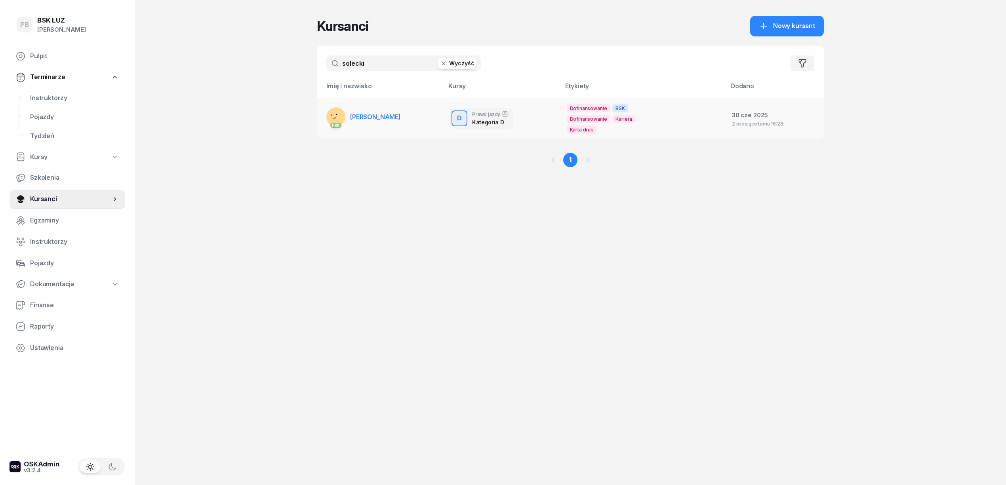
click at [382, 114] on span "SOLECKI MACIEJ" at bounding box center [375, 117] width 51 height 8
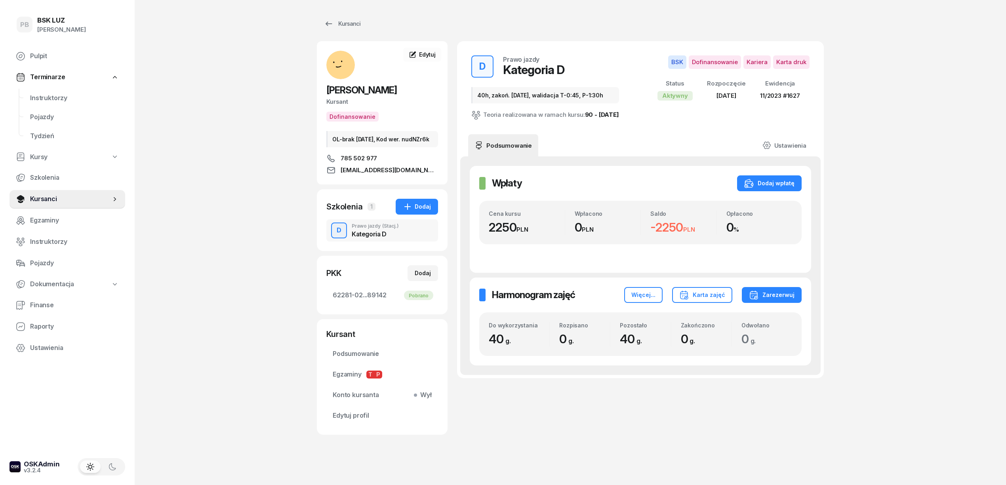
scroll to position [11, 0]
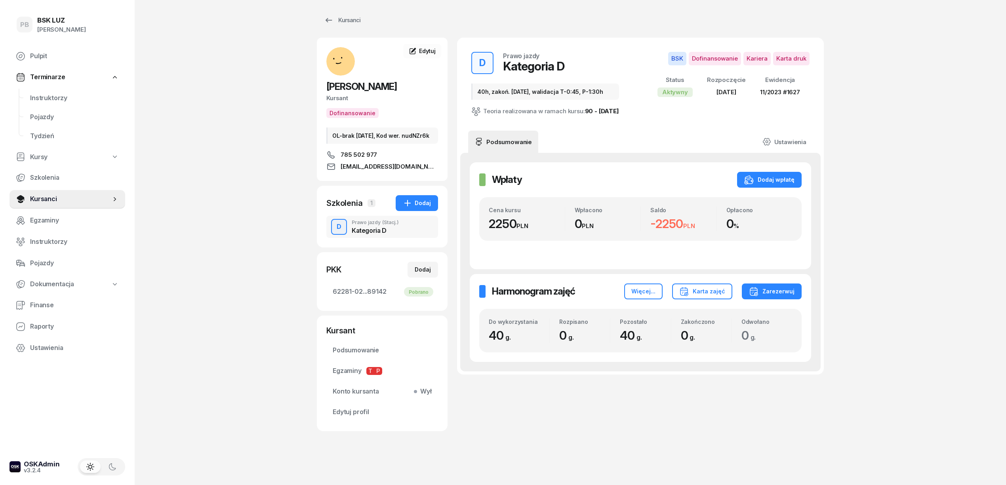
click at [270, 349] on div "PB BSK LUZ Patrycja Bogdanowicz Pulpit Terminarze Instruktorzy Pojazdy Tydzień …" at bounding box center [503, 240] width 1006 height 489
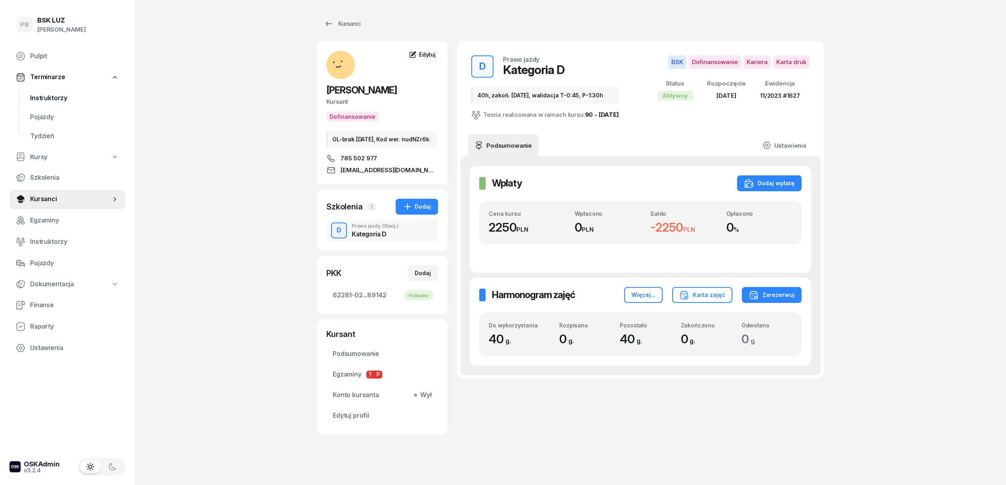
click at [46, 98] on span "Instruktorzy" at bounding box center [74, 98] width 89 height 10
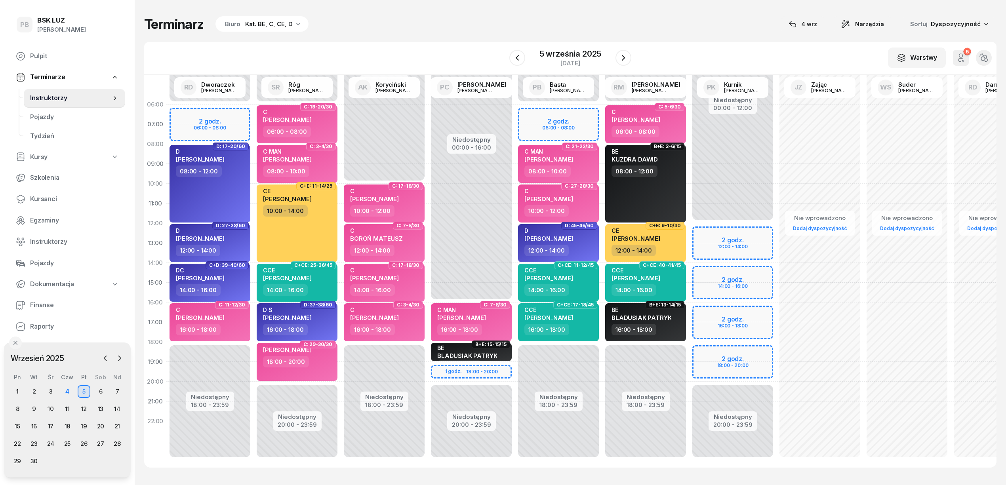
click at [599, 471] on div "Terminarz Biuro Kat. BE, C, CE, D [DATE] Narzędzia Sortuj Dyspozycyjność W Wybi…" at bounding box center [570, 242] width 853 height 484
click at [451, 18] on div "Terminarz Biuro Kat. BE, C, CE, D [DATE] Narzędzia Sortuj Dyspozycyjność" at bounding box center [570, 24] width 853 height 17
click at [34, 197] on span "Kursanci" at bounding box center [74, 199] width 89 height 10
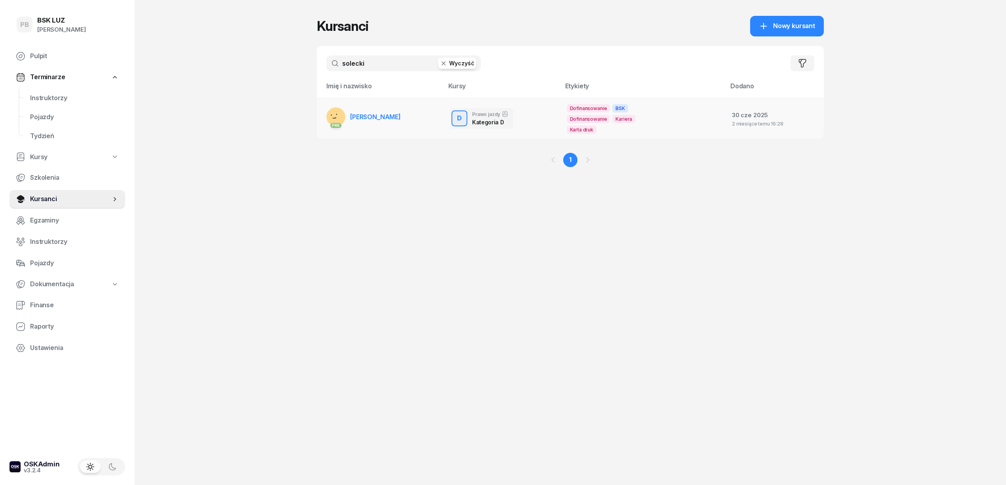
click at [391, 116] on span "SOLECKI MACIEJ" at bounding box center [375, 117] width 51 height 8
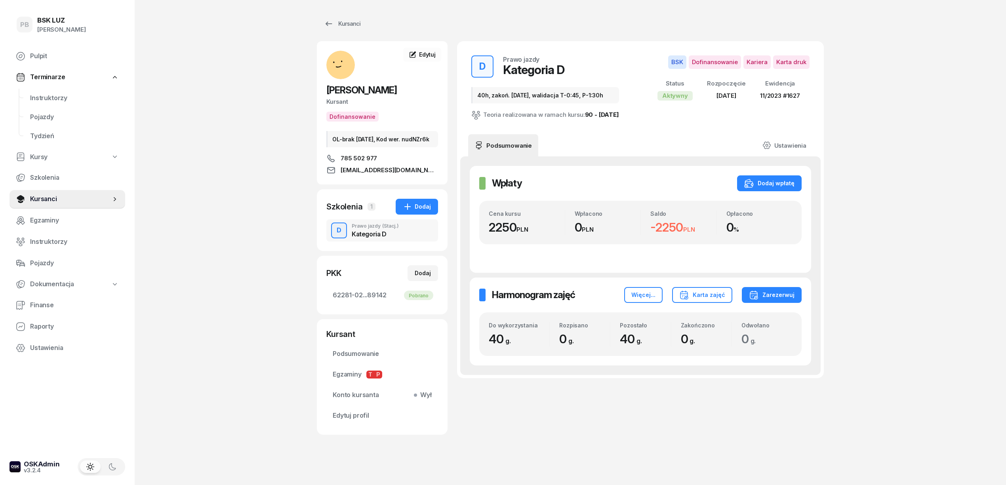
click at [371, 229] on div "Prawo jazdy (Stacj.)" at bounding box center [375, 226] width 47 height 5
click at [373, 229] on div "Prawo jazdy (Stacj.)" at bounding box center [375, 226] width 47 height 5
click at [348, 359] on span "Podsumowanie" at bounding box center [382, 354] width 99 height 10
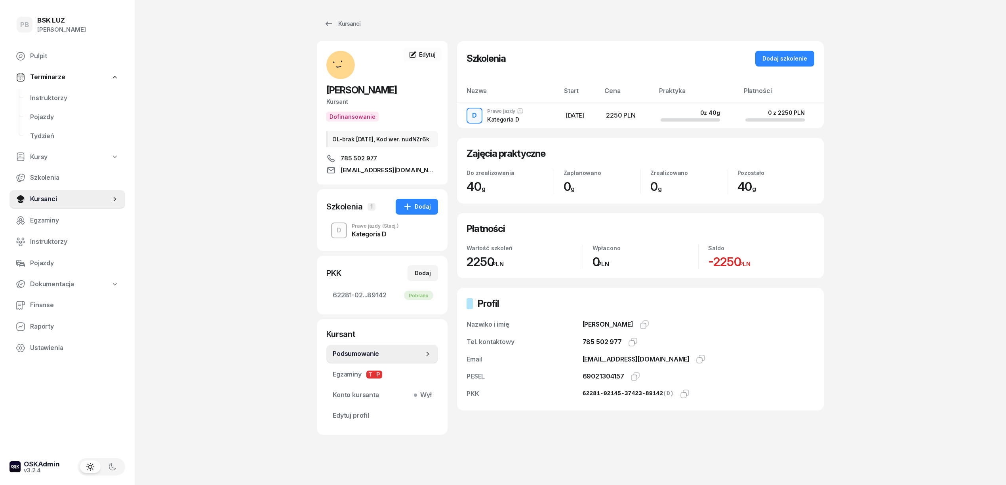
click at [283, 170] on div "PB BSK LUZ Patrycja Bogdanowicz Pulpit Terminarze Instruktorzy Pojazdy Tydzień …" at bounding box center [503, 244] width 1006 height 489
click at [173, 135] on div "PB BSK LUZ Patrycja Bogdanowicz Pulpit Terminarze Instruktorzy Pojazdy Tydzień …" at bounding box center [503, 244] width 1006 height 489
click at [284, 320] on div "PB BSK LUZ Patrycja Bogdanowicz Pulpit Terminarze Instruktorzy Pojazdy Tydzień …" at bounding box center [503, 244] width 1006 height 489
click at [218, 254] on div "PB BSK LUZ Patrycja Bogdanowicz Pulpit Terminarze Instruktorzy Pojazdy Tydzień …" at bounding box center [503, 244] width 1006 height 489
drag, startPoint x: 53, startPoint y: 100, endPoint x: 72, endPoint y: 103, distance: 19.3
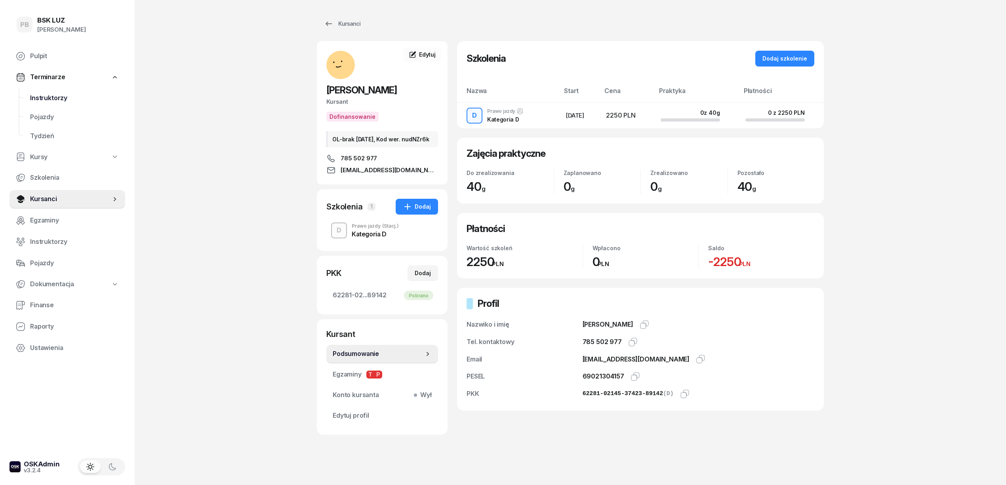
click at [53, 100] on span "Instruktorzy" at bounding box center [74, 98] width 89 height 10
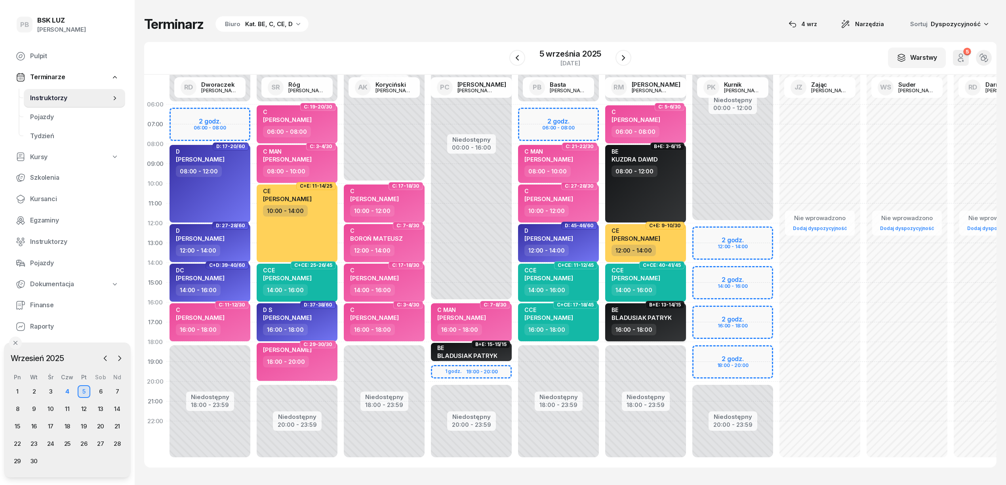
click at [671, 318] on div "BE BLADUSIAK PATRYK" at bounding box center [647, 315] width 70 height 17
select select "16"
select select "18"
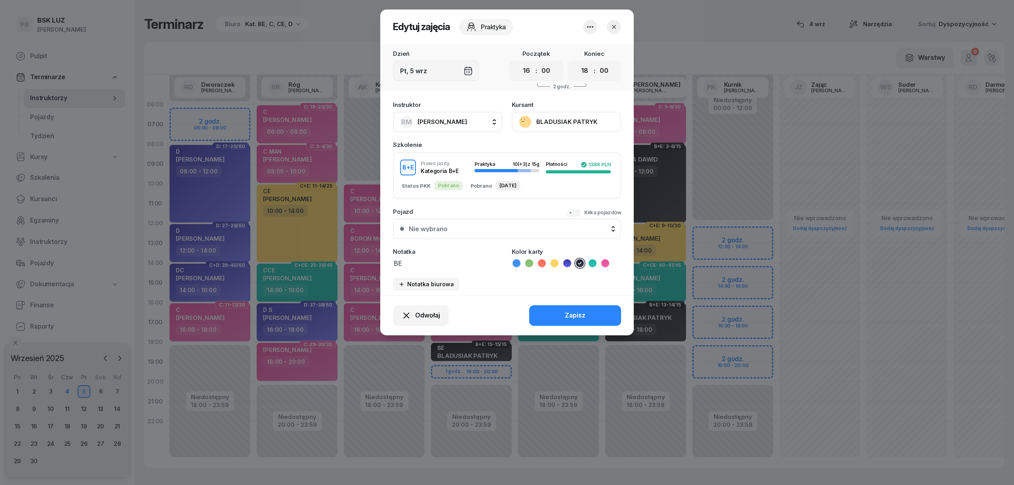
click at [445, 263] on textarea "BE" at bounding box center [447, 263] width 109 height 10
type textarea "BE walidacja 16:00-17:30"
click at [569, 305] on button "Zapisz" at bounding box center [575, 315] width 92 height 21
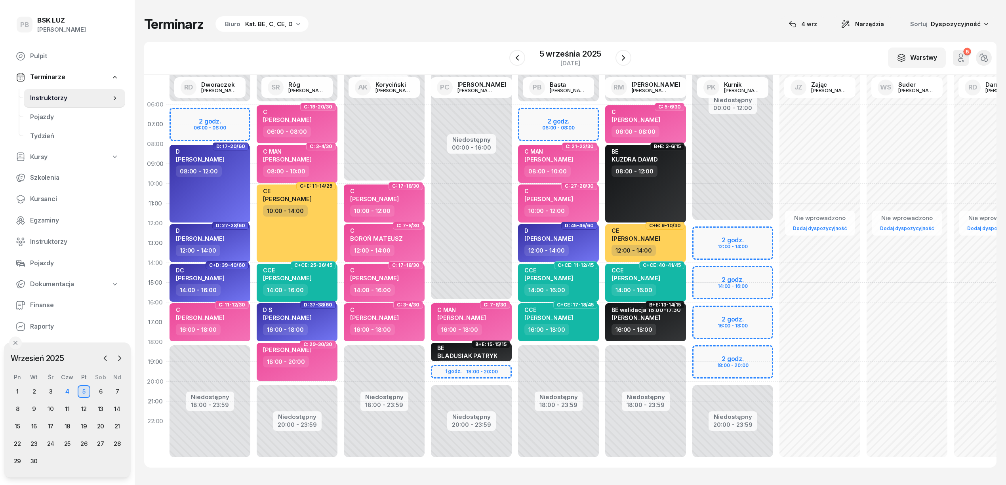
click at [441, 5] on div "Terminarz Biuro Kat. BE, C, CE, D [DATE] Narzędzia Sortuj Dyspozycyjność W Wybi…" at bounding box center [570, 242] width 853 height 484
click at [377, 24] on div "Terminarz Biuro Kat. BE, C, CE, D [DATE] Narzędzia Sortuj Dyspozycyjność" at bounding box center [570, 24] width 853 height 17
click at [614, 31] on div "Terminarz Biuro Kat. BE, C, CE, D [DATE] Narzędzia Sortuj Dyspozycyjność" at bounding box center [570, 24] width 853 height 17
click at [623, 59] on icon "button" at bounding box center [624, 58] width 10 height 10
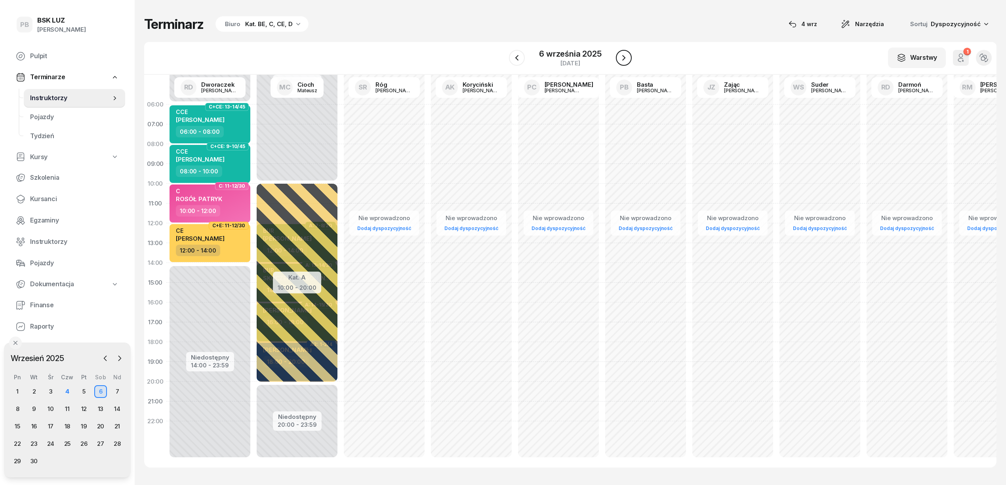
click at [623, 59] on icon "button" at bounding box center [624, 58] width 10 height 10
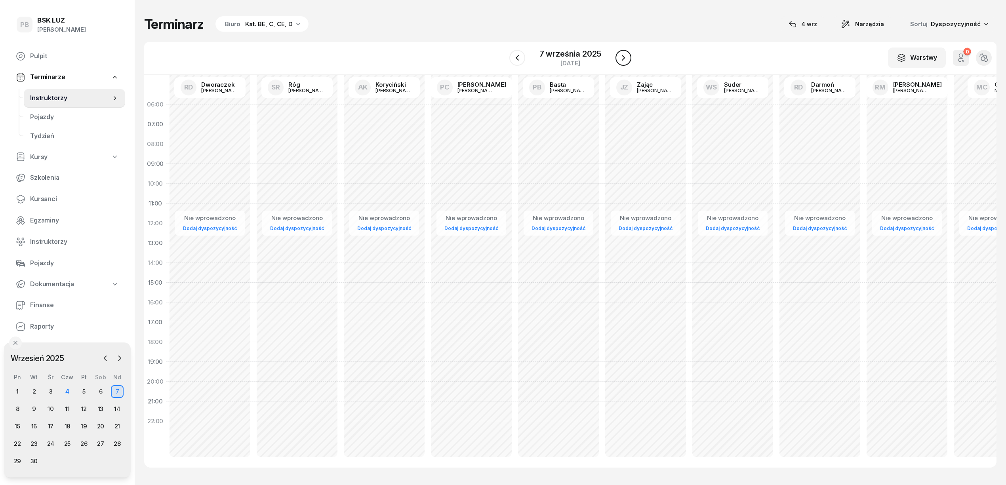
click at [623, 59] on icon "button" at bounding box center [624, 58] width 10 height 10
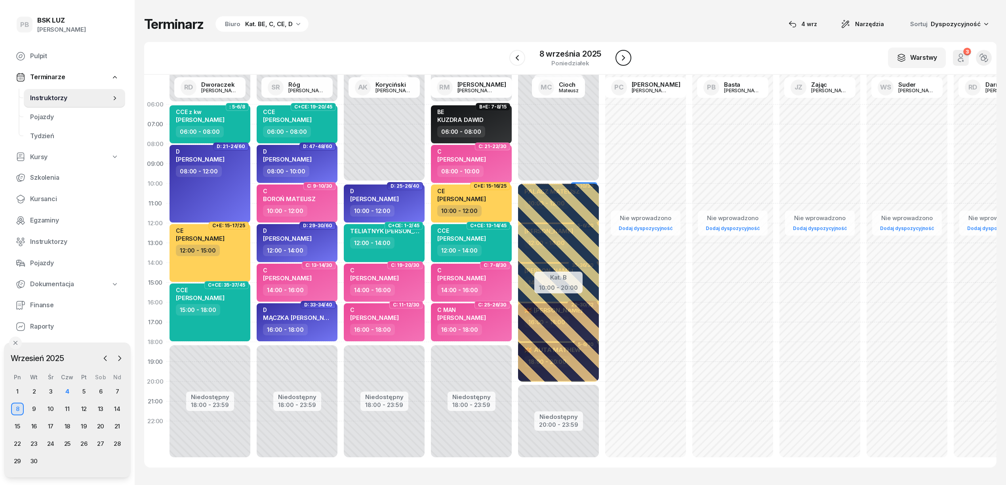
click at [623, 59] on icon "button" at bounding box center [624, 58] width 10 height 10
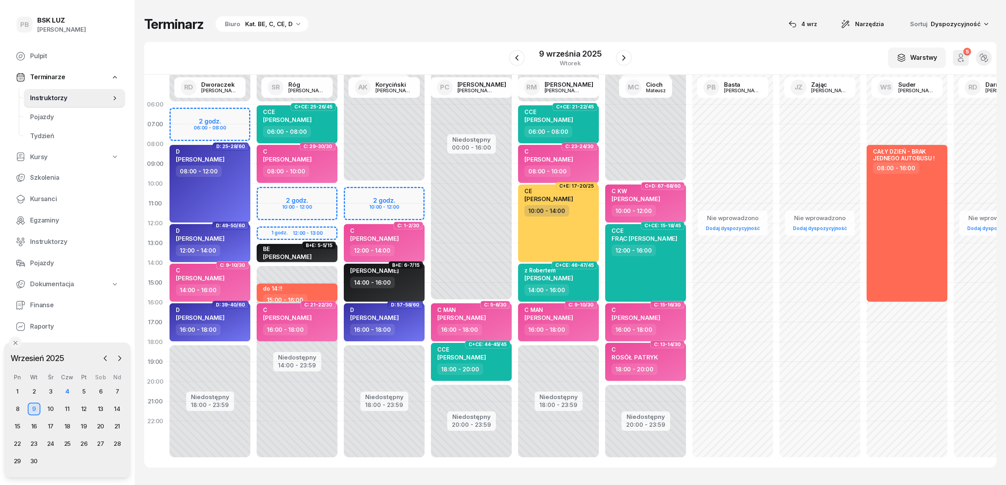
drag, startPoint x: 48, startPoint y: 197, endPoint x: 242, endPoint y: 125, distance: 206.1
click at [48, 197] on span "Kursanci" at bounding box center [74, 199] width 89 height 10
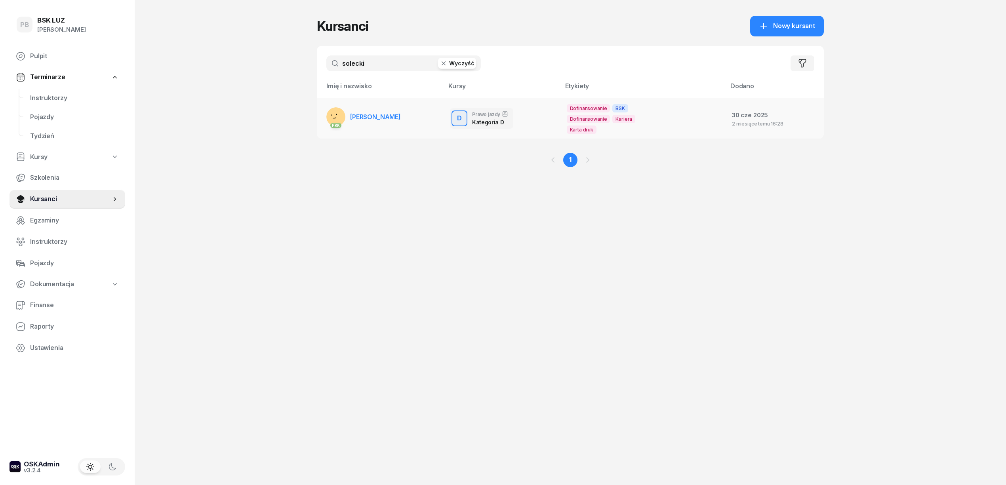
click at [370, 113] on span "SOLECKI MACIEJ" at bounding box center [375, 117] width 51 height 8
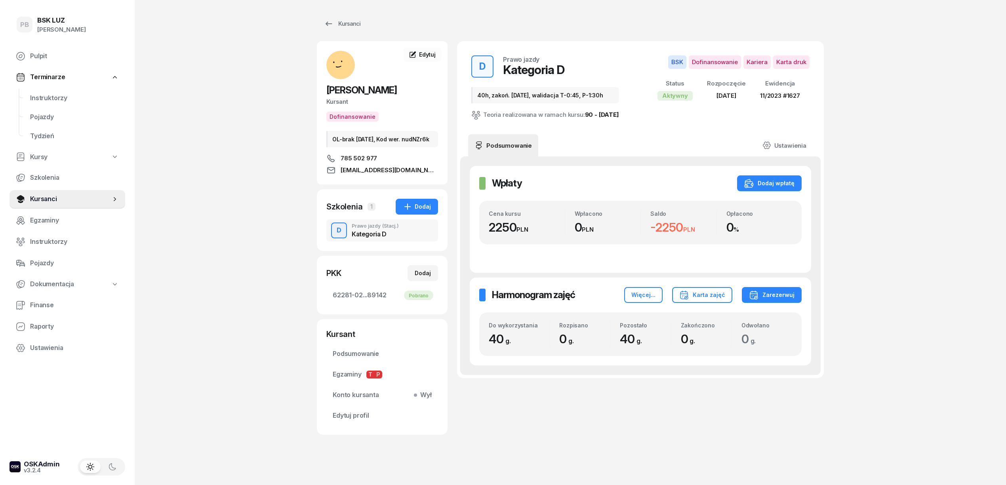
click at [371, 237] on div "Kategoria D" at bounding box center [375, 234] width 47 height 6
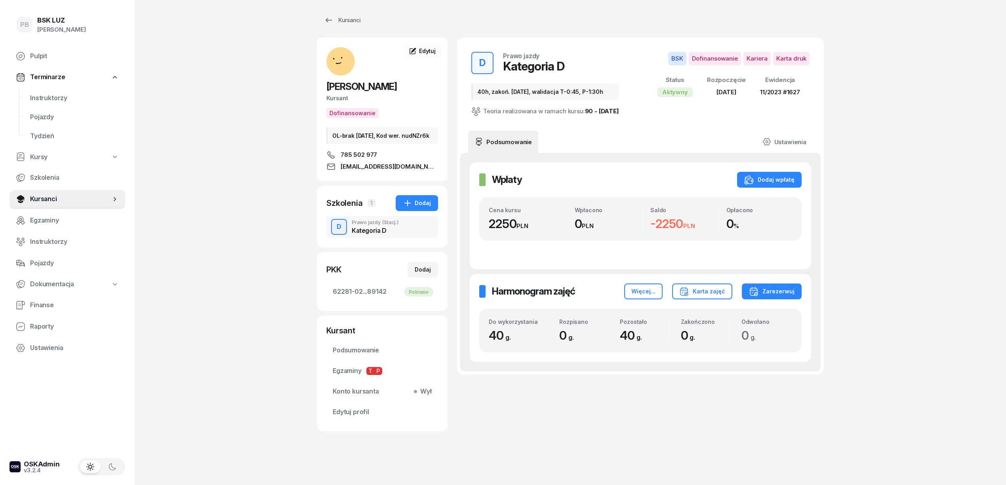
scroll to position [11, 0]
click at [363, 225] on div "Prawo jazdy (Stacj.)" at bounding box center [375, 222] width 47 height 5
click at [624, 416] on div "D Prawo jazdy Kategoria D 40h, zakoń. 31-08-2025, walidacja T-0:45, P-1:30h Teo…" at bounding box center [640, 235] width 367 height 394
click at [273, 112] on div "PB BSK LUZ Patrycja Bogdanowicz Pulpit Terminarze Instruktorzy Pojazdy Tydzień …" at bounding box center [503, 240] width 1006 height 489
click at [314, 300] on div "PB BSK LUZ Patrycja Bogdanowicz Pulpit Terminarze Instruktorzy Pojazdy Tydzień …" at bounding box center [503, 240] width 1006 height 489
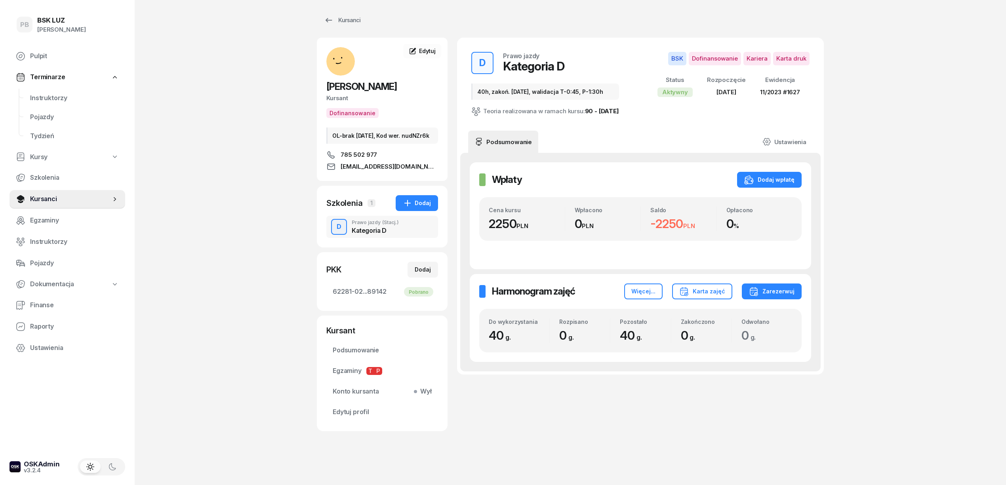
click at [966, 322] on div "PB BSK LUZ Patrycja Bogdanowicz Pulpit Terminarze Instruktorzy Pojazdy Tydzień …" at bounding box center [503, 240] width 1006 height 489
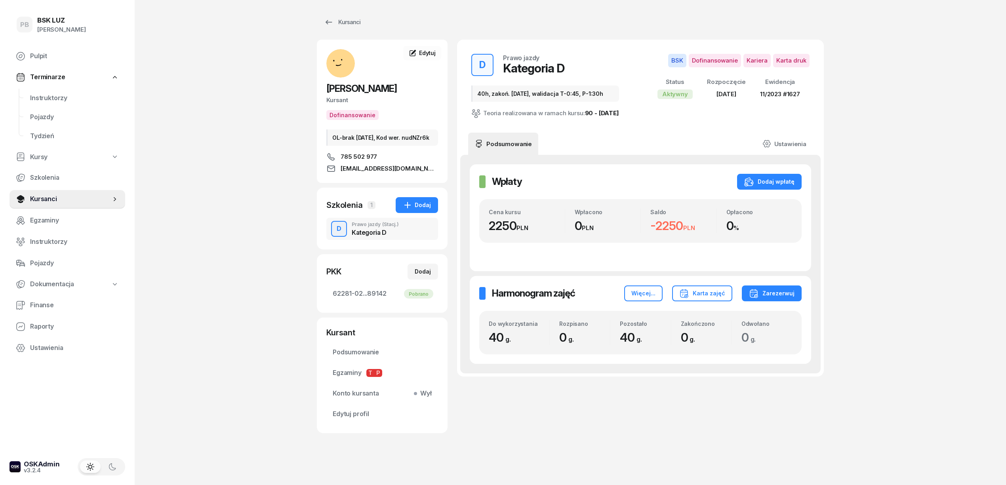
scroll to position [0, 0]
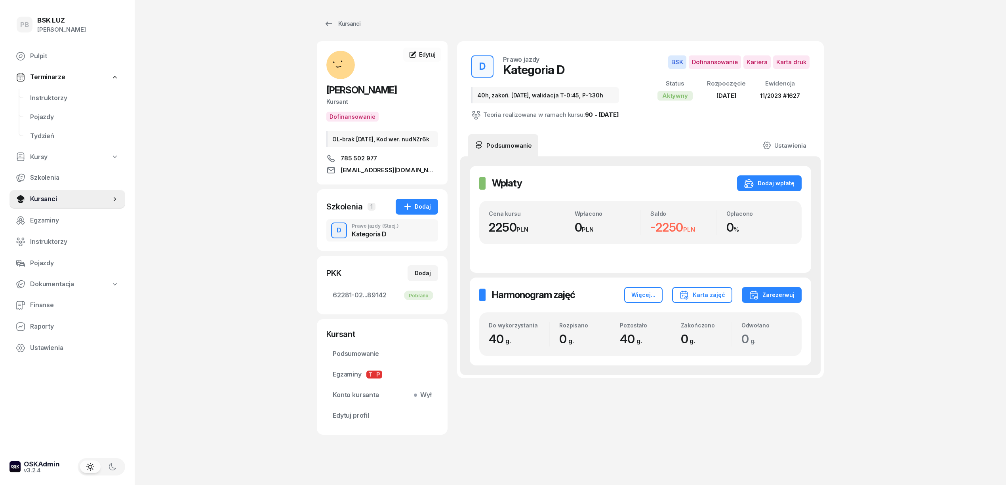
click at [260, 202] on div "PB BSK LUZ Patrycja Bogdanowicz Pulpit Terminarze Instruktorzy Pojazdy Tydzień …" at bounding box center [503, 244] width 1006 height 489
click at [162, 70] on div "PB BSK LUZ Patrycja Bogdanowicz Pulpit Terminarze Instruktorzy Pojazdy Tydzień …" at bounding box center [503, 244] width 1006 height 489
click at [46, 92] on link "Instruktorzy" at bounding box center [74, 98] width 101 height 19
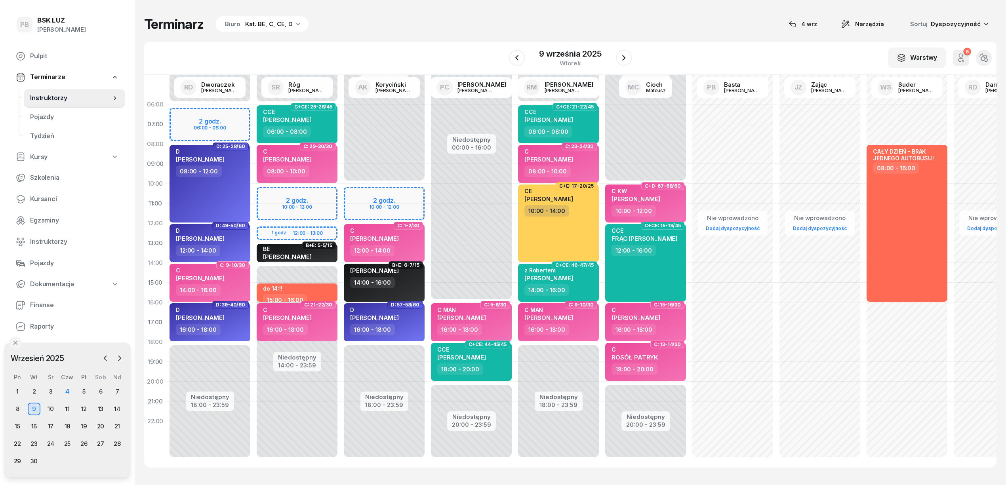
click at [365, 44] on div "W Wybierz AK Koryciński Artur BP Pająk Bogusław DA Arendarczyk Damian DP Pawłow…" at bounding box center [570, 58] width 853 height 33
click at [302, 284] on div "15:00 - 16:00" at bounding box center [285, 287] width 44 height 11
select select "15"
select select "16"
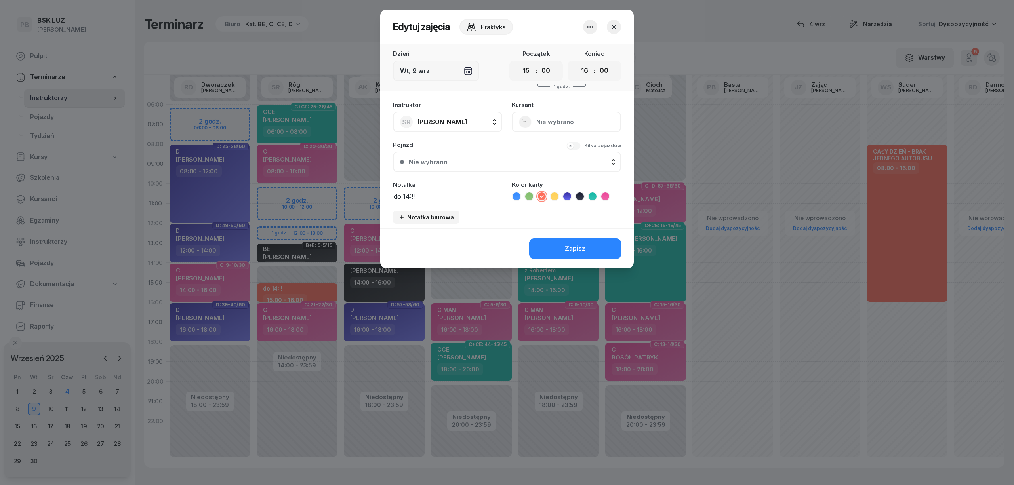
click at [588, 27] on icon "button" at bounding box center [590, 27] width 6 height 2
click at [588, 44] on link "Usuń" at bounding box center [586, 51] width 105 height 20
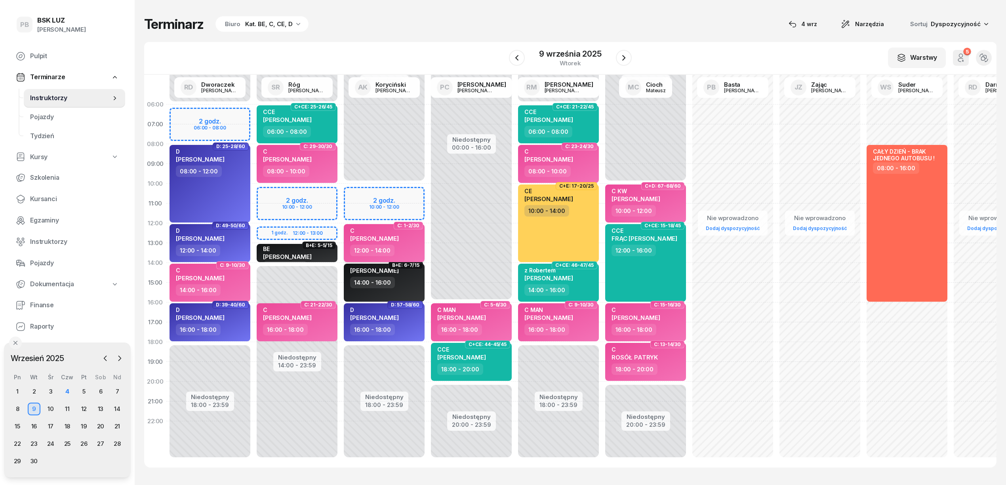
click at [379, 246] on div "12:00 - 14:00" at bounding box center [372, 250] width 44 height 11
select select "12"
select select "14"
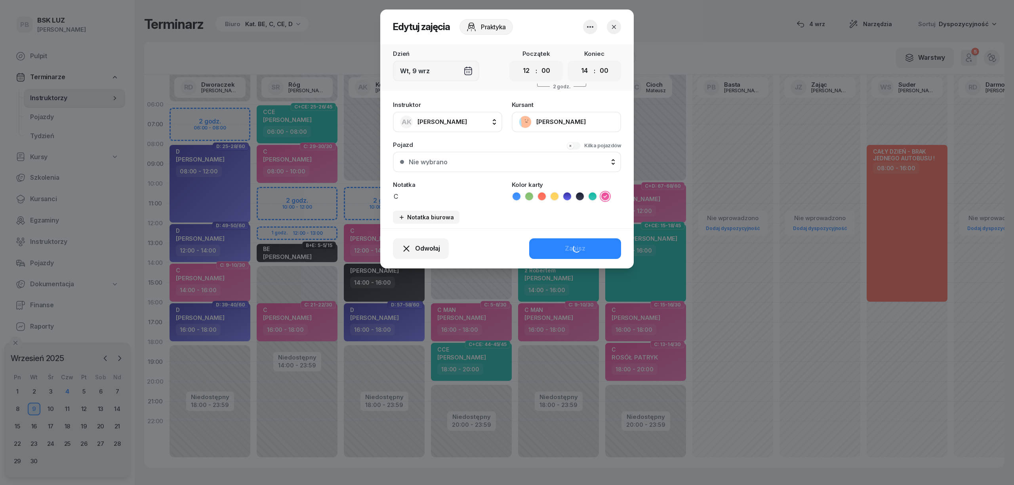
click at [462, 120] on span "[PERSON_NAME]" at bounding box center [443, 122] width 50 height 8
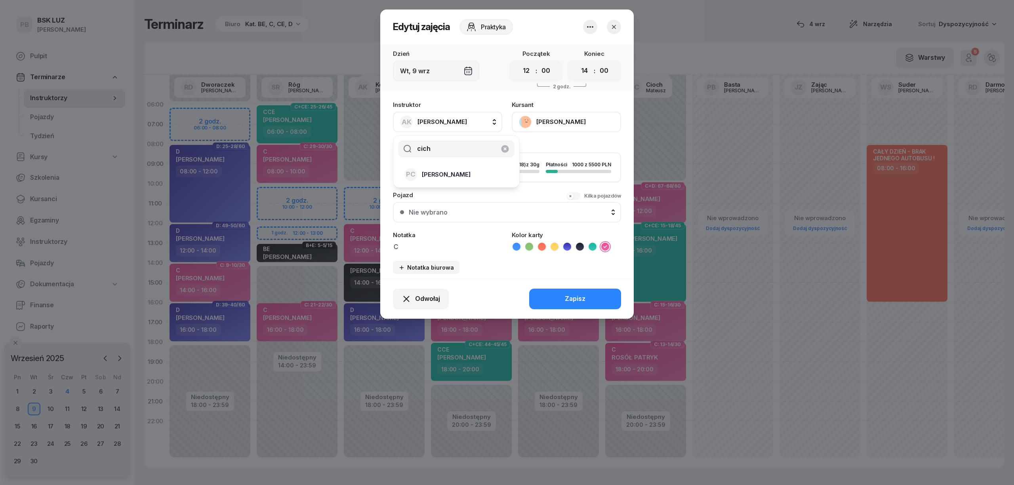
type input "cich"
click at [456, 173] on span "[PERSON_NAME]" at bounding box center [446, 175] width 49 height 10
click at [562, 300] on button "Zapisz" at bounding box center [575, 299] width 92 height 21
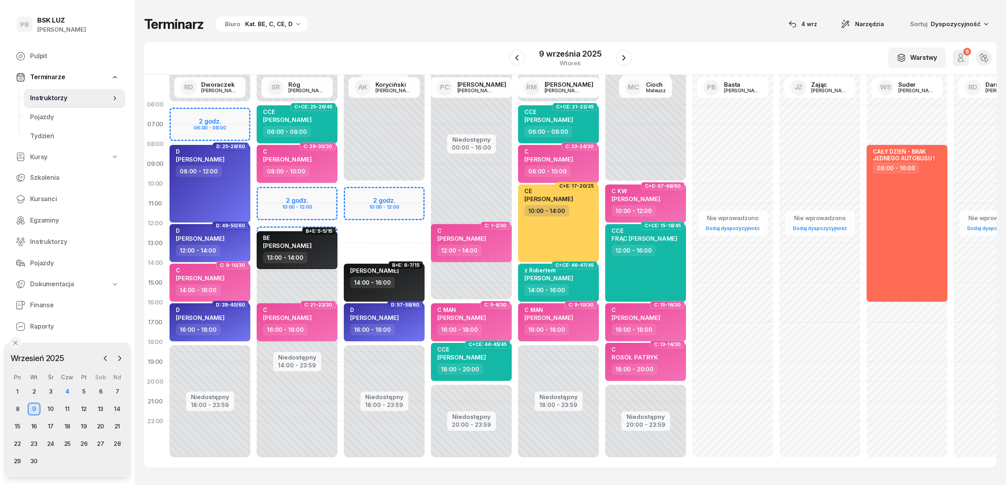
click at [328, 249] on div "BE SOWICKI ROBERT" at bounding box center [298, 243] width 70 height 17
select select "13"
select select "14"
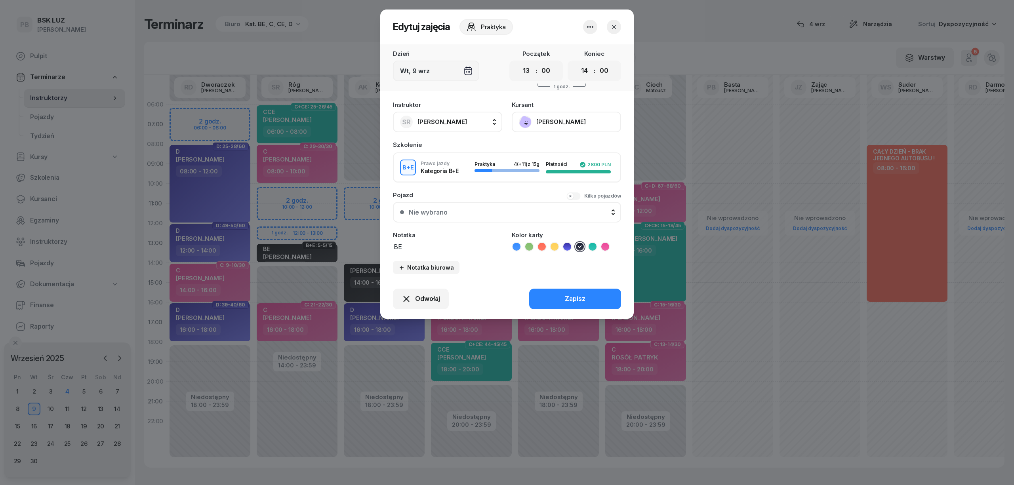
click at [590, 31] on icon "button" at bounding box center [591, 27] width 10 height 10
click at [590, 51] on link "Usuń" at bounding box center [586, 51] width 105 height 20
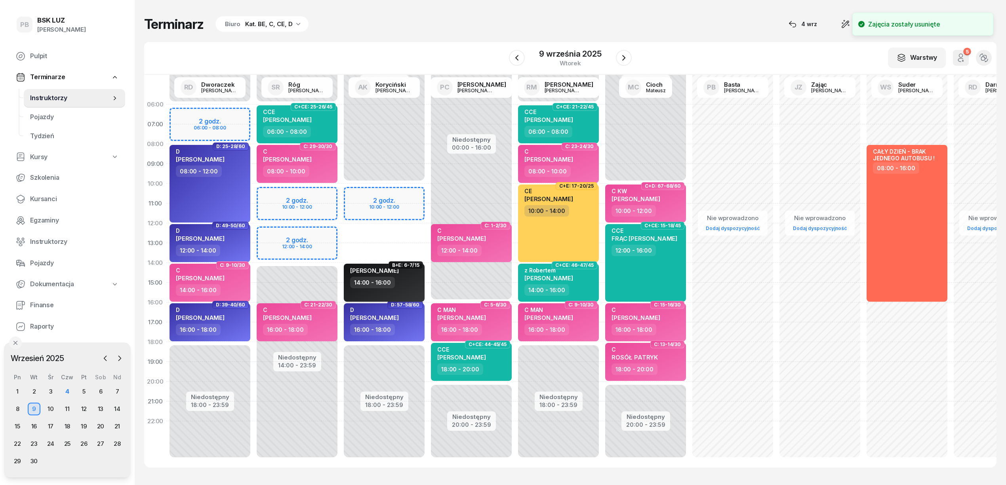
click at [401, 279] on div "14:00 - 16:00" at bounding box center [385, 282] width 70 height 11
select select "14"
select select "16"
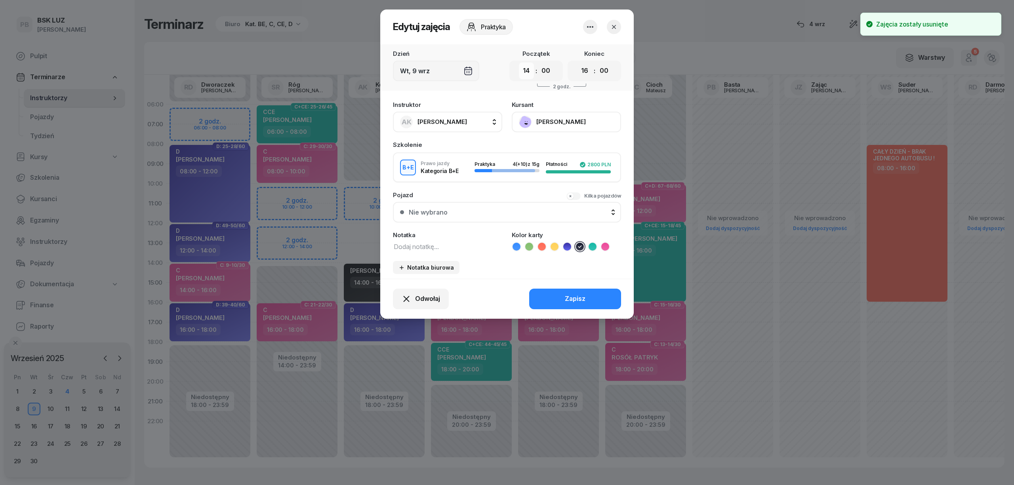
click at [525, 73] on select "00 01 02 03 04 05 06 07 08 09 10 11 12 13 14 15 16 17 18 19 20 21 22 23" at bounding box center [526, 71] width 15 height 17
select select "13"
click at [519, 63] on select "00 01 02 03 04 05 06 07 08 09 10 11 12 13 14 15 16 17 18 19 20 21 22 23" at bounding box center [526, 71] width 15 height 17
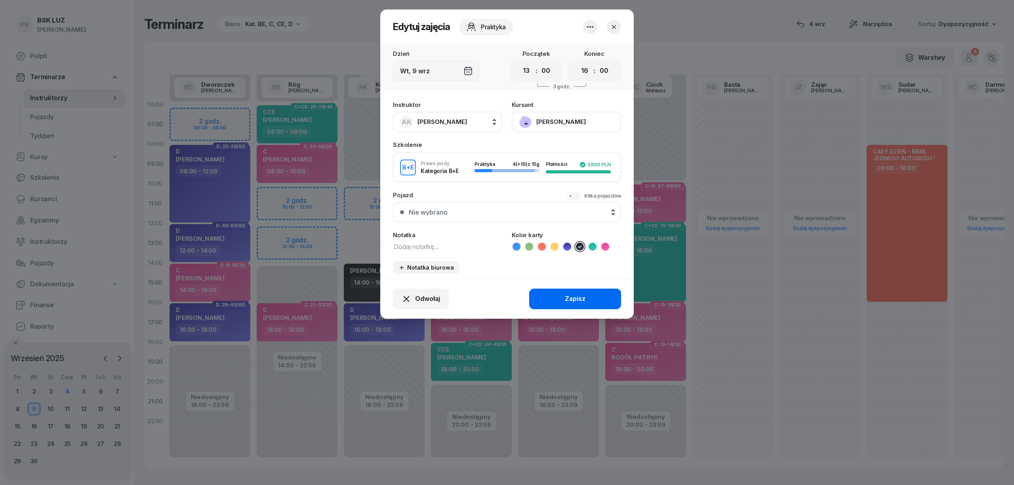
click at [549, 304] on button "Zapisz" at bounding box center [575, 299] width 92 height 21
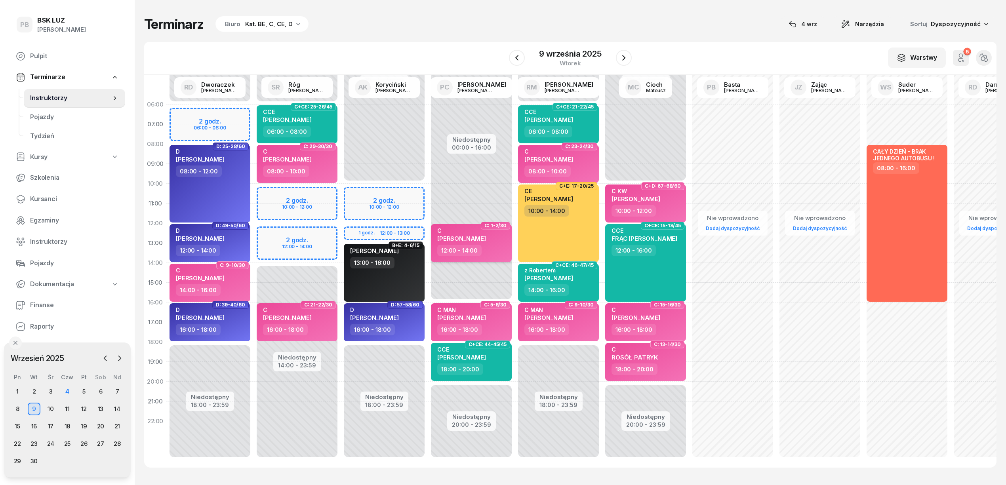
click at [475, 246] on div "12:00 - 14:00" at bounding box center [459, 250] width 44 height 11
select select "12"
select select "14"
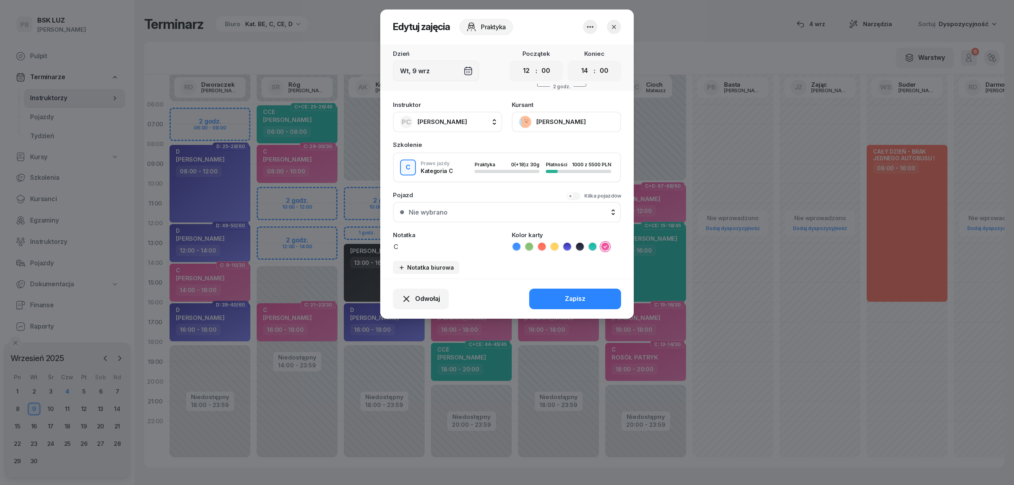
click at [452, 119] on span "[PERSON_NAME]" at bounding box center [443, 122] width 50 height 8
type input "róg"
click at [450, 175] on span "[PERSON_NAME]" at bounding box center [446, 175] width 49 height 10
click at [564, 292] on div "Odwołaj Zapisz" at bounding box center [507, 299] width 254 height 40
click at [564, 292] on button "Zapisz" at bounding box center [575, 299] width 92 height 21
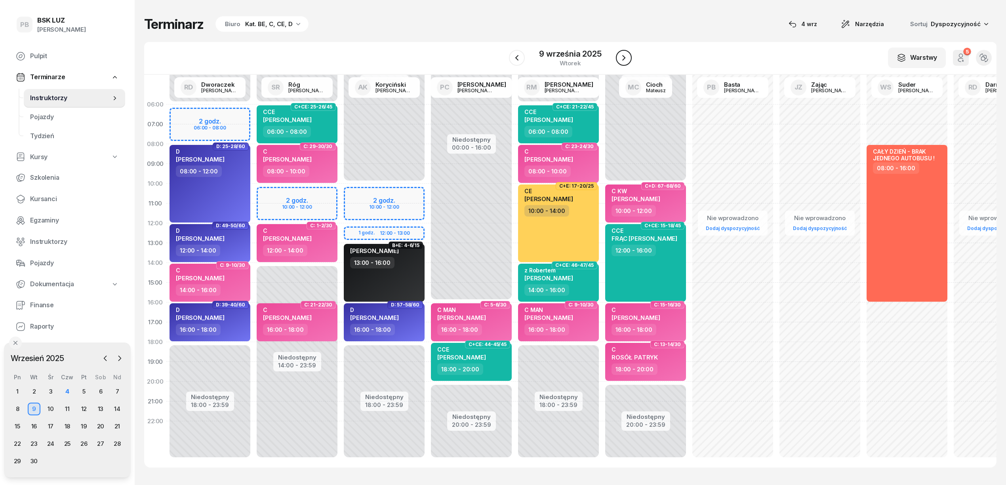
click at [621, 59] on icon "button" at bounding box center [624, 58] width 10 height 10
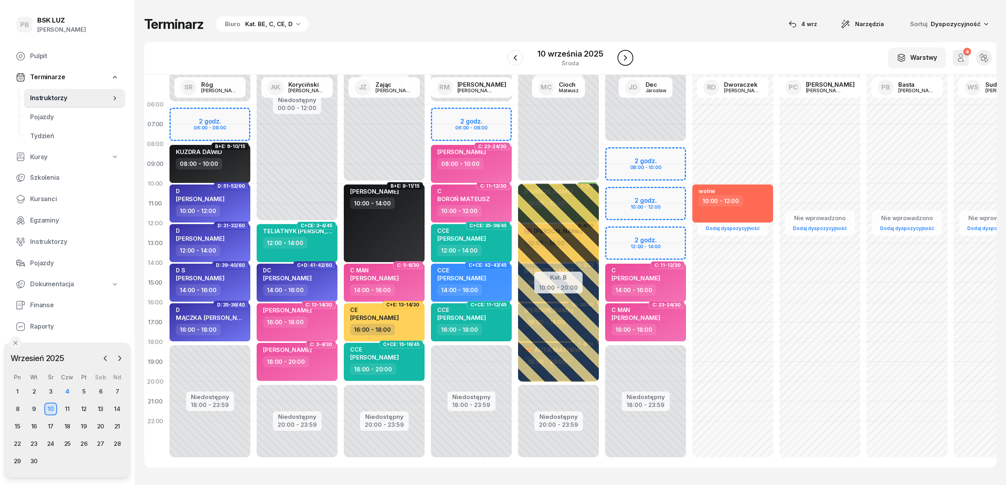
click at [621, 59] on icon "button" at bounding box center [626, 58] width 10 height 10
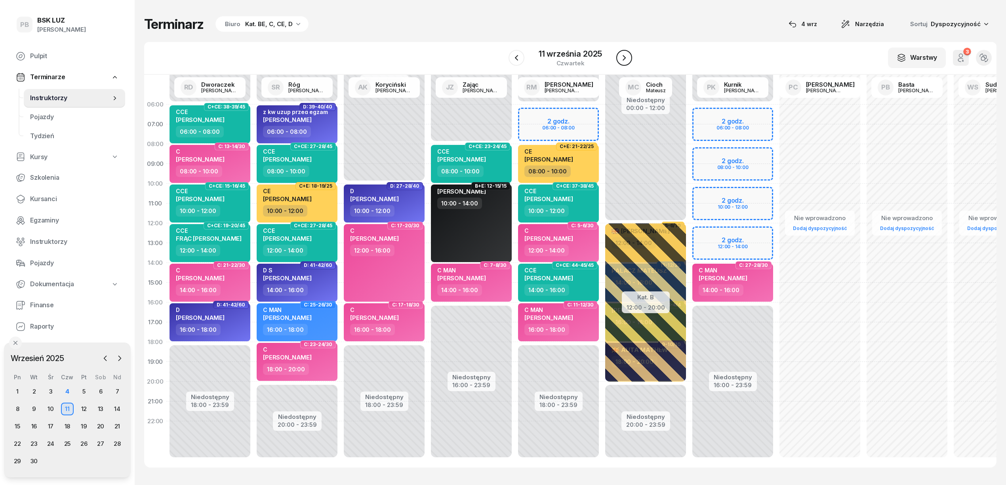
click at [621, 59] on icon "button" at bounding box center [625, 58] width 10 height 10
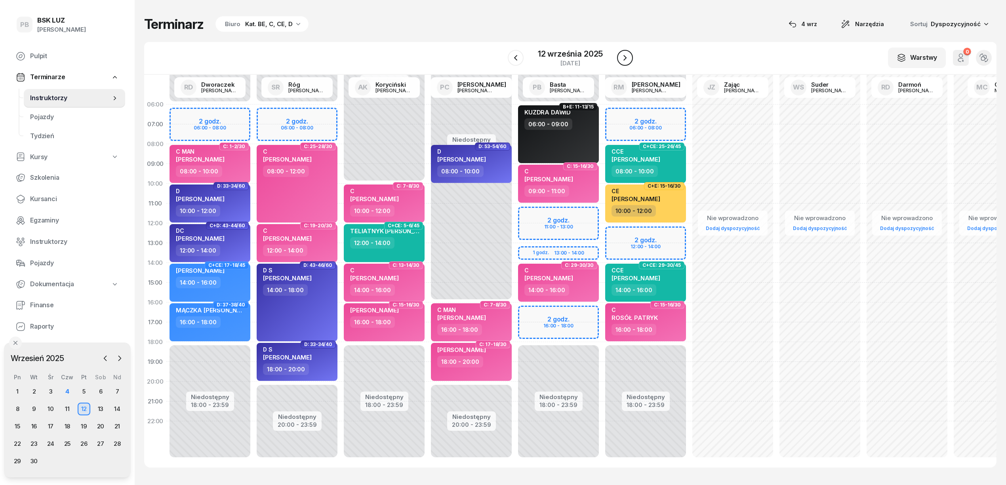
click at [621, 59] on icon "button" at bounding box center [625, 58] width 10 height 10
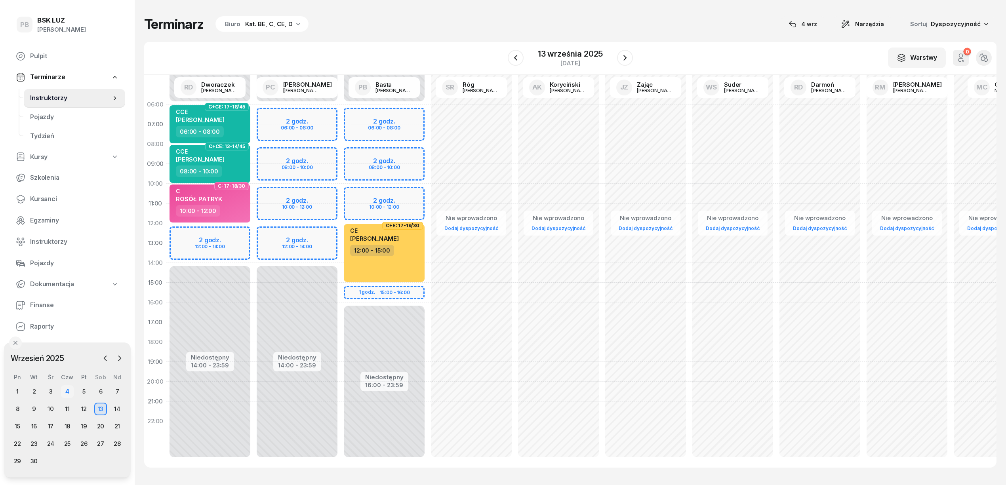
click at [67, 390] on div "4" at bounding box center [67, 392] width 13 height 13
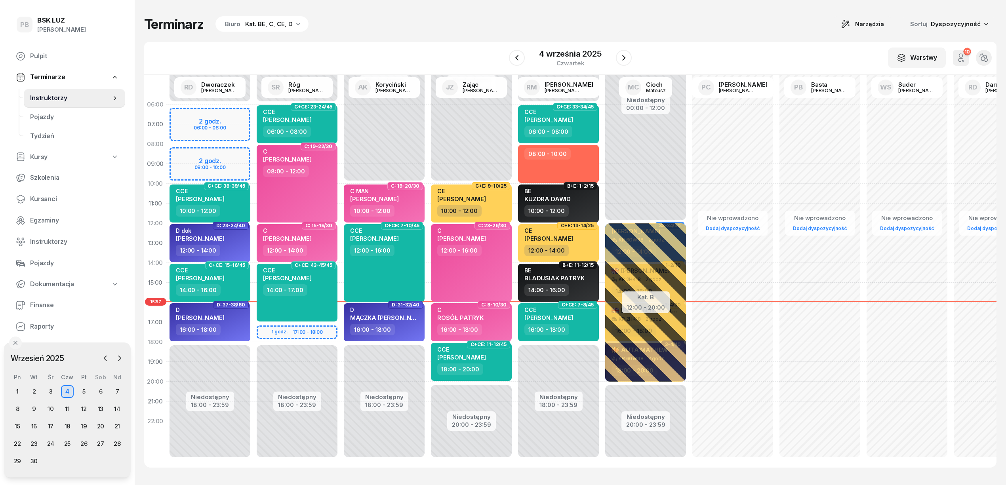
click at [393, 32] on div "Terminarz Biuro Kat. BE, C, CE, D Narzędzia Sortuj Dyspozycyjność" at bounding box center [570, 24] width 853 height 17
click at [477, 50] on div "W Wybierz AK [PERSON_NAME] BP [PERSON_NAME] DP [PERSON_NAME] GS [PERSON_NAME] I…" at bounding box center [570, 58] width 853 height 33
click at [449, 45] on div "W Wybierz AK [PERSON_NAME] BP [PERSON_NAME] DP [PERSON_NAME] GS [PERSON_NAME] I…" at bounding box center [570, 58] width 853 height 33
click at [340, 31] on div "Terminarz Biuro Kat. BE, C, CE, D Narzędzia Sortuj Dyspozycyjność" at bounding box center [570, 24] width 853 height 17
click at [30, 408] on div "9" at bounding box center [34, 409] width 13 height 13
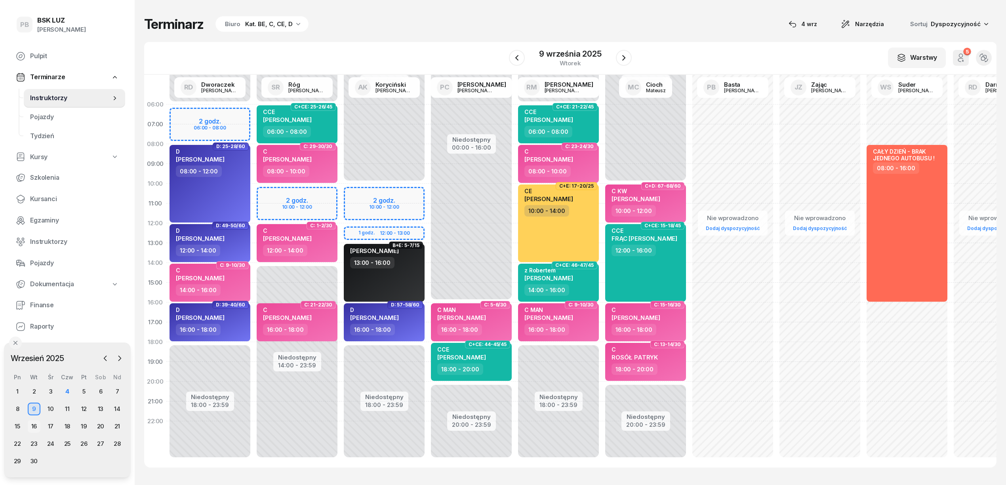
click at [32, 426] on div "16" at bounding box center [34, 426] width 13 height 13
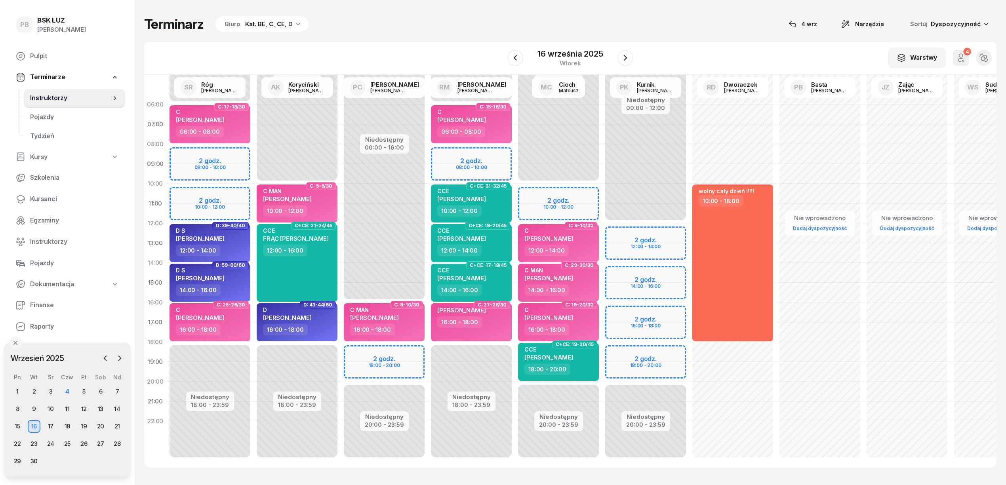
click at [365, 47] on div "W Wybierz AK Koryciński Artur BP Pająk Bogusław DA Arendarczyk Damian DP Pawłow…" at bounding box center [570, 58] width 853 height 33
click at [65, 391] on div "4" at bounding box center [67, 392] width 13 height 13
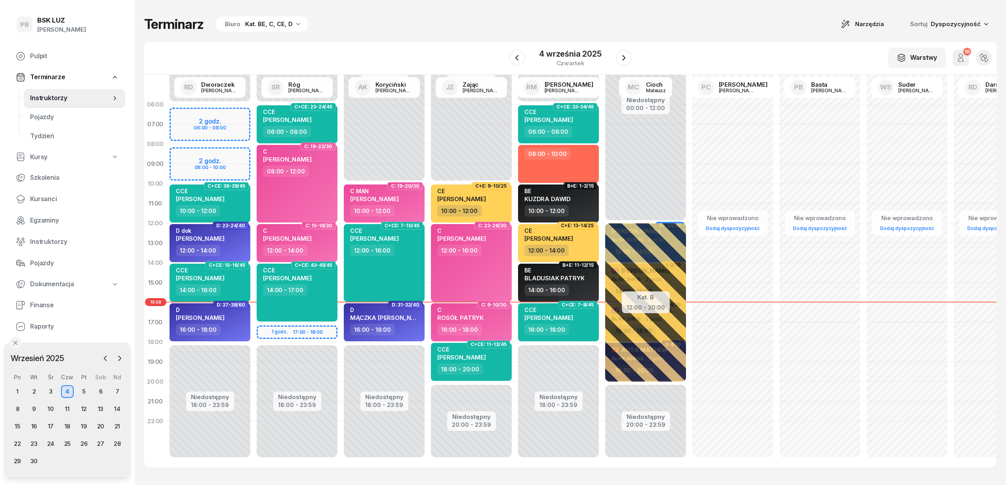
click at [368, 31] on div "Terminarz Biuro Kat. BE, C, CE, D Narzędzia Sortuj Dyspozycyjność" at bounding box center [570, 24] width 853 height 17
click at [328, 57] on div "W Wybierz AK [PERSON_NAME] BP [PERSON_NAME] DP [PERSON_NAME] GS [PERSON_NAME] I…" at bounding box center [570, 58] width 853 height 33
click at [382, 59] on div "W Wybierz AK [PERSON_NAME] BP [PERSON_NAME] DP [PERSON_NAME] GS [PERSON_NAME] I…" at bounding box center [570, 58] width 853 height 33
click at [44, 194] on span "Kursanci" at bounding box center [74, 199] width 89 height 10
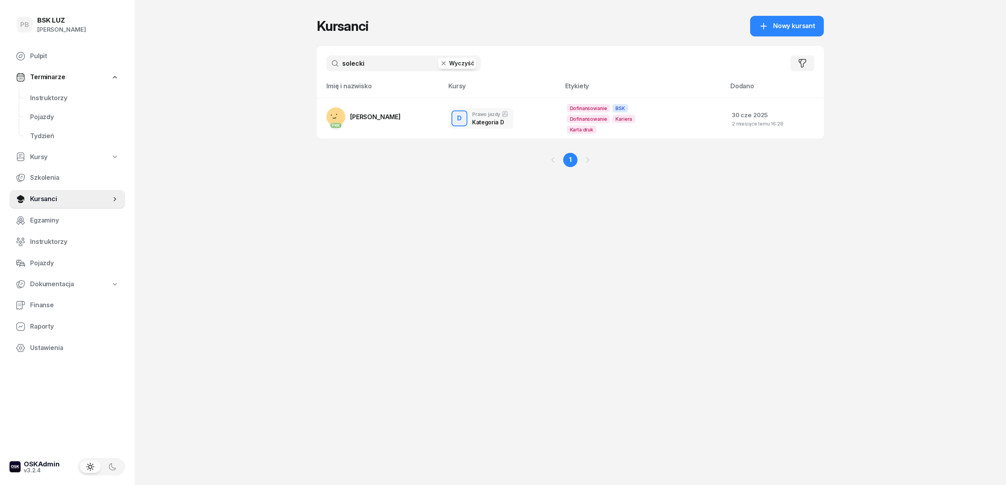
click at [378, 68] on input "solecki" at bounding box center [403, 63] width 155 height 16
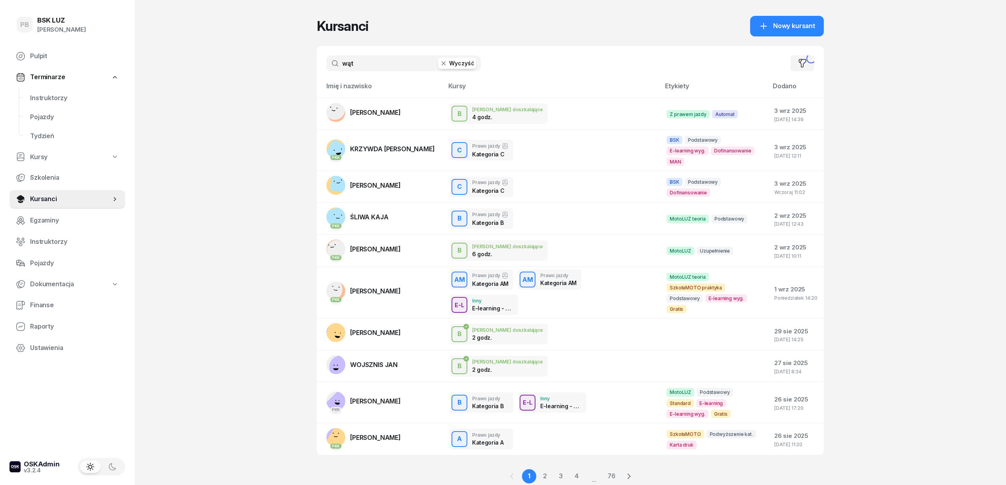
type input "wąt"
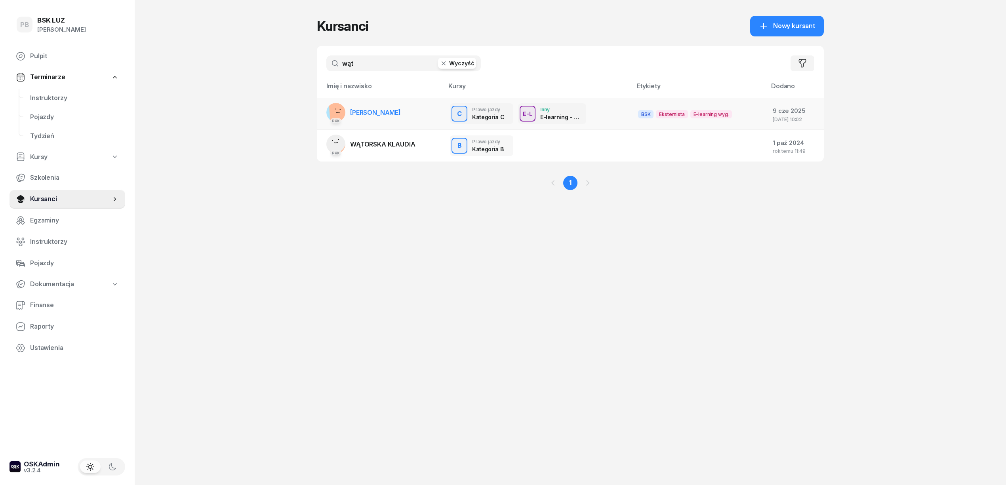
click at [382, 112] on span "[PERSON_NAME]" at bounding box center [375, 113] width 51 height 8
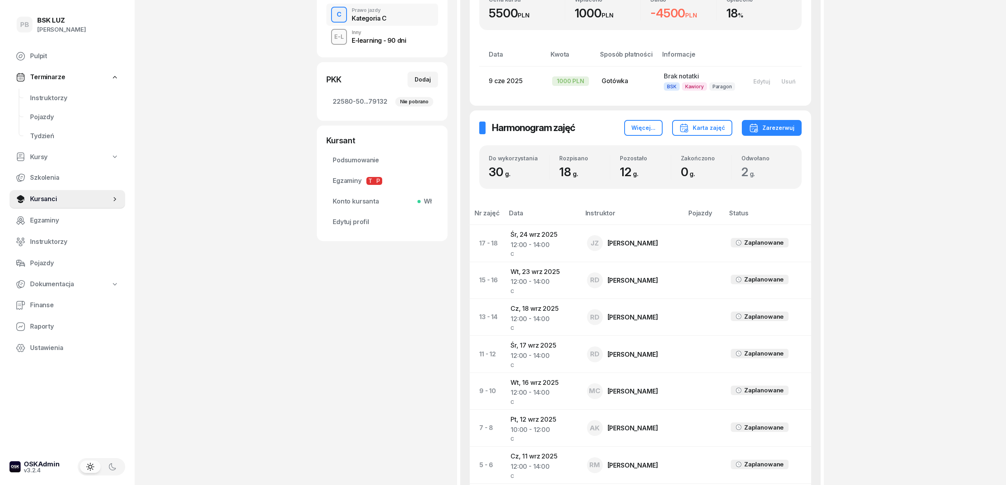
scroll to position [392, 0]
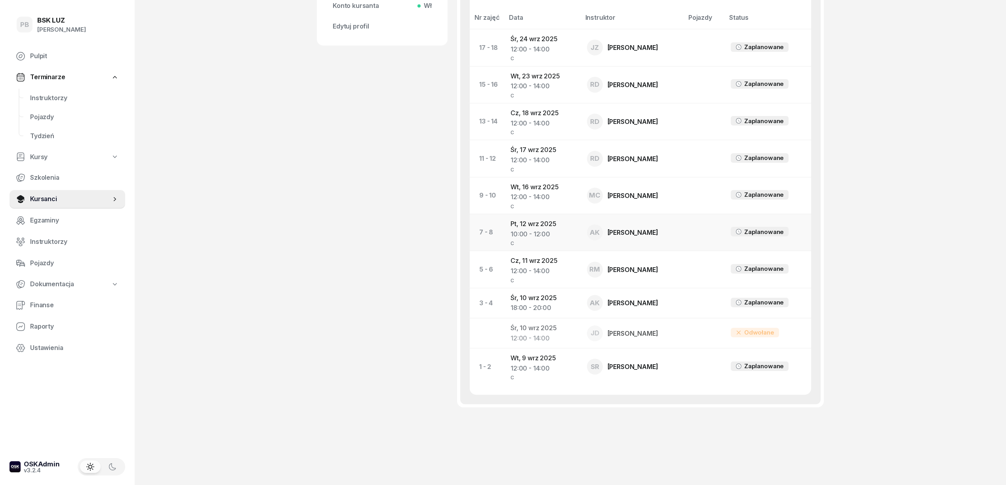
click at [525, 224] on td "Pt, 12 wrz 2025 10:00 - 12:00 C" at bounding box center [542, 232] width 76 height 37
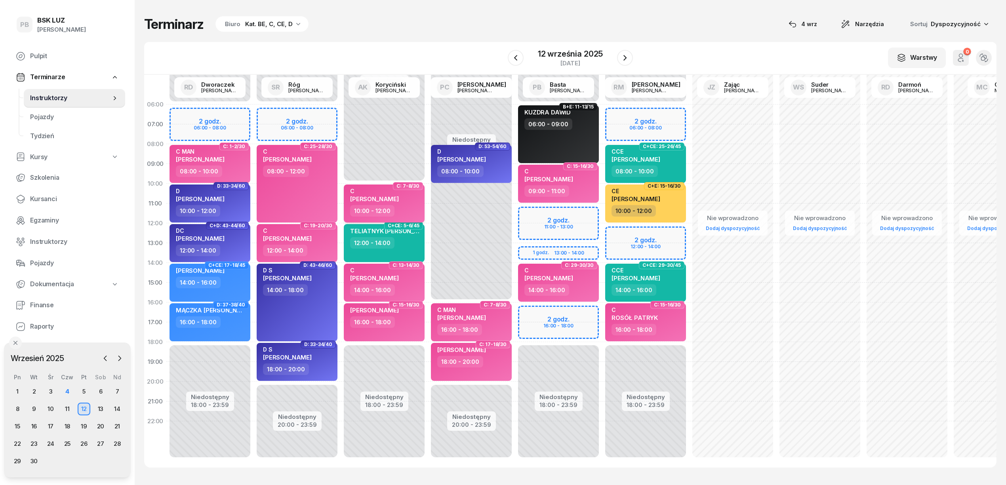
click at [417, 212] on div "10:00 - 12:00" at bounding box center [385, 210] width 70 height 11
select select "10"
select select "12"
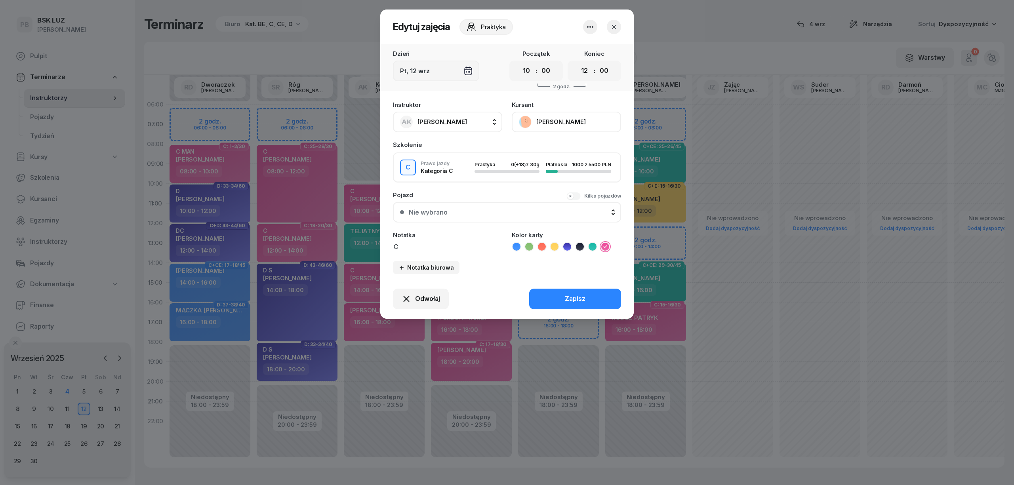
click at [587, 26] on icon "button" at bounding box center [591, 27] width 10 height 10
click at [428, 295] on span "Odwołaj" at bounding box center [427, 299] width 25 height 10
click at [426, 251] on div "Kursant odwołał" at bounding box center [407, 251] width 47 height 10
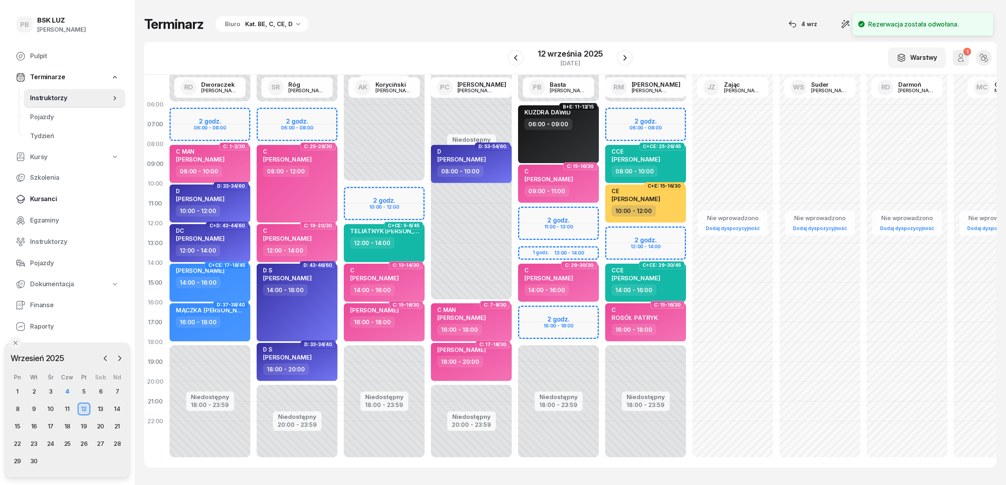
click at [35, 198] on span "Kursanci" at bounding box center [74, 199] width 89 height 10
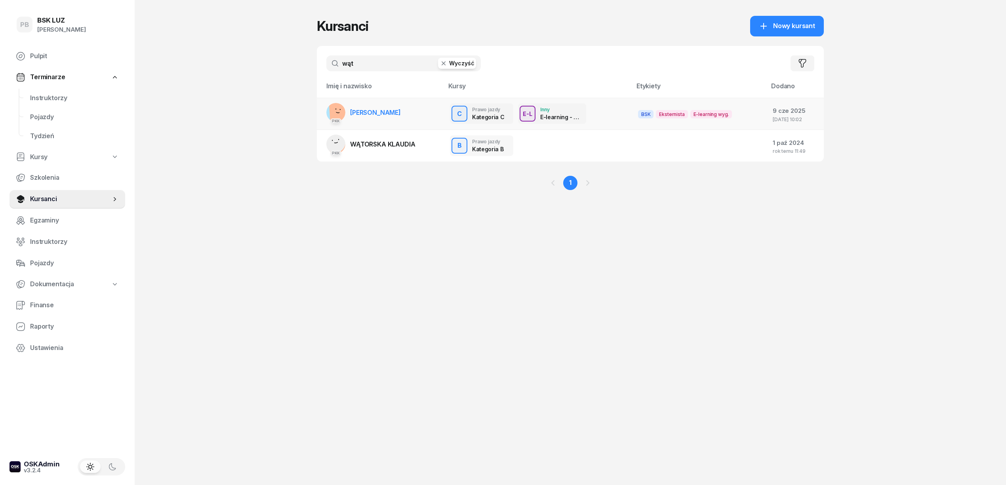
click at [365, 113] on span "[PERSON_NAME]" at bounding box center [375, 113] width 51 height 8
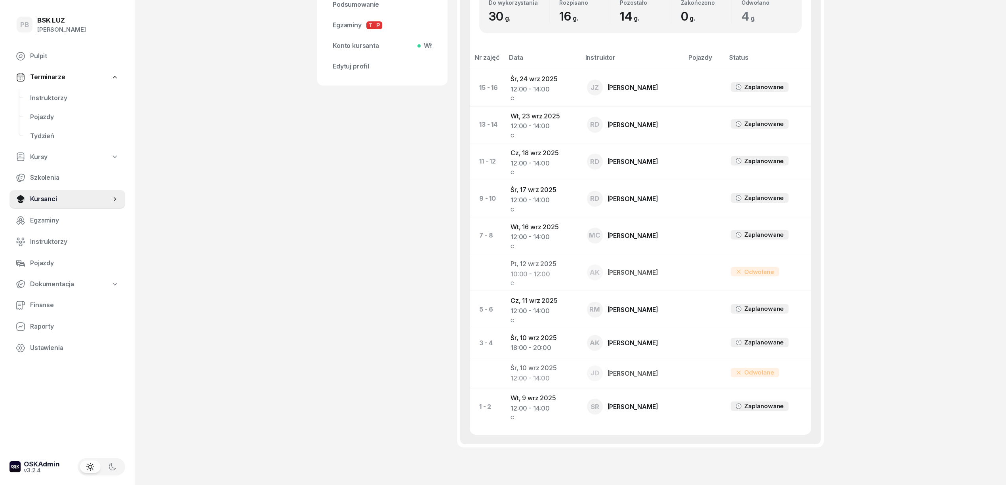
scroll to position [370, 0]
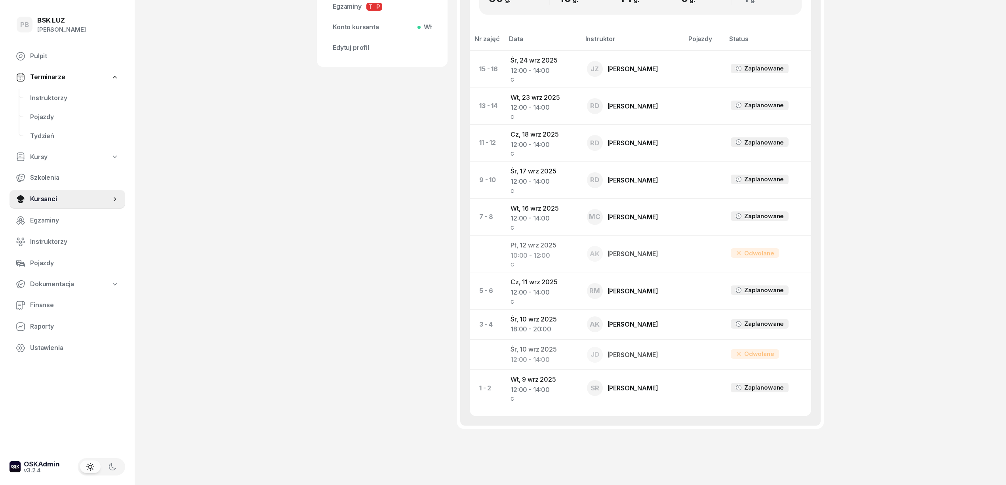
click at [235, 310] on div "PB BSK LUZ Patrycja Bogdanowicz Pulpit Terminarze Instruktorzy Pojazdy Tydzień …" at bounding box center [503, 68] width 1006 height 876
click at [40, 95] on span "Instruktorzy" at bounding box center [74, 98] width 89 height 10
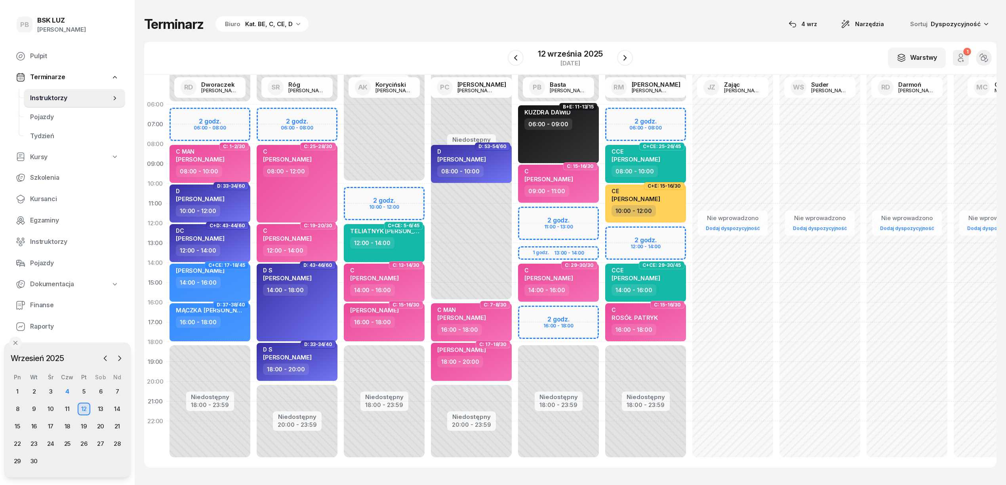
click at [462, 44] on div "W Wybierz AK Koryciński Artur BP Pająk Bogusław DA Arendarczyk Damian DP Pawłow…" at bounding box center [570, 58] width 853 height 33
click at [118, 357] on icon "button" at bounding box center [120, 359] width 8 height 8
click at [34, 408] on div "7" at bounding box center [34, 409] width 13 height 13
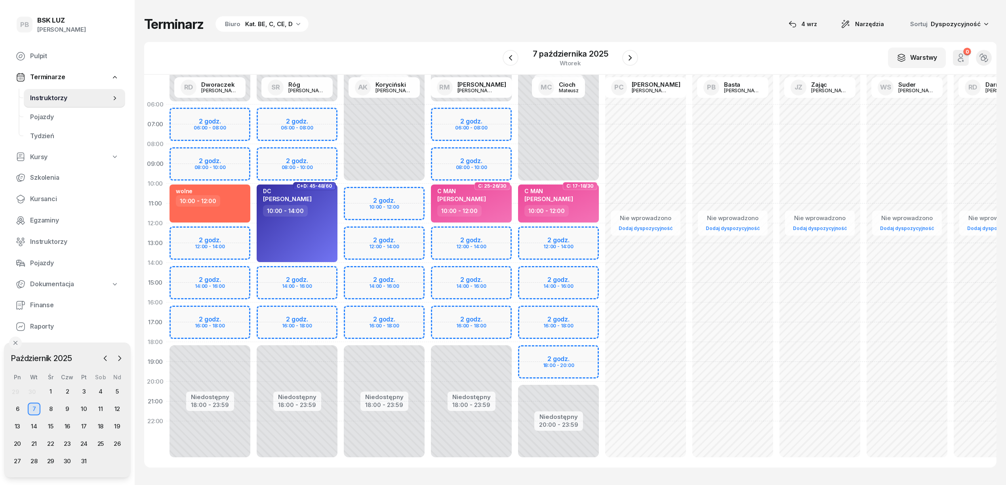
click at [428, 44] on div "W Wybierz AK Koryciński Artur BP Pająk Bogusław DA Arendarczyk Damian DP Pawłow…" at bounding box center [570, 58] width 853 height 33
click at [119, 357] on icon "button" at bounding box center [120, 358] width 2 height 5
click at [107, 358] on icon "button" at bounding box center [105, 359] width 8 height 8
click at [325, 56] on div "W Wybierz AK Koryciński Artur BP Pająk Bogusław DA Arendarczyk Damian DP Pawłow…" at bounding box center [570, 58] width 853 height 33
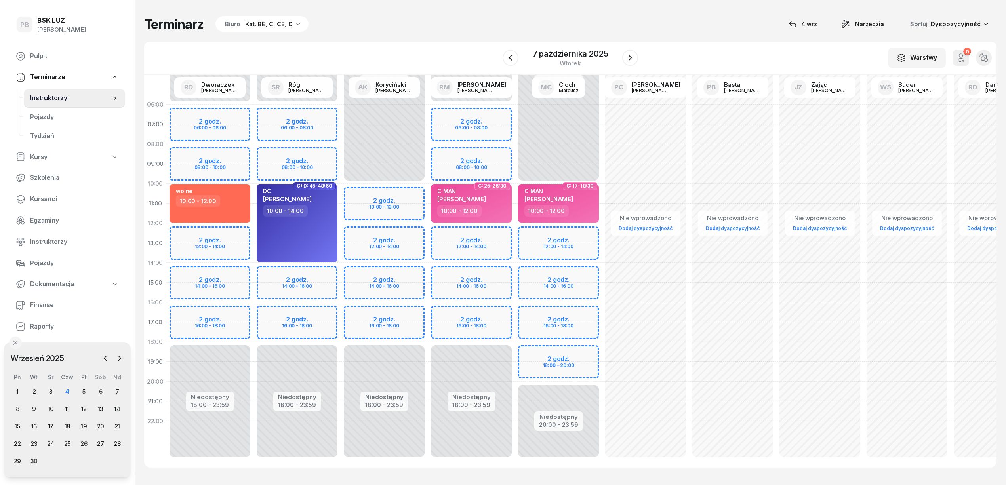
click at [381, 48] on div "W Wybierz AK Koryciński Artur BP Pająk Bogusław DA Arendarczyk Damian DP Pawłow…" at bounding box center [570, 58] width 853 height 33
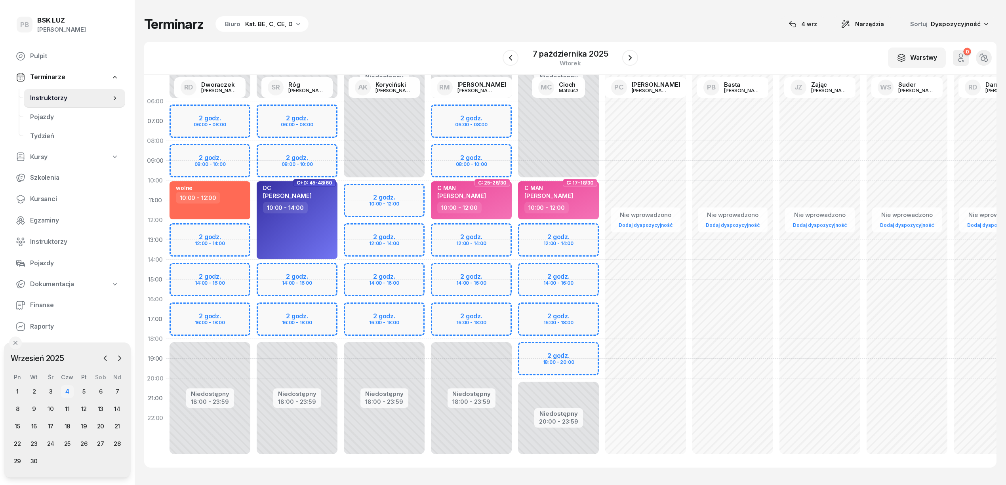
click at [67, 390] on div "4" at bounding box center [67, 392] width 13 height 13
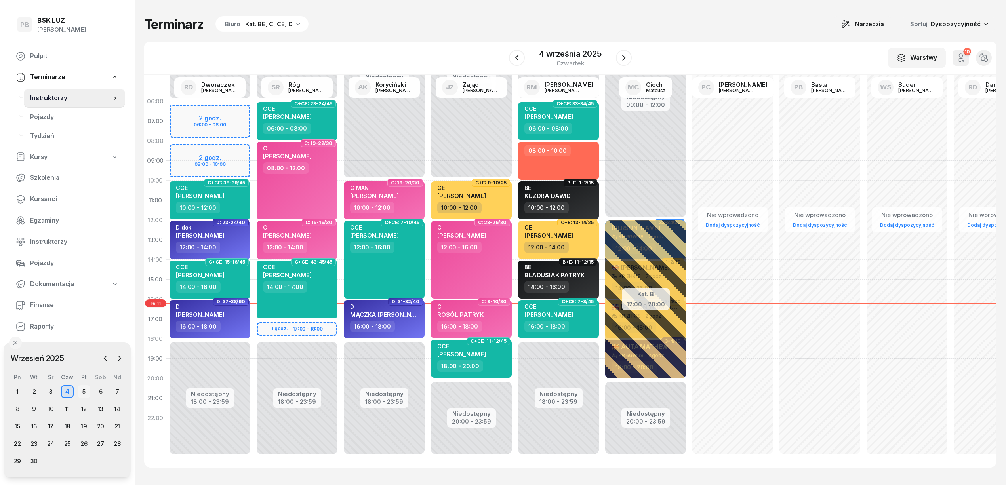
click at [86, 390] on div "5" at bounding box center [84, 392] width 13 height 13
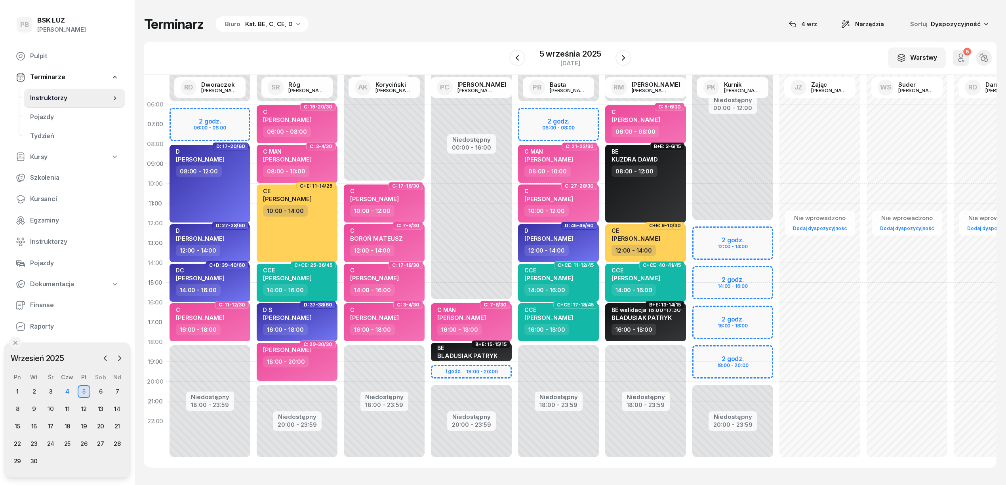
click at [424, 29] on div "Terminarz Biuro Kat. BE, C, CE, D [DATE] Narzędzia Sortuj Dyspozycyjność" at bounding box center [570, 24] width 853 height 17
click at [35, 391] on div "2" at bounding box center [34, 392] width 13 height 13
click at [265, 29] on div "Biuro Kat. BE, C, CE, D" at bounding box center [262, 24] width 93 height 16
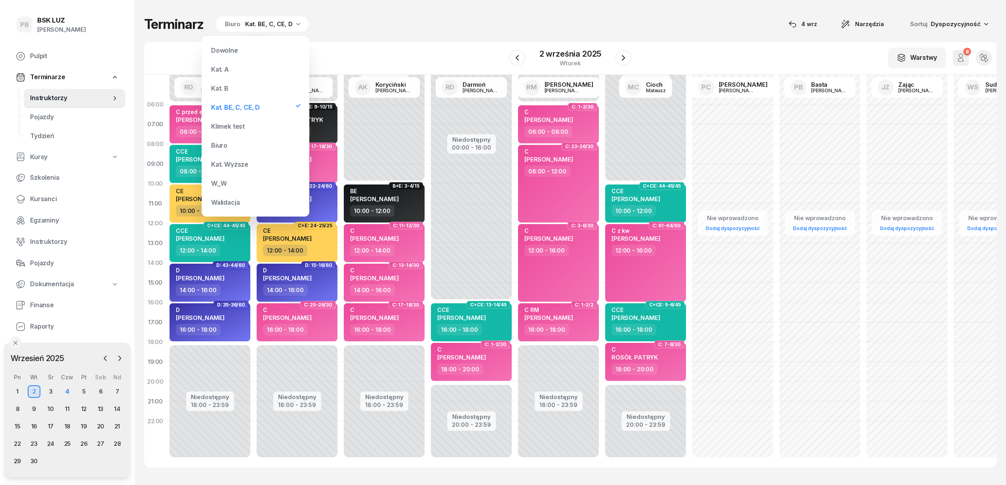
click at [227, 85] on div "Kat. B" at bounding box center [219, 88] width 17 height 6
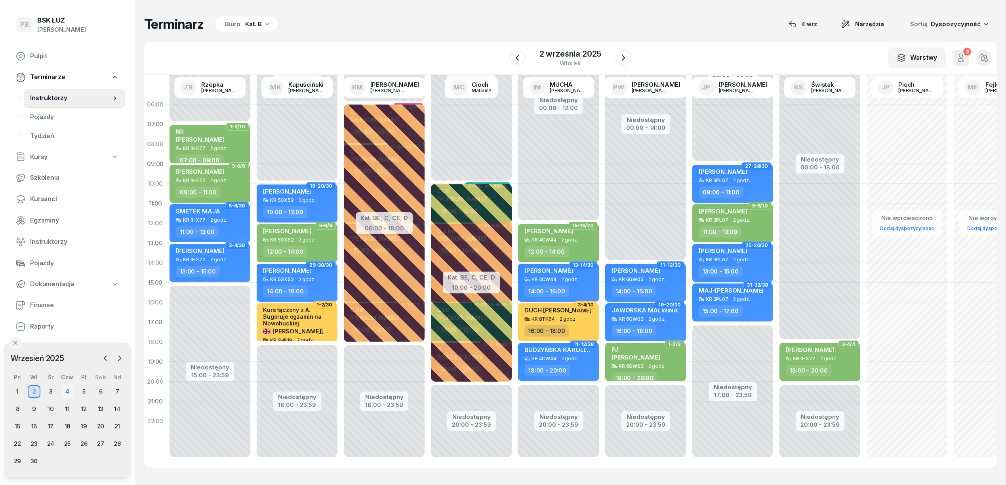
click at [70, 389] on div "4" at bounding box center [67, 392] width 13 height 13
click at [84, 392] on div "5" at bounding box center [84, 392] width 13 height 13
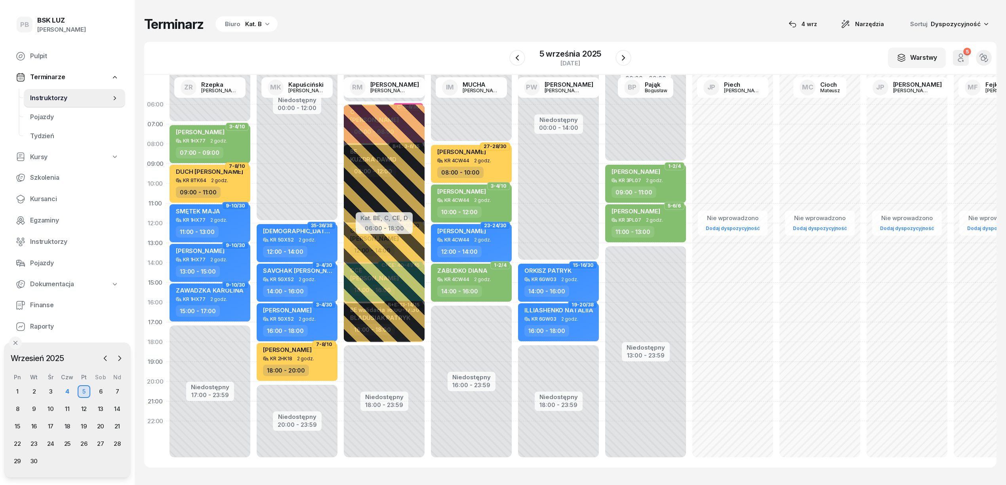
click at [247, 19] on div "Kat. B" at bounding box center [253, 24] width 17 height 10
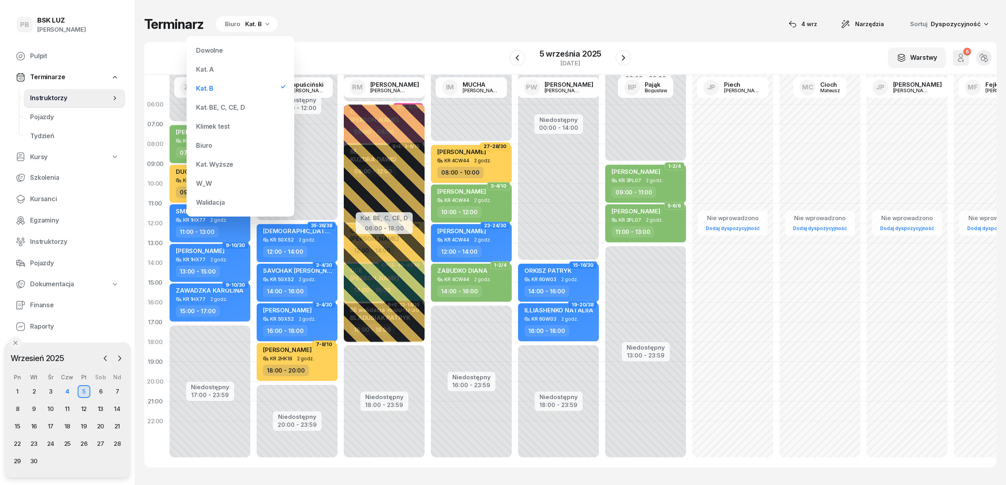
click at [206, 105] on div "Kat. BE, C, CE, D" at bounding box center [220, 107] width 49 height 6
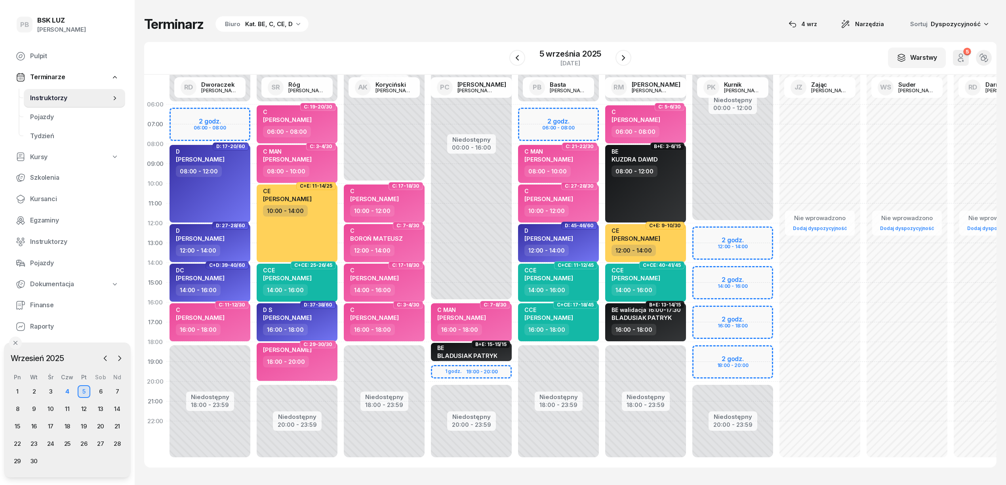
click at [367, 42] on div "W Wybierz AK [PERSON_NAME] BP [PERSON_NAME] DP [PERSON_NAME] GS [PERSON_NAME] I…" at bounding box center [570, 58] width 853 height 33
click at [63, 390] on div "4" at bounding box center [67, 392] width 13 height 13
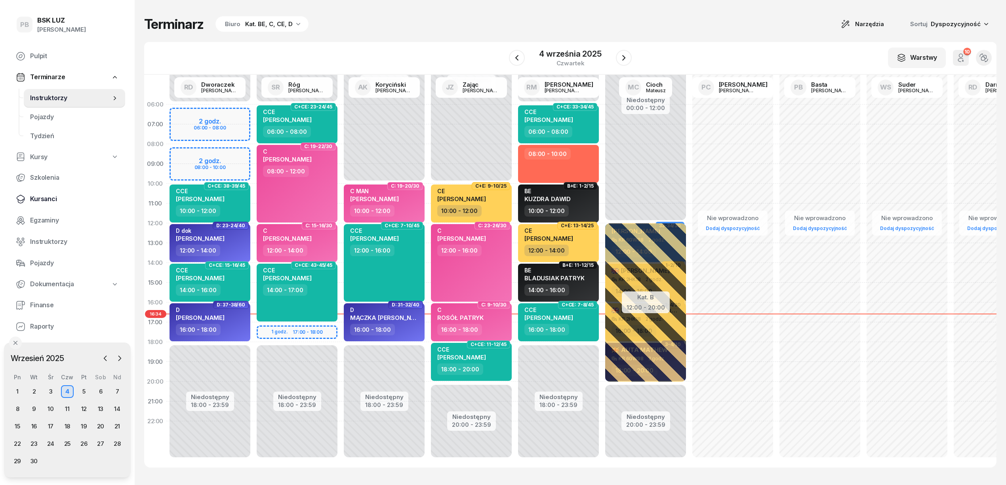
click at [36, 194] on span "Kursanci" at bounding box center [74, 199] width 89 height 10
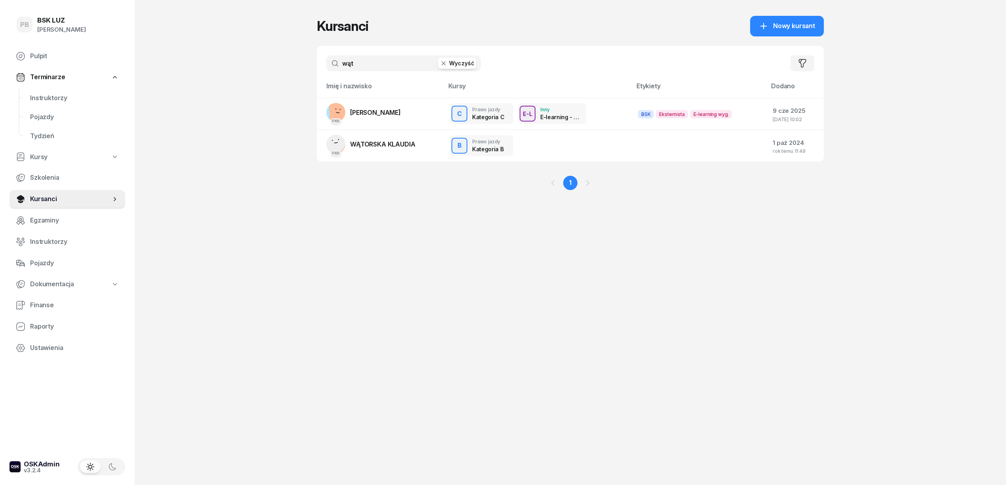
click at [357, 63] on input "wąt" at bounding box center [403, 63] width 155 height 16
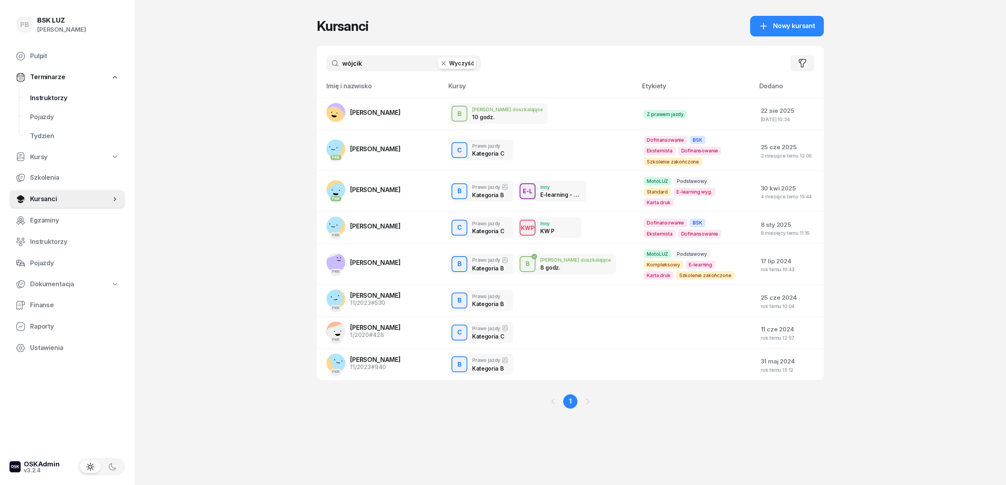
type input "wójcik"
click at [53, 94] on span "Instruktorzy" at bounding box center [74, 98] width 89 height 10
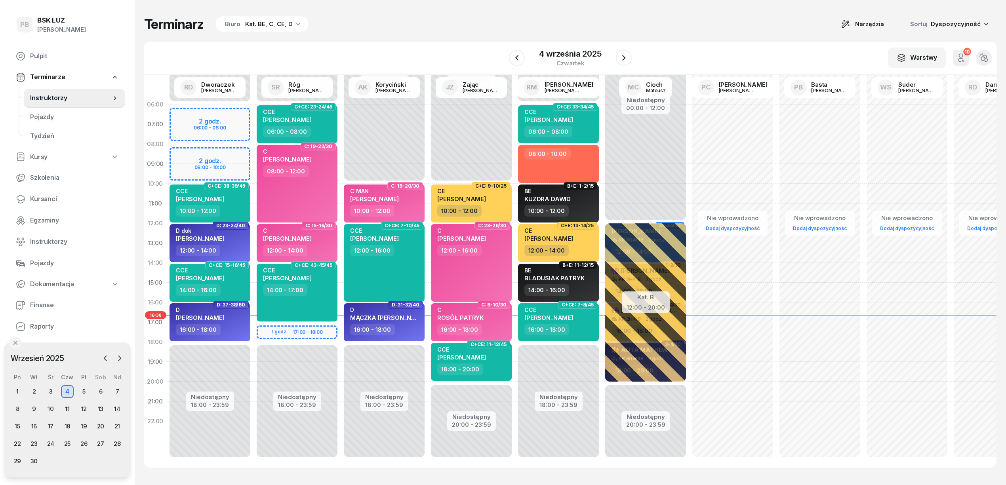
click at [325, 53] on div "W Wybierz AK [PERSON_NAME] BP [PERSON_NAME] DP [PERSON_NAME] GS [PERSON_NAME] I…" at bounding box center [570, 58] width 853 height 33
click at [588, 204] on div "BE KUZDRA DAWID" at bounding box center [560, 196] width 70 height 17
select select "10"
select select "12"
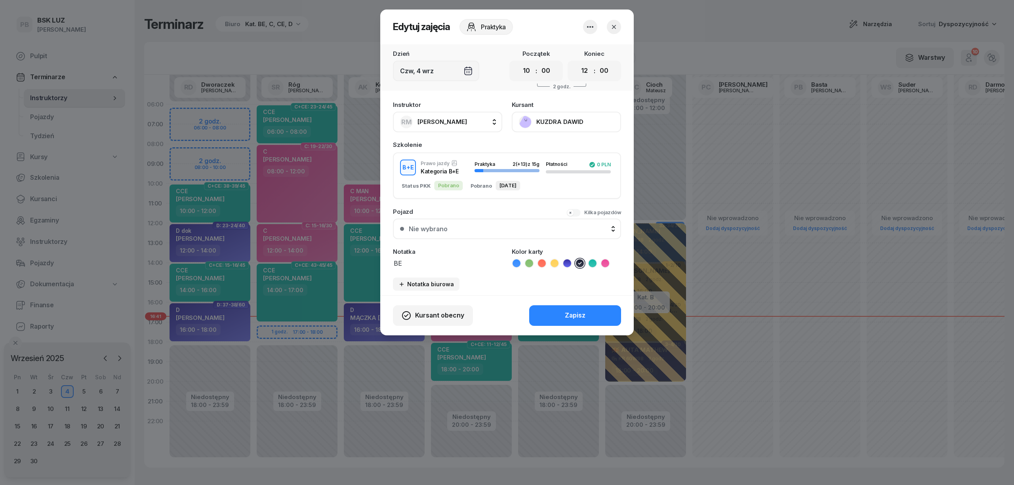
click at [615, 27] on icon "button" at bounding box center [614, 27] width 8 height 8
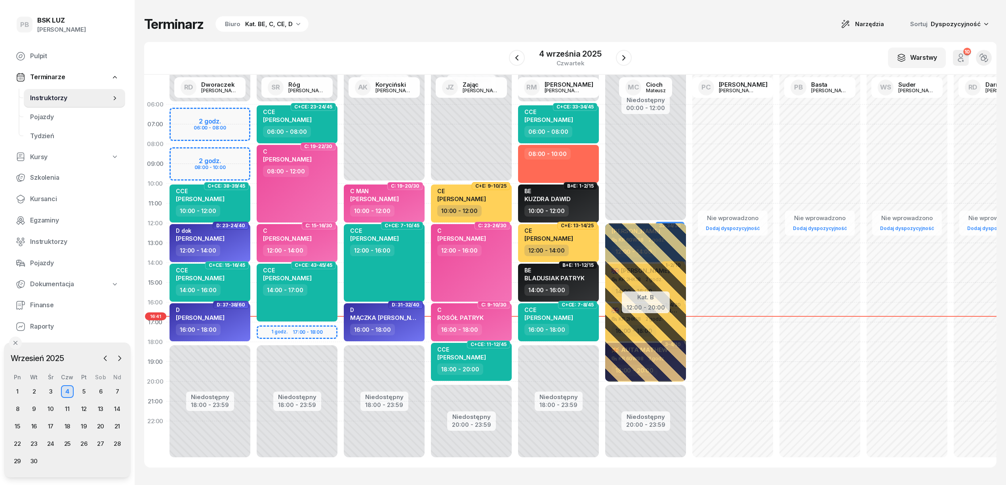
click at [668, 52] on div "W Wybierz AK [PERSON_NAME] BP [PERSON_NAME] DP [PERSON_NAME] GS [PERSON_NAME] I…" at bounding box center [570, 58] width 853 height 33
click at [300, 52] on div "W Wybierz AK [PERSON_NAME] BP [PERSON_NAME] DP [PERSON_NAME] GS [PERSON_NAME] I…" at bounding box center [570, 58] width 853 height 33
click at [629, 59] on button "button" at bounding box center [624, 58] width 16 height 16
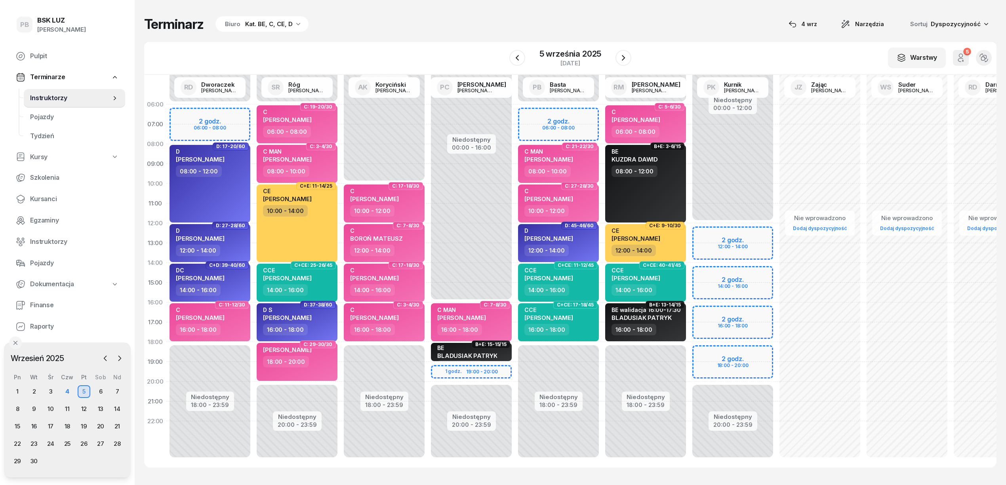
click at [637, 29] on div "Terminarz Biuro Kat. BE, C, CE, D [DATE] Narzędzia Sortuj Dyspozycyjność" at bounding box center [570, 24] width 853 height 17
click at [628, 57] on icon "button" at bounding box center [624, 58] width 10 height 10
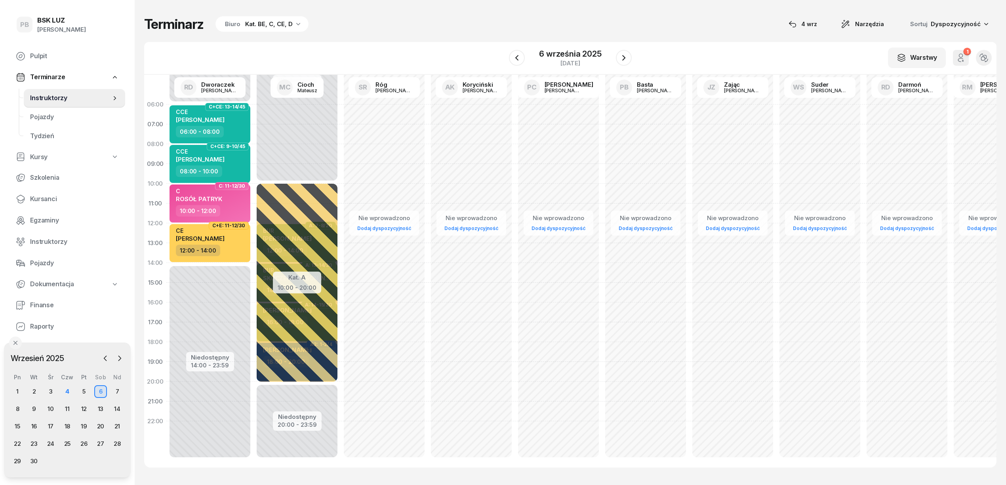
click at [676, 45] on div "W Wybierz AK Koryciński Artur BP Pająk Bogusław DA Arendarczyk Damian DP Pawłow…" at bounding box center [570, 58] width 853 height 33
click at [625, 59] on icon "button" at bounding box center [624, 58] width 10 height 10
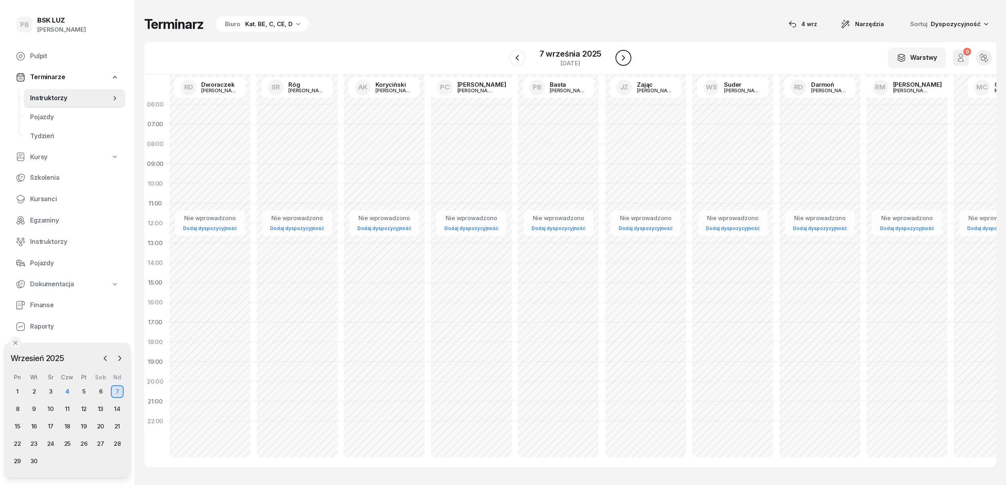
click at [625, 59] on icon "button" at bounding box center [624, 58] width 10 height 10
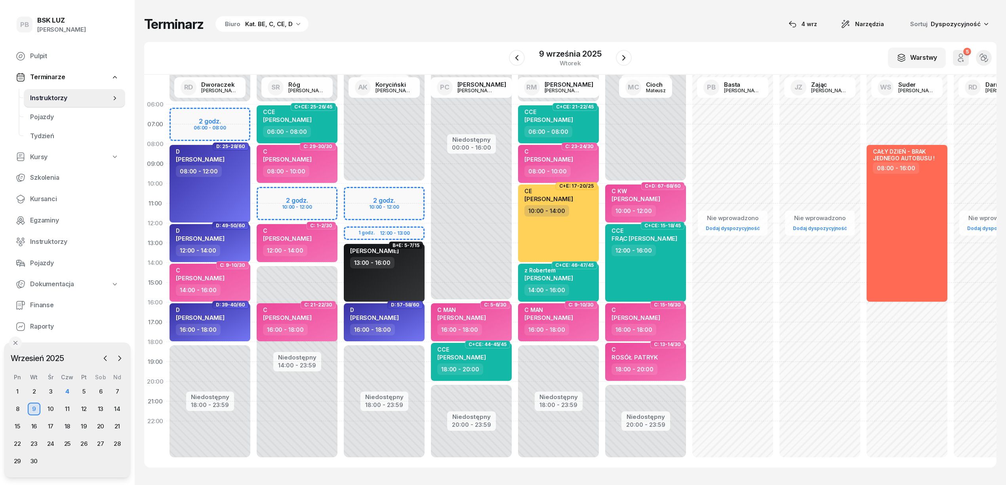
click at [498, 27] on div "Terminarz Biuro Kat. BE, C, CE, D [DATE] Narzędzia Sortuj Dyspozycyjność" at bounding box center [570, 24] width 853 height 17
click at [102, 409] on div "13" at bounding box center [100, 409] width 13 height 13
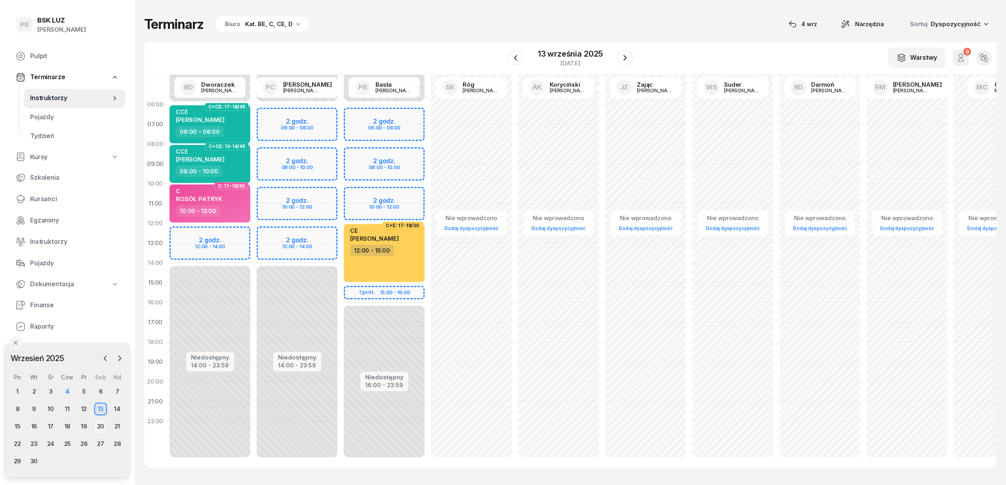
click at [101, 424] on div "20" at bounding box center [100, 426] width 13 height 13
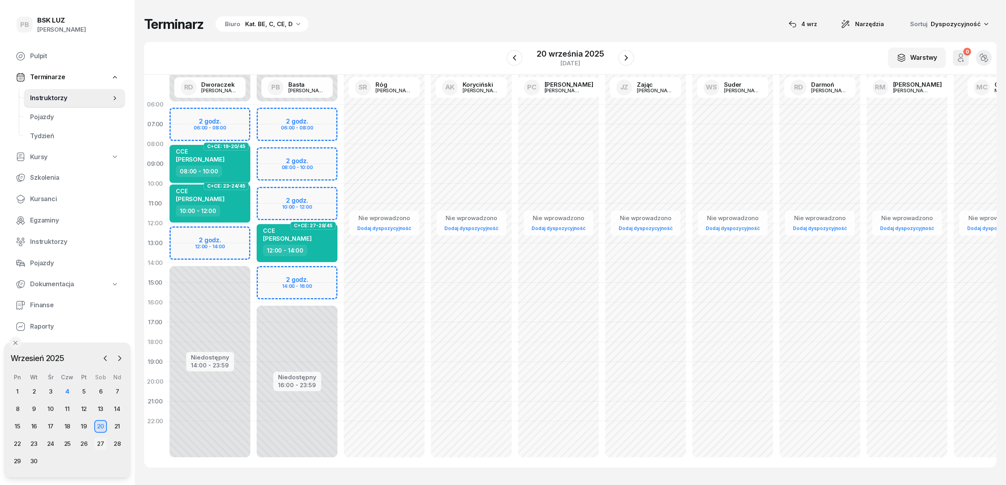
click at [104, 446] on div "27" at bounding box center [100, 444] width 13 height 13
click at [69, 390] on div "4" at bounding box center [67, 392] width 13 height 13
